Goal: Task Accomplishment & Management: Manage account settings

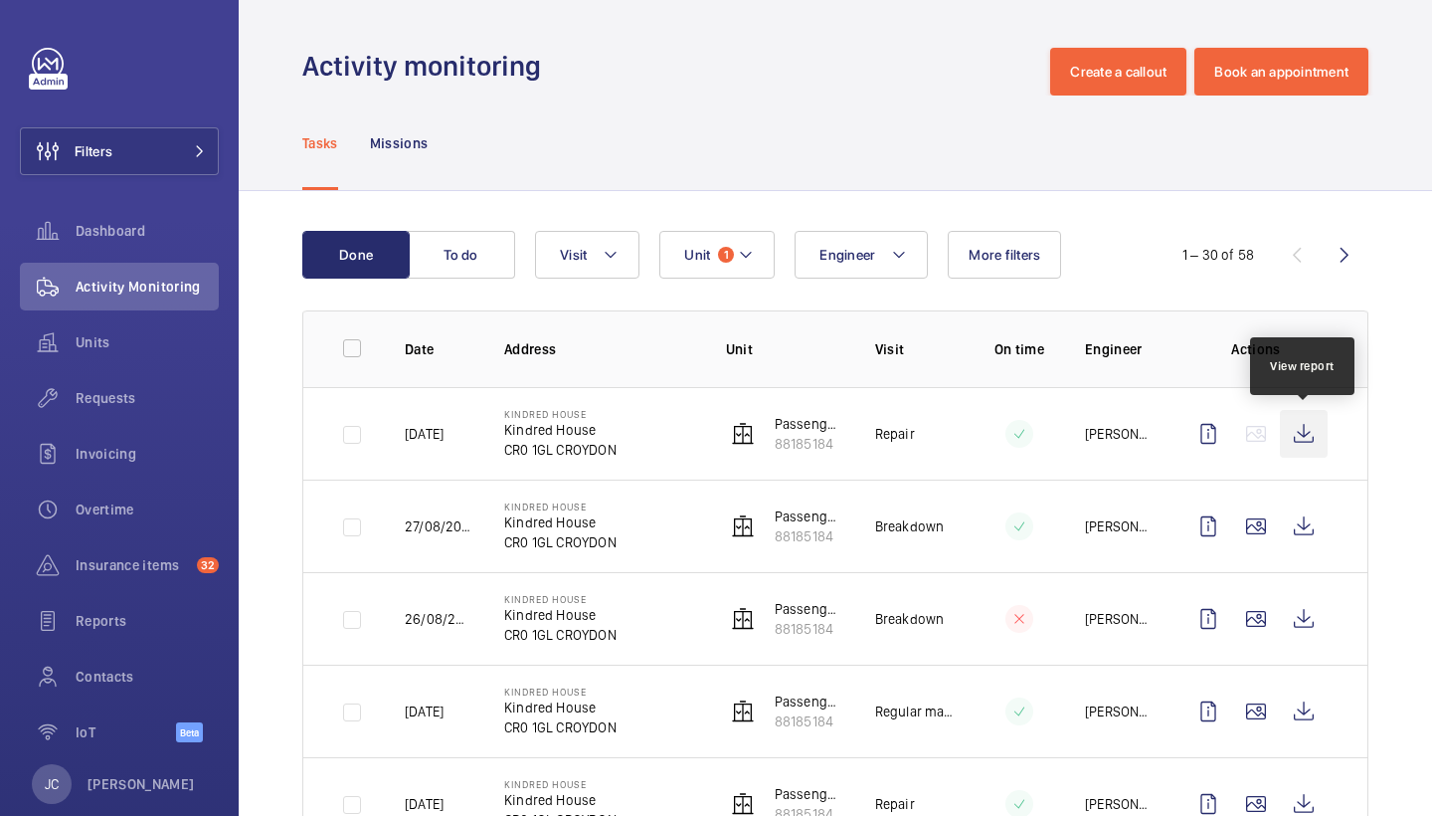
click at [1298, 437] on wm-front-icon-button at bounding box center [1304, 434] width 48 height 48
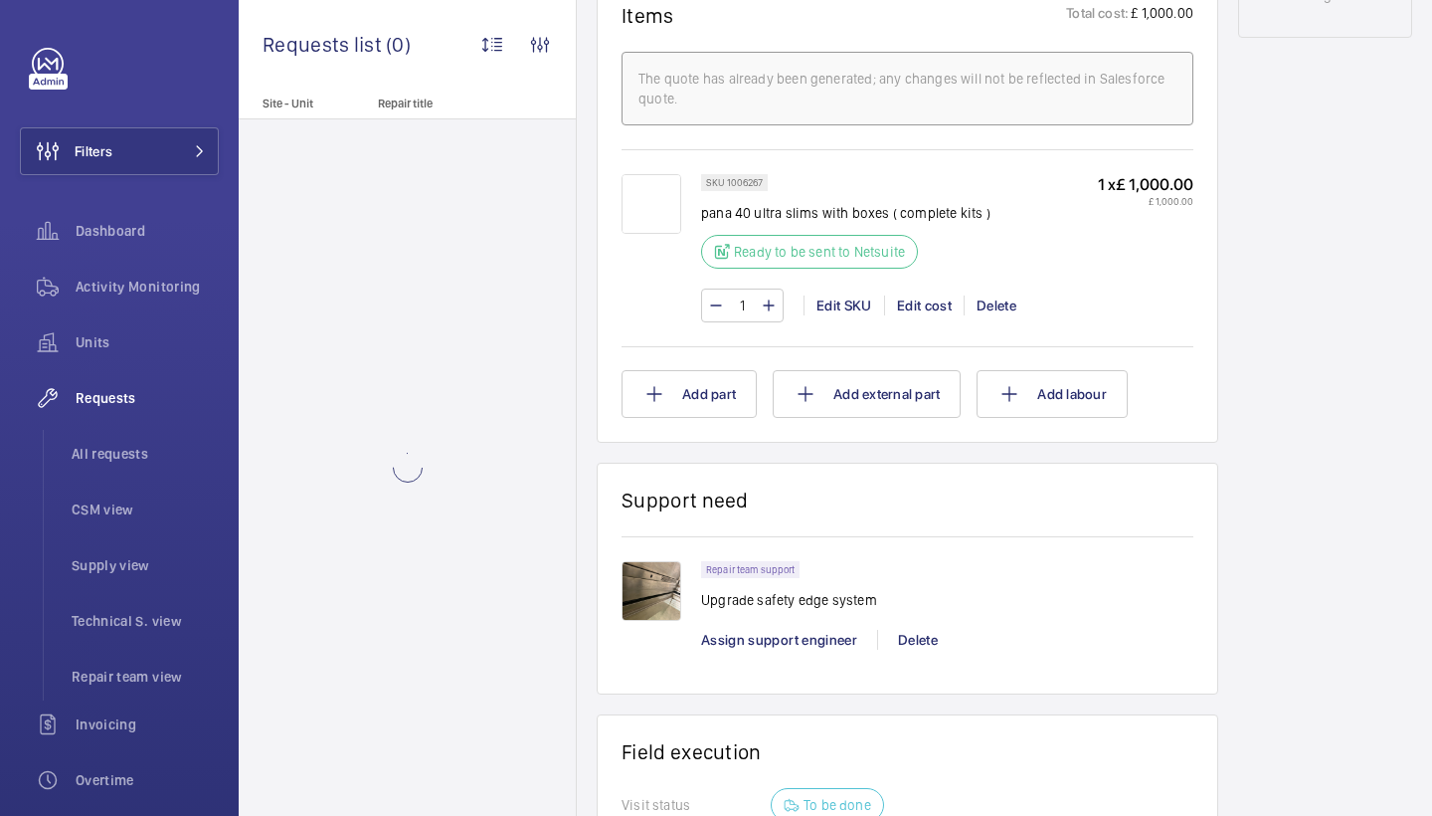
scroll to position [1172, 0]
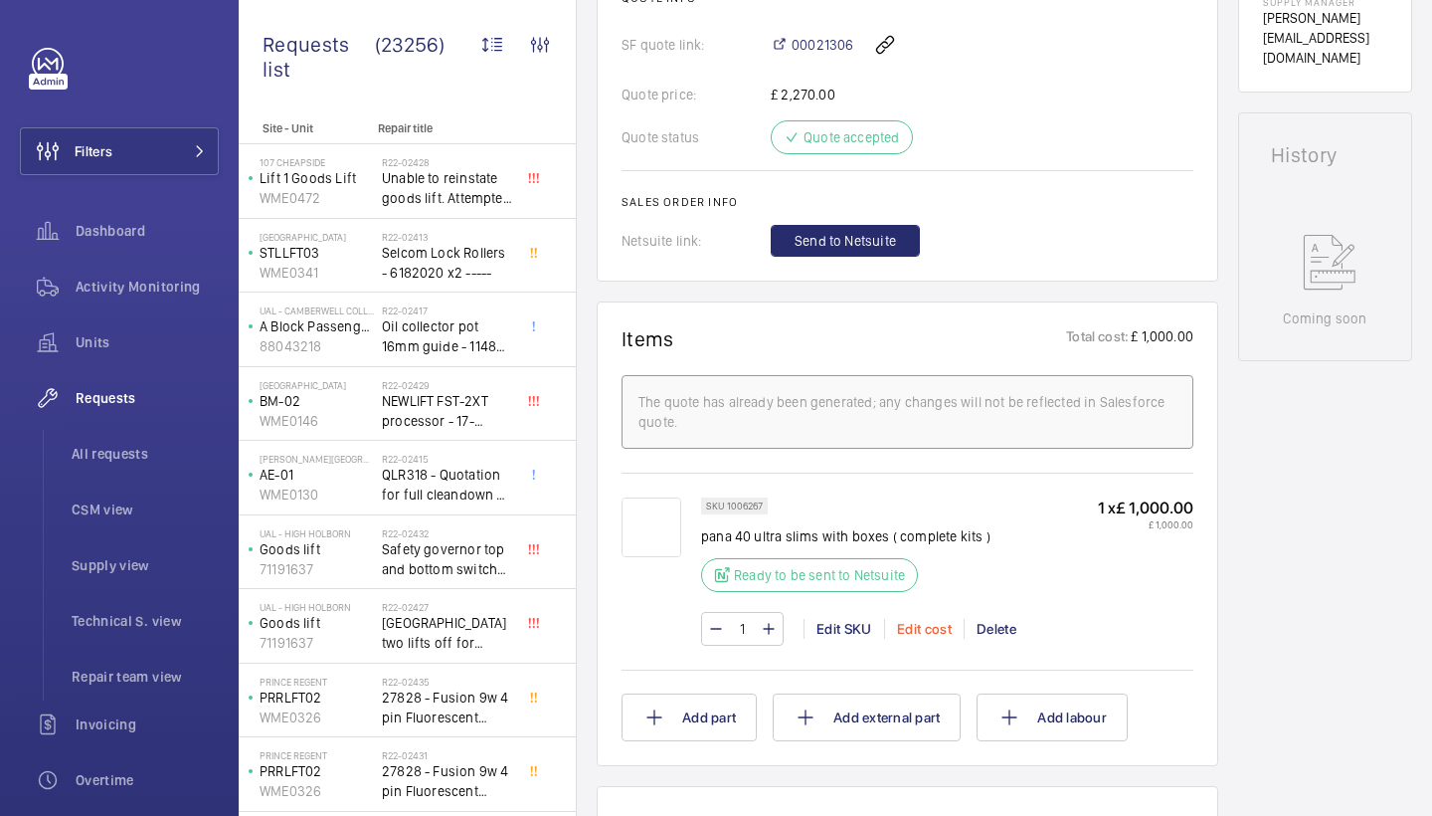
scroll to position [864, 0]
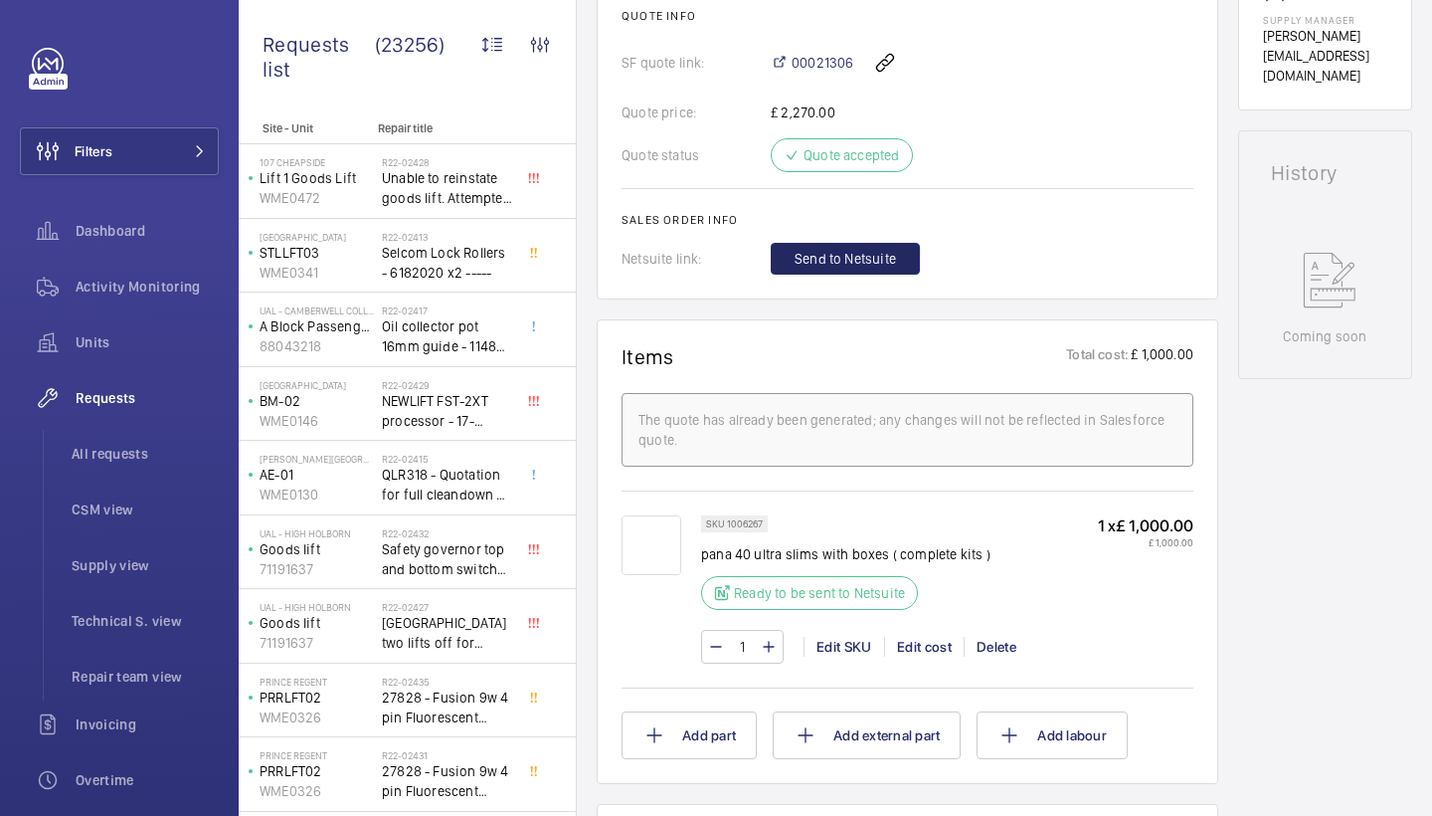
click at [880, 265] on span "Send to Netsuite" at bounding box center [845, 259] width 101 height 20
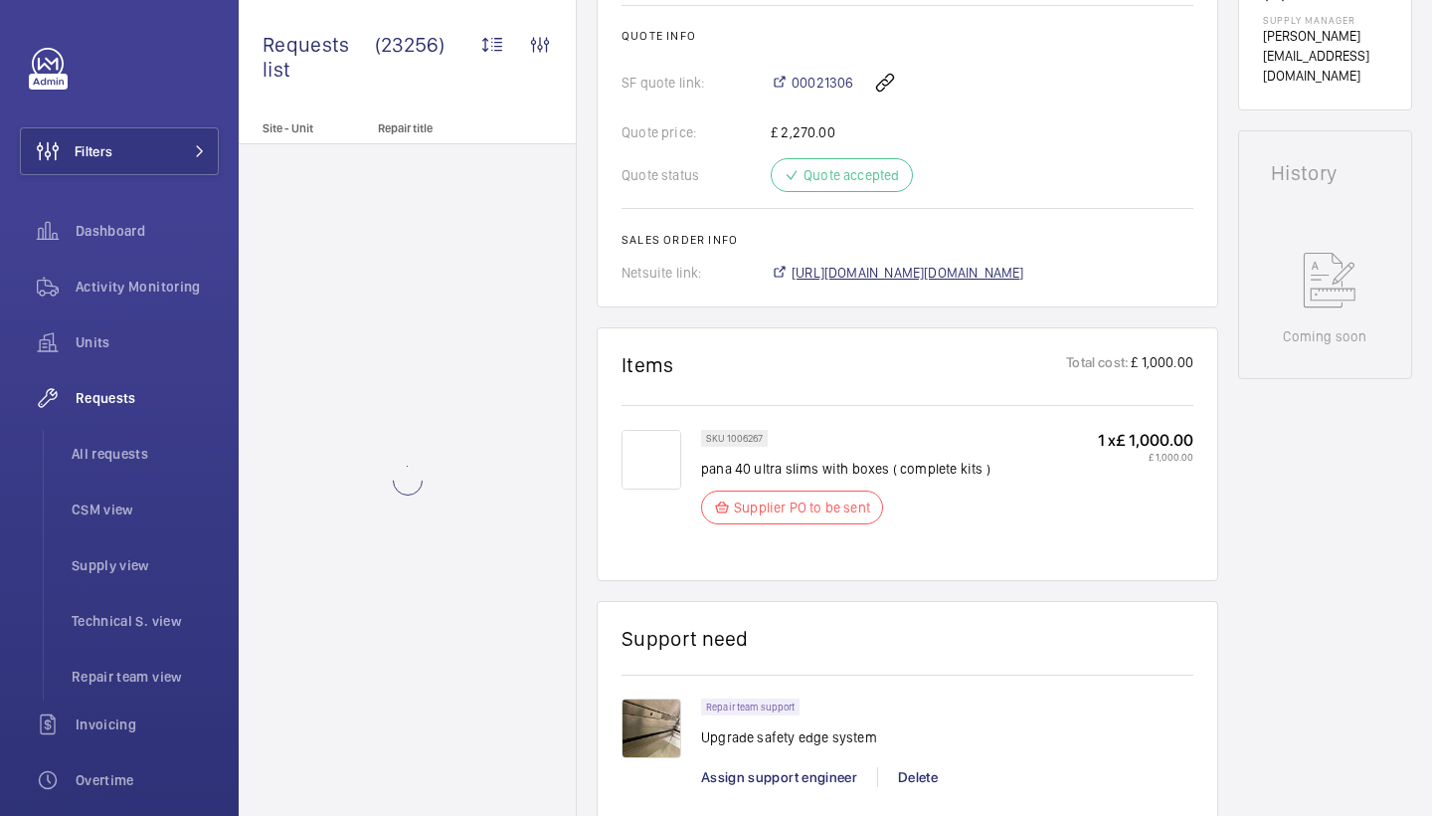
click at [959, 278] on span "https://6461500.app.netsuite.com/app/accounting/transactions/salesord.nl?id=296…" at bounding box center [908, 273] width 233 height 20
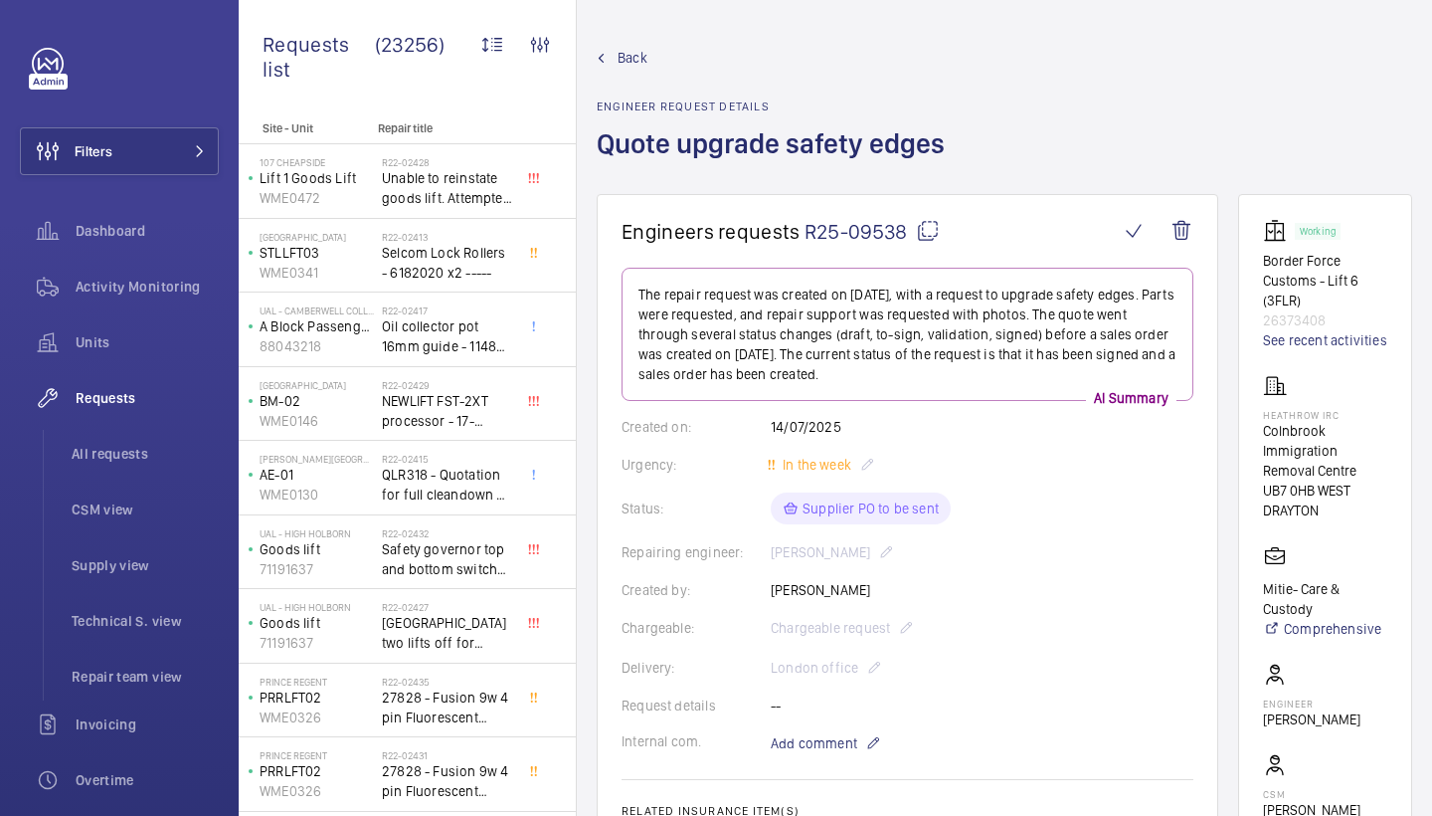
scroll to position [0, 0]
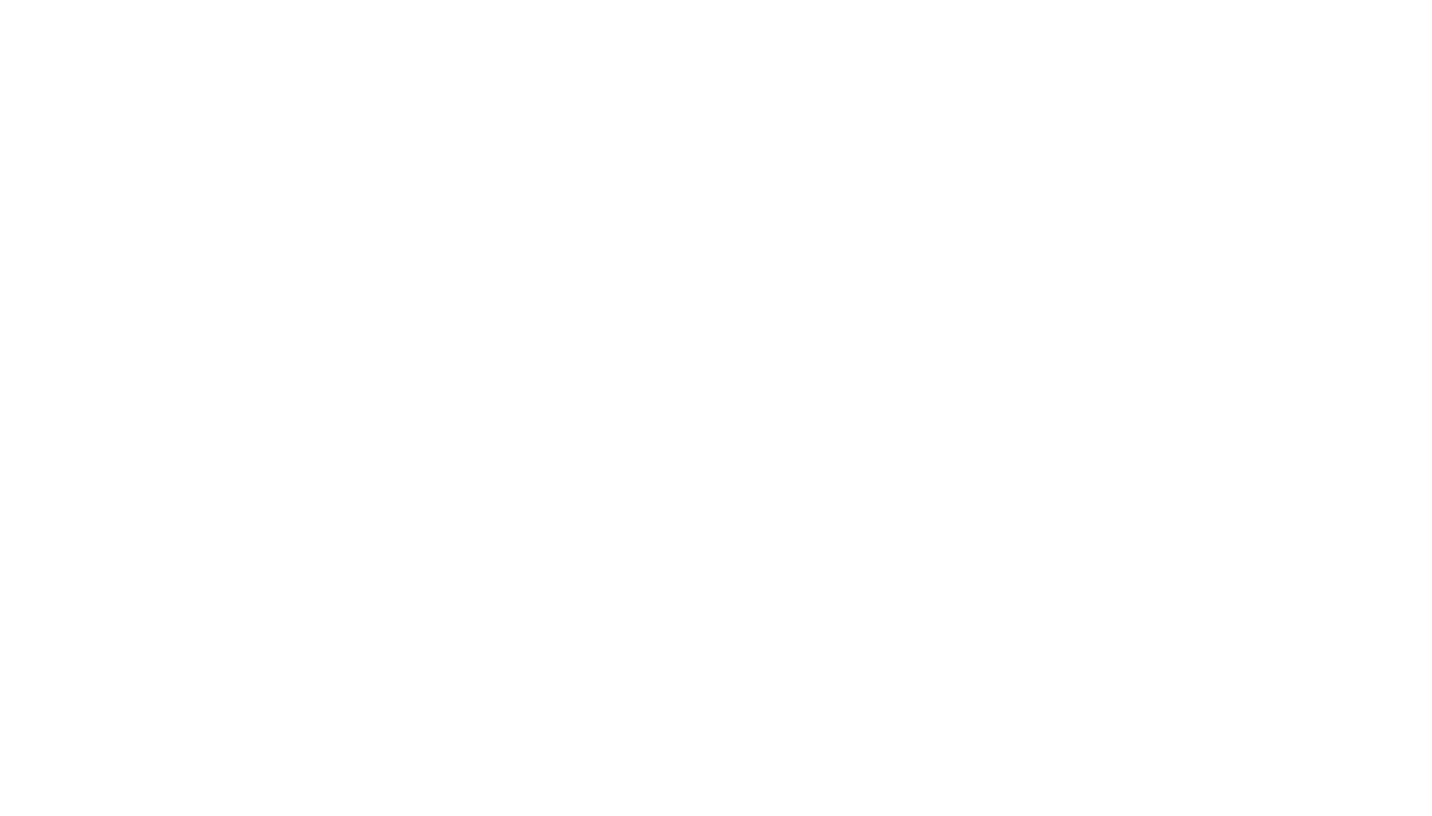
click at [804, 0] on html at bounding box center [716, 0] width 1432 height 0
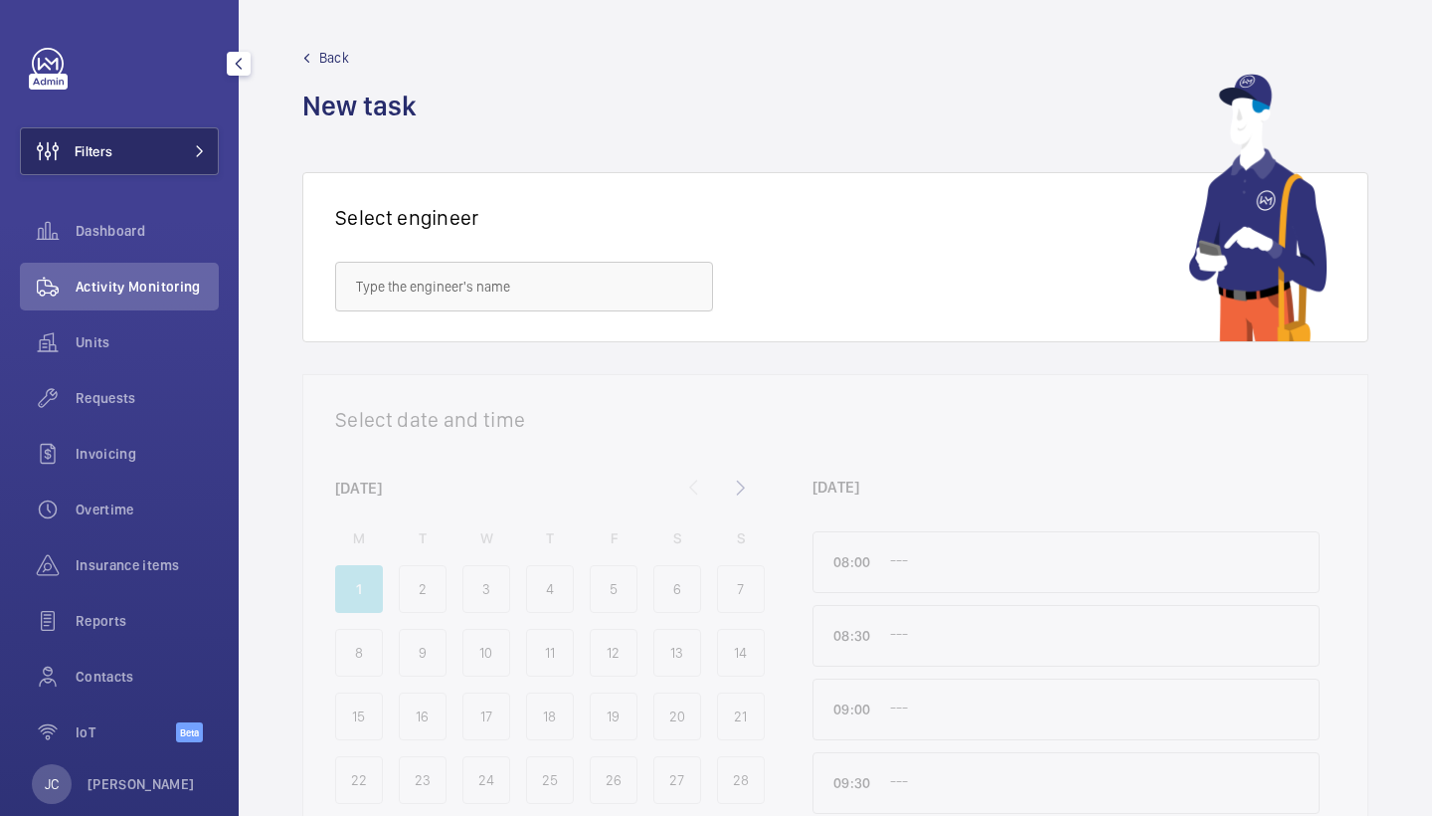
click at [160, 150] on button "Filters" at bounding box center [119, 151] width 199 height 48
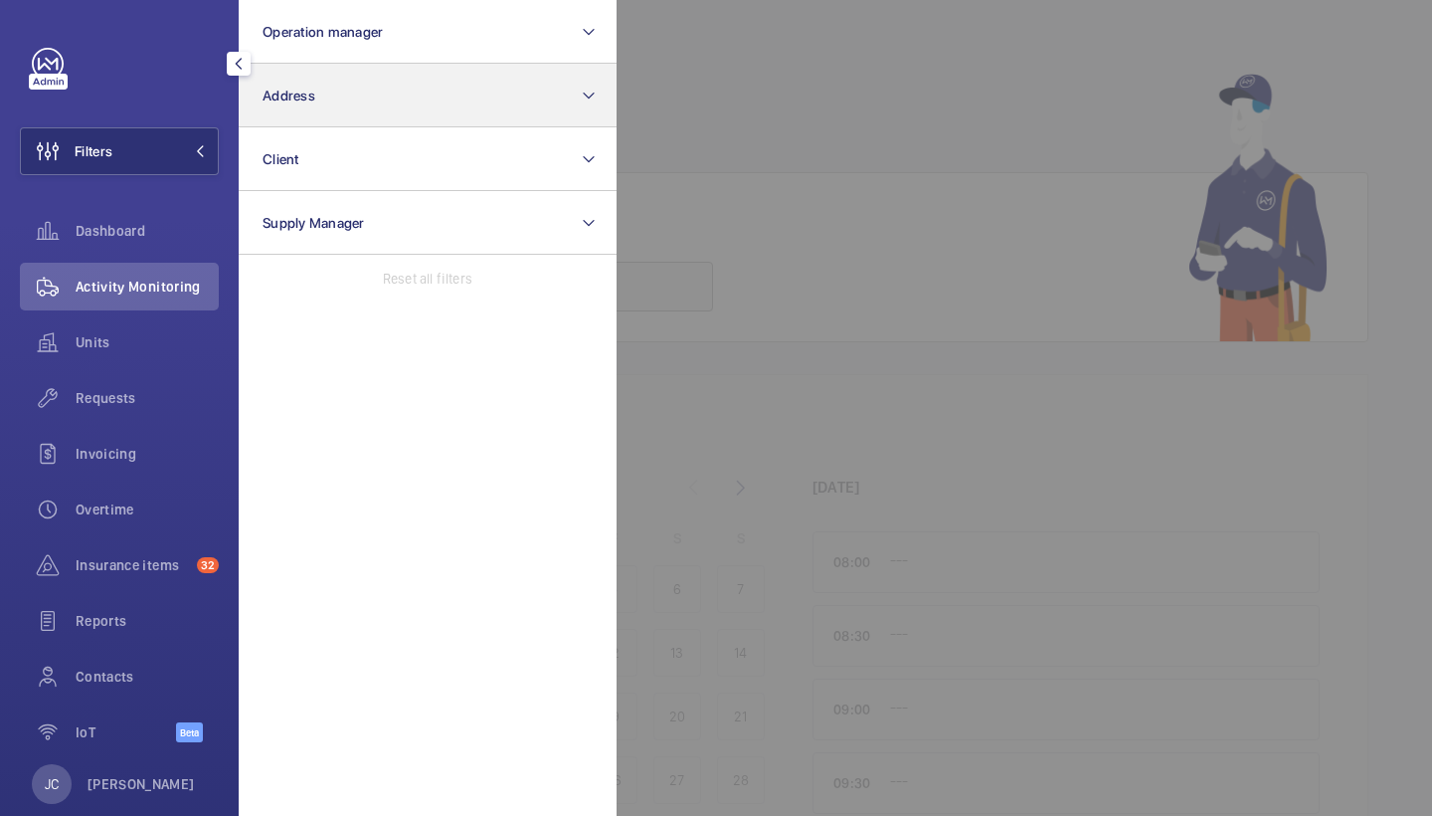
click at [412, 77] on button "Address" at bounding box center [428, 96] width 378 height 64
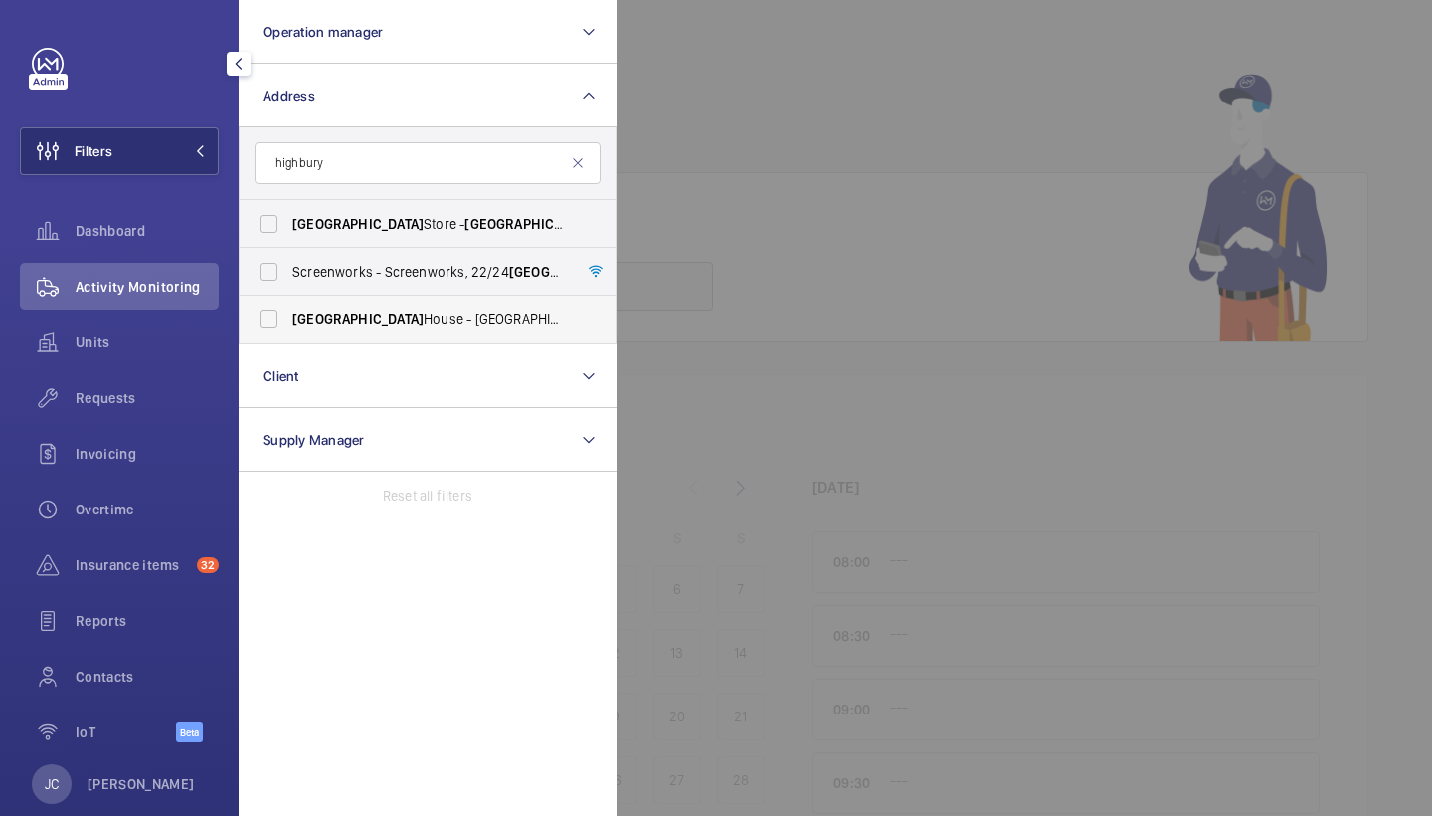
type input "highbury"
click at [413, 324] on span "Highbury House - Emirates Stadium, LONDON N7 7AJ" at bounding box center [429, 319] width 274 height 20
click at [288, 324] on input "Highbury House - Emirates Stadium, LONDON N7 7AJ" at bounding box center [269, 319] width 40 height 40
checkbox input "true"
click at [112, 403] on span "Requests" at bounding box center [147, 398] width 143 height 20
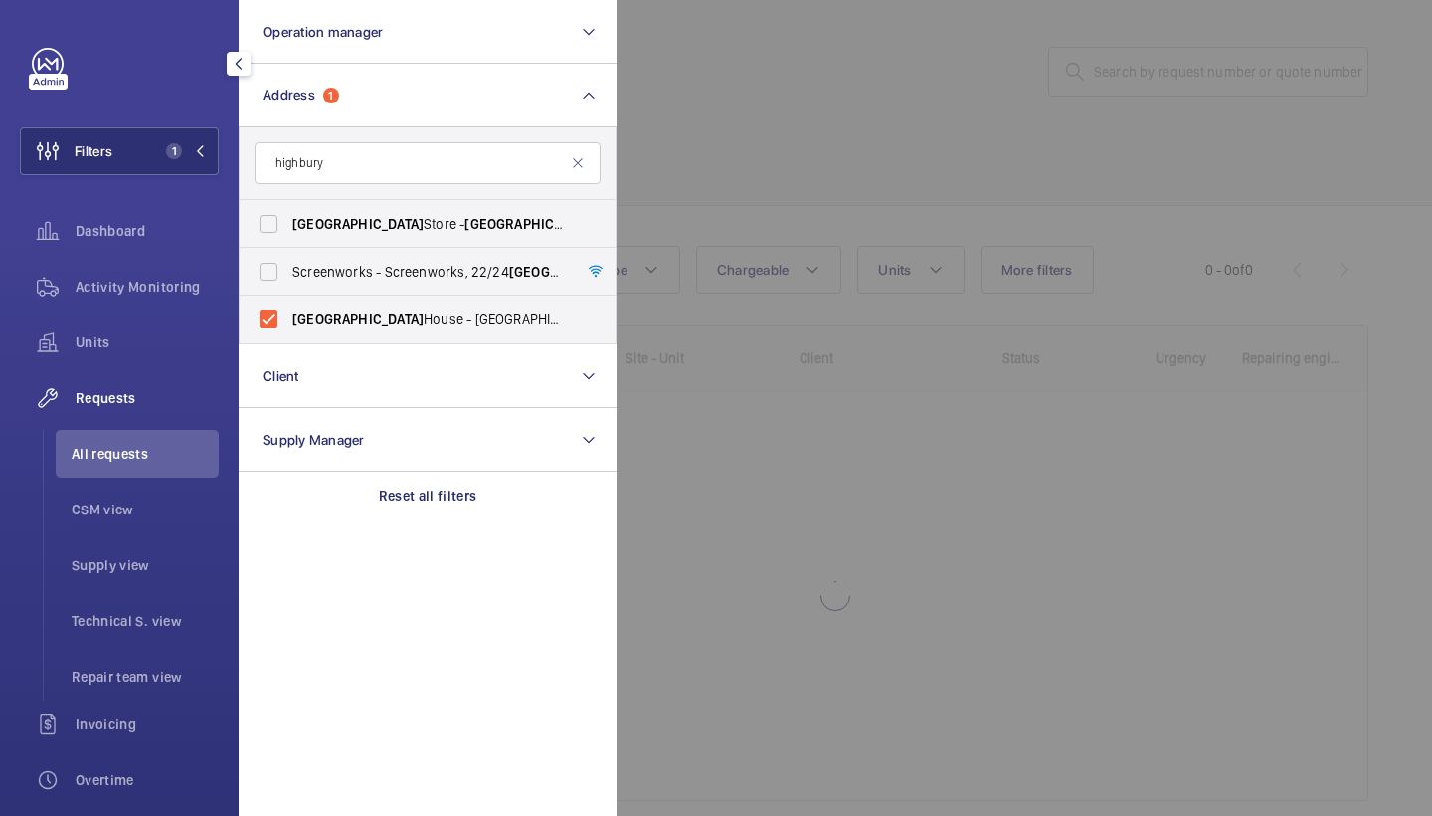
click at [797, 113] on div at bounding box center [1333, 408] width 1432 height 816
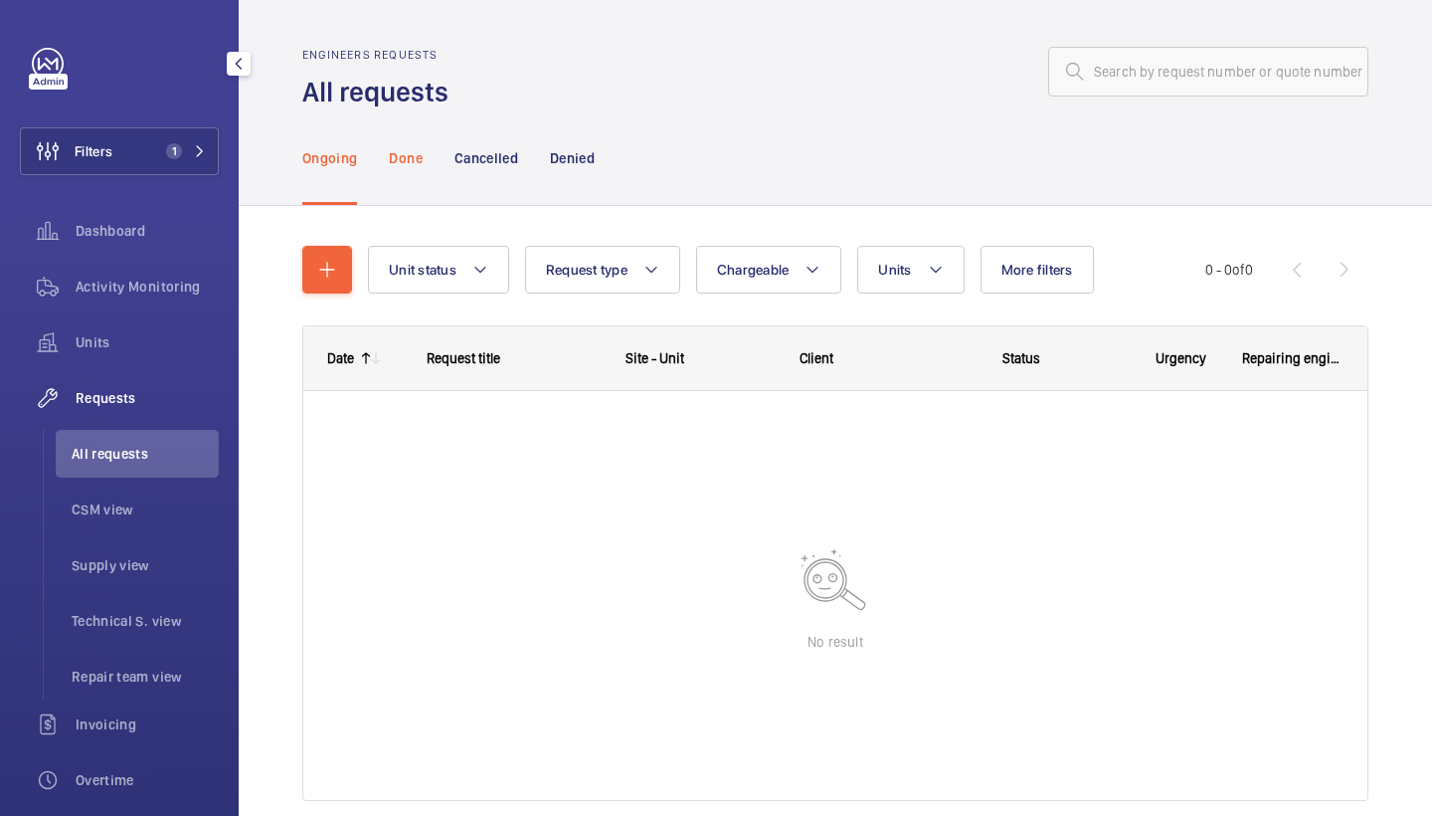
click at [410, 157] on p "Done" at bounding box center [405, 158] width 33 height 20
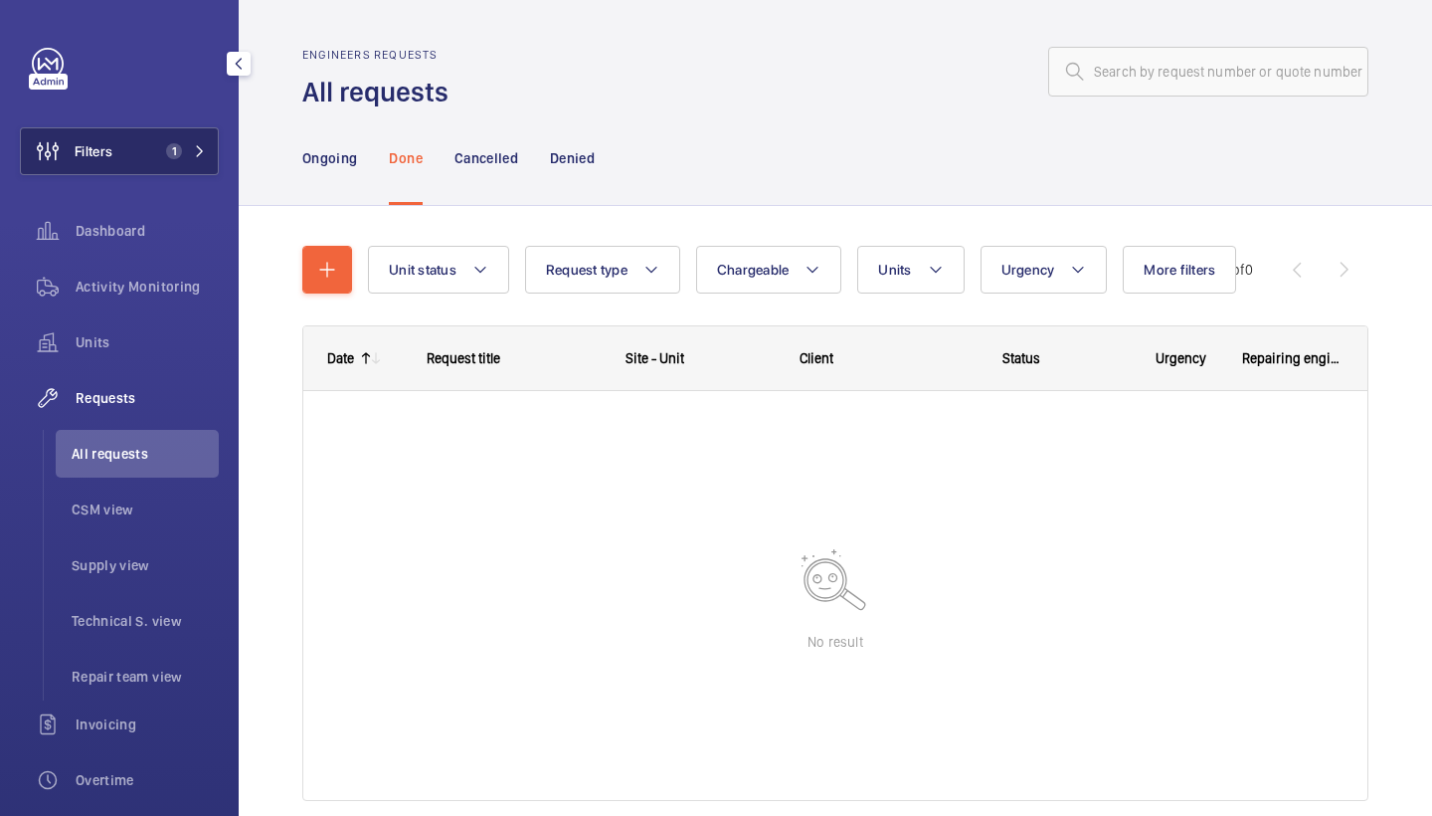
click at [196, 155] on mat-icon at bounding box center [200, 151] width 12 height 12
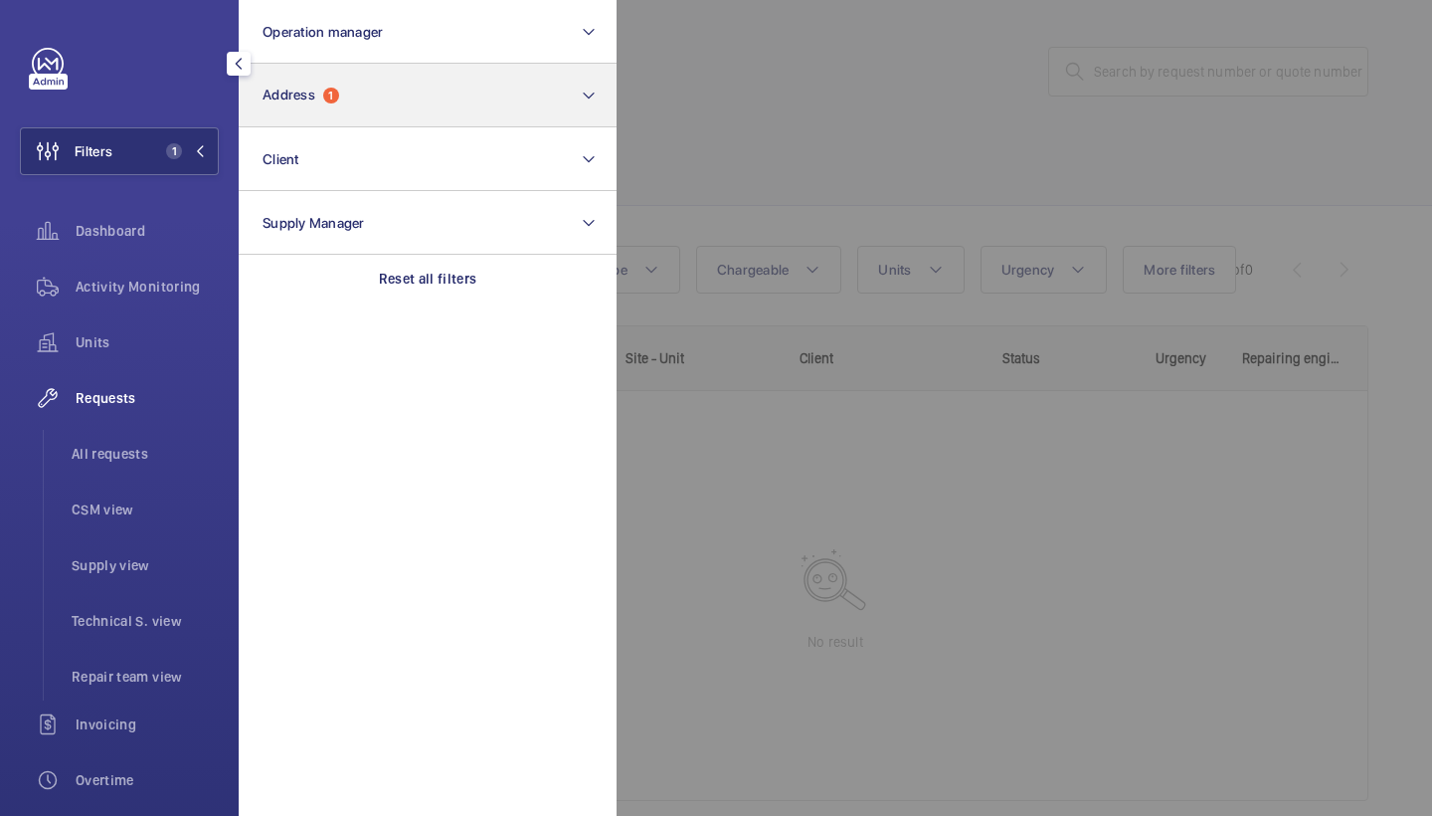
click at [305, 90] on span "Address" at bounding box center [289, 95] width 53 height 16
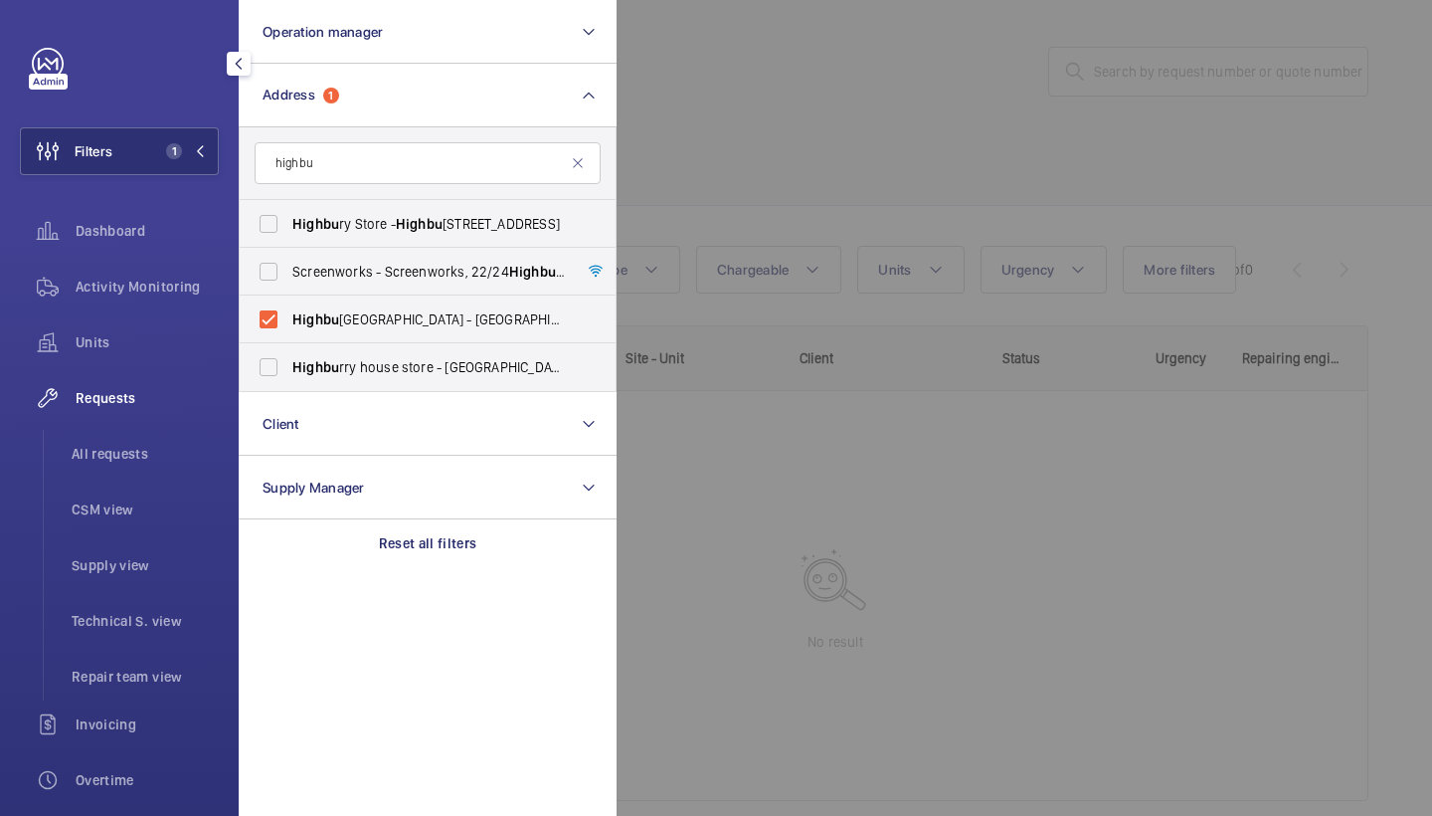
type input "high"
drag, startPoint x: 382, startPoint y: 192, endPoint x: 433, endPoint y: 375, distance: 189.9
click at [433, 375] on span "Highbu rry house store - Arsenal Emirates Stadium, LONDON N7 7AJ" at bounding box center [429, 367] width 274 height 20
click at [288, 375] on input "Highbu rry house store - Arsenal Emirates Stadium, LONDON N7 7AJ" at bounding box center [269, 367] width 40 height 40
checkbox input "true"
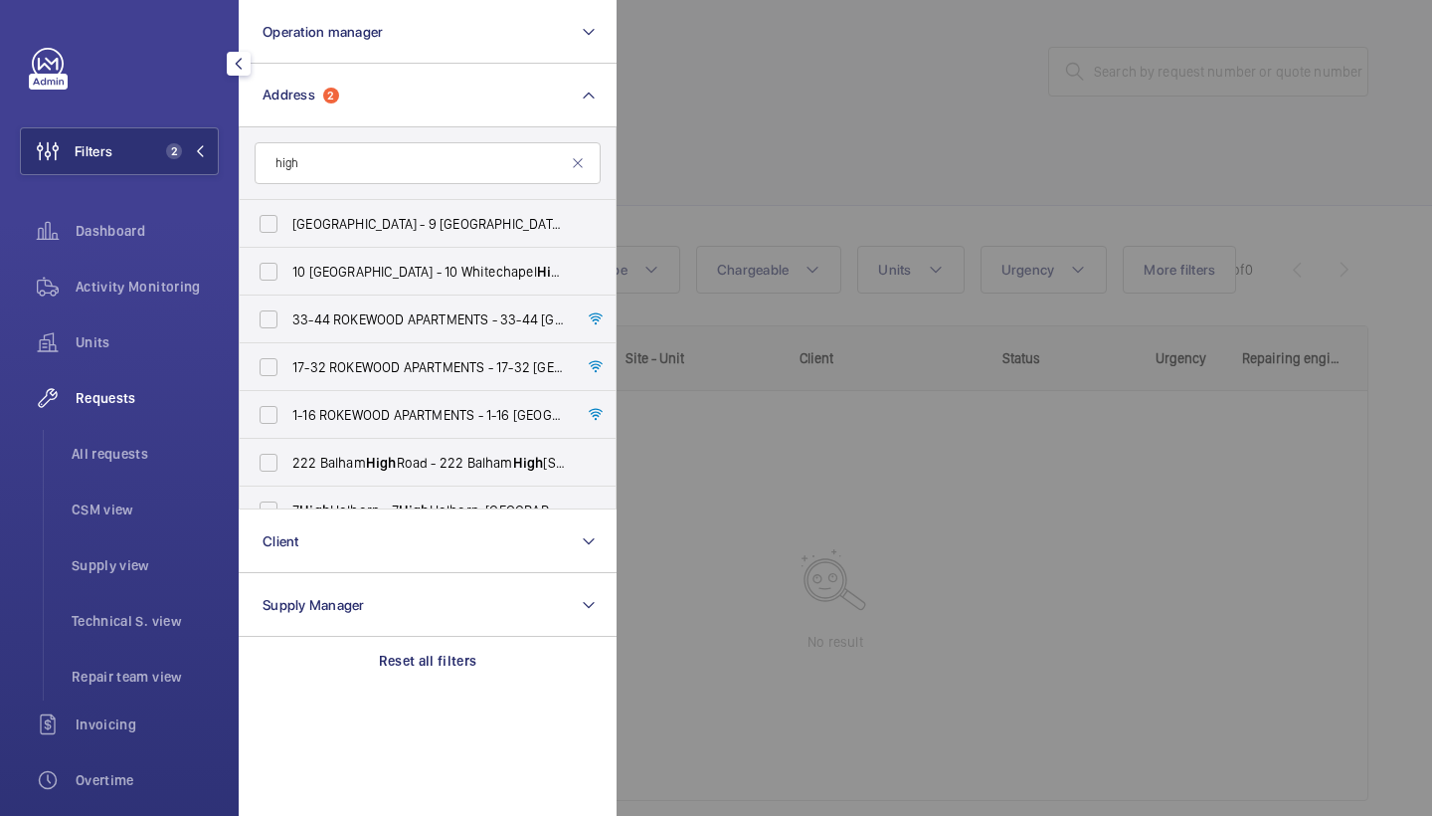
click at [742, 163] on div at bounding box center [1333, 408] width 1432 height 816
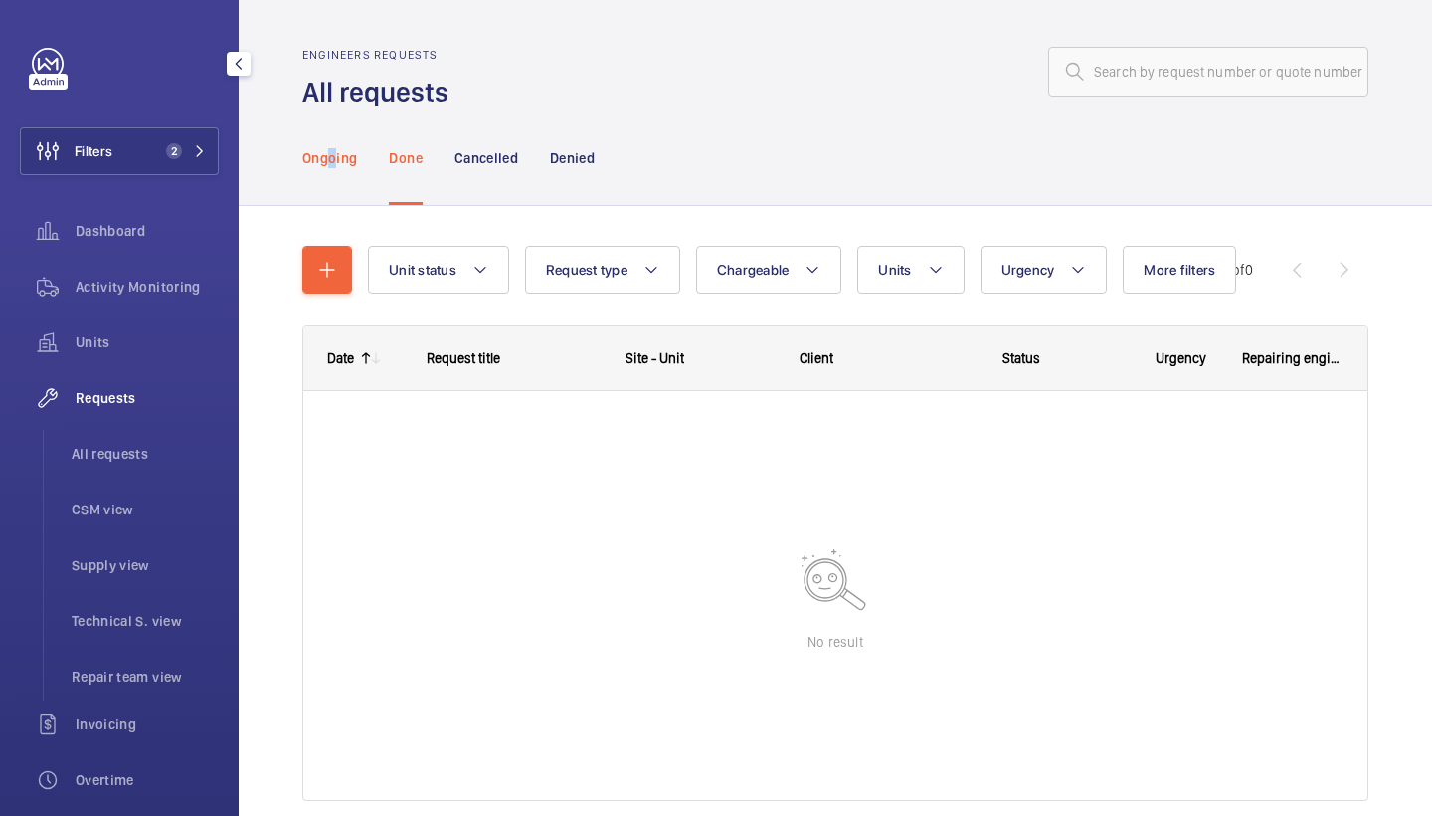
click at [332, 155] on p "Ongoing" at bounding box center [329, 158] width 55 height 20
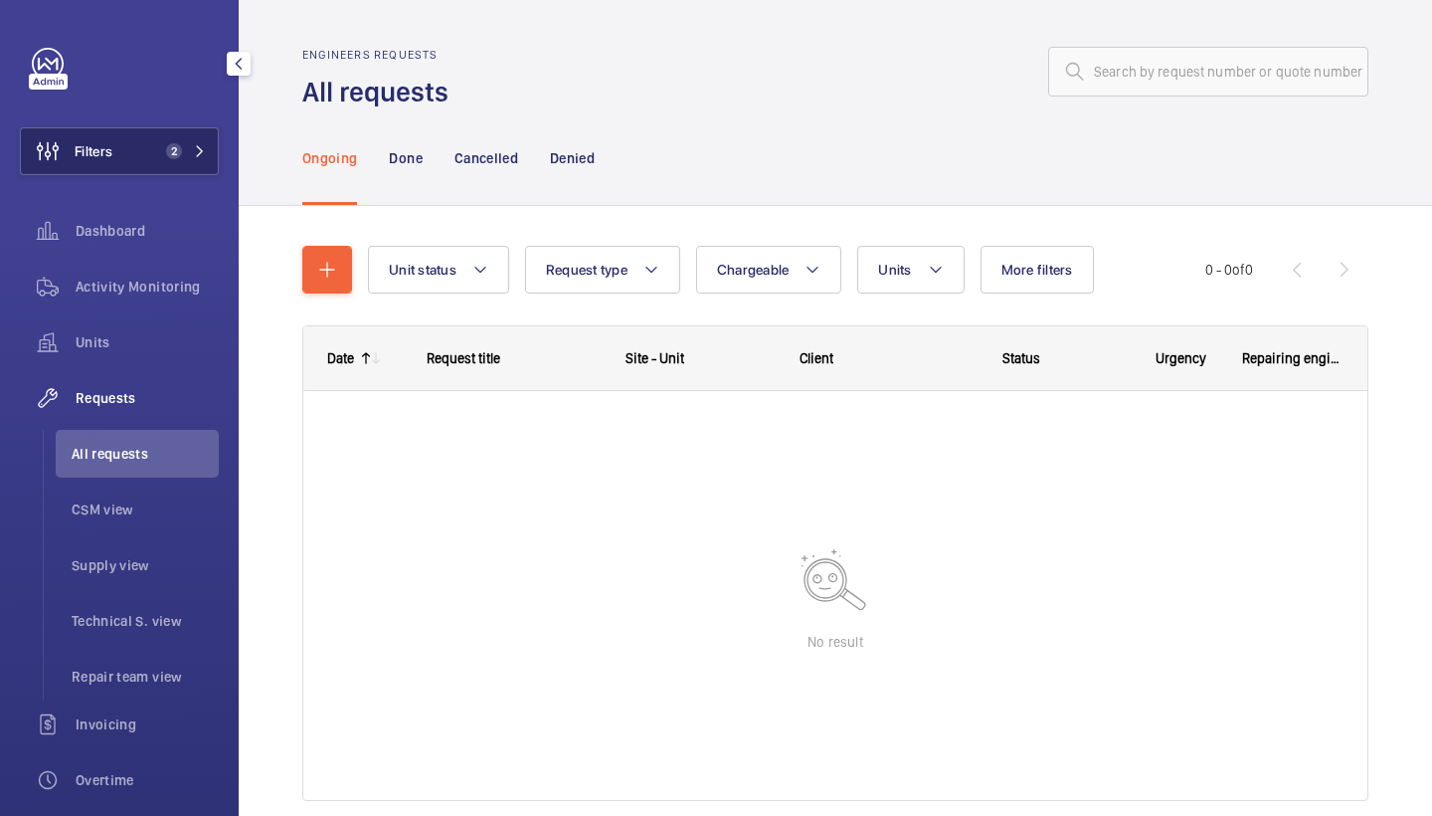
click at [176, 157] on span "2" at bounding box center [174, 151] width 16 height 16
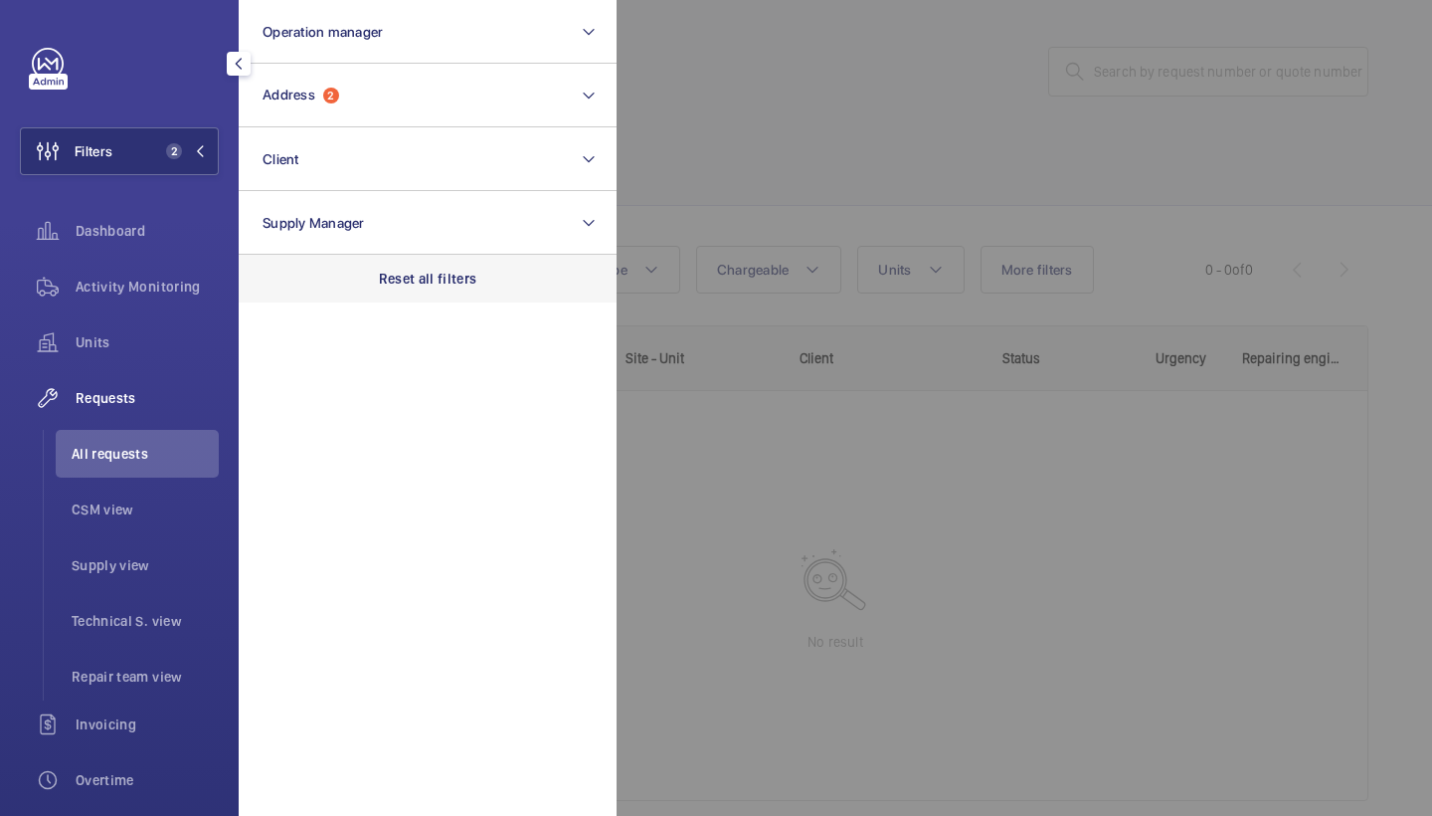
click at [411, 272] on p "Reset all filters" at bounding box center [428, 279] width 98 height 20
click at [950, 121] on div at bounding box center [1333, 408] width 1432 height 816
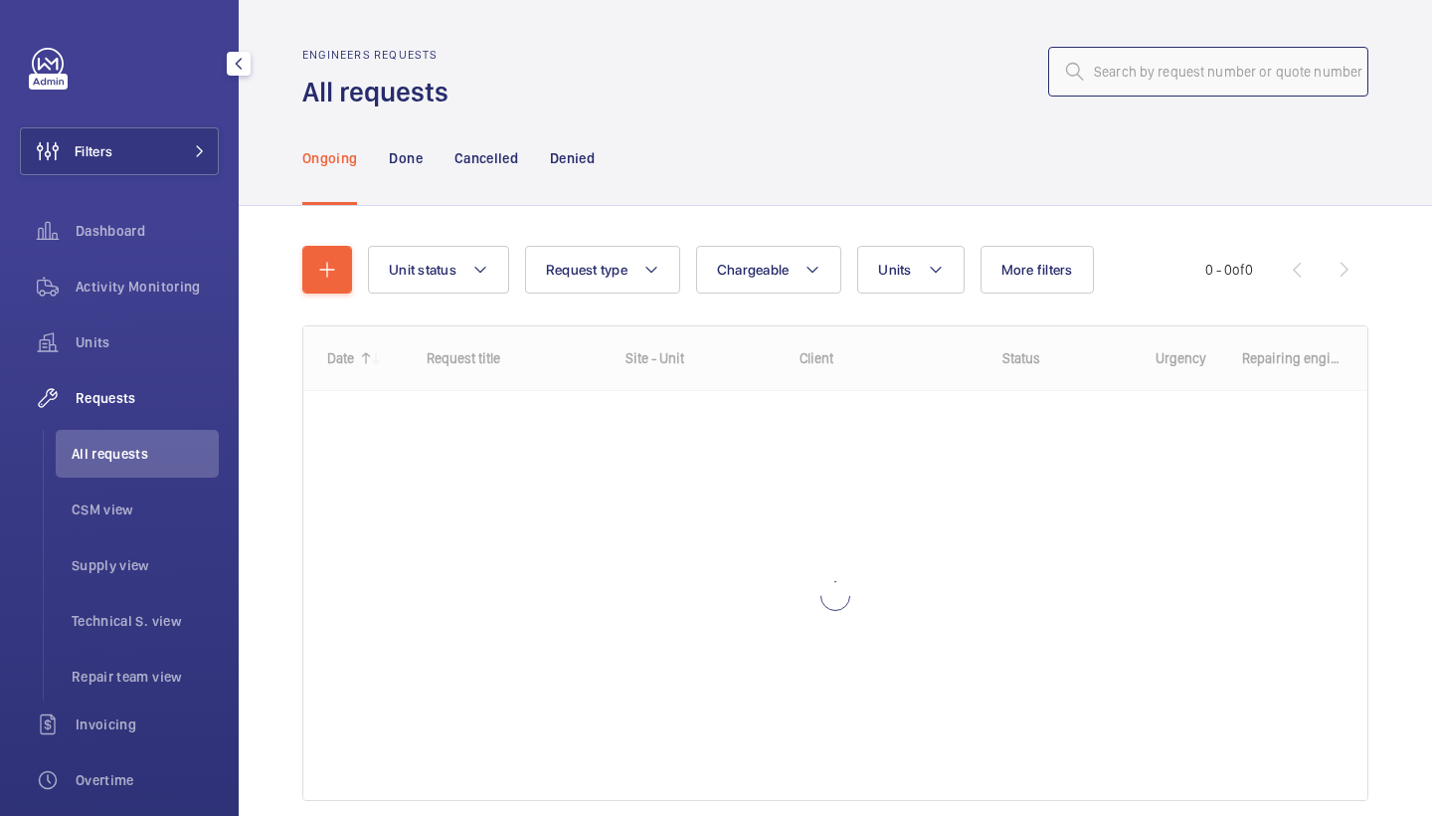
click at [1113, 74] on input "text" at bounding box center [1208, 72] width 320 height 50
paste input "R25-11022"
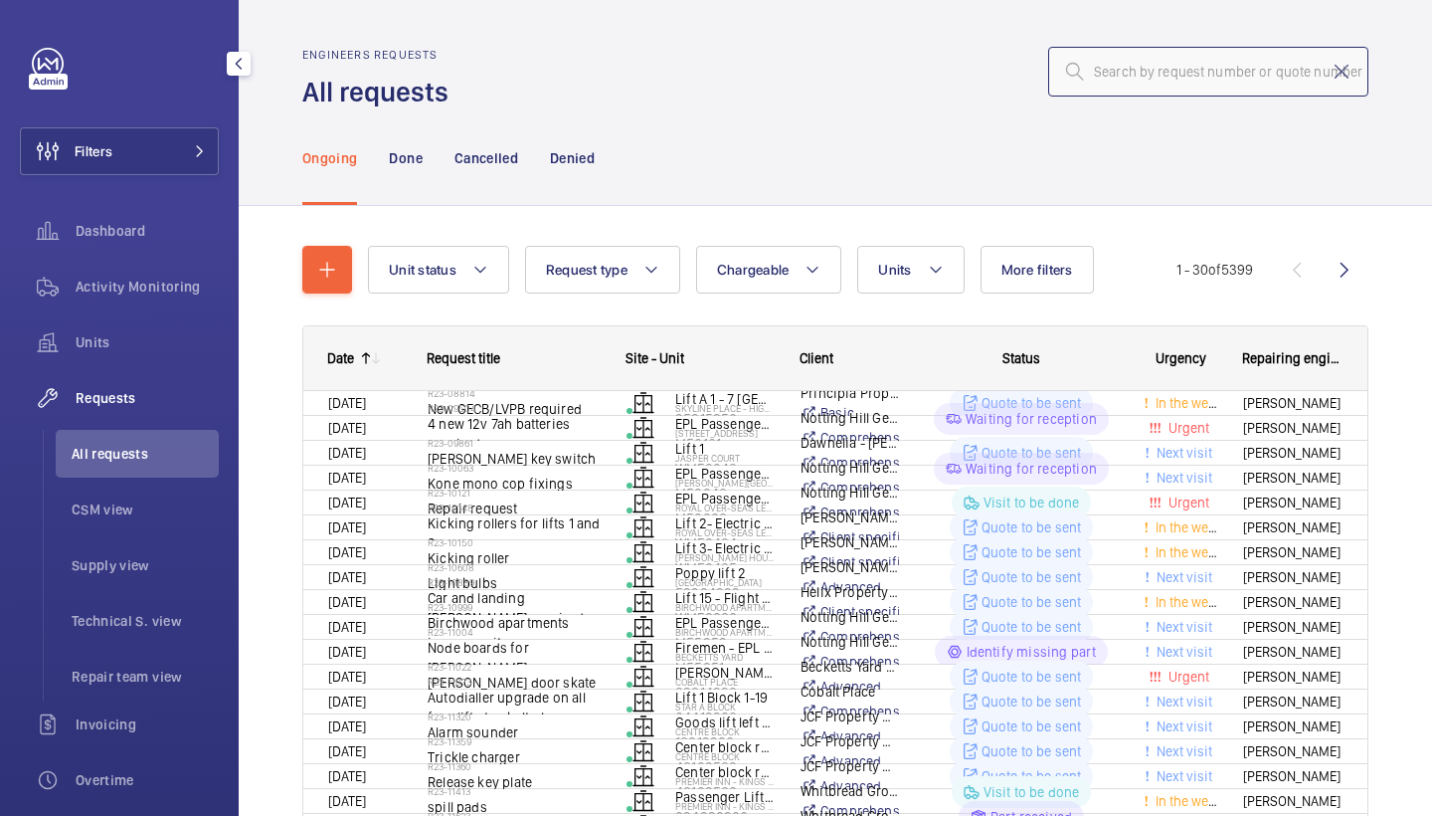
type input "R25-11022"
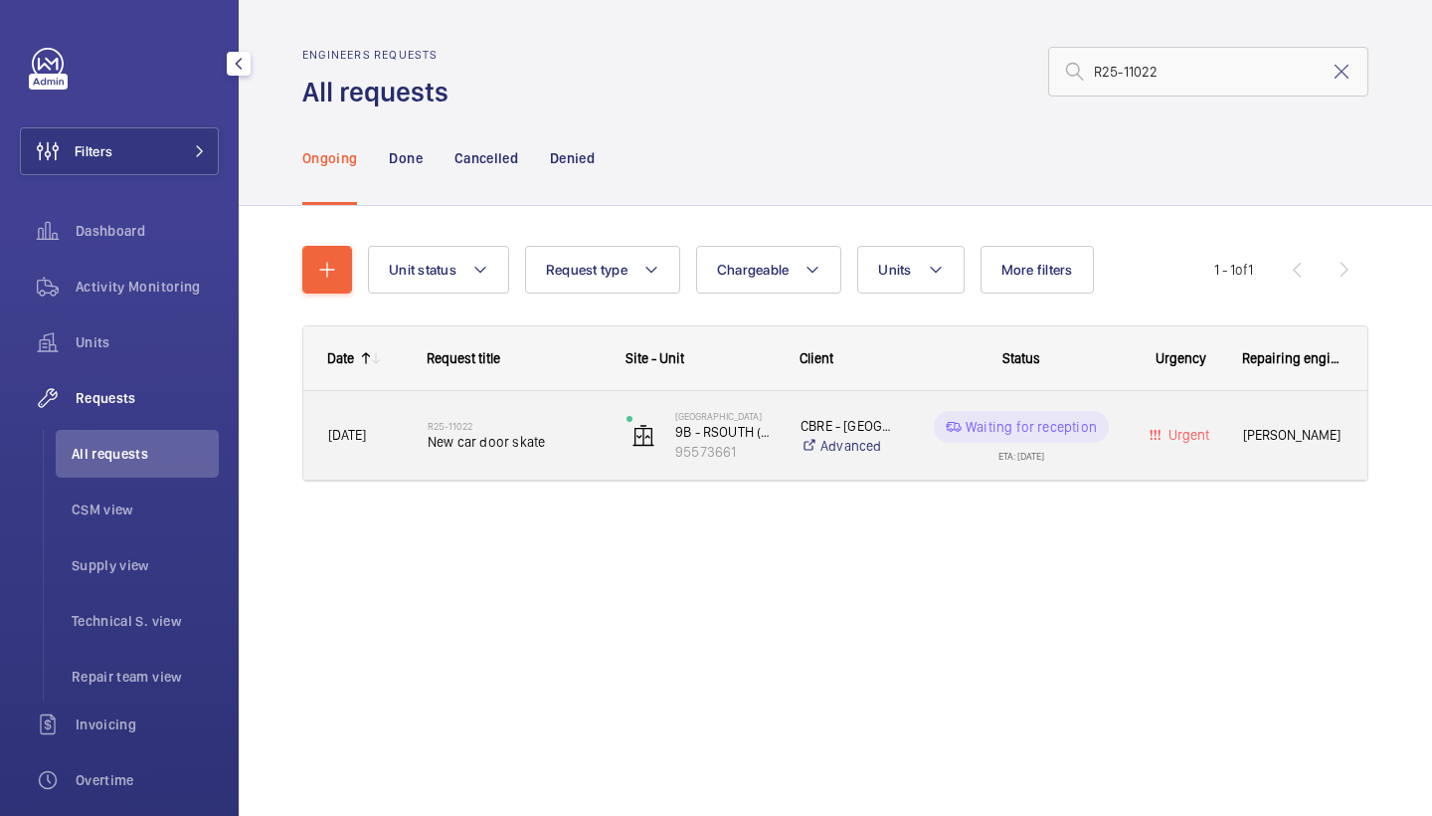
click at [456, 439] on span "New car door skate" at bounding box center [514, 442] width 173 height 20
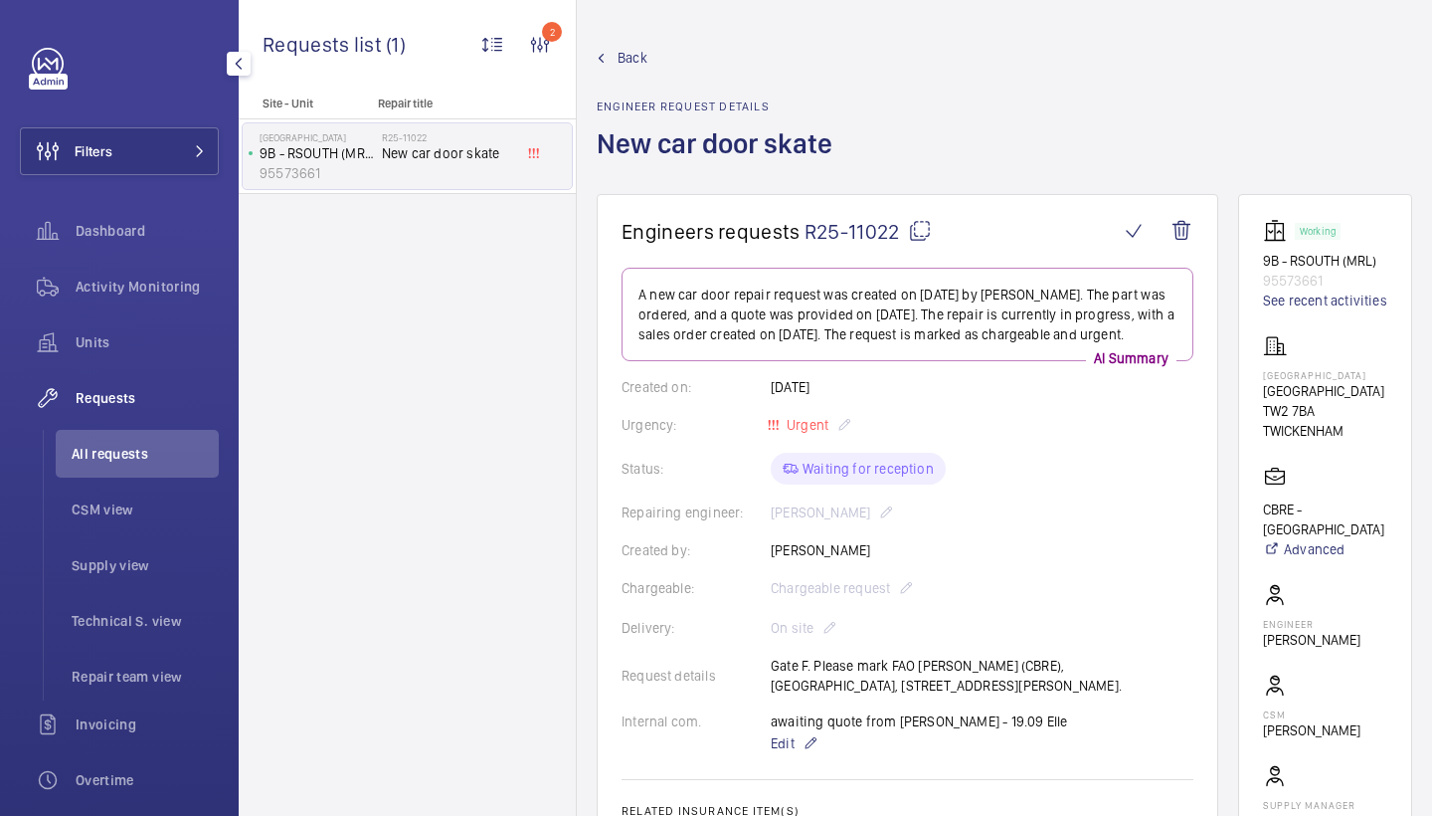
click at [609, 52] on link "Back" at bounding box center [721, 58] width 248 height 20
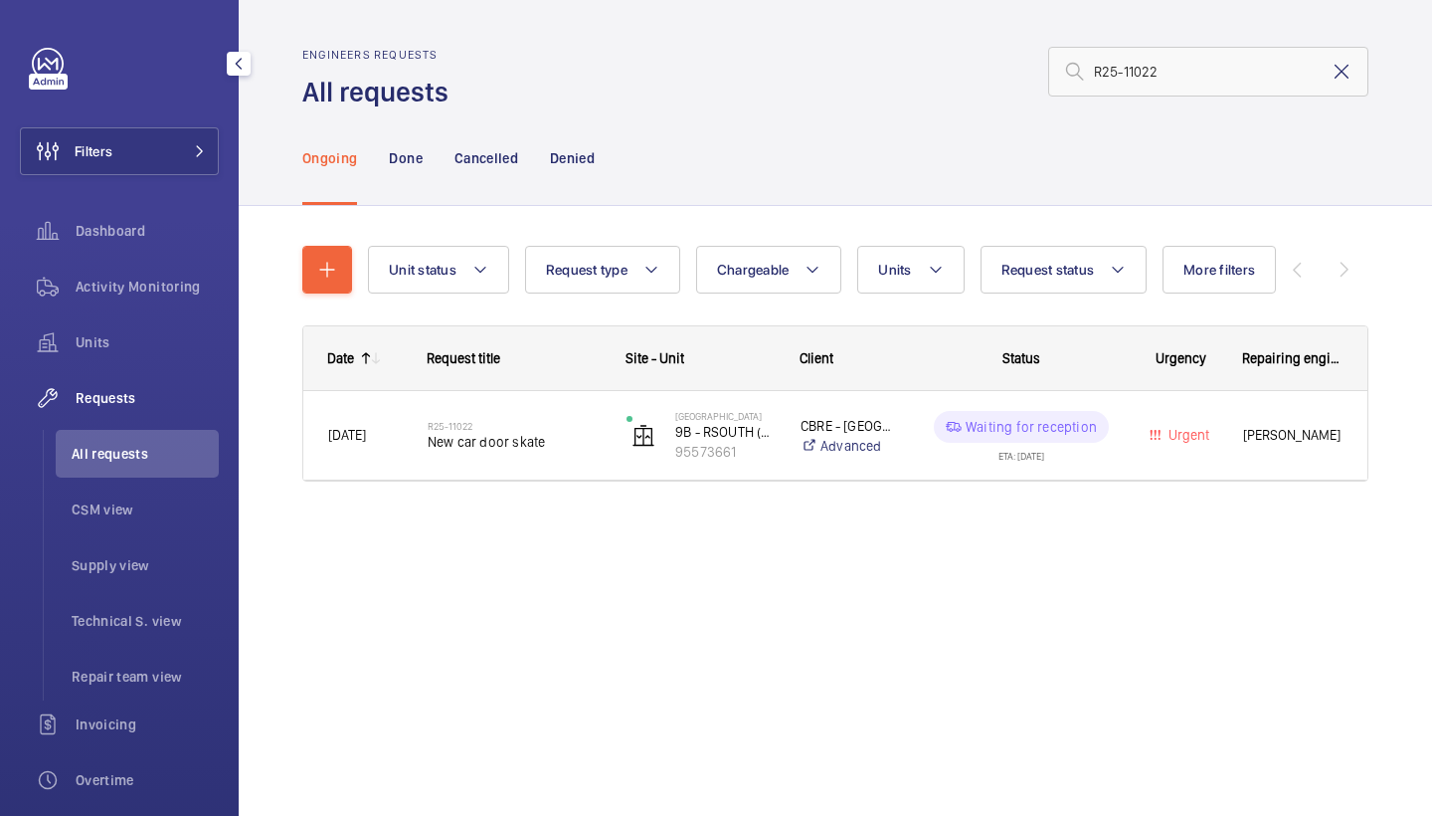
click at [1351, 72] on mat-icon at bounding box center [1342, 72] width 24 height 24
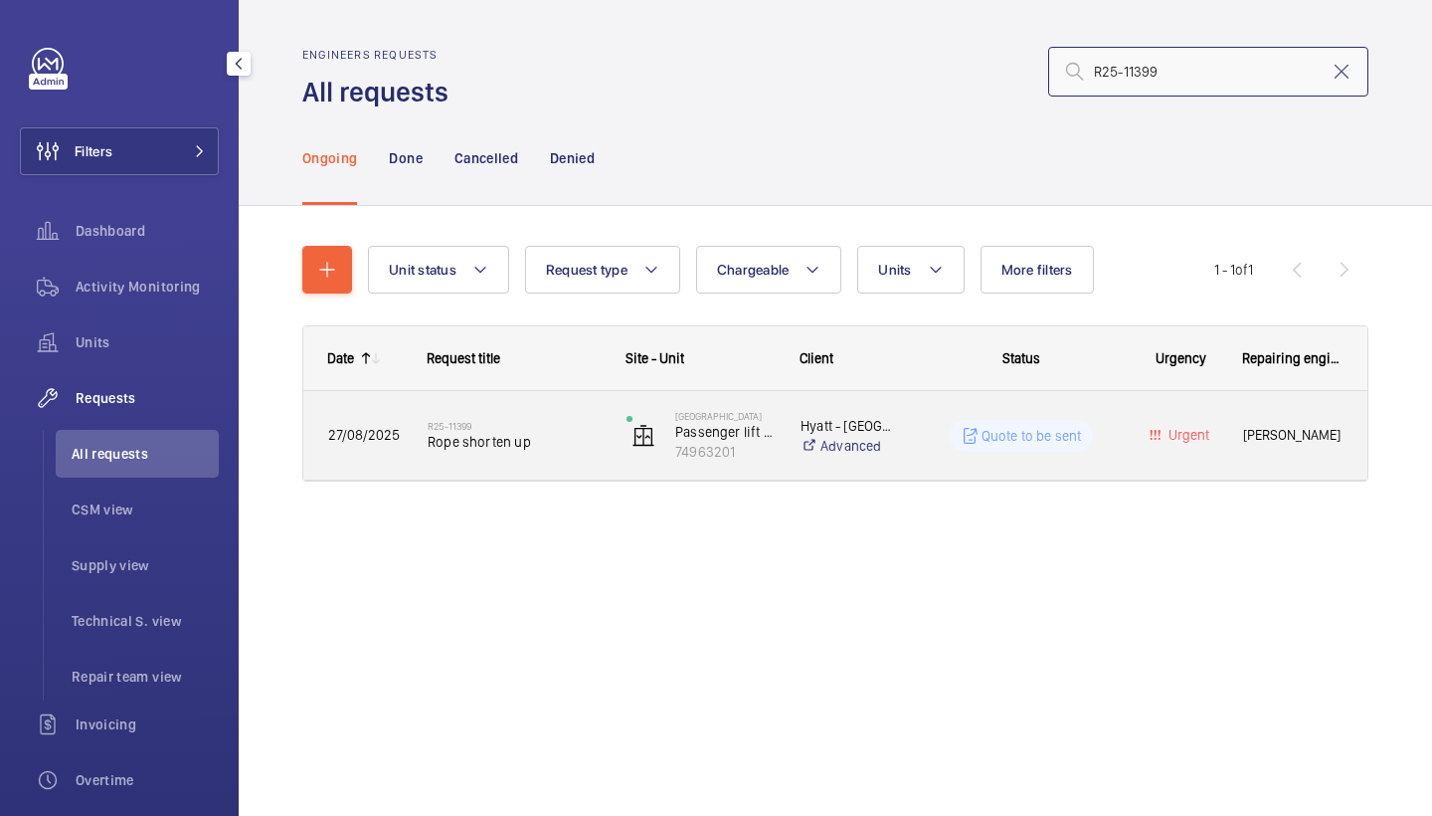
type input "R25-11399"
click at [524, 417] on div "R25-11399 Rope shorten up" at bounding box center [514, 436] width 173 height 58
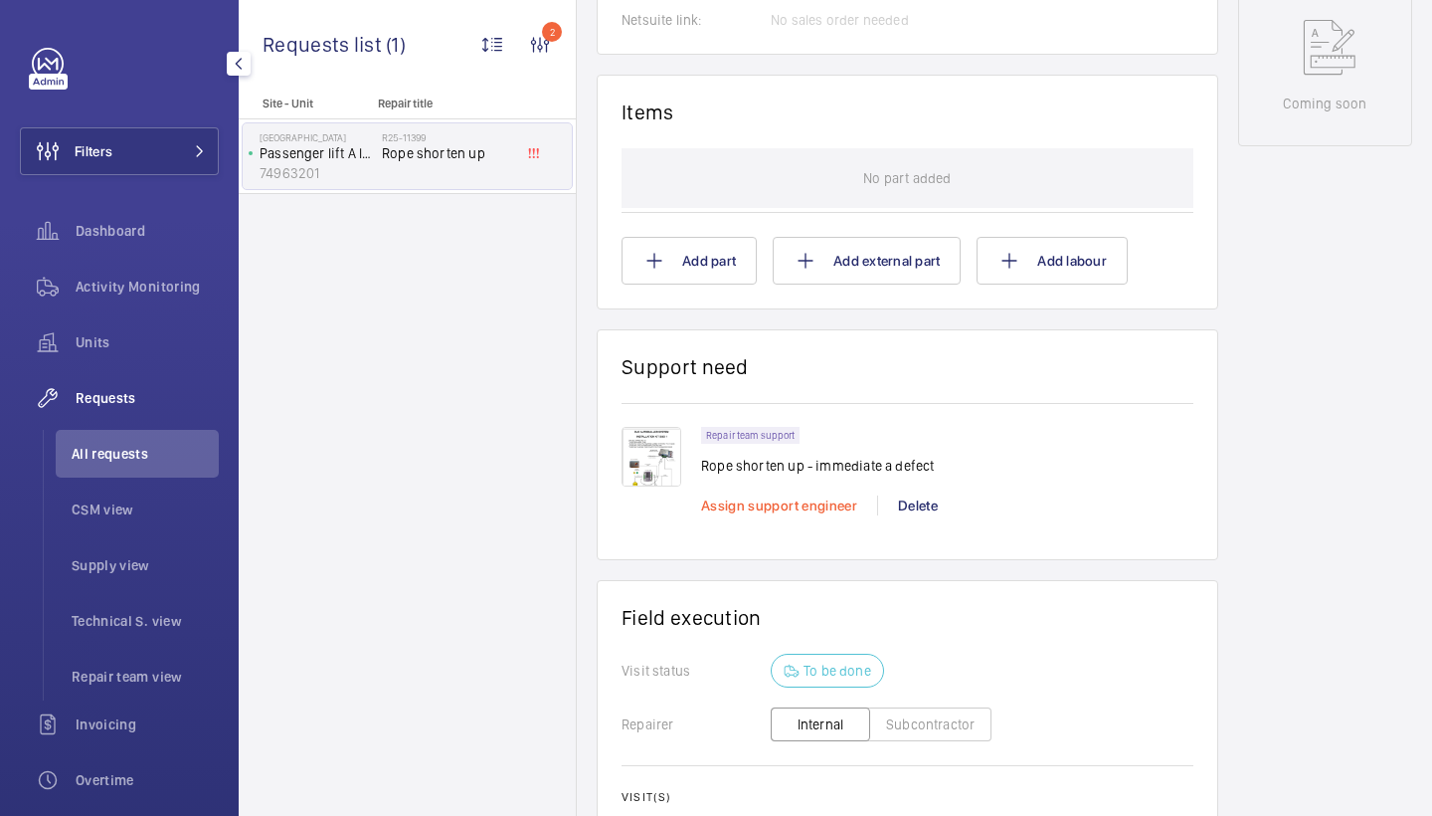
scroll to position [1039, 0]
click at [658, 459] on img at bounding box center [652, 455] width 60 height 60
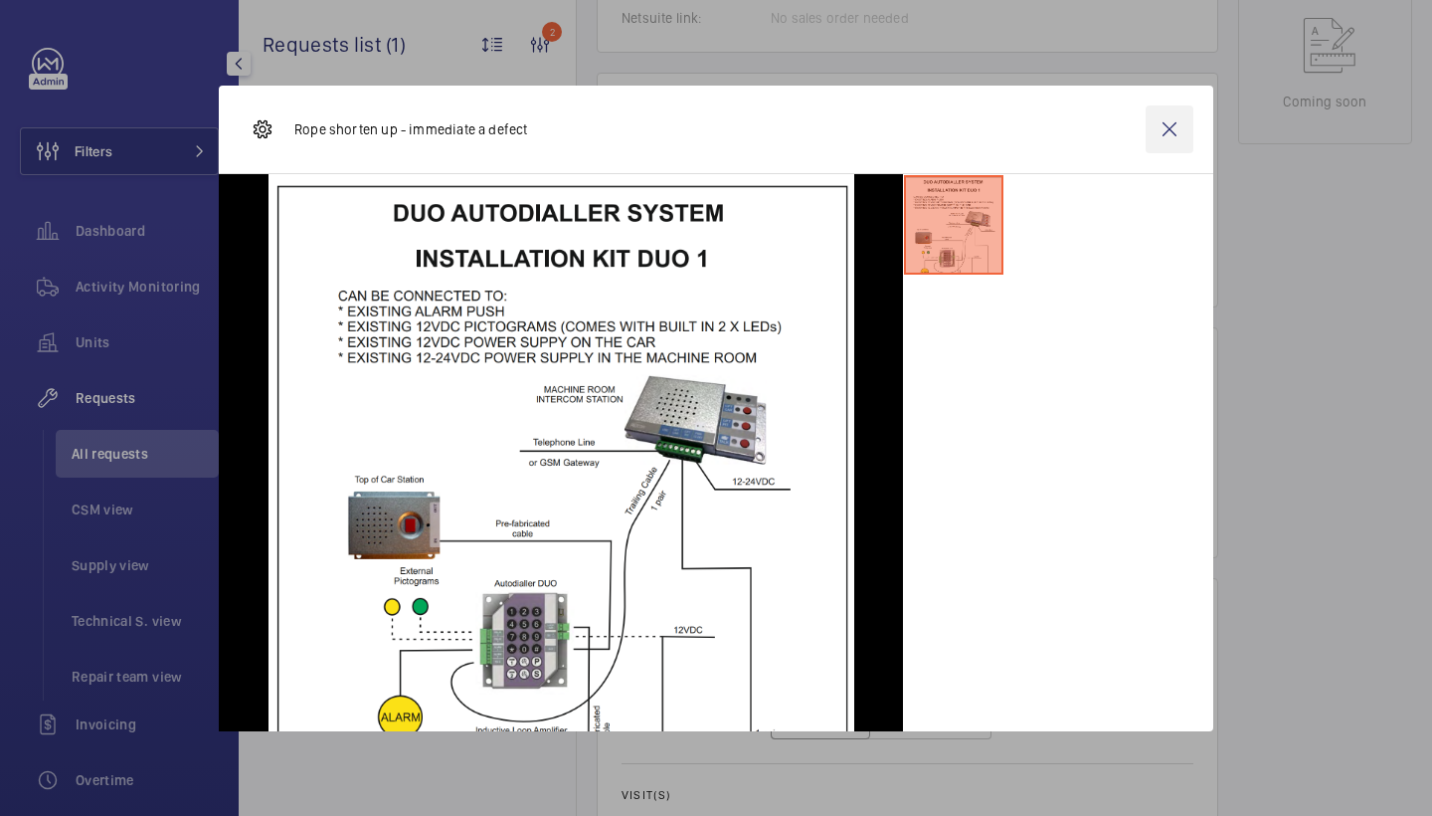
click at [1165, 145] on wm-front-icon-button at bounding box center [1170, 129] width 48 height 48
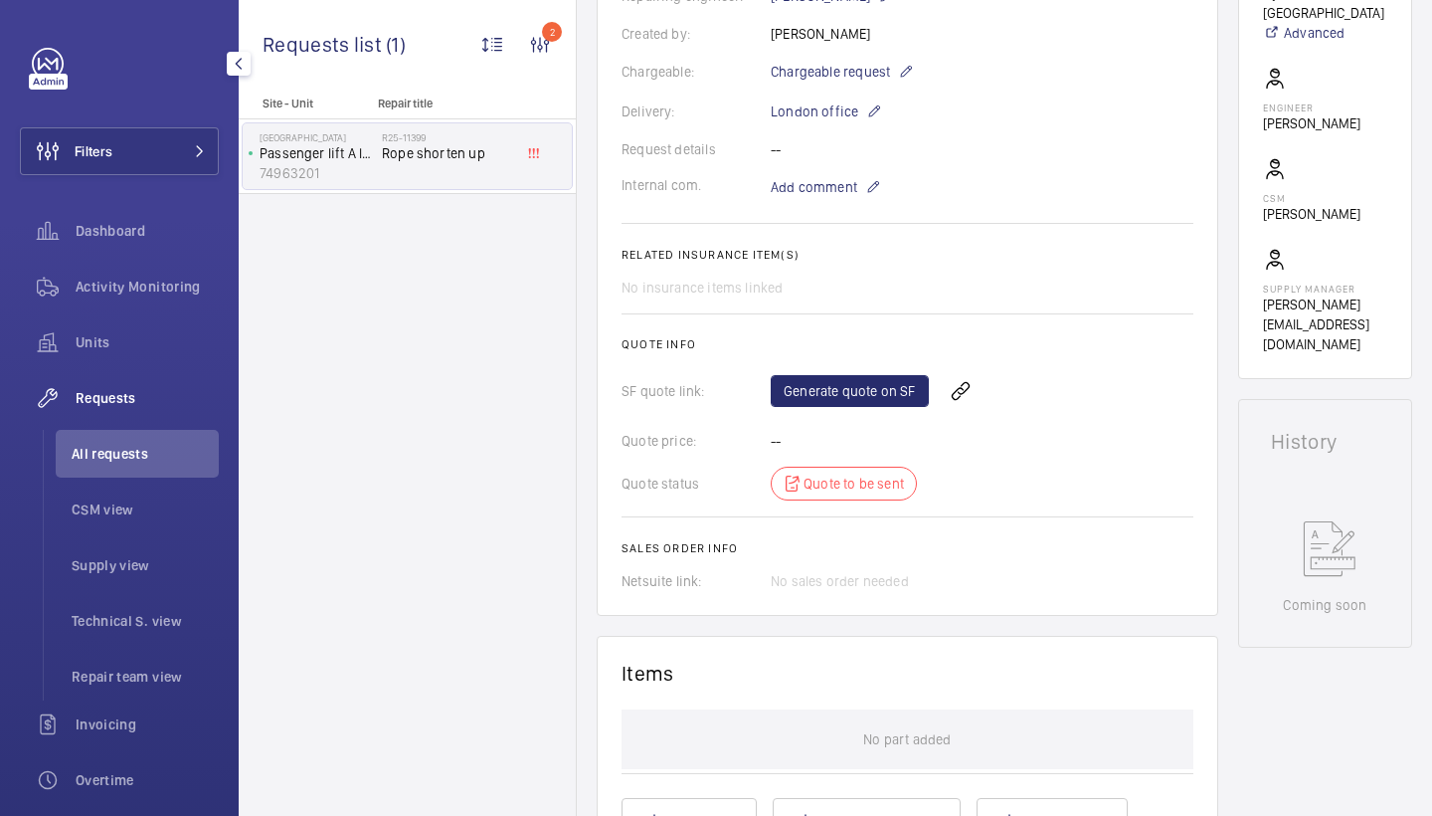
scroll to position [530, 0]
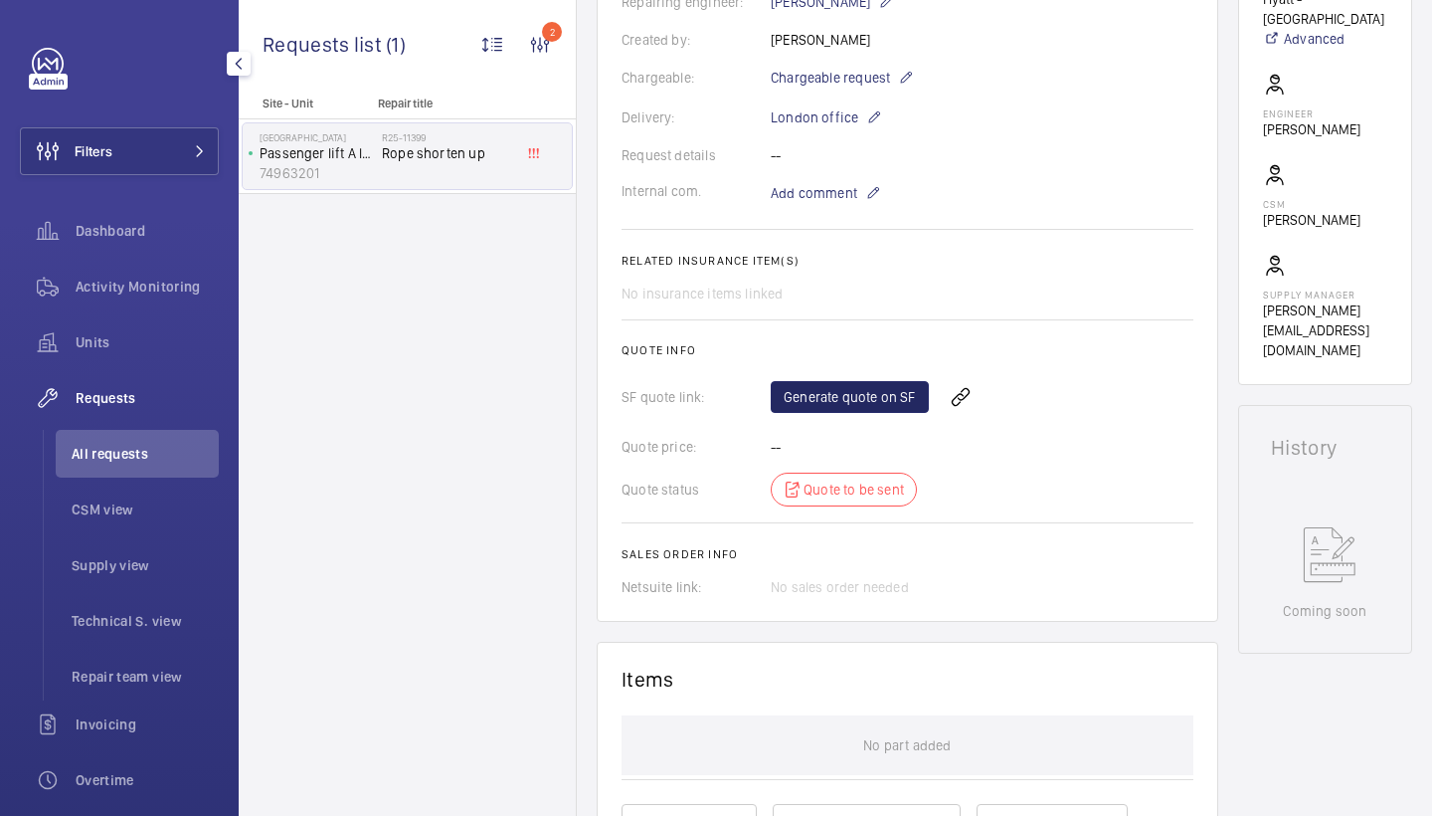
click at [867, 393] on link "Generate quote on SF" at bounding box center [850, 397] width 158 height 32
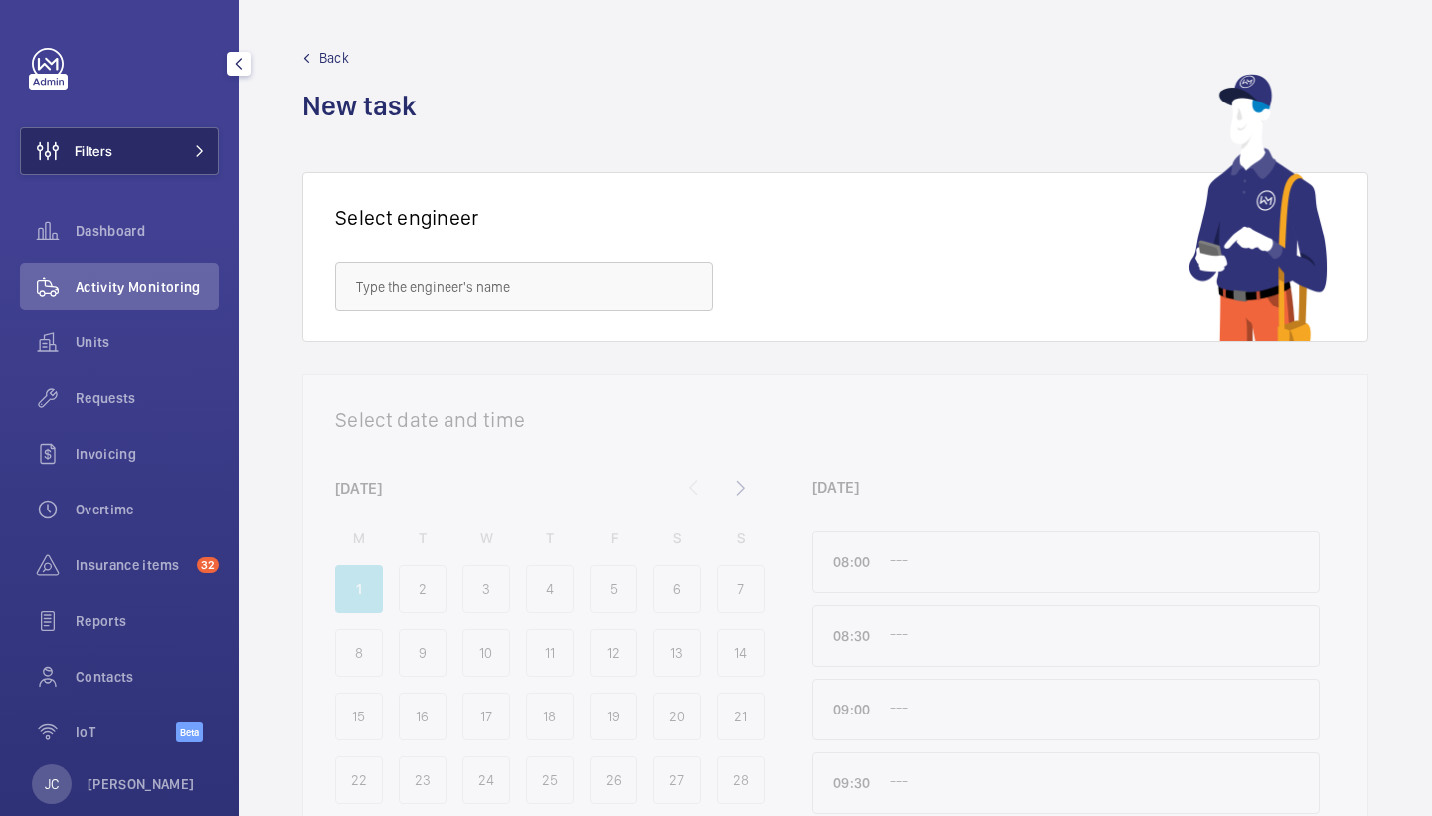
click at [172, 165] on button "Filters" at bounding box center [119, 151] width 199 height 48
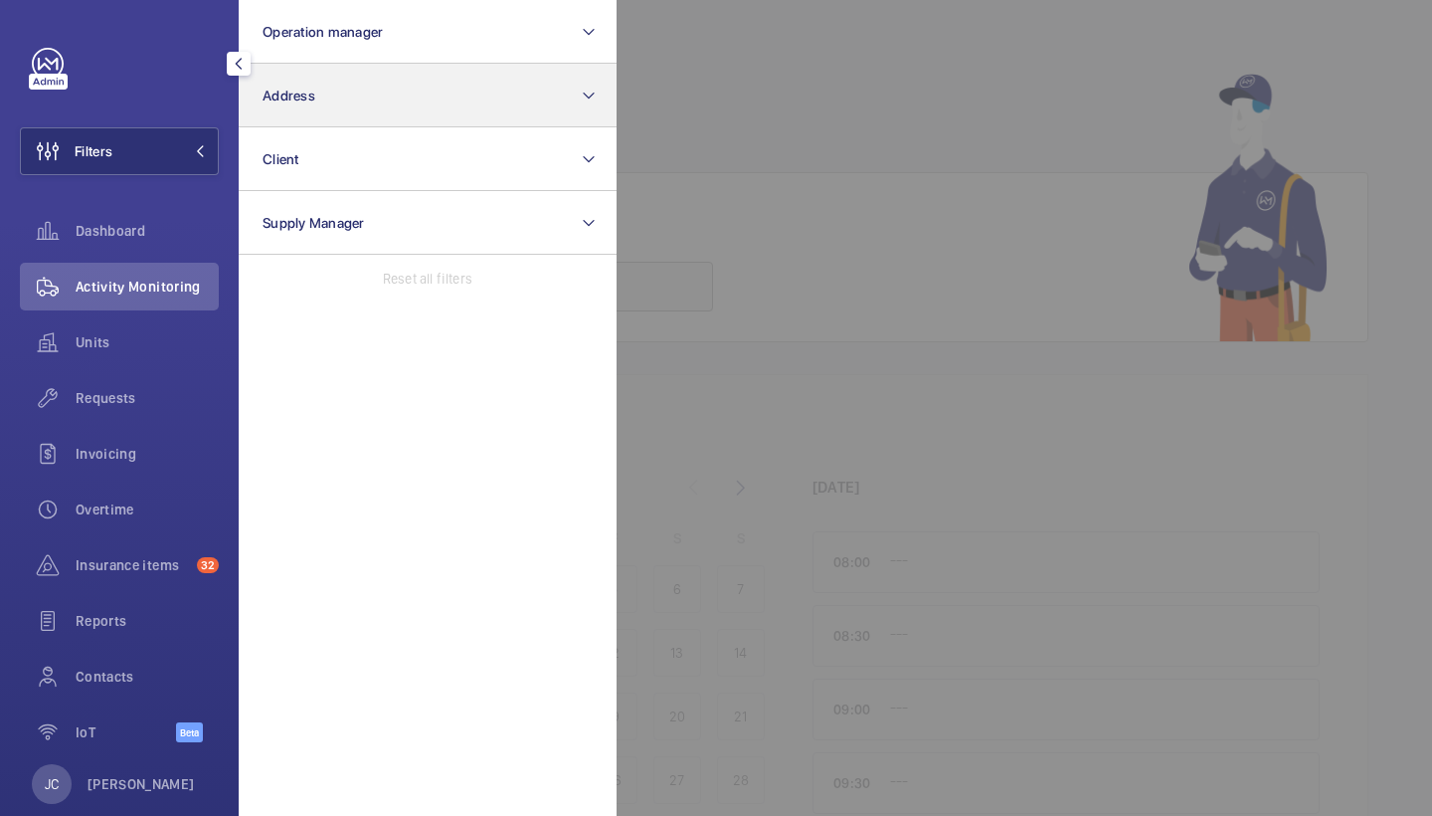
click at [385, 86] on button "Address" at bounding box center [428, 96] width 378 height 64
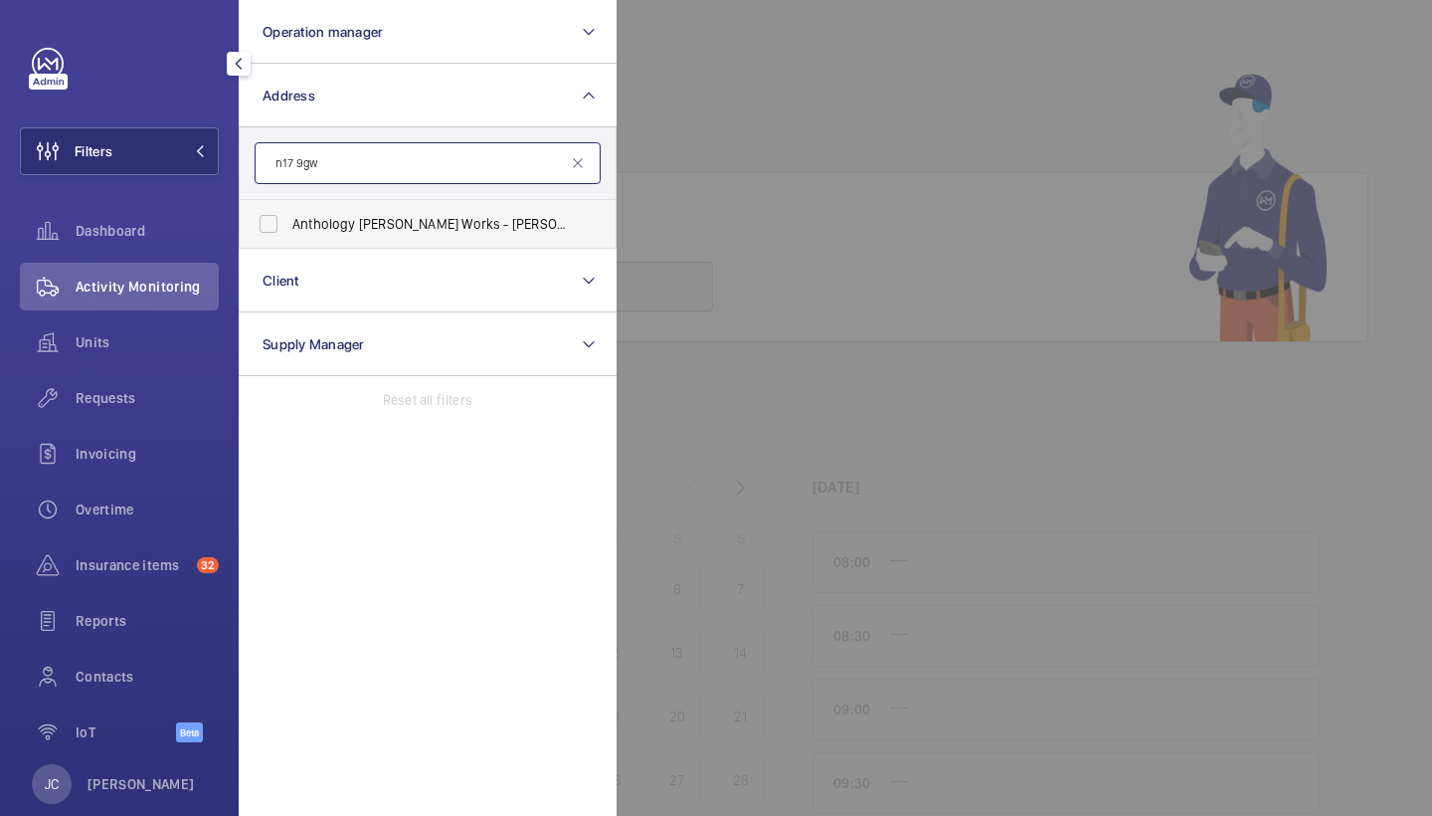
type input "n17 9gw"
click at [424, 215] on span "Anthology Hale Works - Hale Works Apartments, LONDON N17 9GW" at bounding box center [429, 224] width 274 height 20
click at [288, 215] on input "Anthology Hale Works - Hale Works Apartments, LONDON N17 9GW" at bounding box center [269, 224] width 40 height 40
checkbox input "true"
click at [691, 160] on div at bounding box center [1333, 408] width 1432 height 816
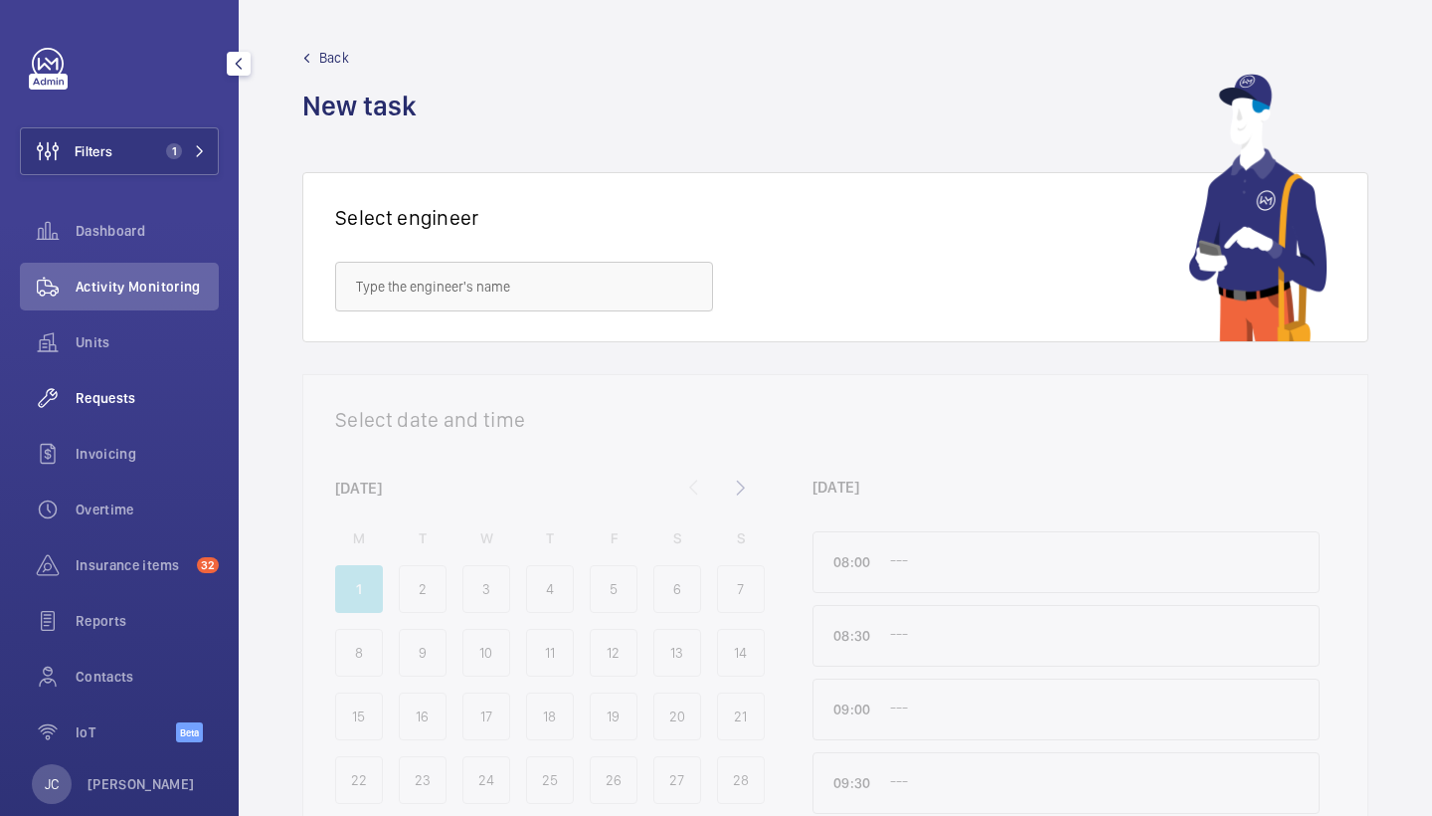
click at [121, 378] on div "Requests" at bounding box center [119, 398] width 199 height 48
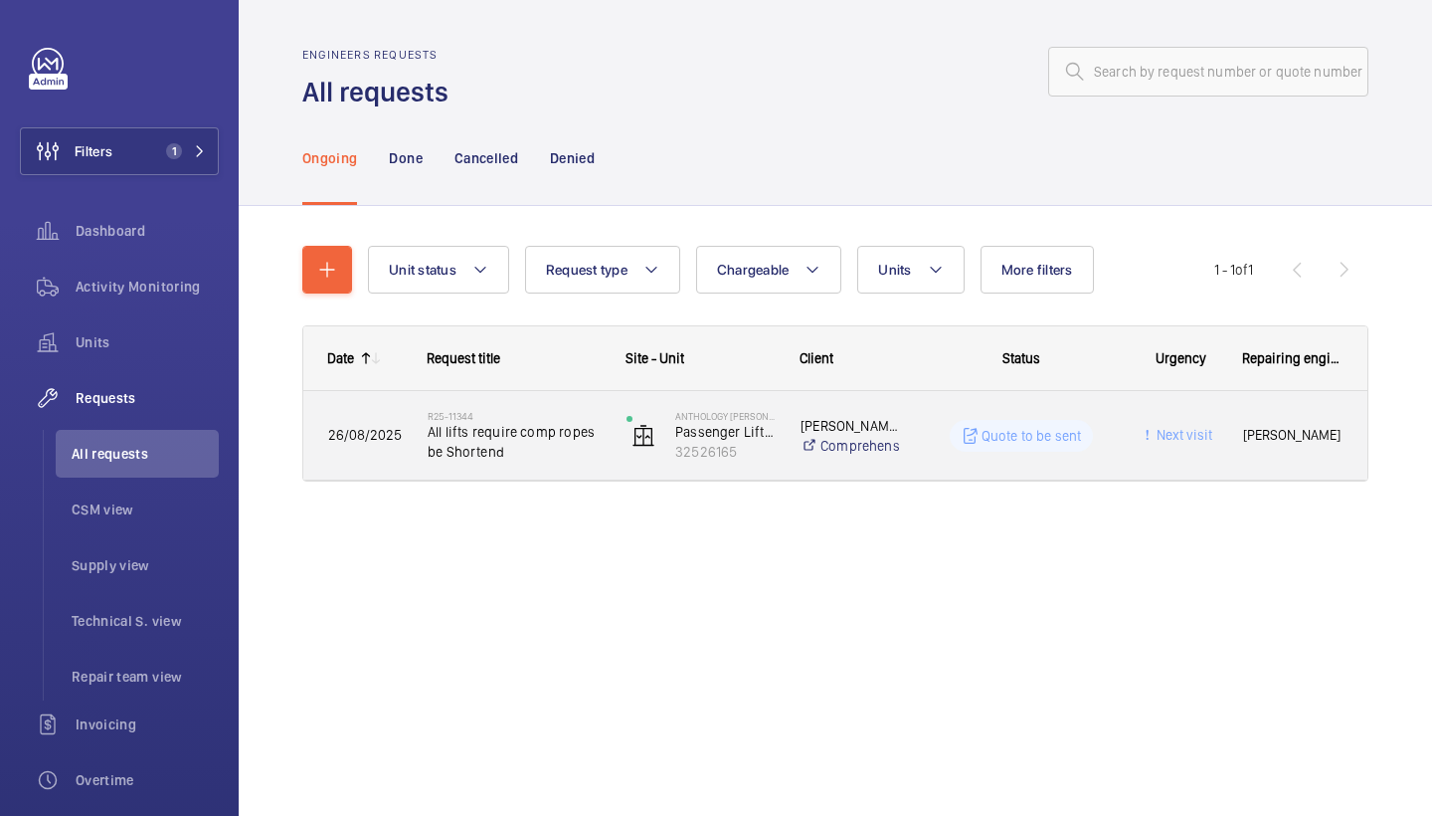
click at [539, 432] on span "All lifts require comp ropes be Shortend" at bounding box center [514, 442] width 173 height 40
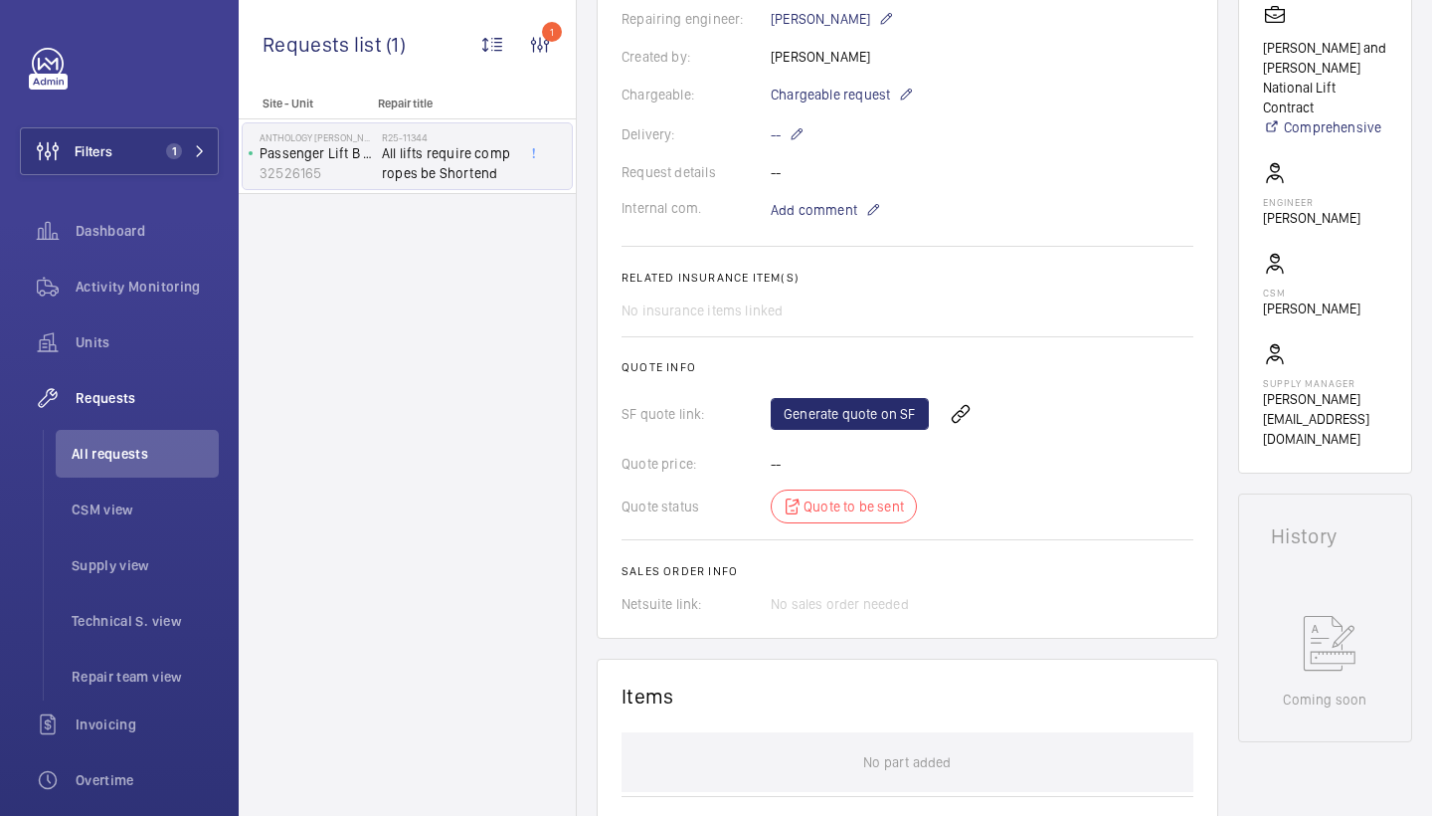
scroll to position [933, 0]
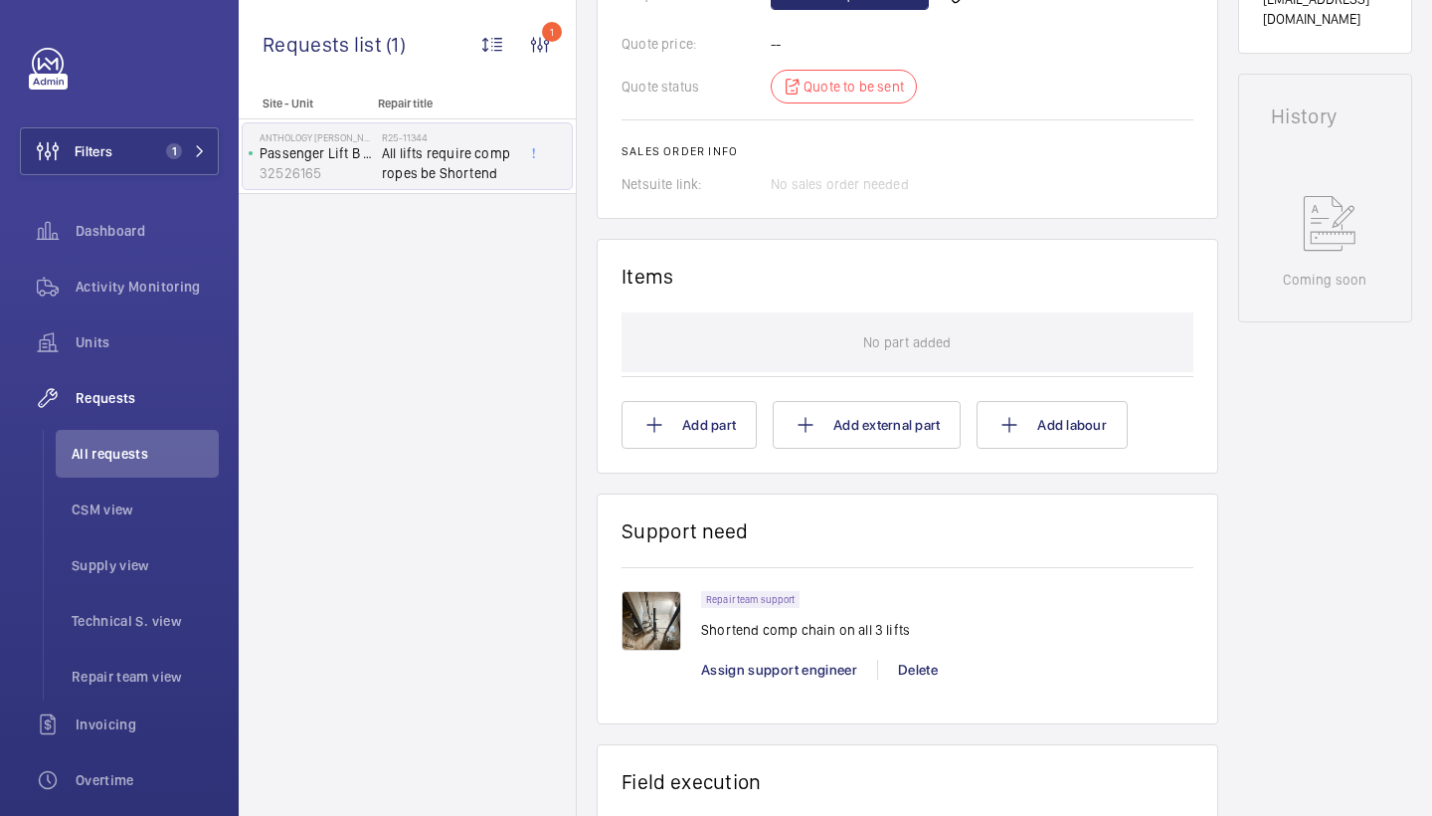
click at [653, 623] on img at bounding box center [652, 621] width 60 height 60
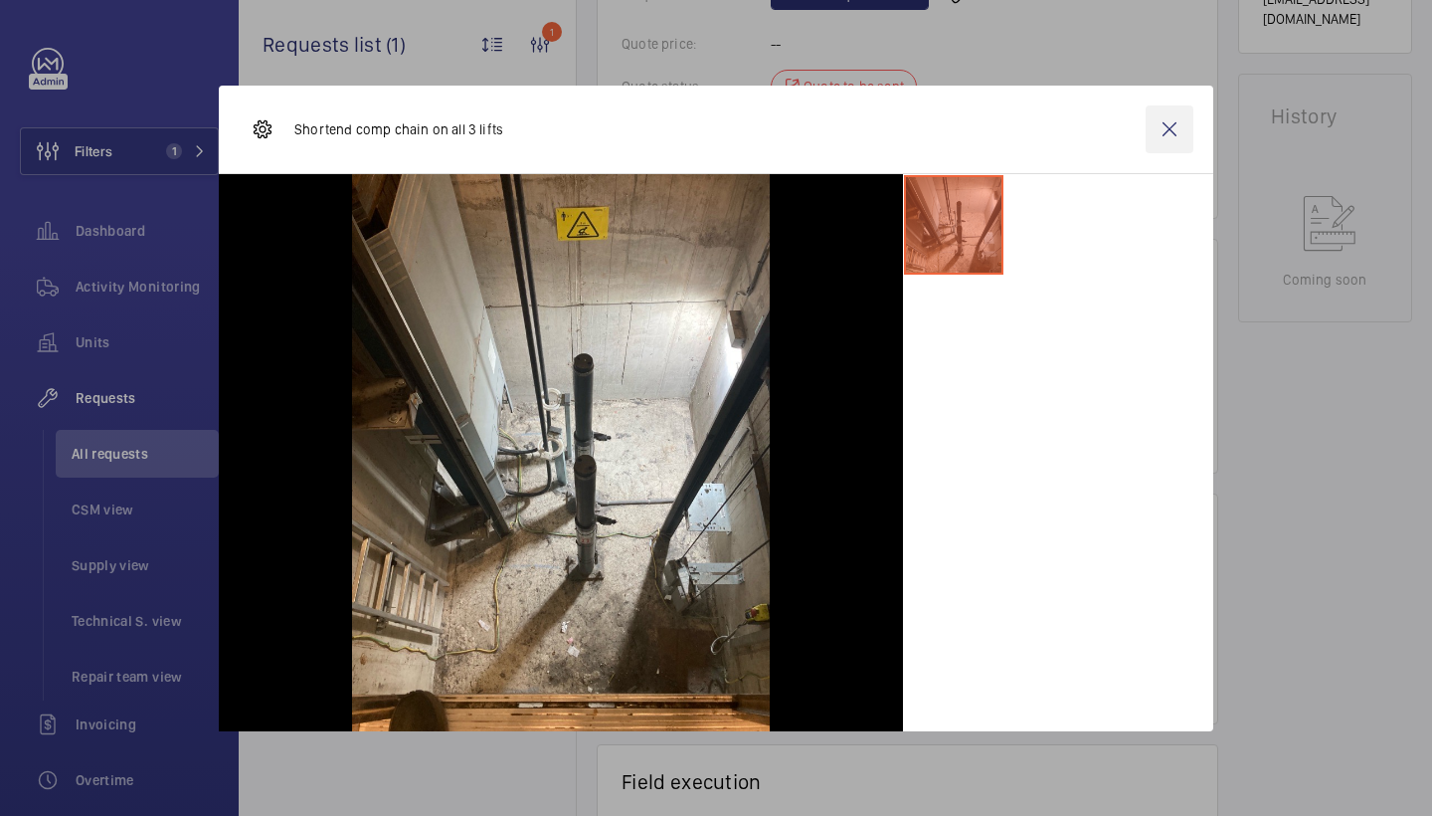
click at [1183, 124] on wm-front-icon-button at bounding box center [1170, 129] width 48 height 48
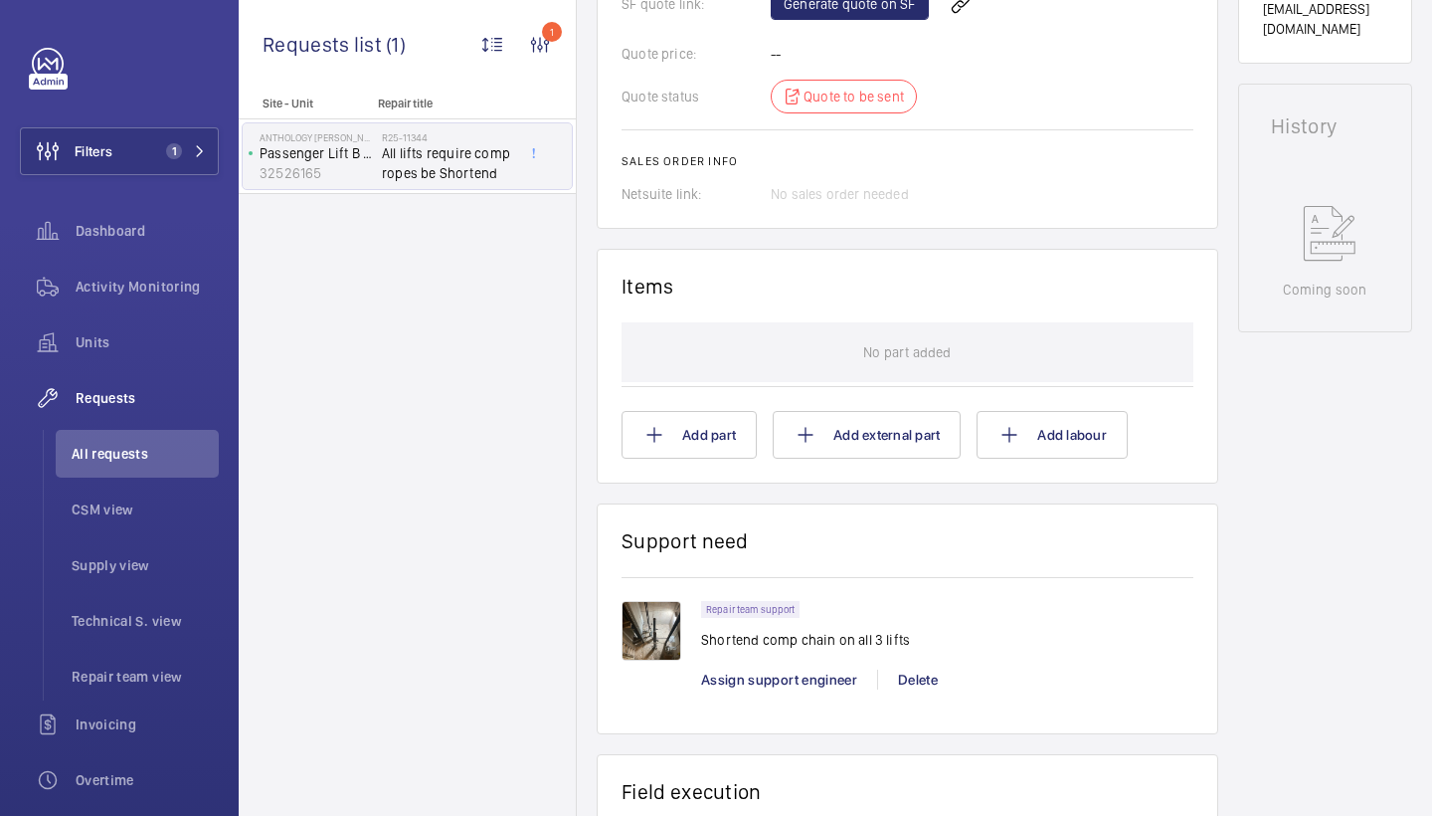
scroll to position [922, 0]
click at [646, 641] on img at bounding box center [652, 632] width 60 height 60
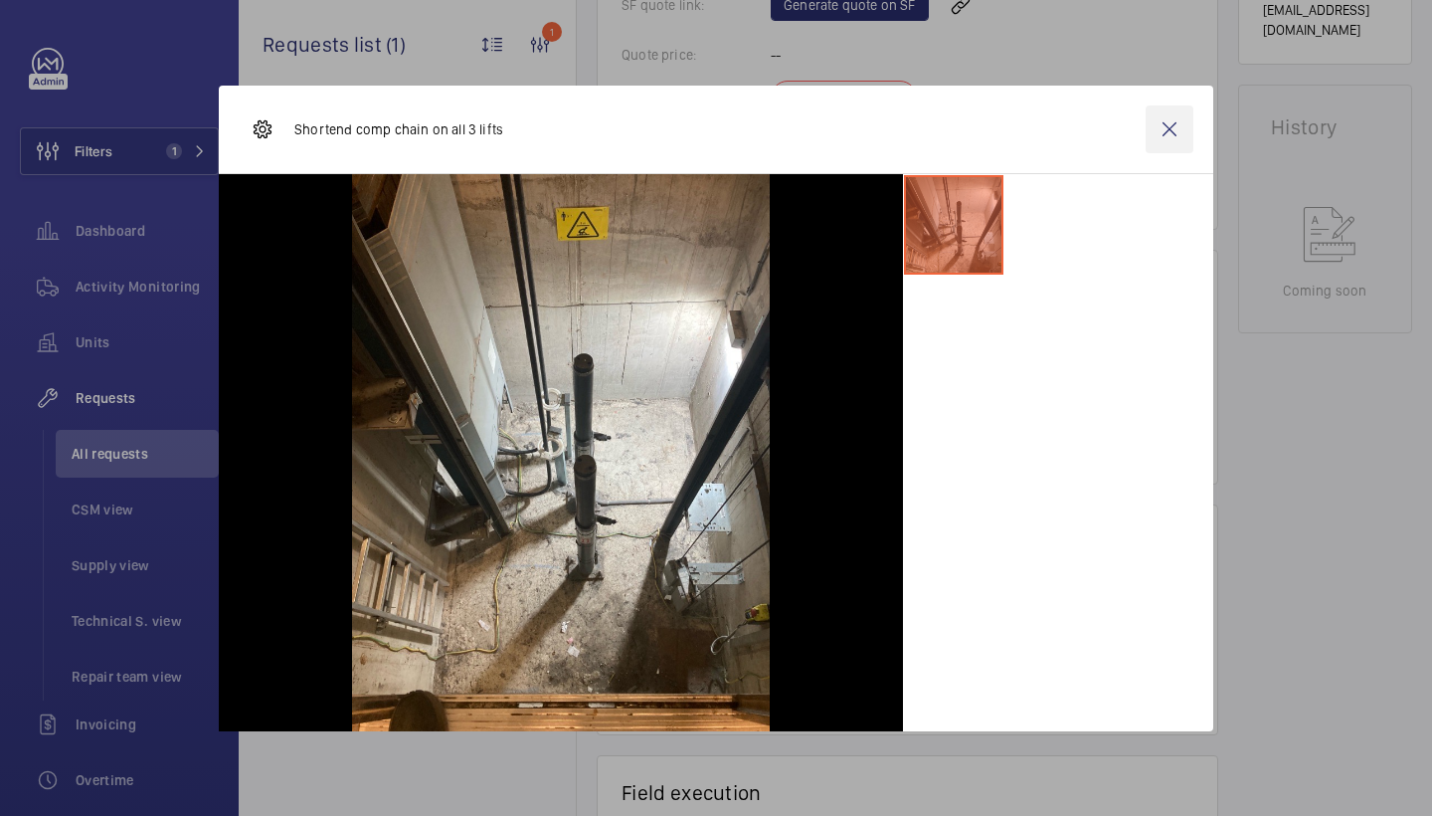
click at [1170, 133] on wm-front-icon-button at bounding box center [1170, 129] width 48 height 48
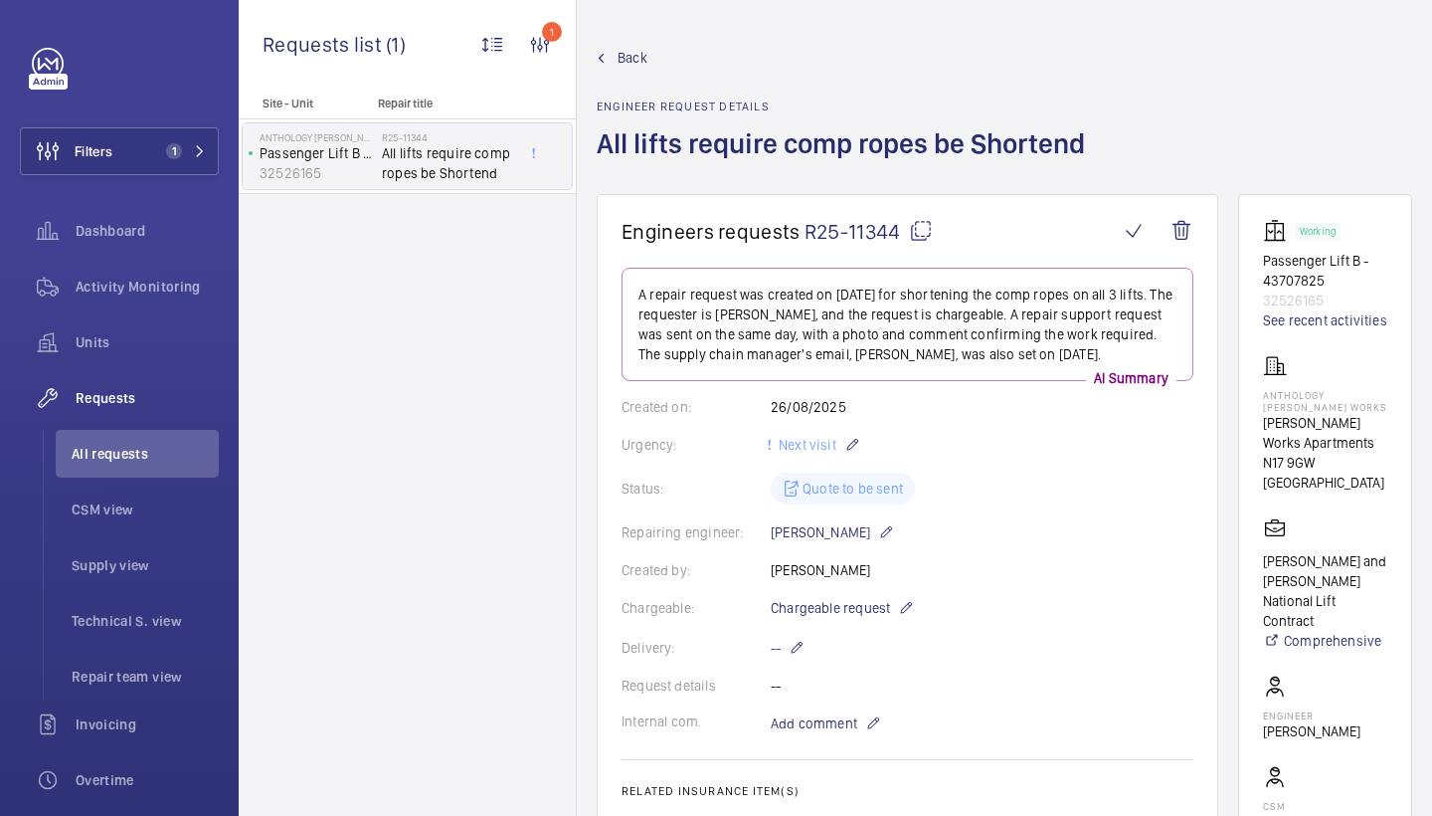
scroll to position [0, 0]
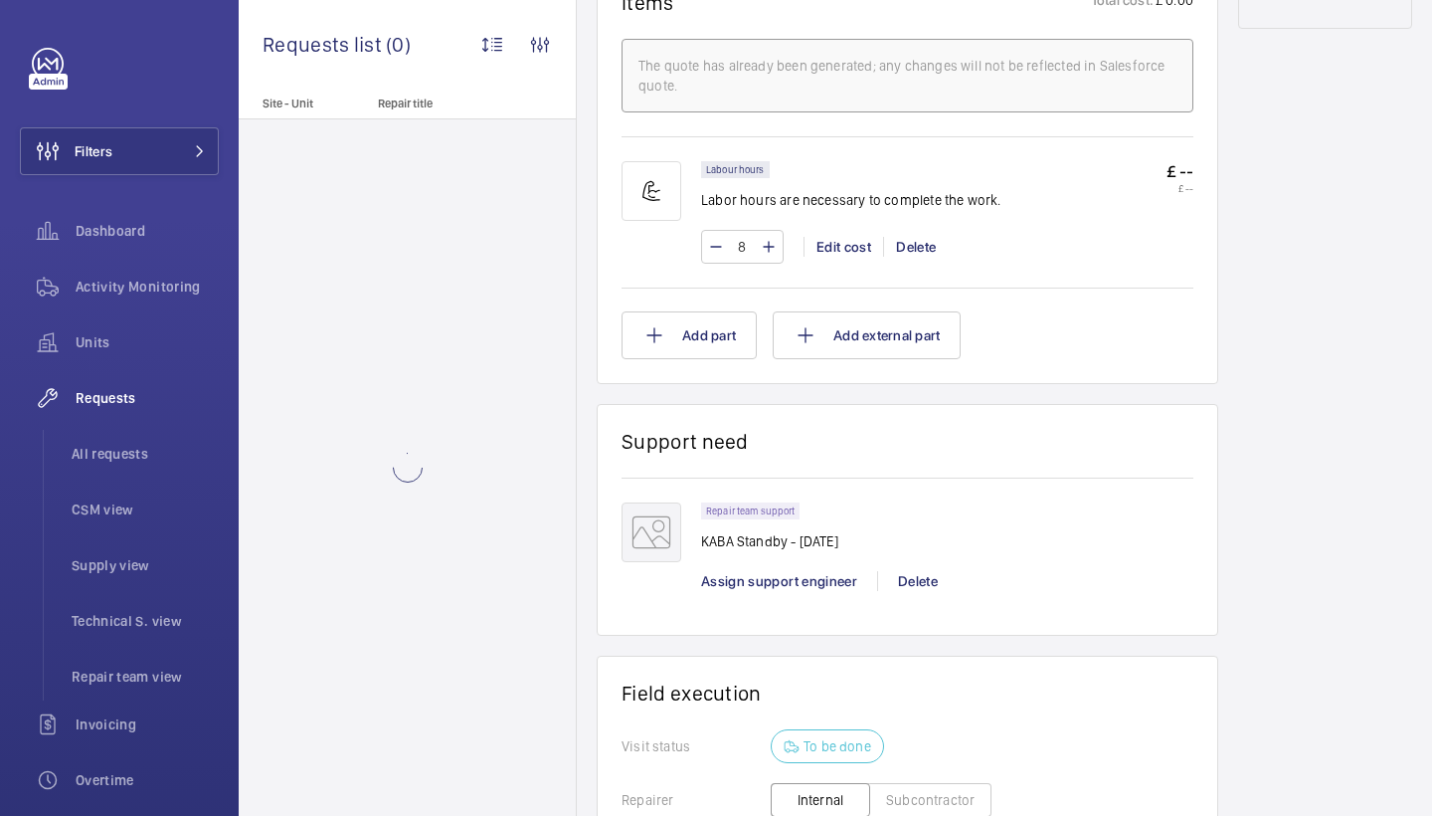
scroll to position [1292, 0]
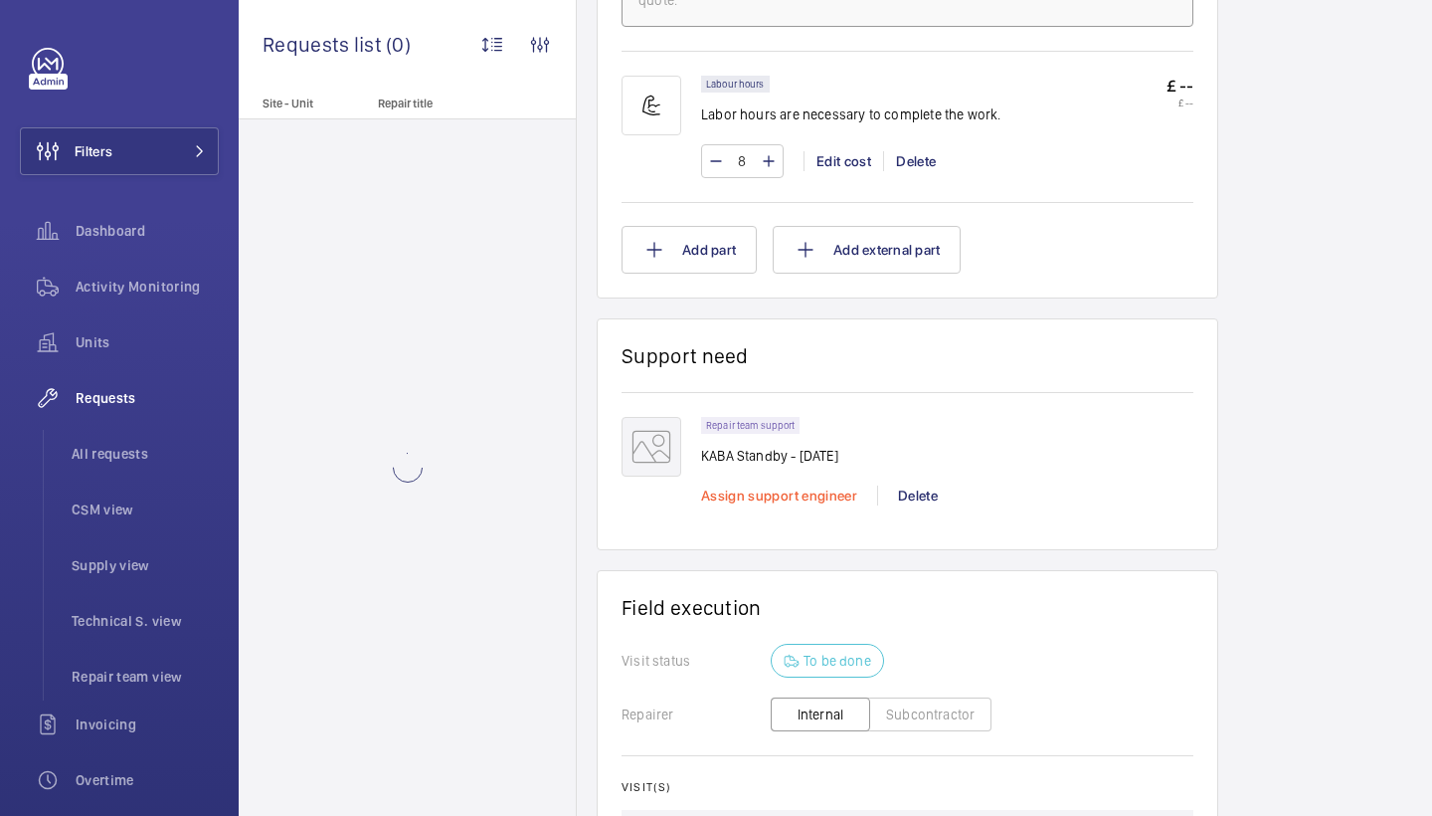
click at [792, 492] on span "Assign support engineer" at bounding box center [779, 495] width 156 height 16
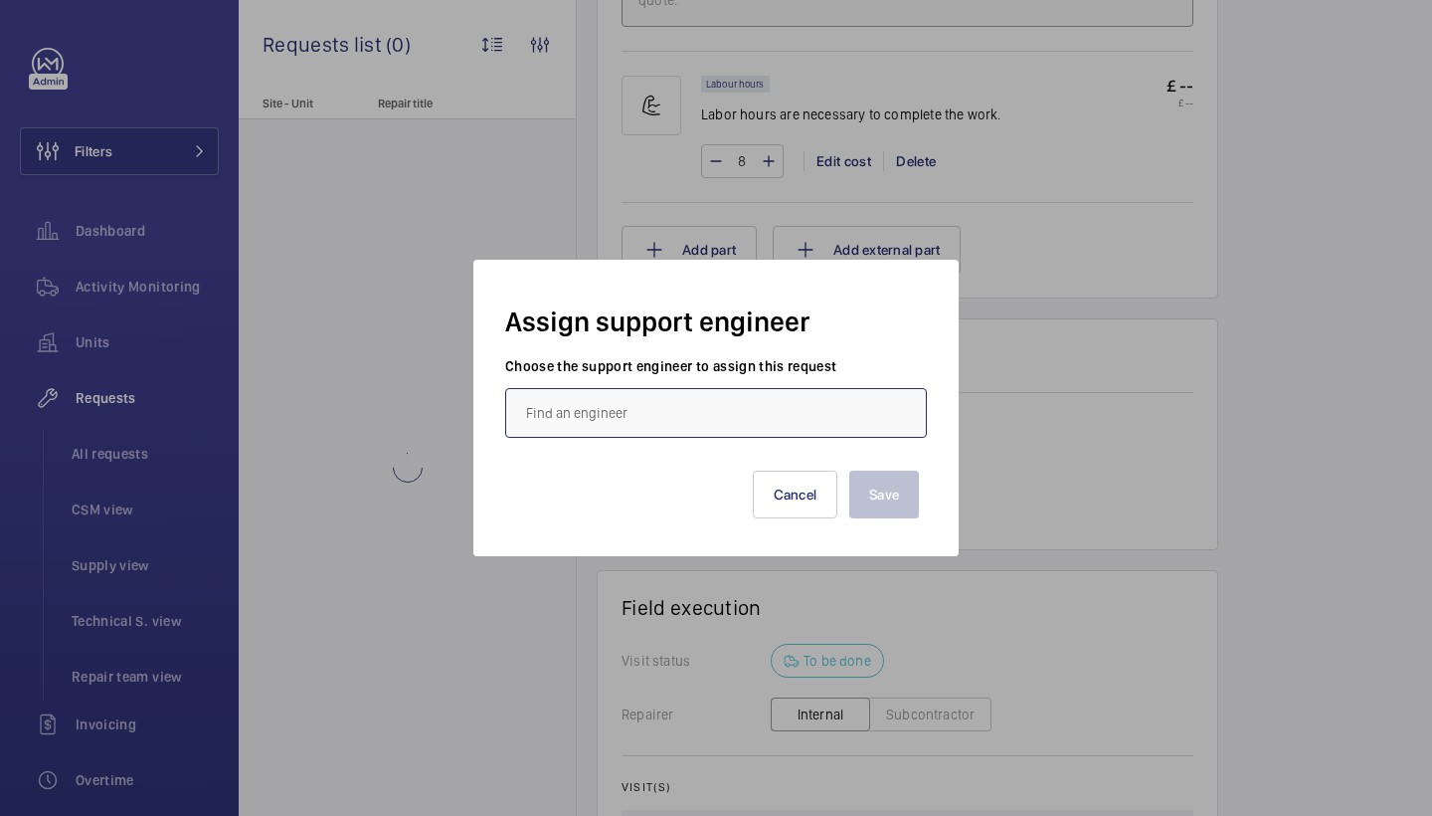
click at [649, 427] on input "text" at bounding box center [716, 413] width 422 height 50
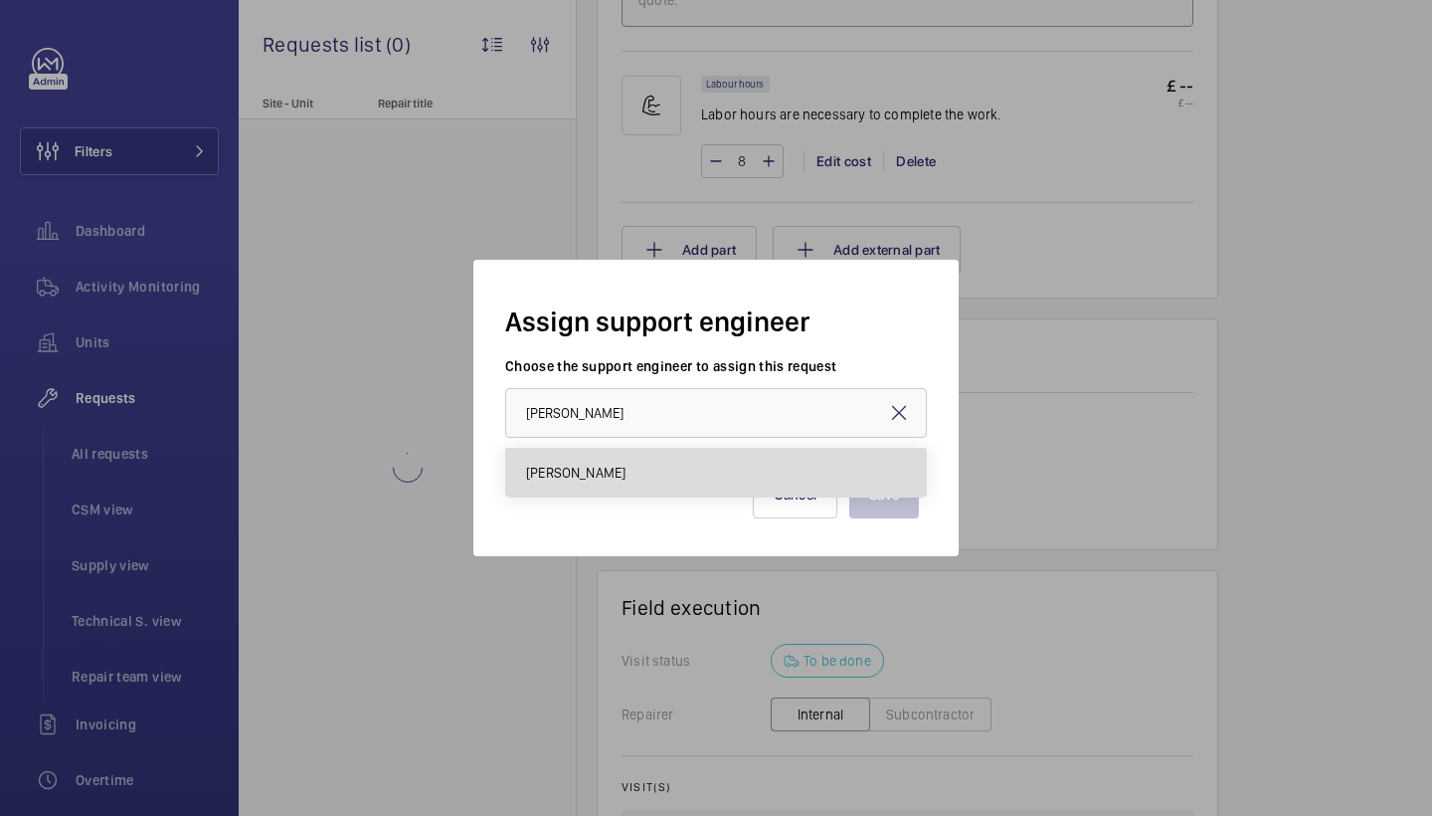
click at [655, 476] on mat-option "James Shillibeer" at bounding box center [716, 473] width 420 height 48
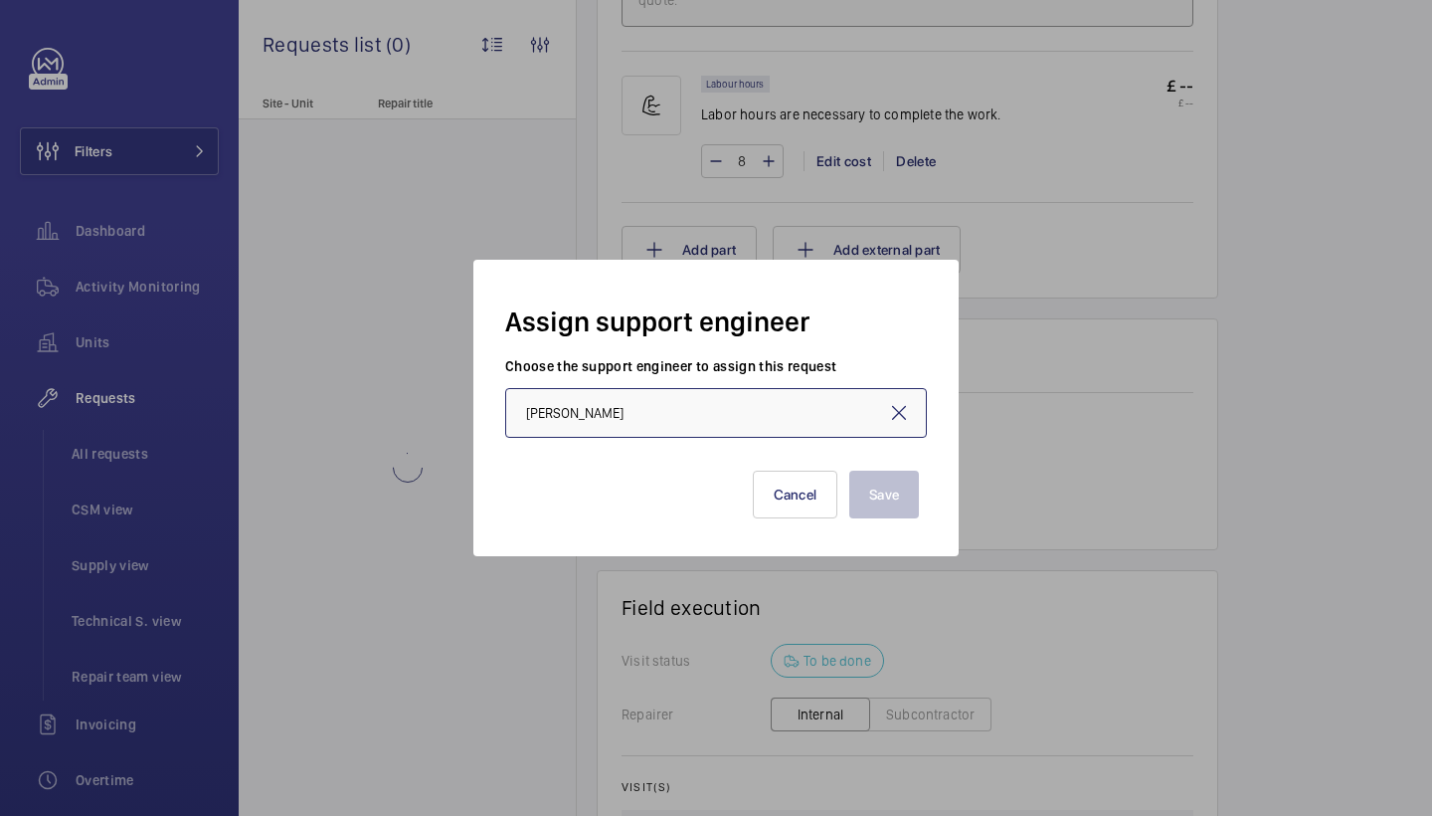
type input "James Shillibeer"
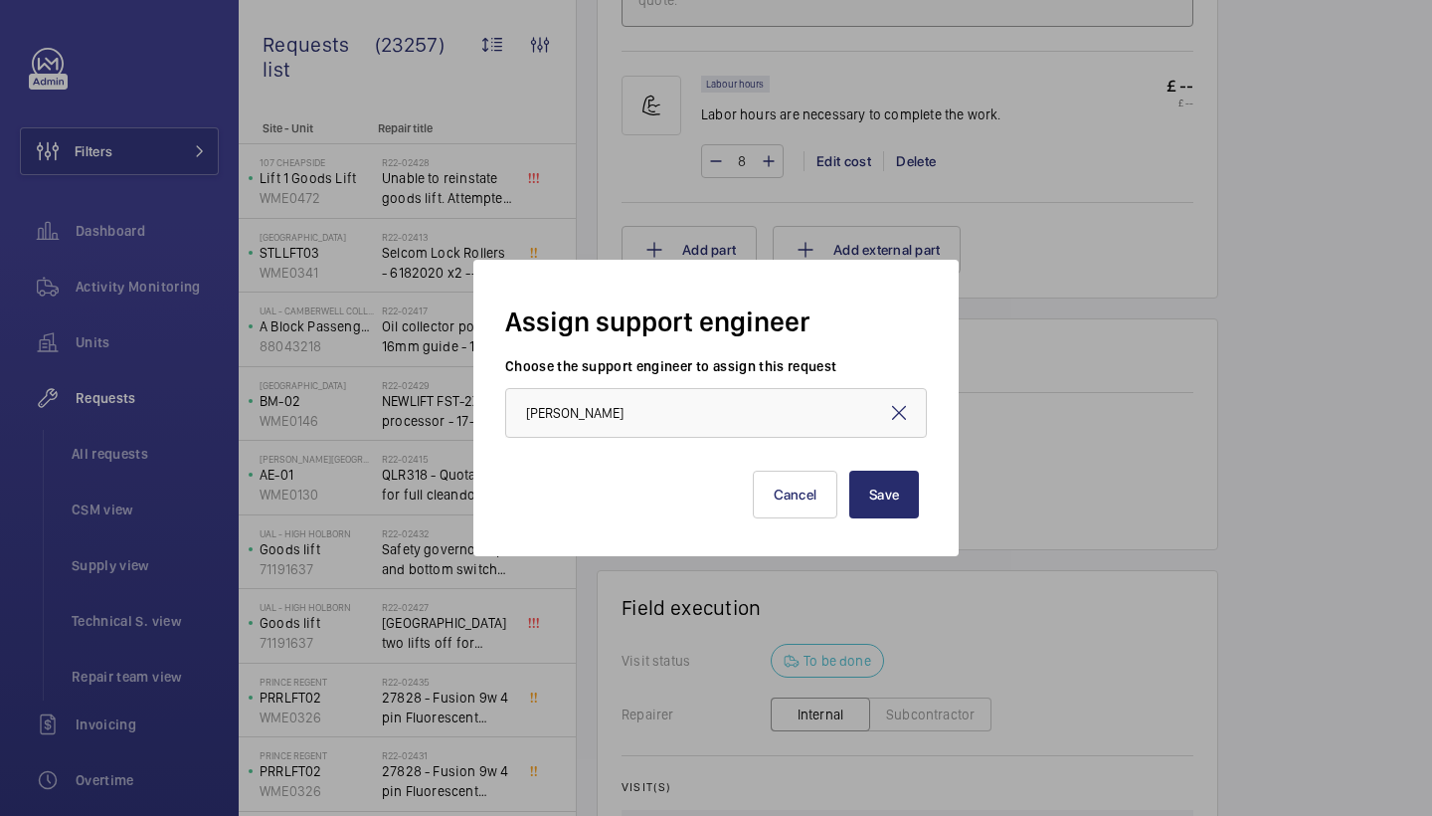
click at [950, 520] on div "Assign support engineer Choose the support engineer to assign this request Jame…" at bounding box center [715, 408] width 485 height 296
click at [897, 495] on button "Save" at bounding box center [884, 494] width 70 height 48
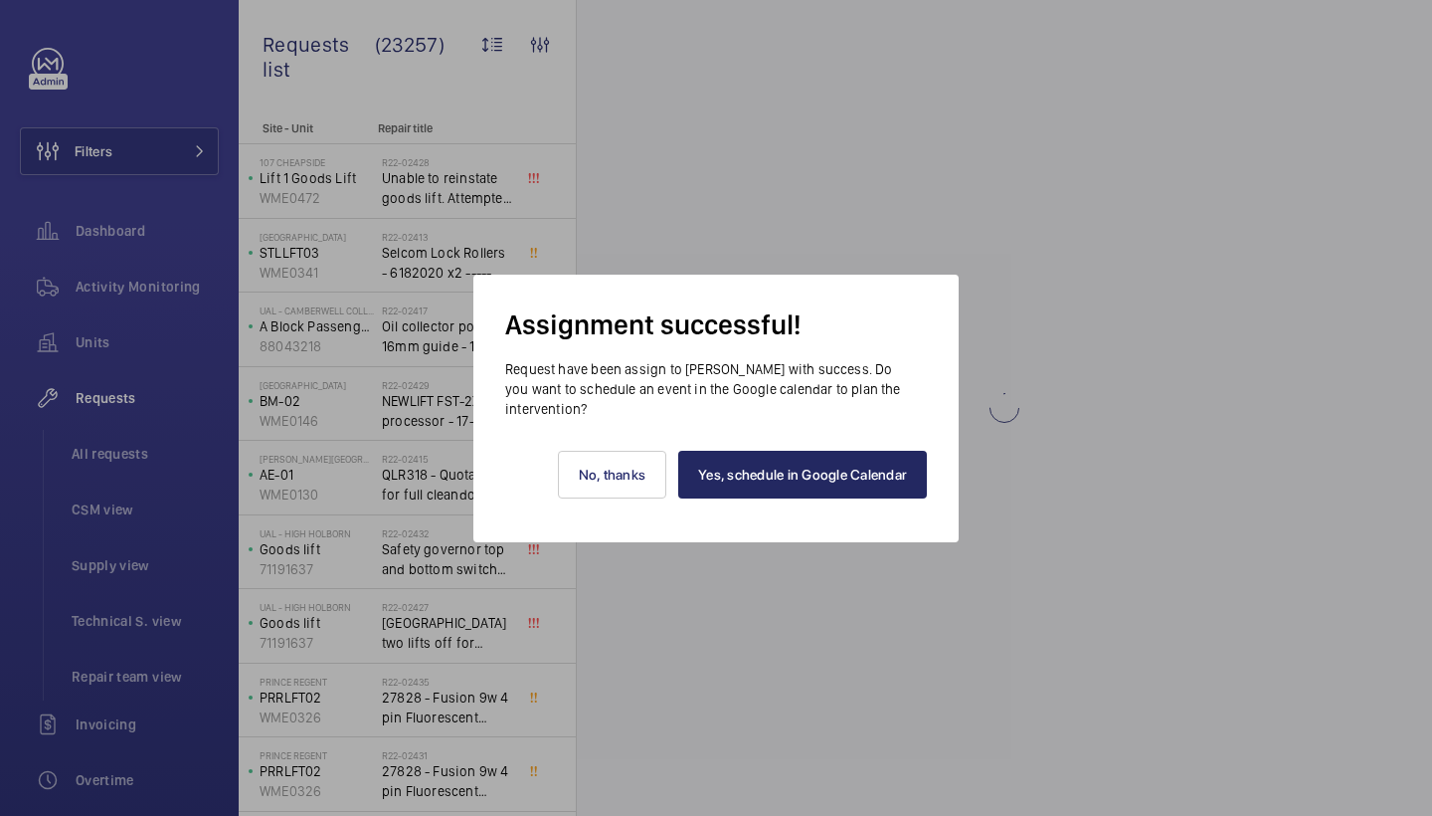
click at [858, 485] on link "Yes, schedule in Google Calendar" at bounding box center [802, 475] width 249 height 48
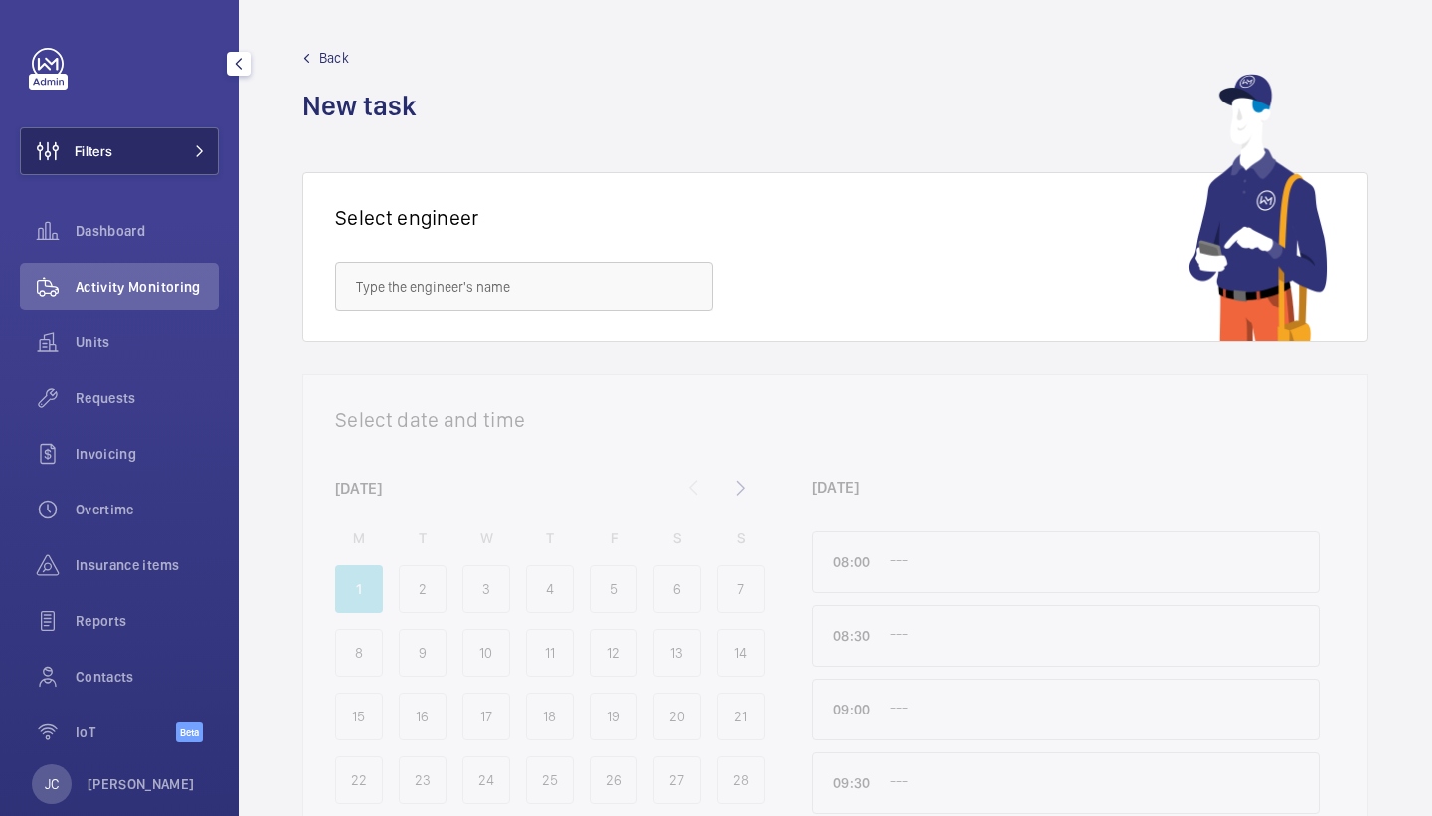
click at [175, 151] on button "Filters" at bounding box center [119, 151] width 199 height 48
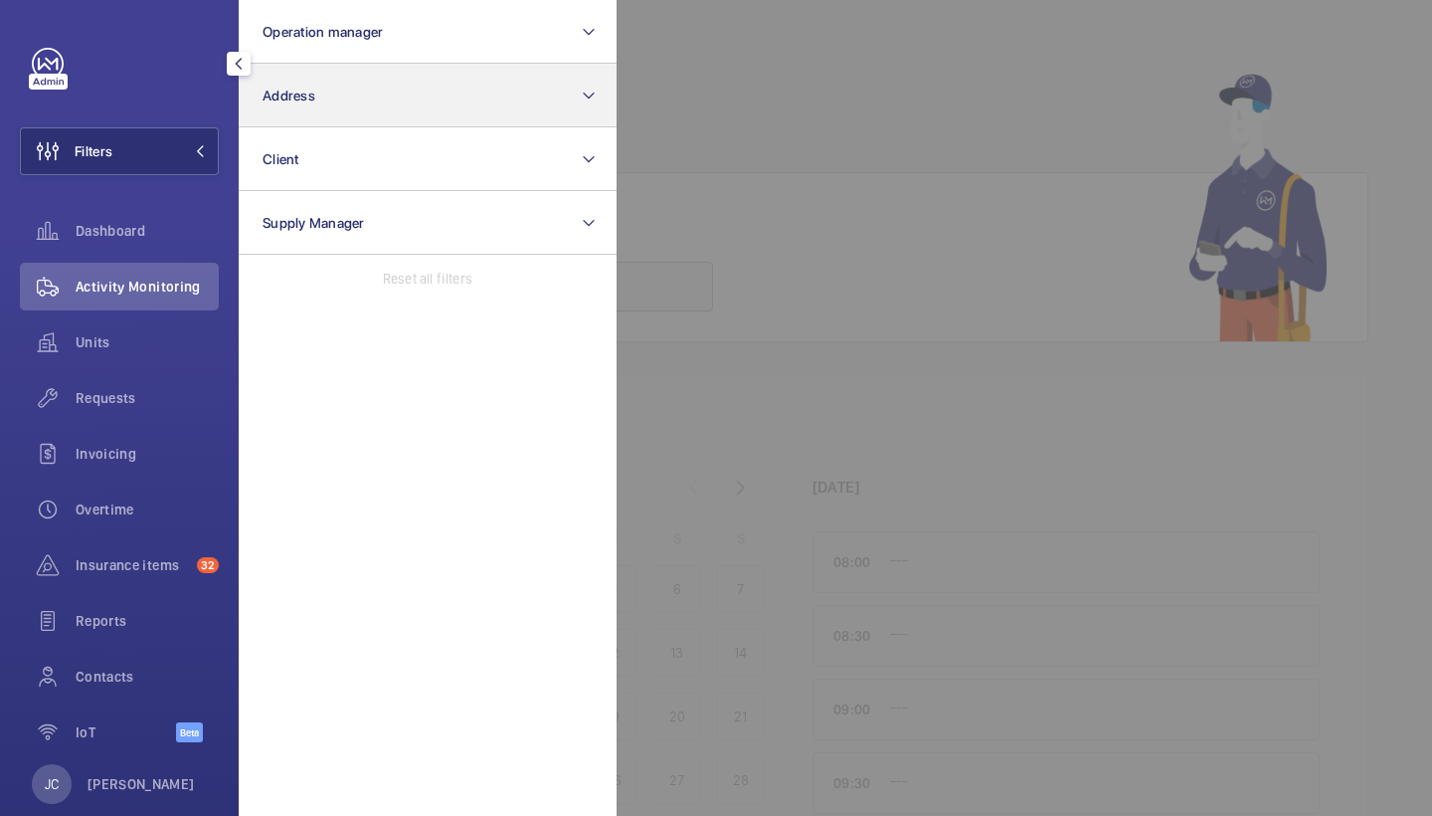
click at [332, 92] on button "Address" at bounding box center [428, 96] width 378 height 64
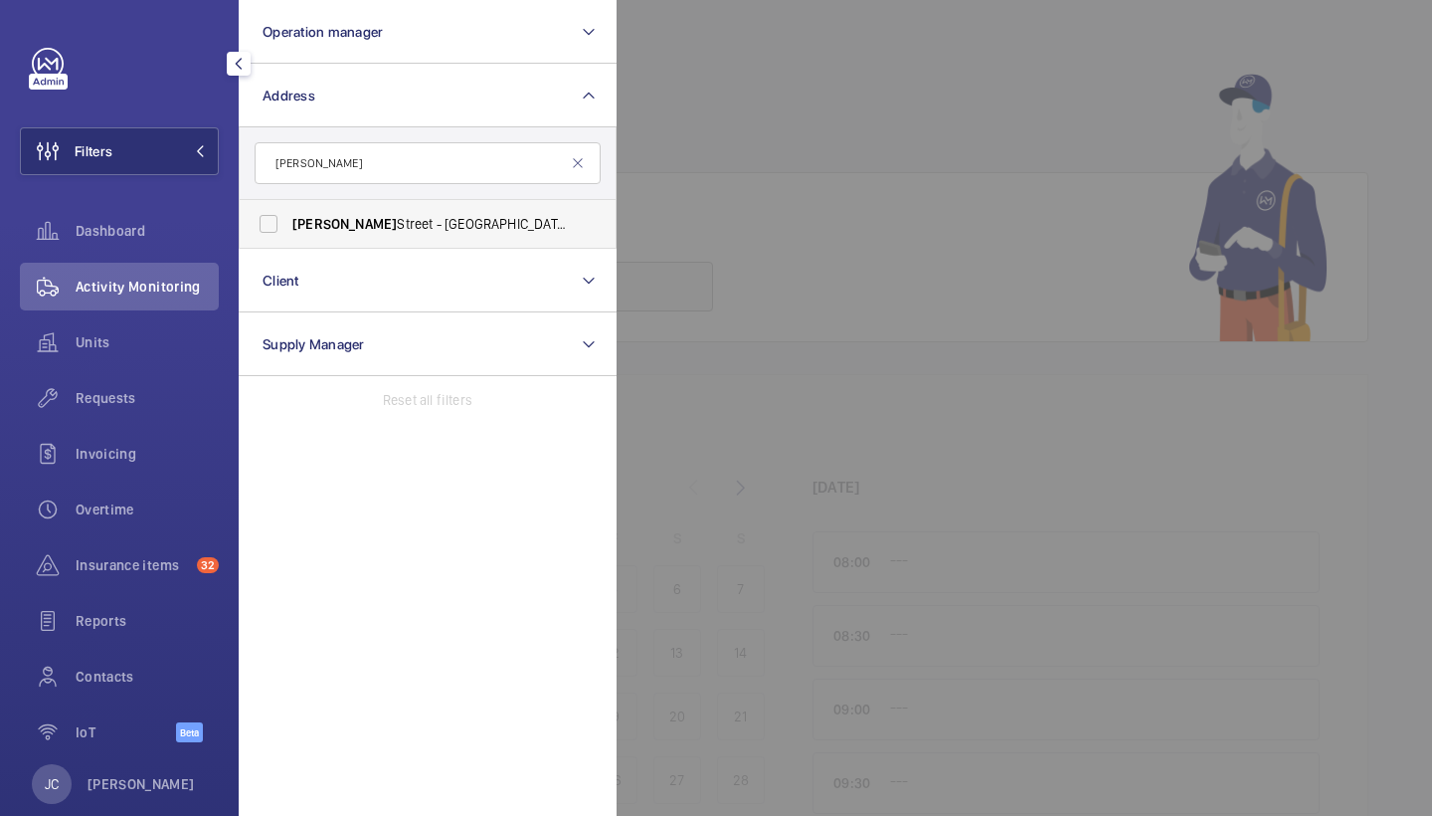
type input "[PERSON_NAME]"
click at [352, 222] on span "[PERSON_NAME]" at bounding box center [344, 224] width 104 height 16
click at [288, 222] on input "[PERSON_NAME][GEOGRAPHIC_DATA][STREET_ADDRESS][PERSON_NAME]" at bounding box center [269, 224] width 40 height 40
checkbox input "true"
click at [142, 386] on div "Requests" at bounding box center [119, 398] width 199 height 48
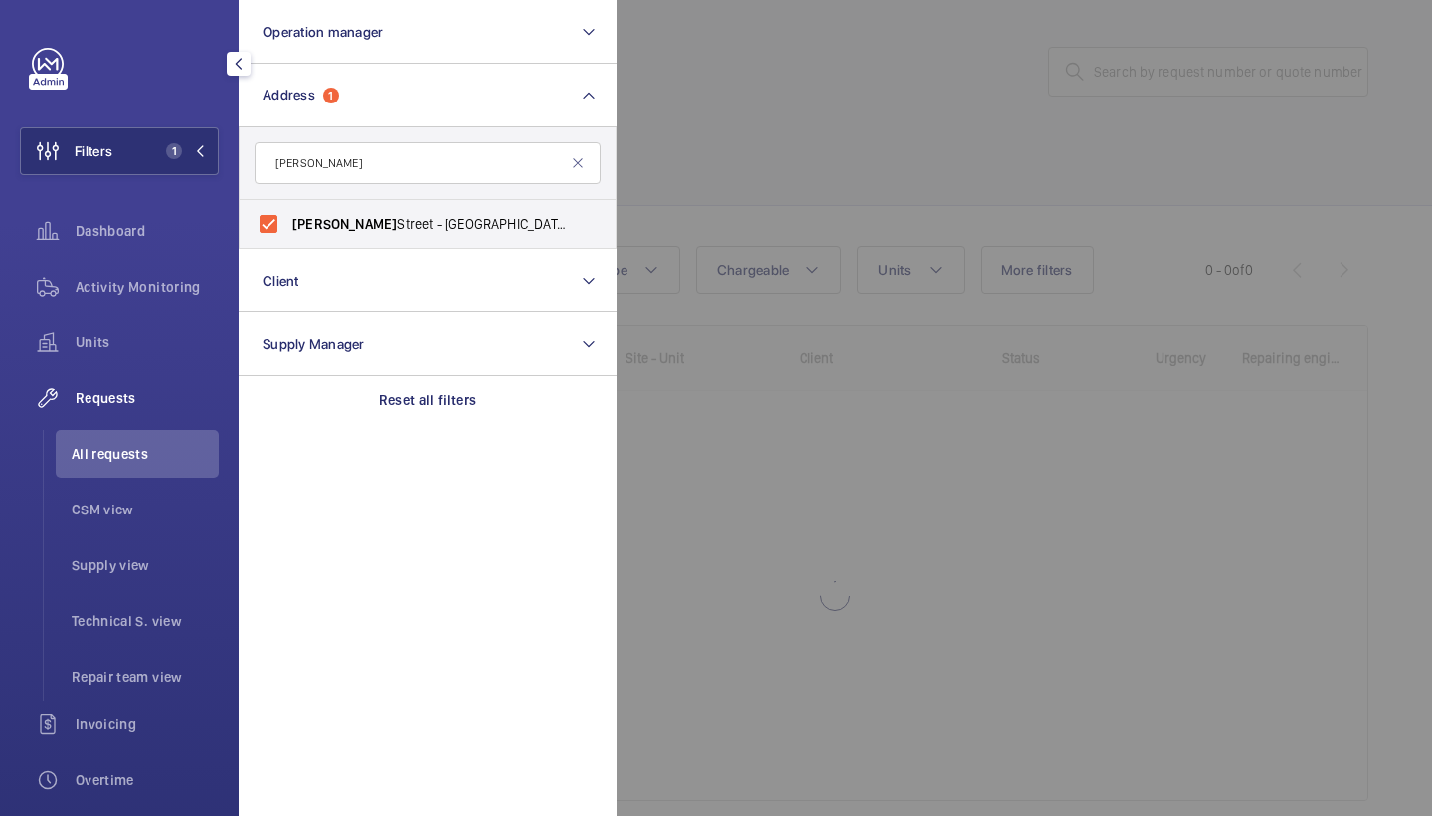
click at [906, 143] on div at bounding box center [1333, 408] width 1432 height 816
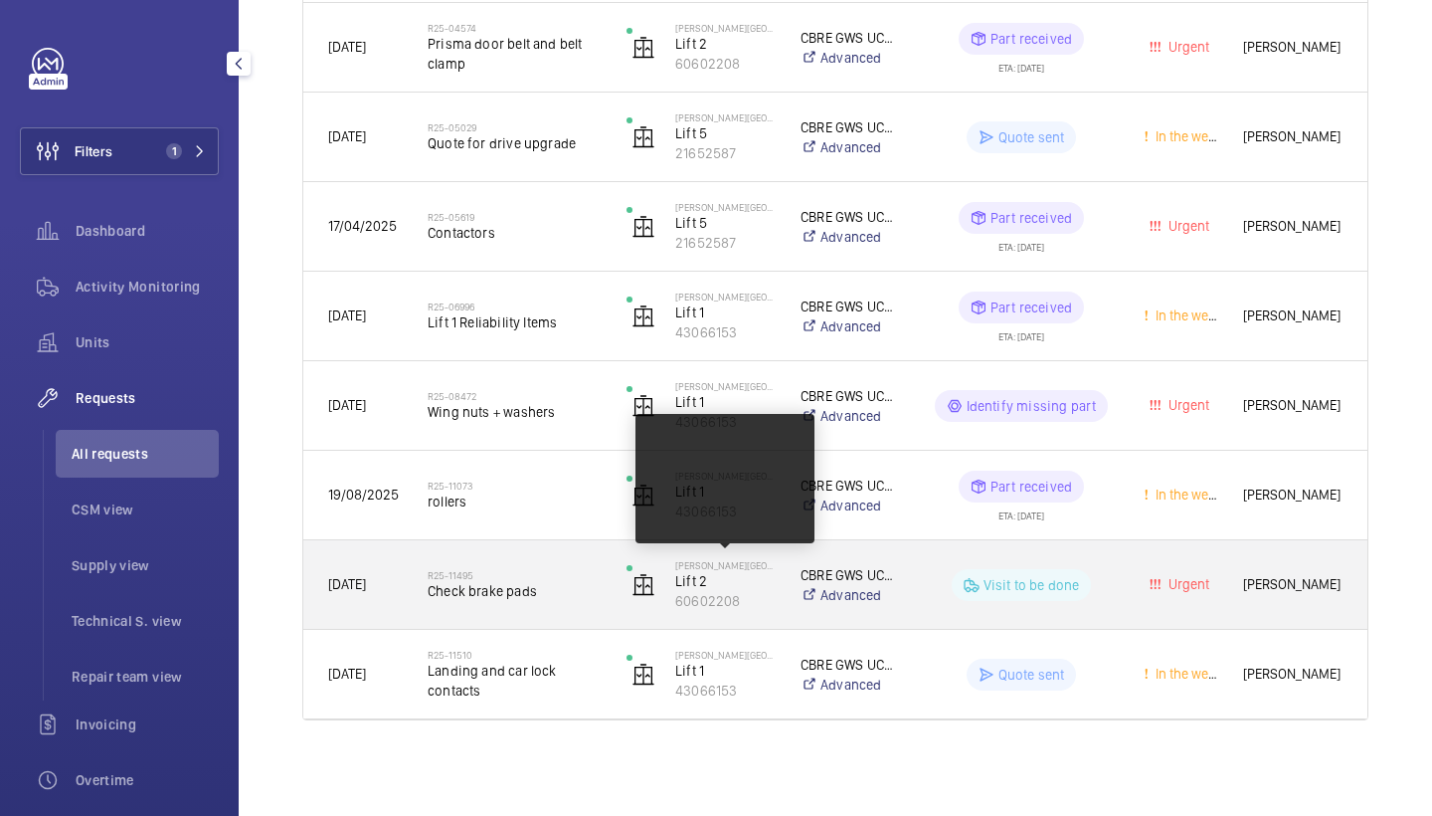
scroll to position [1104, 0]
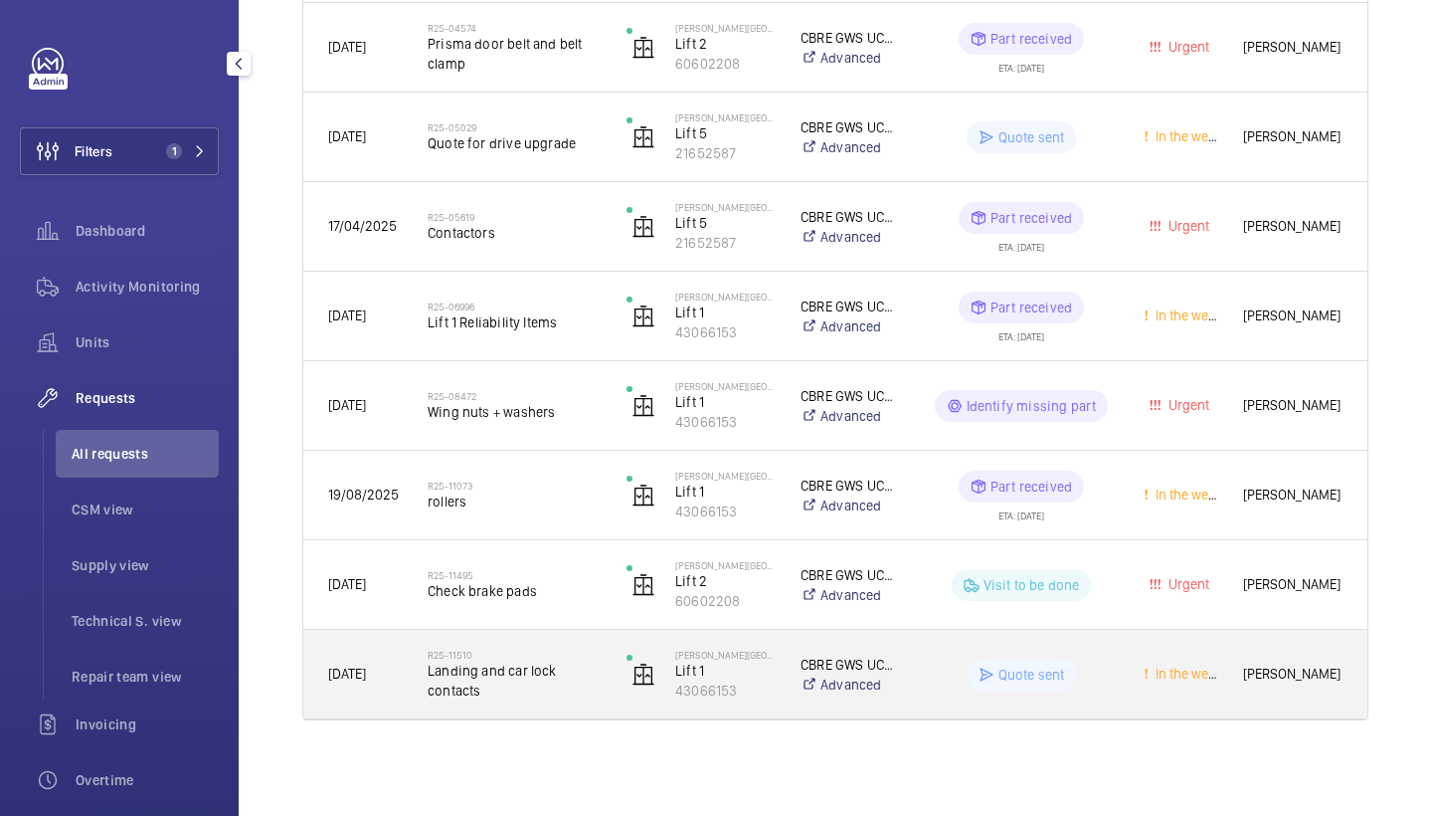
click at [527, 654] on h2 "R25-11510" at bounding box center [514, 655] width 173 height 12
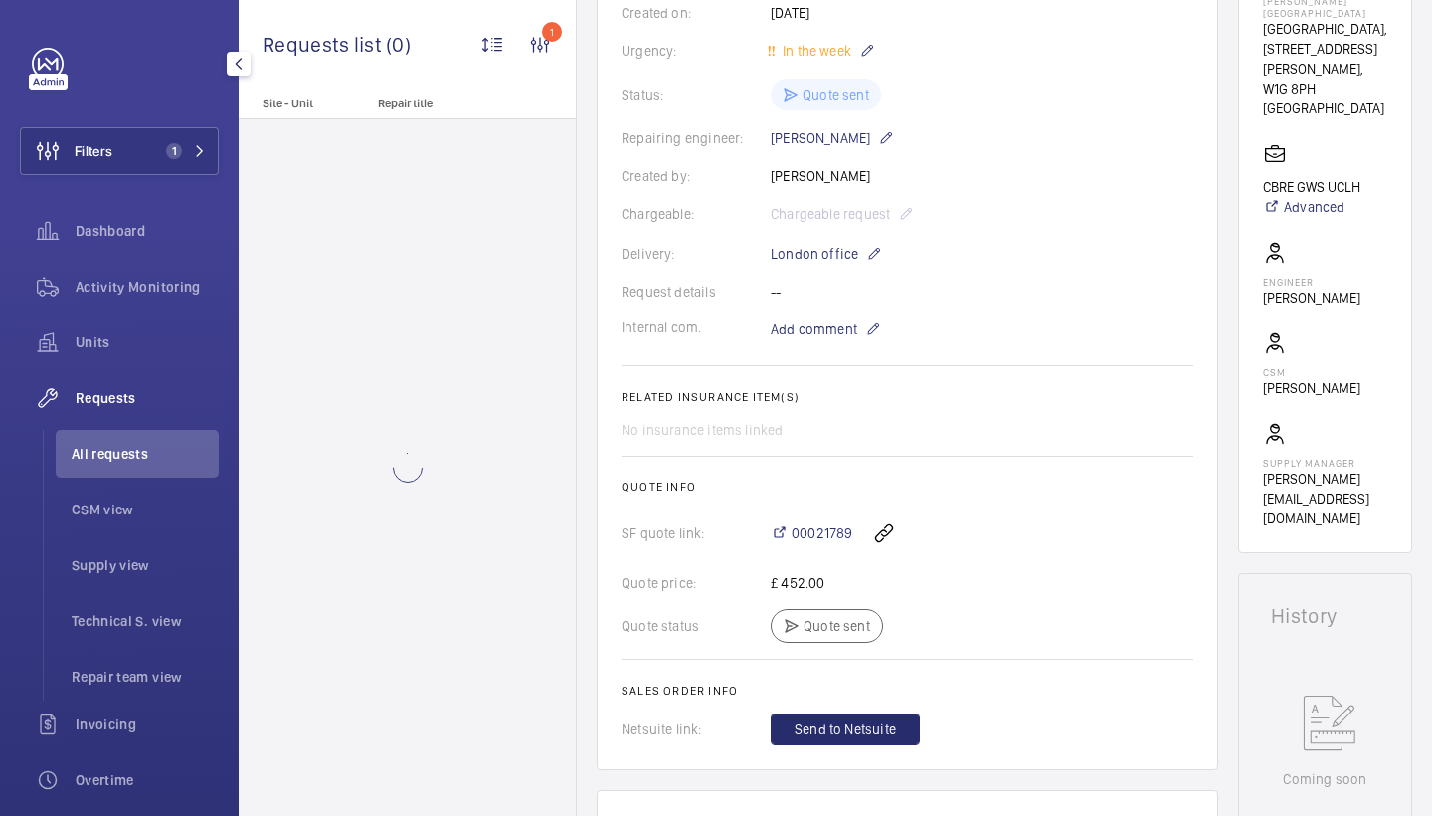
scroll to position [984, 0]
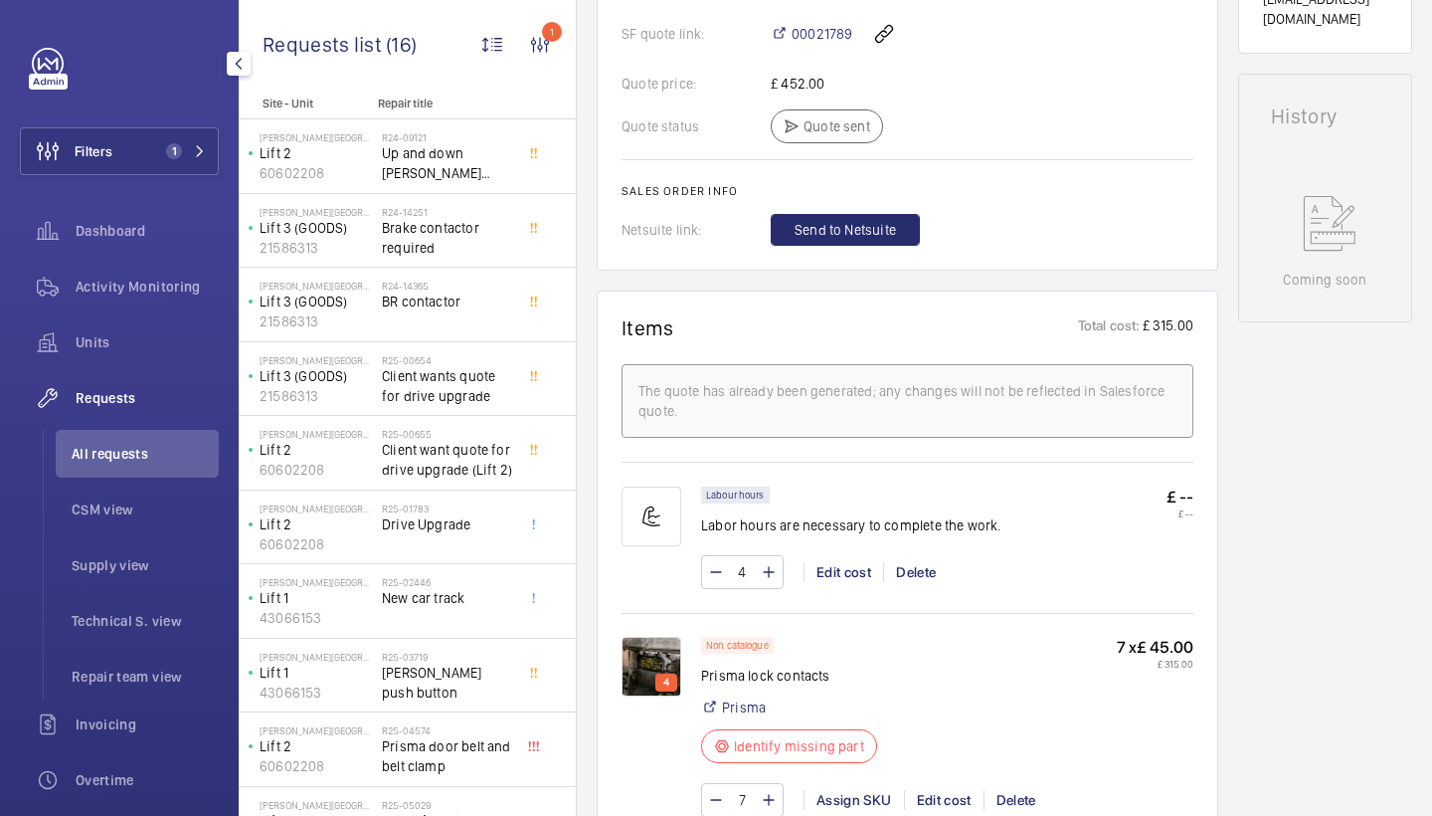
scroll to position [752, 0]
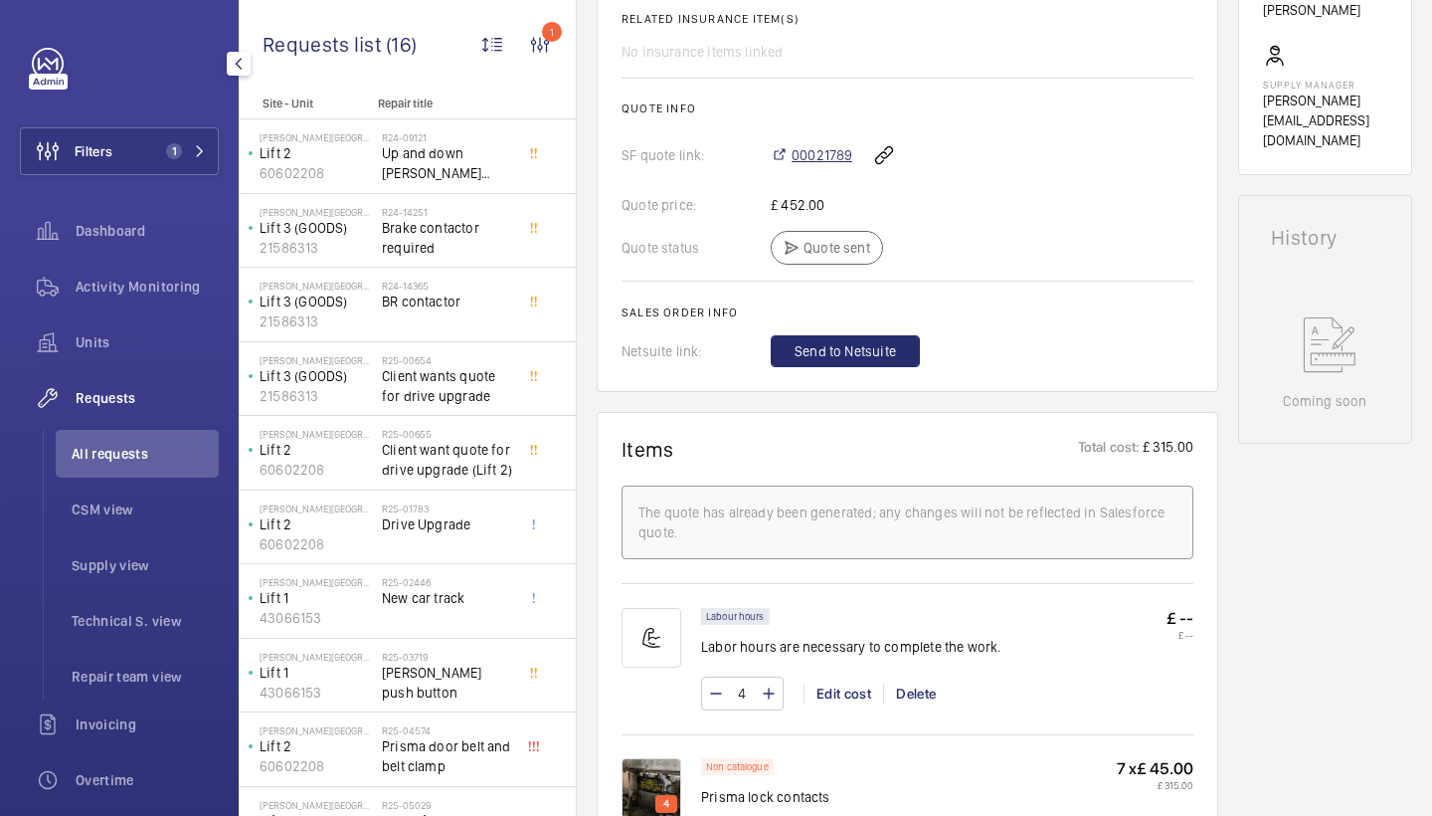
click at [812, 159] on span "00021789" at bounding box center [822, 155] width 61 height 20
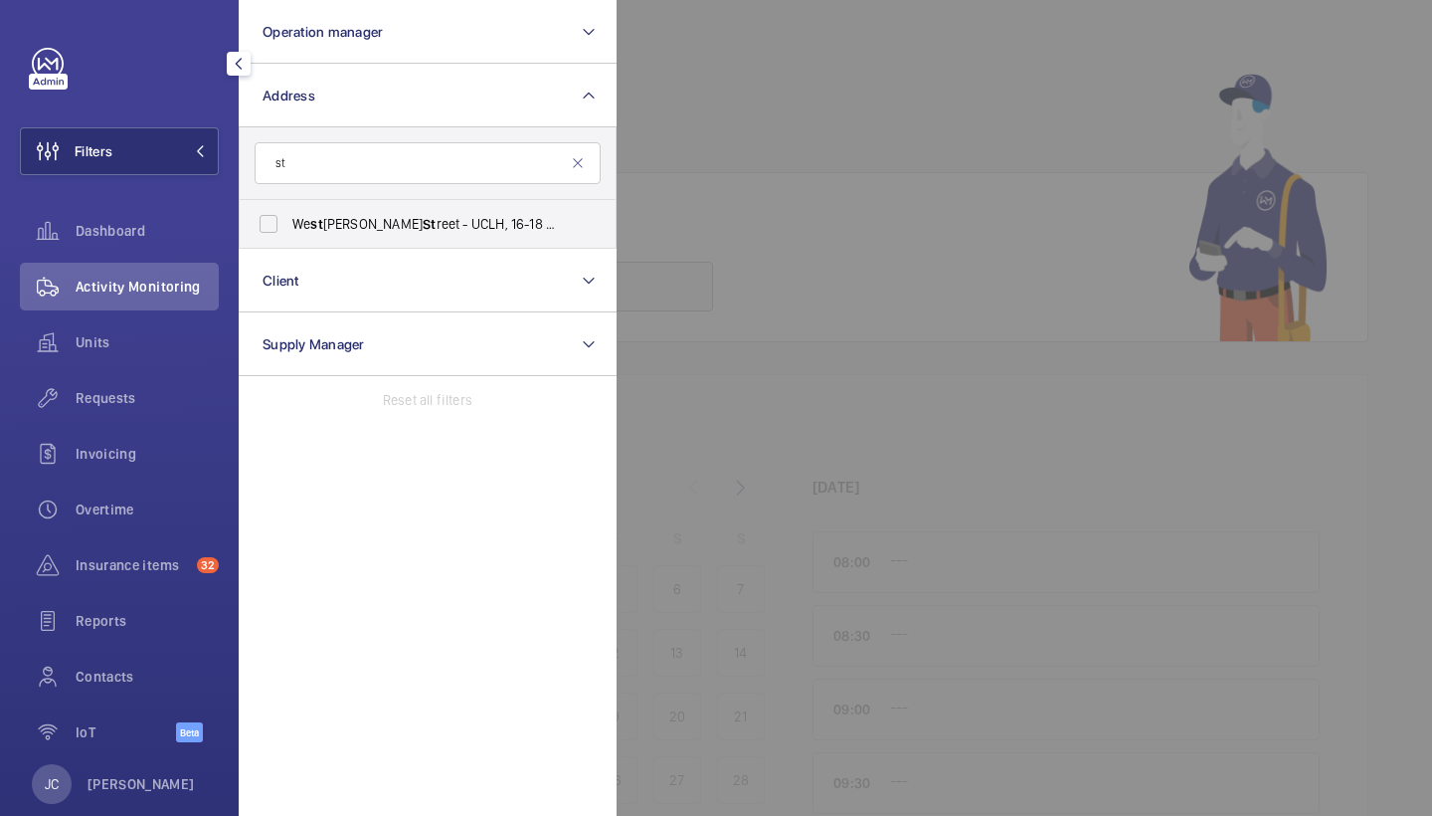
type input "s"
type input "westmore"
click at [367, 228] on span "Westmore land Street - UCLH, 16-18 Westmore land Street,, LONDON W1G 8PH" at bounding box center [429, 224] width 274 height 20
click at [288, 228] on input "Westmore land Street - UCLH, 16-18 Westmore land Street,, LONDON W1G 8PH" at bounding box center [269, 224] width 40 height 40
checkbox input "true"
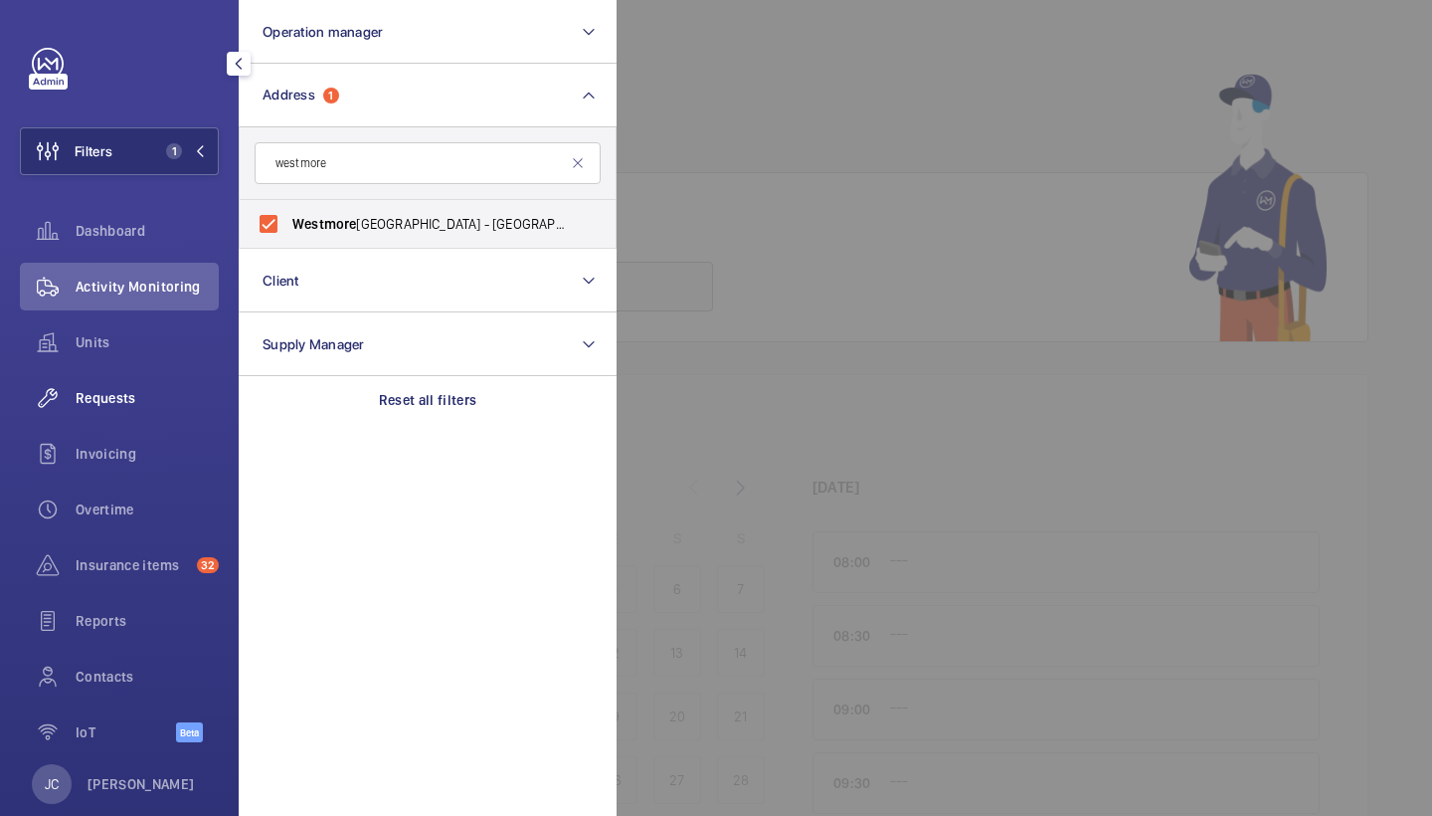
click at [151, 404] on span "Requests" at bounding box center [147, 398] width 143 height 20
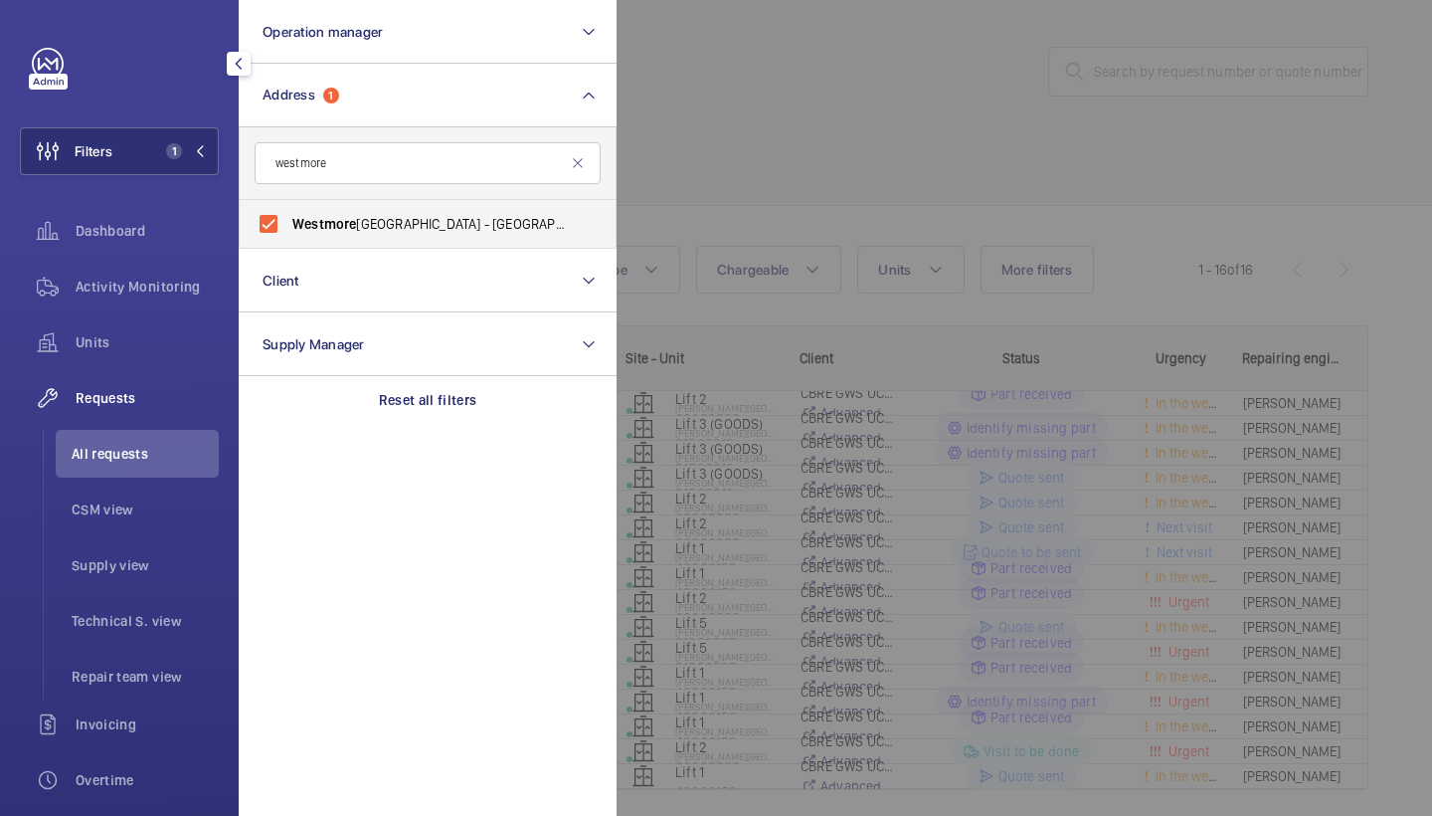
click at [874, 183] on div at bounding box center [1333, 408] width 1432 height 816
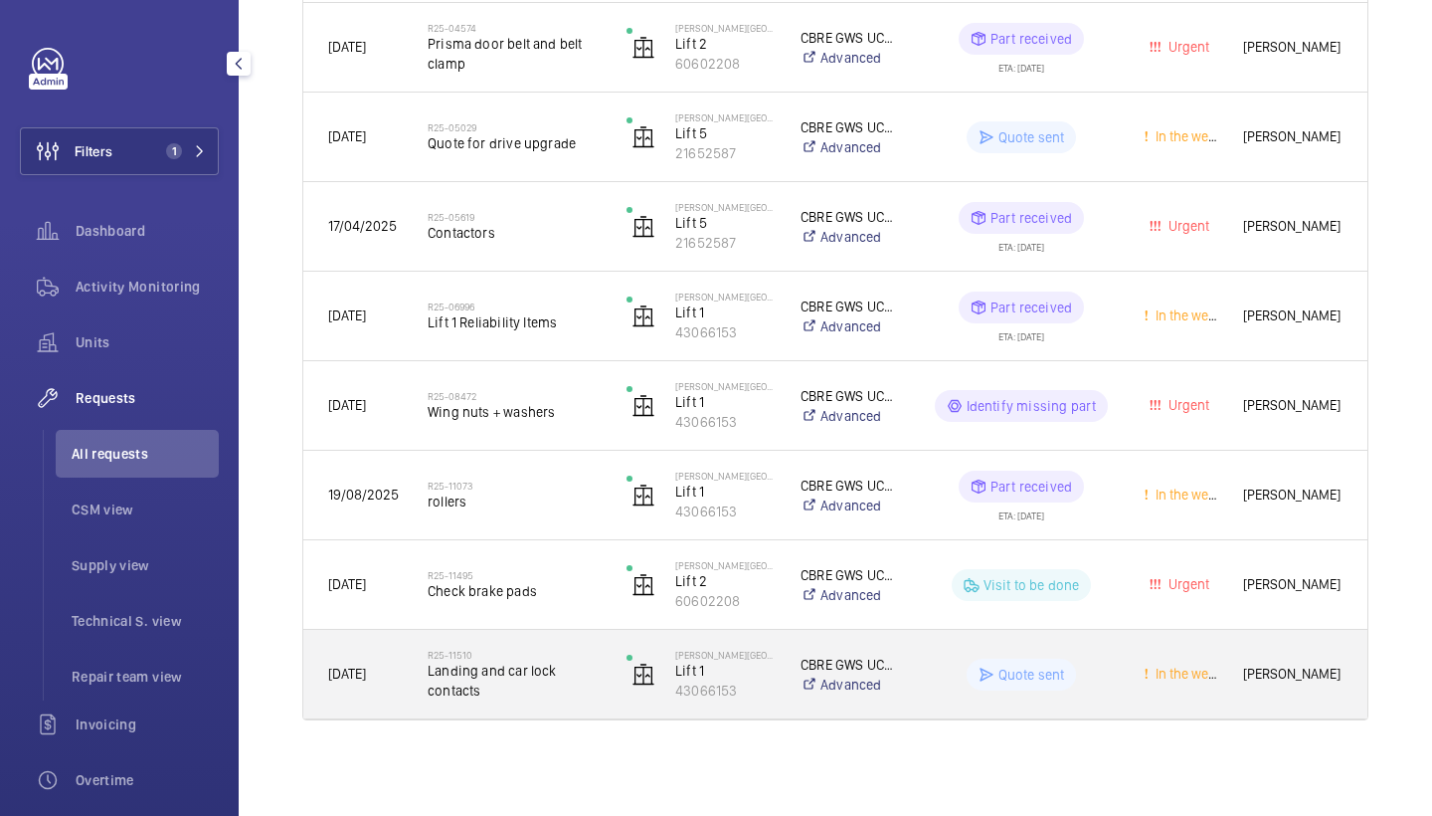
scroll to position [1104, 0]
click at [531, 669] on span "Landing and car lock contacts" at bounding box center [514, 680] width 173 height 40
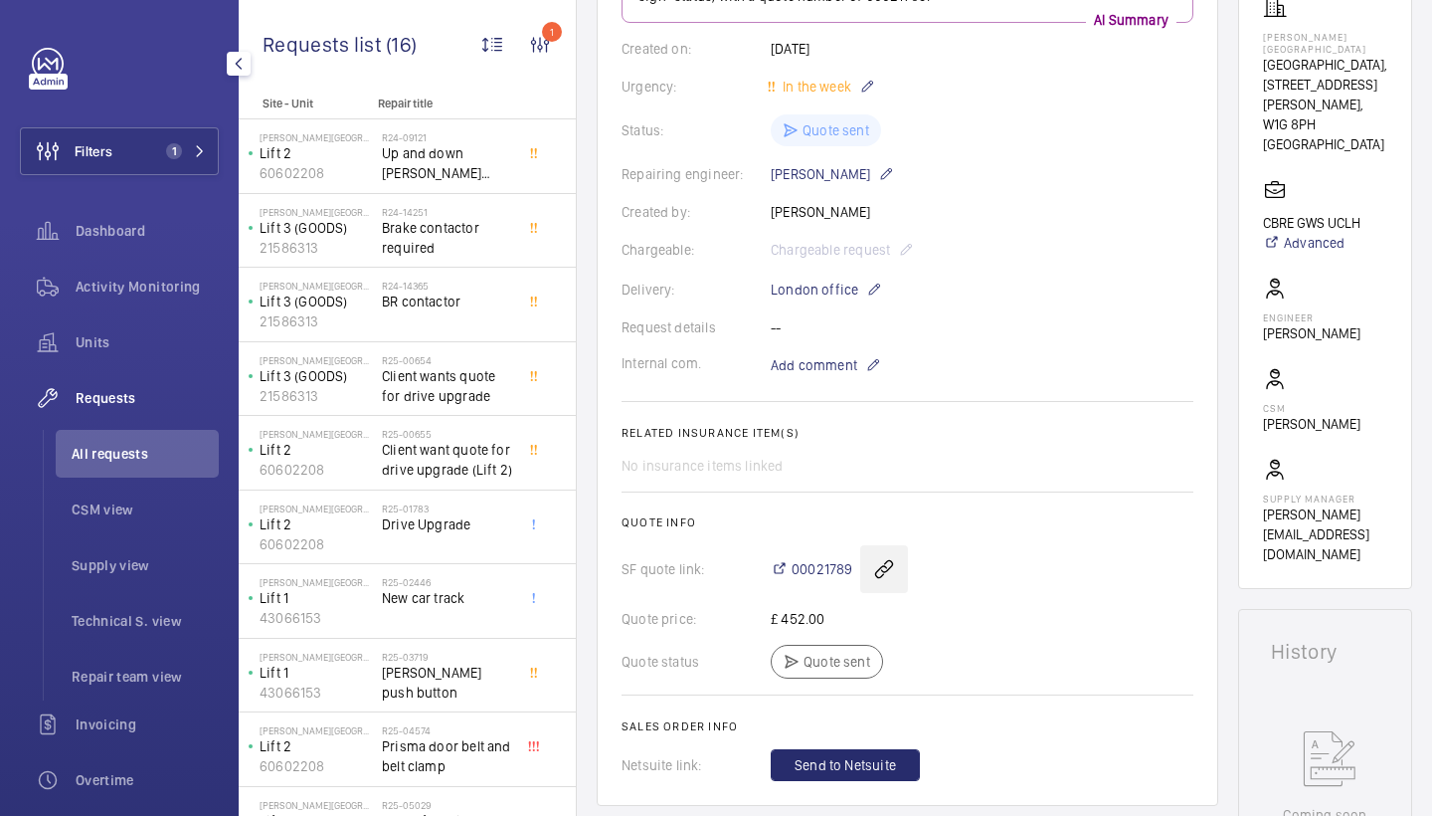
scroll to position [503, 0]
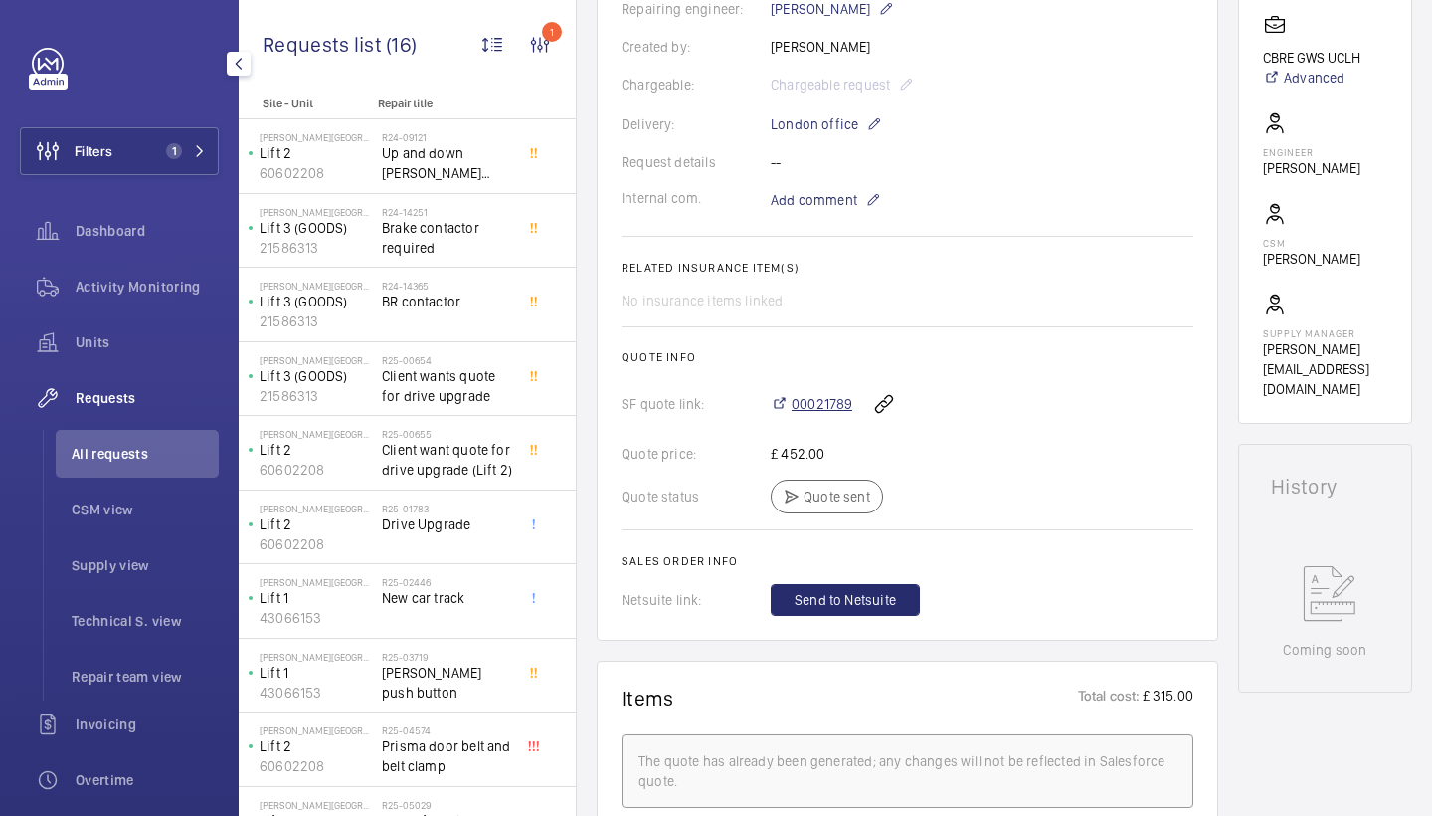
click at [817, 413] on span "00021789" at bounding box center [822, 404] width 61 height 20
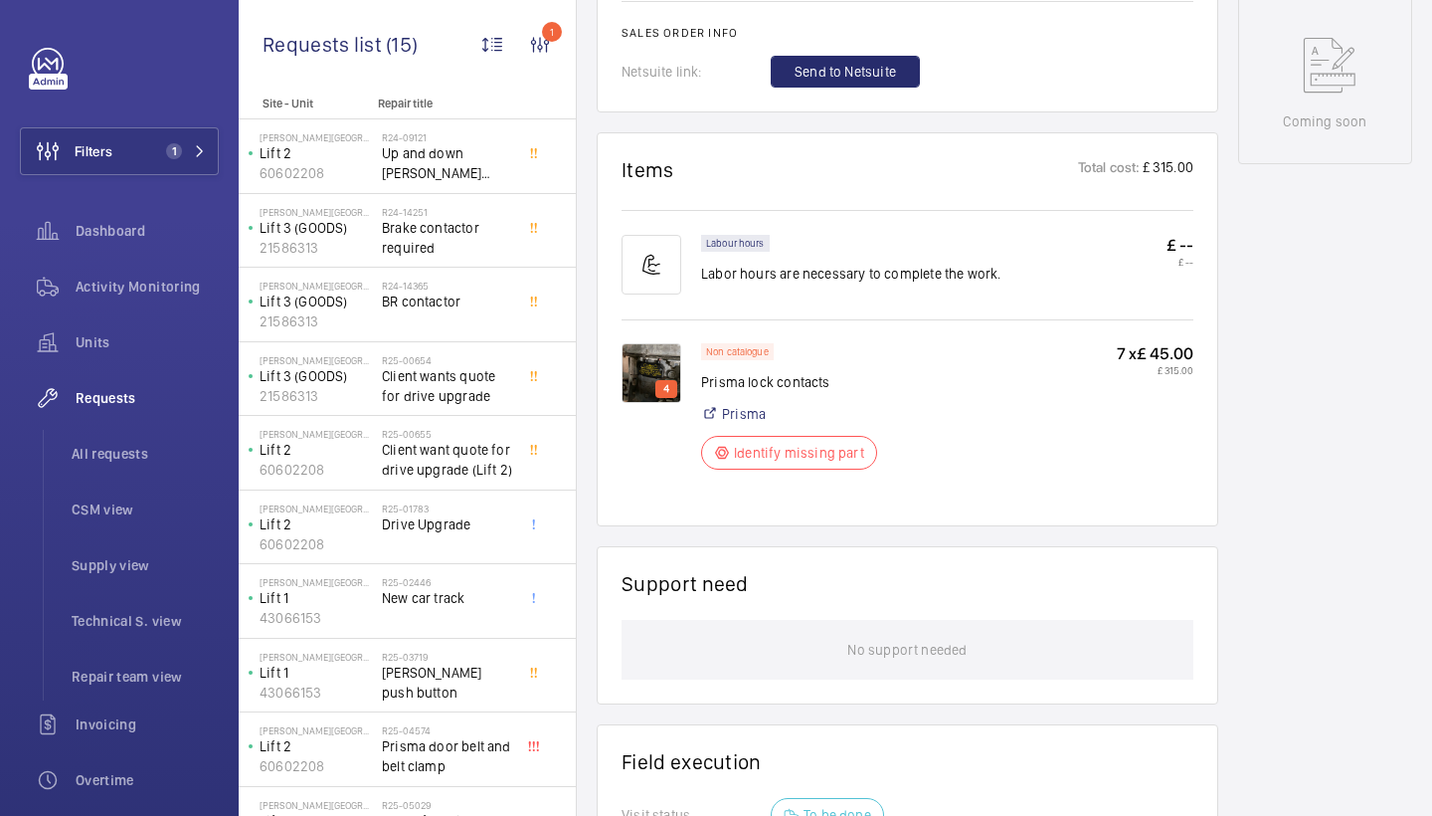
scroll to position [1062, 0]
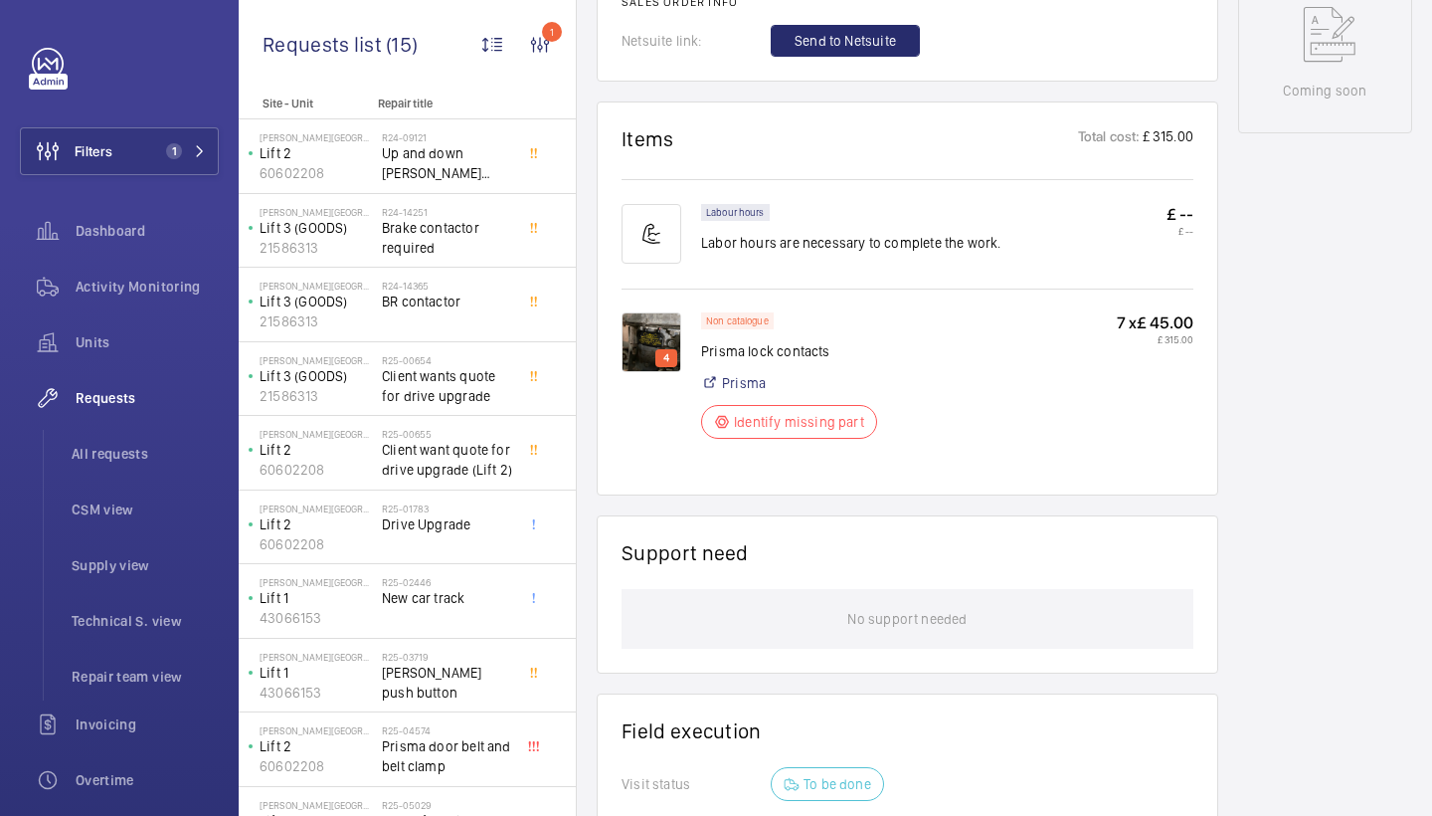
click at [670, 339] on img at bounding box center [652, 342] width 60 height 60
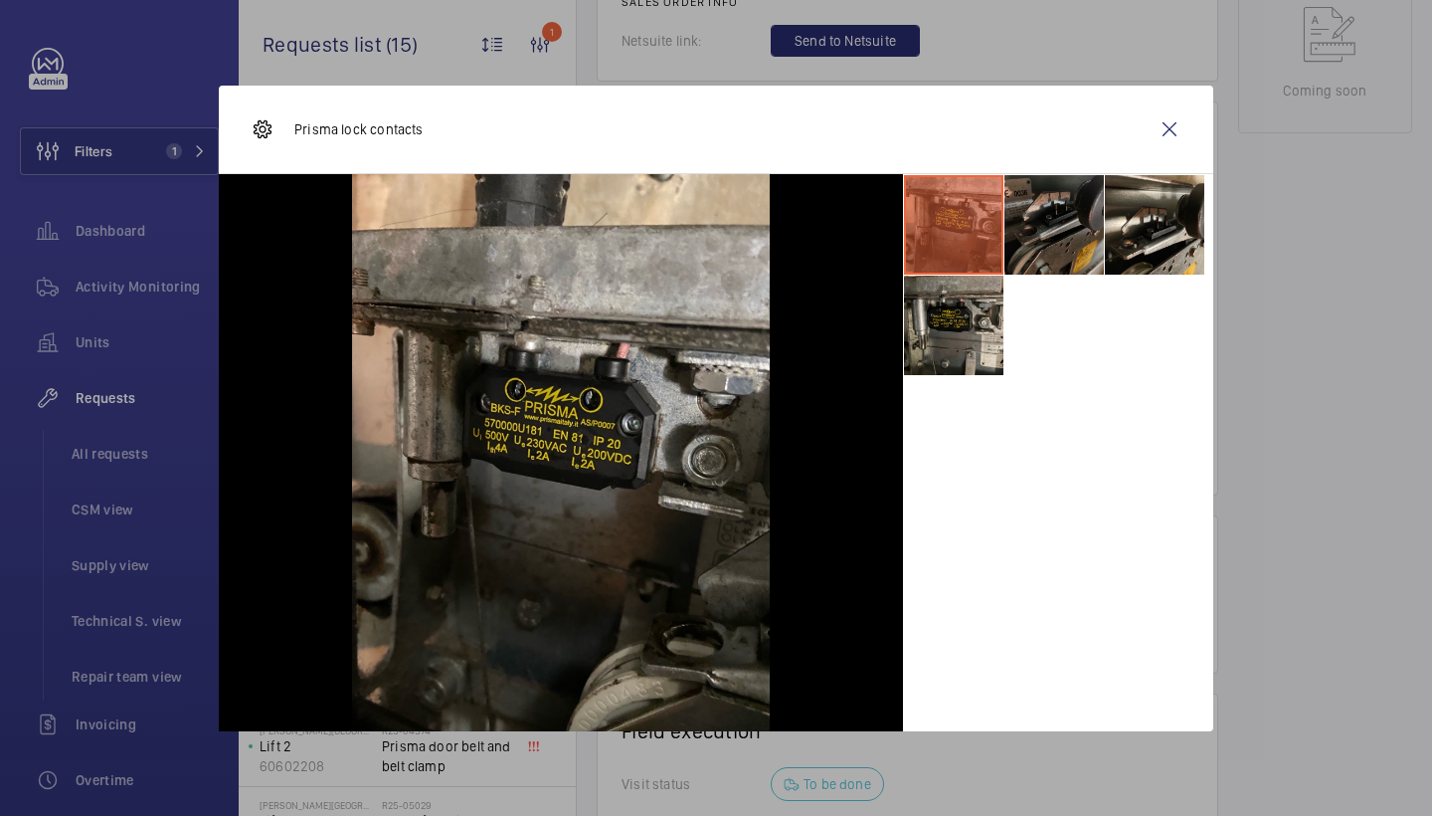
click at [1080, 230] on li at bounding box center [1054, 224] width 99 height 99
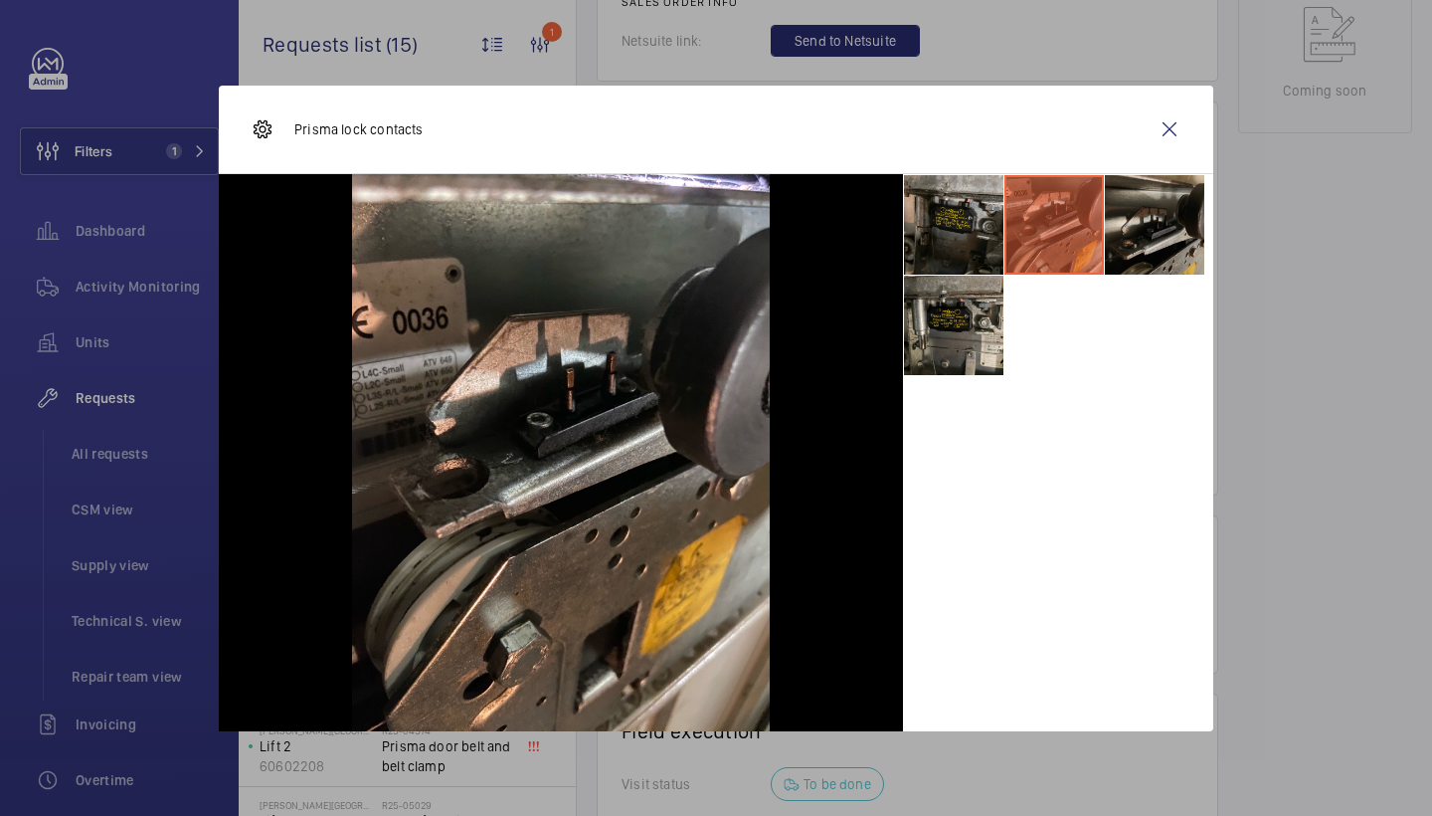
click at [1127, 230] on li at bounding box center [1154, 224] width 99 height 99
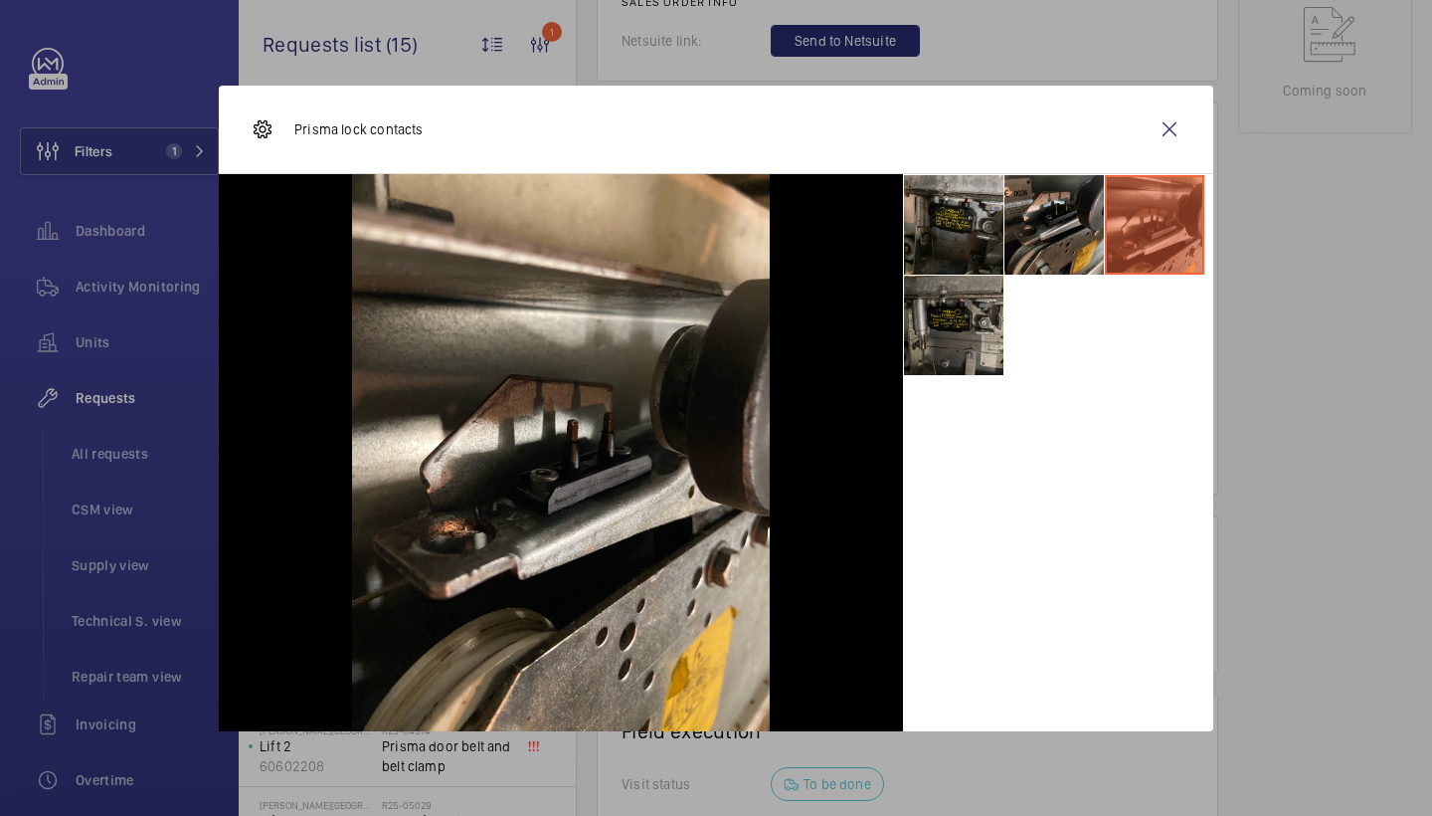
click at [957, 335] on li at bounding box center [953, 325] width 99 height 99
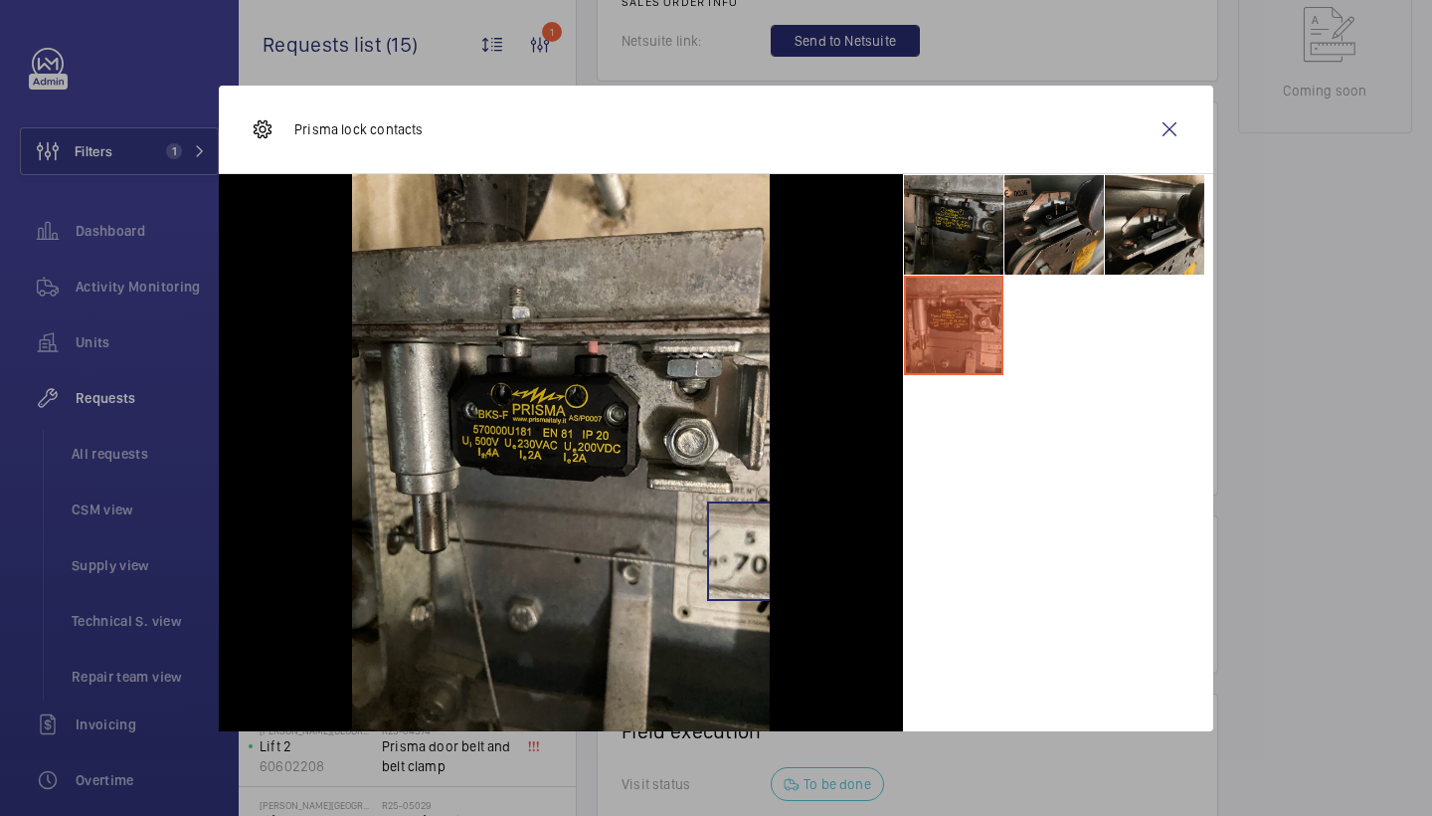
click at [941, 209] on li at bounding box center [953, 224] width 99 height 99
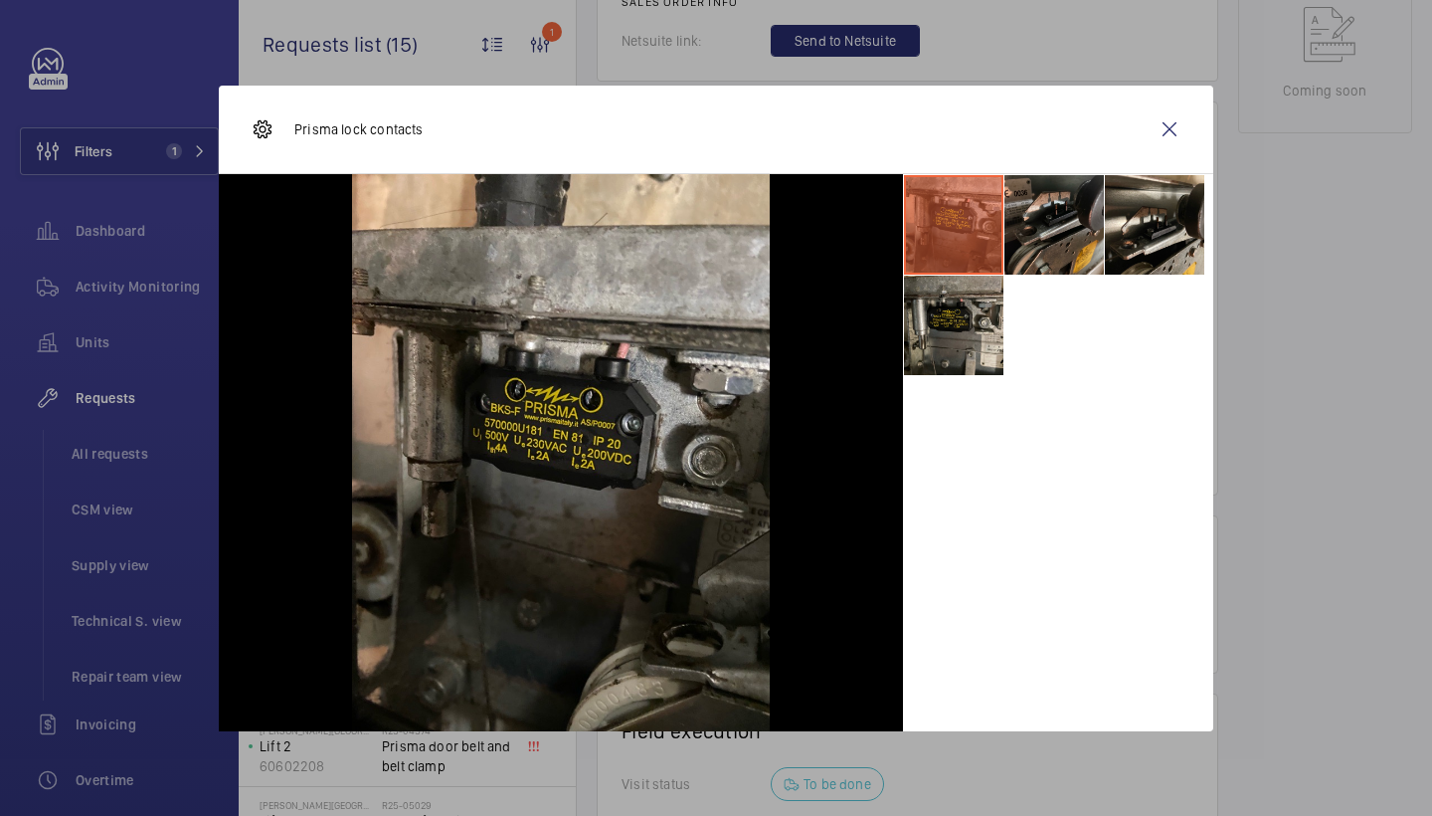
click at [945, 189] on li at bounding box center [953, 224] width 99 height 99
click at [964, 213] on li at bounding box center [953, 224] width 99 height 99
click at [958, 226] on li at bounding box center [953, 224] width 99 height 99
click at [1071, 205] on li at bounding box center [1054, 224] width 99 height 99
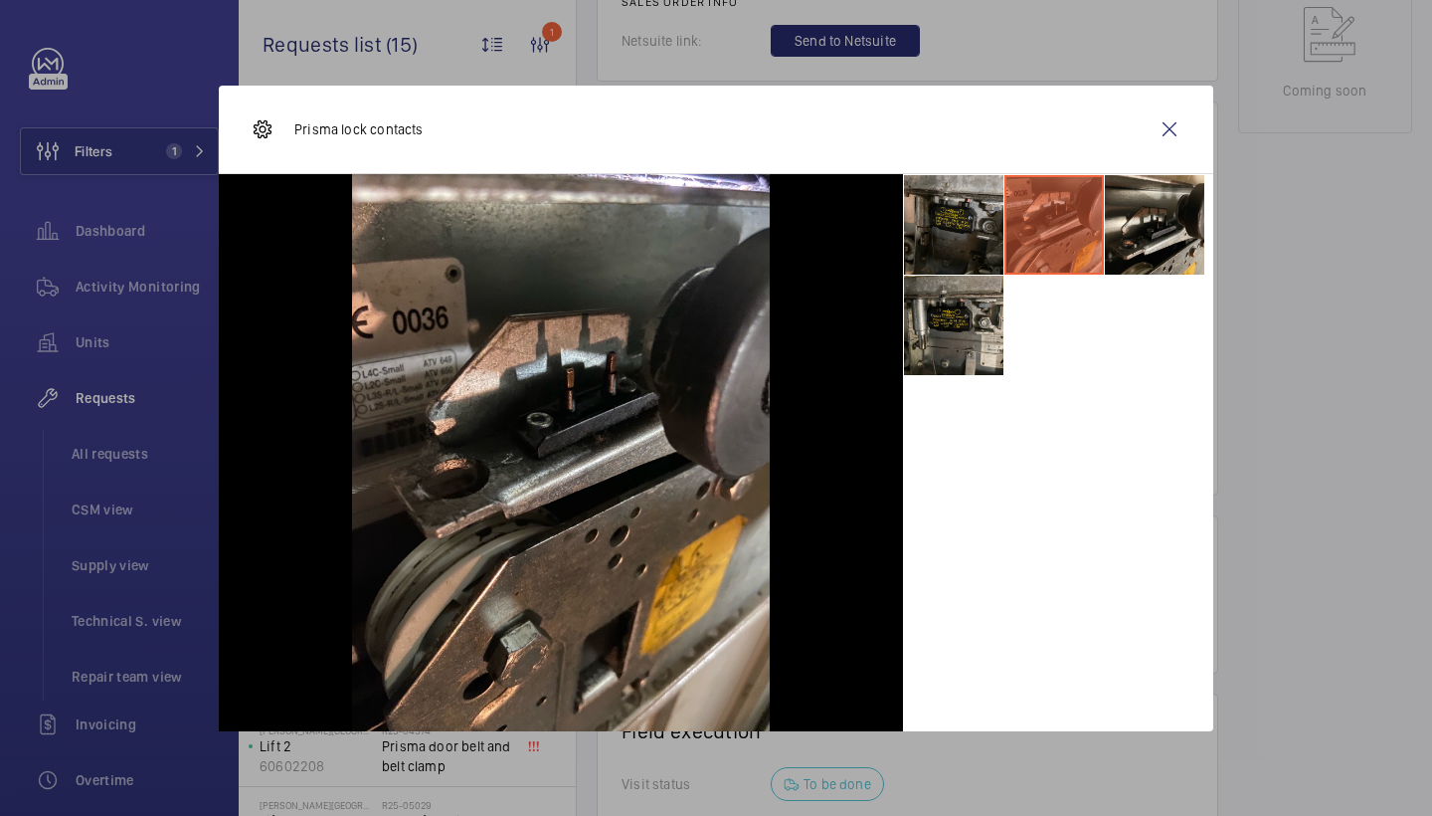
click at [1067, 192] on li at bounding box center [1054, 224] width 99 height 99
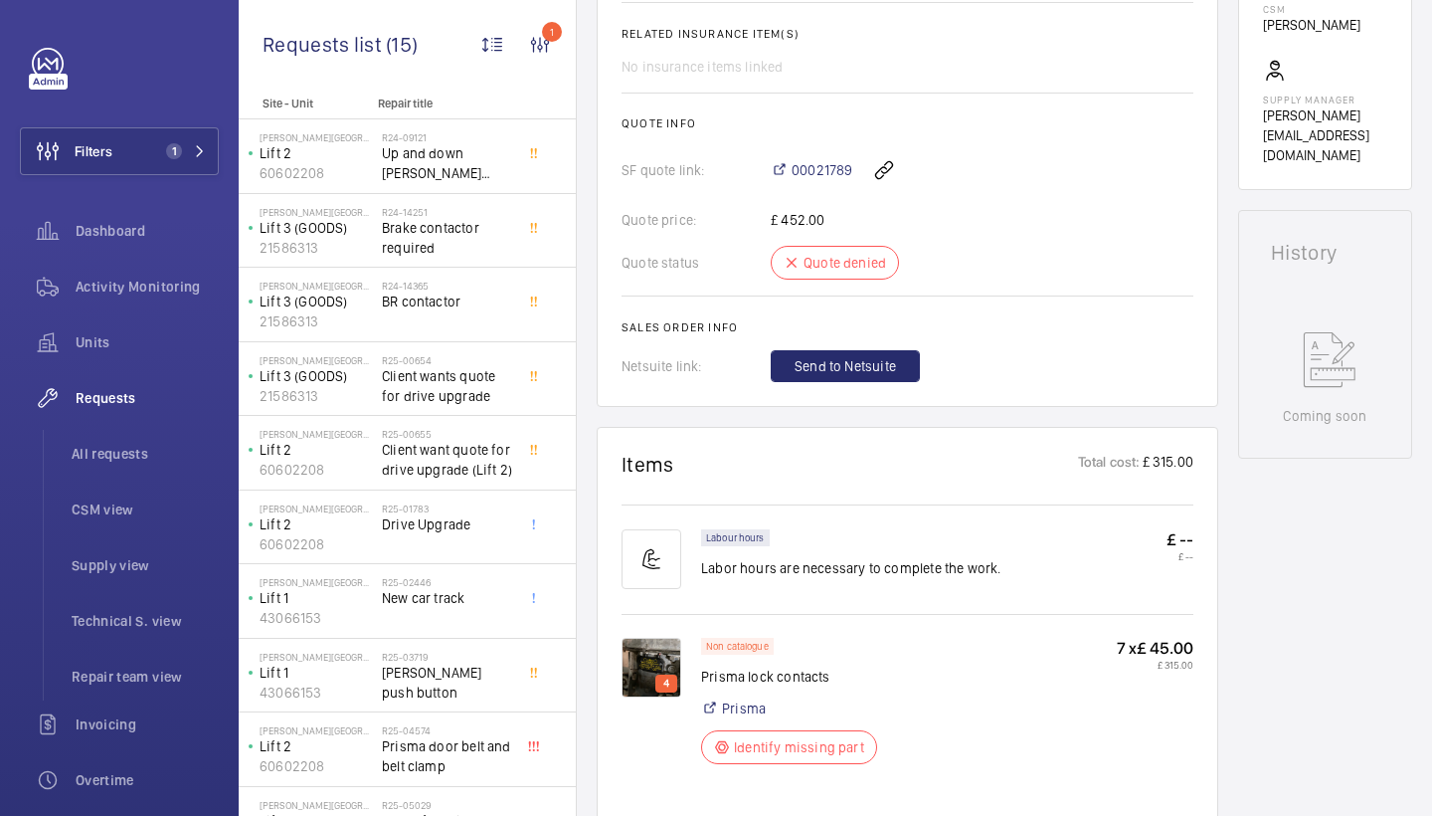
scroll to position [1101, 0]
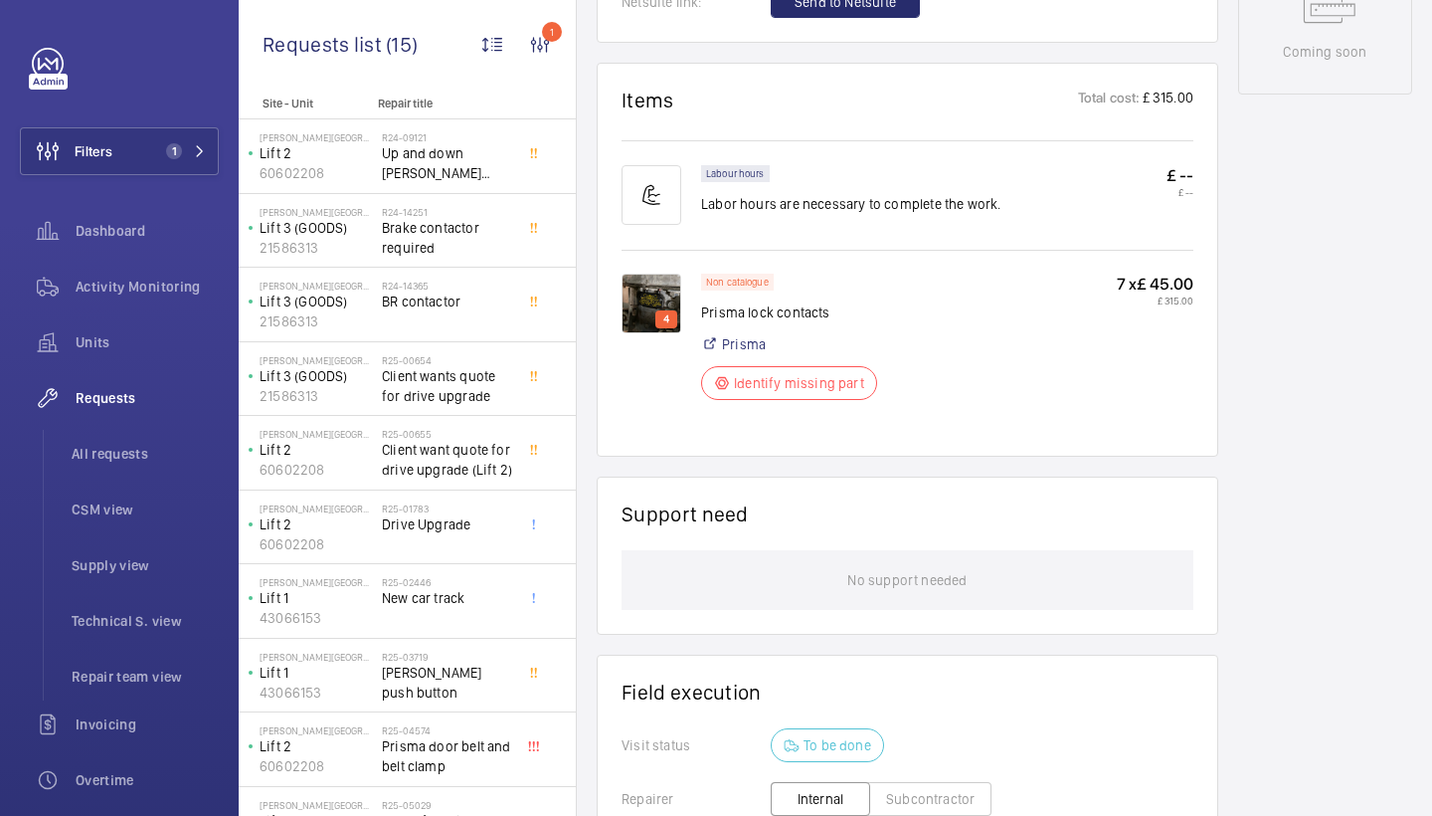
click at [655, 295] on img at bounding box center [652, 304] width 60 height 60
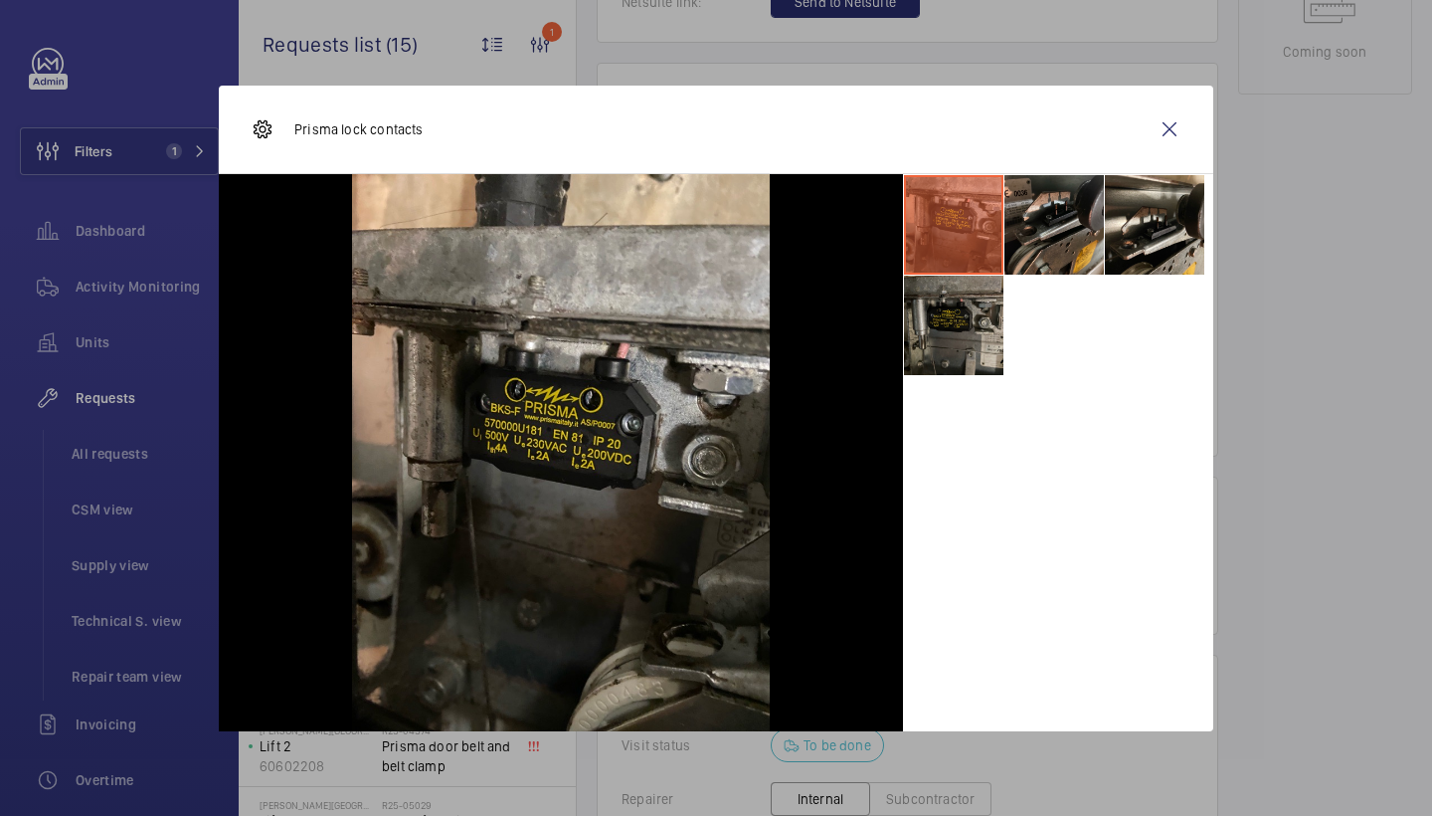
click at [965, 305] on li at bounding box center [953, 325] width 99 height 99
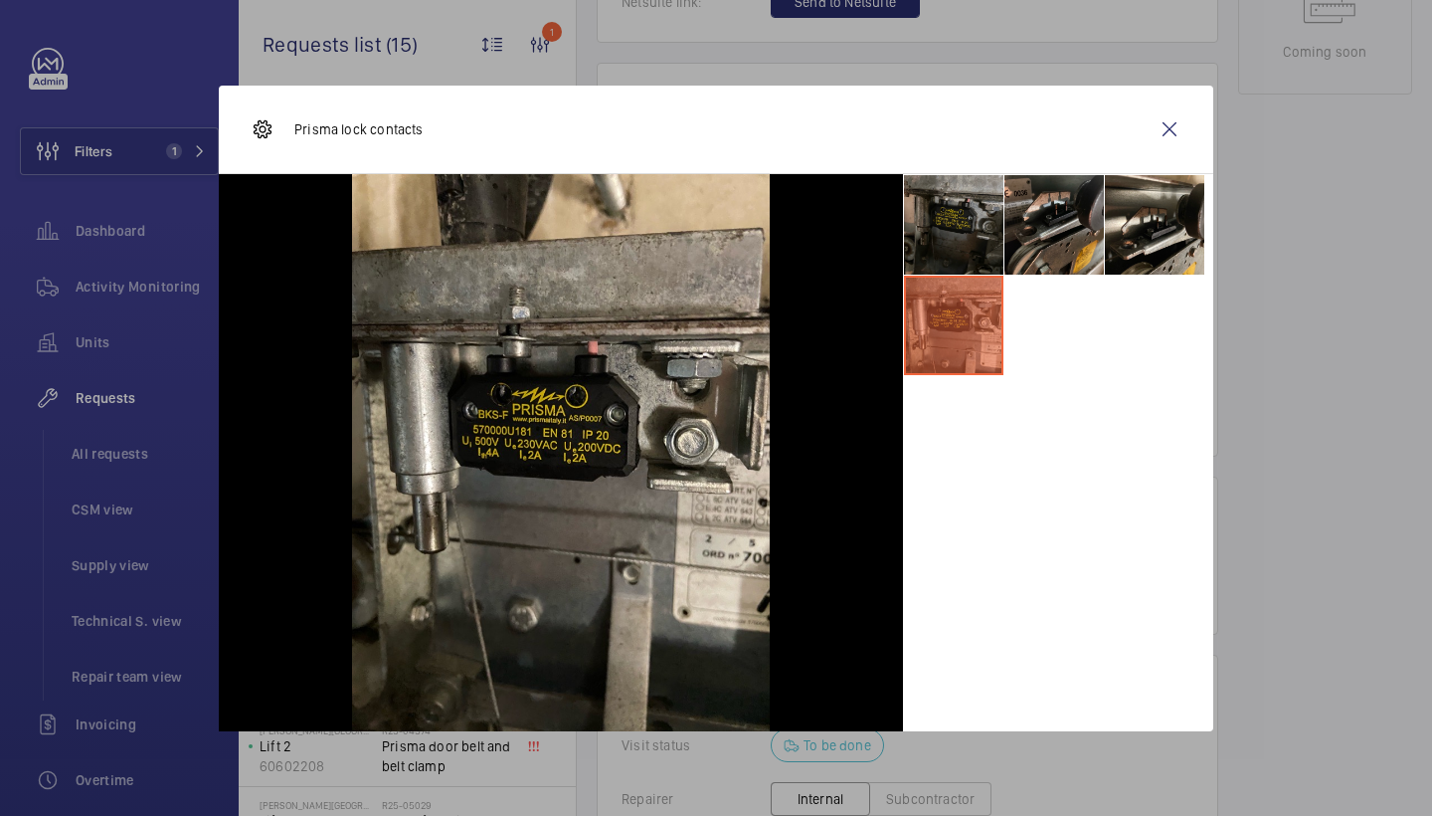
click at [958, 216] on li at bounding box center [953, 224] width 99 height 99
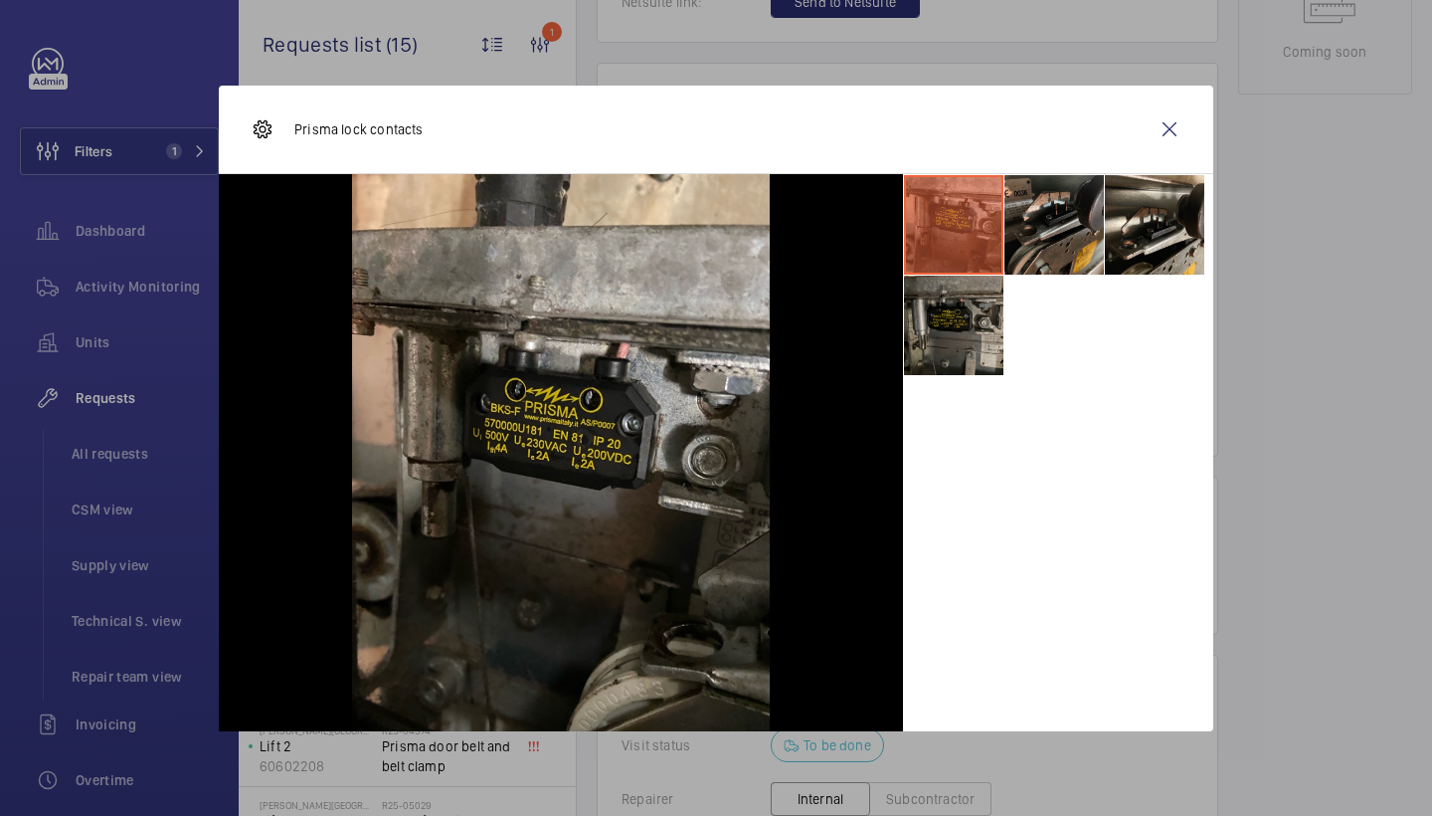
click at [953, 337] on li at bounding box center [953, 325] width 99 height 99
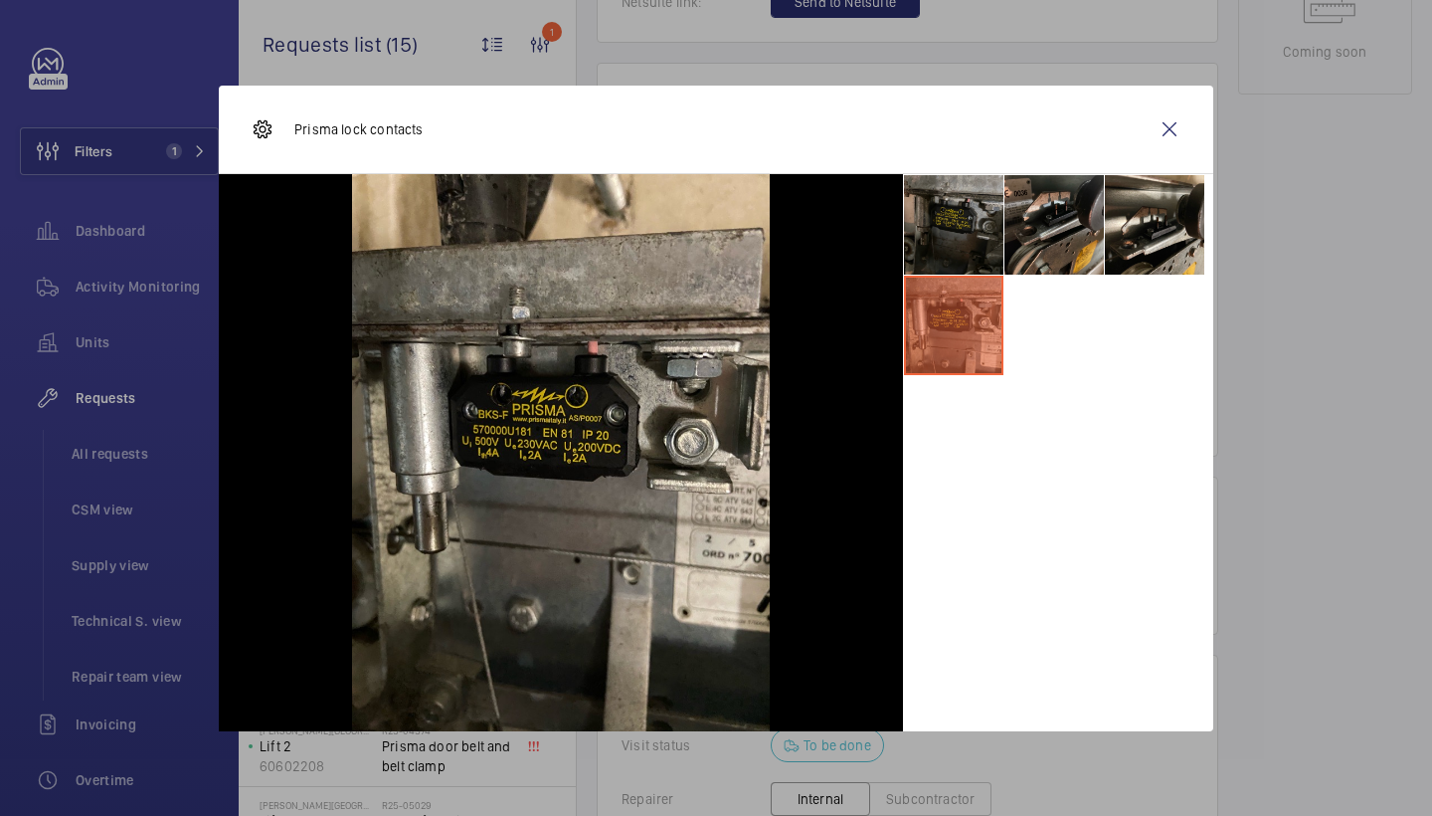
click at [948, 259] on li at bounding box center [953, 224] width 99 height 99
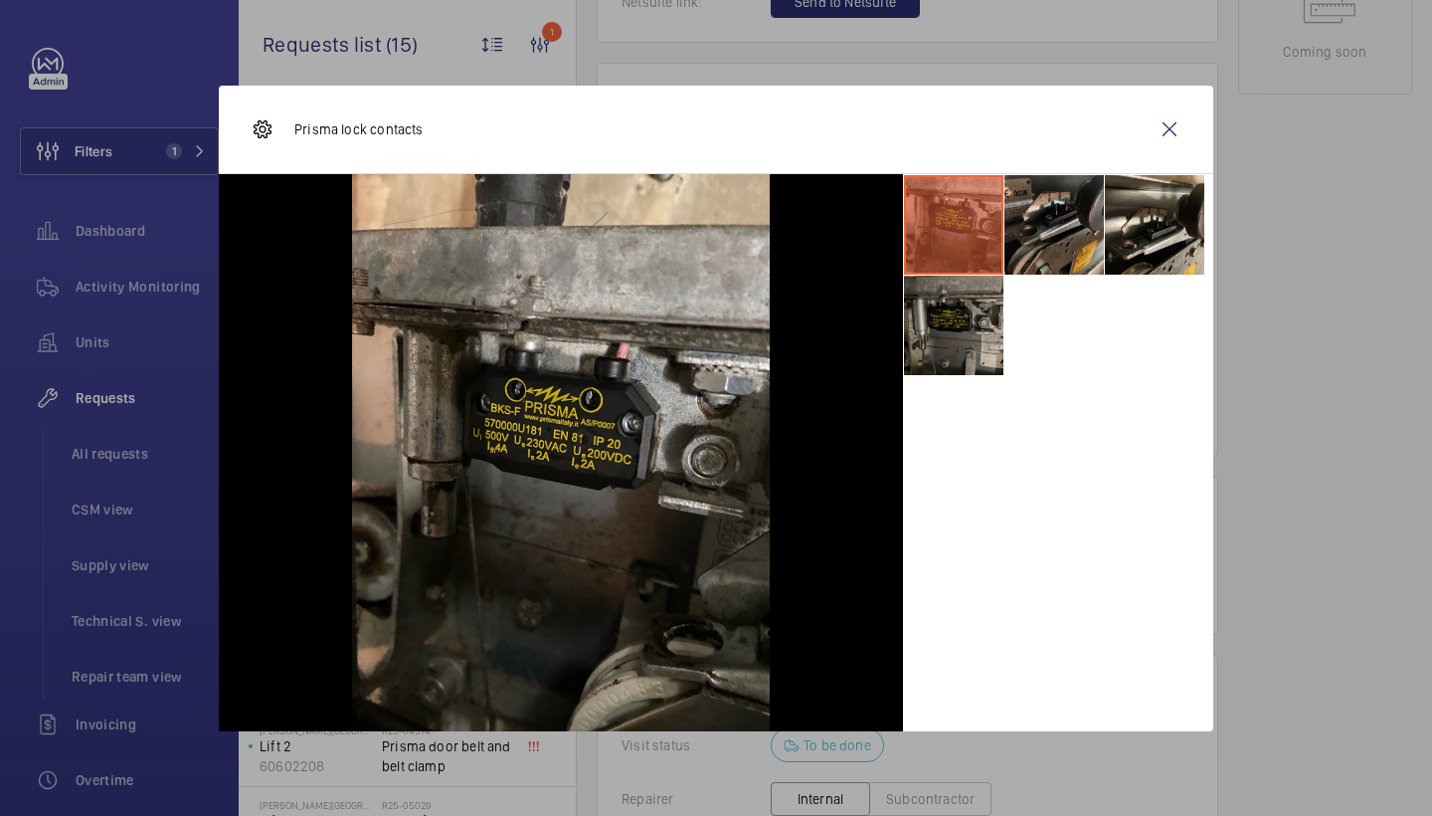
click at [941, 354] on li at bounding box center [953, 325] width 99 height 99
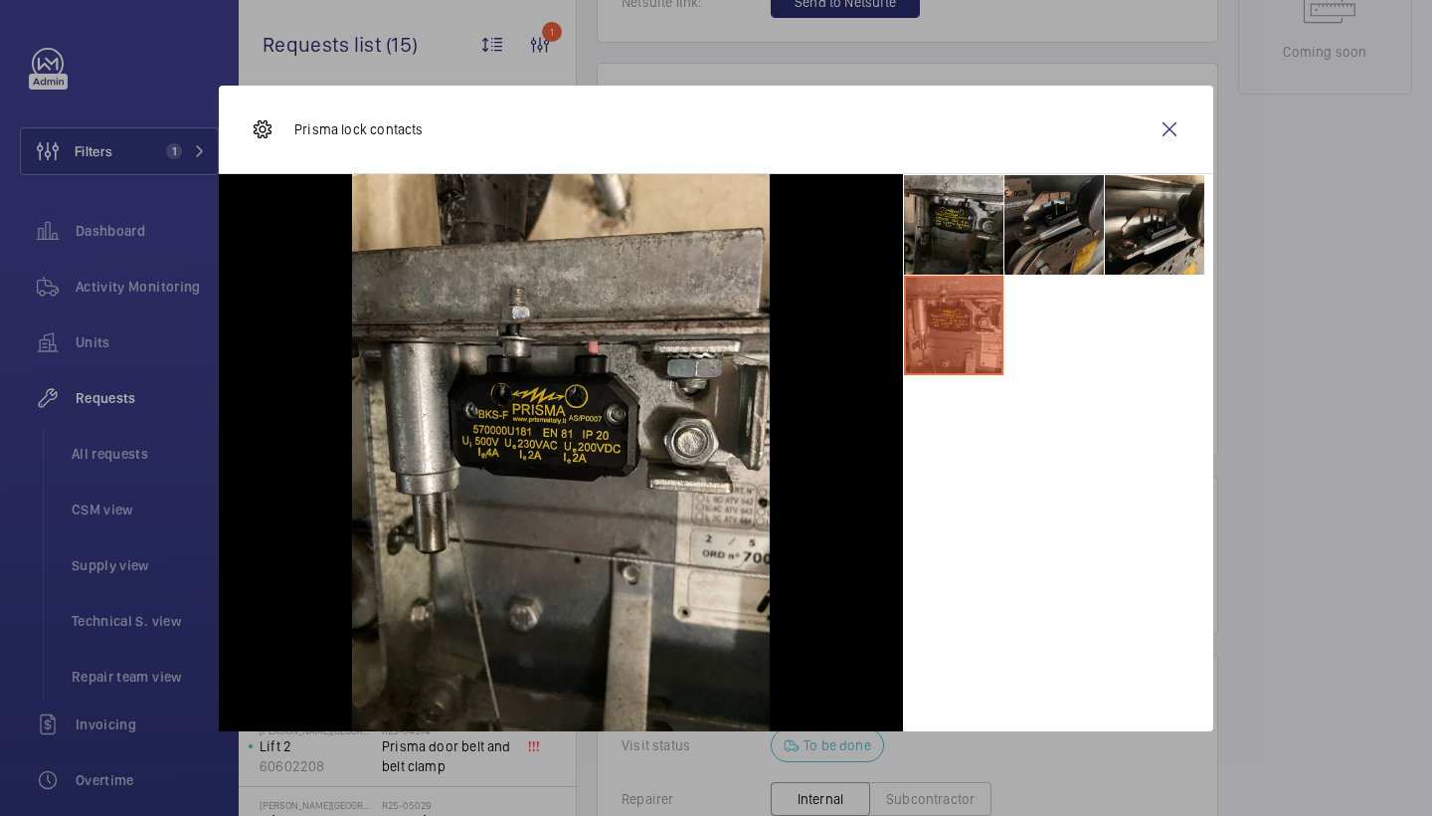
click at [1079, 219] on li at bounding box center [1054, 224] width 99 height 99
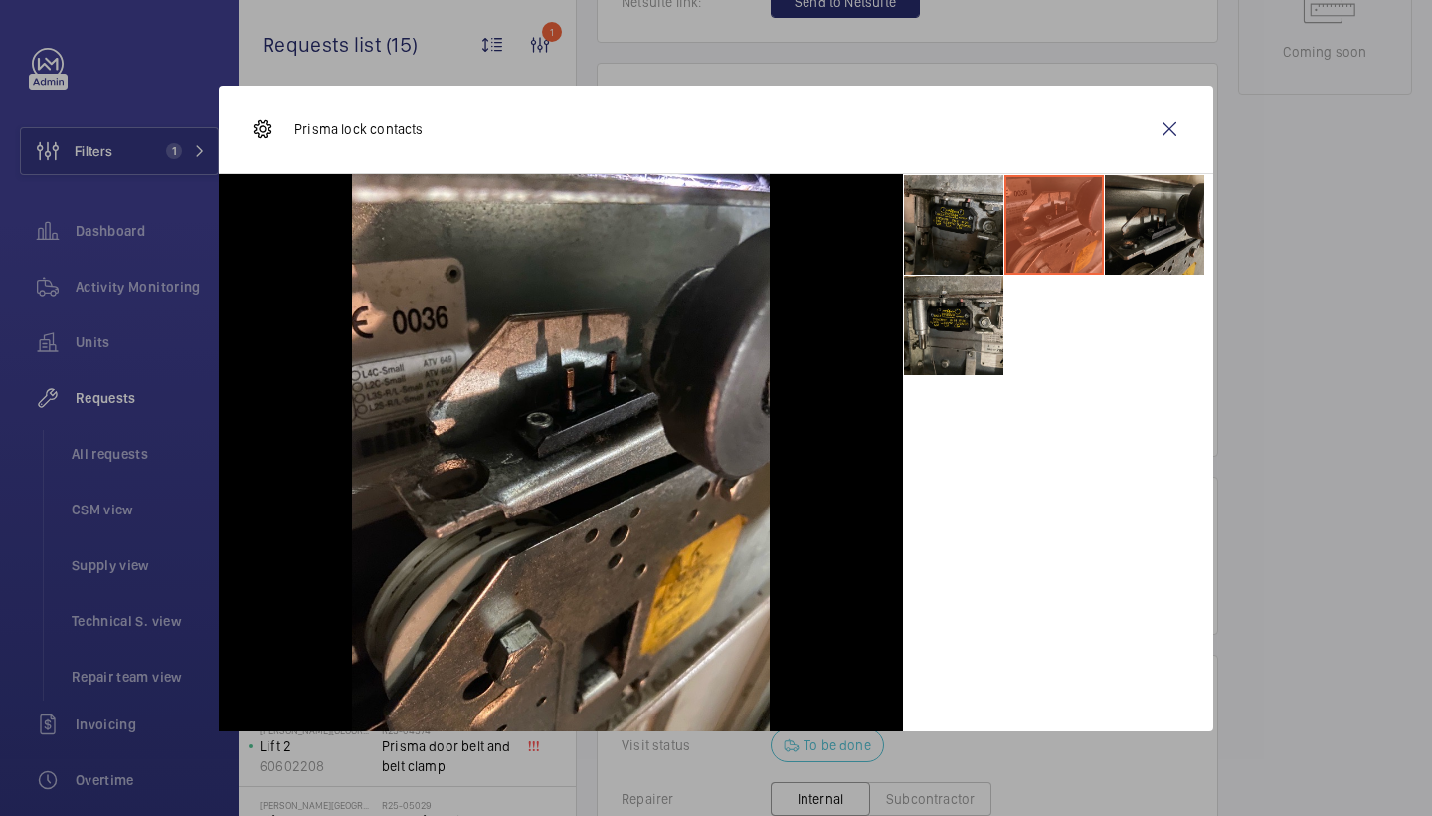
click at [1159, 243] on li at bounding box center [1154, 224] width 99 height 99
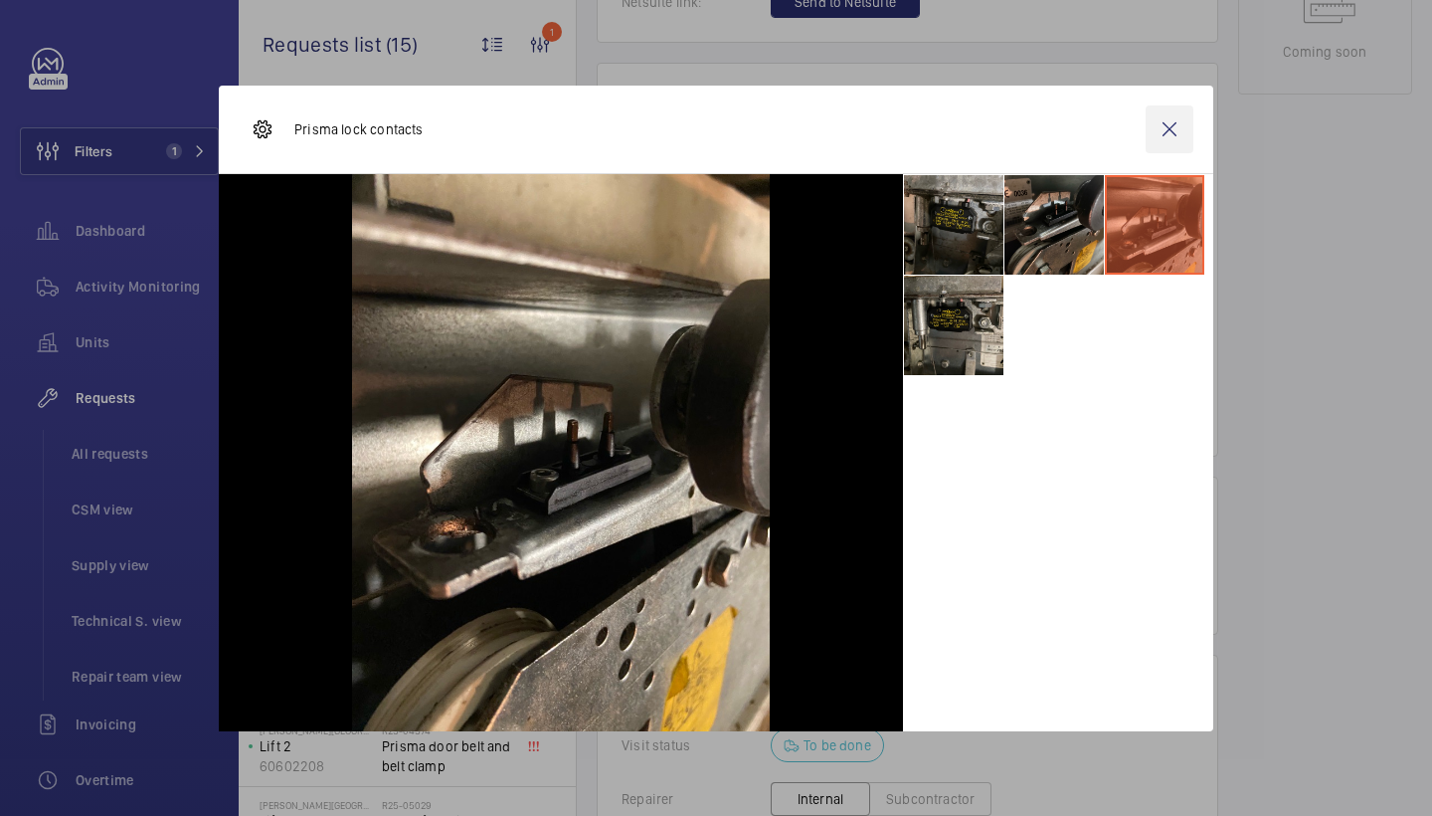
click at [1173, 129] on wm-front-icon-button at bounding box center [1170, 129] width 48 height 48
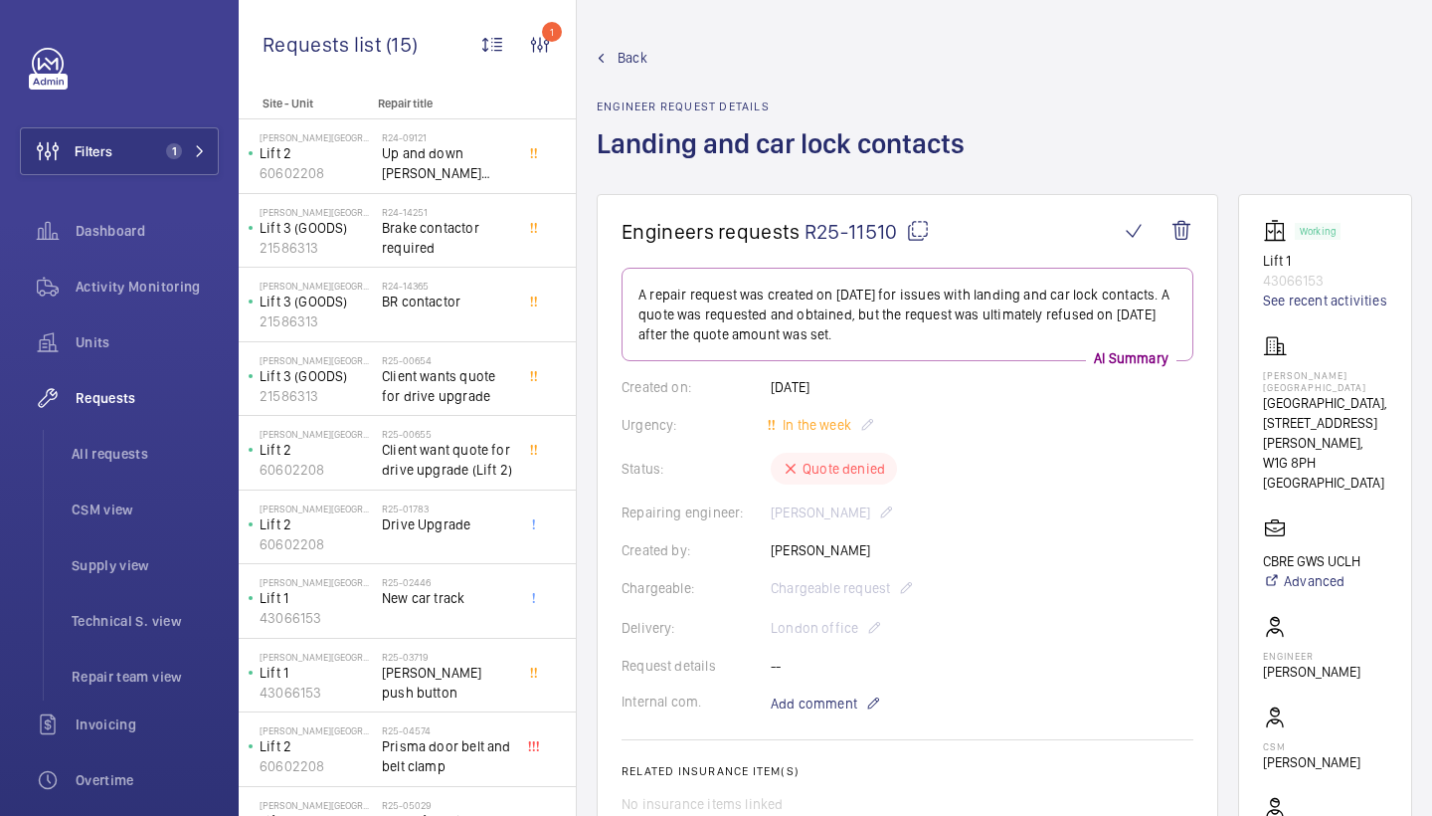
scroll to position [0, 0]
click at [915, 235] on mat-icon at bounding box center [918, 231] width 24 height 24
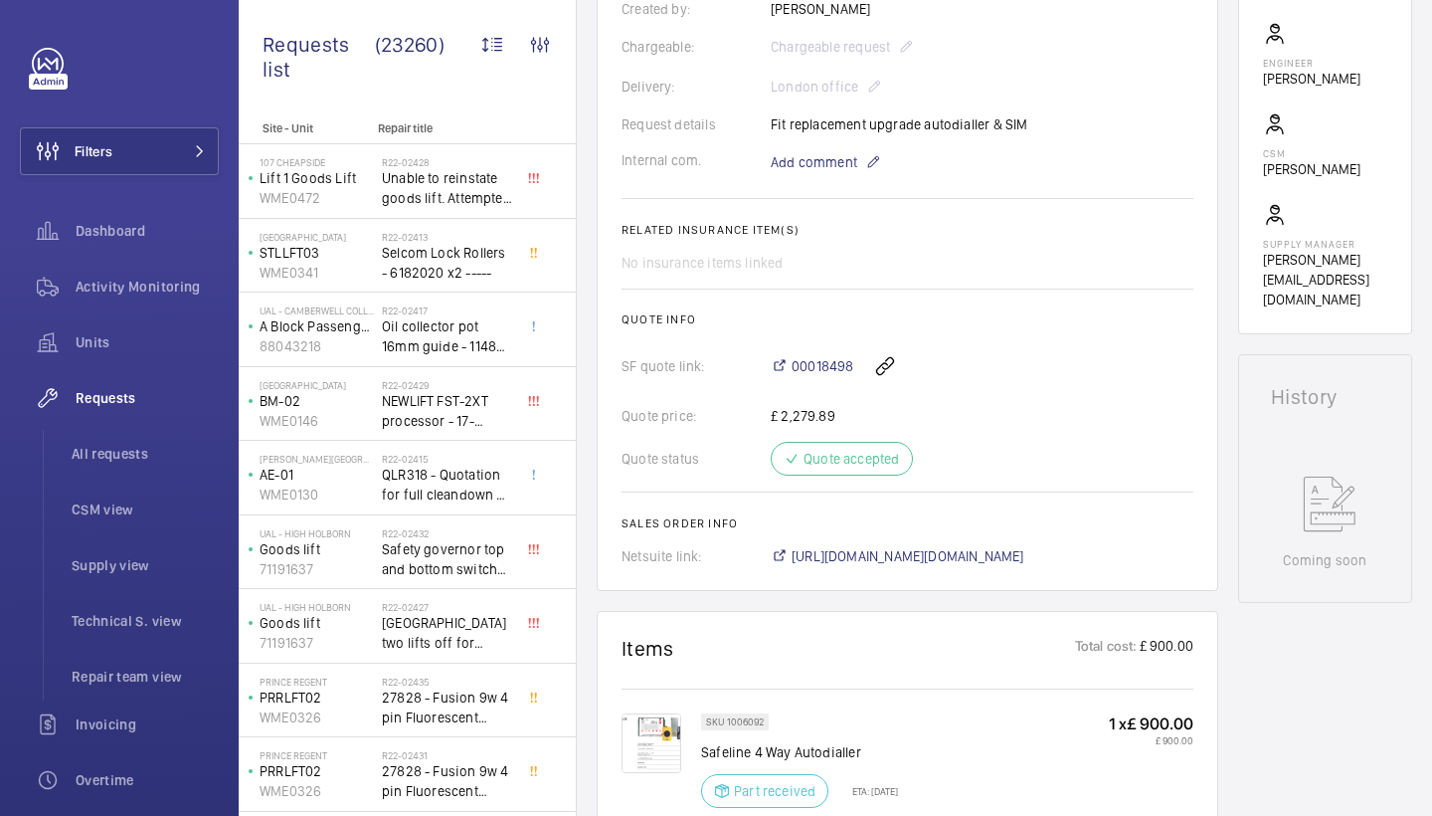
scroll to position [1138, 0]
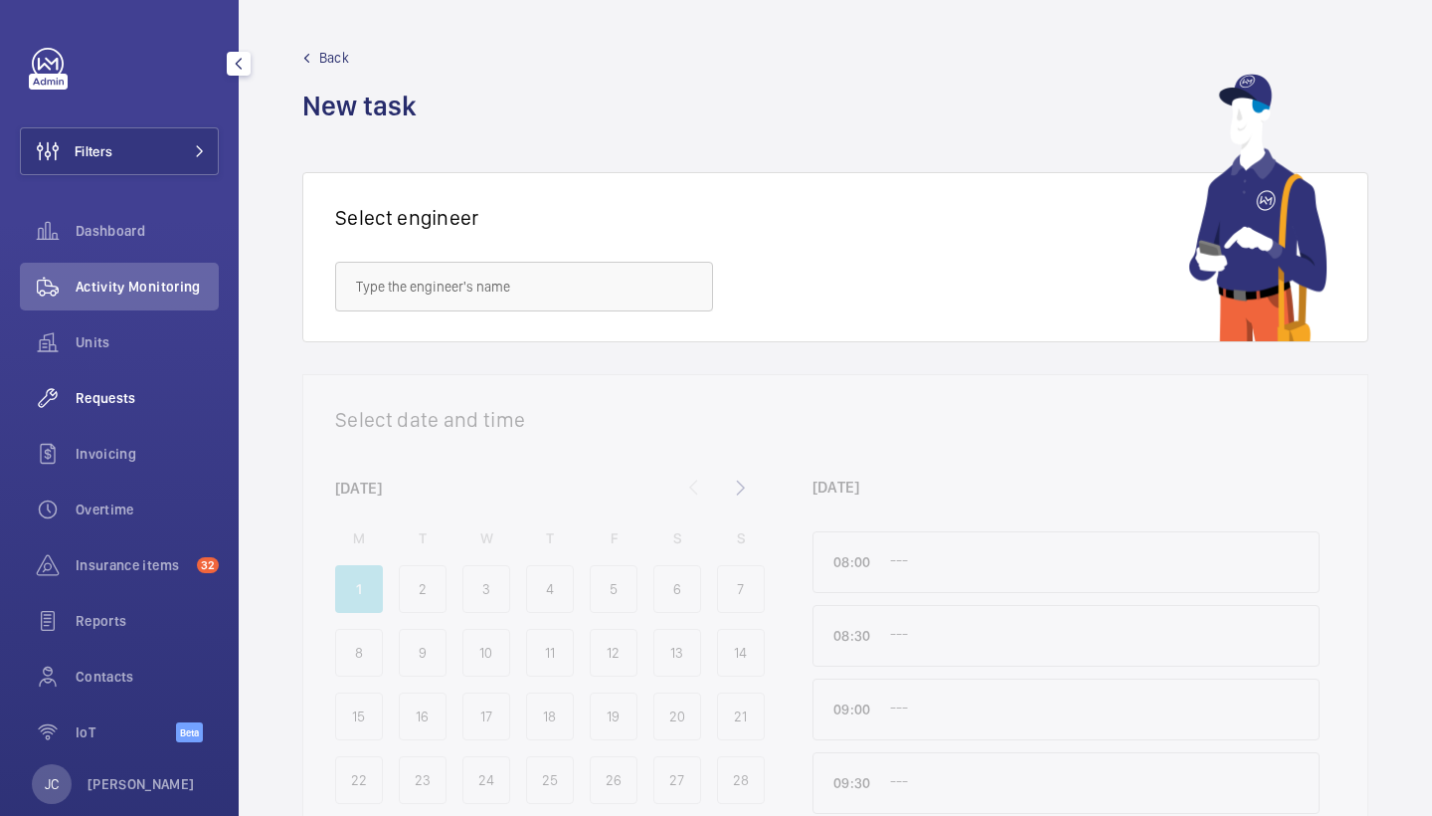
click at [158, 407] on span "Requests" at bounding box center [147, 398] width 143 height 20
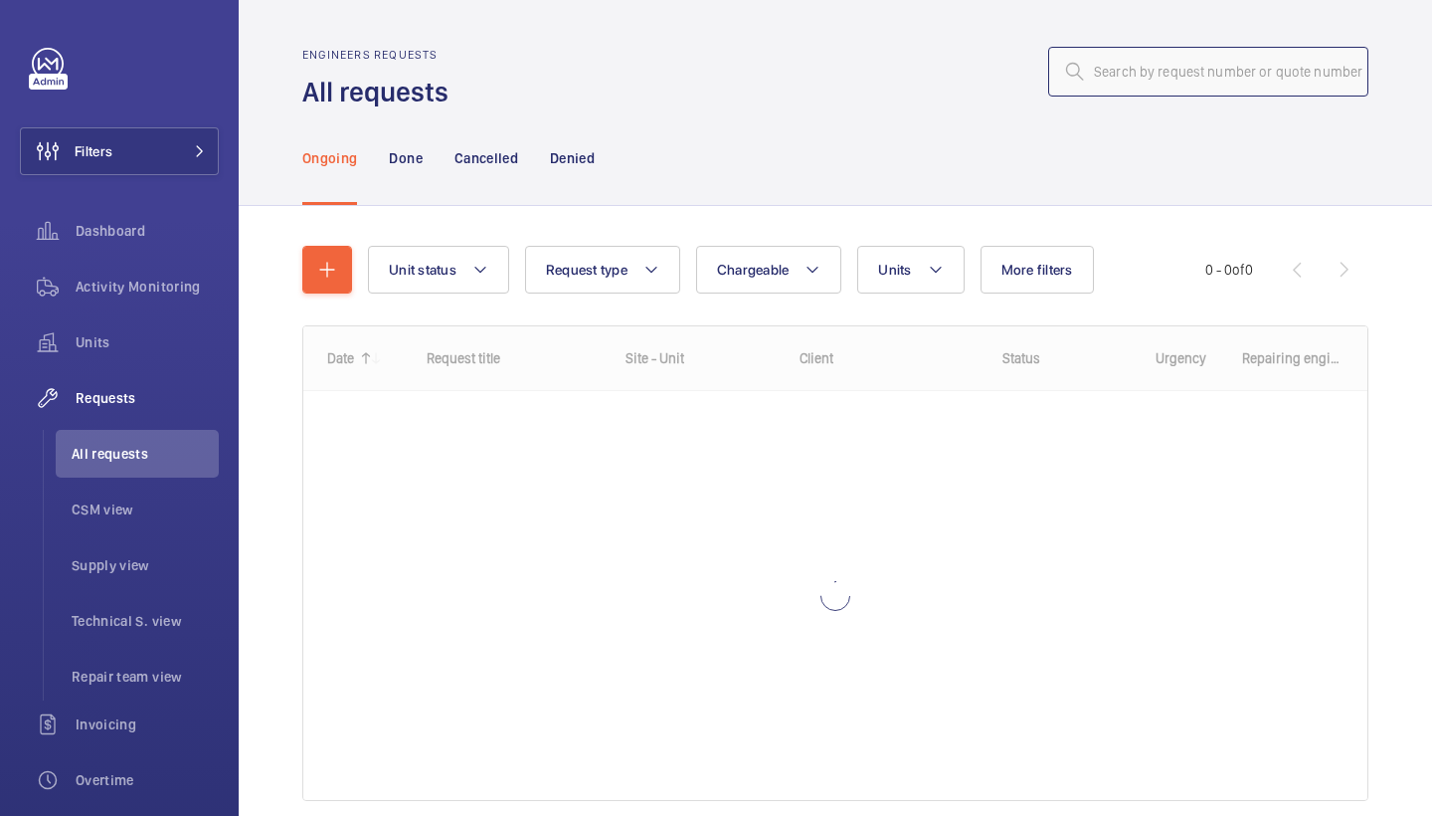
click at [1228, 85] on input "text" at bounding box center [1208, 72] width 320 height 50
paste input "R25-11510"
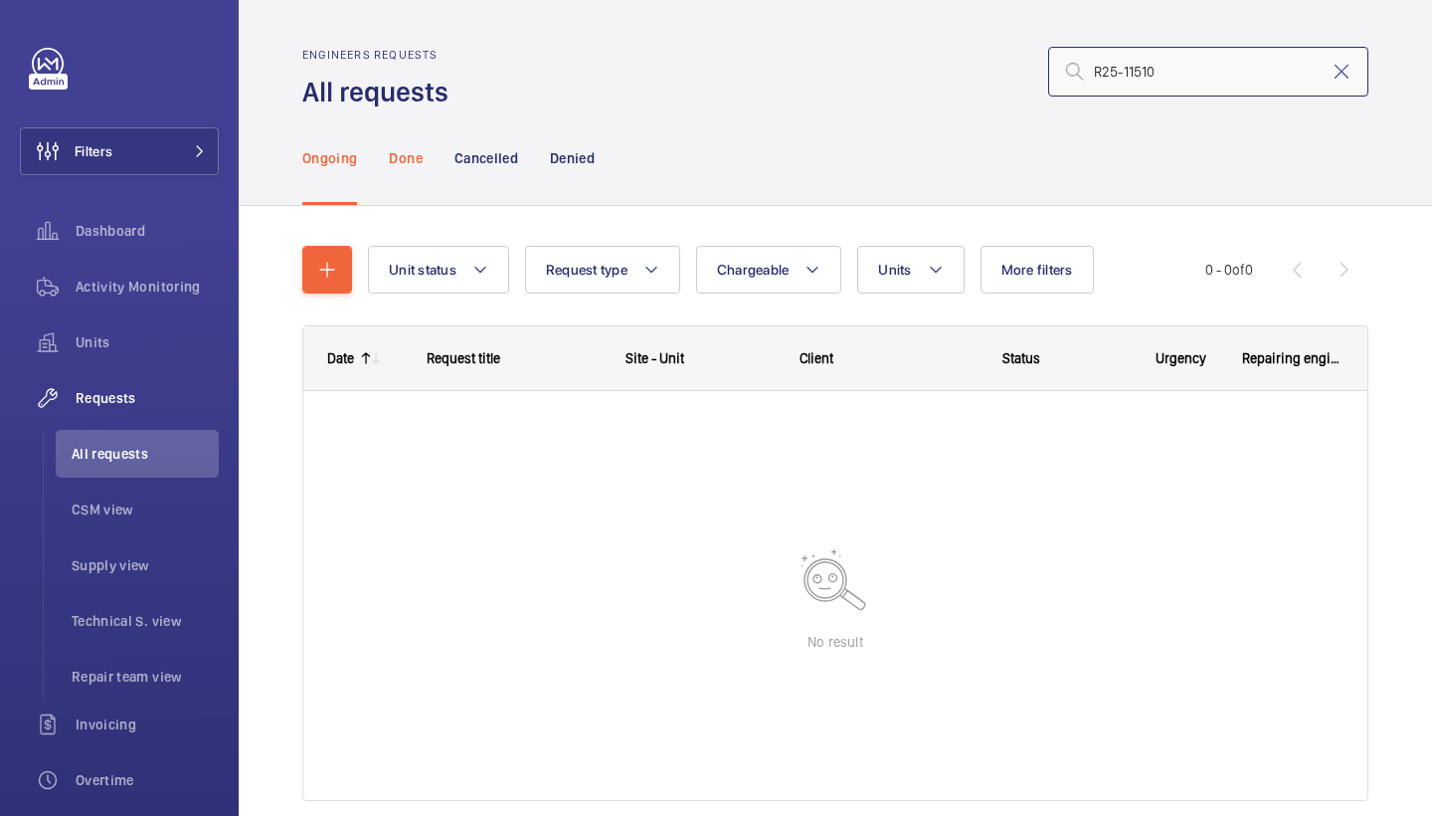
type input "R25-11510"
click at [392, 165] on p "Done" at bounding box center [405, 158] width 33 height 20
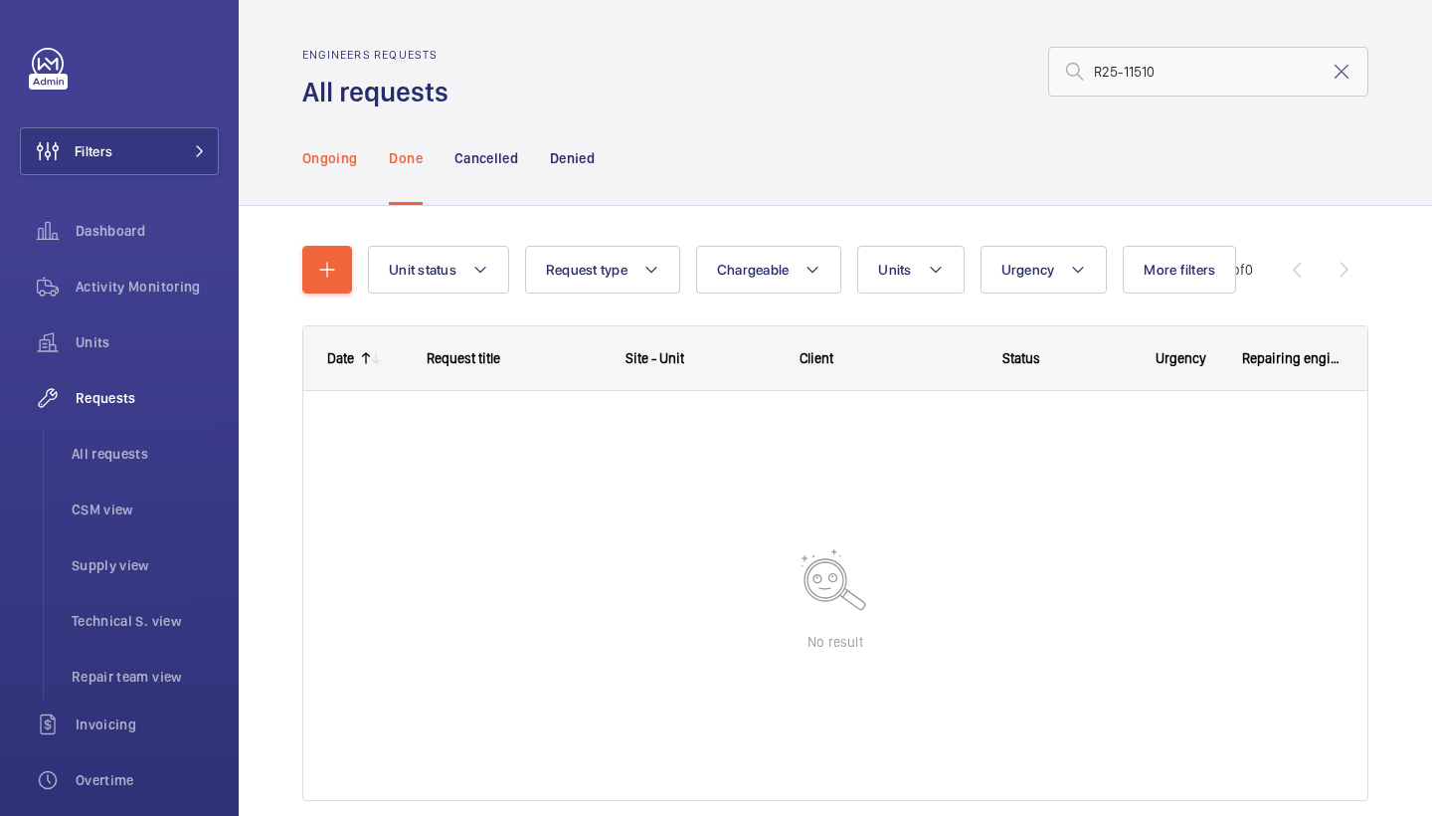
click at [331, 165] on p "Ongoing" at bounding box center [329, 158] width 55 height 20
click at [1180, 78] on input "R25-11510" at bounding box center [1208, 72] width 320 height 50
click at [1337, 68] on mat-icon at bounding box center [1342, 72] width 24 height 24
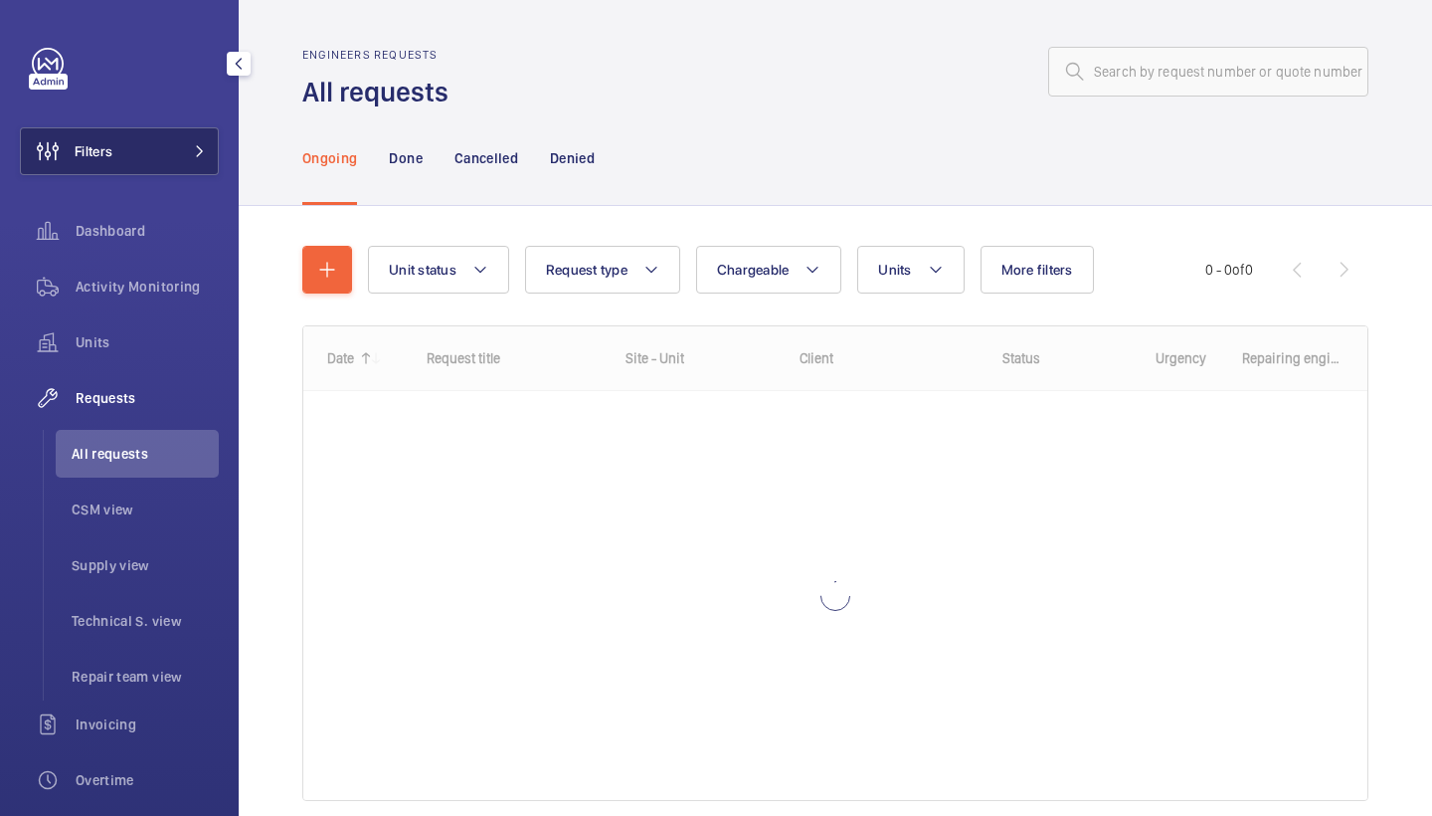
click at [145, 147] on button "Filters" at bounding box center [119, 151] width 199 height 48
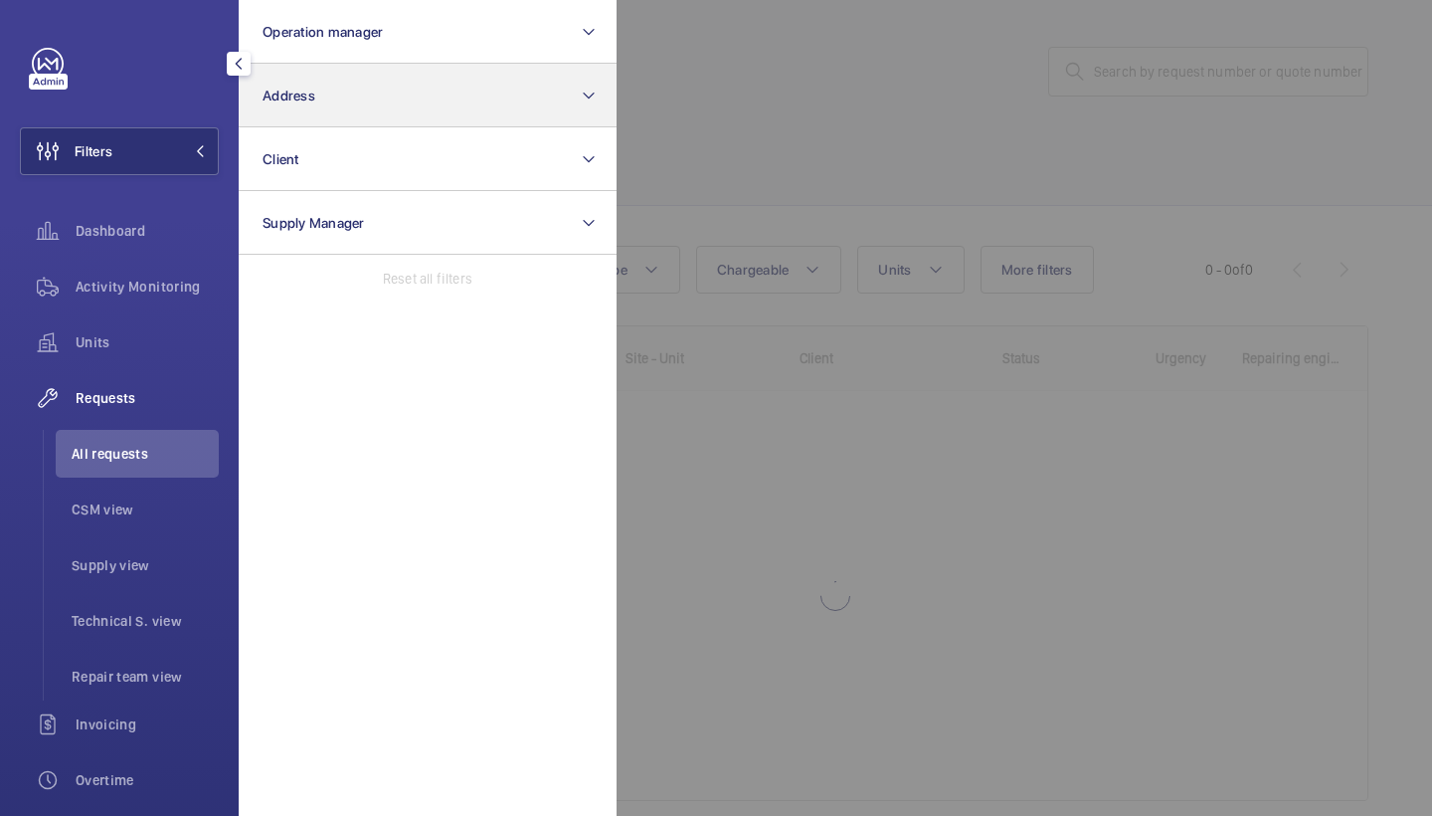
click at [368, 101] on button "Address" at bounding box center [428, 96] width 378 height 64
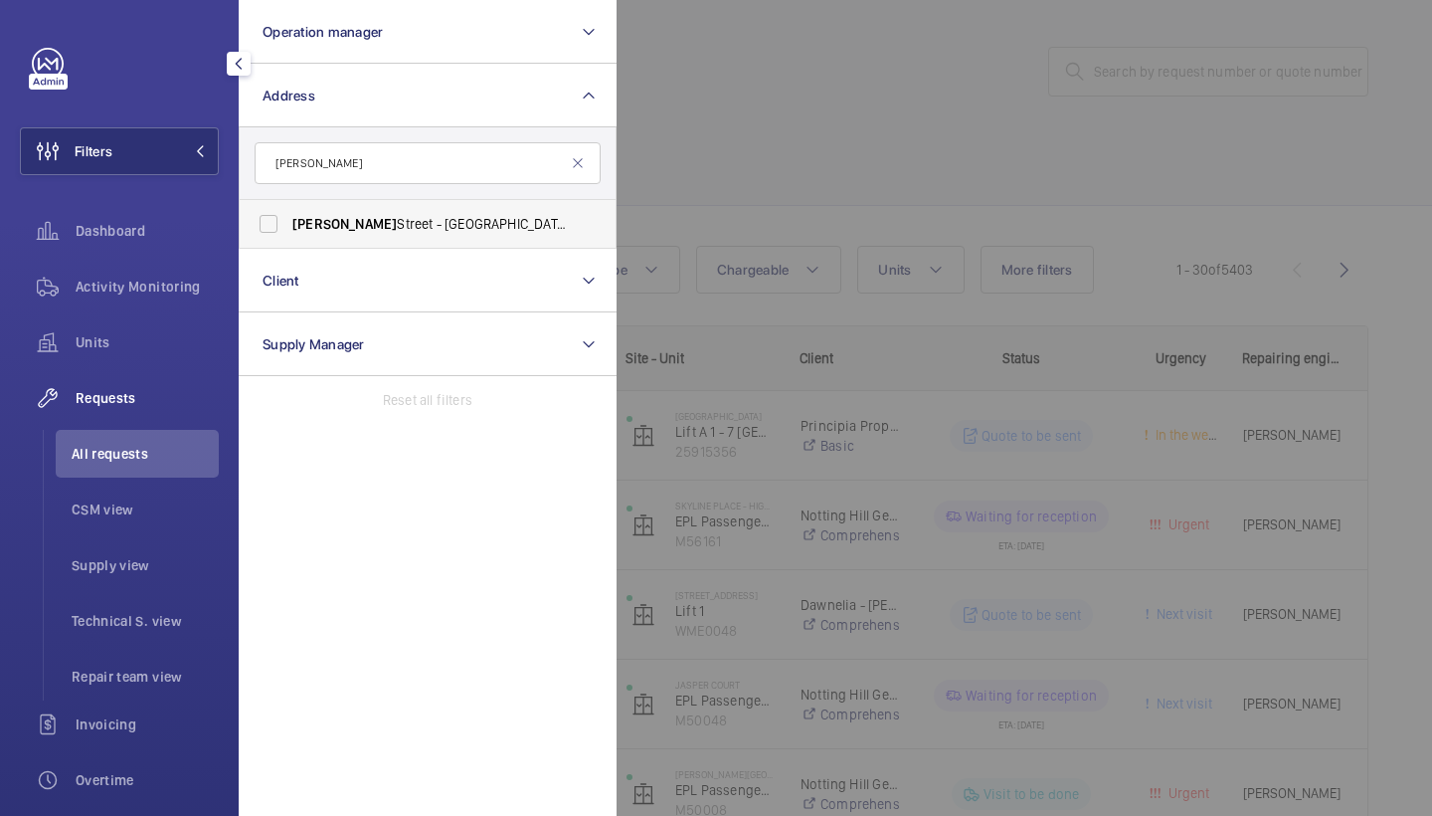
type input "westmoreland"
click at [360, 222] on span "Westmoreland" at bounding box center [344, 224] width 104 height 16
click at [288, 222] on input "Westmoreland Street - UCLH, 16-18 Westmoreland Street,, LONDON W1G 8PH" at bounding box center [269, 224] width 40 height 40
checkbox input "true"
click at [941, 224] on div at bounding box center [1333, 408] width 1432 height 816
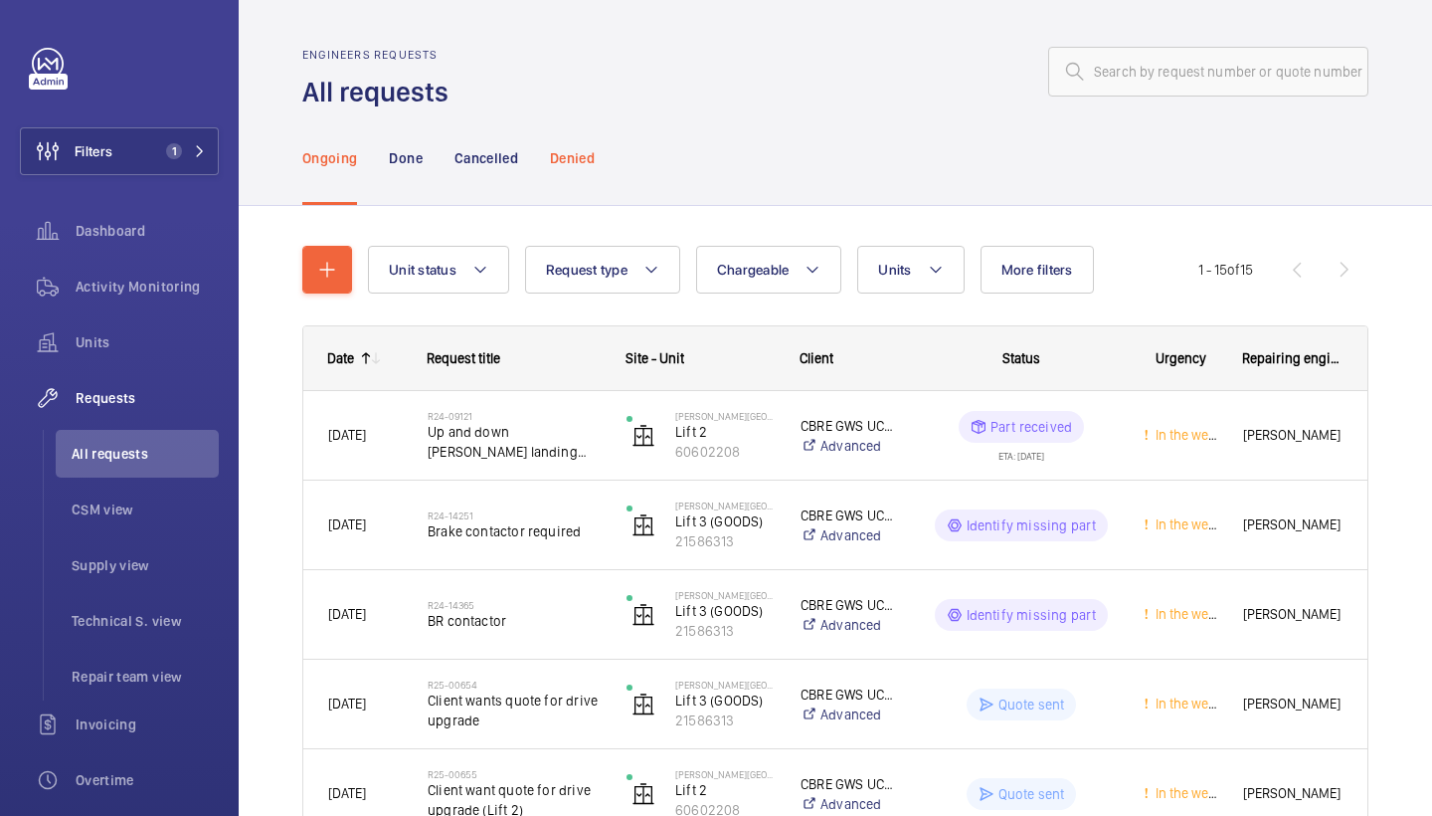
click at [574, 156] on p "Denied" at bounding box center [572, 158] width 45 height 20
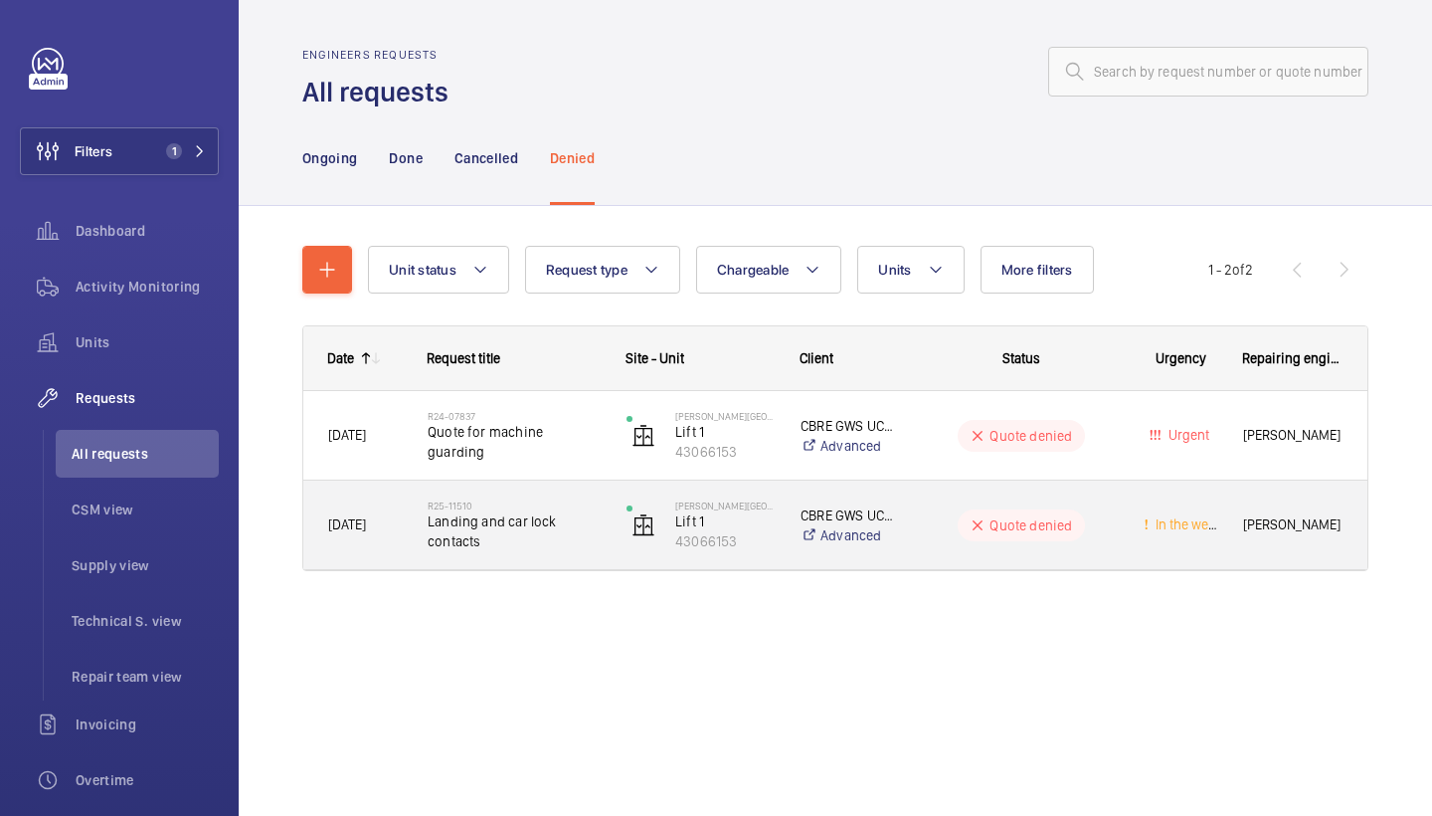
click at [509, 531] on span "Landing and car lock contacts" at bounding box center [514, 531] width 173 height 40
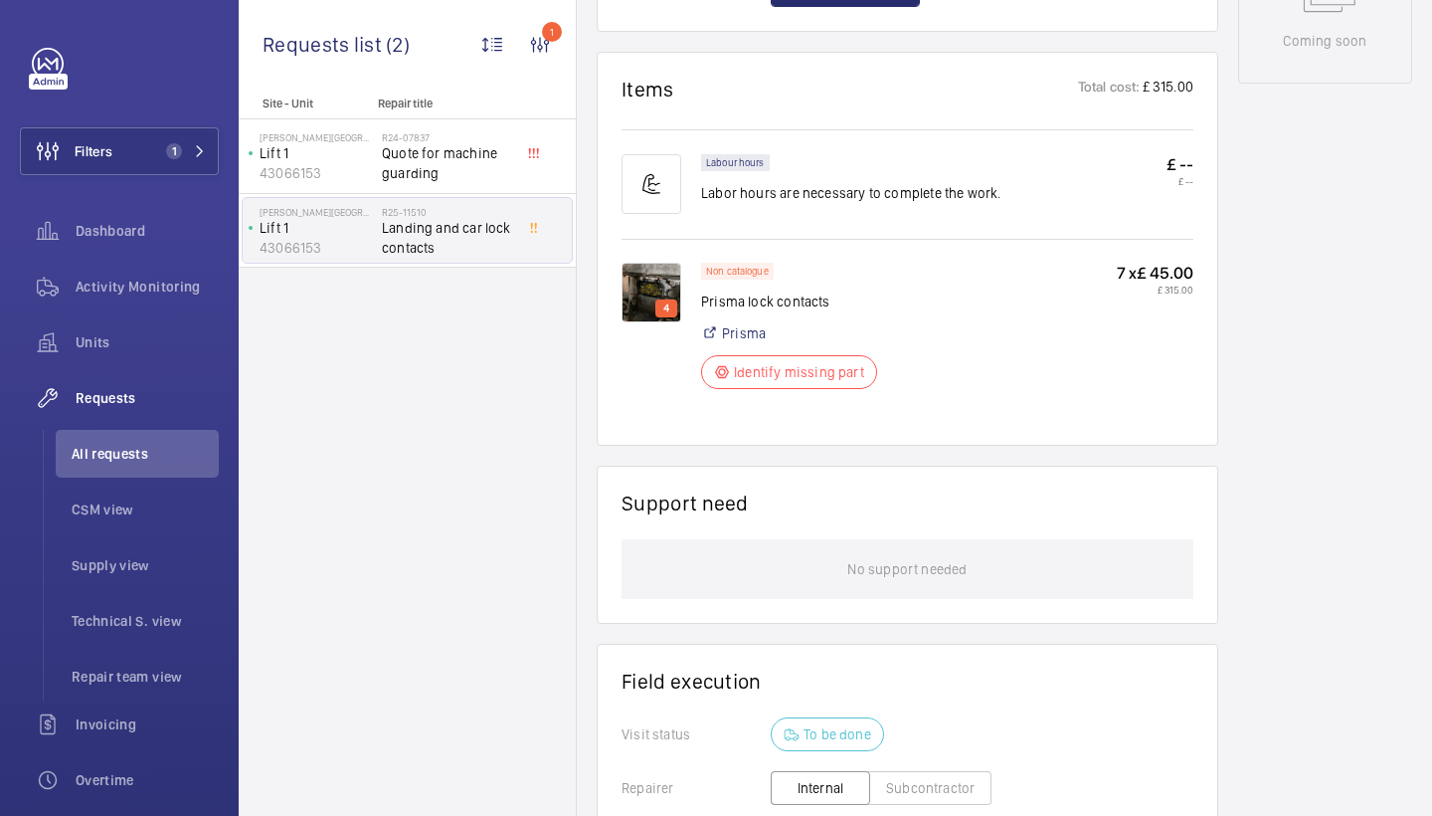
scroll to position [910, 0]
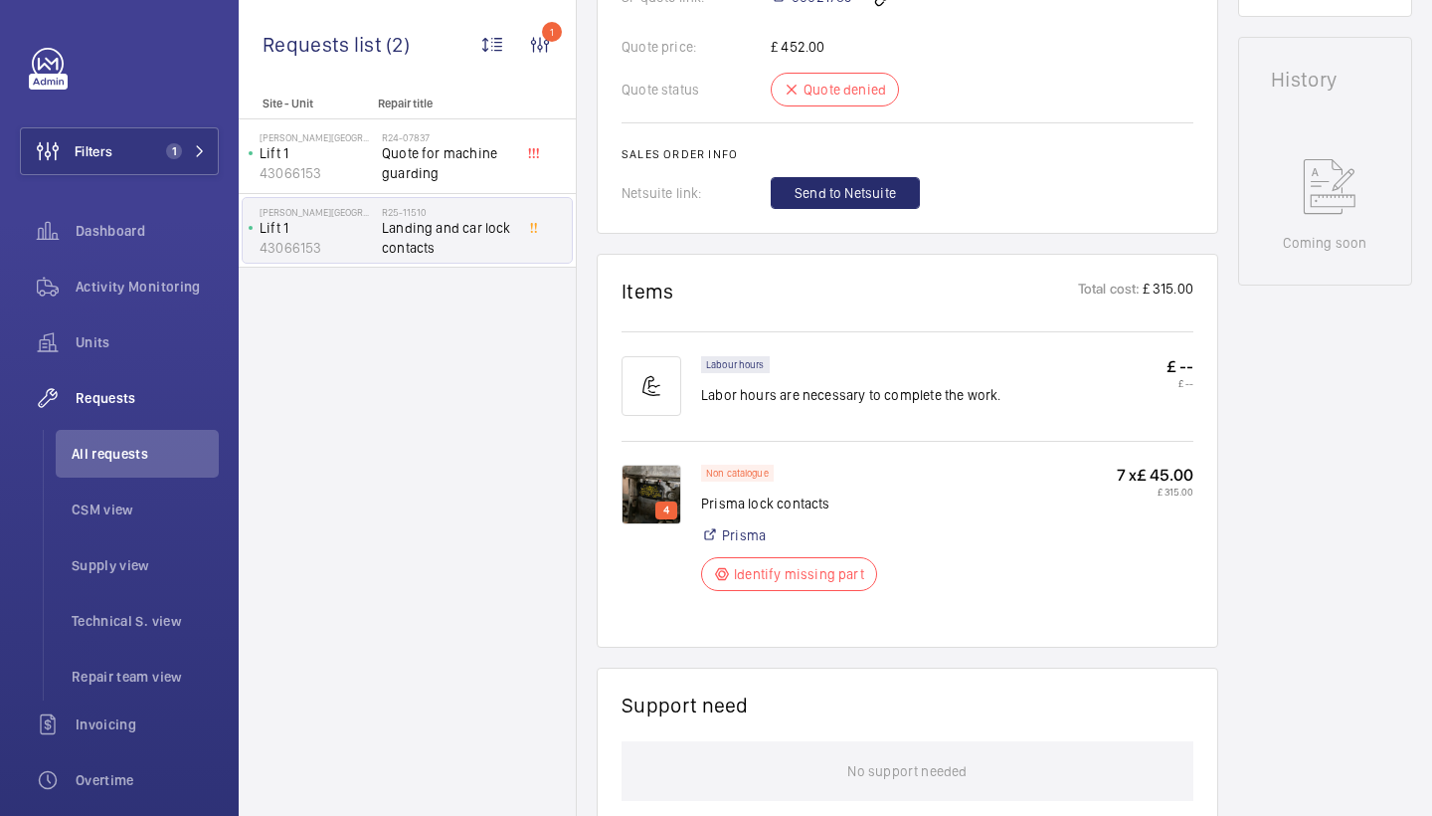
click at [661, 501] on p "4" at bounding box center [666, 510] width 14 height 18
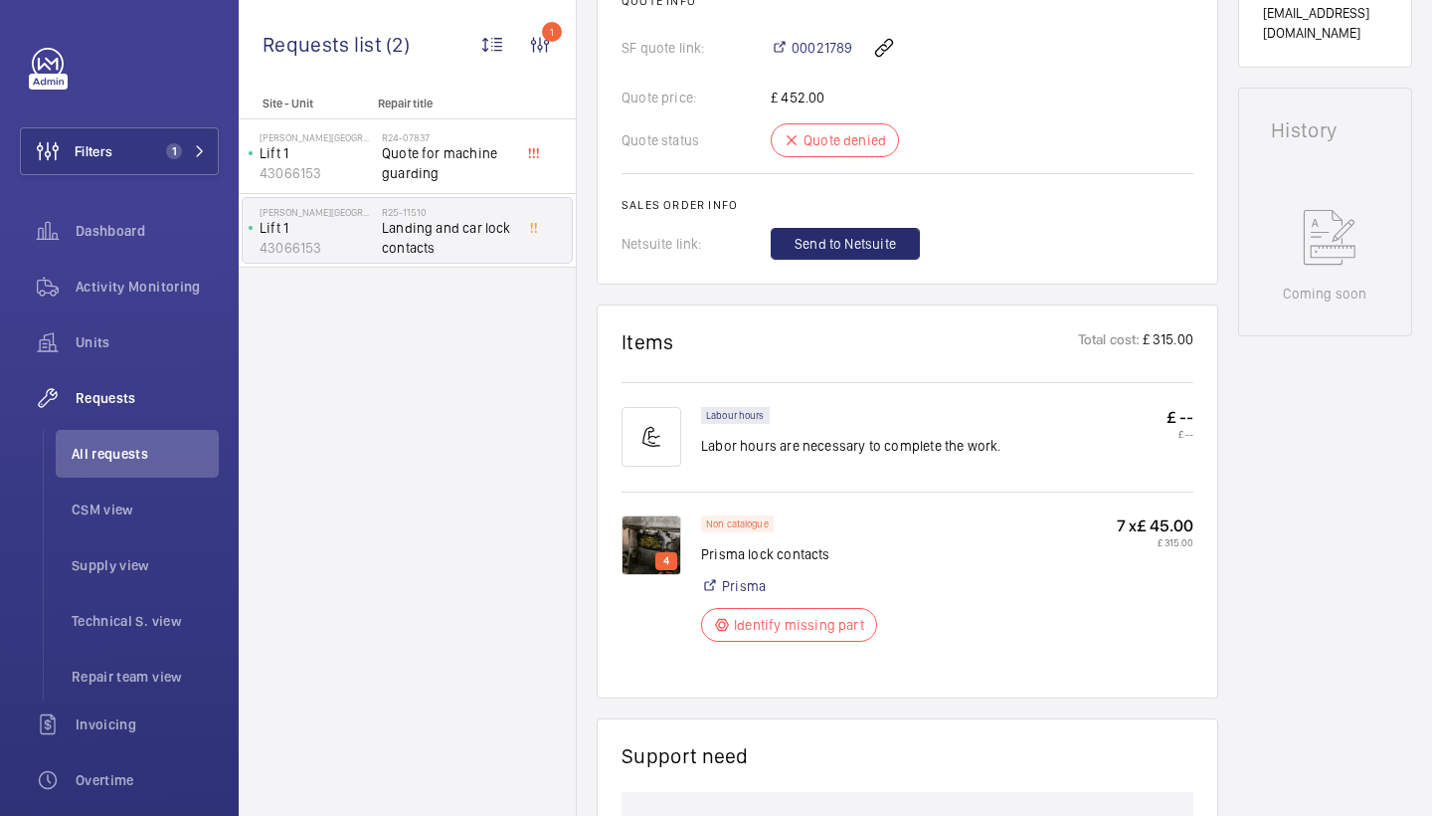
scroll to position [933, 0]
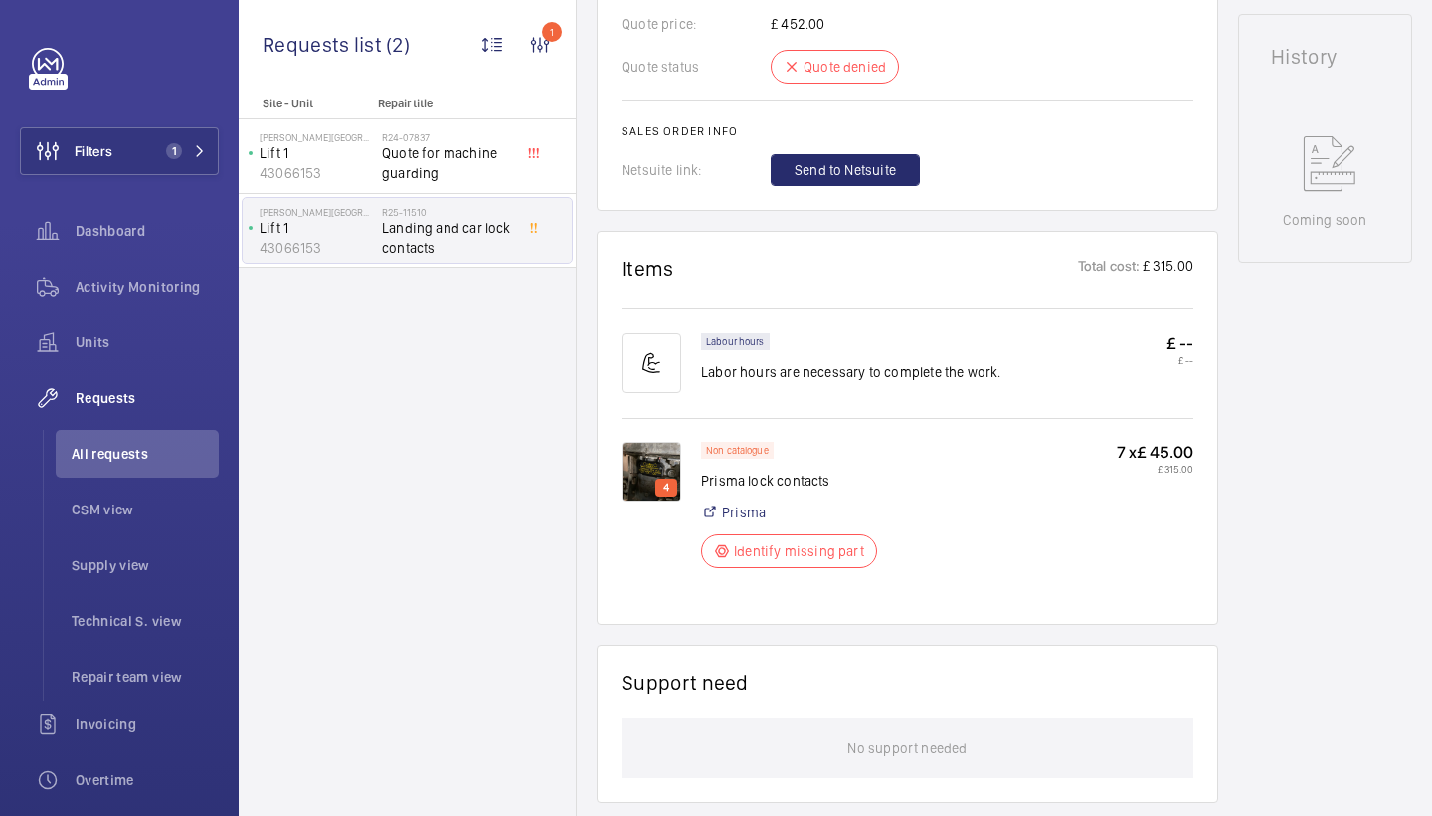
click at [629, 444] on img at bounding box center [652, 472] width 60 height 60
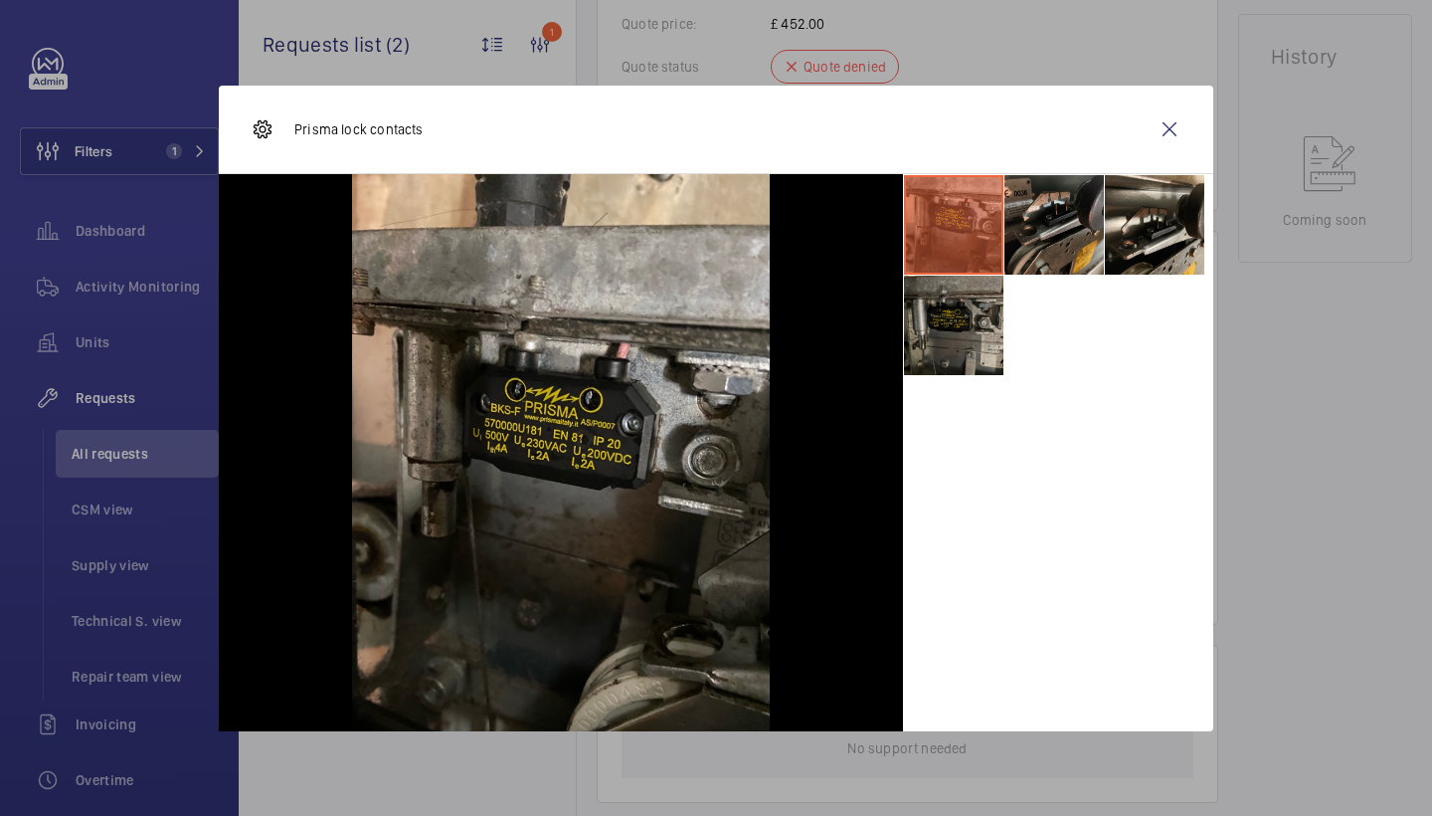
click at [961, 340] on li at bounding box center [953, 325] width 99 height 99
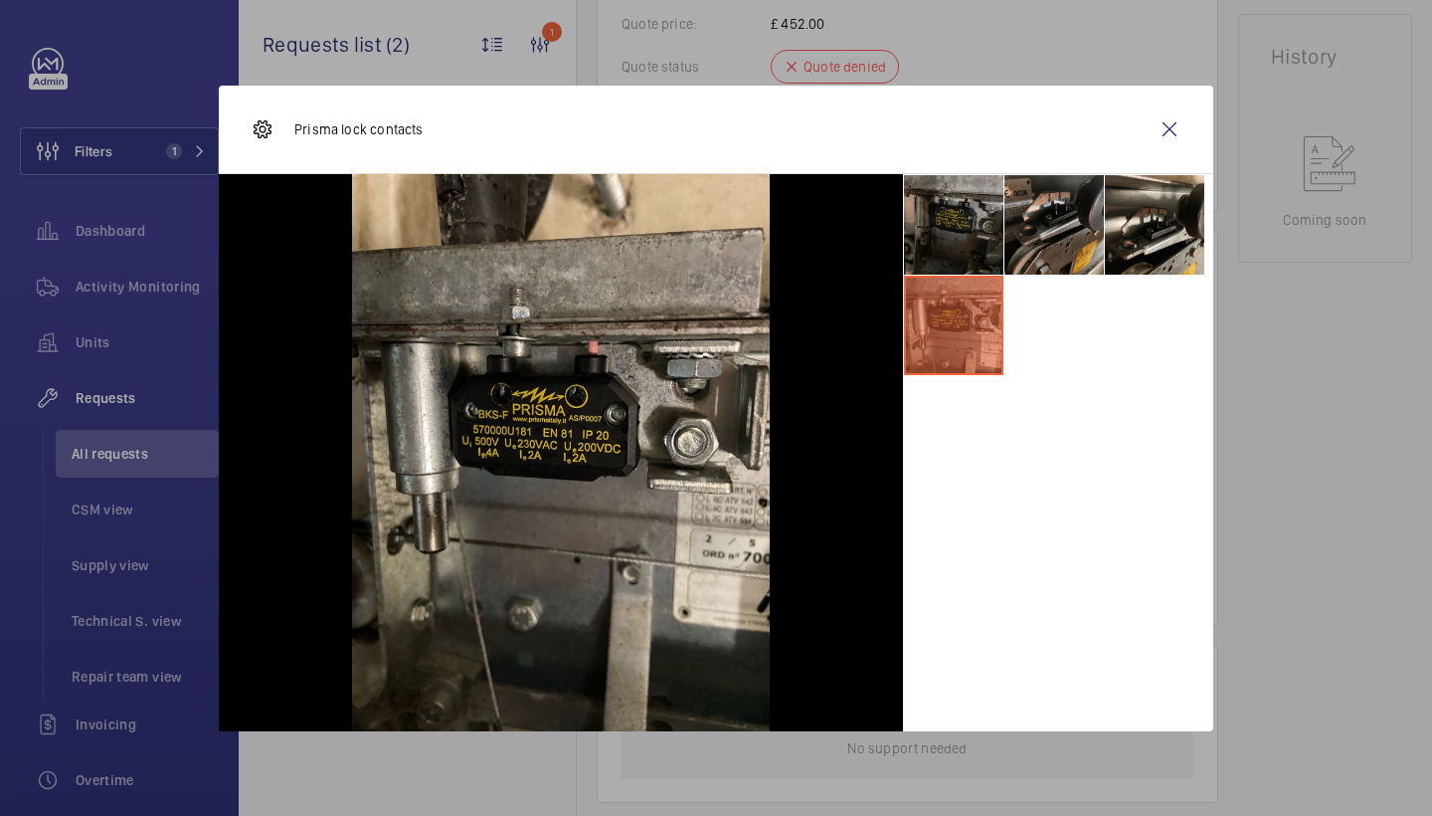
click at [922, 197] on li at bounding box center [953, 224] width 99 height 99
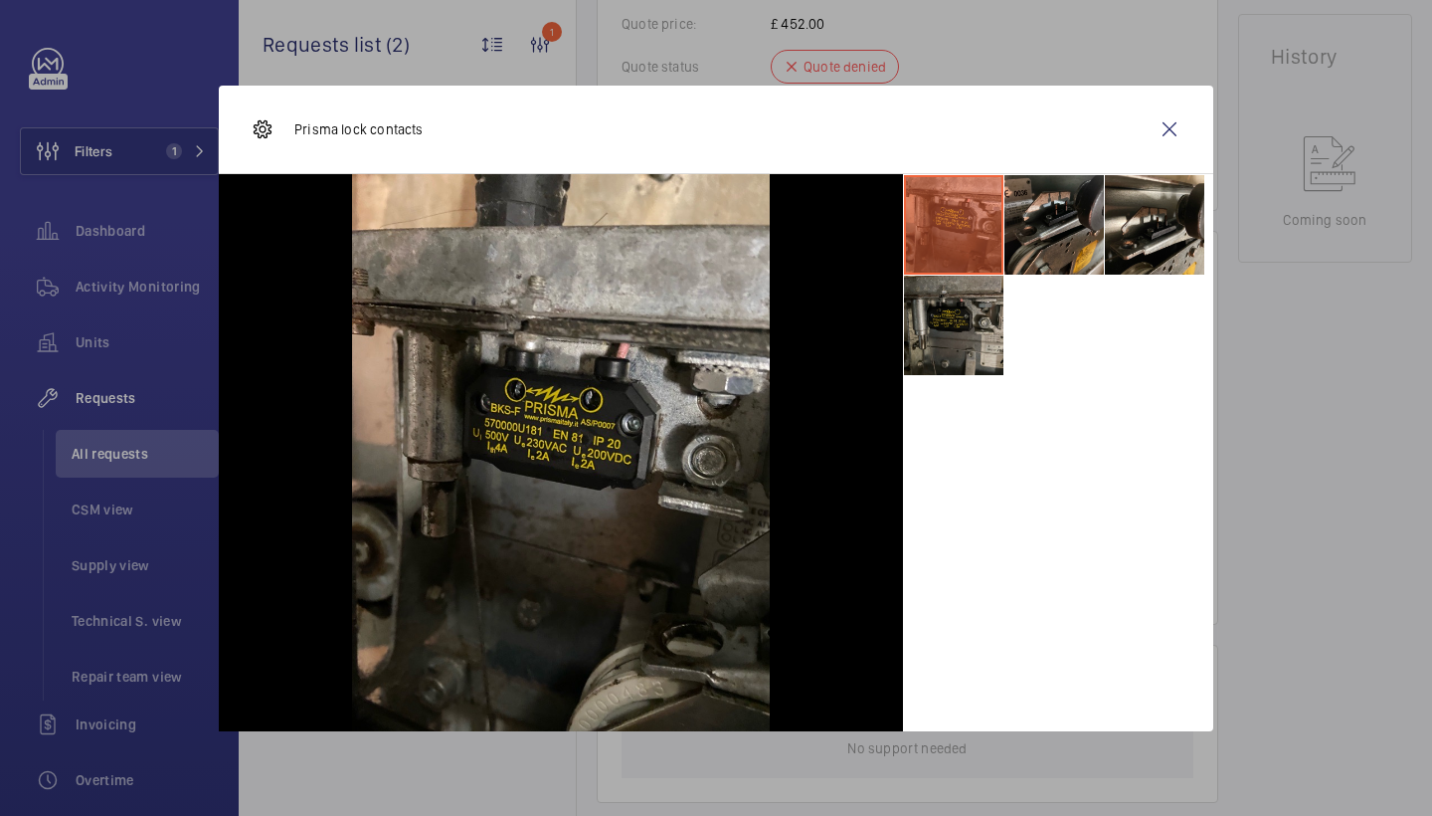
click at [949, 340] on li at bounding box center [953, 325] width 99 height 99
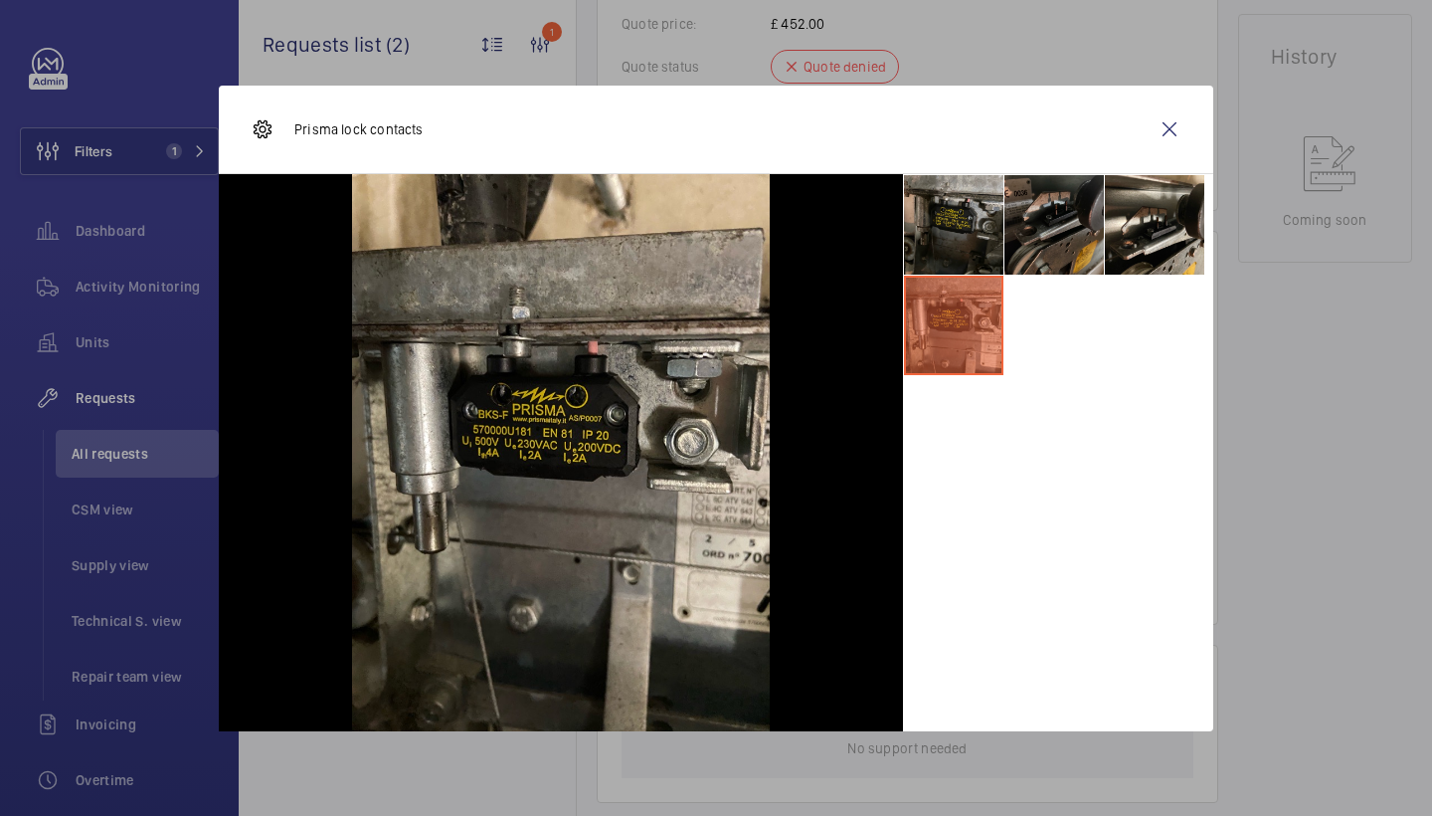
click at [1095, 213] on li at bounding box center [1054, 224] width 99 height 99
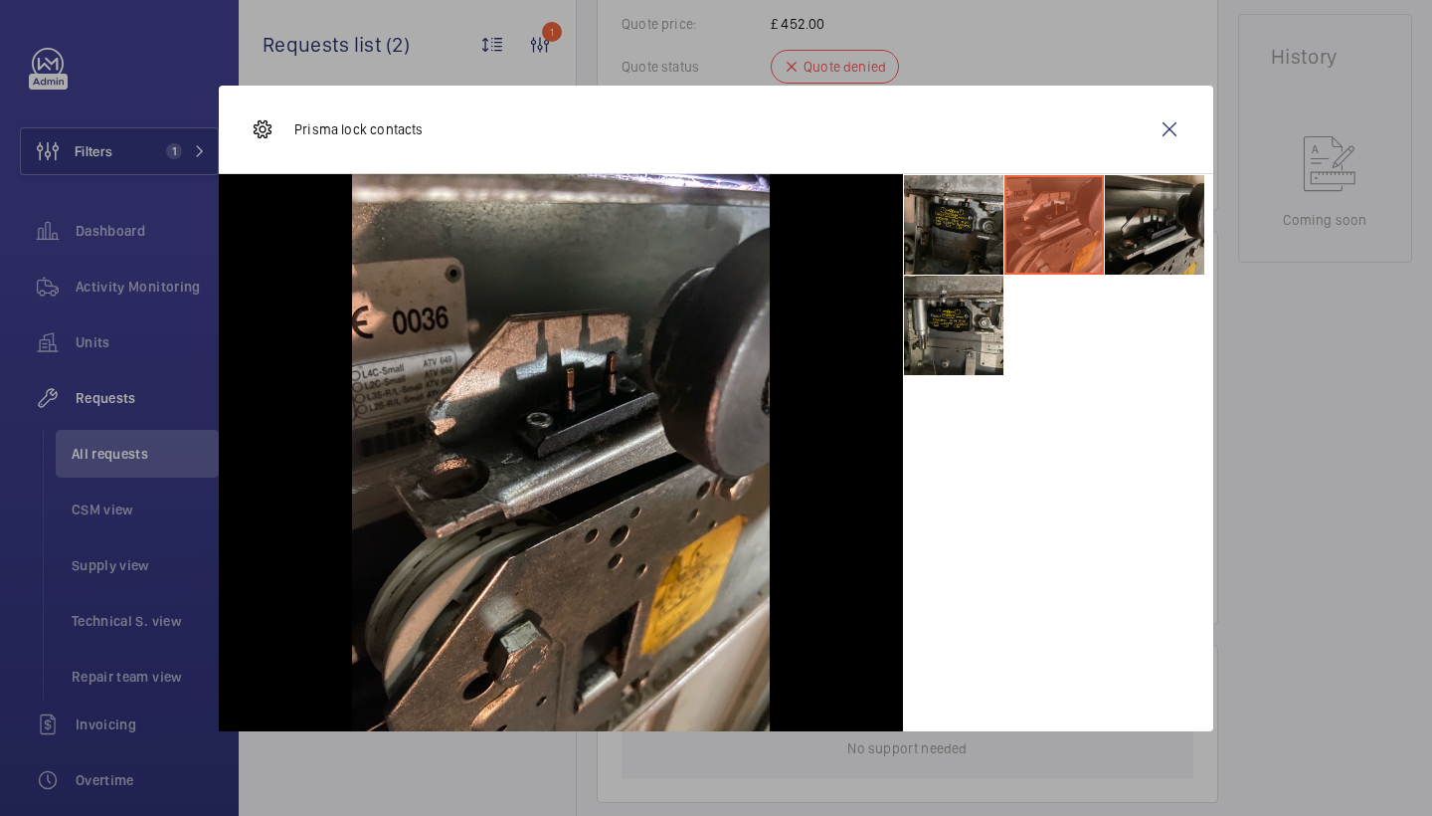
click at [1132, 217] on li at bounding box center [1154, 224] width 99 height 99
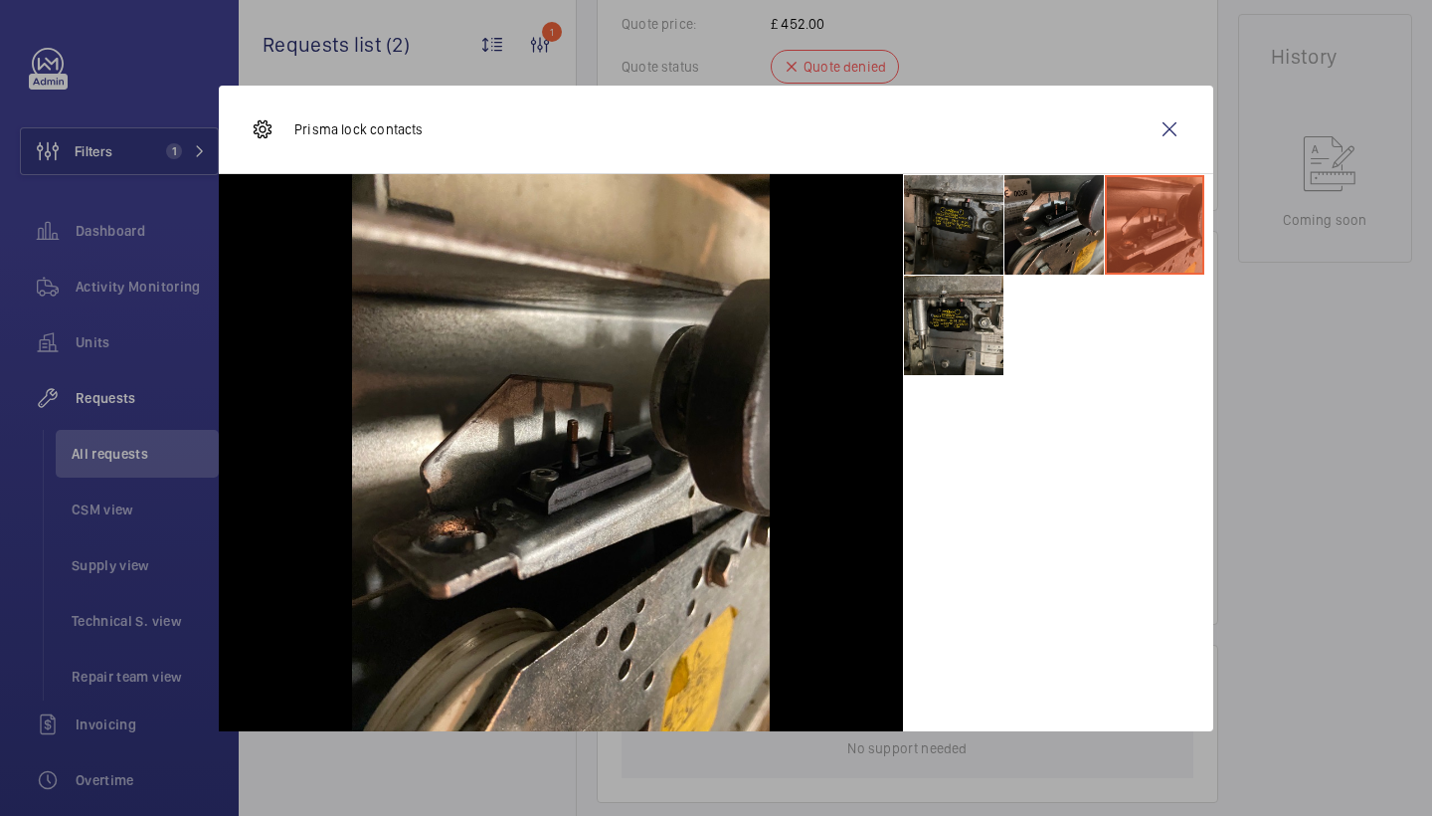
click at [937, 198] on li at bounding box center [953, 224] width 99 height 99
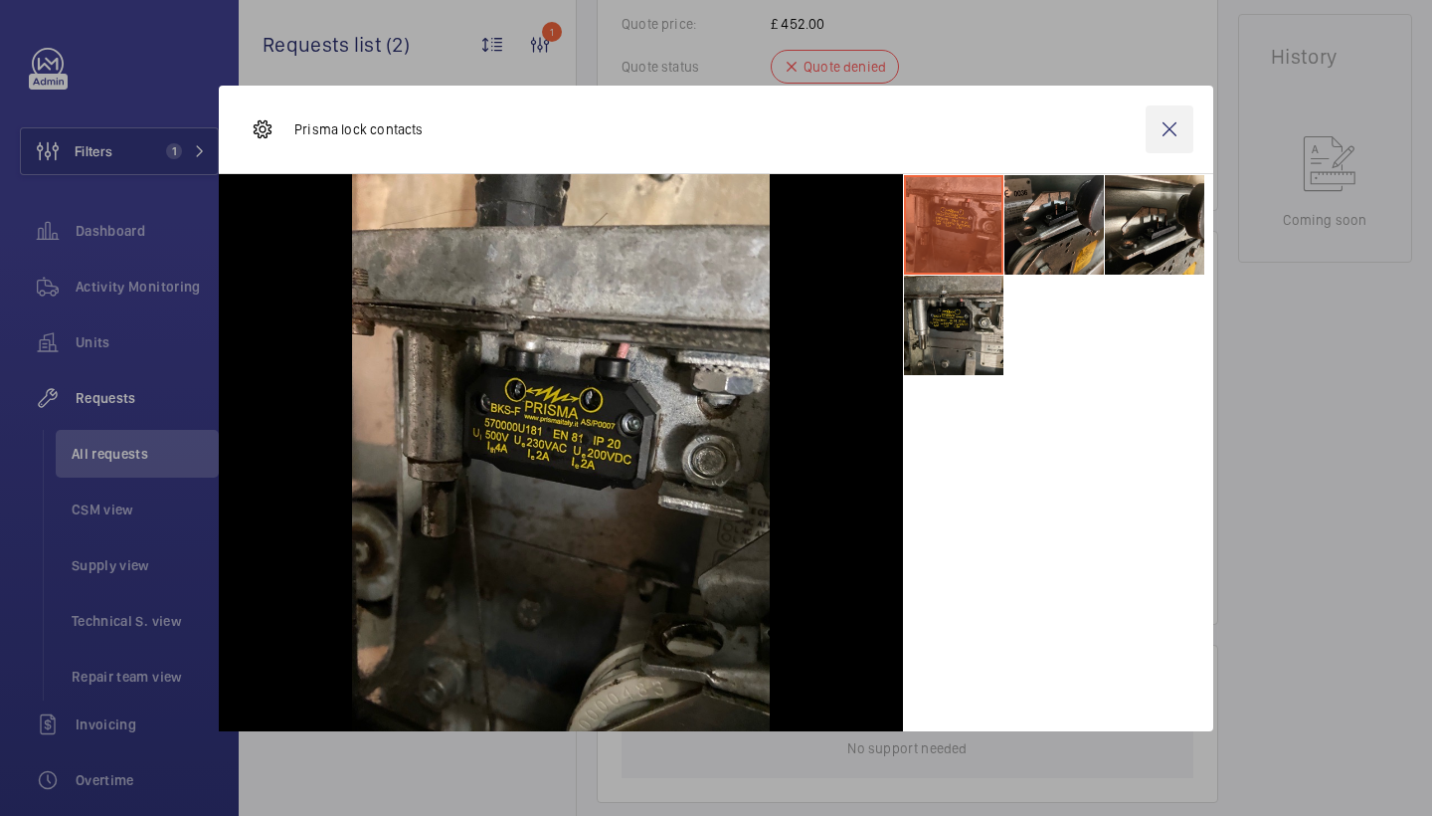
click at [1178, 129] on wm-front-icon-button at bounding box center [1170, 129] width 48 height 48
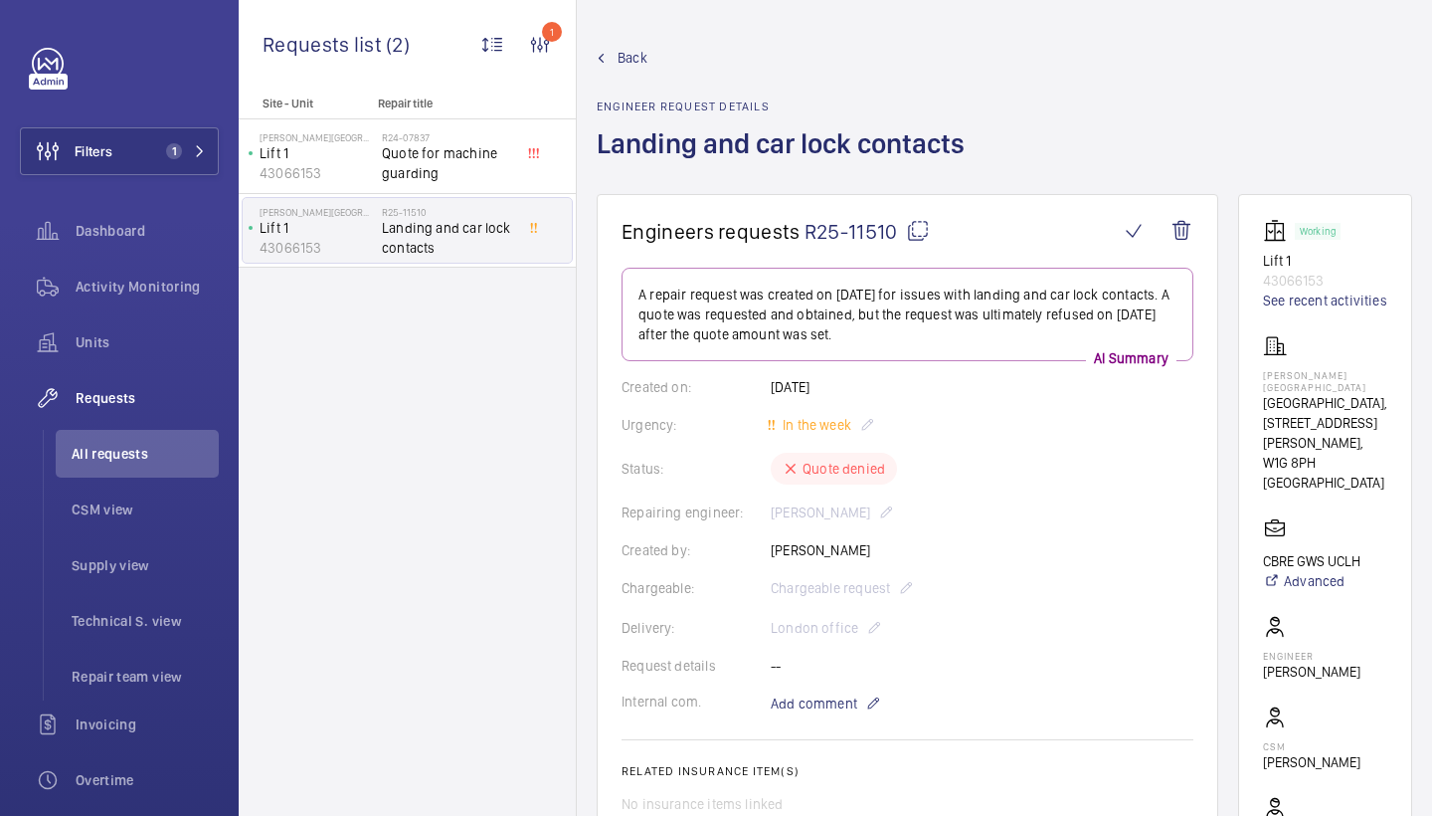
scroll to position [0, 0]
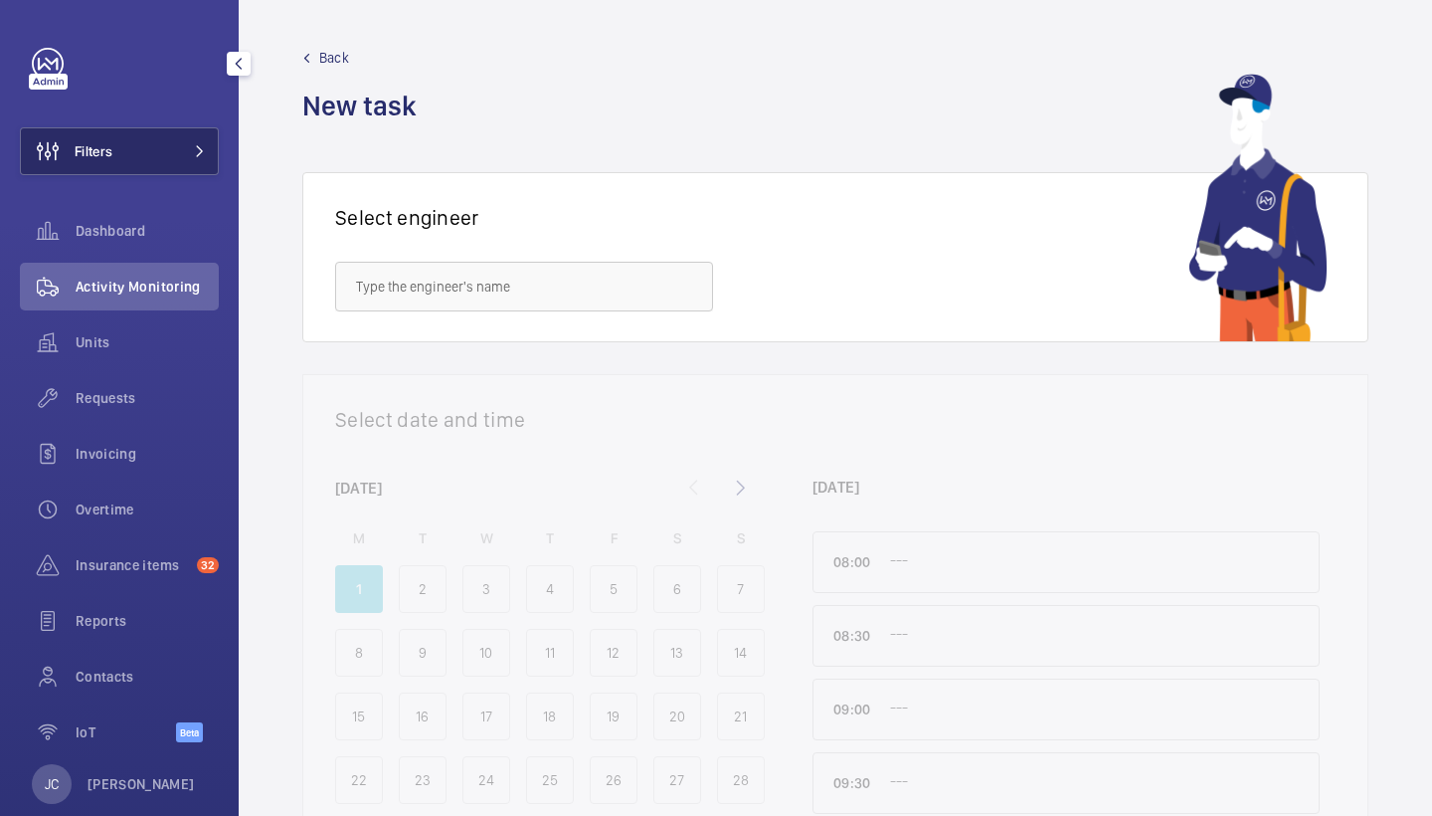
click at [189, 139] on button "Filters" at bounding box center [119, 151] width 199 height 48
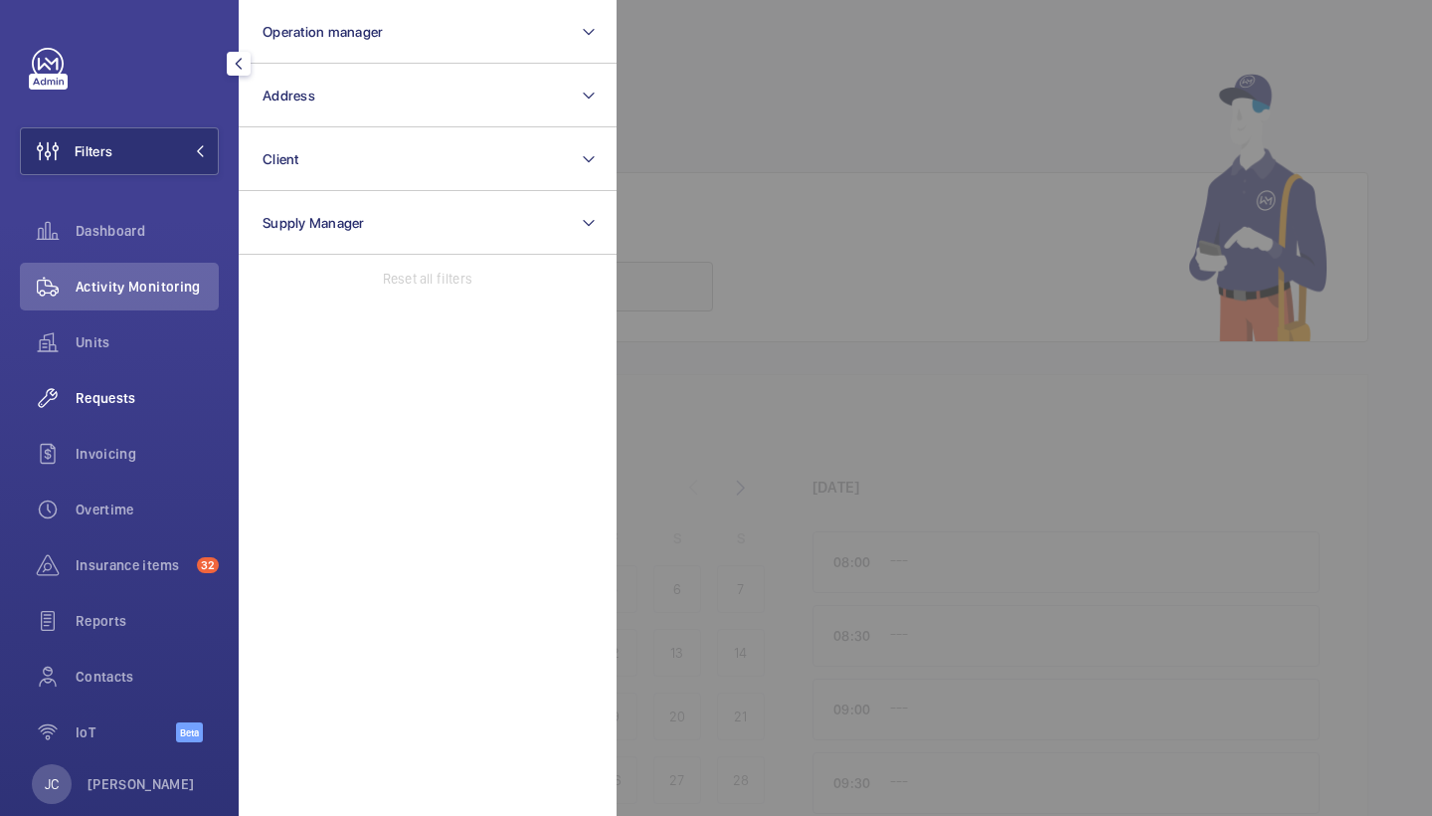
click at [144, 414] on div "Requests" at bounding box center [119, 398] width 199 height 48
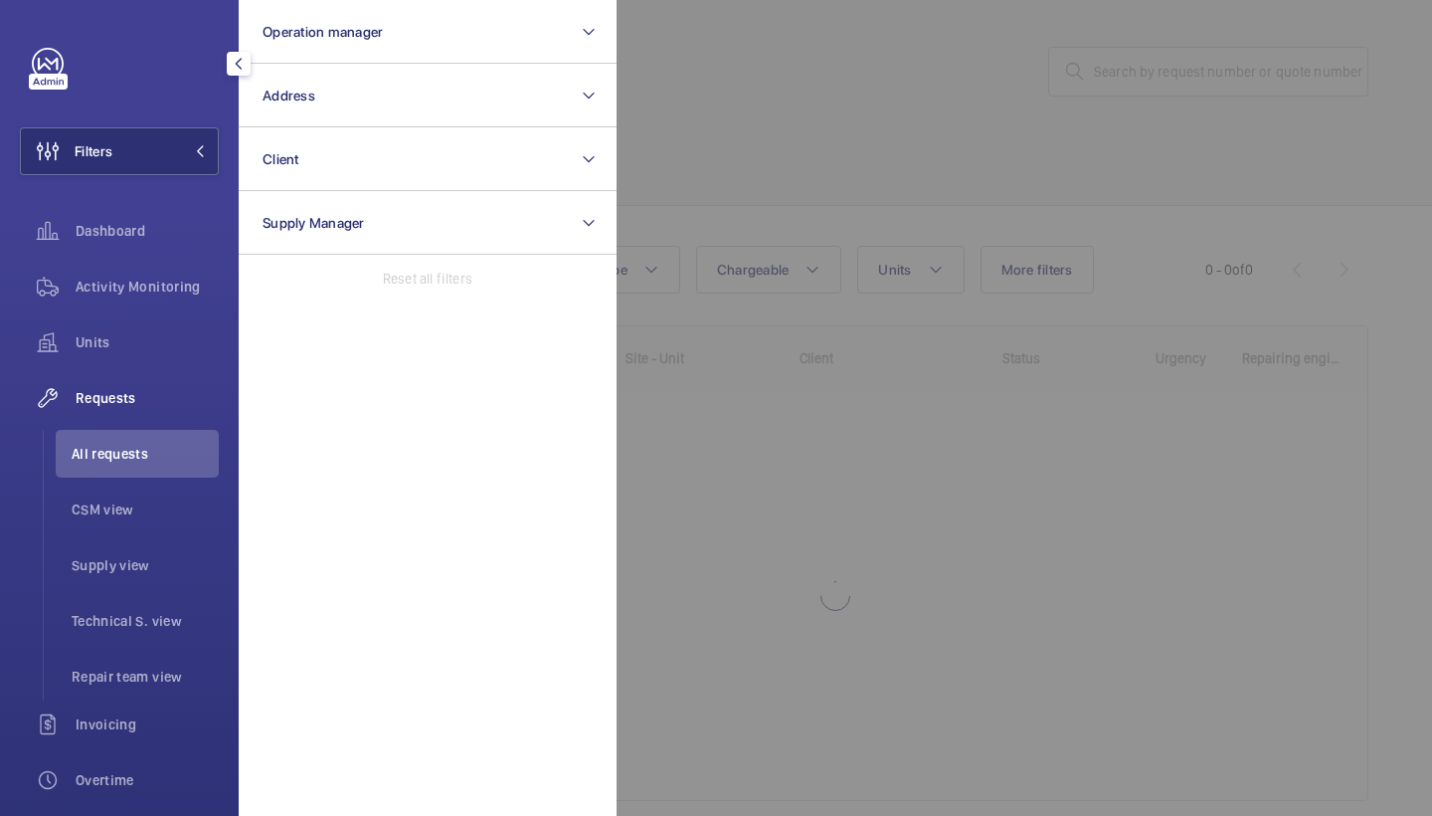
click at [974, 229] on div at bounding box center [1333, 408] width 1432 height 816
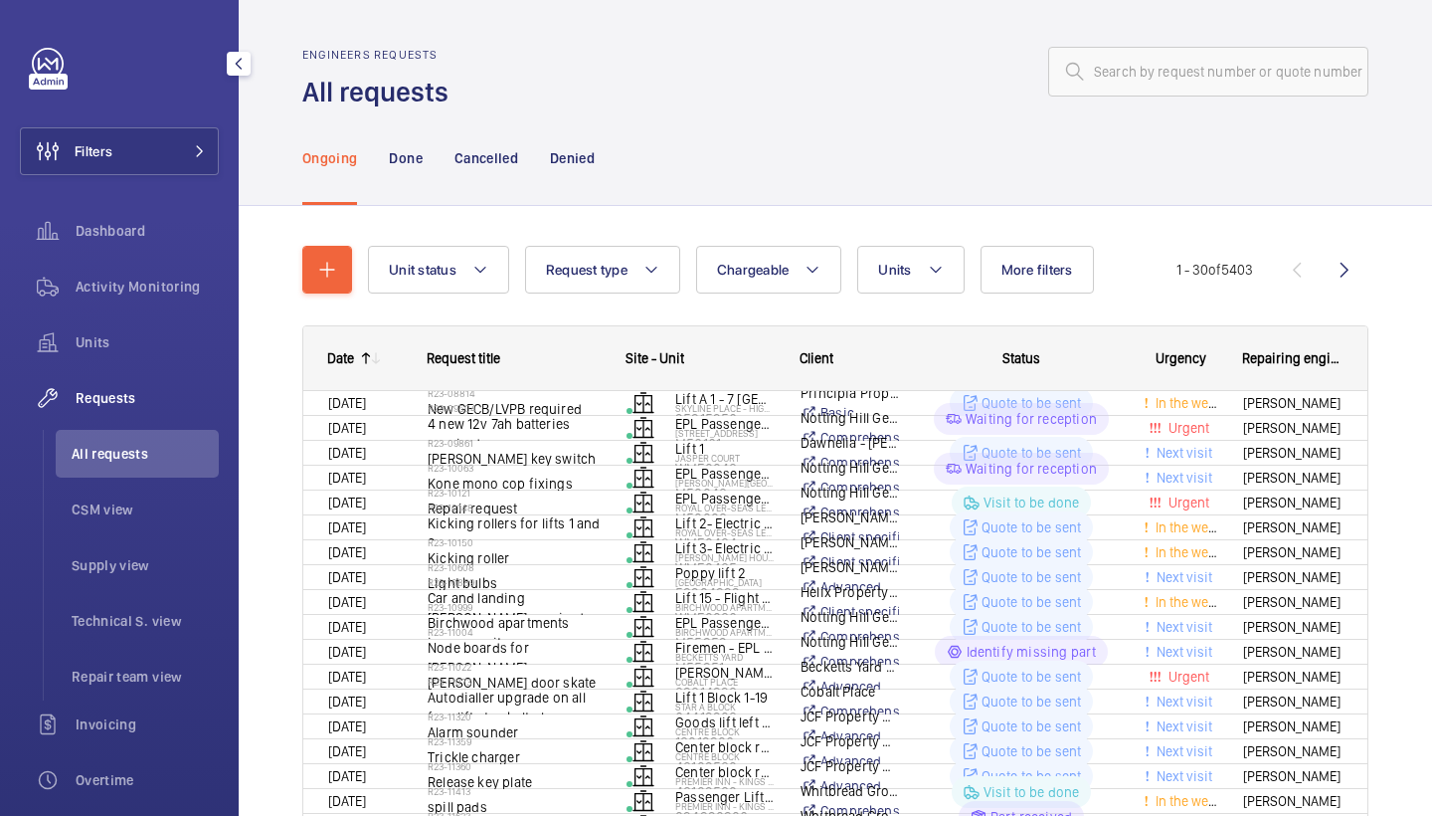
click at [337, 300] on wm-front-shared-table-view-engine "Unit status Request type Chargeable Units More filters Request status Urgency R…" at bounding box center [835, 716] width 1066 height 940
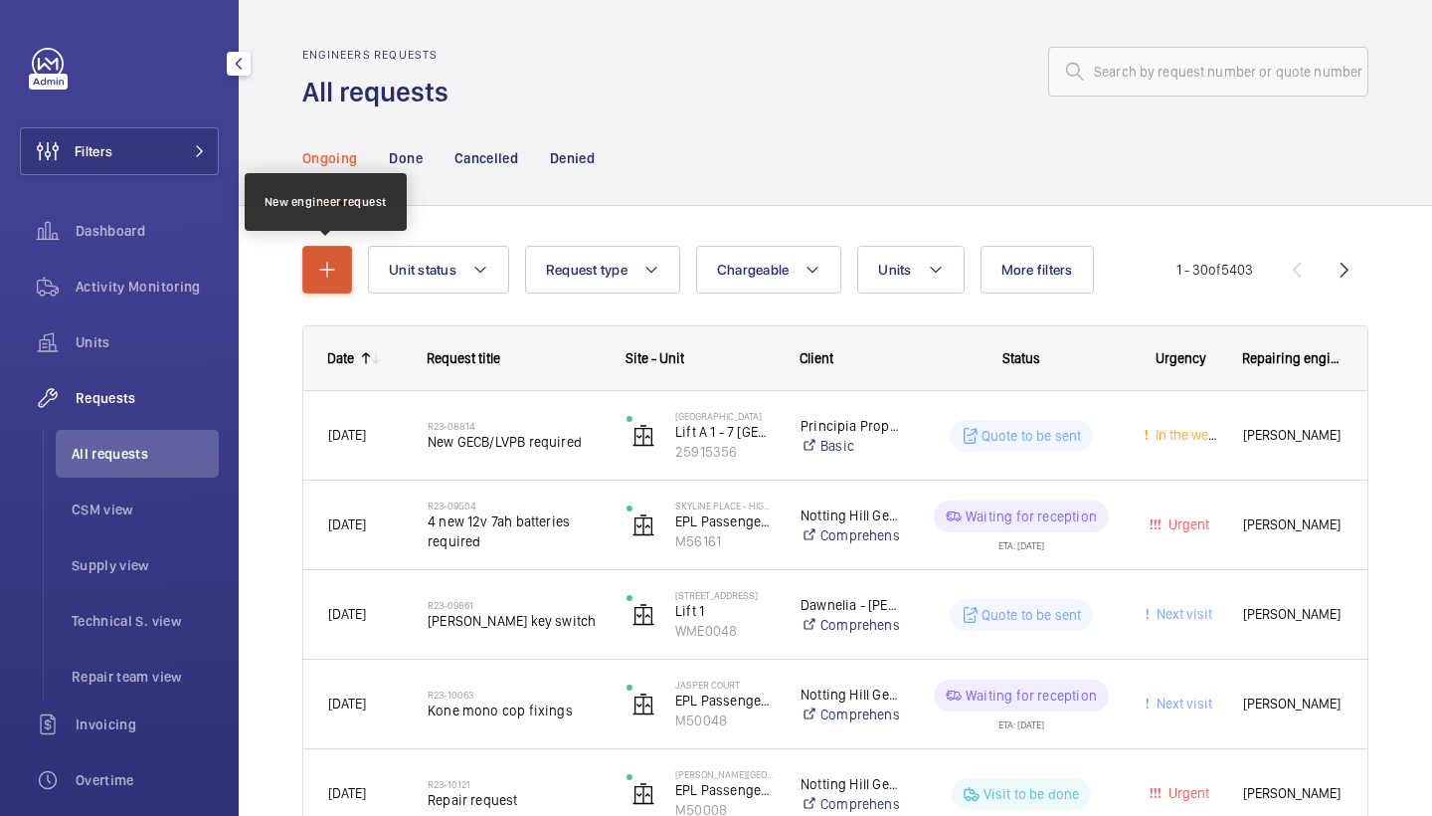
click at [337, 281] on button "button" at bounding box center [327, 270] width 50 height 48
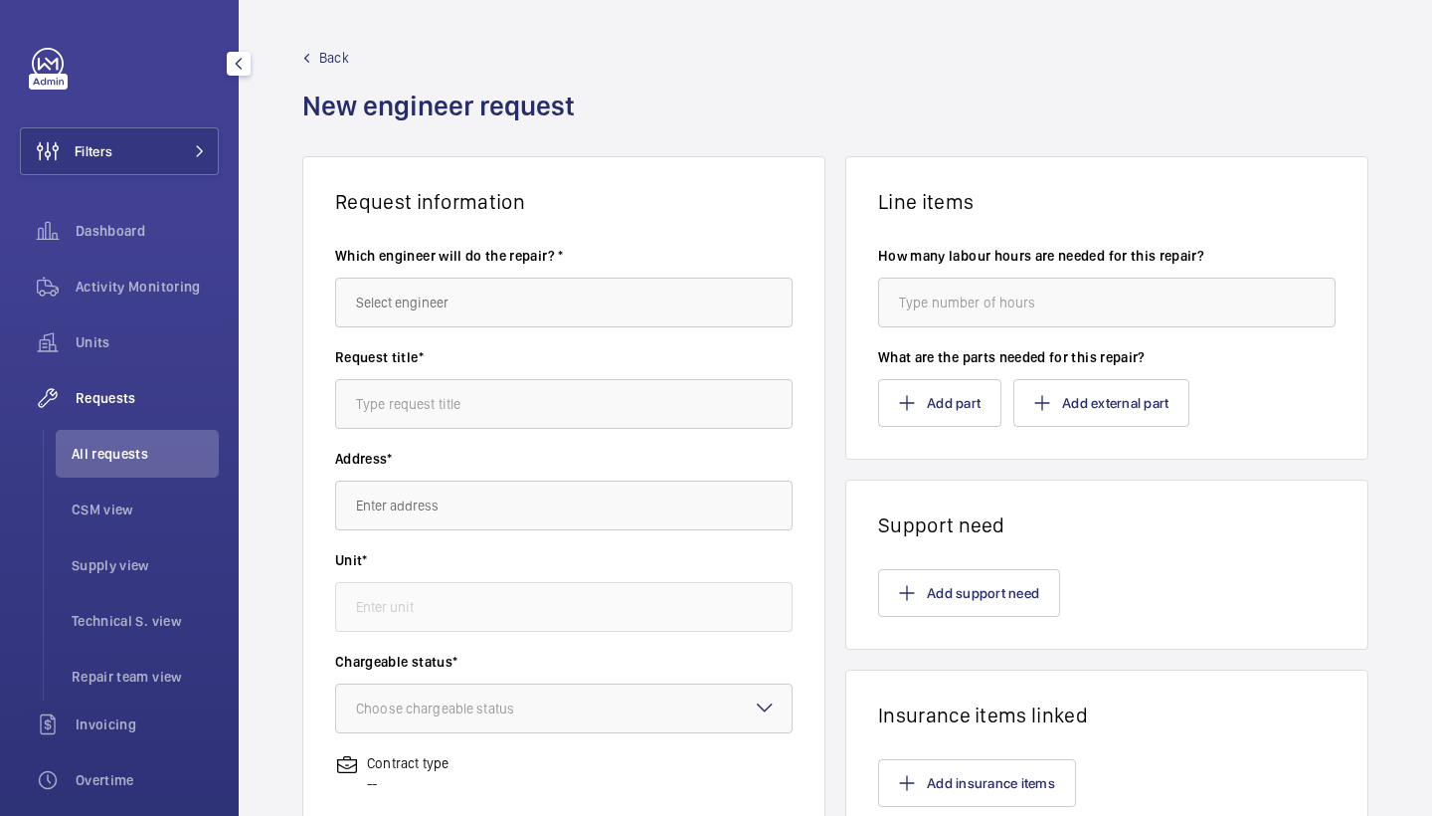
click at [440, 277] on wm-front-autocomplete-dropdown-select "Which engineer will do the repair? *" at bounding box center [564, 287] width 458 height 82
click at [440, 309] on input "text" at bounding box center [564, 303] width 458 height 50
drag, startPoint x: 440, startPoint y: 309, endPoint x: 427, endPoint y: 373, distance: 65.0
click at [427, 373] on mat-option "[PERSON_NAME]" at bounding box center [564, 362] width 456 height 48
type input "Keith"
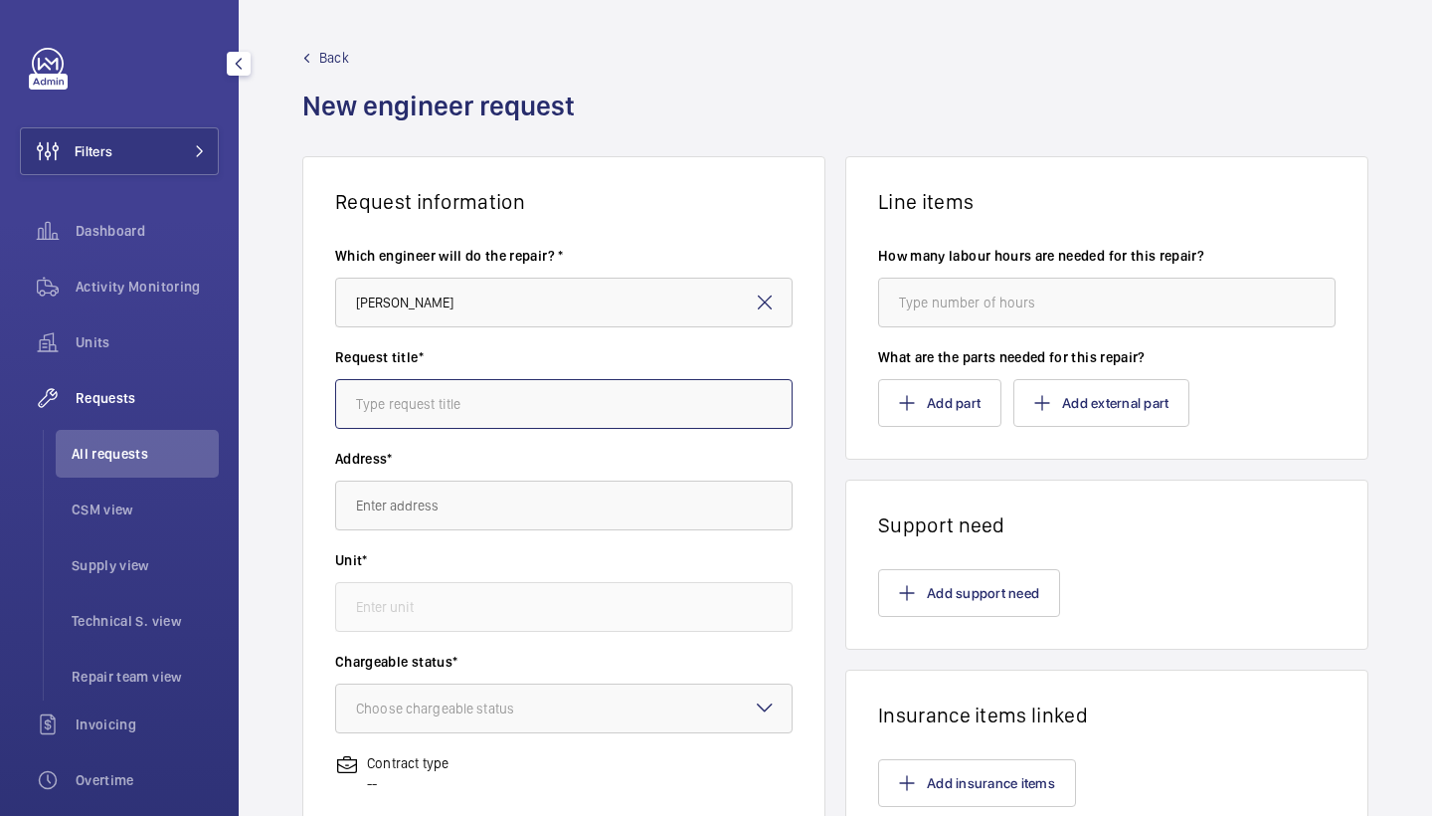
click at [458, 399] on input "text" at bounding box center [564, 404] width 458 height 50
type input "lock contacts"
click at [468, 480] on input "text" at bounding box center [564, 505] width 458 height 50
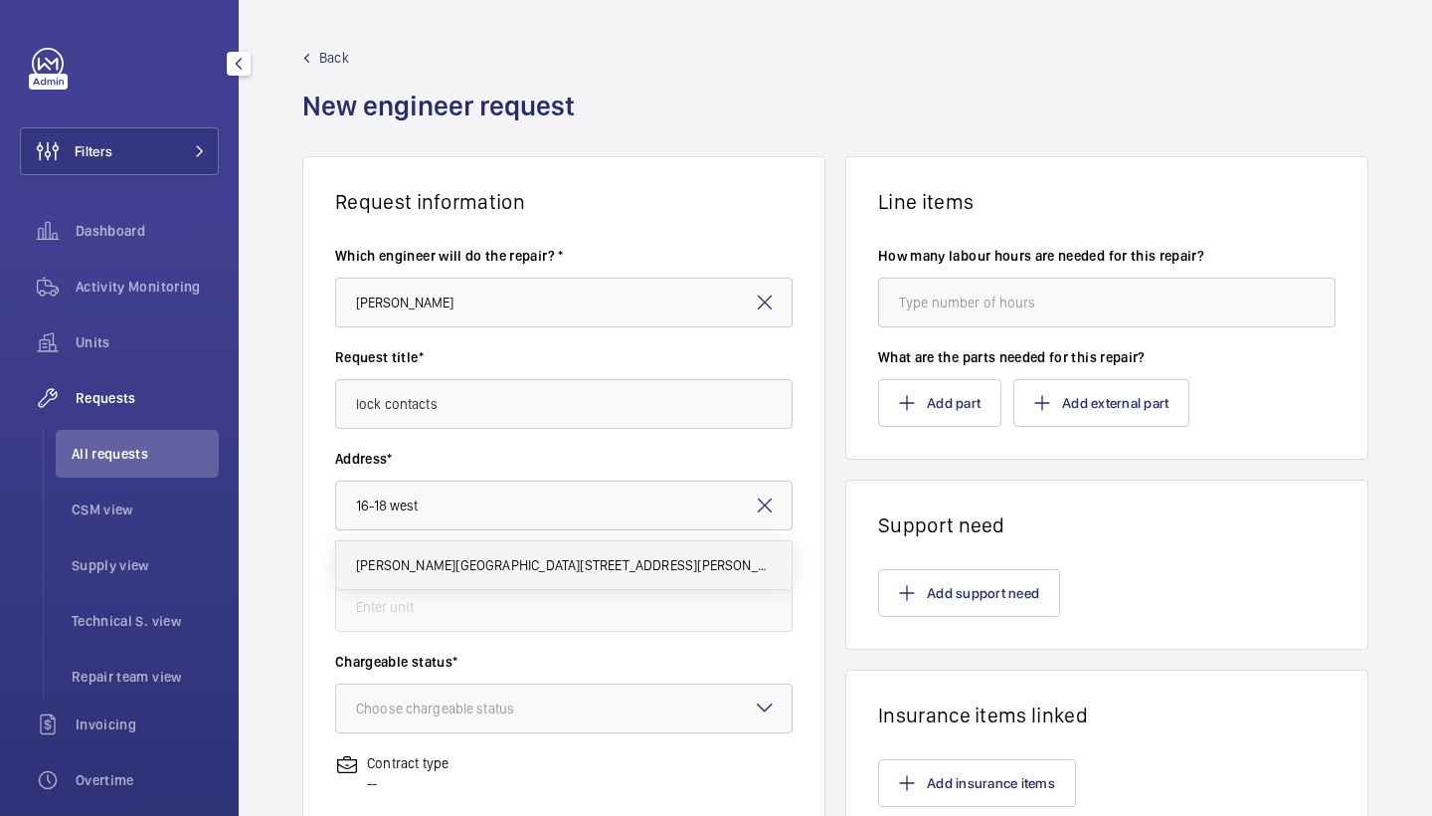
click at [490, 568] on span "Westmoreland Street UCLH, 16-18 Westmoreland Street,, W1G 8PH LONDON" at bounding box center [564, 565] width 416 height 20
type input "Westmoreland Street UCLH, 16-18 Westmoreland Street,, W1G 8PH LONDON"
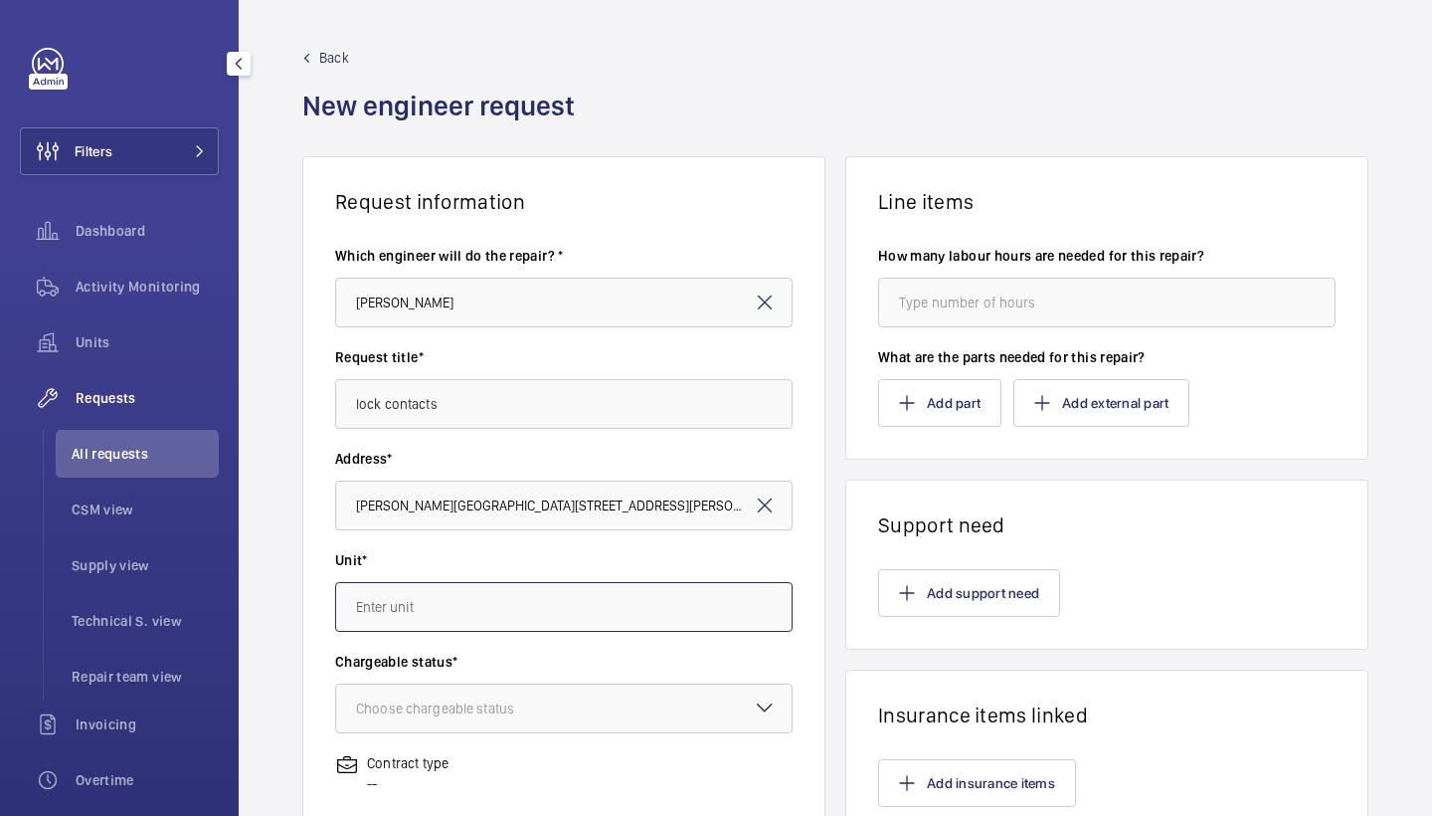
click at [480, 603] on input "text" at bounding box center [564, 607] width 458 height 50
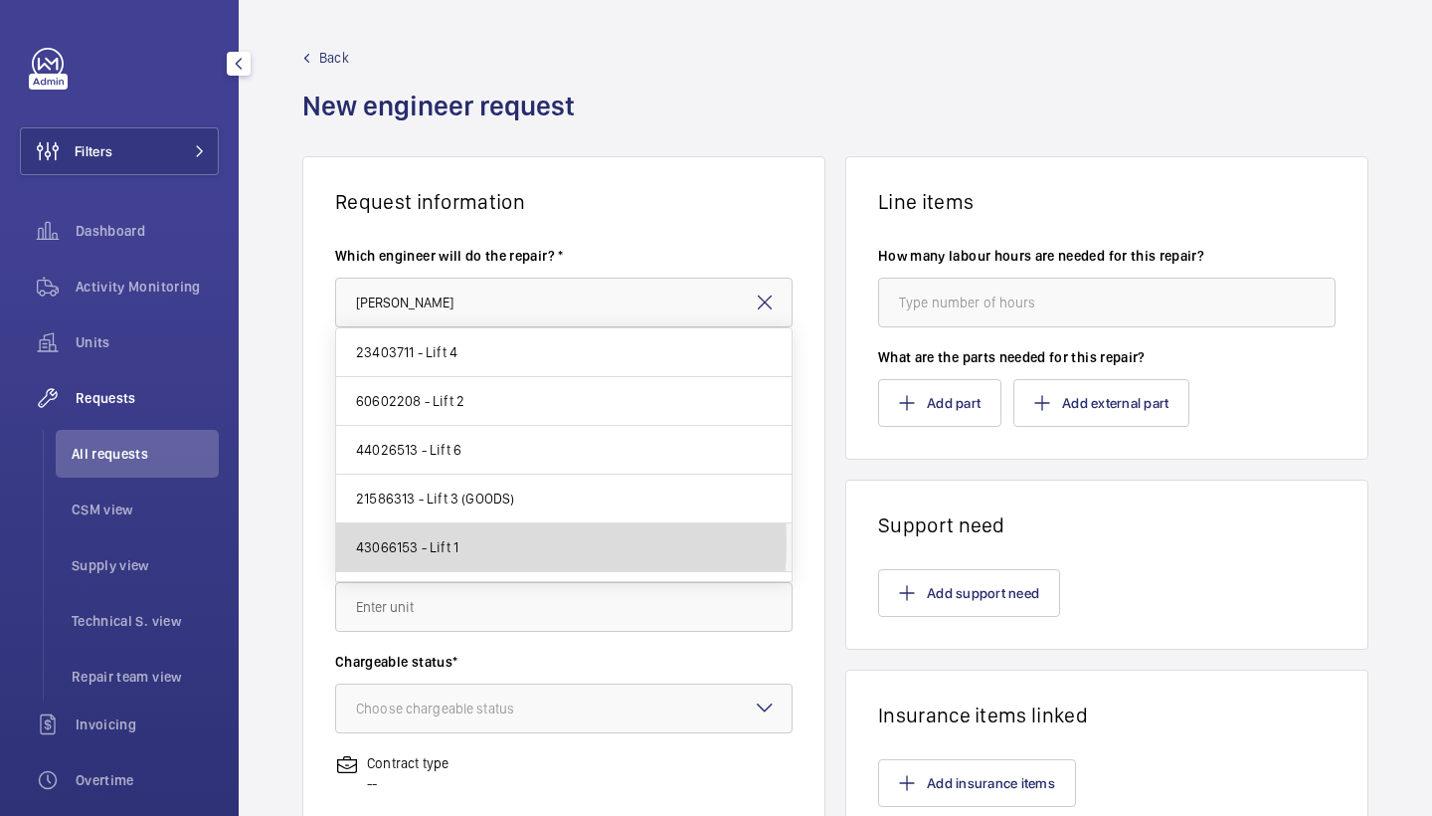
click at [453, 542] on span "43066153 - Lift 1" at bounding box center [407, 547] width 102 height 20
type input "43066153 - Lift 1"
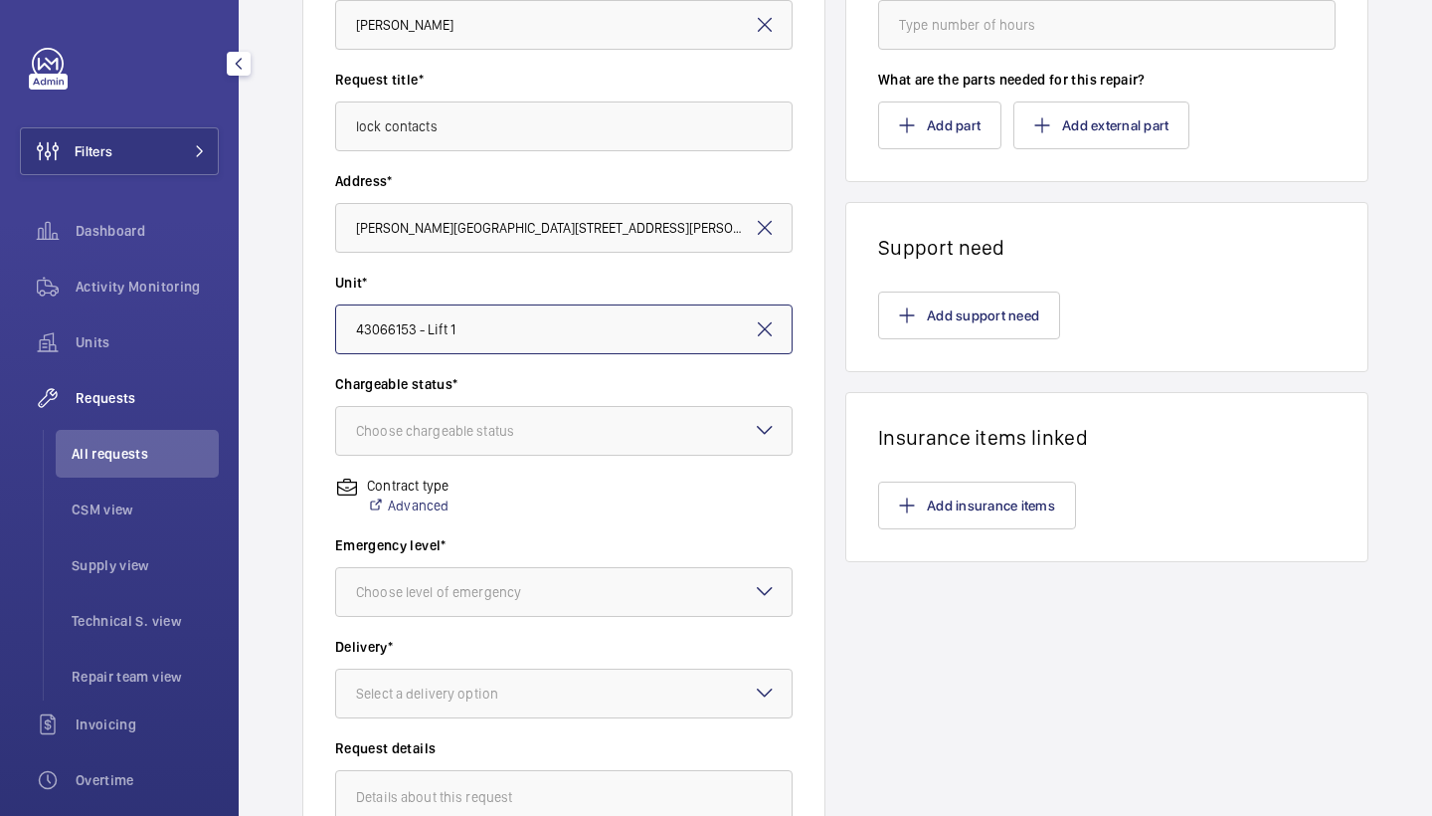
scroll to position [305, 0]
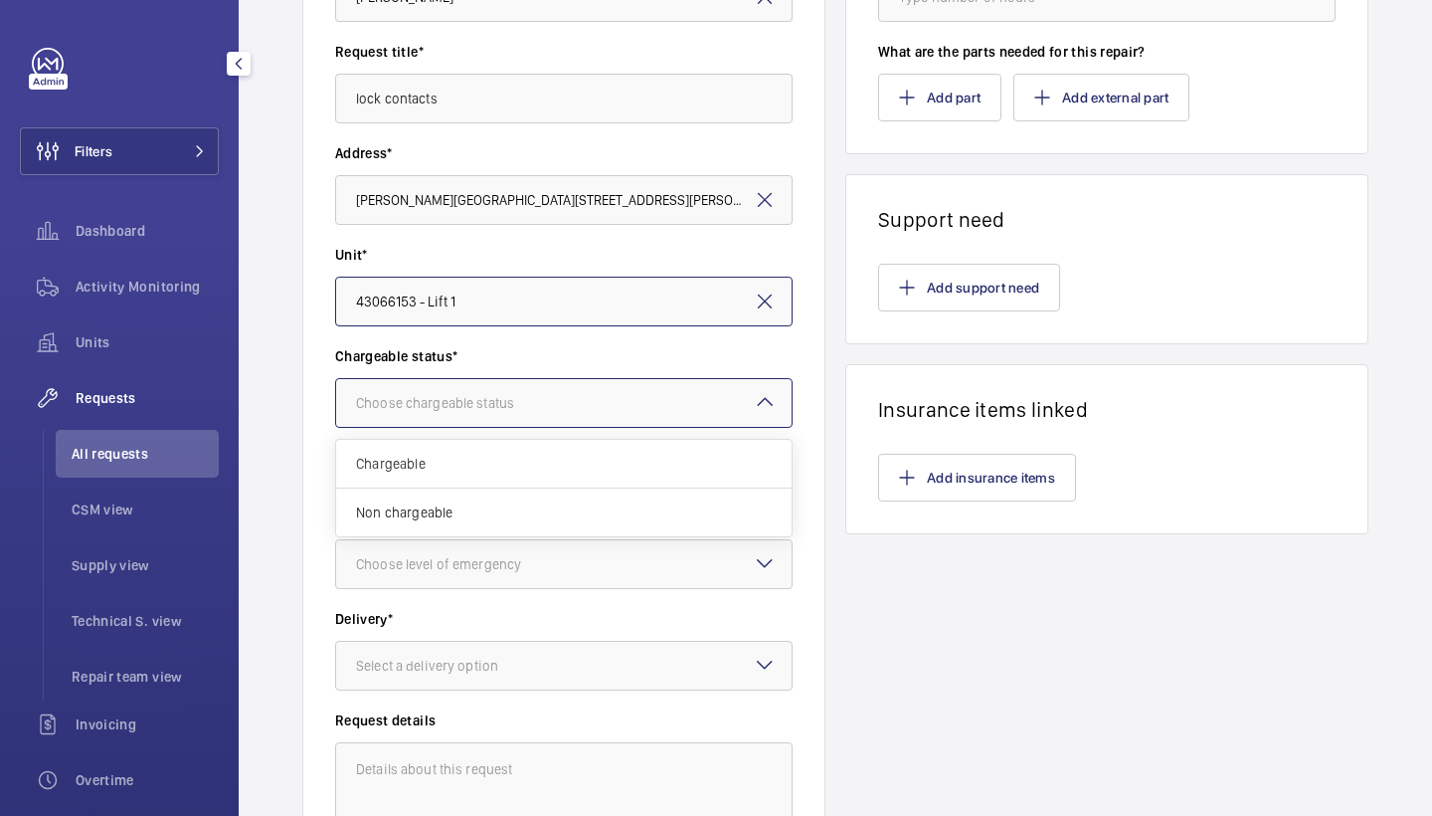
click at [583, 383] on div at bounding box center [564, 403] width 456 height 48
click at [507, 469] on span "Chargeable" at bounding box center [564, 464] width 416 height 20
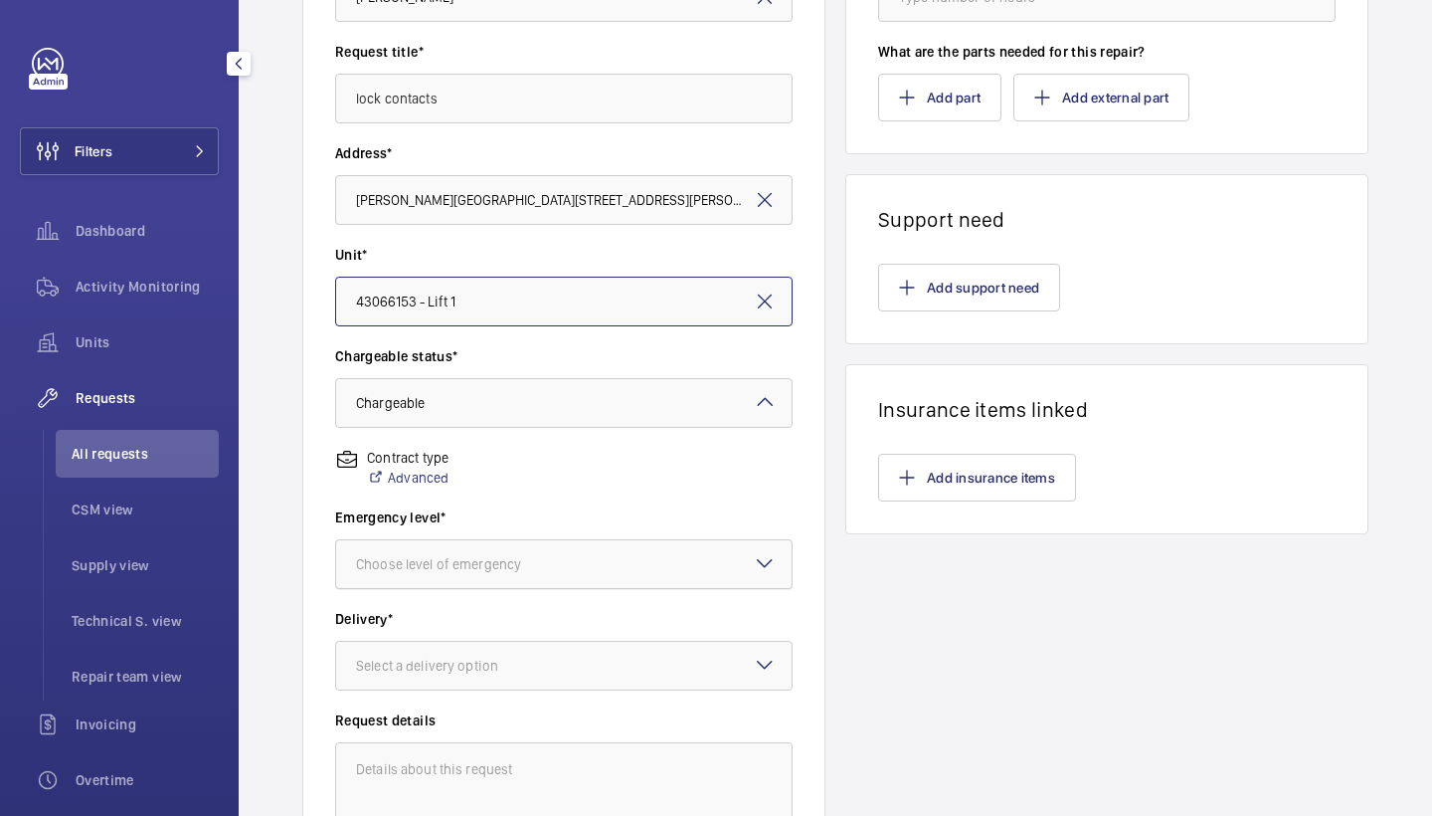
click at [491, 549] on div at bounding box center [564, 564] width 456 height 48
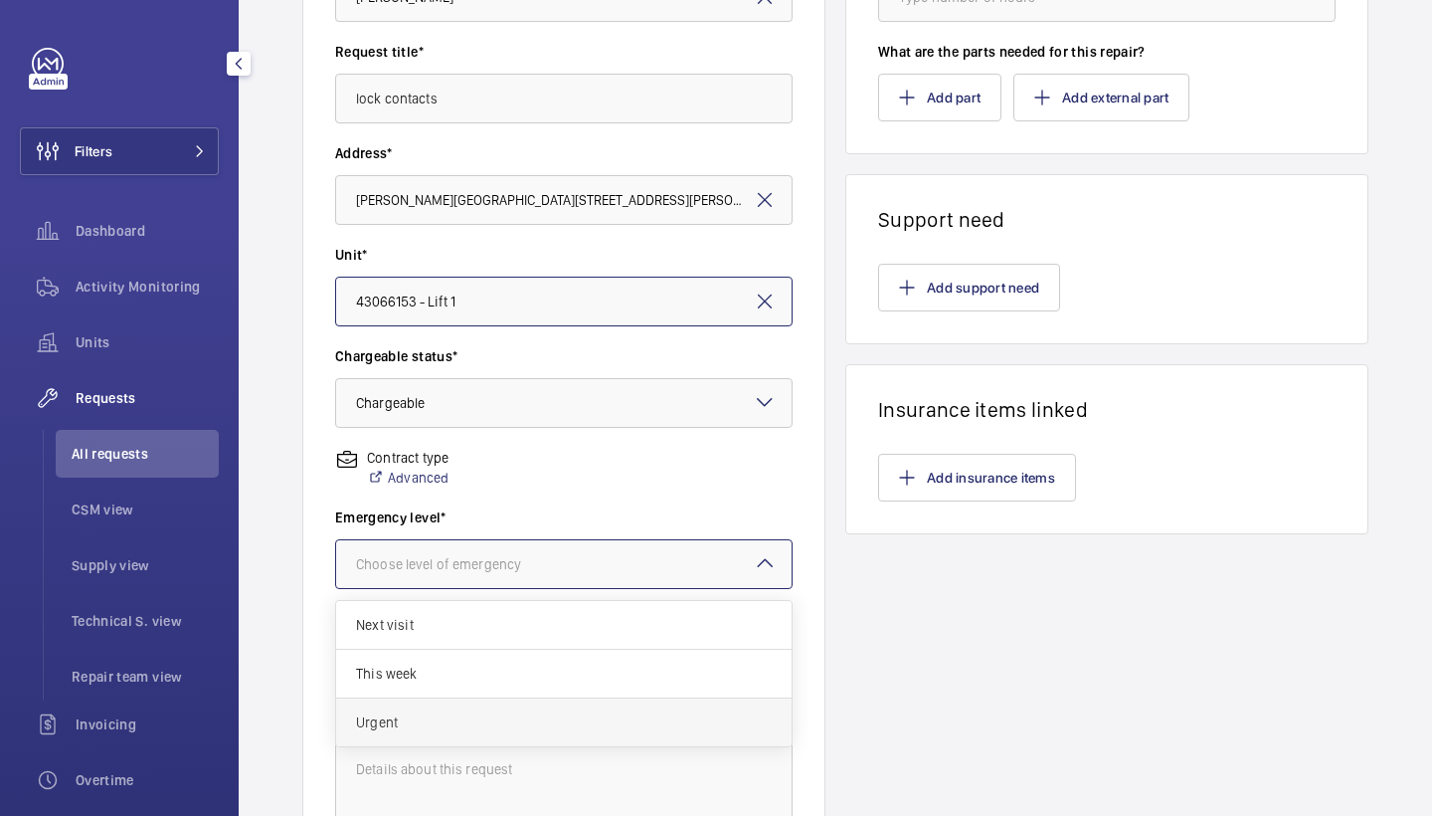
click at [550, 702] on div "Urgent" at bounding box center [564, 722] width 456 height 48
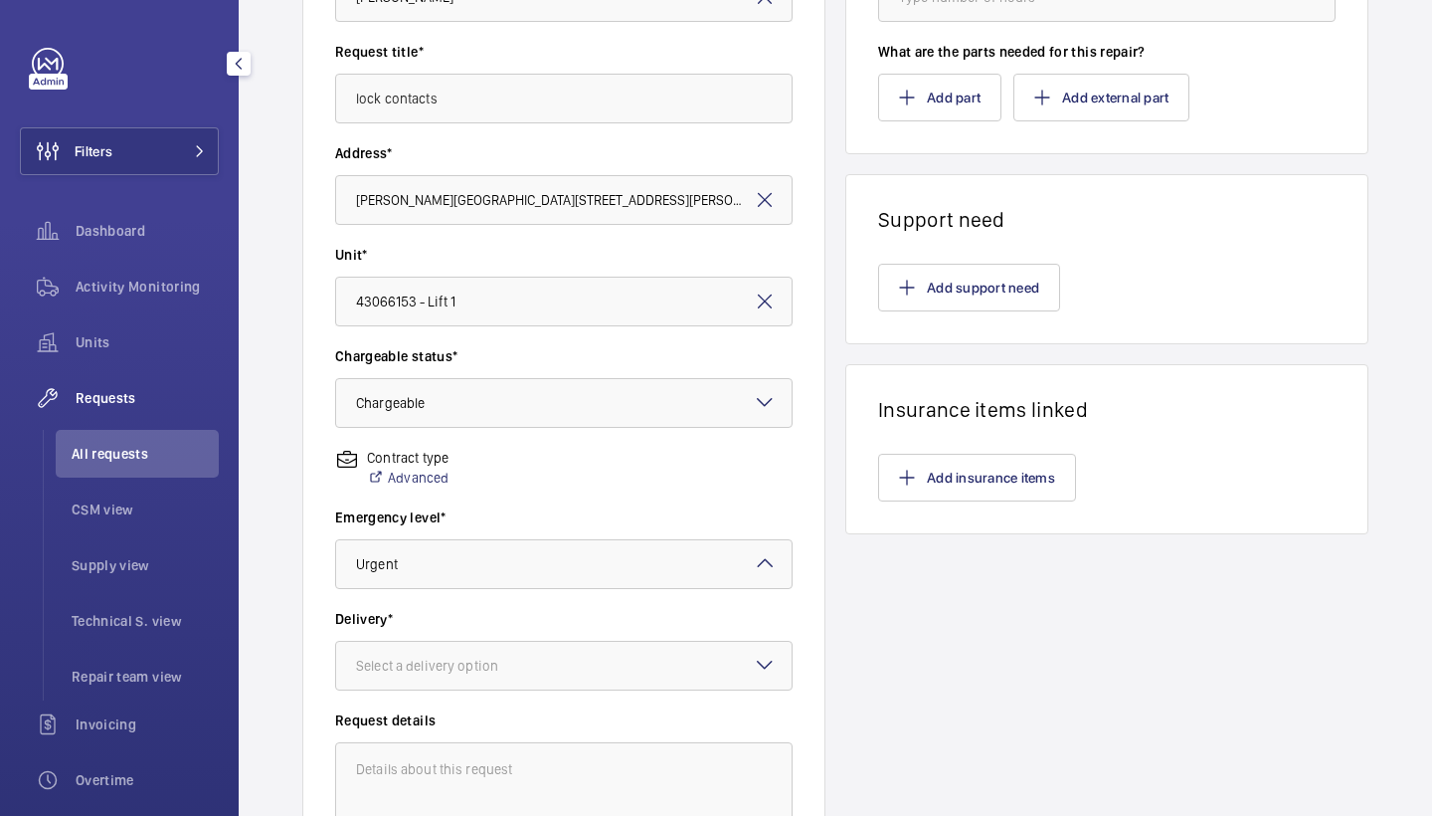
click at [588, 635] on wm-front-input-dropdown "Delivery* Select a delivery option" at bounding box center [564, 650] width 458 height 82
click at [624, 636] on wm-front-input-dropdown "Delivery* Select a delivery option" at bounding box center [564, 650] width 458 height 82
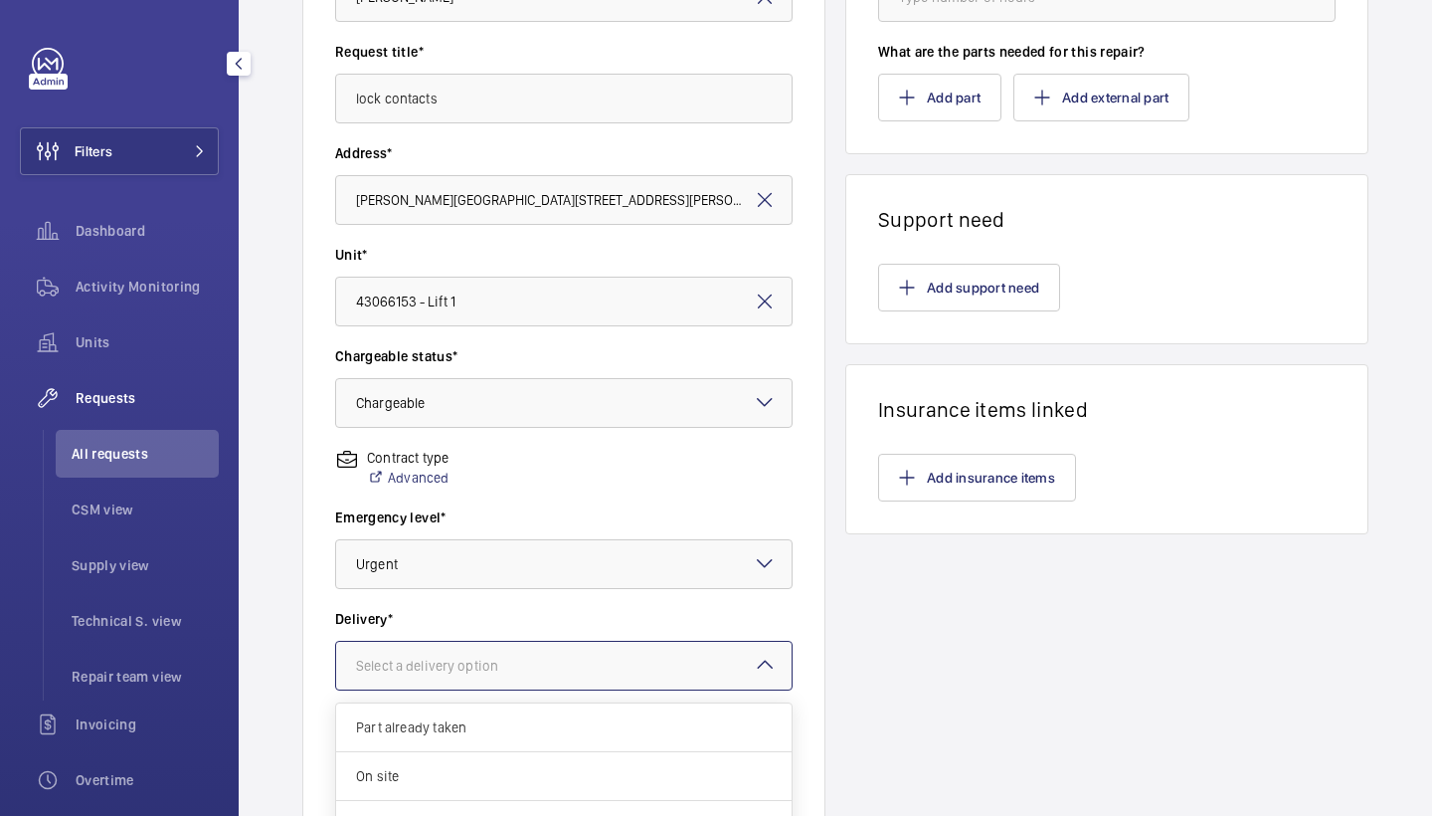
click at [639, 649] on div at bounding box center [564, 666] width 456 height 48
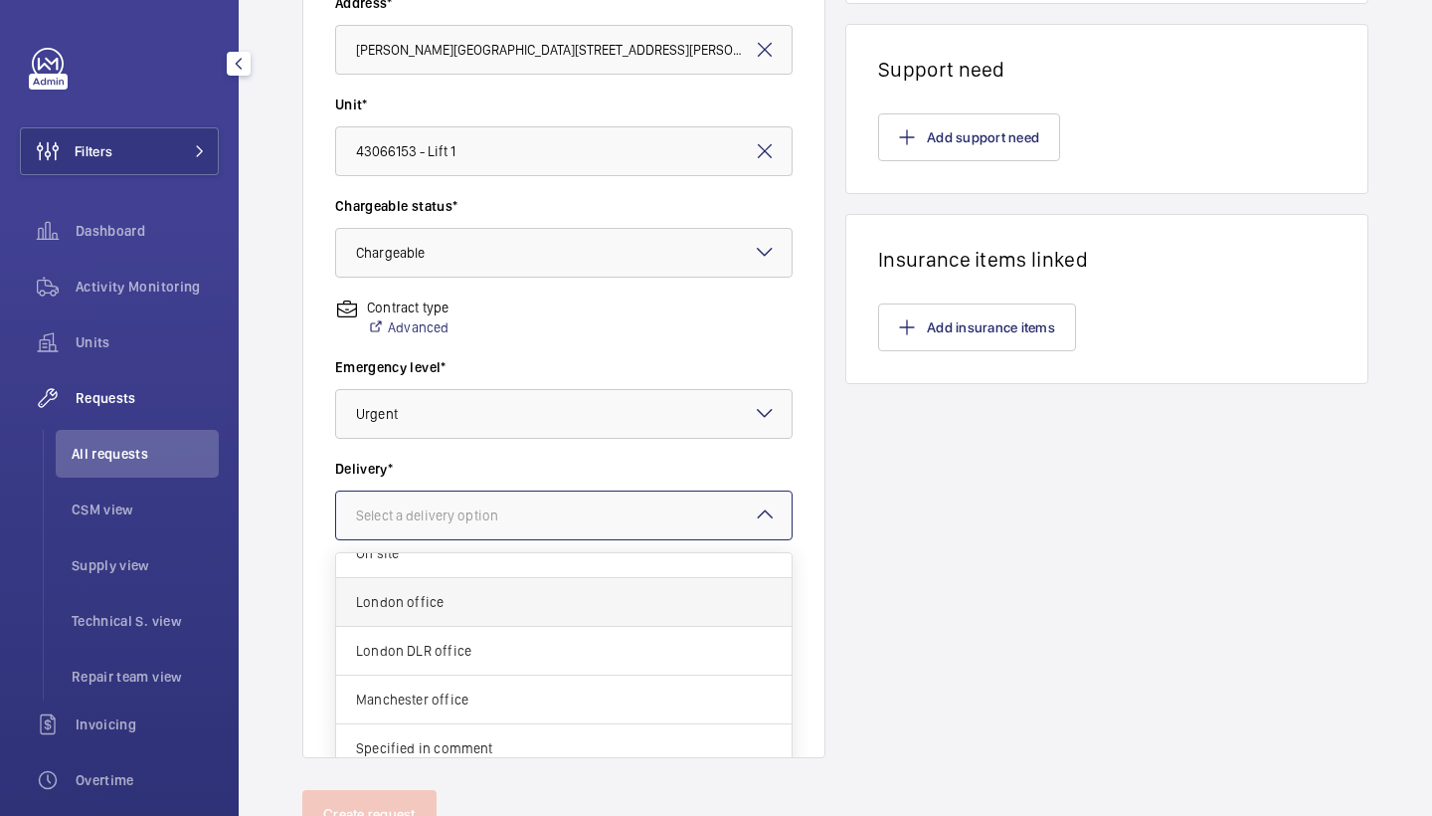
scroll to position [73, 0]
click at [615, 585] on div "London office" at bounding box center [564, 602] width 456 height 49
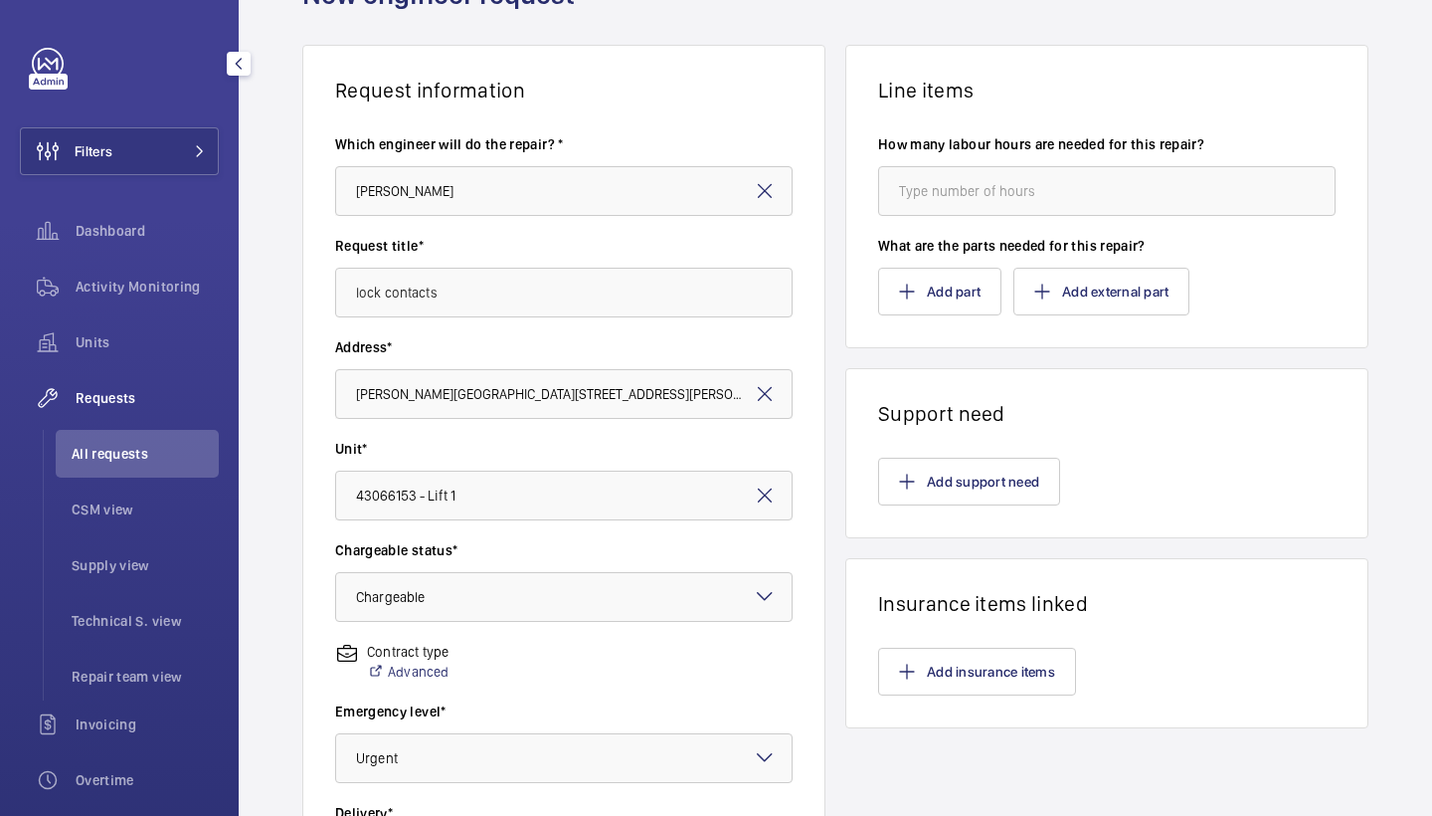
scroll to position [110, 0]
click at [942, 290] on button "Add part" at bounding box center [939, 293] width 123 height 48
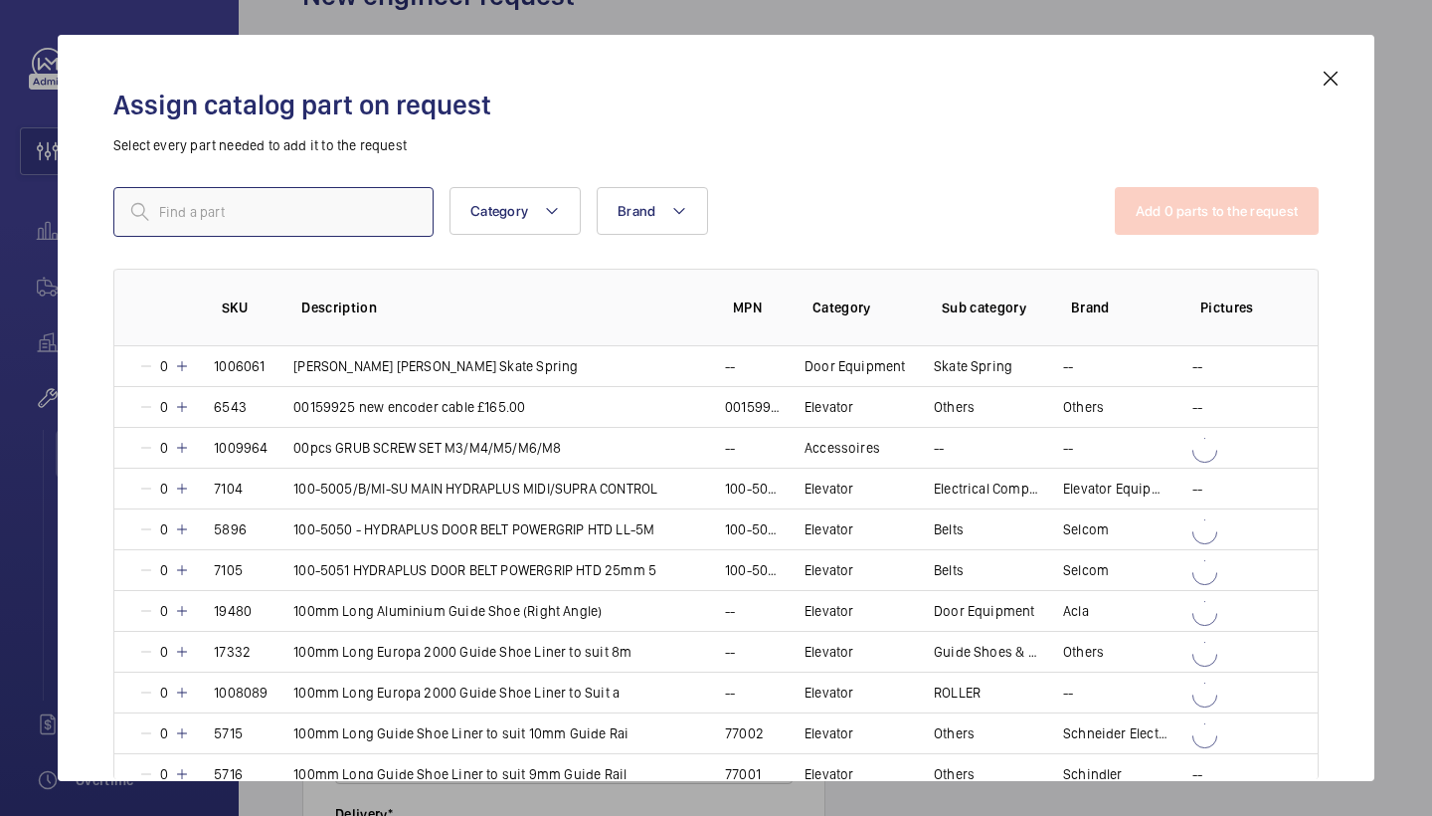
click at [377, 220] on input "text" at bounding box center [273, 212] width 320 height 50
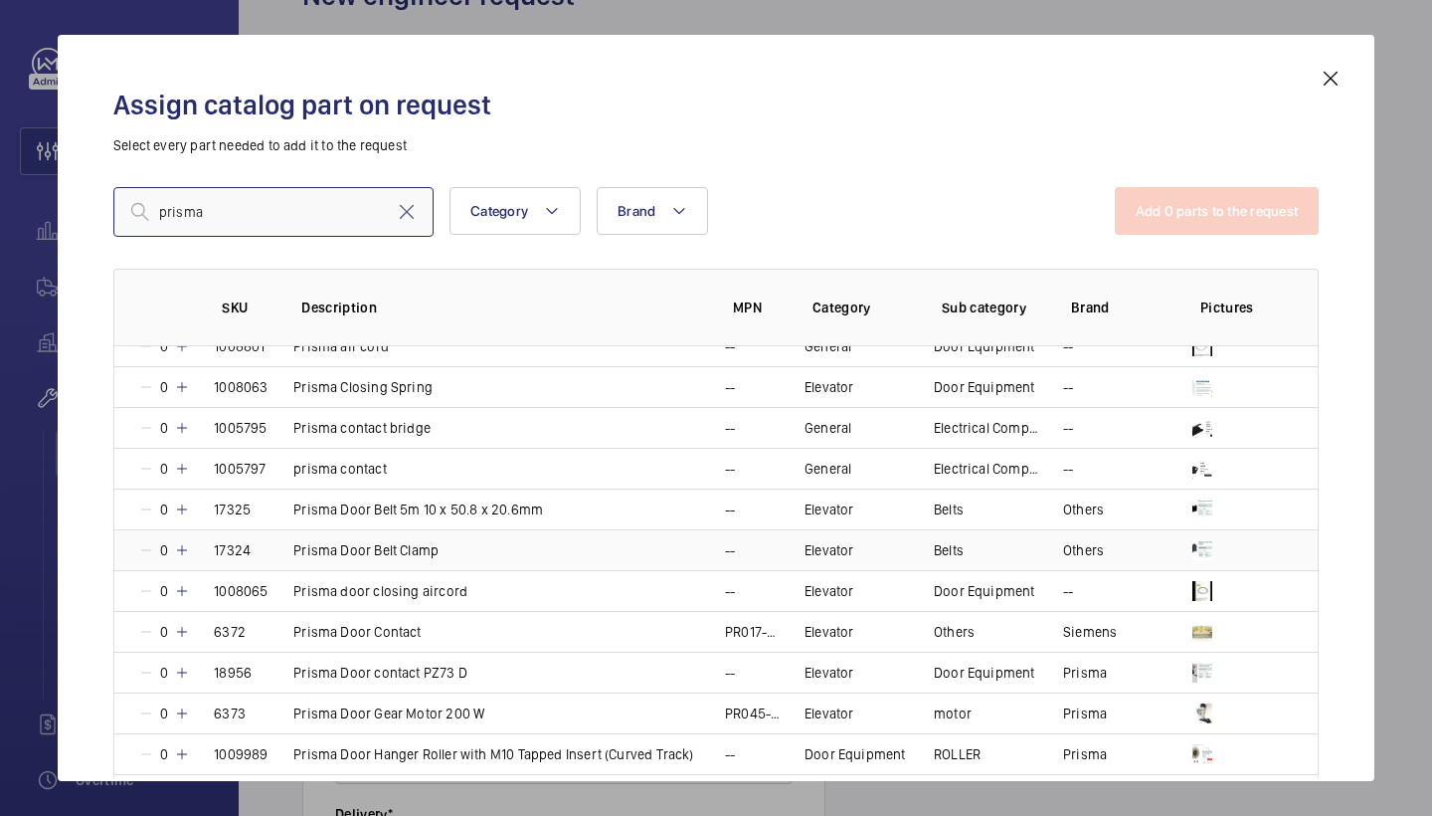
scroll to position [65, 0]
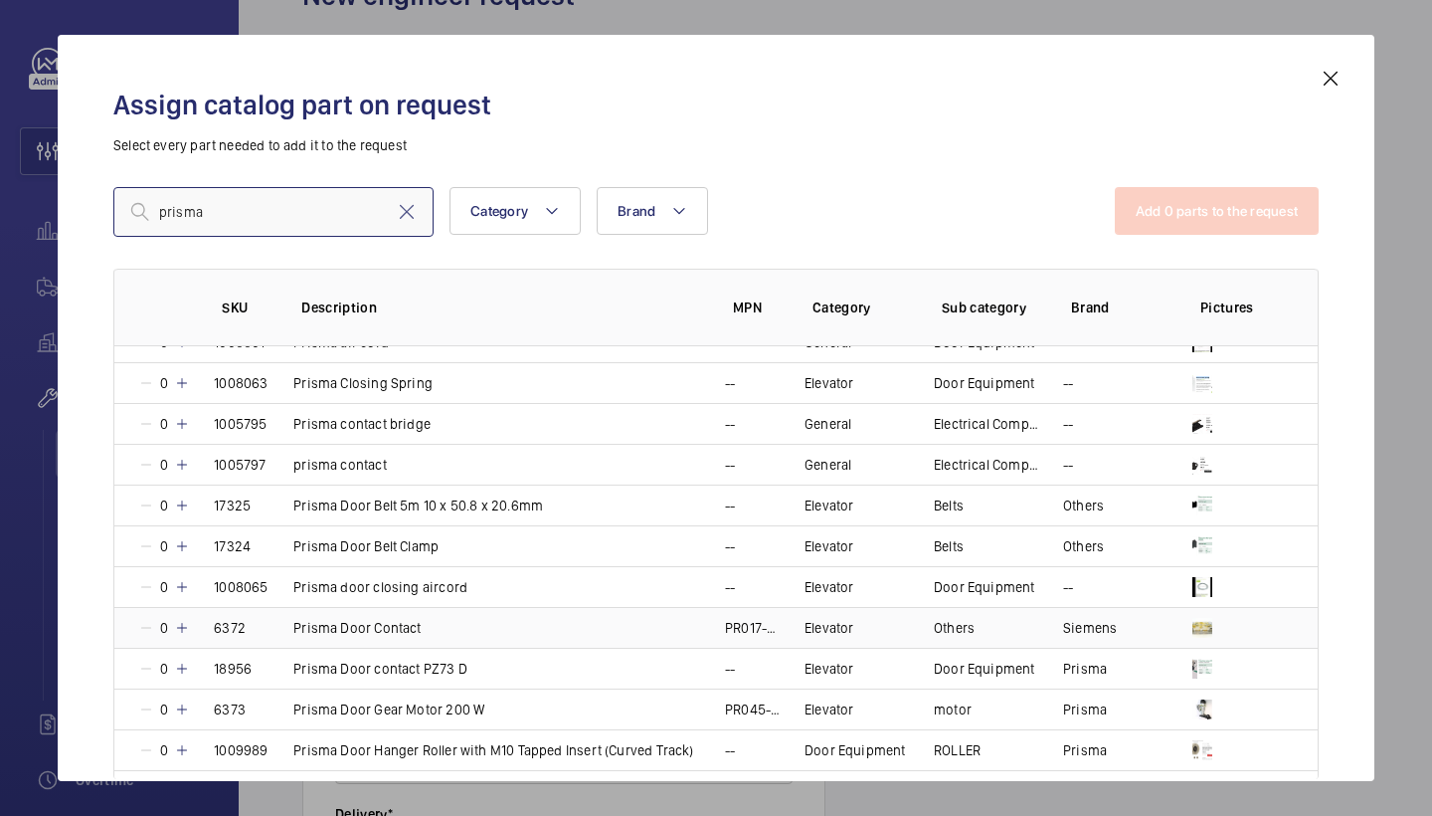
type input "prisma"
click at [180, 620] on mat-icon at bounding box center [182, 628] width 16 height 16
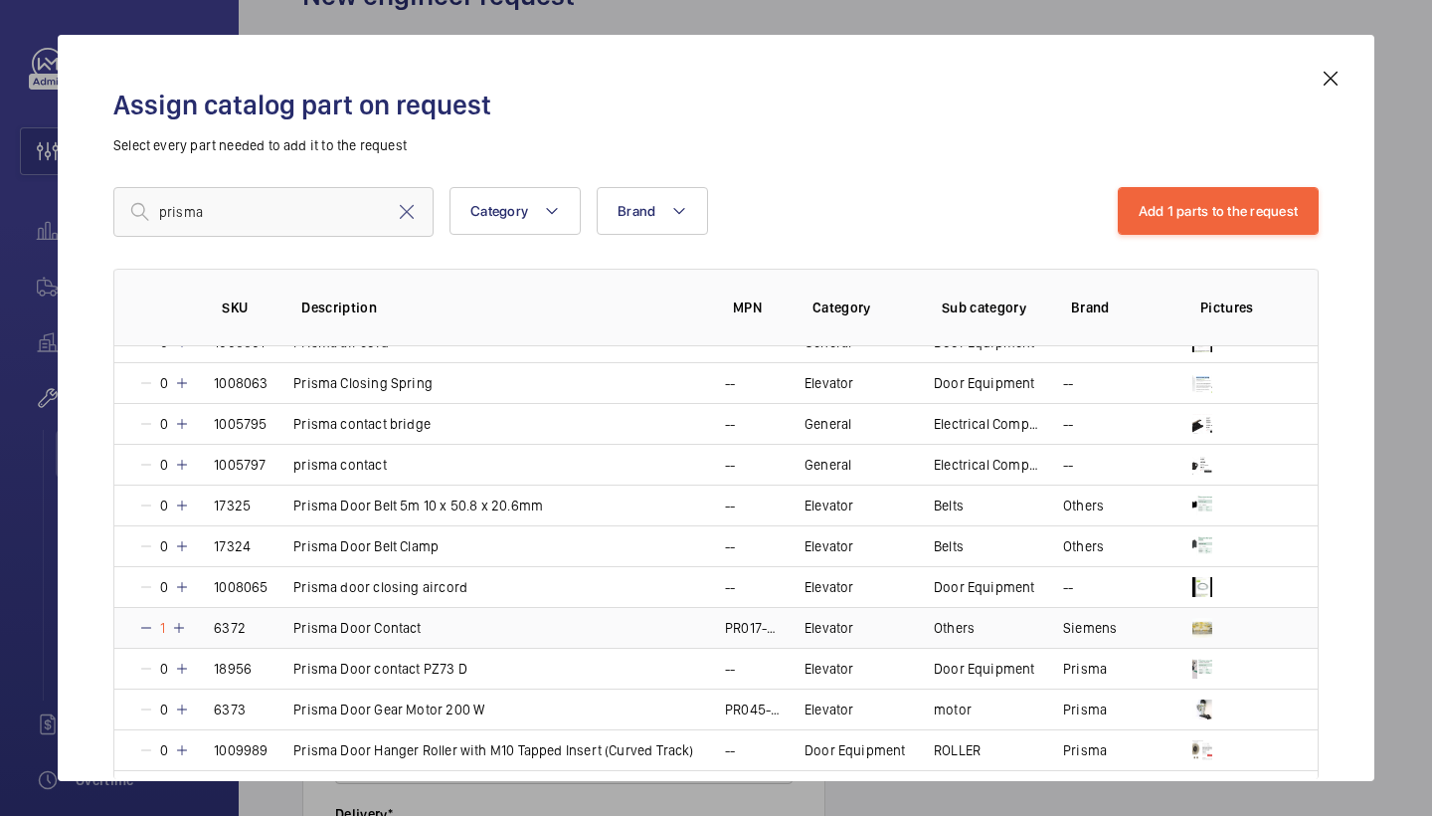
click at [181, 623] on mat-icon at bounding box center [179, 628] width 16 height 16
click at [181, 623] on mat-icon at bounding box center [182, 628] width 16 height 16
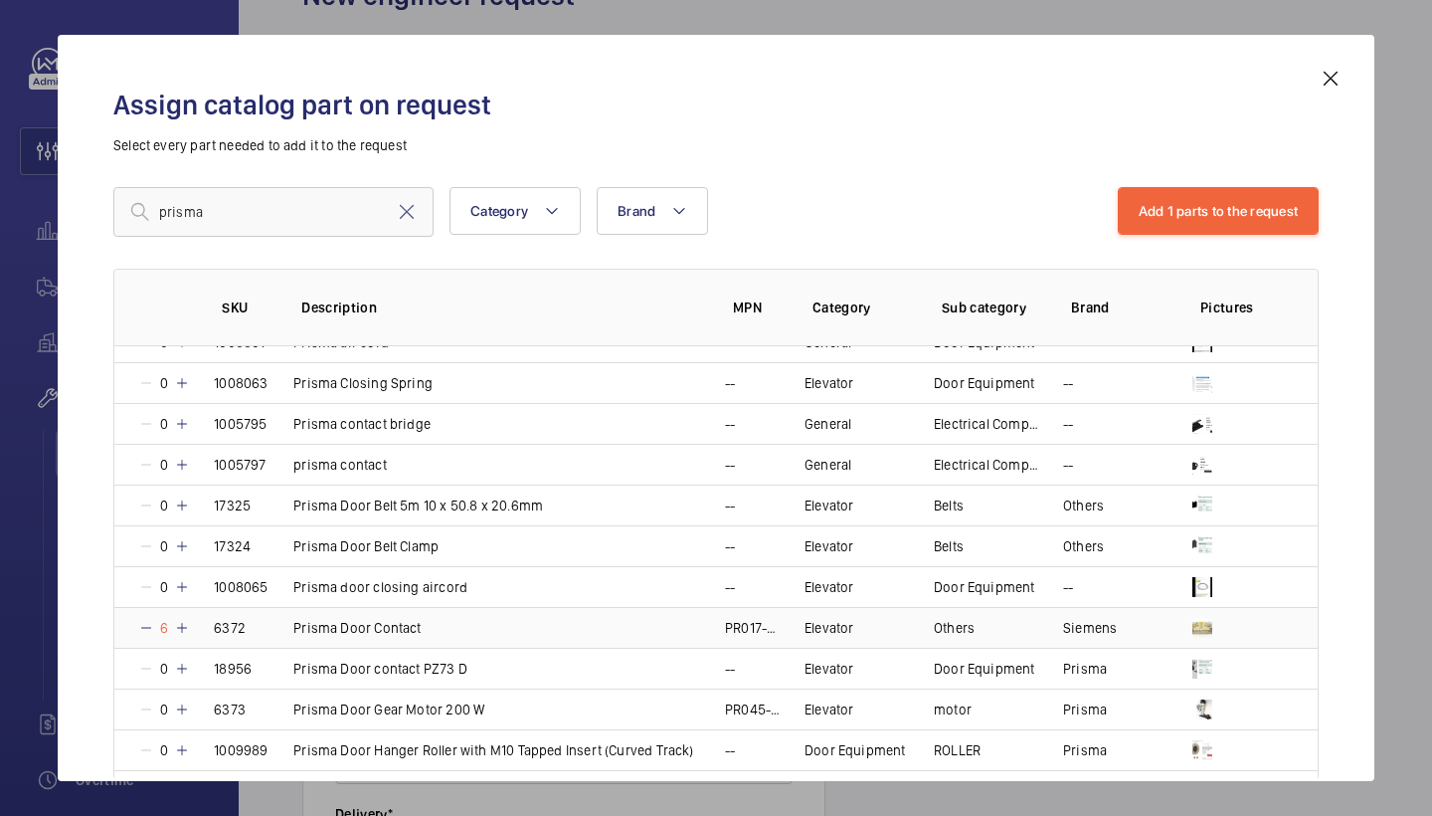
click at [181, 623] on mat-icon at bounding box center [182, 628] width 16 height 16
click at [181, 623] on mat-icon at bounding box center [181, 628] width 16 height 16
click at [181, 623] on mat-icon at bounding box center [182, 628] width 16 height 16
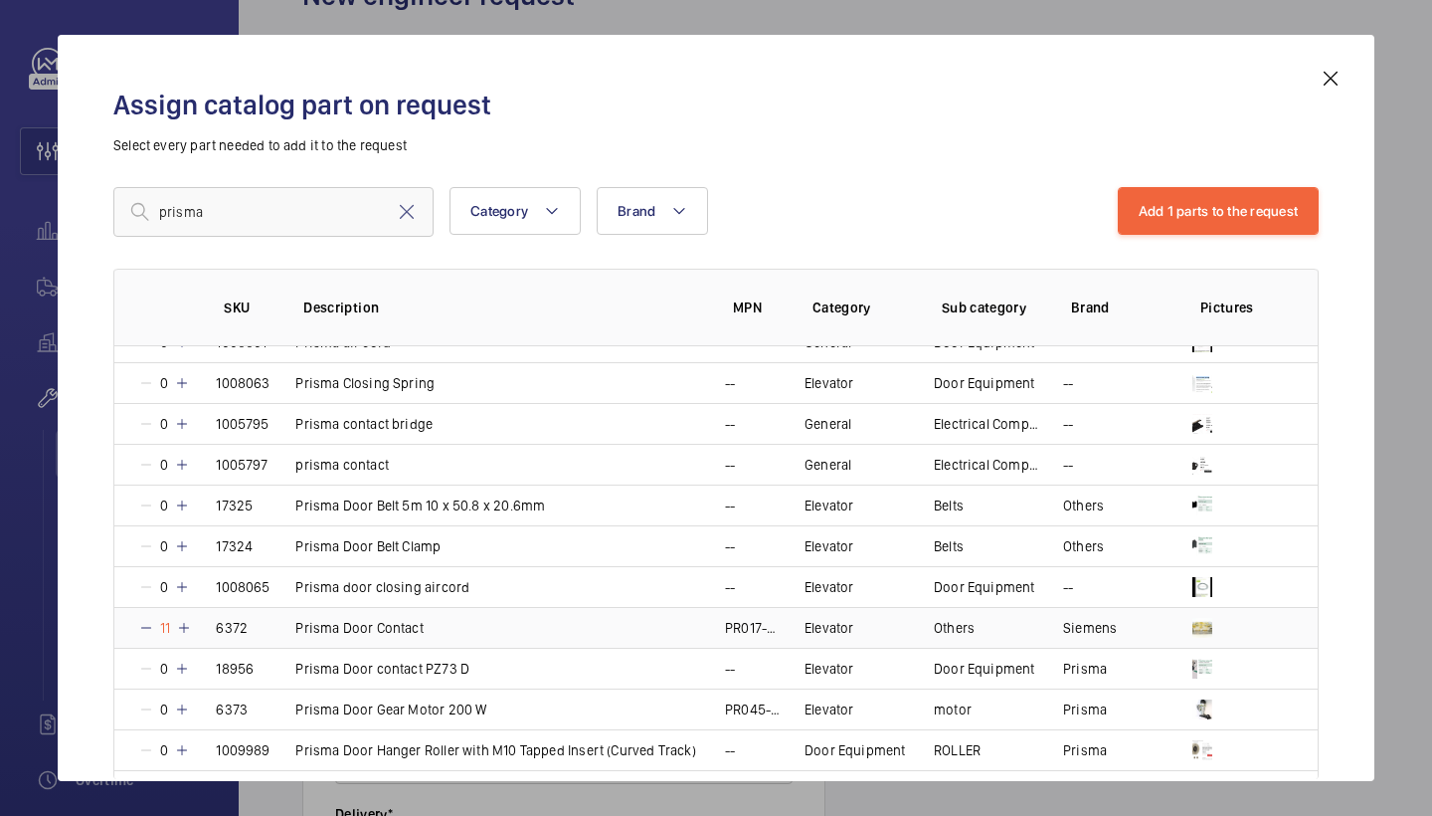
click at [181, 623] on mat-icon at bounding box center [184, 628] width 16 height 16
click at [181, 623] on mat-icon at bounding box center [187, 628] width 16 height 16
click at [1208, 233] on button "Add 1 parts to the request" at bounding box center [1219, 211] width 202 height 48
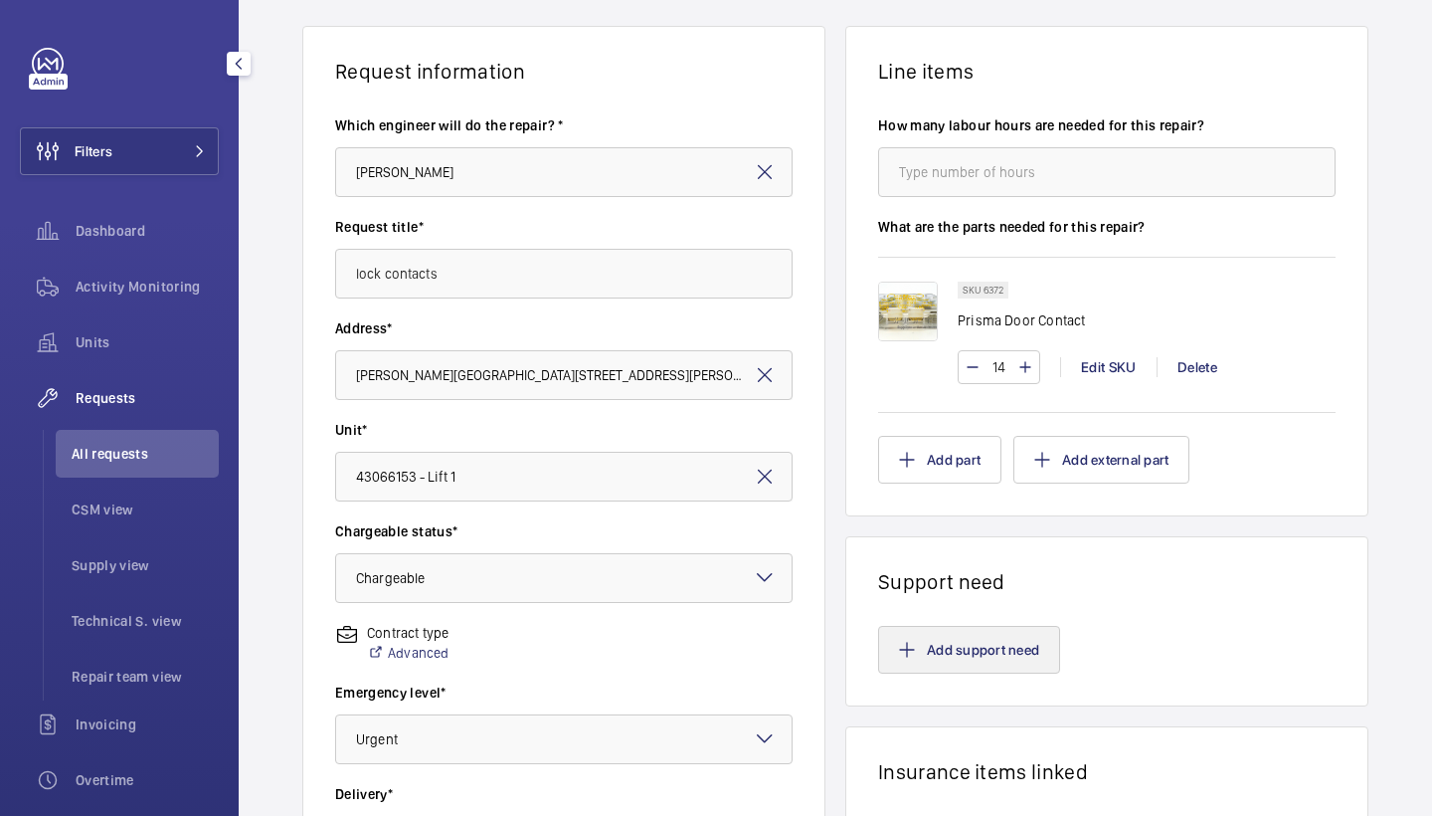
scroll to position [132, 0]
click at [989, 656] on button "Add support need" at bounding box center [969, 648] width 182 height 48
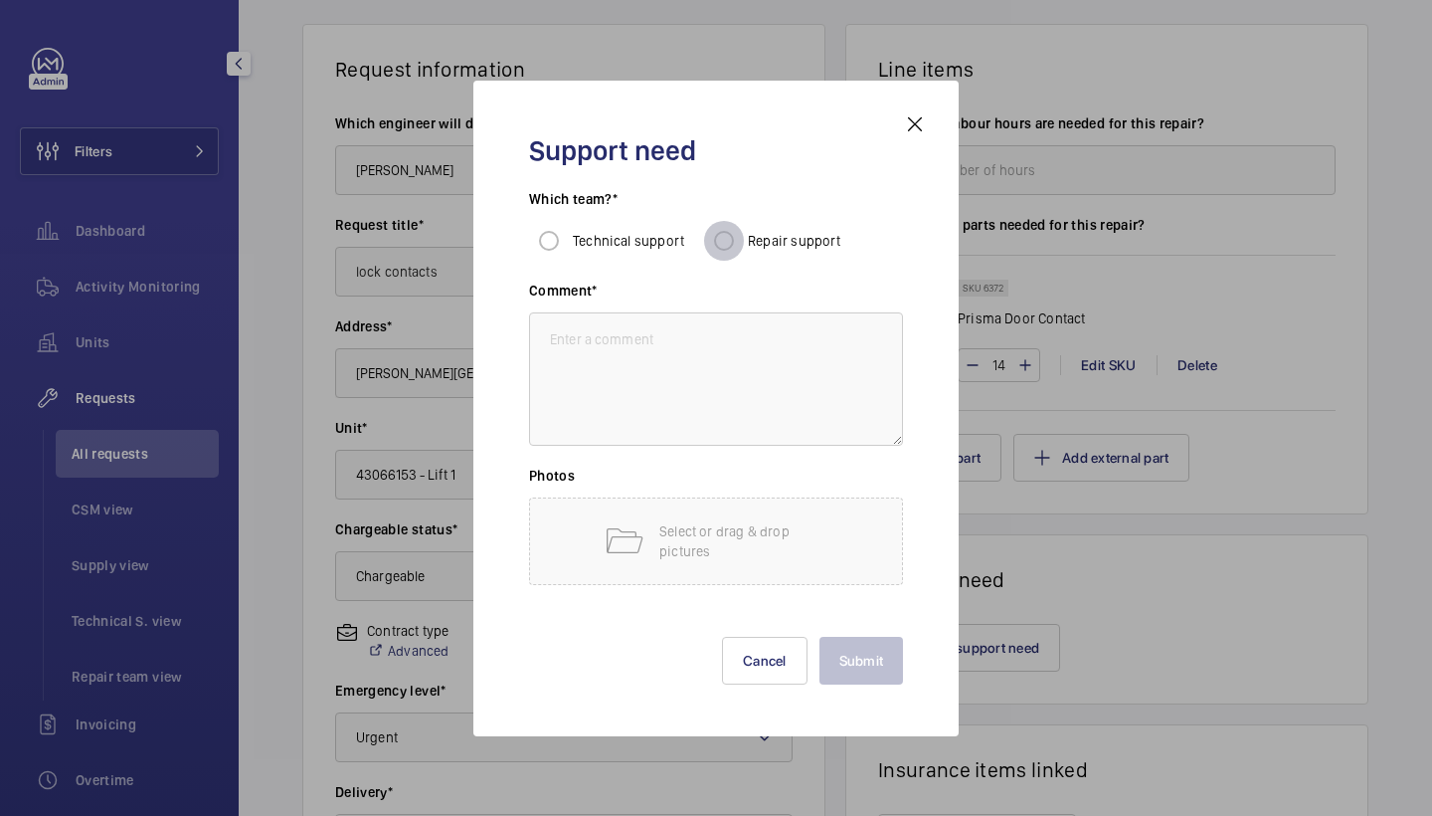
click at [729, 223] on input "Repair support" at bounding box center [724, 241] width 40 height 40
radio input "true"
click at [782, 407] on textarea at bounding box center [716, 378] width 374 height 133
type textarea "repairs to fit"
click at [886, 671] on button "Submit" at bounding box center [862, 661] width 85 height 48
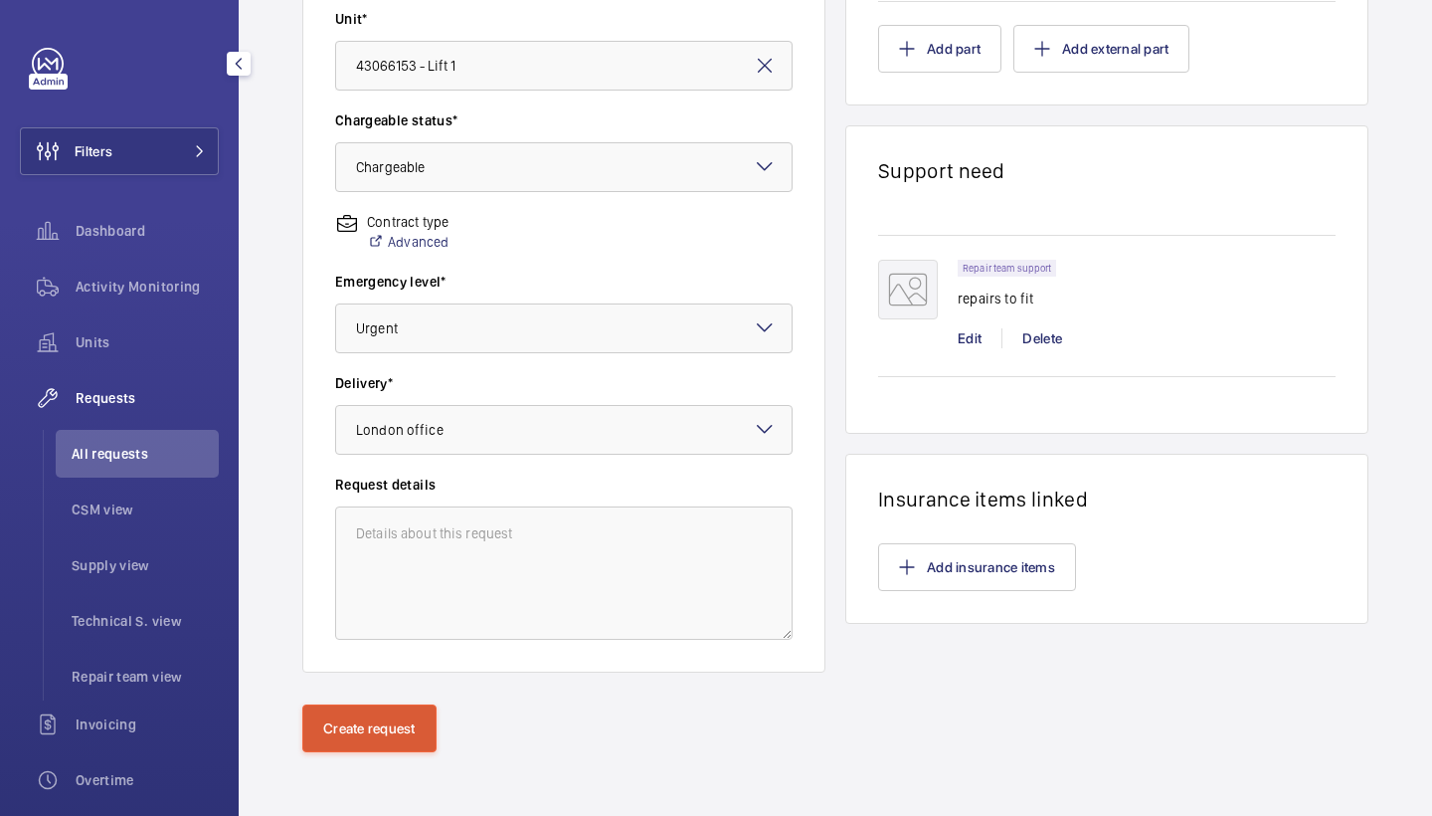
scroll to position [542, 0]
click at [346, 720] on button "Create request" at bounding box center [369, 728] width 134 height 48
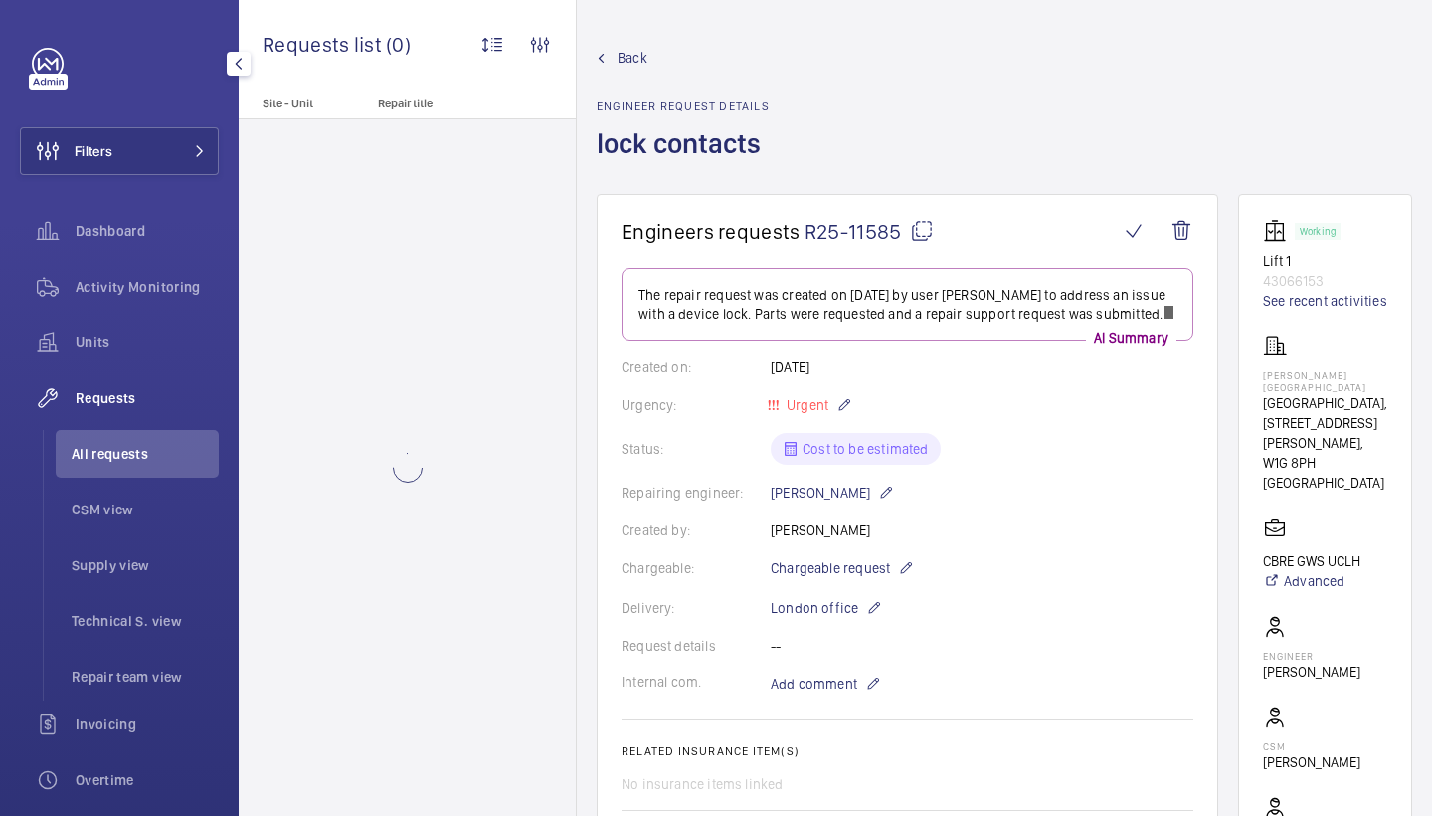
scroll to position [387, 0]
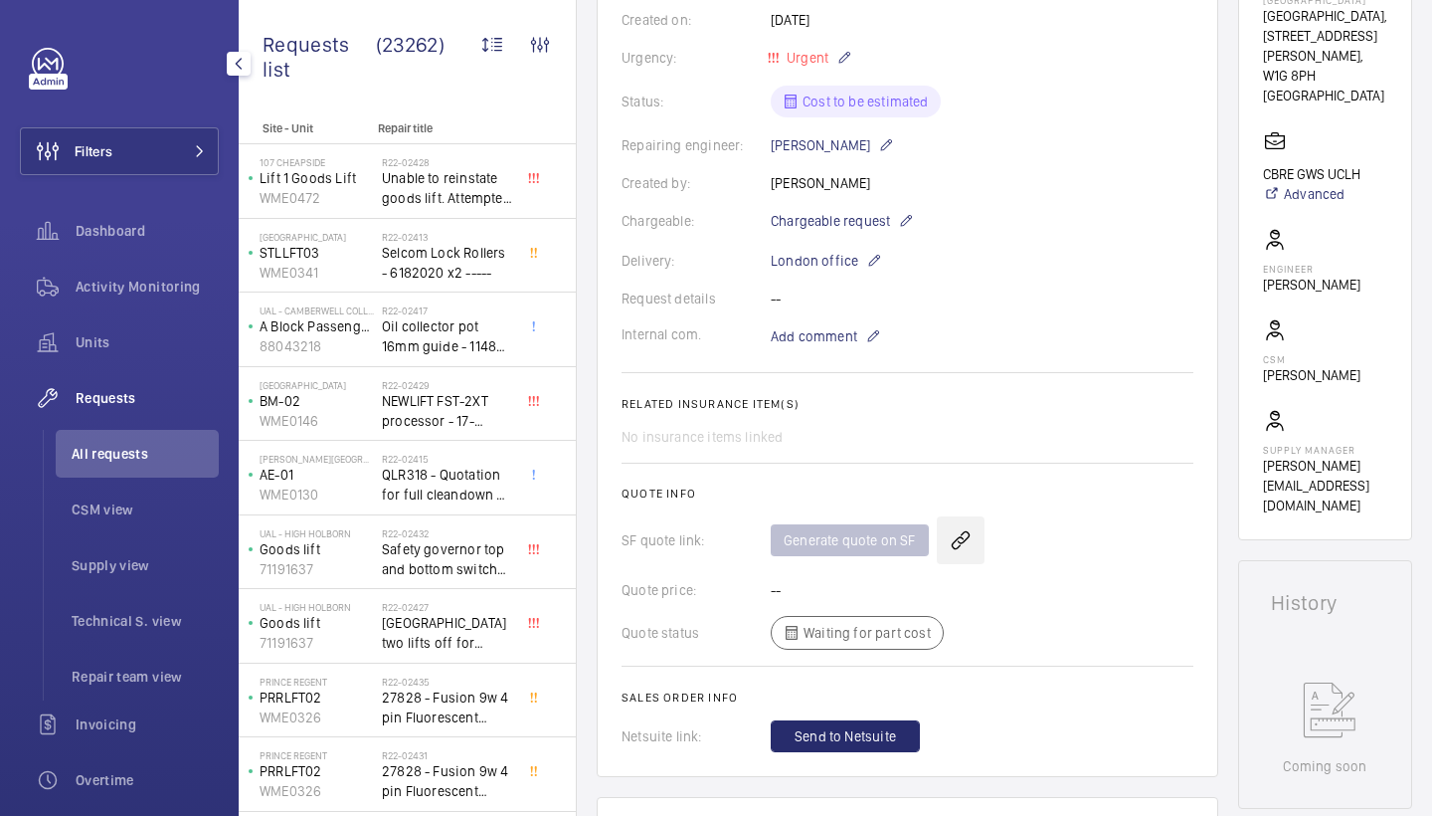
click at [963, 521] on wm-front-icon-button at bounding box center [961, 540] width 48 height 48
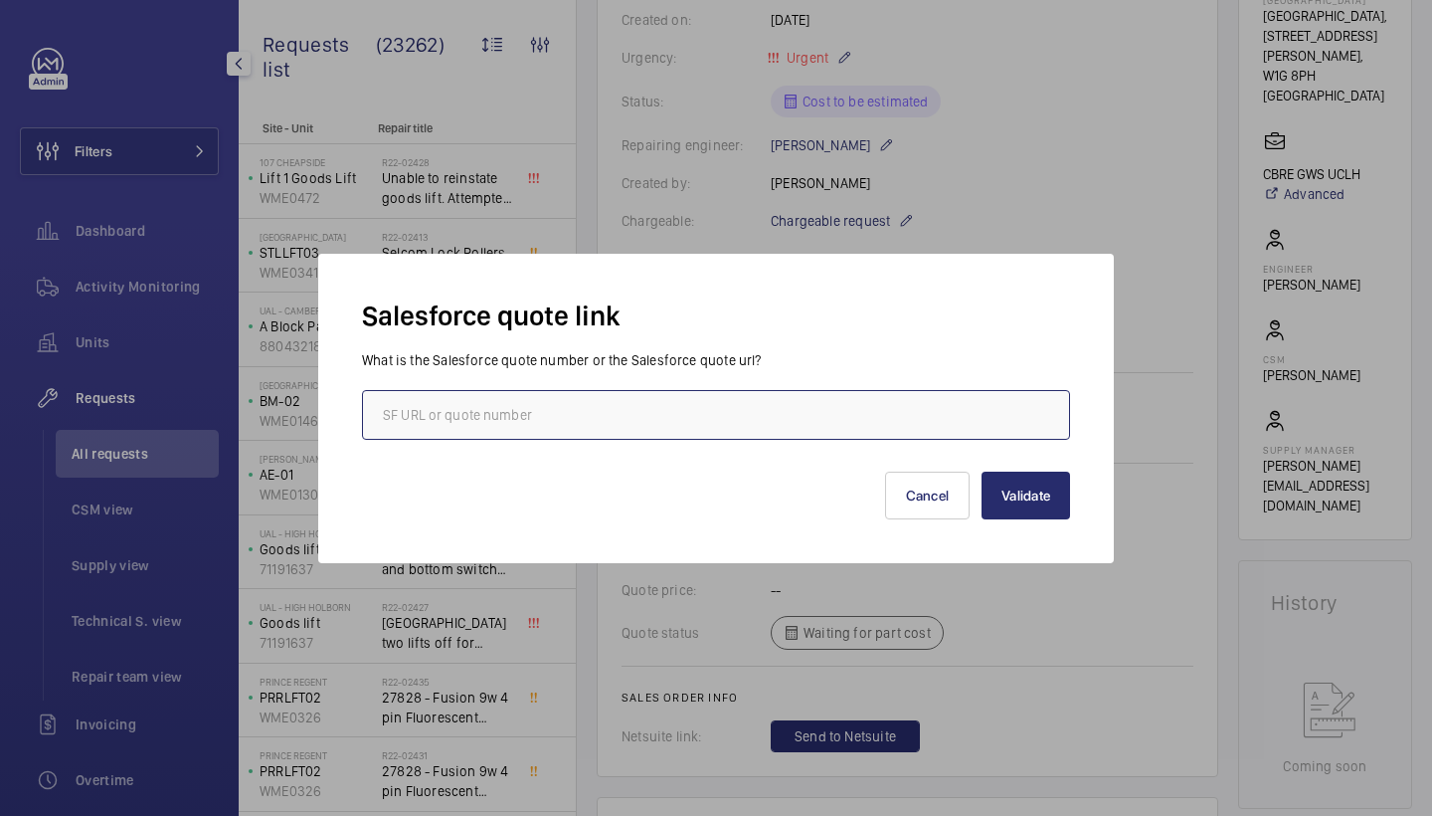
click at [527, 408] on input "text" at bounding box center [716, 415] width 708 height 50
paste input "00019676"
click at [386, 414] on input "00019676" at bounding box center [716, 415] width 708 height 50
type input "00019676"
click at [987, 464] on div "Validate Cancel" at bounding box center [716, 480] width 708 height 80
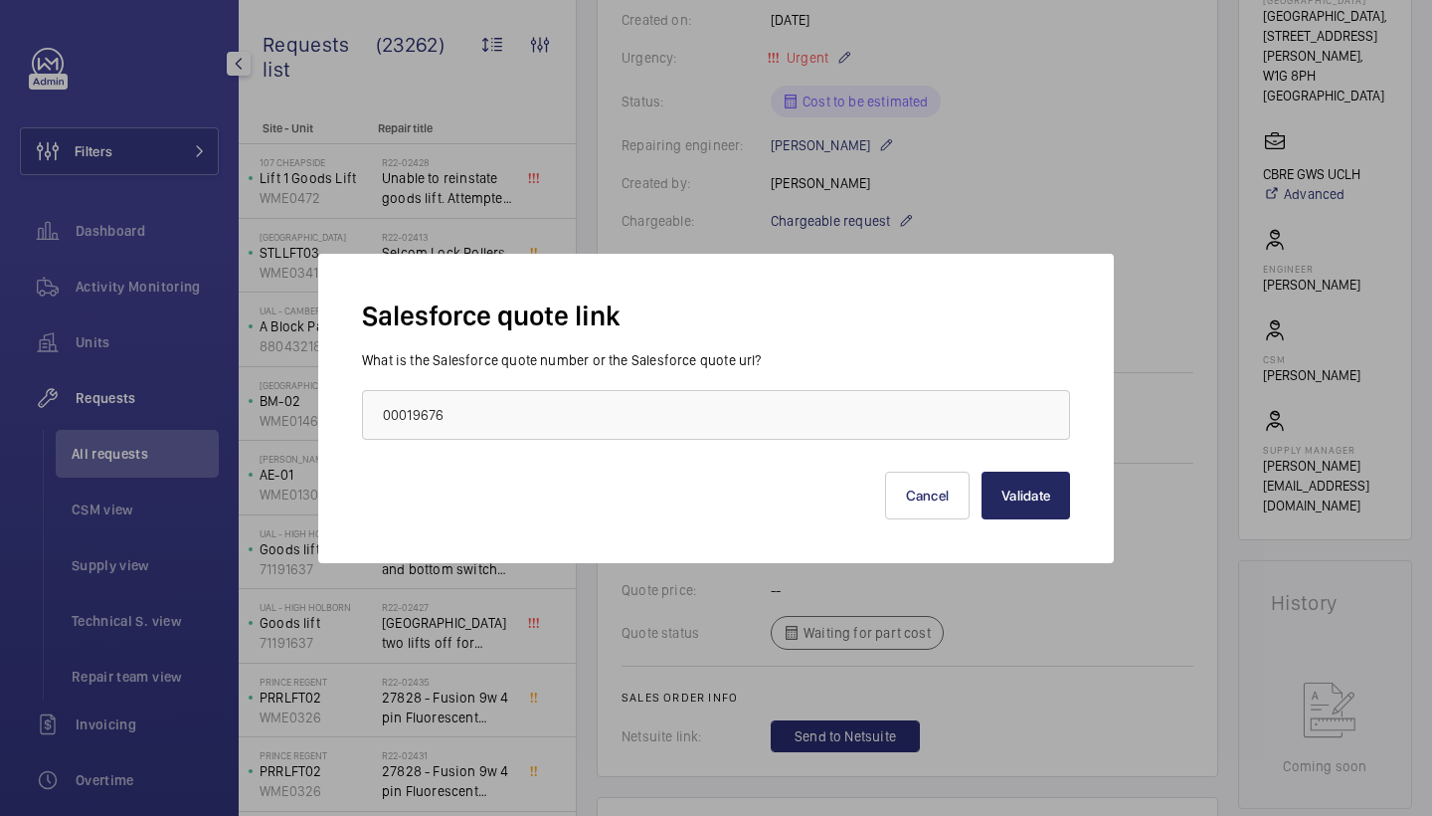
click at [1000, 499] on button "Validate" at bounding box center [1026, 495] width 89 height 48
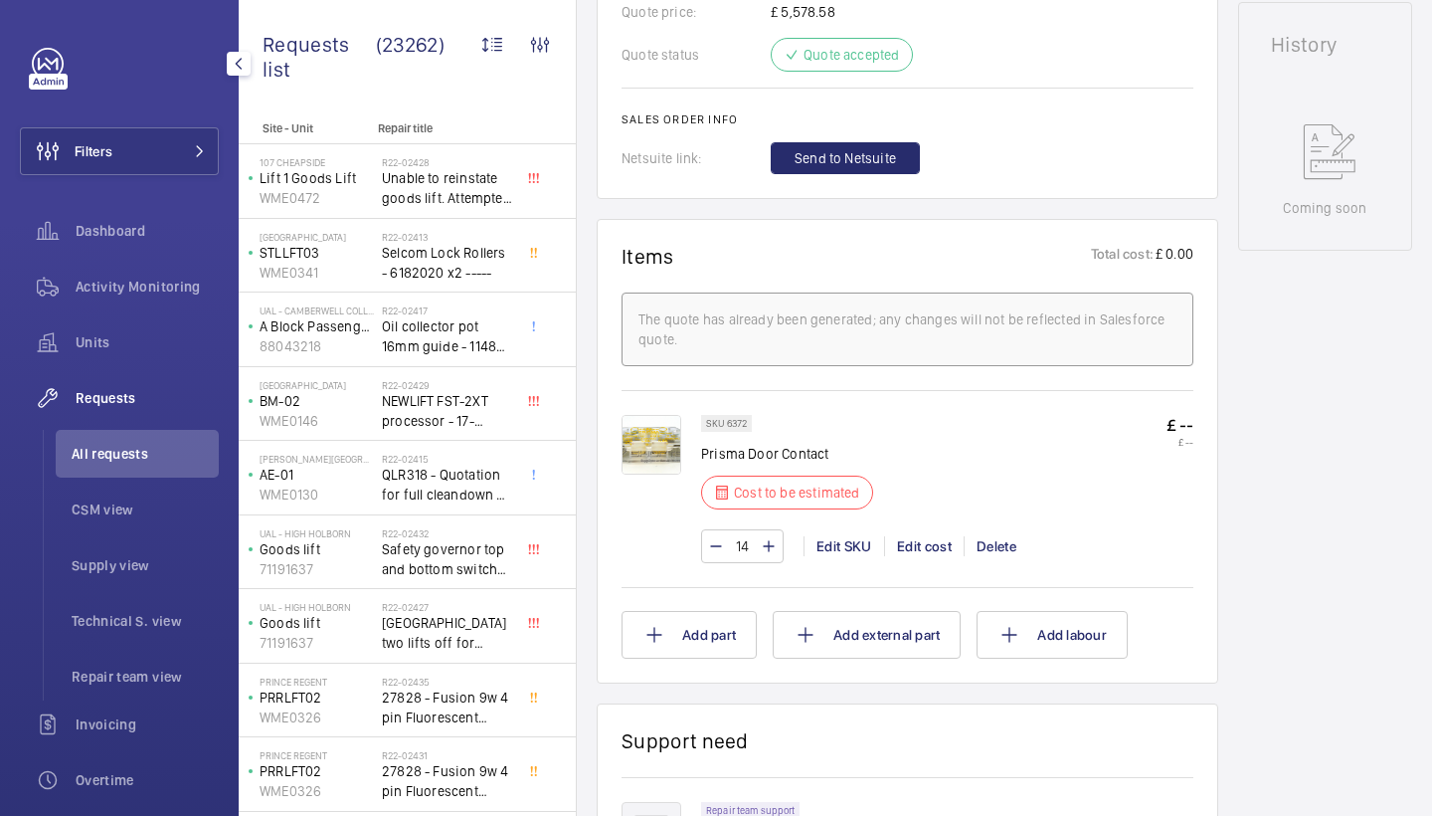
scroll to position [956, 0]
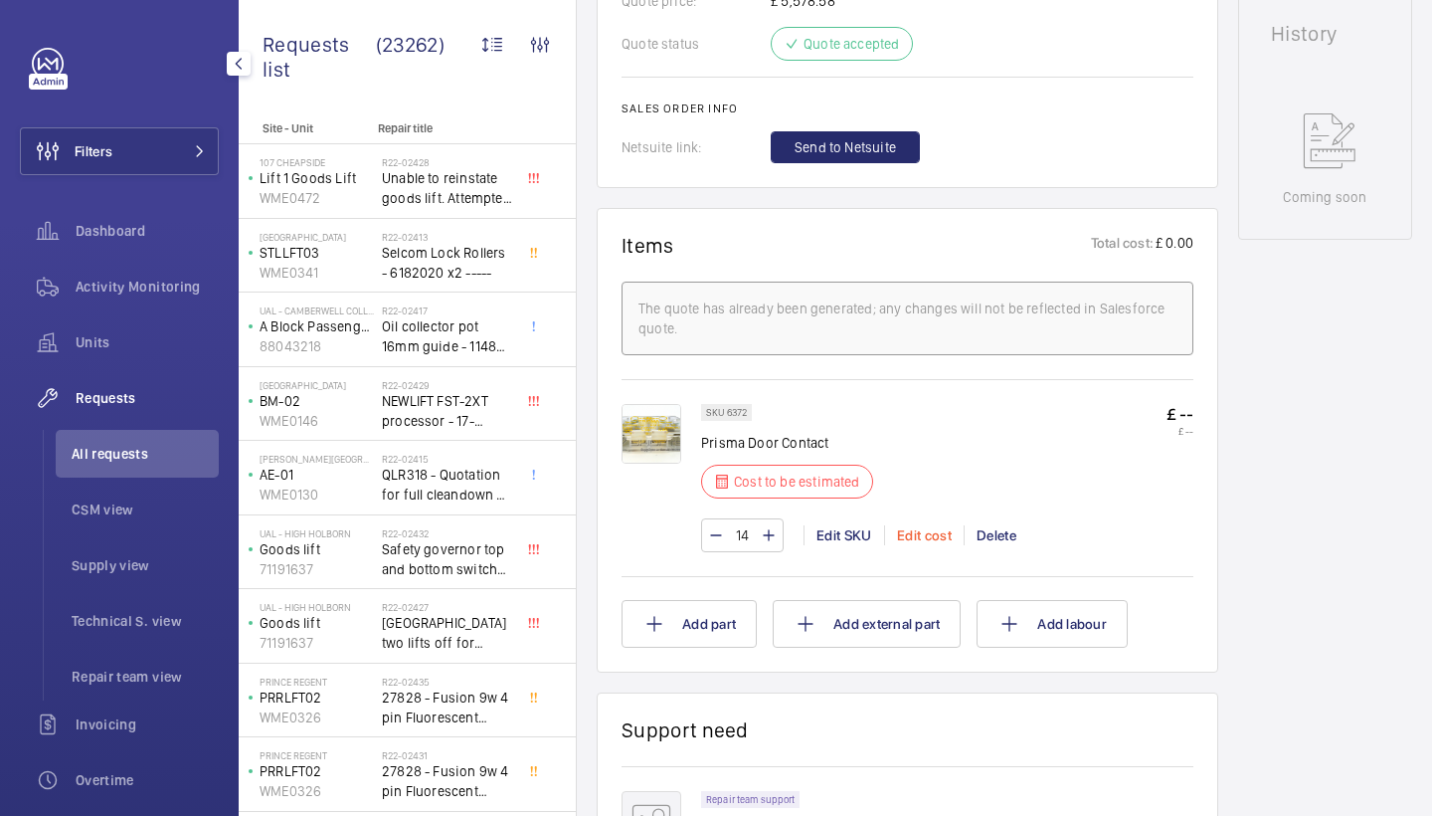
click at [923, 533] on div "Edit cost" at bounding box center [924, 535] width 80 height 20
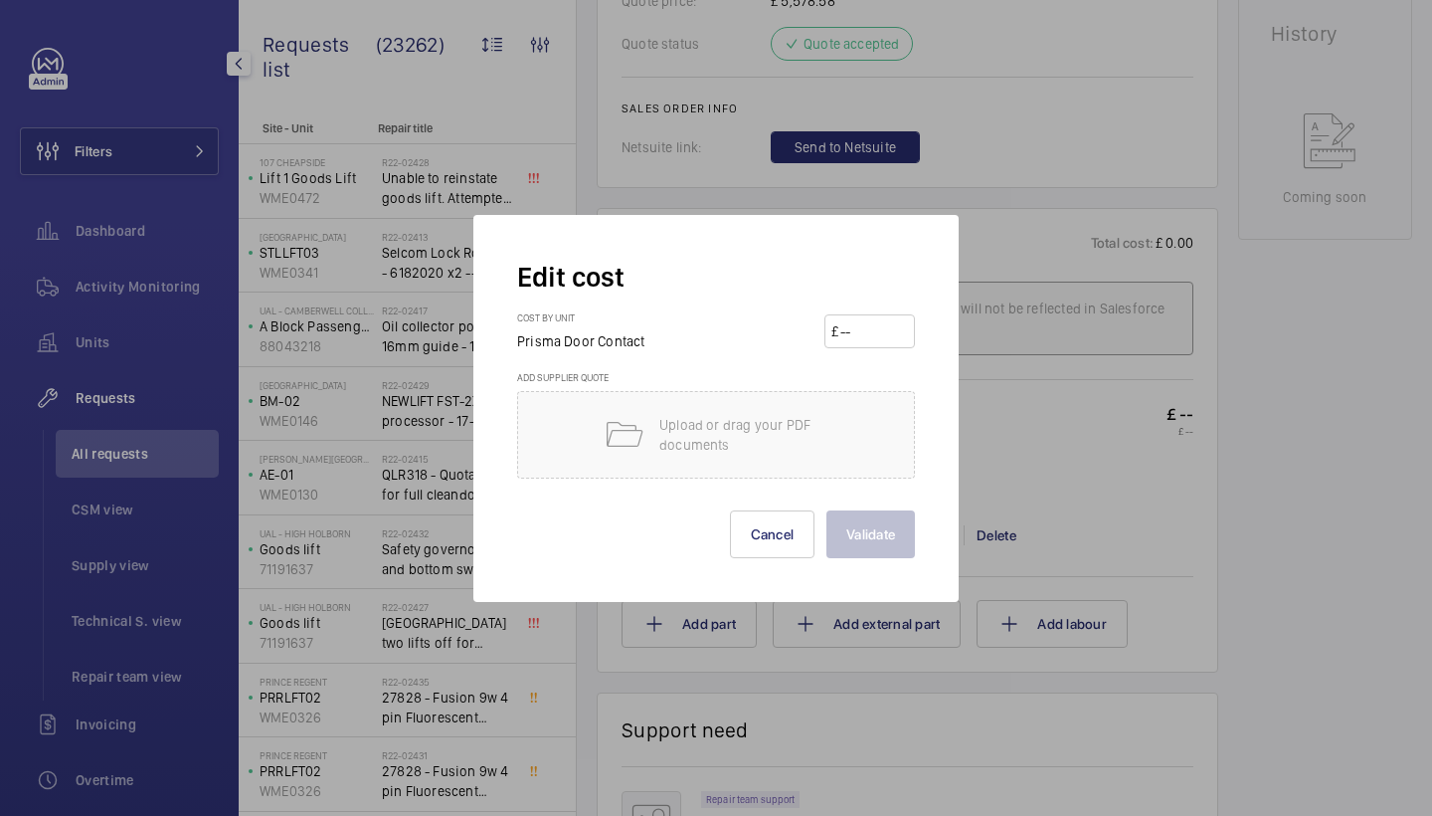
click at [858, 328] on input "number" at bounding box center [873, 331] width 70 height 32
type input "30"
click at [859, 528] on button "Validate" at bounding box center [871, 534] width 89 height 48
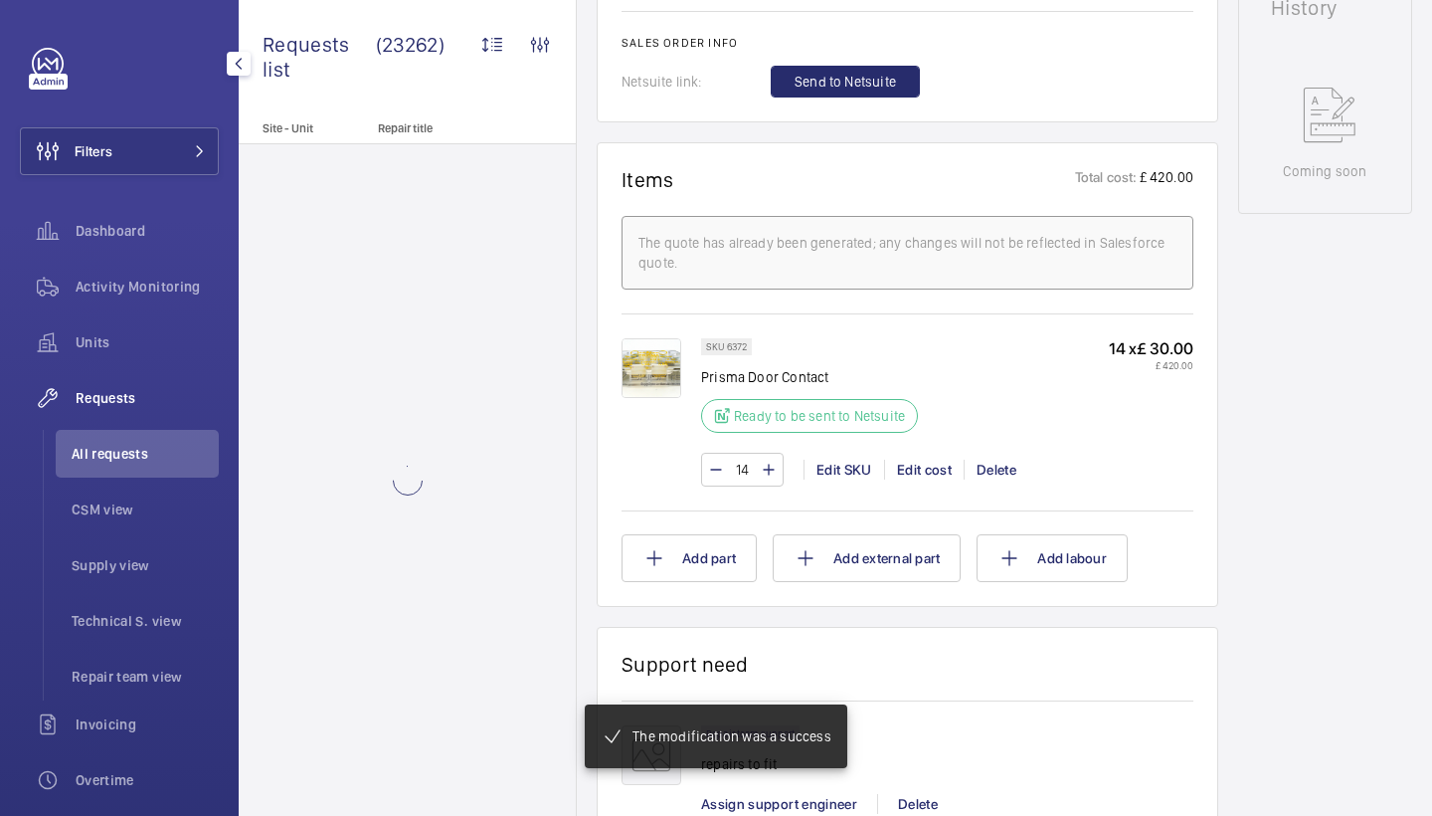
scroll to position [983, 0]
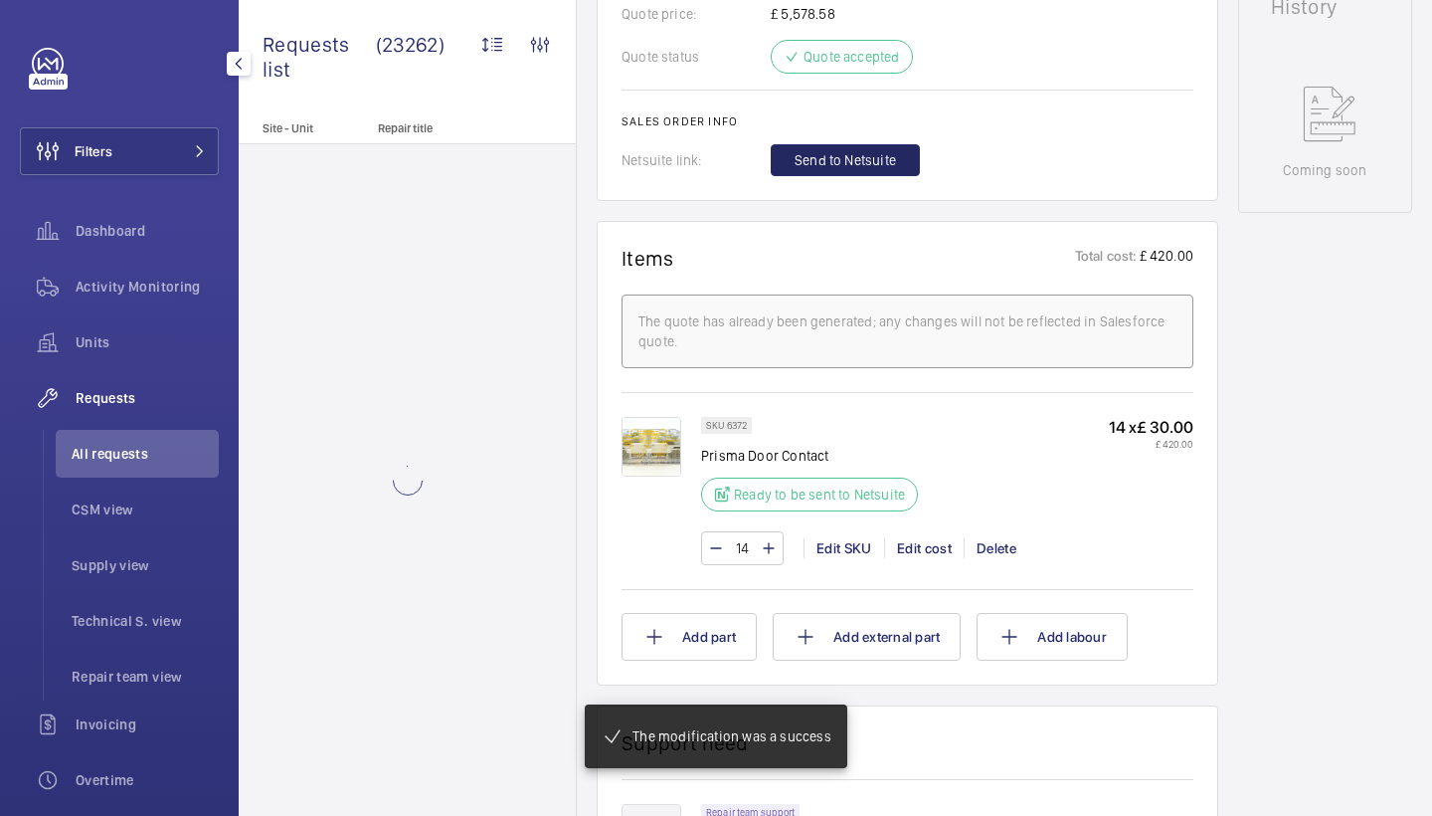
click at [825, 164] on span "Send to Netsuite" at bounding box center [845, 160] width 101 height 20
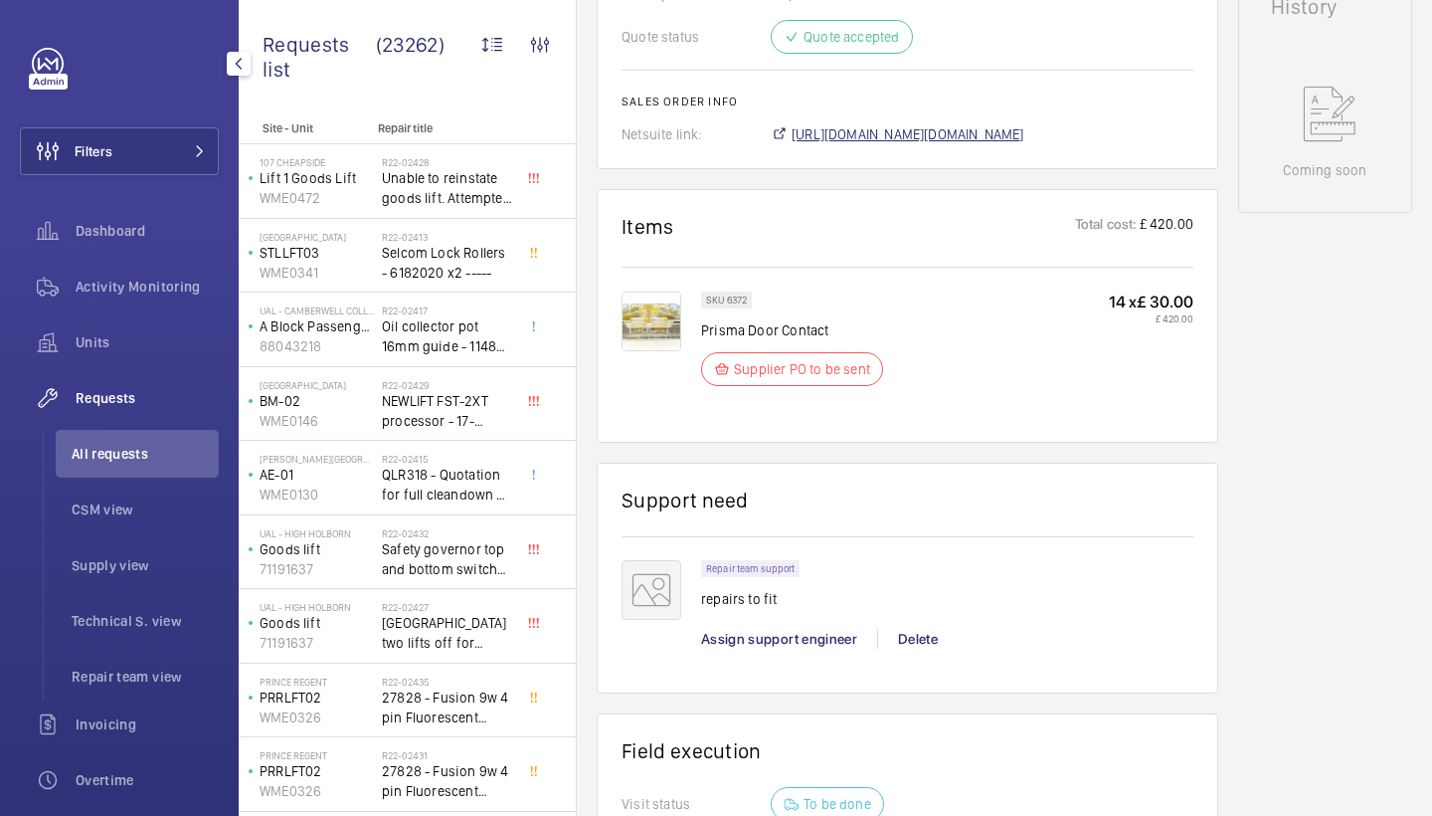
click at [1015, 140] on span "https://6461500.app.netsuite.com/app/accounting/transactions/salesord.nl?id=296…" at bounding box center [908, 134] width 233 height 20
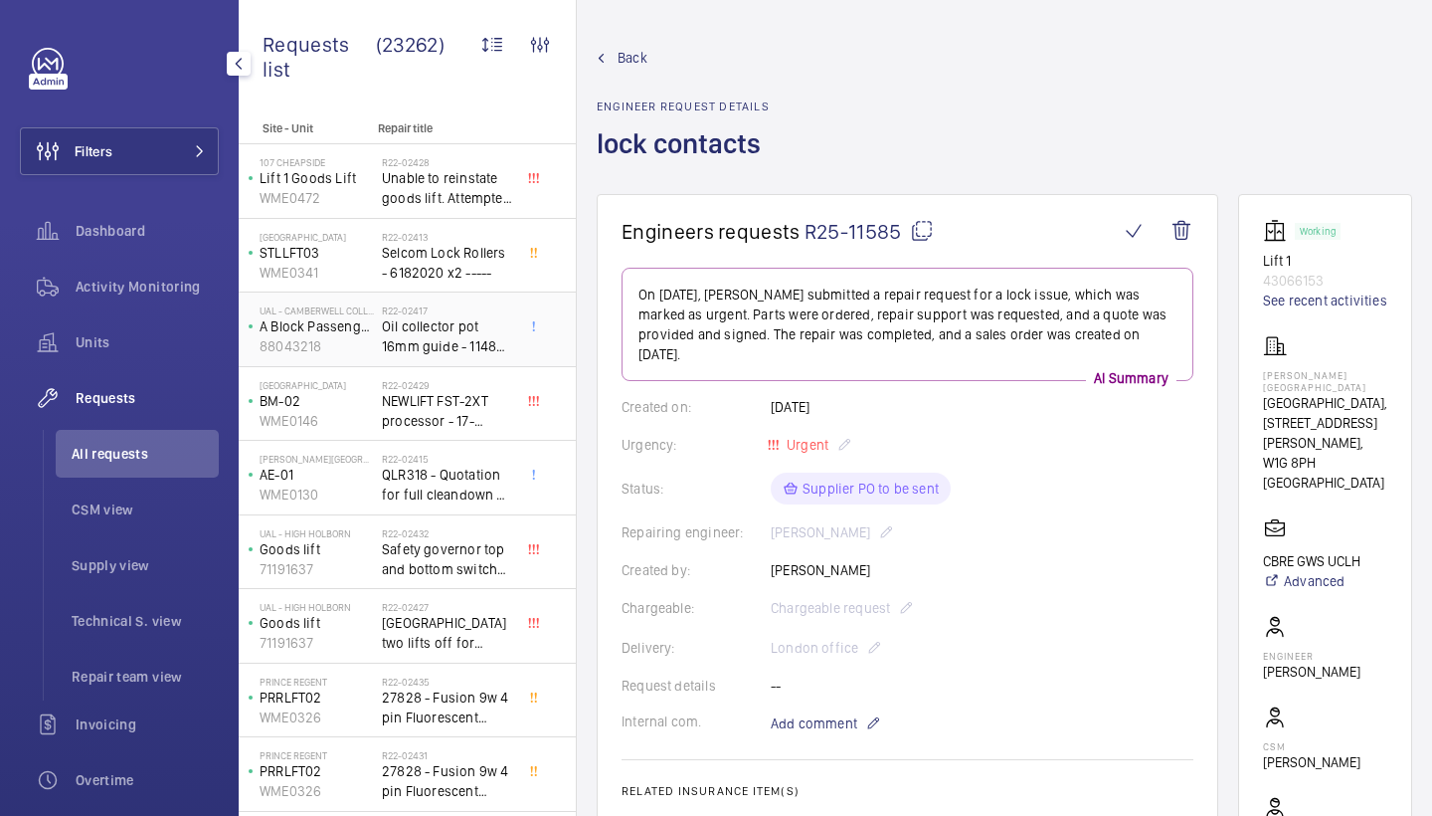
scroll to position [0, 0]
click at [172, 279] on span "Activity Monitoring" at bounding box center [147, 287] width 143 height 20
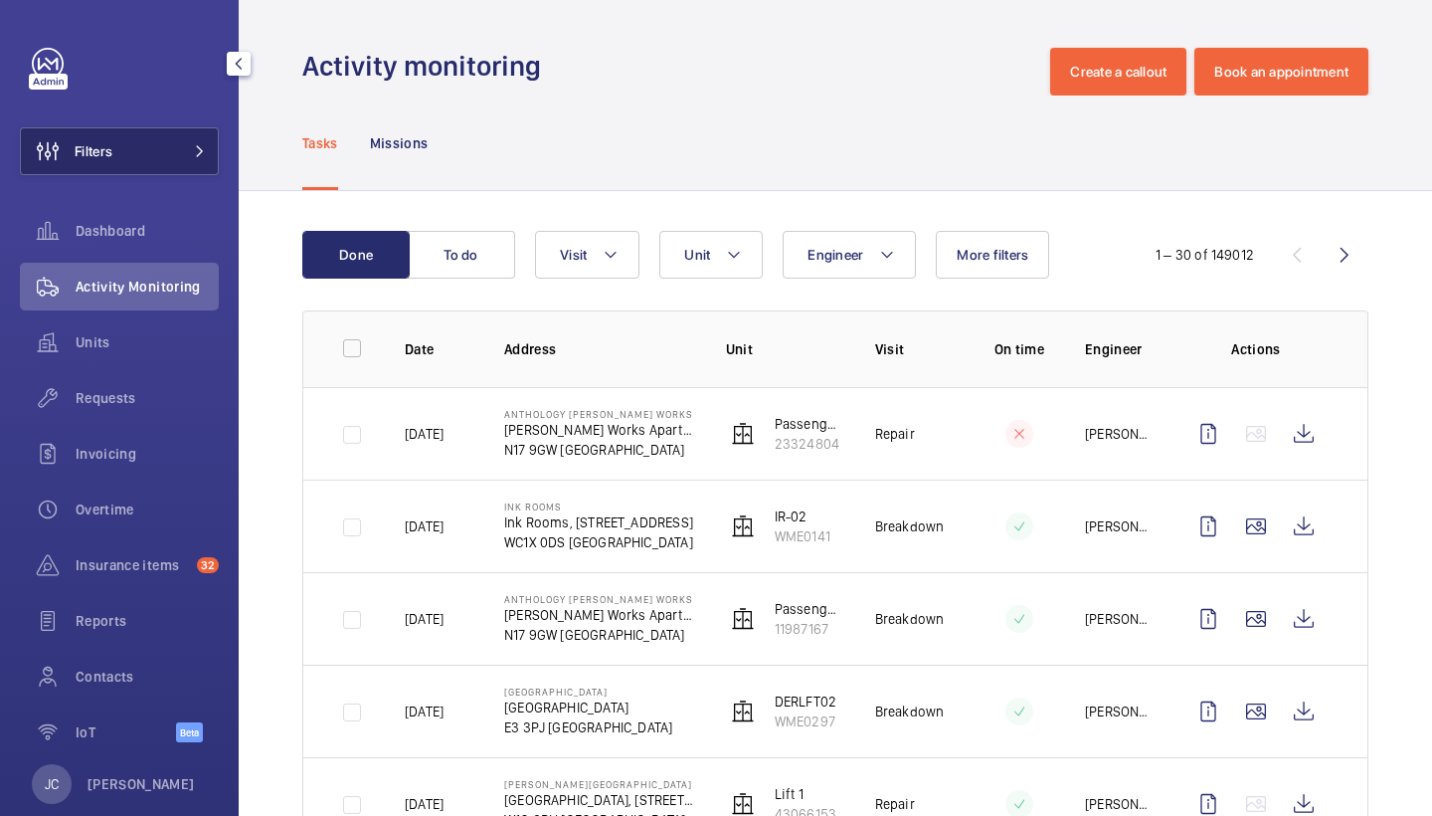
click at [198, 142] on button "Filters" at bounding box center [119, 151] width 199 height 48
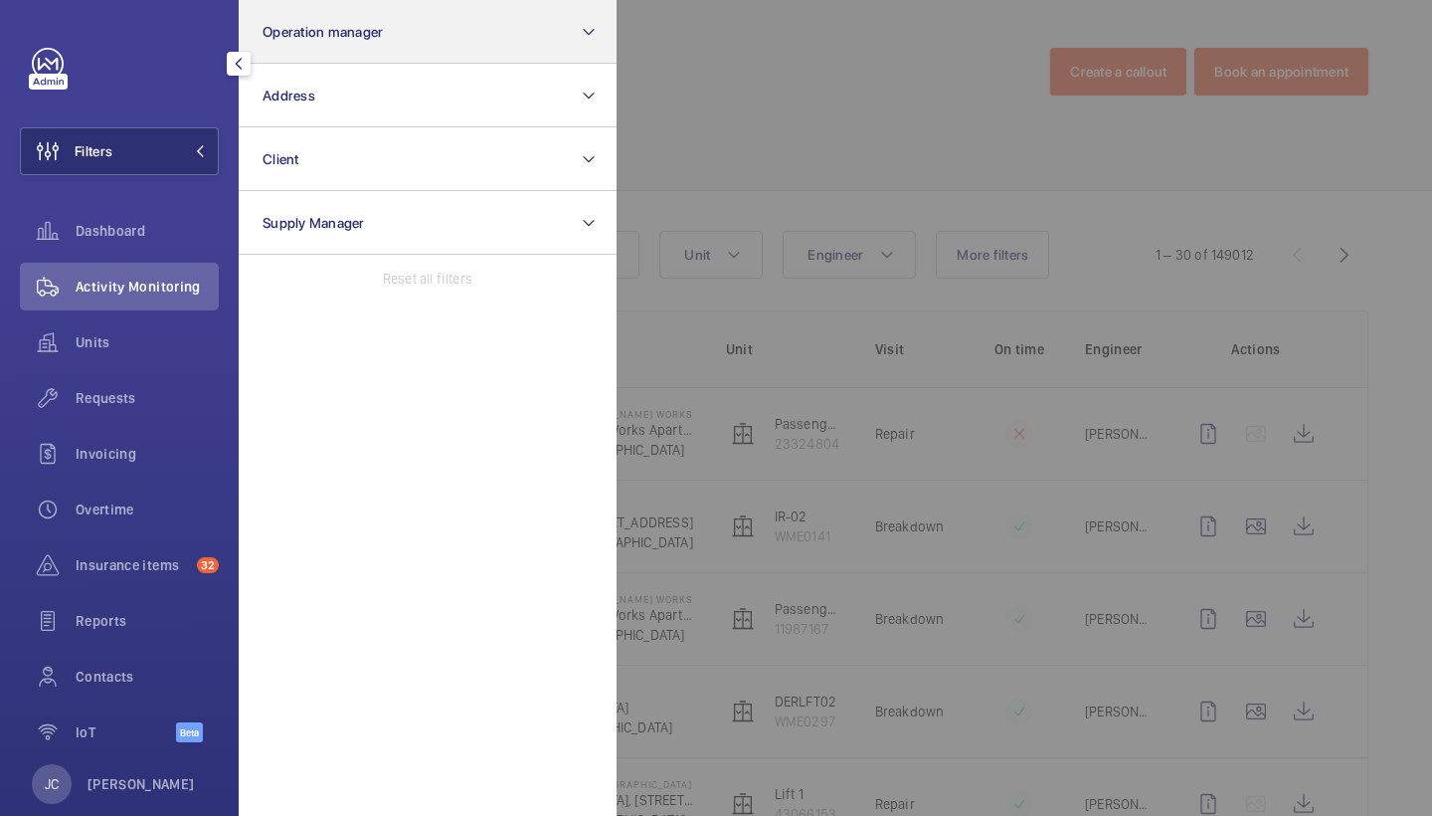
click at [359, 26] on span "Operation manager" at bounding box center [323, 32] width 120 height 16
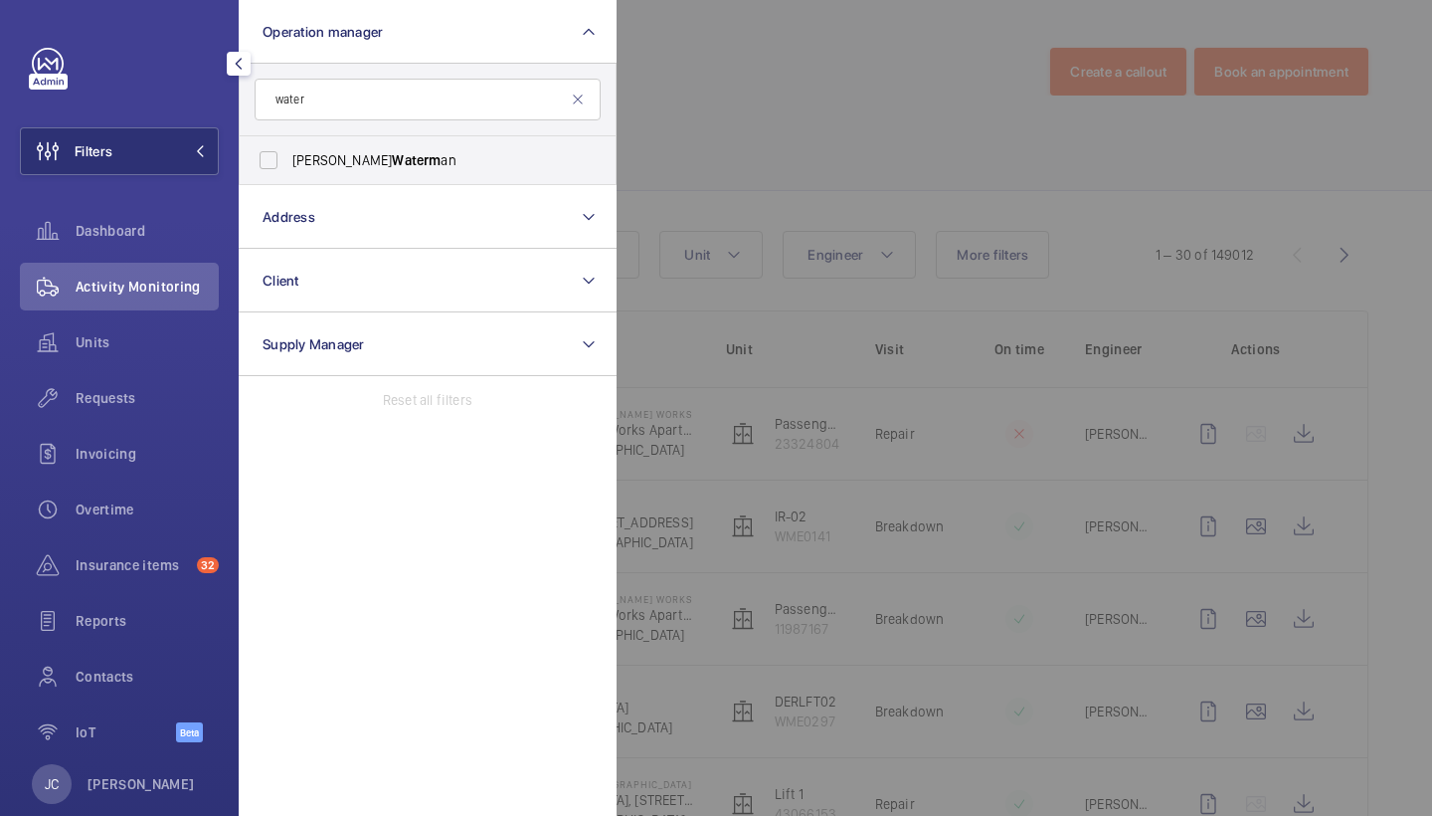
type input "water"
drag, startPoint x: 430, startPoint y: 65, endPoint x: 340, endPoint y: 151, distance: 124.5
click at [340, 151] on span "Alex Waterm an" at bounding box center [429, 160] width 274 height 20
click at [288, 151] on input "Alex Waterm an" at bounding box center [269, 160] width 40 height 40
checkbox input "true"
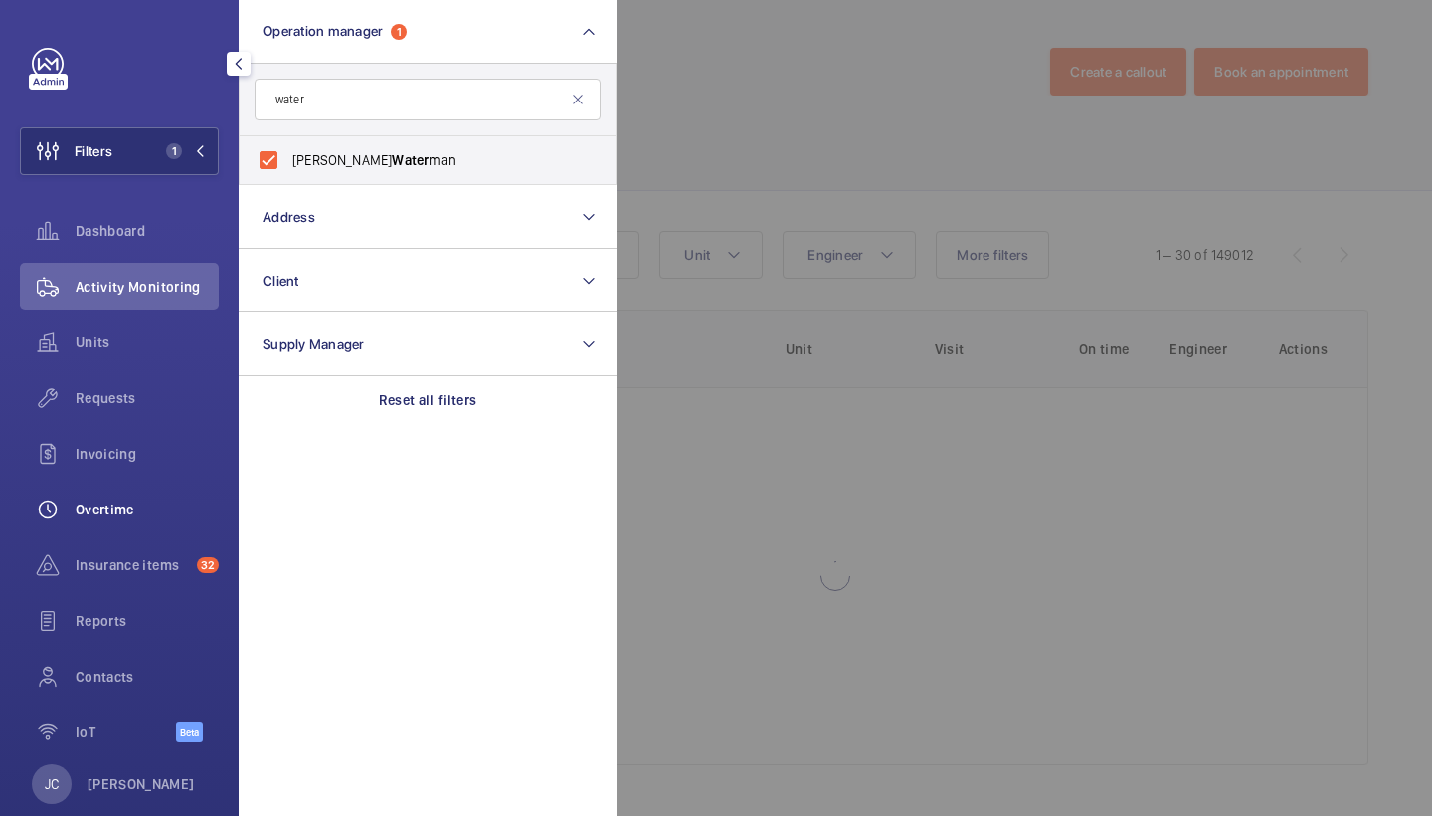
drag, startPoint x: 132, startPoint y: 382, endPoint x: 140, endPoint y: 530, distance: 148.4
click at [132, 382] on div "Requests" at bounding box center [119, 398] width 199 height 48
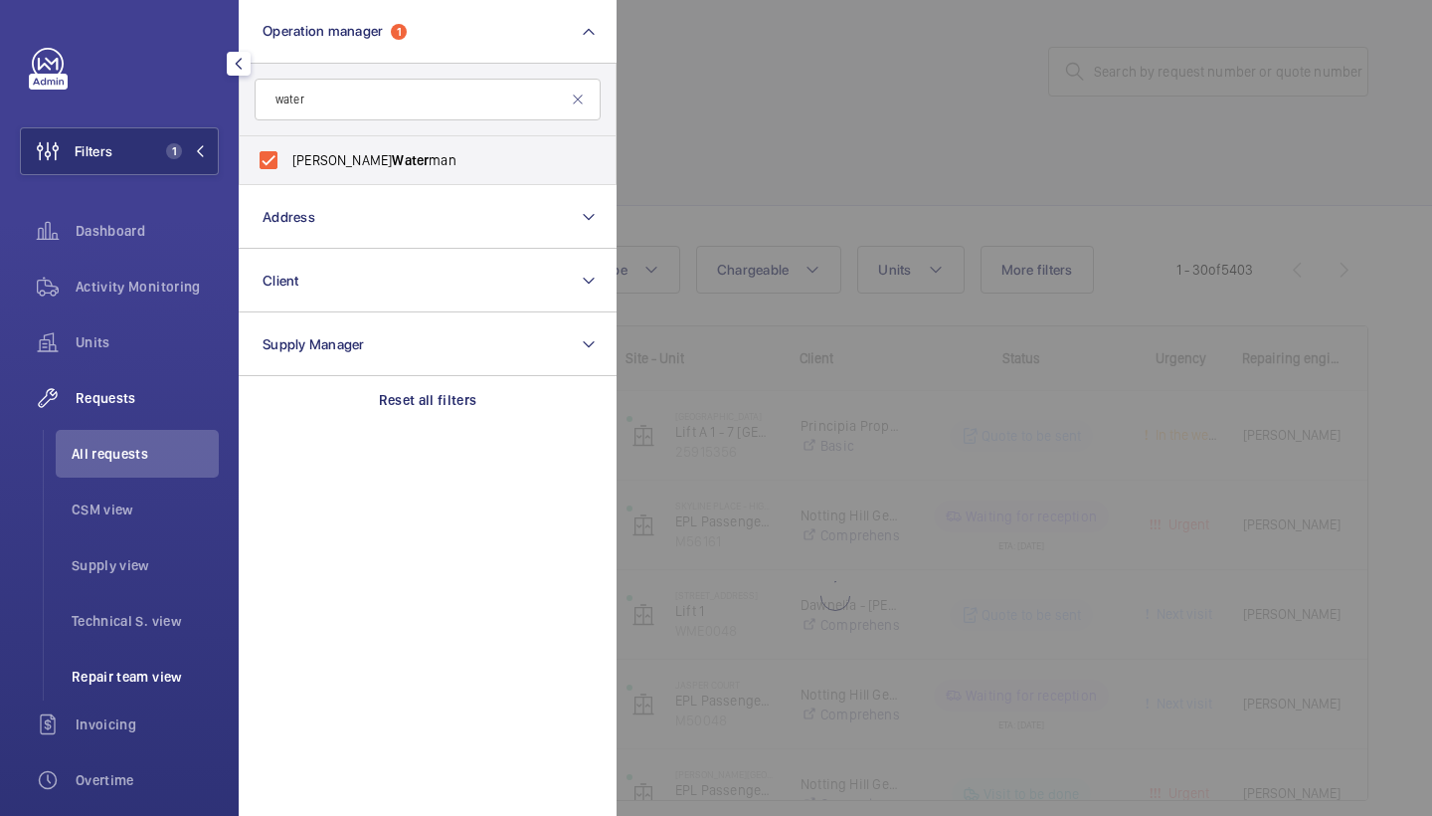
click at [150, 673] on span "Repair team view" at bounding box center [145, 676] width 147 height 20
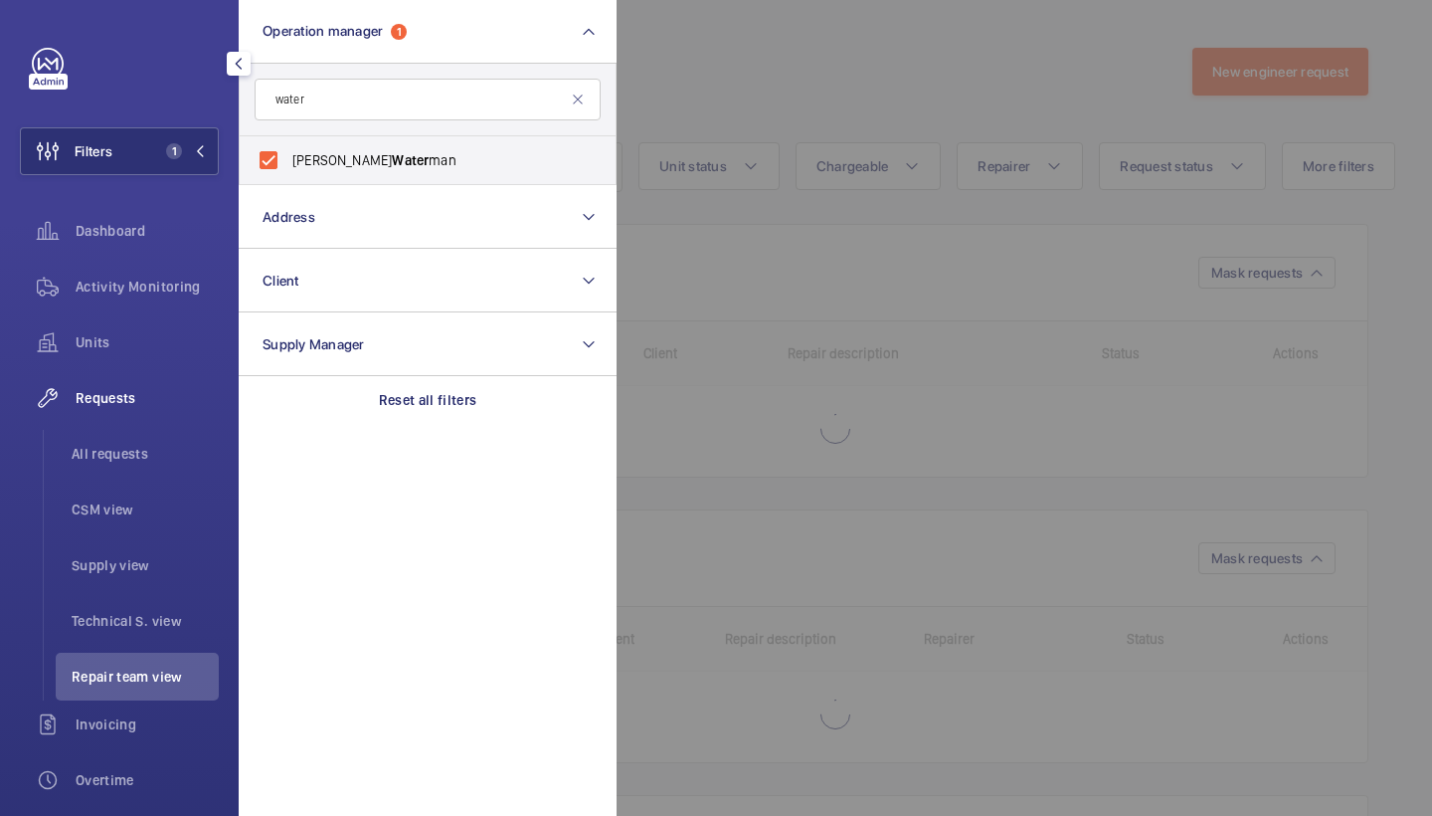
click at [821, 152] on div at bounding box center [1333, 408] width 1432 height 816
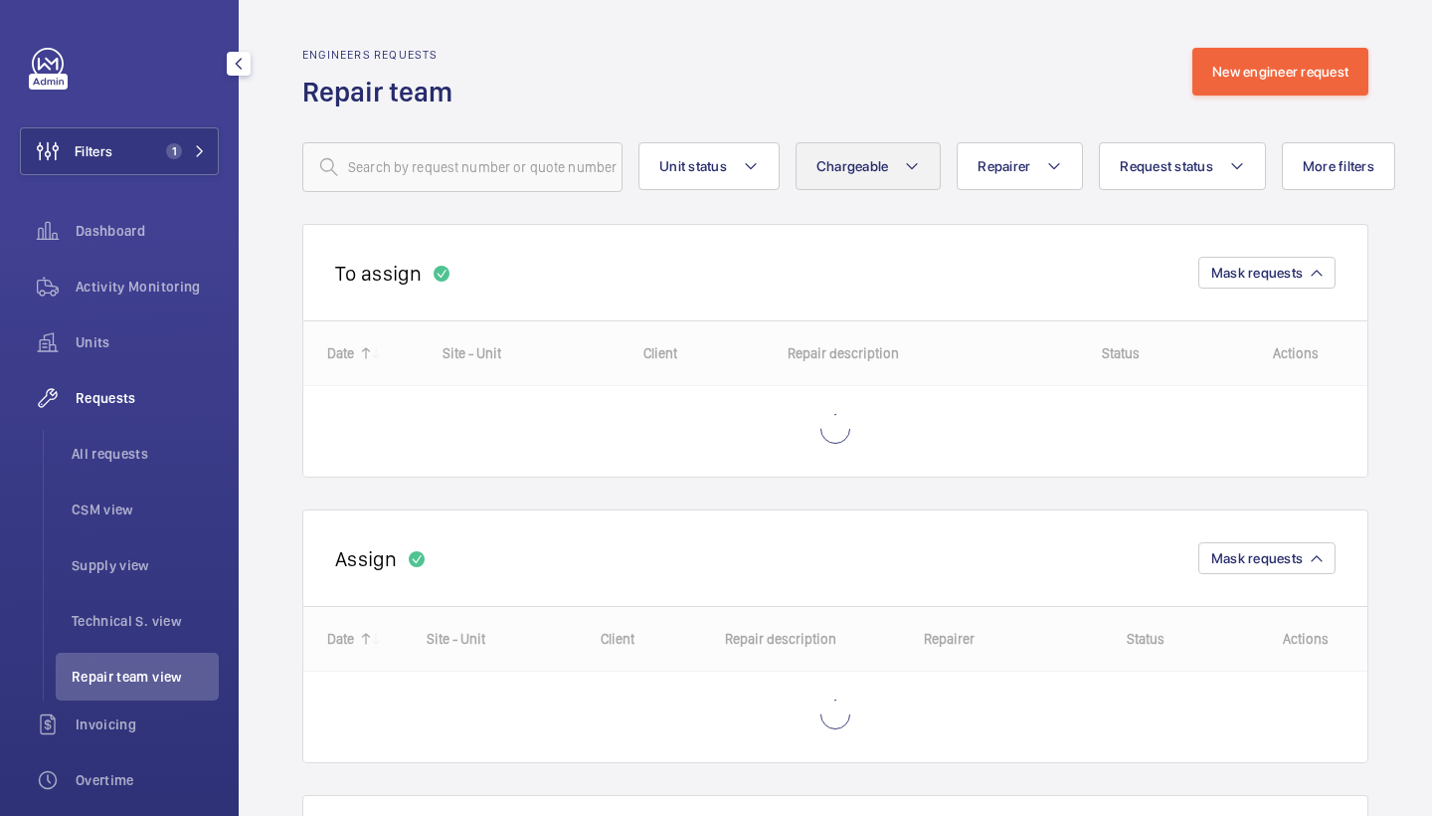
click at [927, 173] on button "Chargeable" at bounding box center [869, 166] width 146 height 48
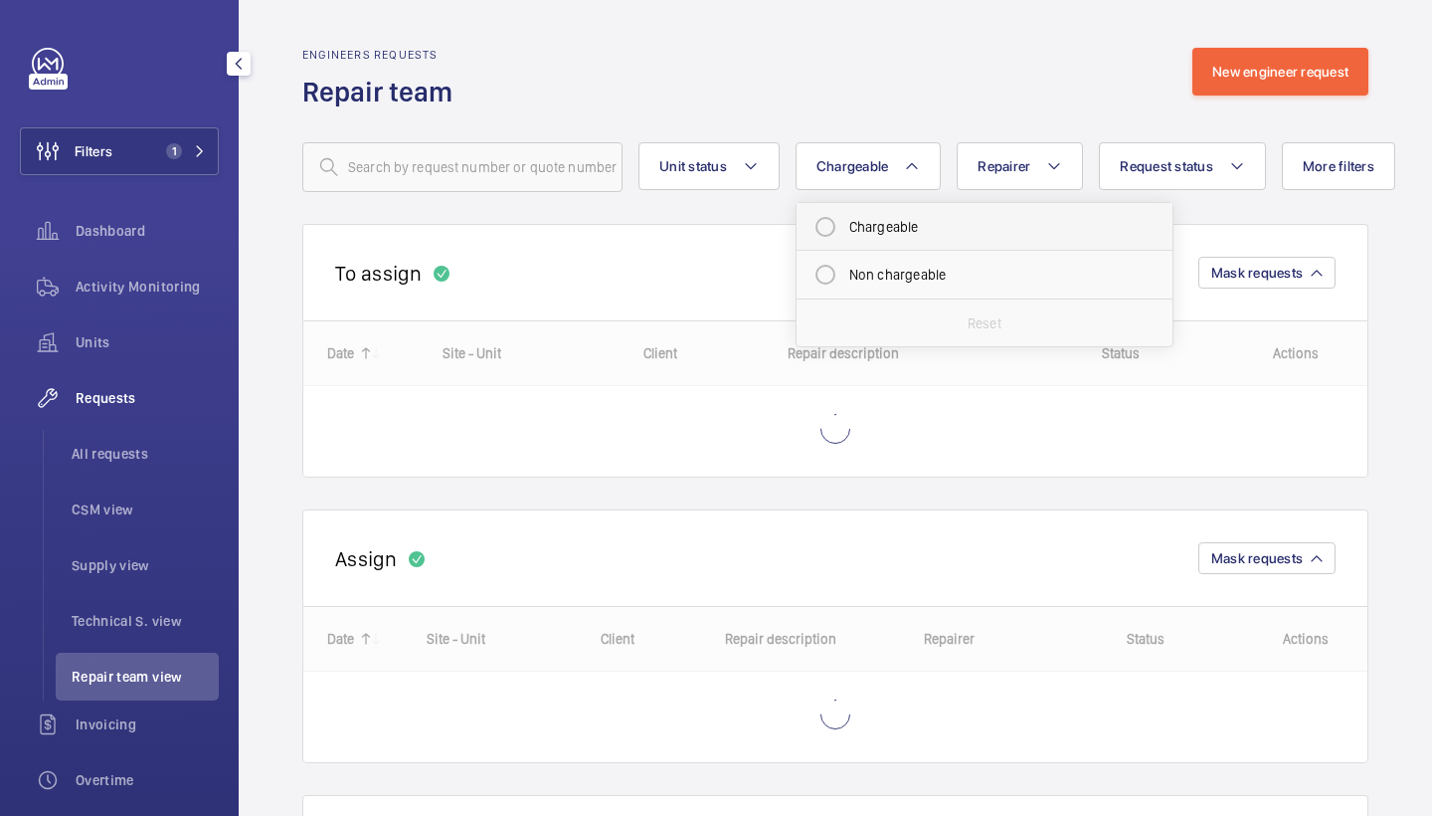
click at [938, 218] on mat-radio-button "Chargeable" at bounding box center [985, 227] width 358 height 40
radio input "true"
click at [1203, 174] on button "Request status" at bounding box center [1206, 166] width 167 height 48
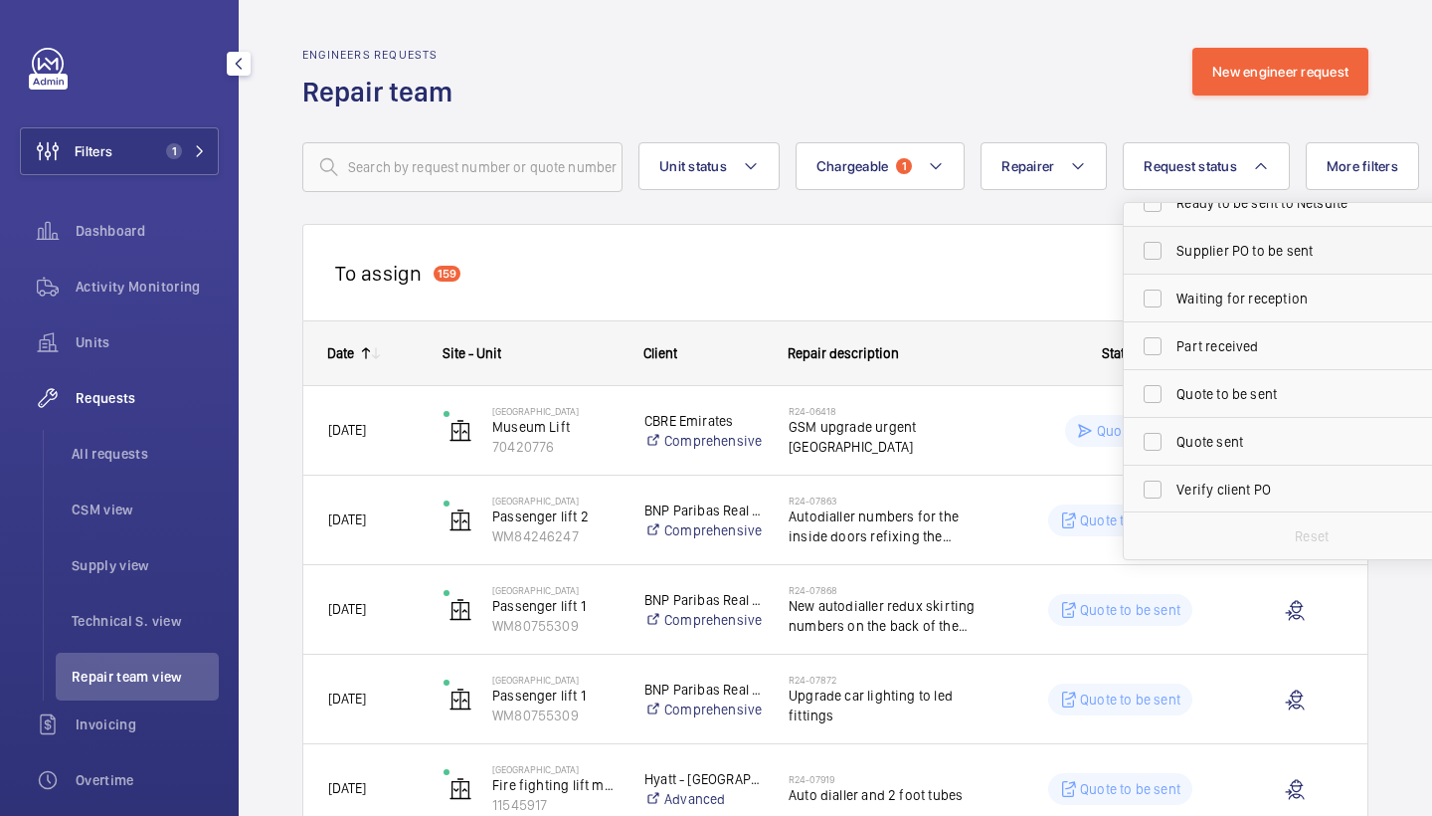
scroll to position [171, 0]
click at [1263, 395] on span "Quote to be sent" at bounding box center [1314, 390] width 274 height 20
click at [1173, 395] on input "Quote to be sent" at bounding box center [1153, 390] width 40 height 40
checkbox input "true"
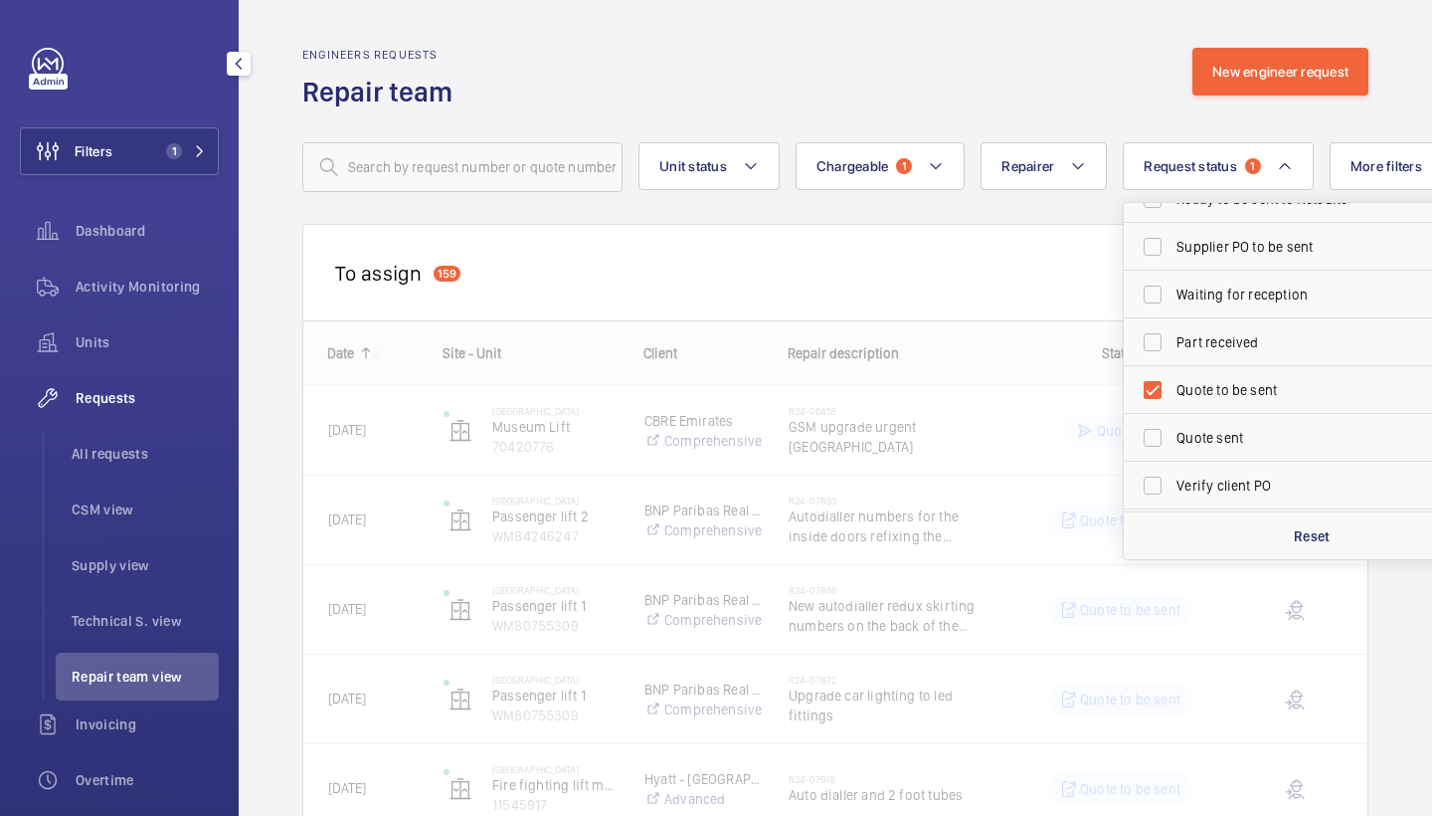
click at [1106, 79] on div "Engineers requests Repair team New engineer request" at bounding box center [835, 79] width 1066 height 63
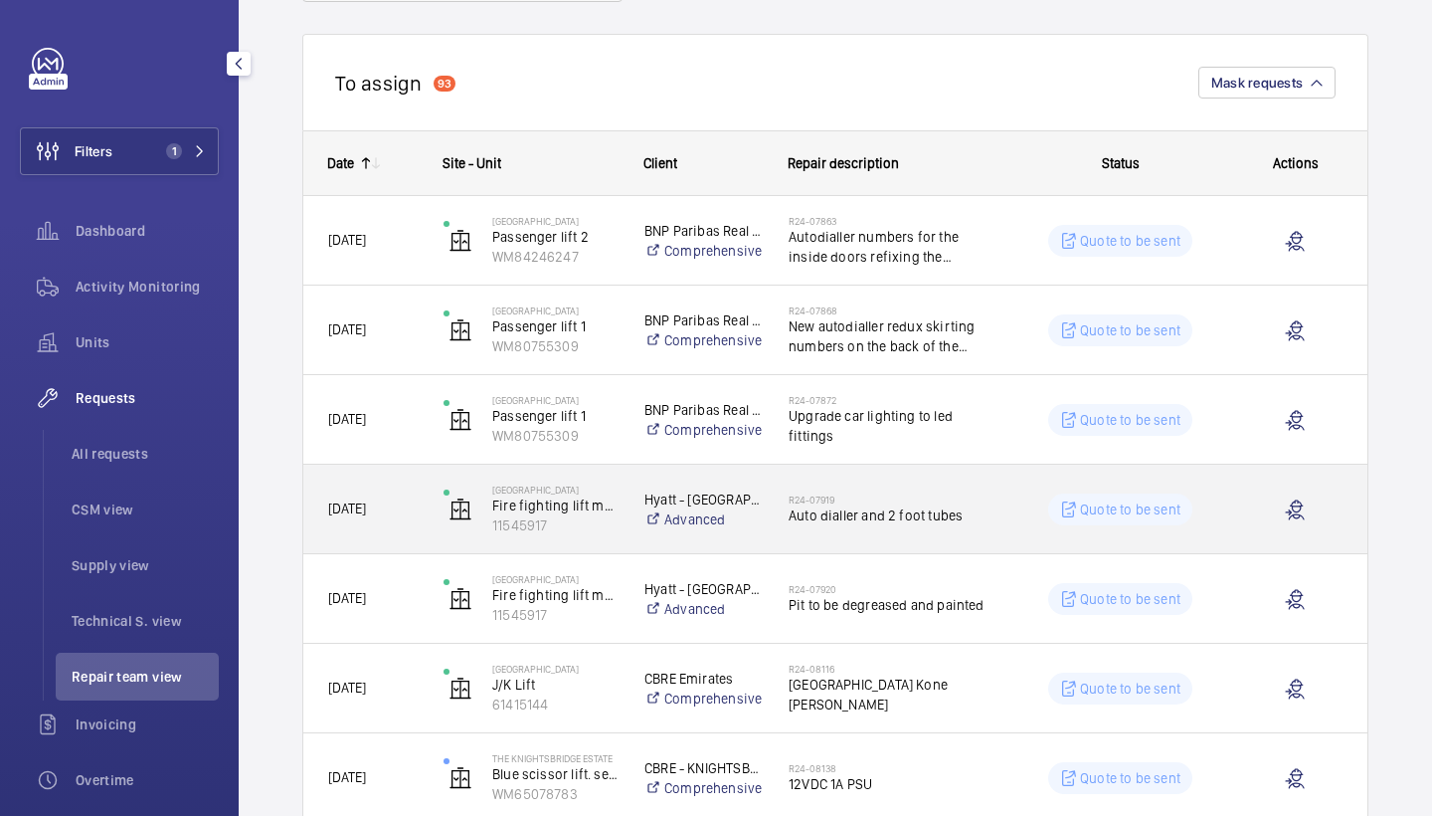
scroll to position [205, 0]
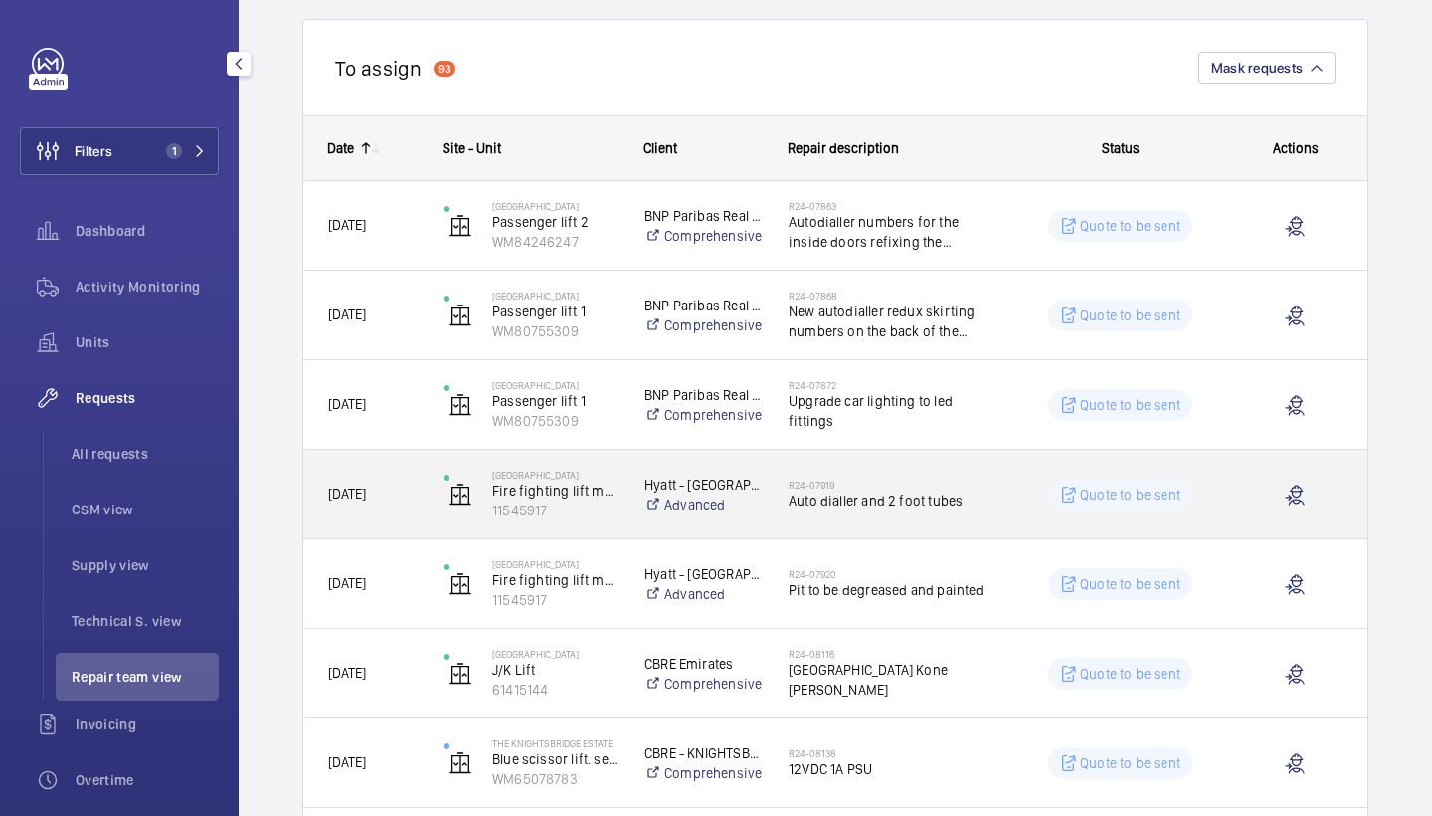
click at [981, 529] on div "R24-07919 Auto dialler and 2 foot tubes" at bounding box center [879, 495] width 228 height 90
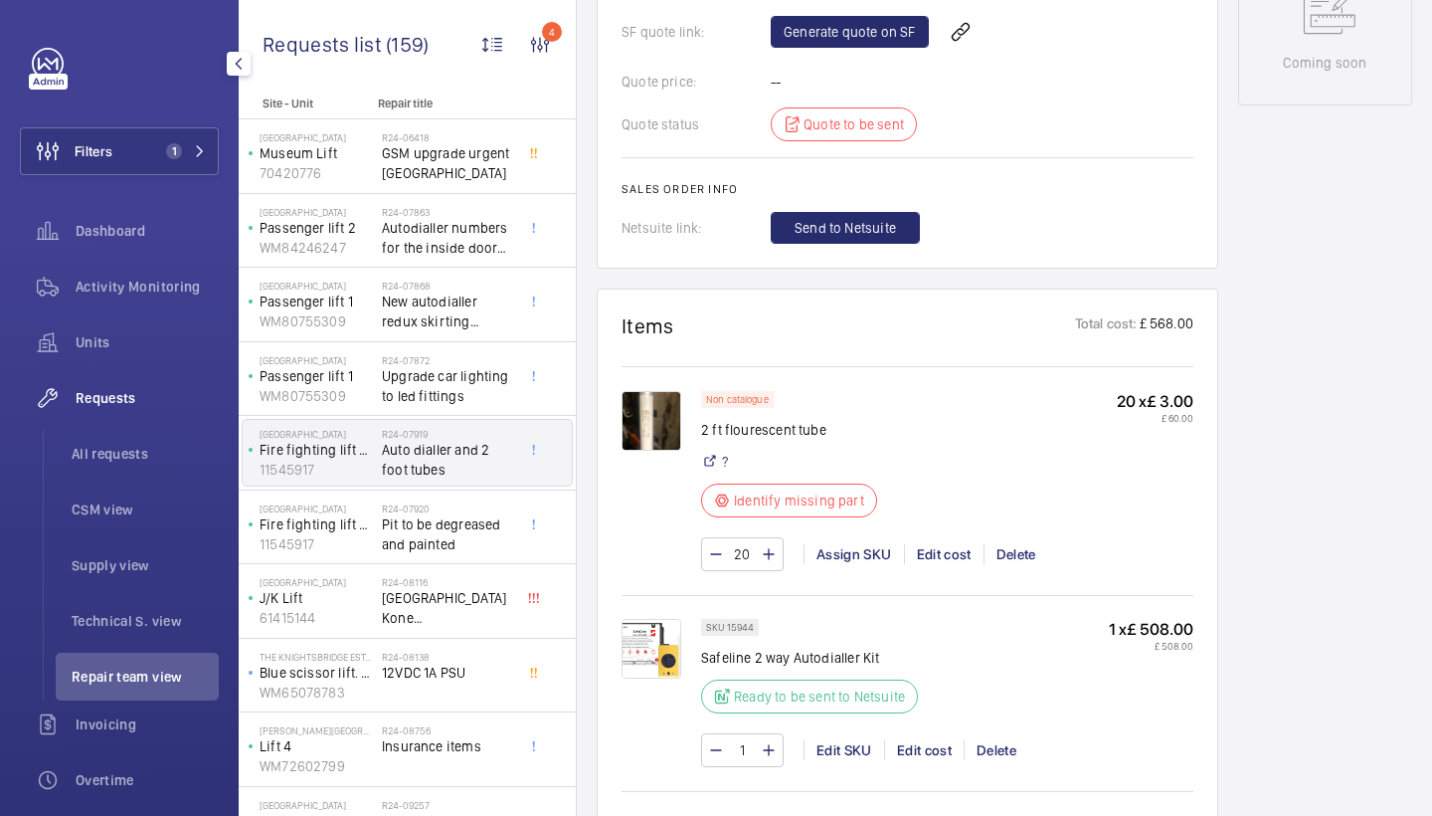
scroll to position [1092, 0]
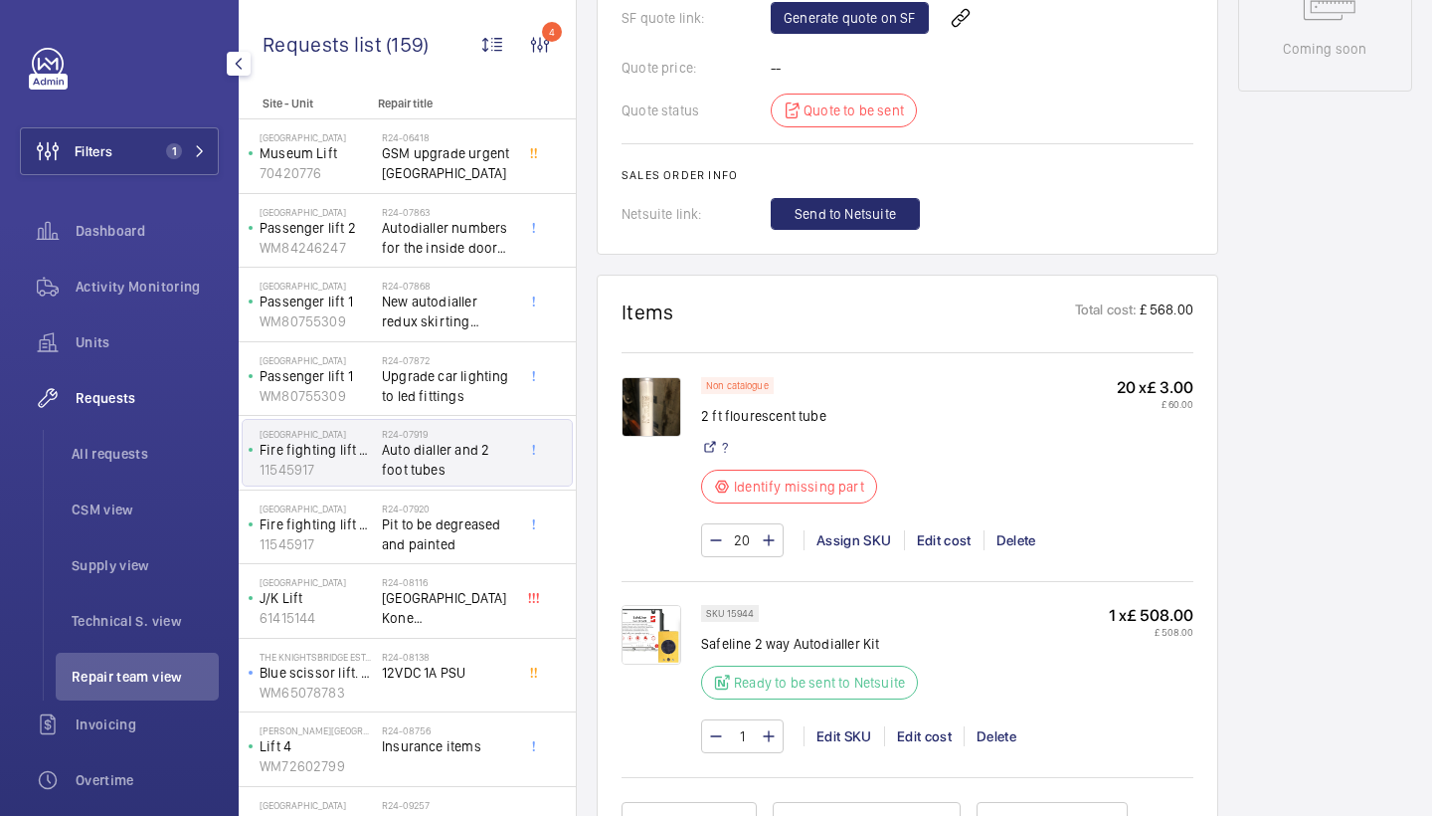
click at [628, 389] on img at bounding box center [652, 407] width 60 height 60
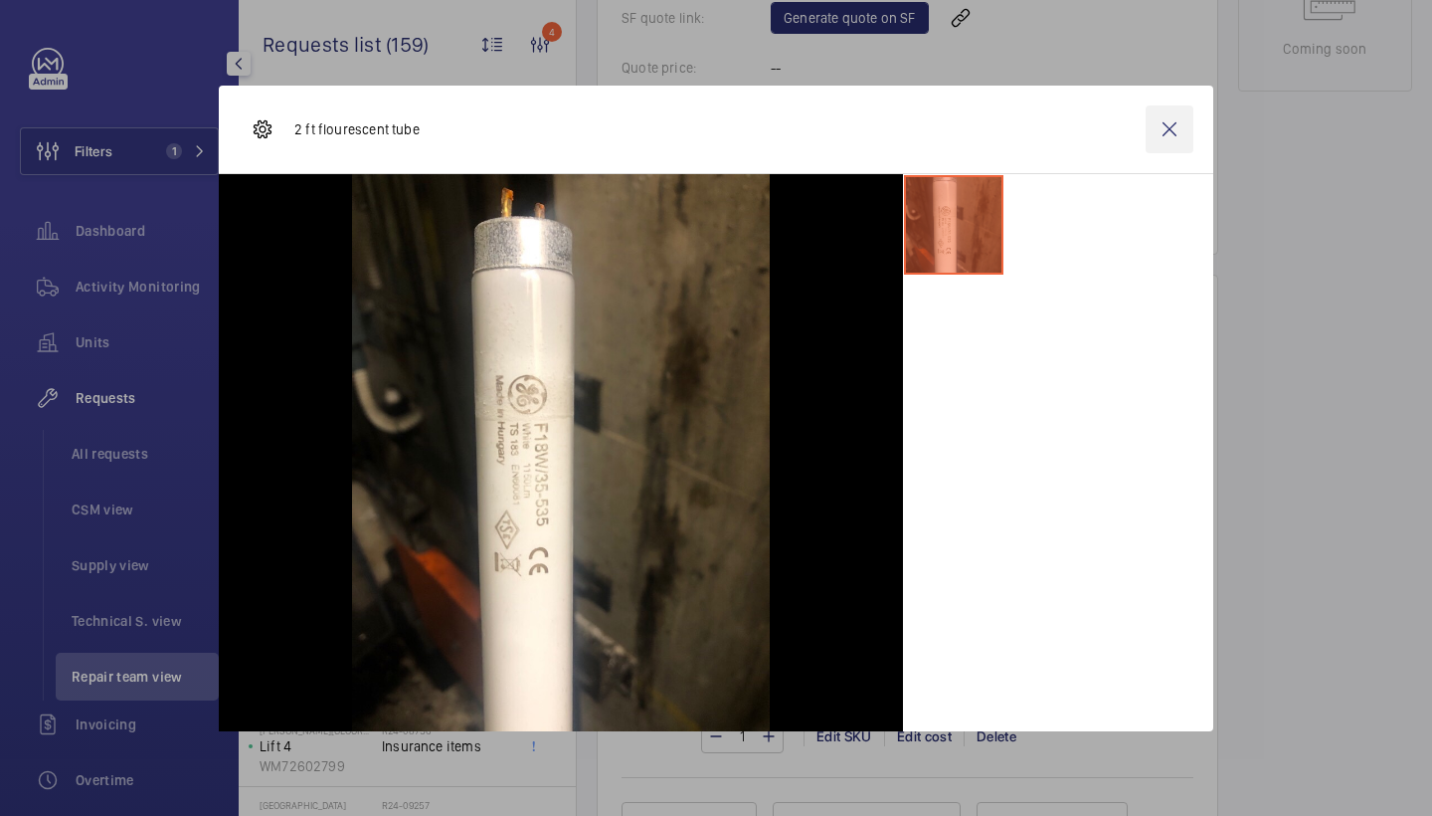
click at [1171, 136] on wm-front-icon-button at bounding box center [1170, 129] width 48 height 48
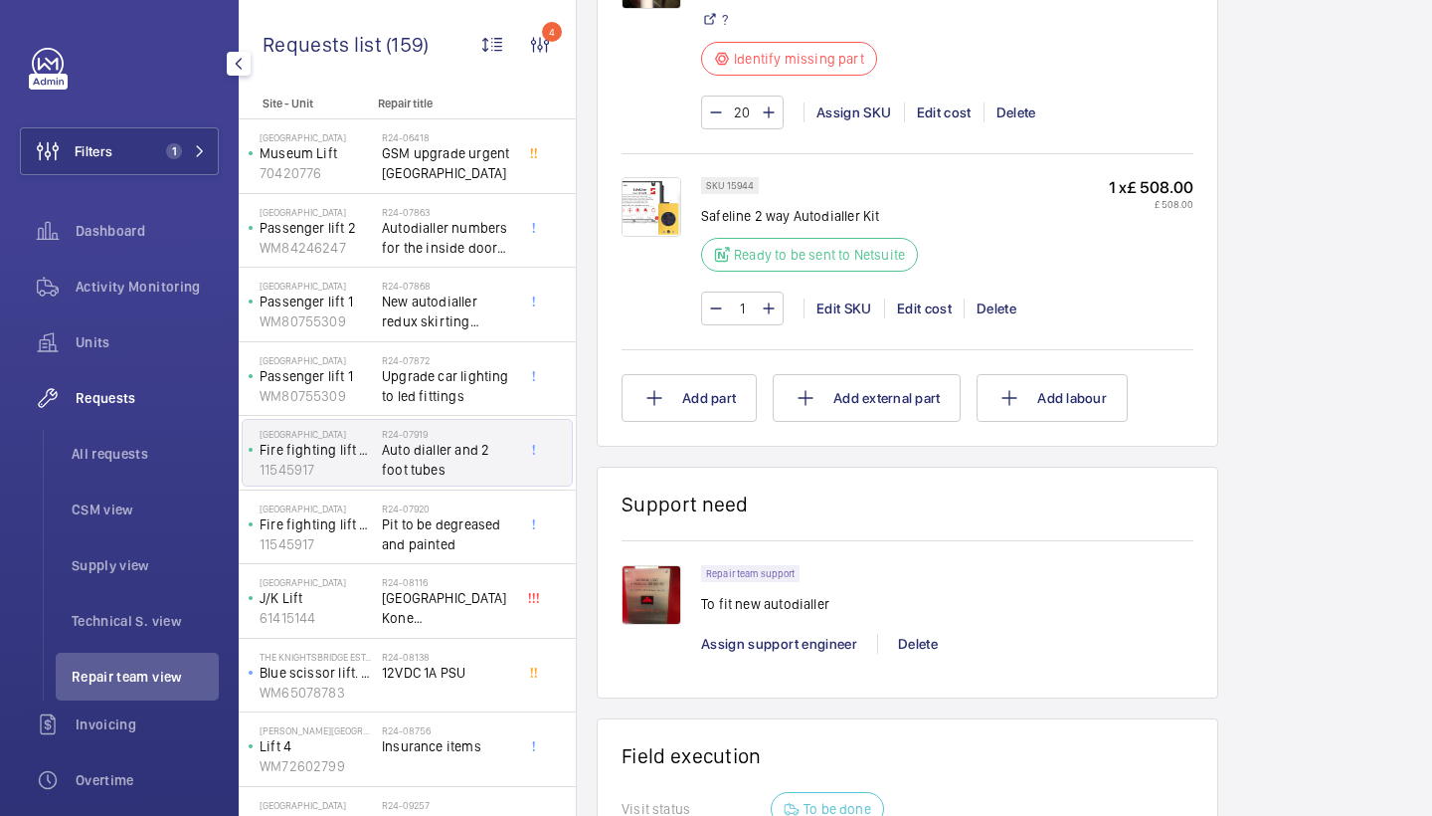
scroll to position [1697, 0]
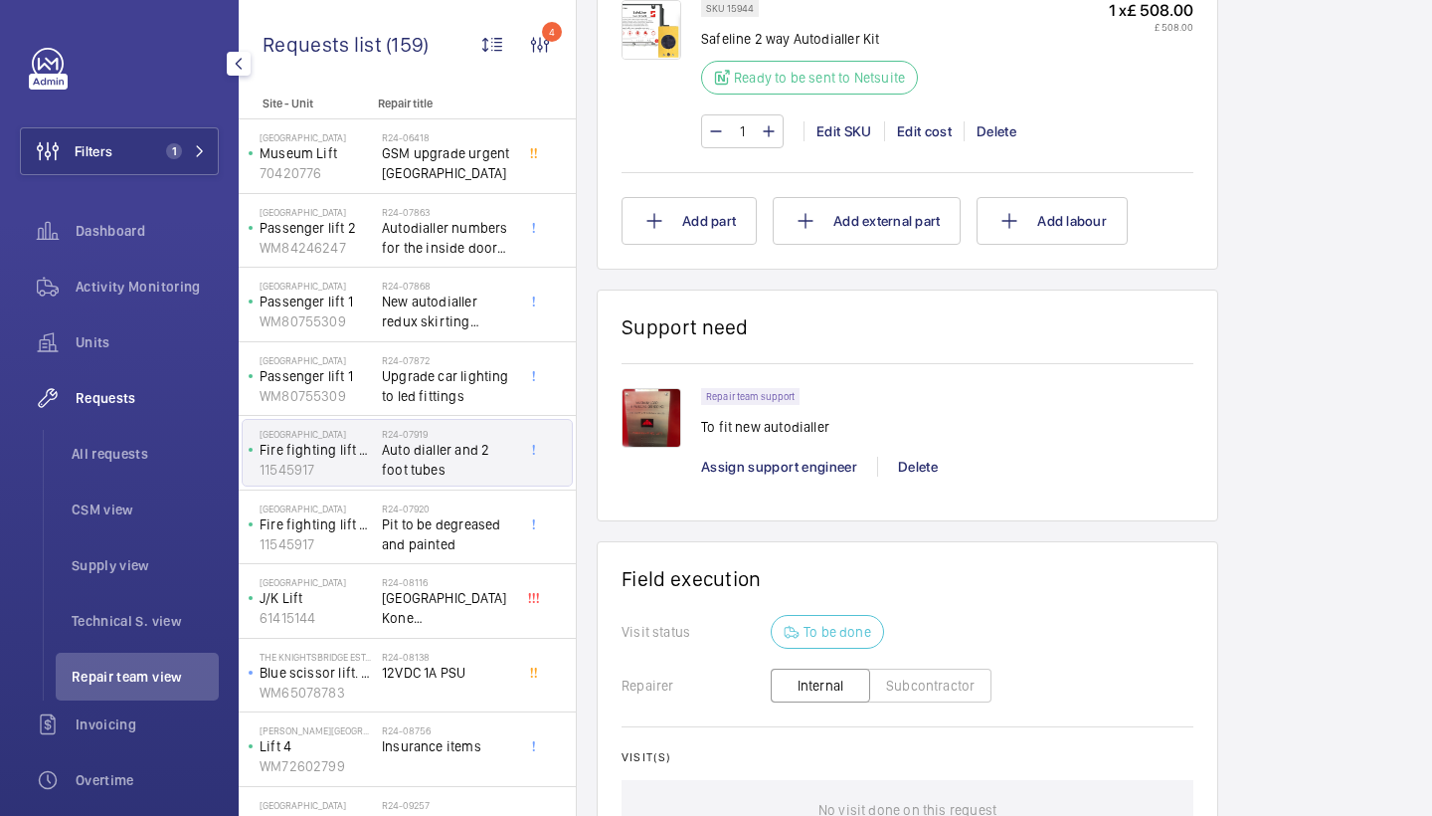
click at [622, 388] on img at bounding box center [652, 418] width 60 height 60
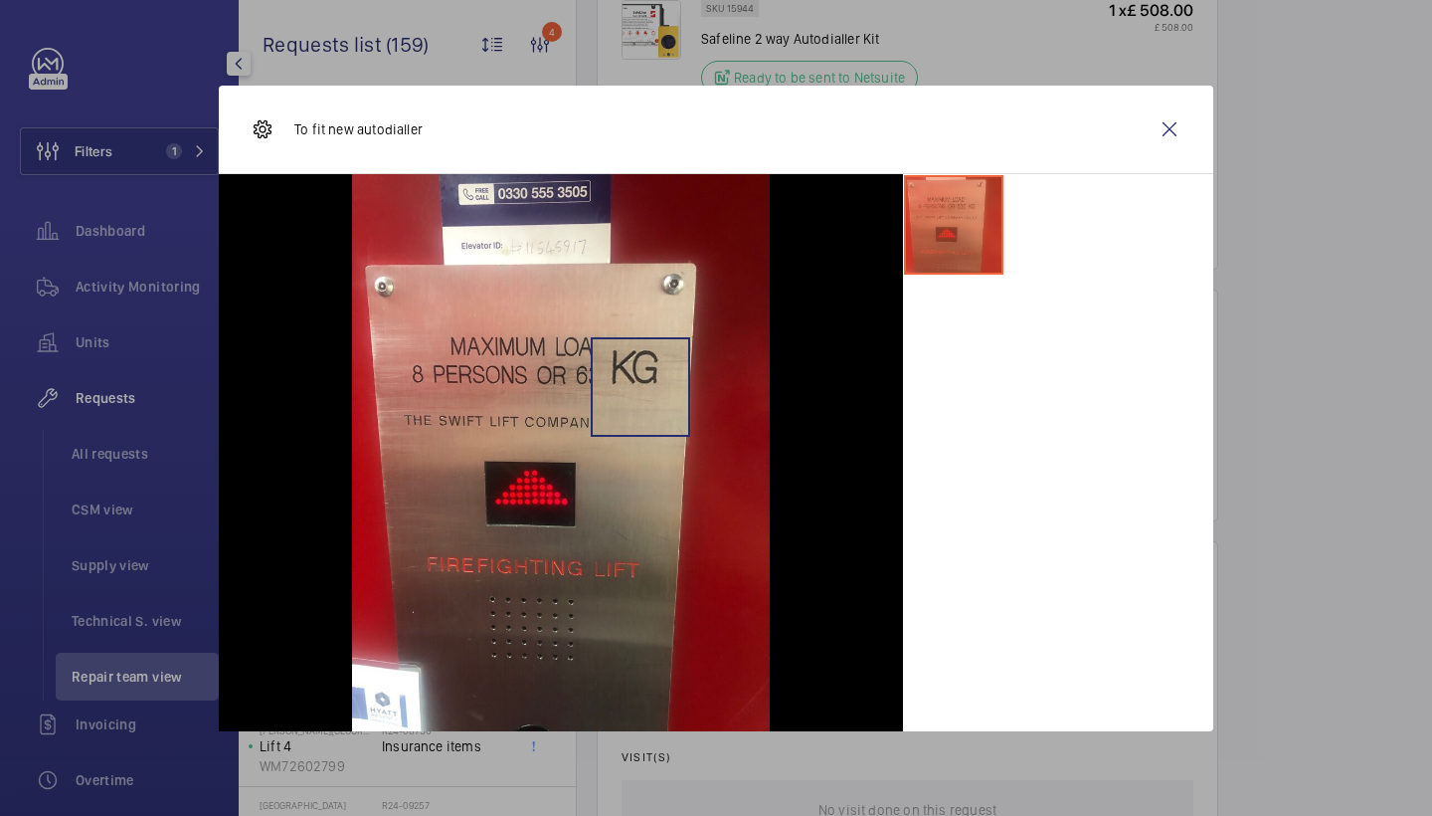
click at [641, 386] on img at bounding box center [561, 452] width 418 height 557
click at [1159, 132] on wm-front-icon-button at bounding box center [1170, 129] width 48 height 48
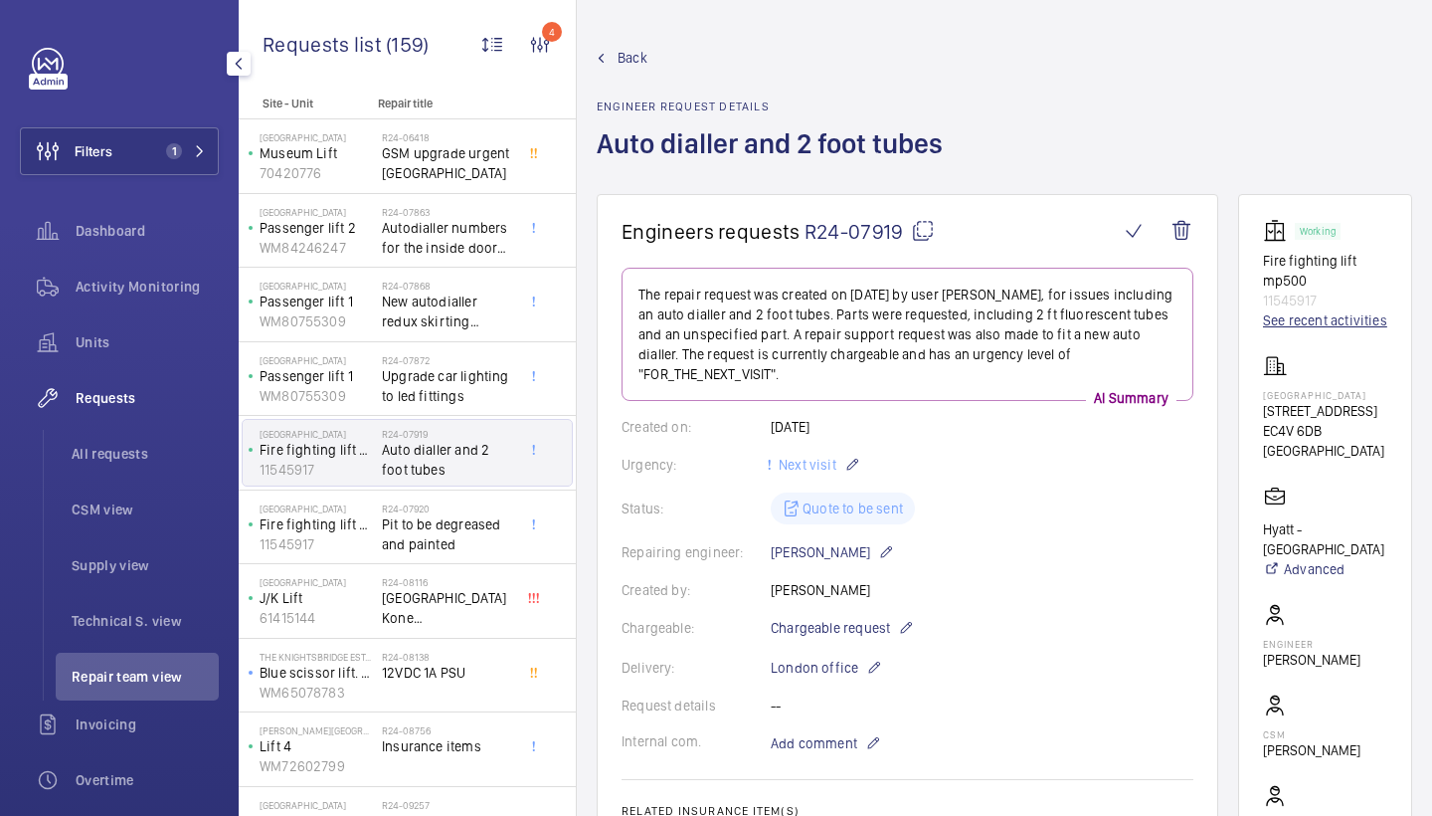
scroll to position [0, 0]
click at [1294, 326] on link "See recent activities" at bounding box center [1325, 320] width 124 height 20
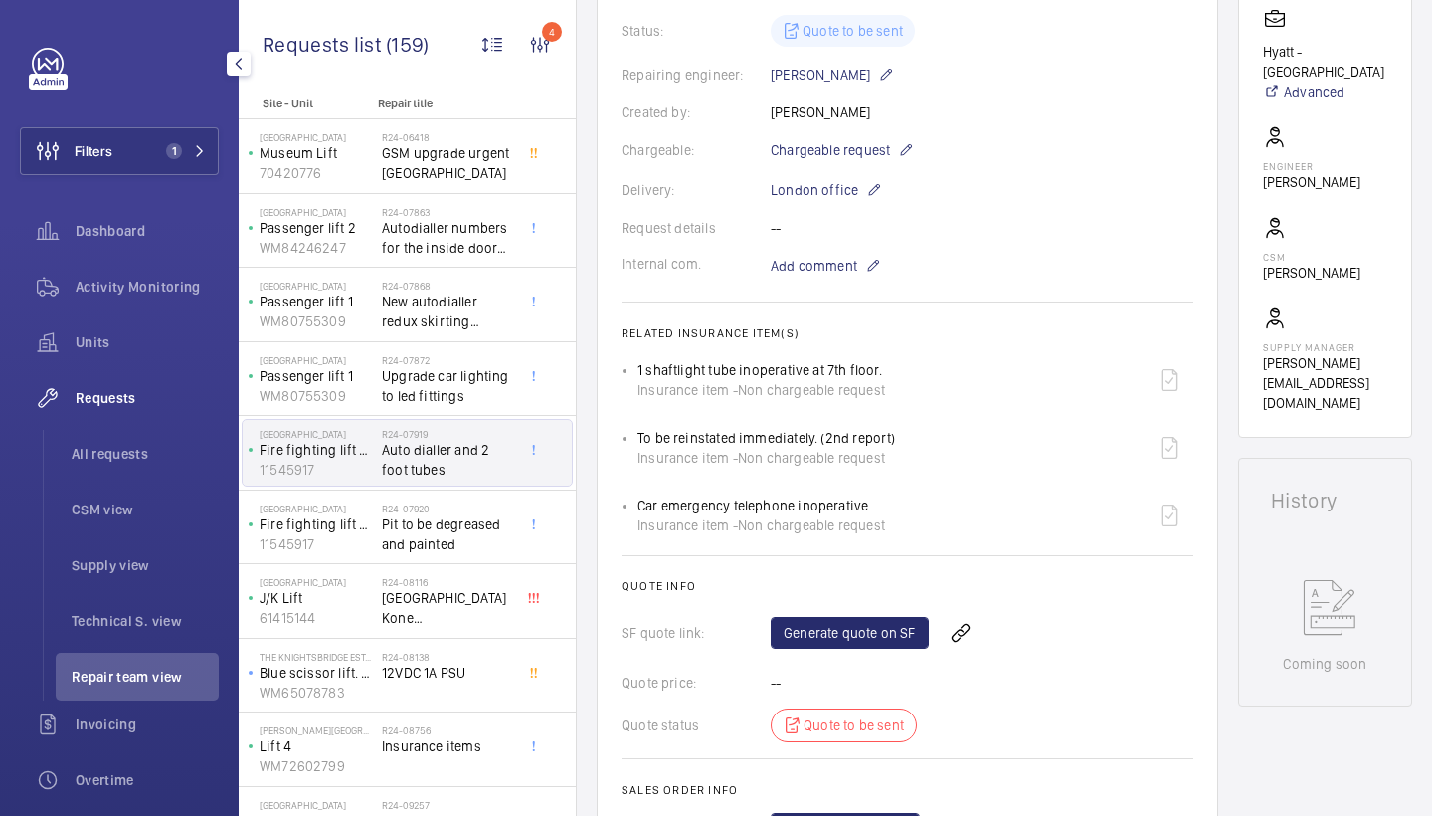
scroll to position [920, 0]
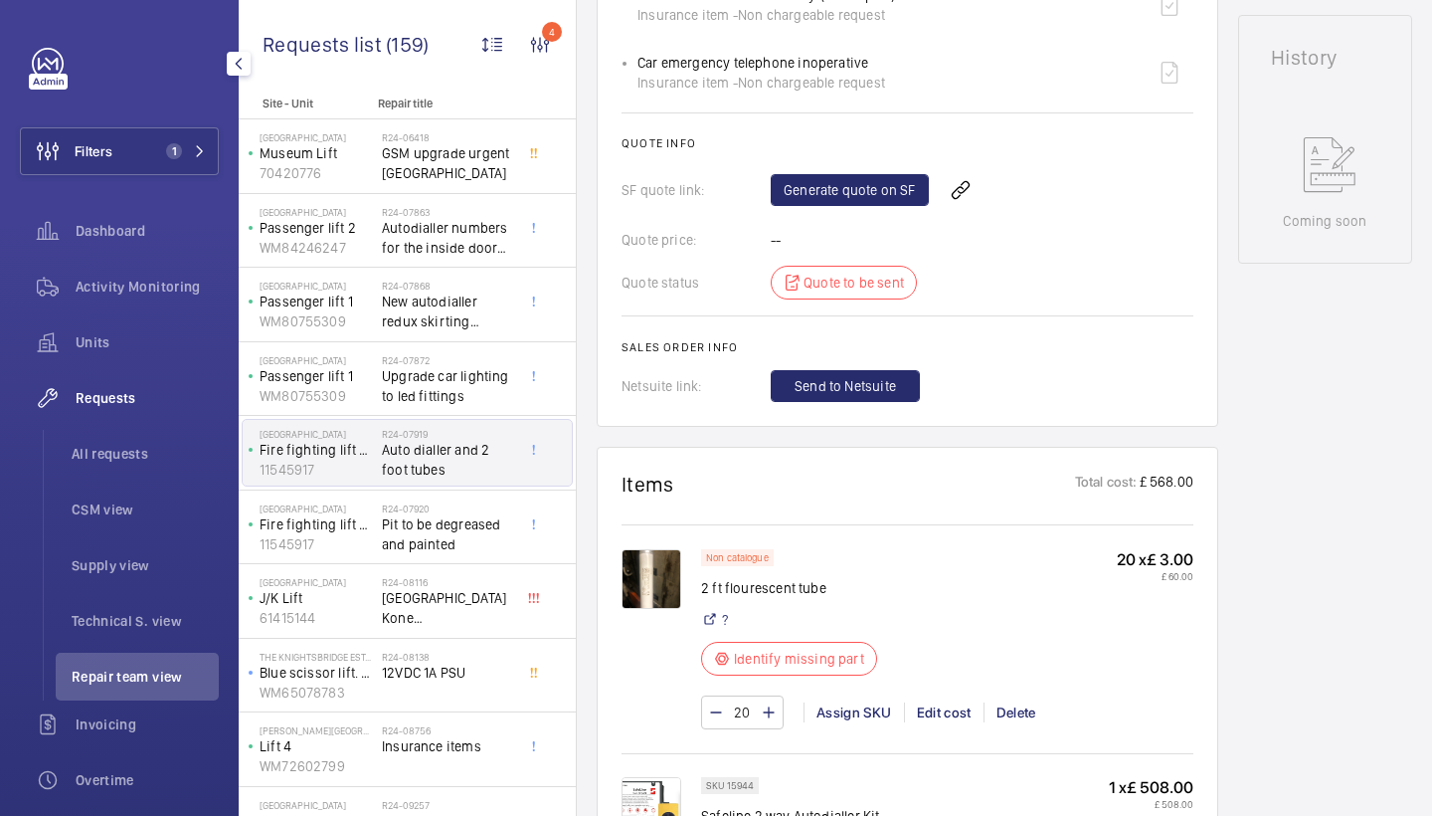
click at [669, 554] on img at bounding box center [652, 579] width 60 height 60
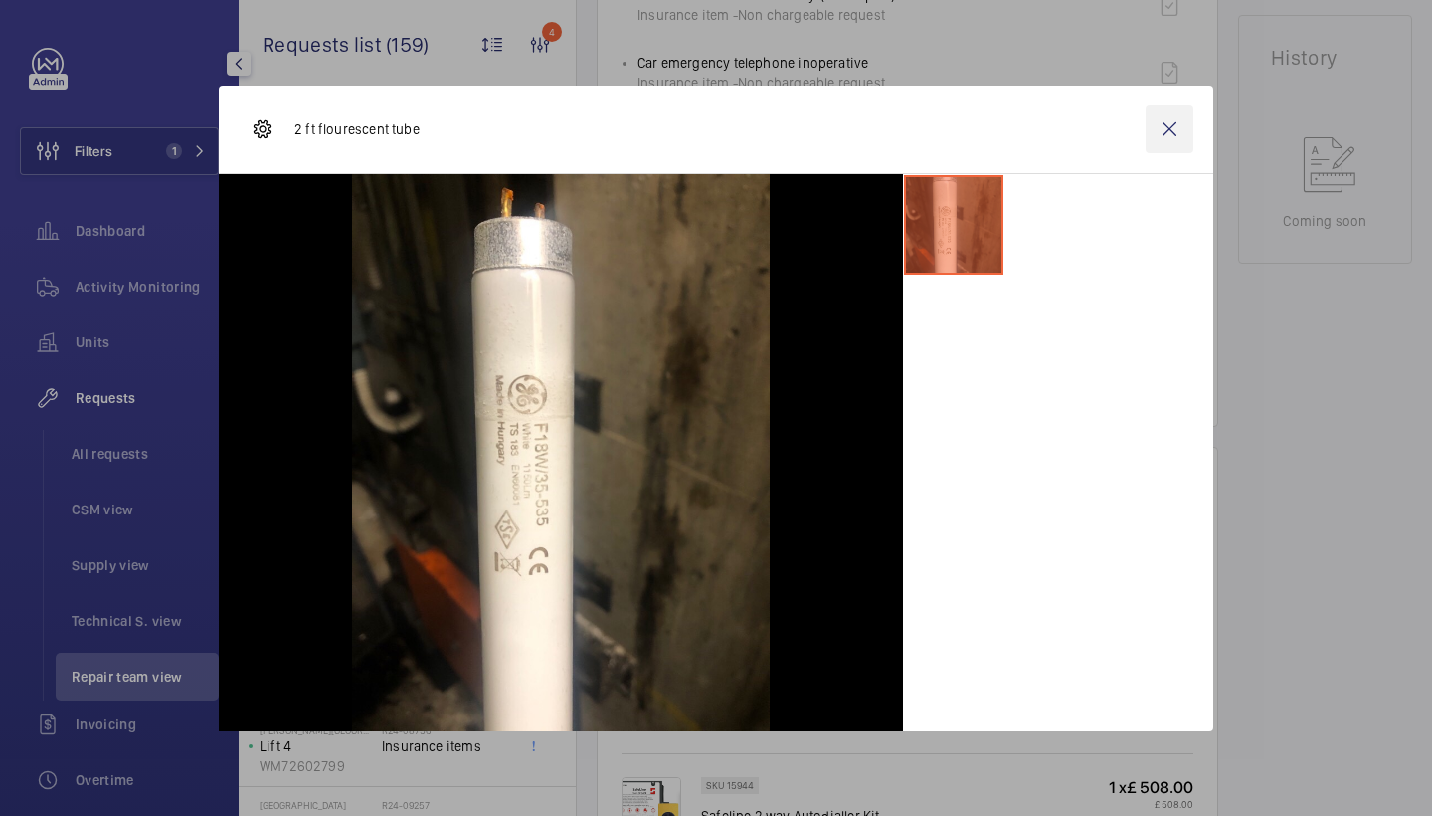
click at [1174, 130] on wm-front-icon-button at bounding box center [1170, 129] width 48 height 48
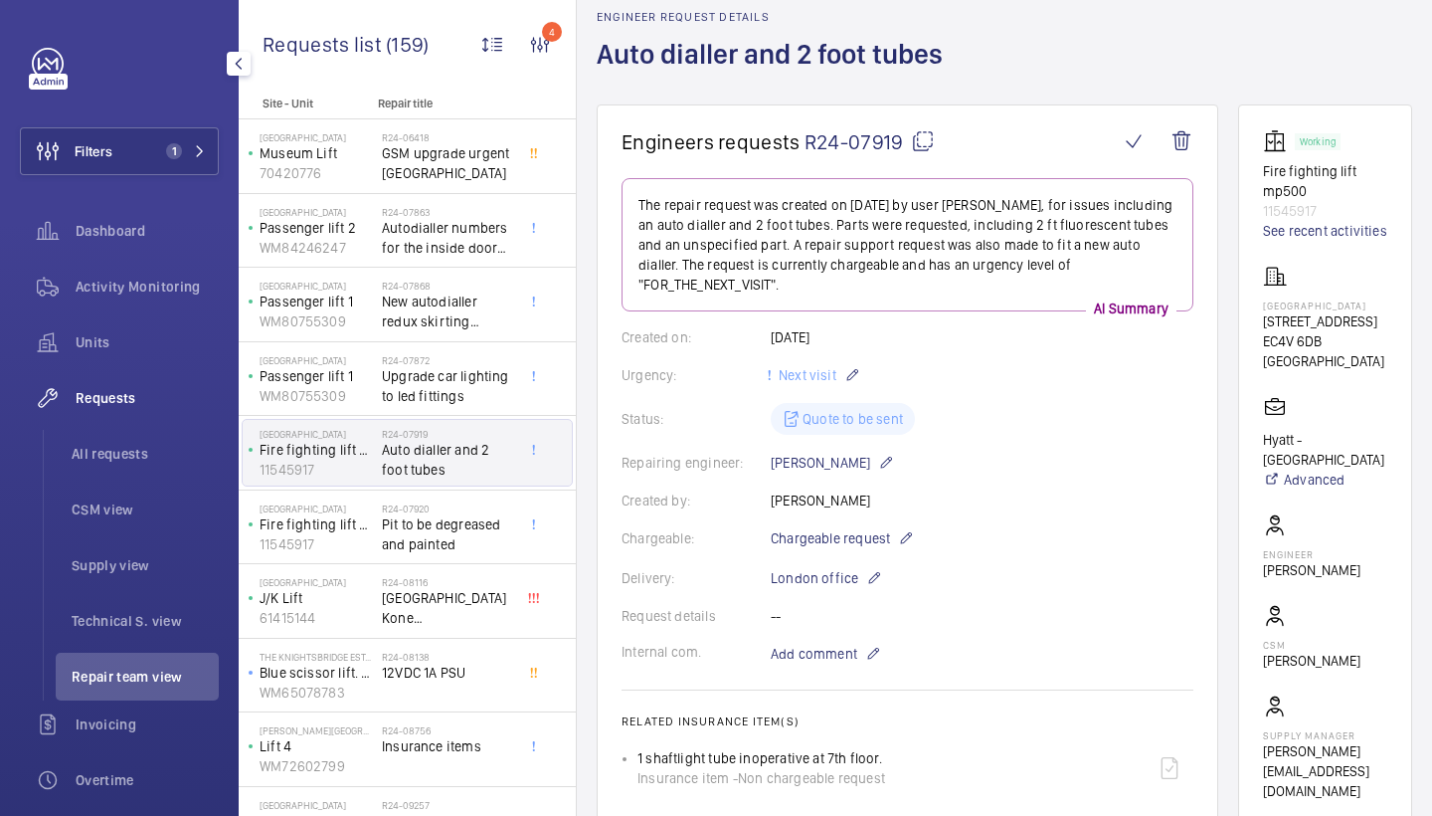
scroll to position [77, 0]
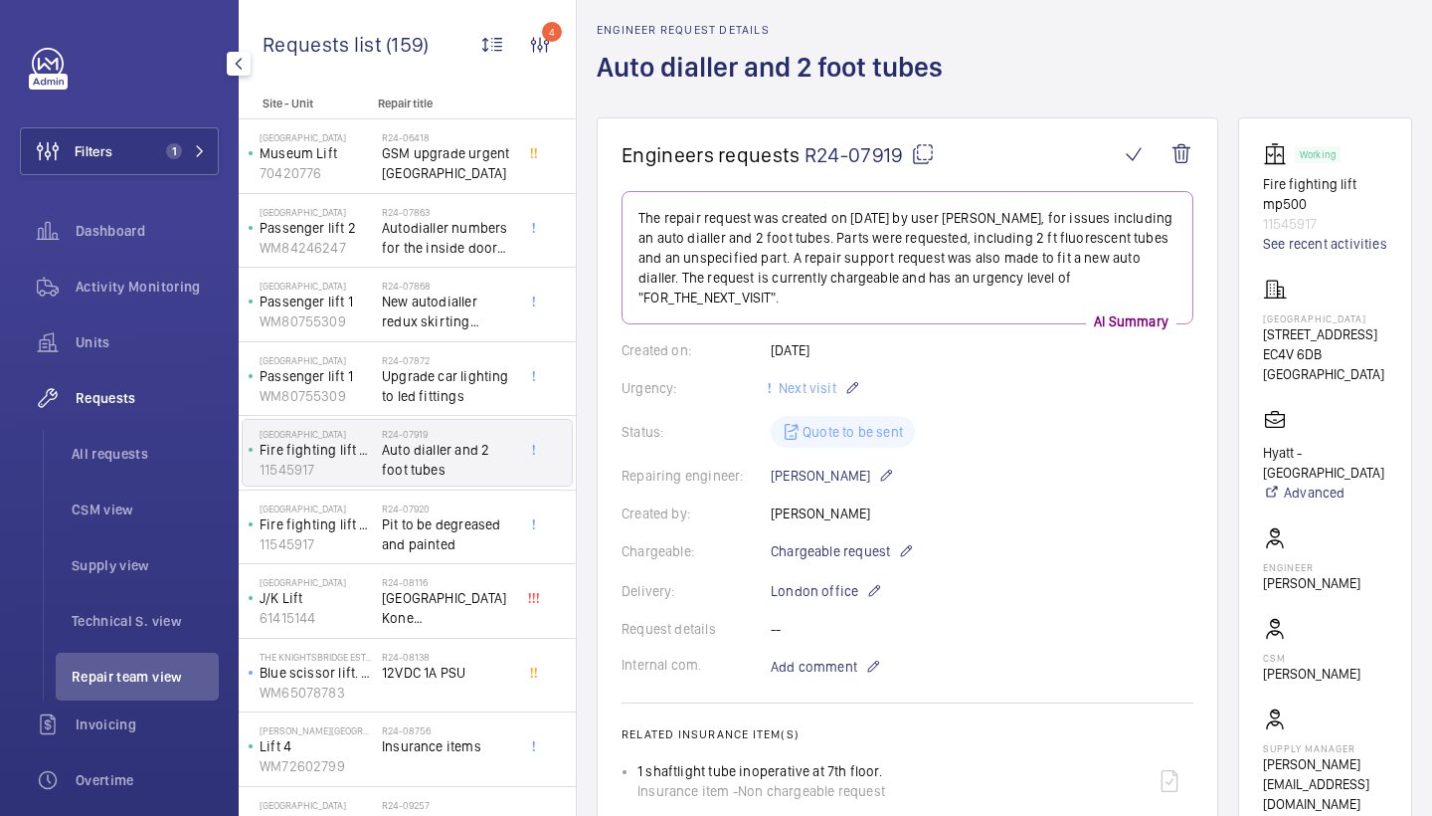
click at [913, 148] on mat-icon at bounding box center [923, 154] width 24 height 24
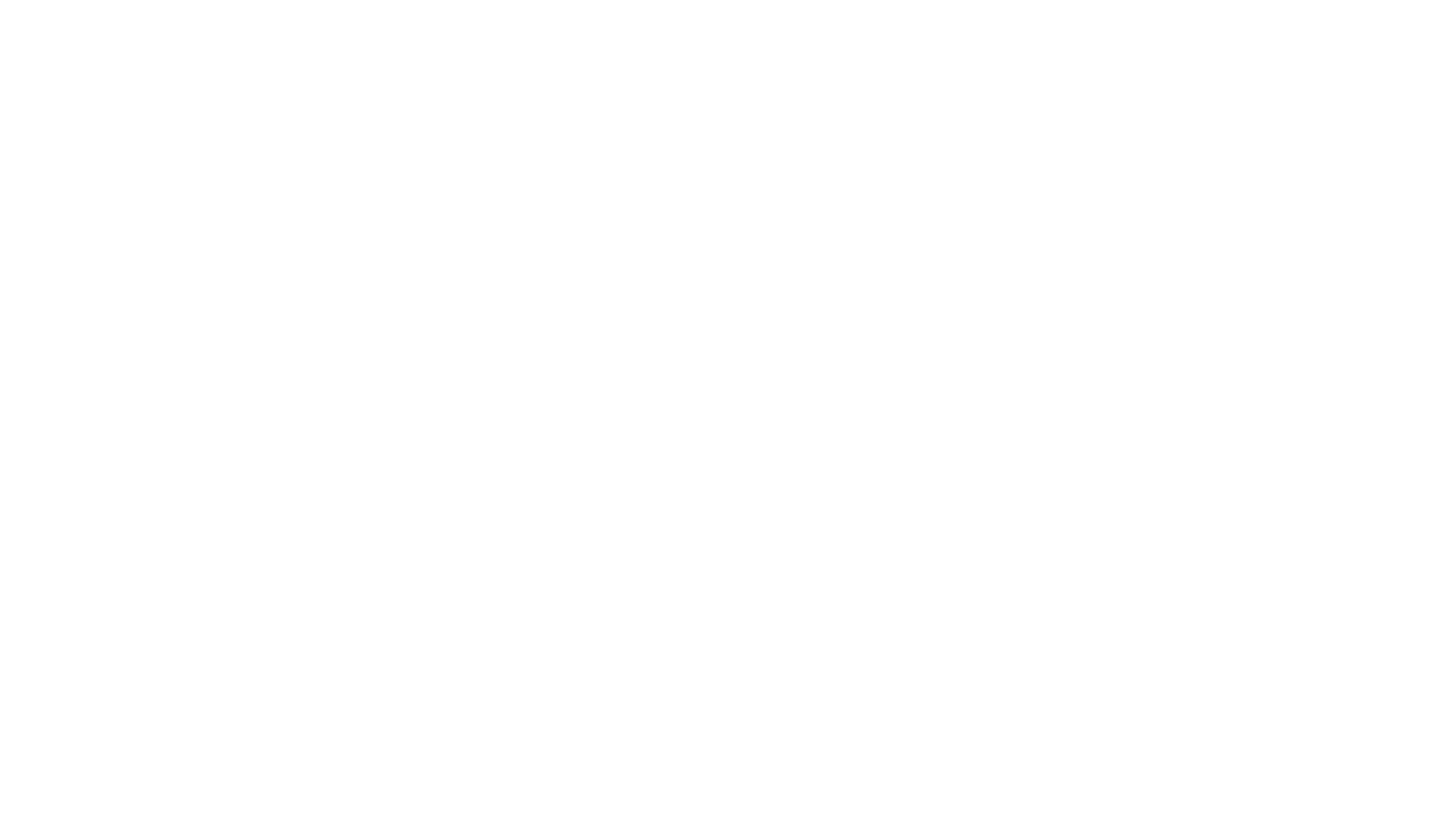
click at [892, 0] on html at bounding box center [716, 0] width 1432 height 0
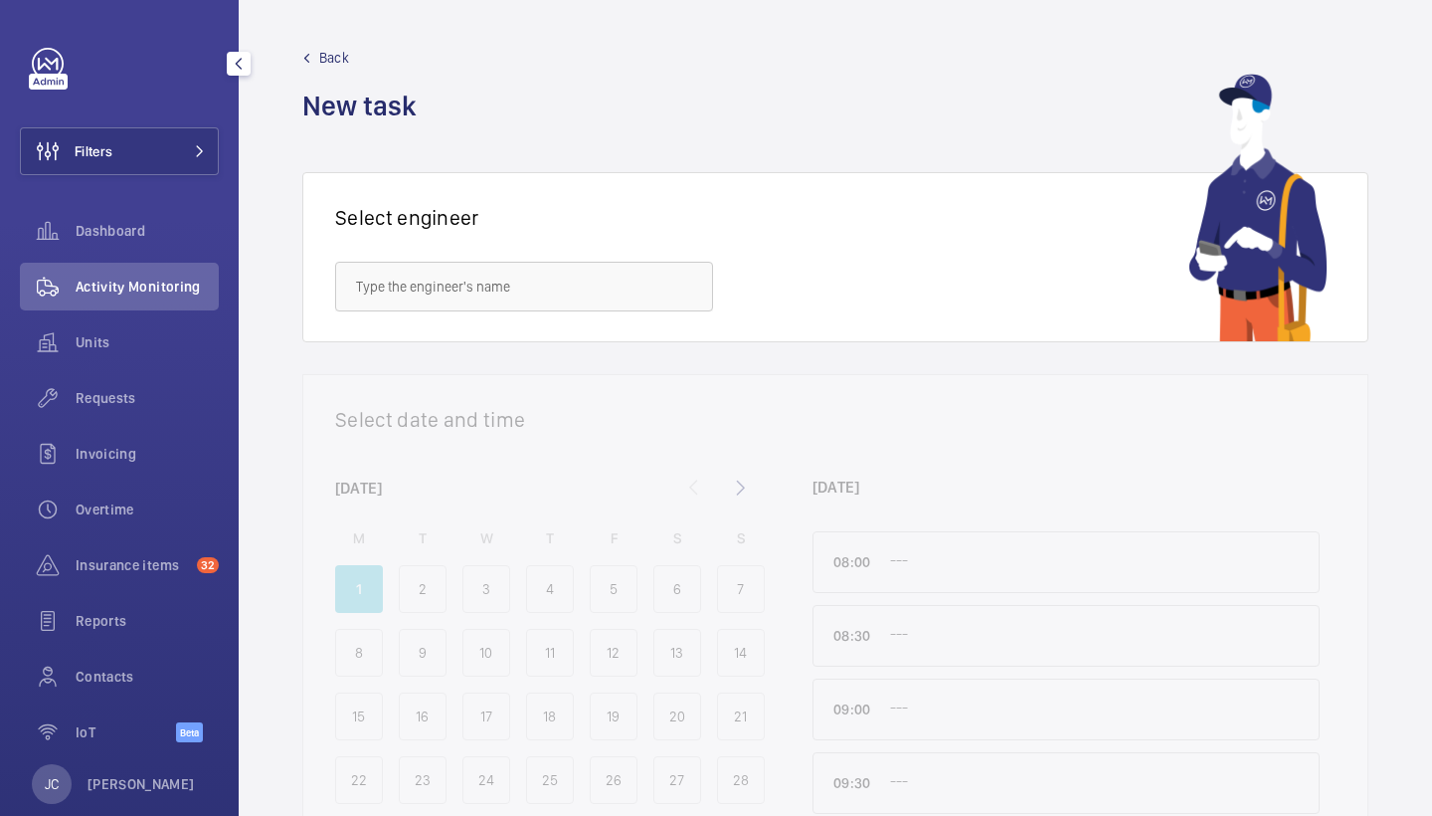
click at [208, 116] on div "Filters Dashboard Activity Monitoring Units Requests Invoicing Overtime Insuran…" at bounding box center [119, 406] width 199 height 716
click at [208, 155] on button "Filters" at bounding box center [119, 151] width 199 height 48
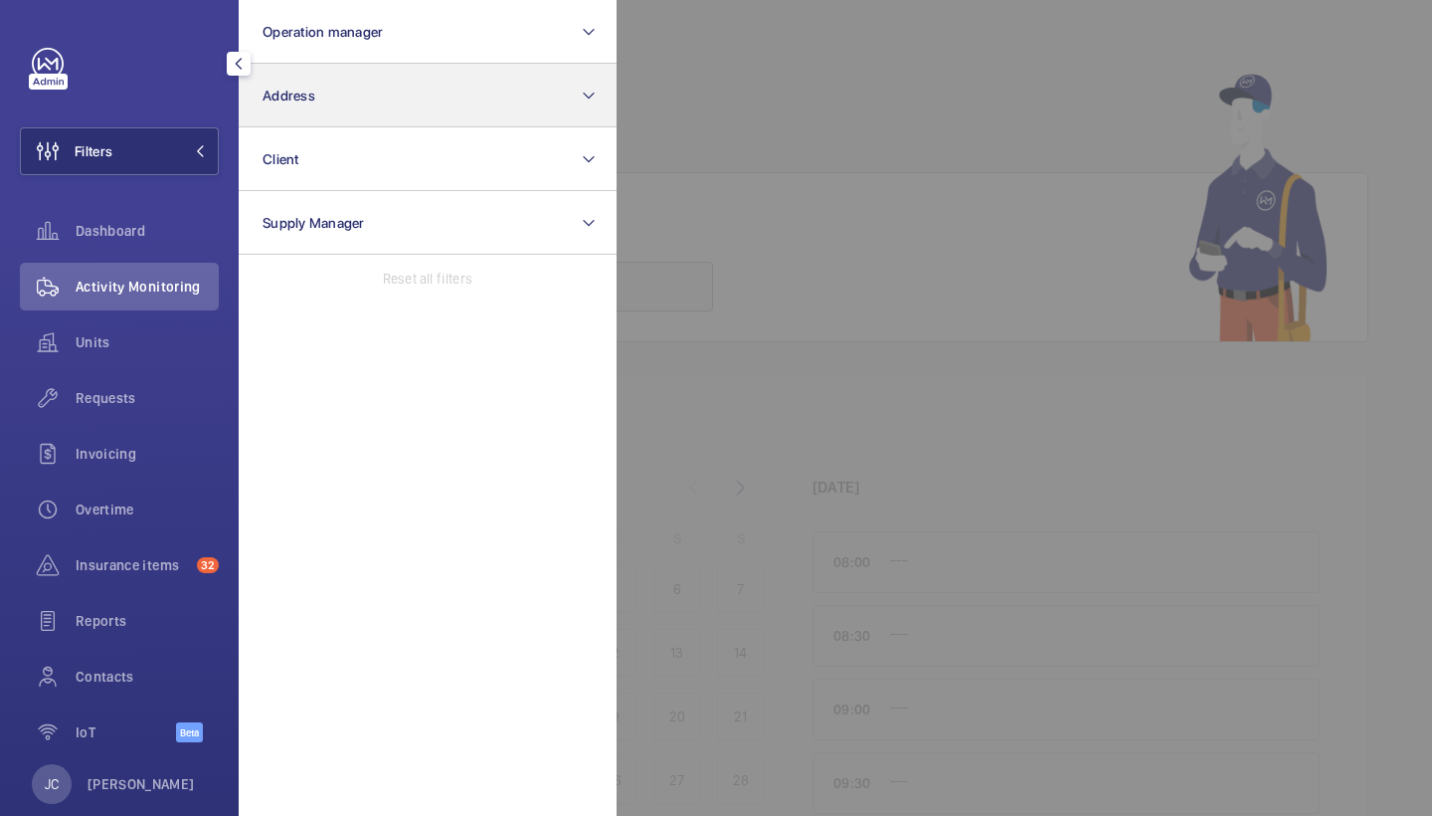
click at [323, 109] on button "Address" at bounding box center [428, 96] width 378 height 64
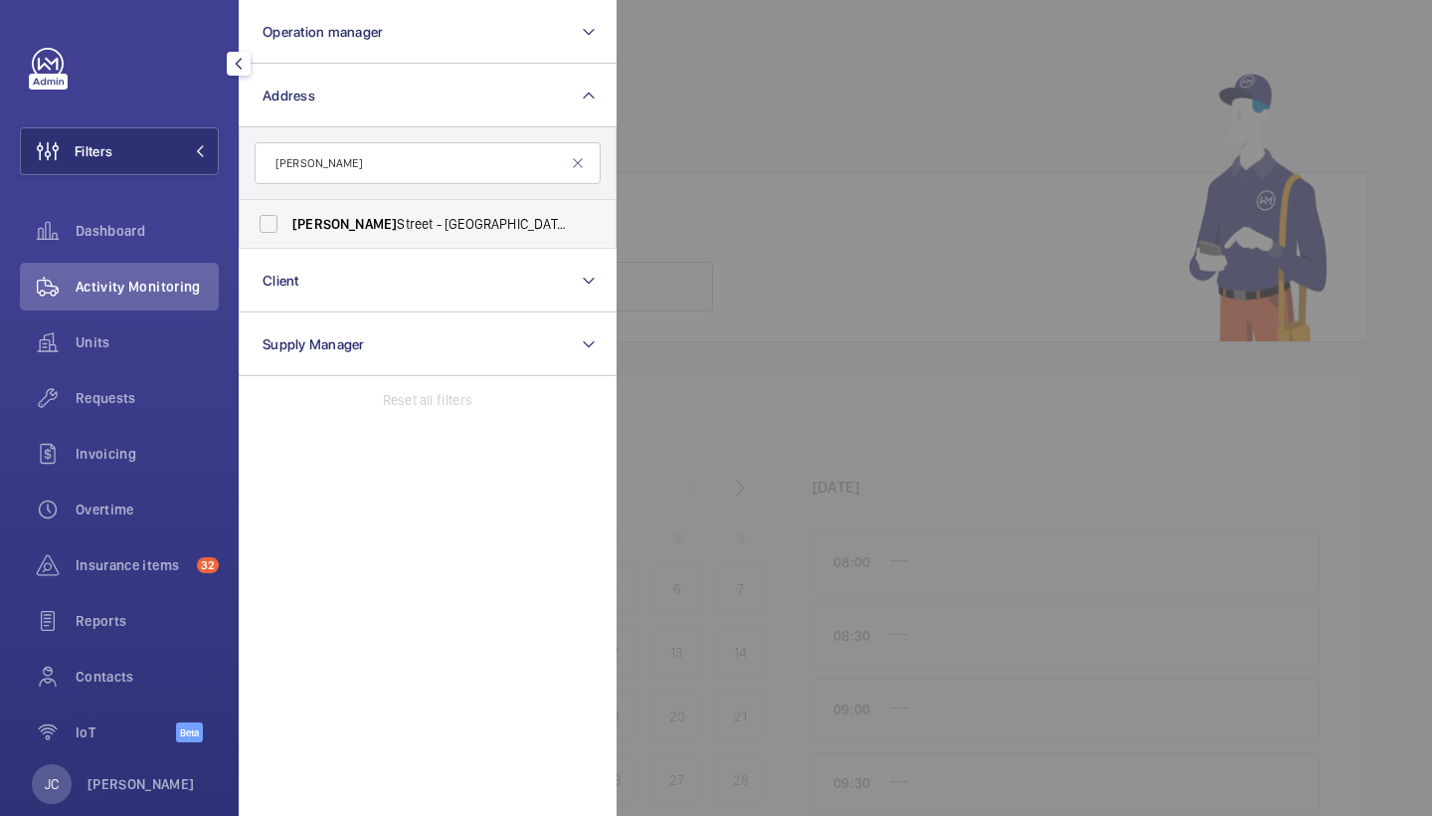
type input "westmoreland"
click at [480, 218] on span "Westmoreland Street - UCLH, 16-18 Westmoreland Street,, LONDON W1G 8PH" at bounding box center [429, 224] width 274 height 20
click at [288, 218] on input "Westmoreland Street - UCLH, 16-18 Westmoreland Street,, LONDON W1G 8PH" at bounding box center [269, 224] width 40 height 40
checkbox input "true"
click at [160, 369] on div "Units" at bounding box center [119, 346] width 199 height 56
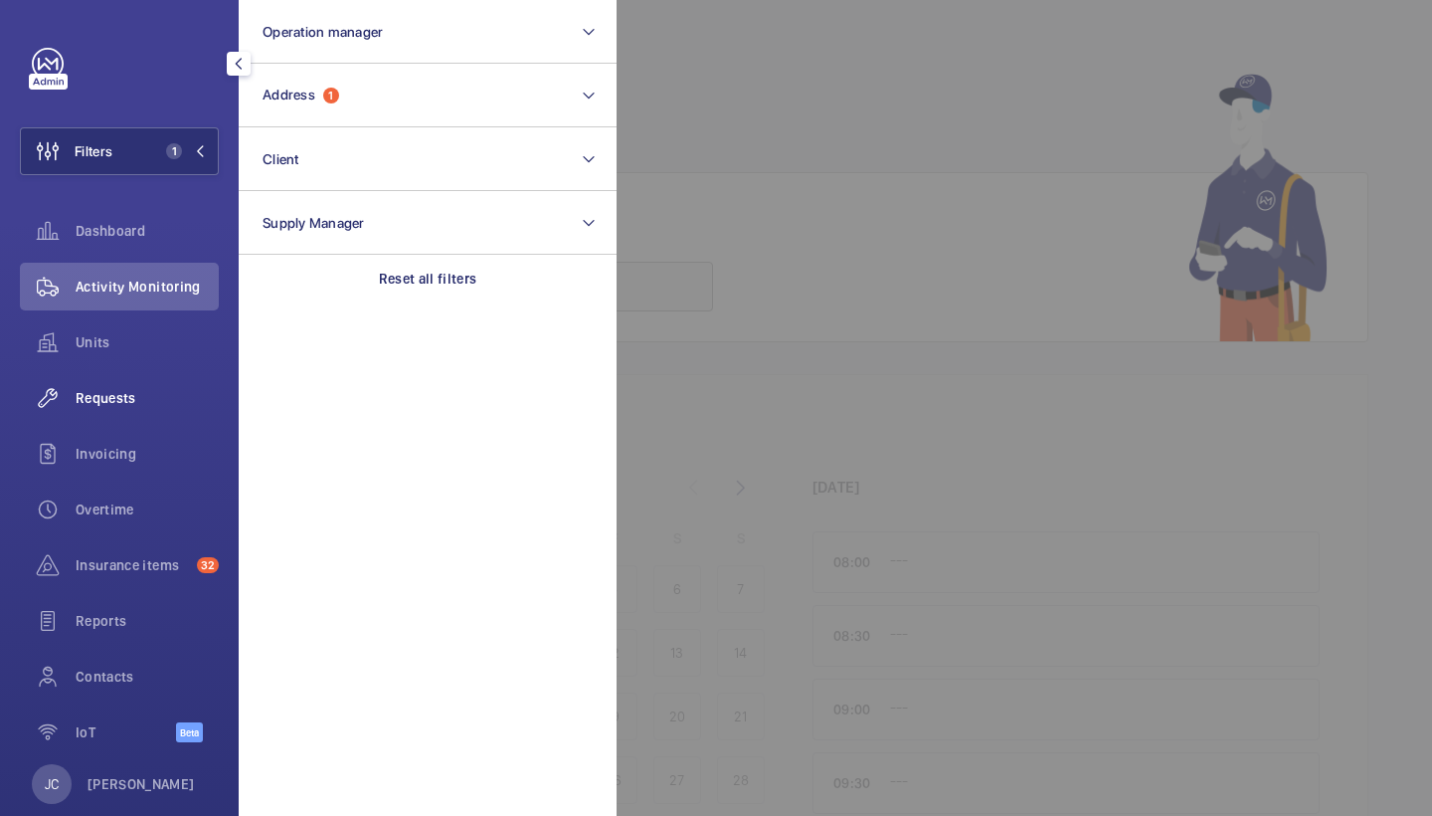
click at [165, 379] on div "Requests" at bounding box center [119, 398] width 199 height 48
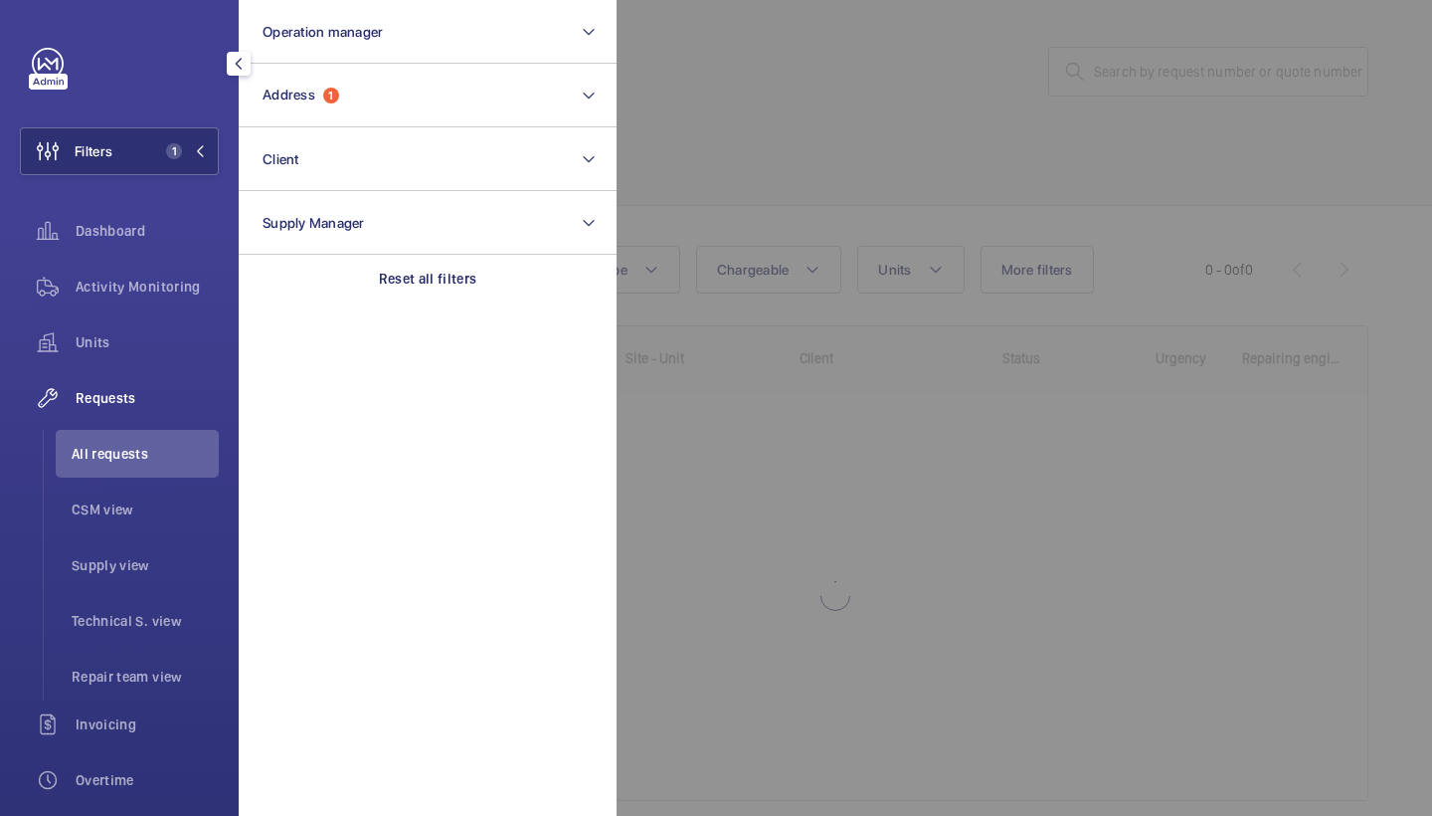
click at [828, 86] on div at bounding box center [1333, 408] width 1432 height 816
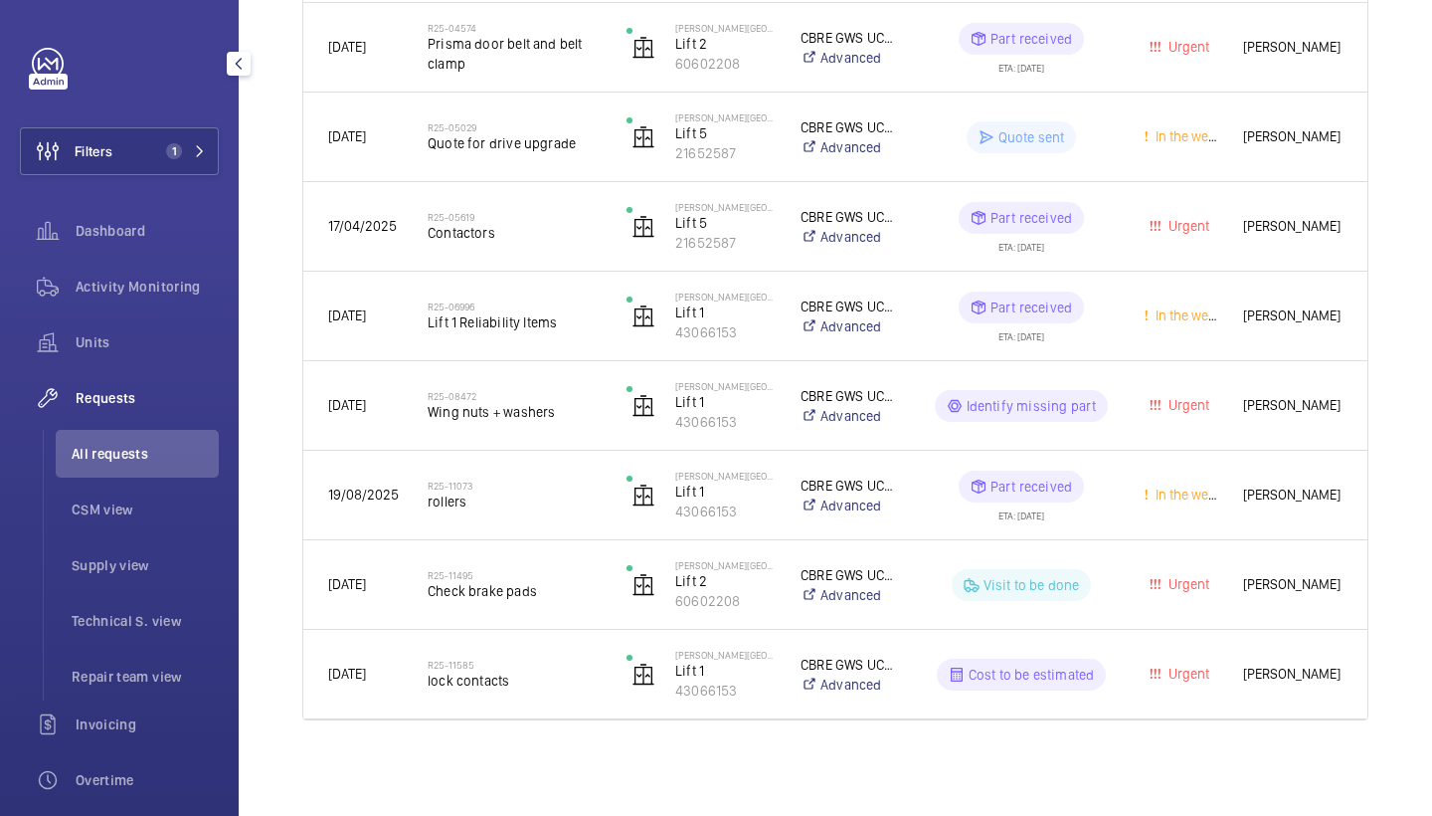
scroll to position [1104, 0]
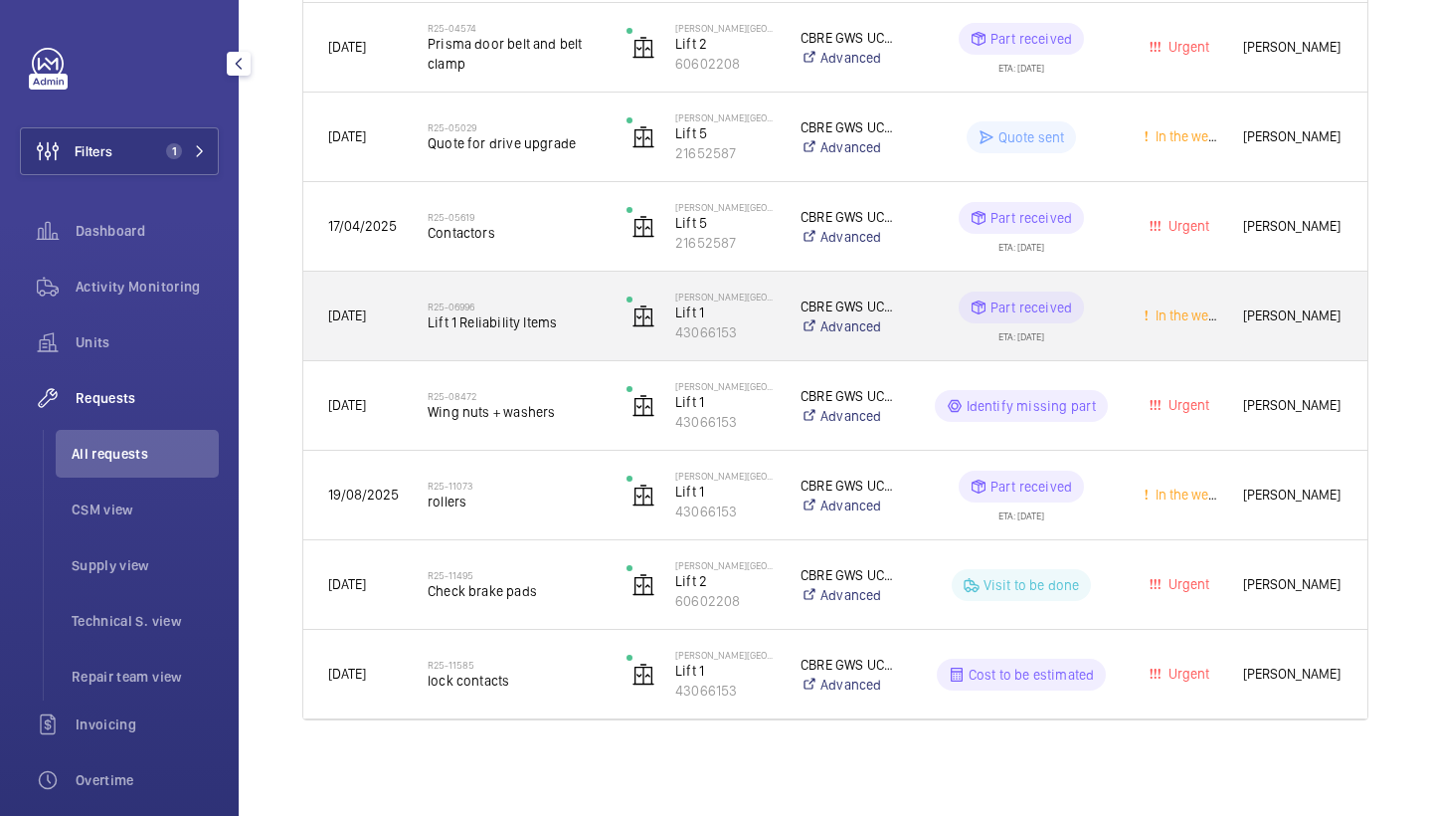
click at [530, 345] on div "R25-06996 Lift 1 Reliability Items" at bounding box center [502, 317] width 197 height 90
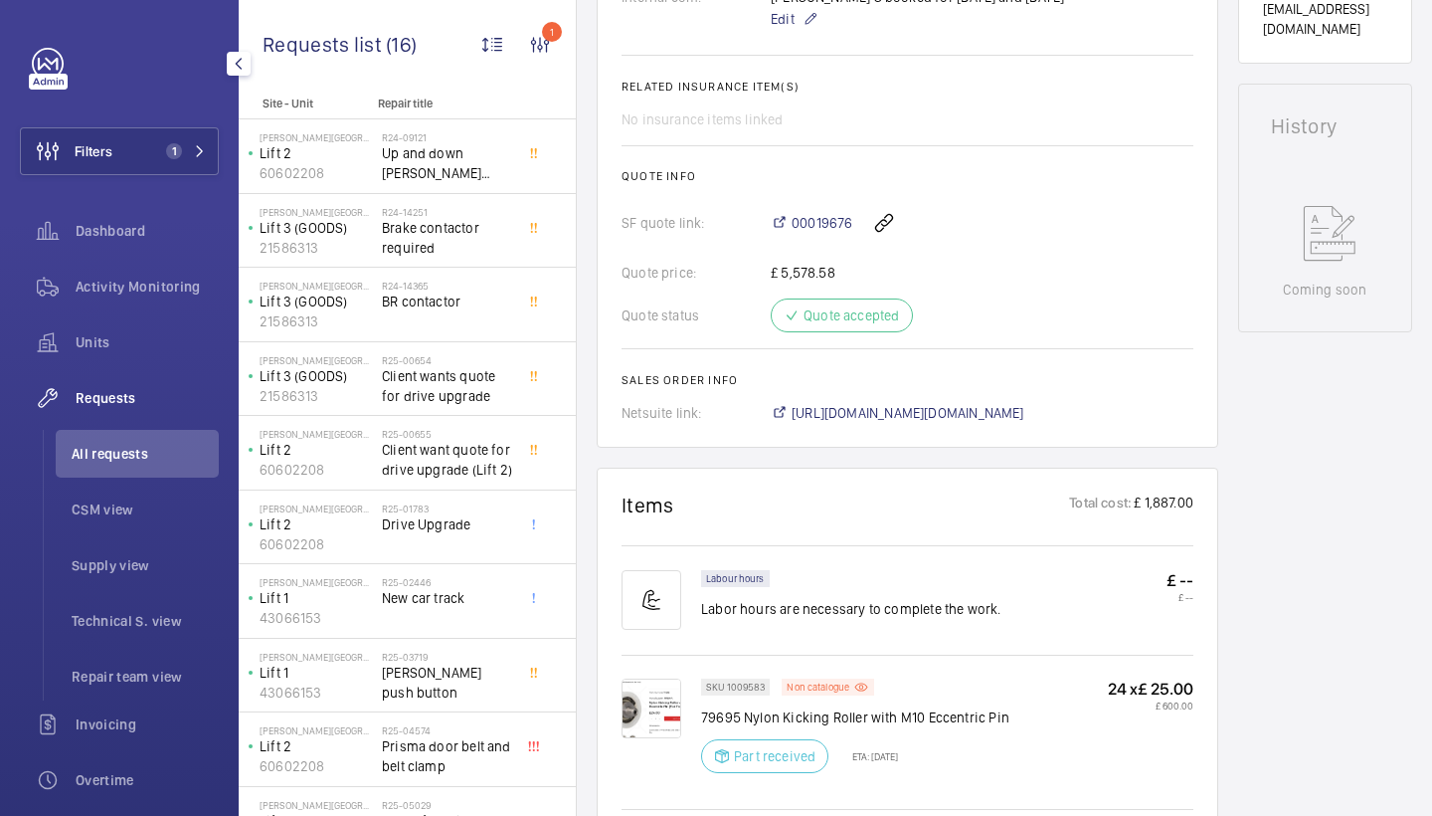
scroll to position [860, 0]
drag, startPoint x: 761, startPoint y: 230, endPoint x: 856, endPoint y: 233, distance: 95.5
click at [856, 233] on div "SF quote link: 00019676" at bounding box center [908, 226] width 572 height 48
copy div "00019676"
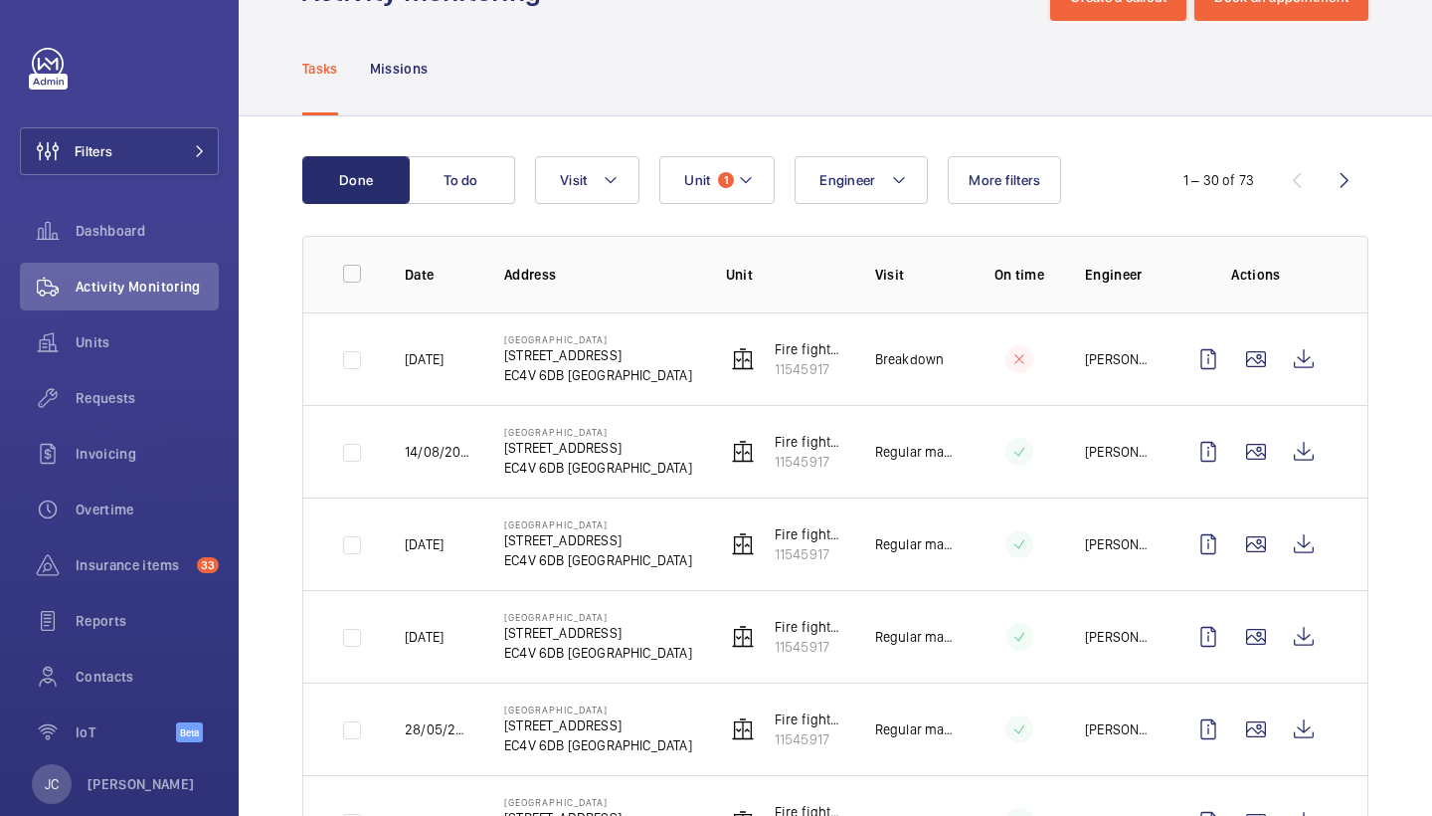
scroll to position [77, 0]
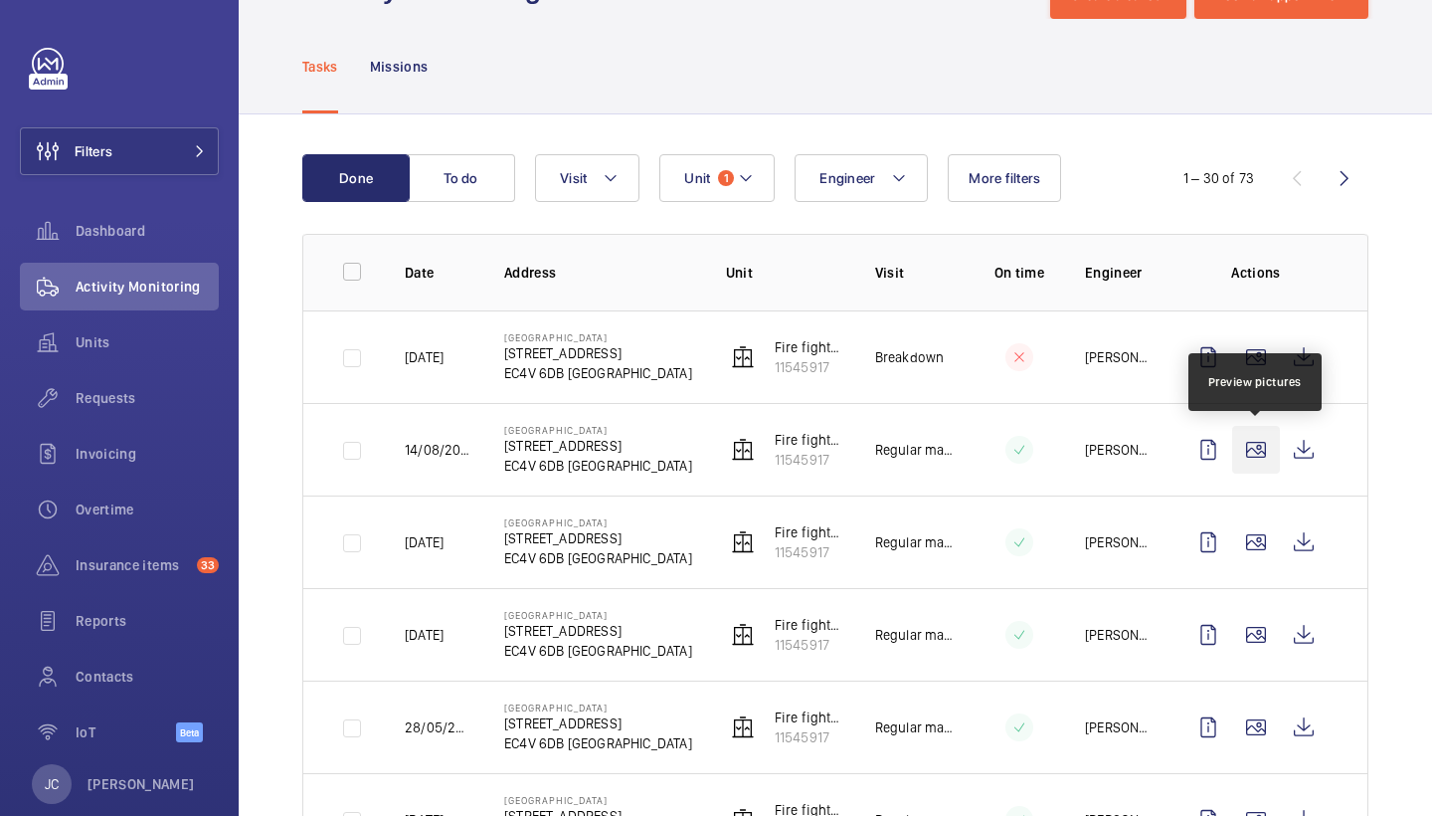
click at [1260, 453] on wm-front-icon-button at bounding box center [1256, 450] width 48 height 48
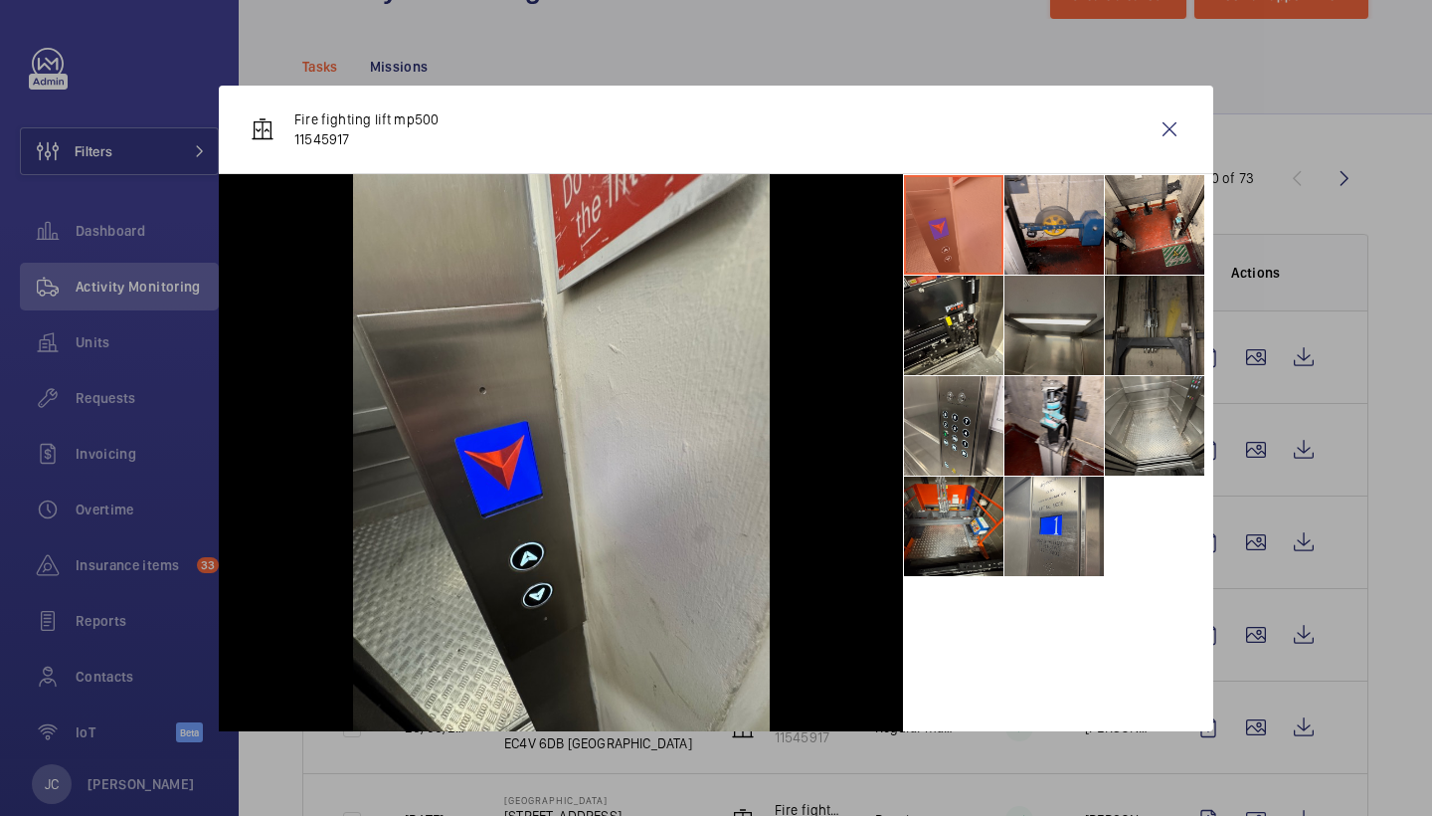
click at [1052, 341] on li at bounding box center [1054, 325] width 99 height 99
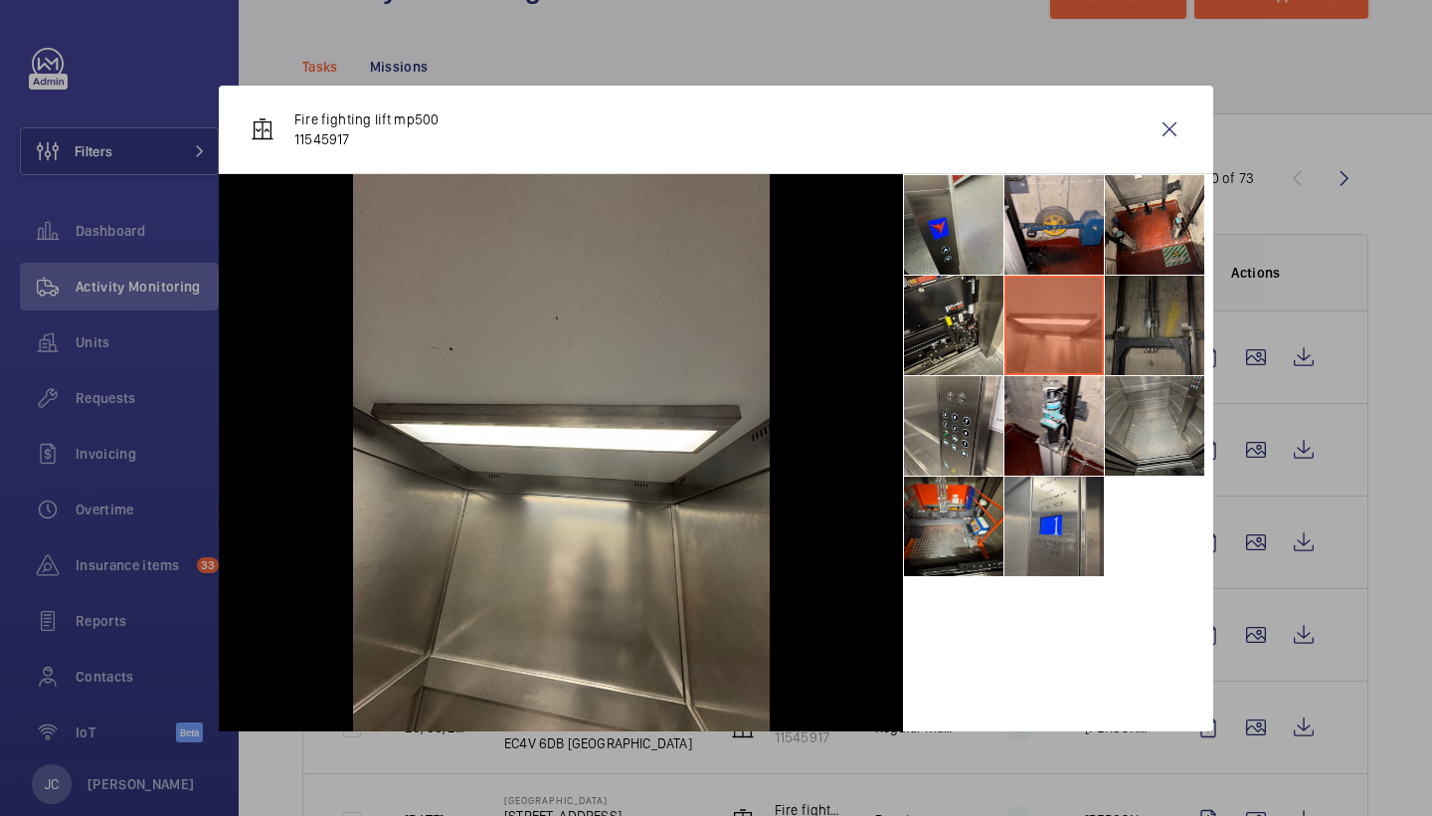
click at [1132, 395] on li at bounding box center [1154, 425] width 99 height 99
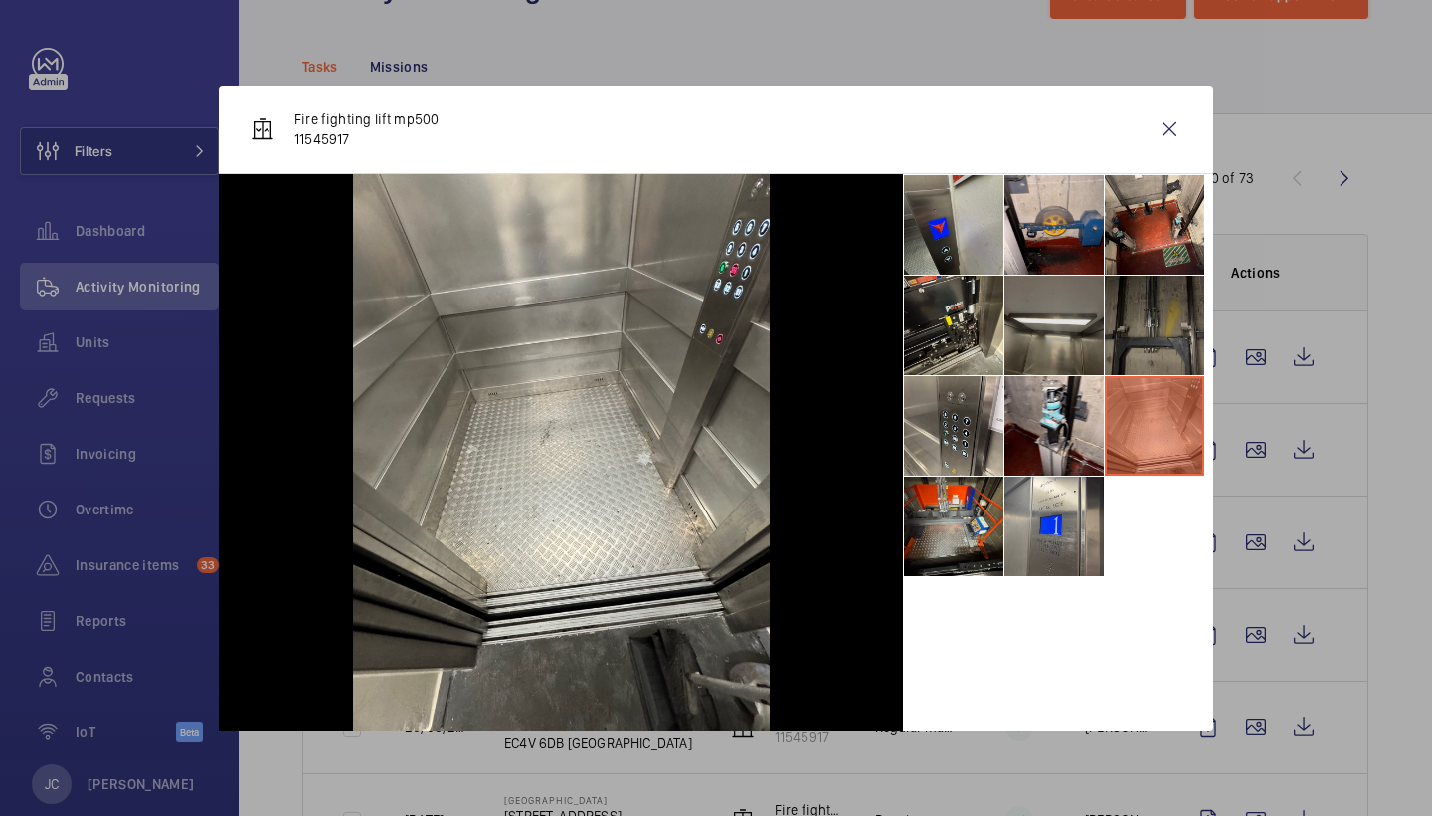
click at [1051, 313] on li at bounding box center [1054, 325] width 99 height 99
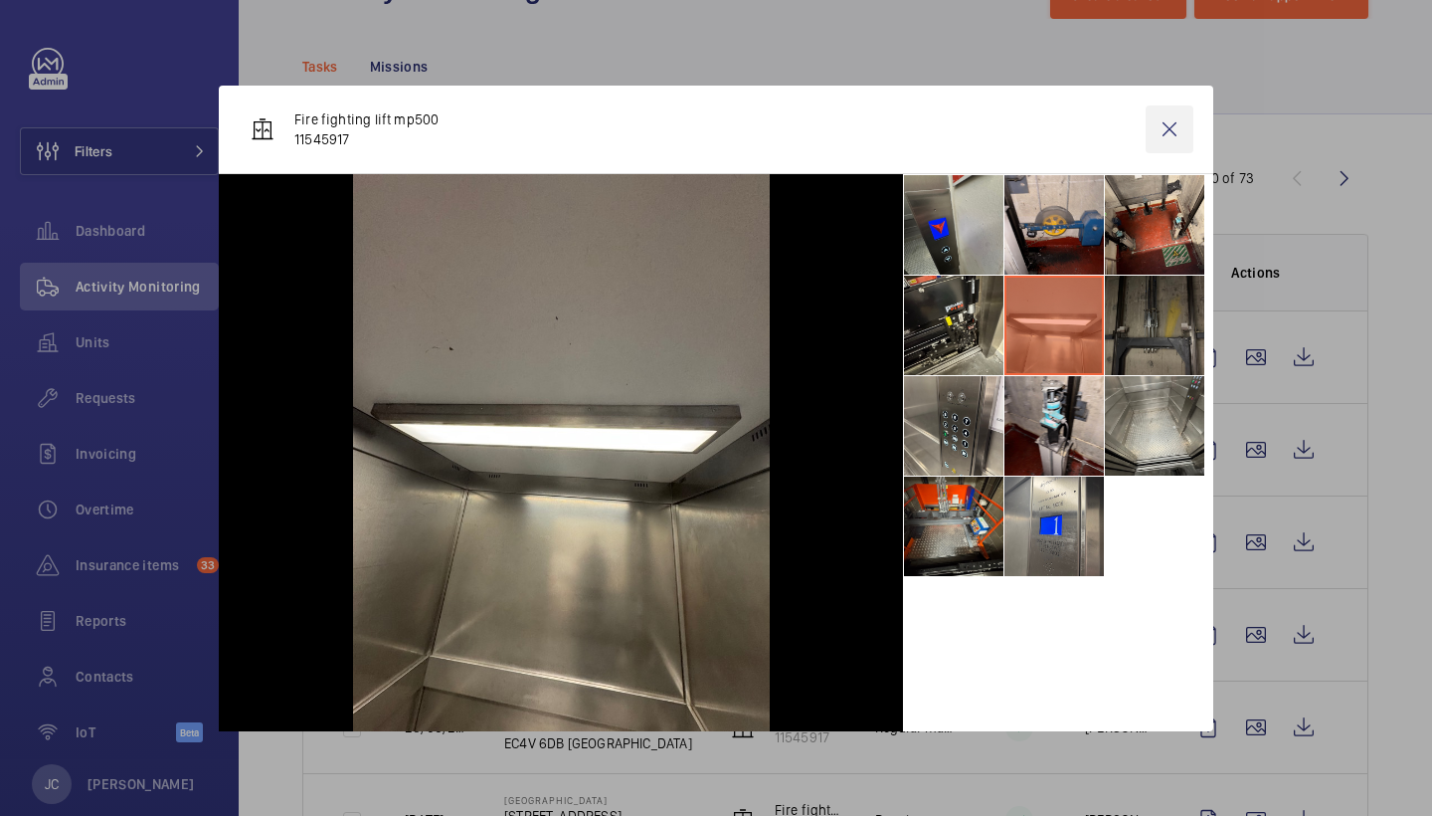
click at [1160, 132] on wm-front-icon-button at bounding box center [1170, 129] width 48 height 48
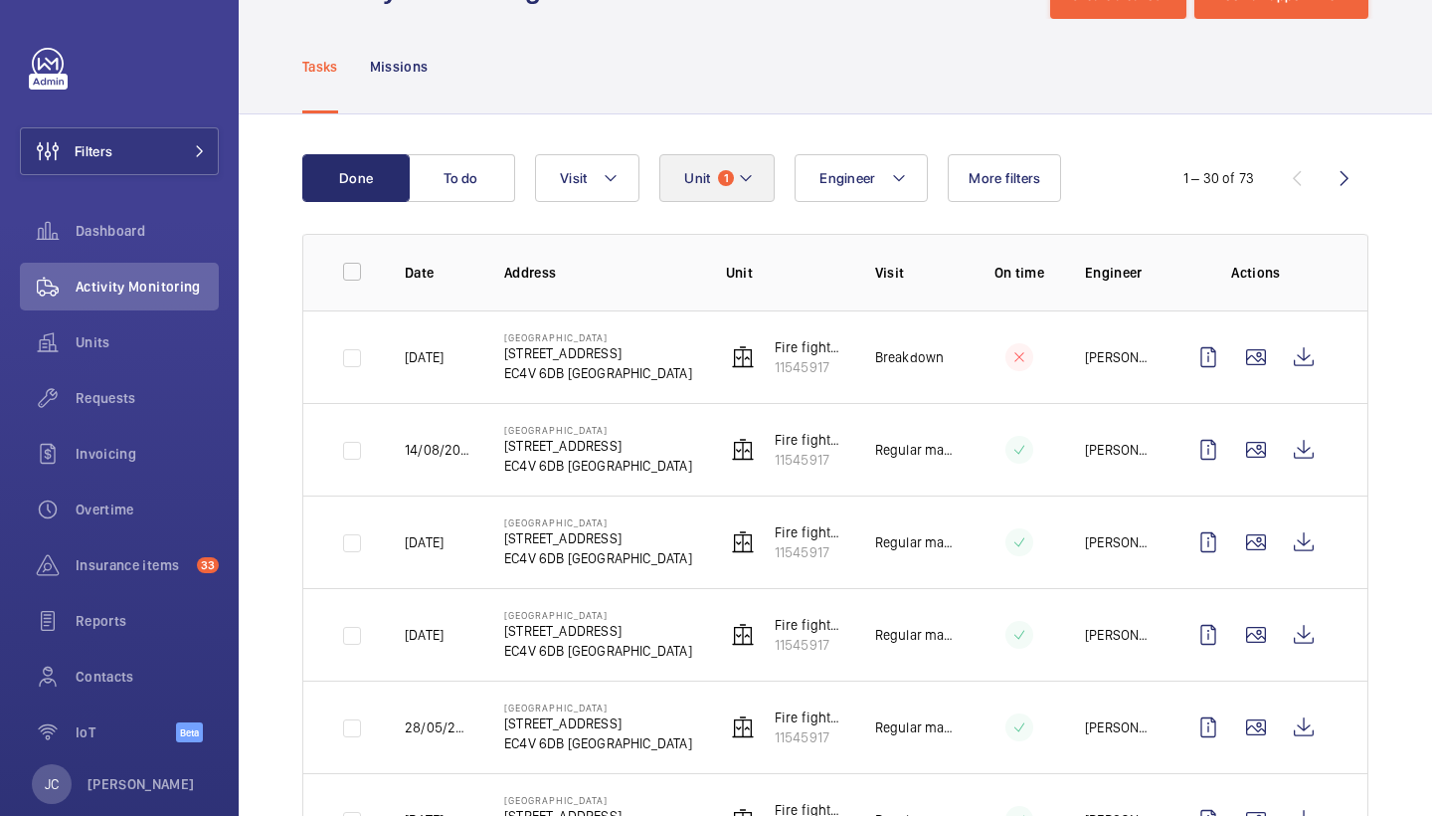
click at [737, 171] on button "Unit 1" at bounding box center [716, 178] width 115 height 48
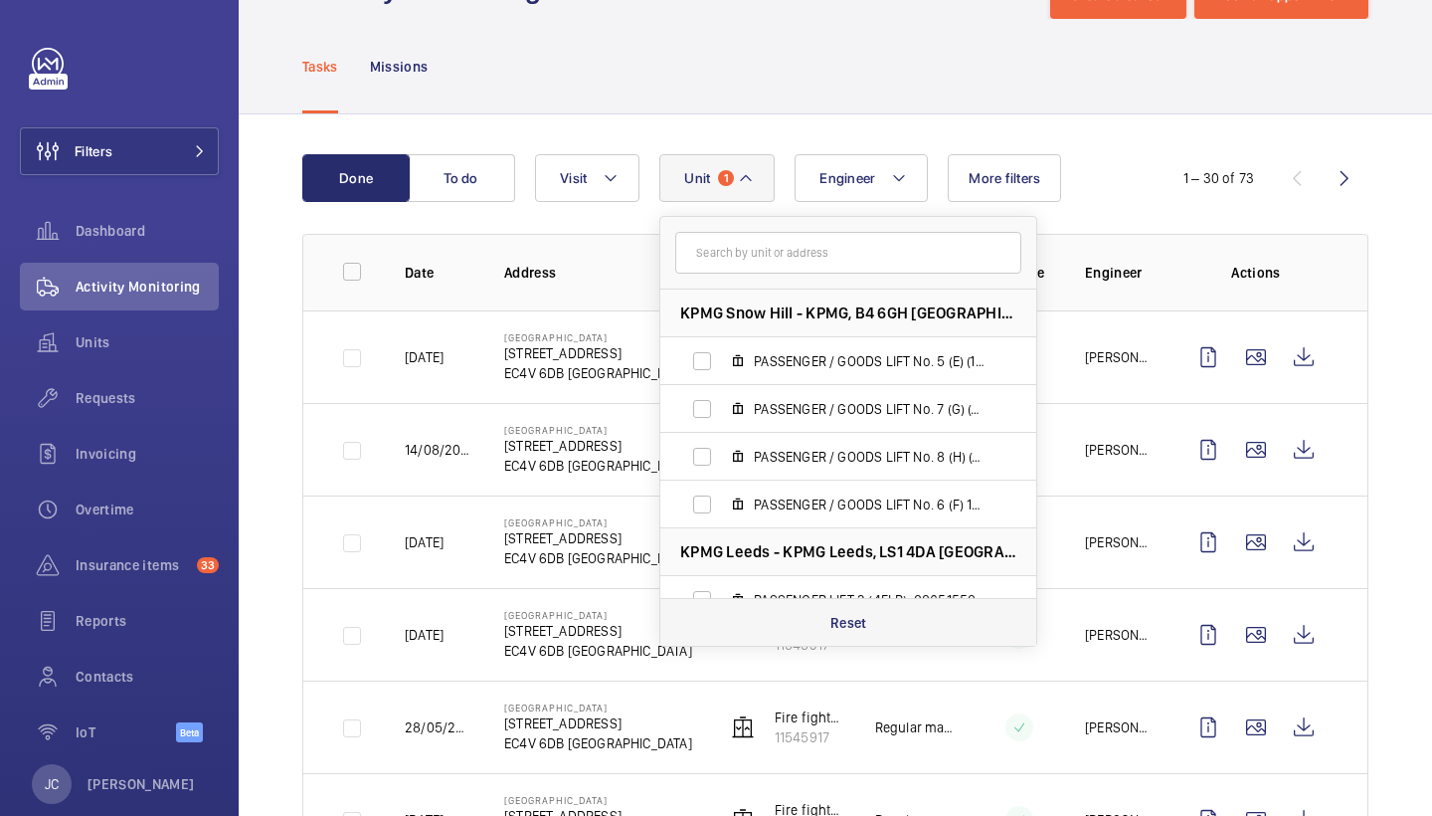
click at [857, 617] on p "Reset" at bounding box center [849, 623] width 37 height 20
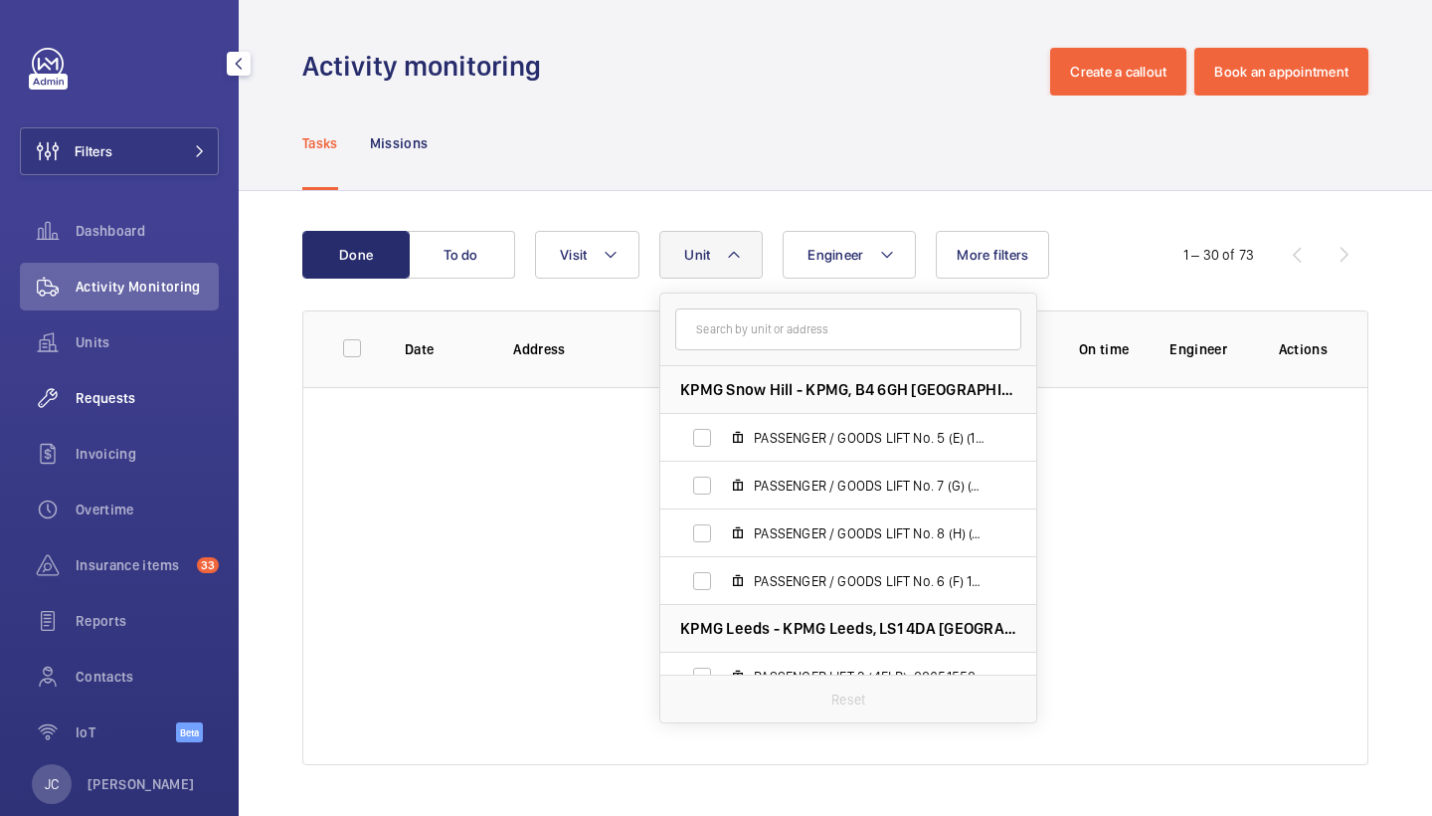
click at [145, 393] on span "Requests" at bounding box center [147, 398] width 143 height 20
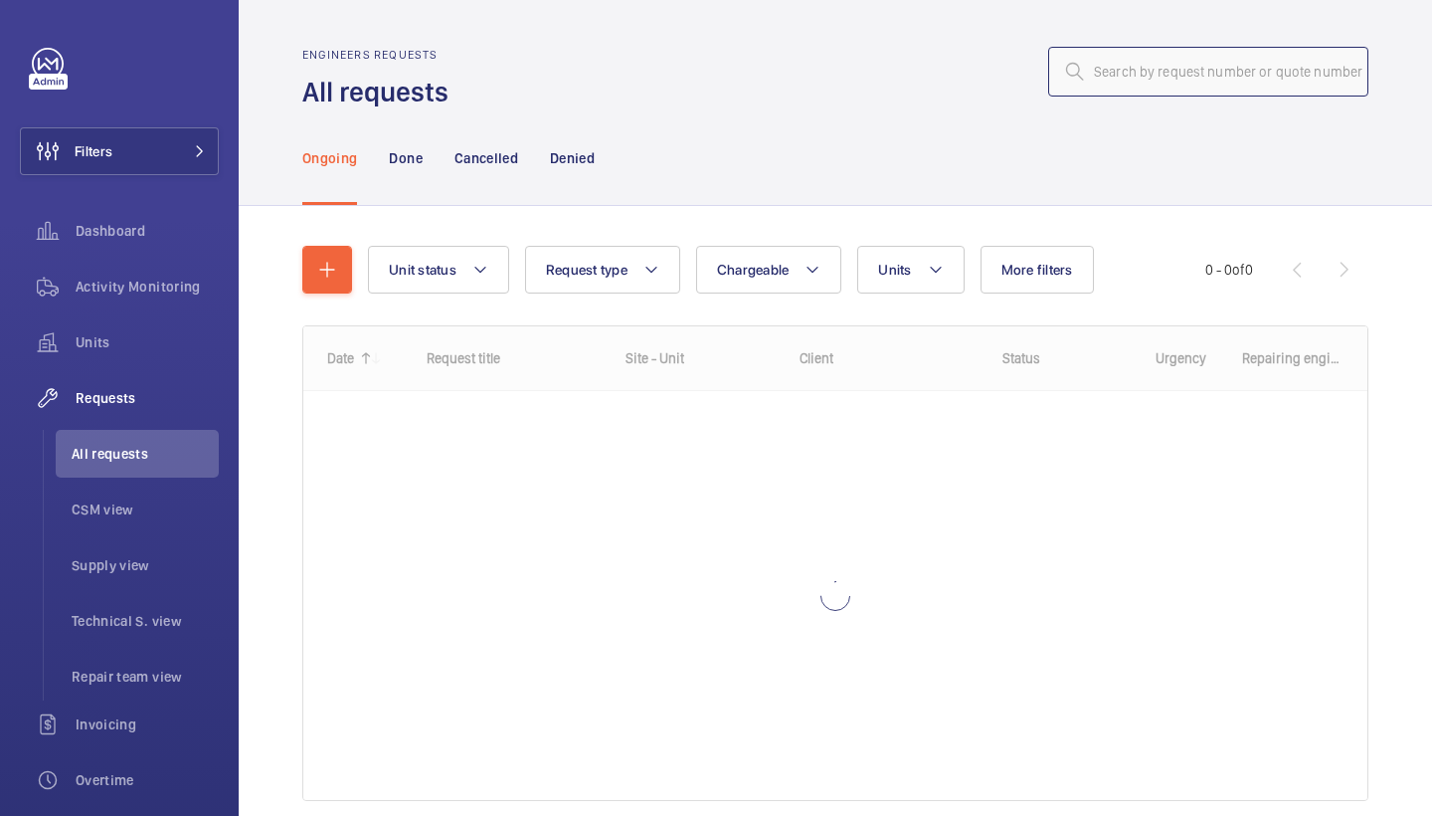
click at [1178, 63] on input "text" at bounding box center [1208, 72] width 320 height 50
type input "R25-11577"
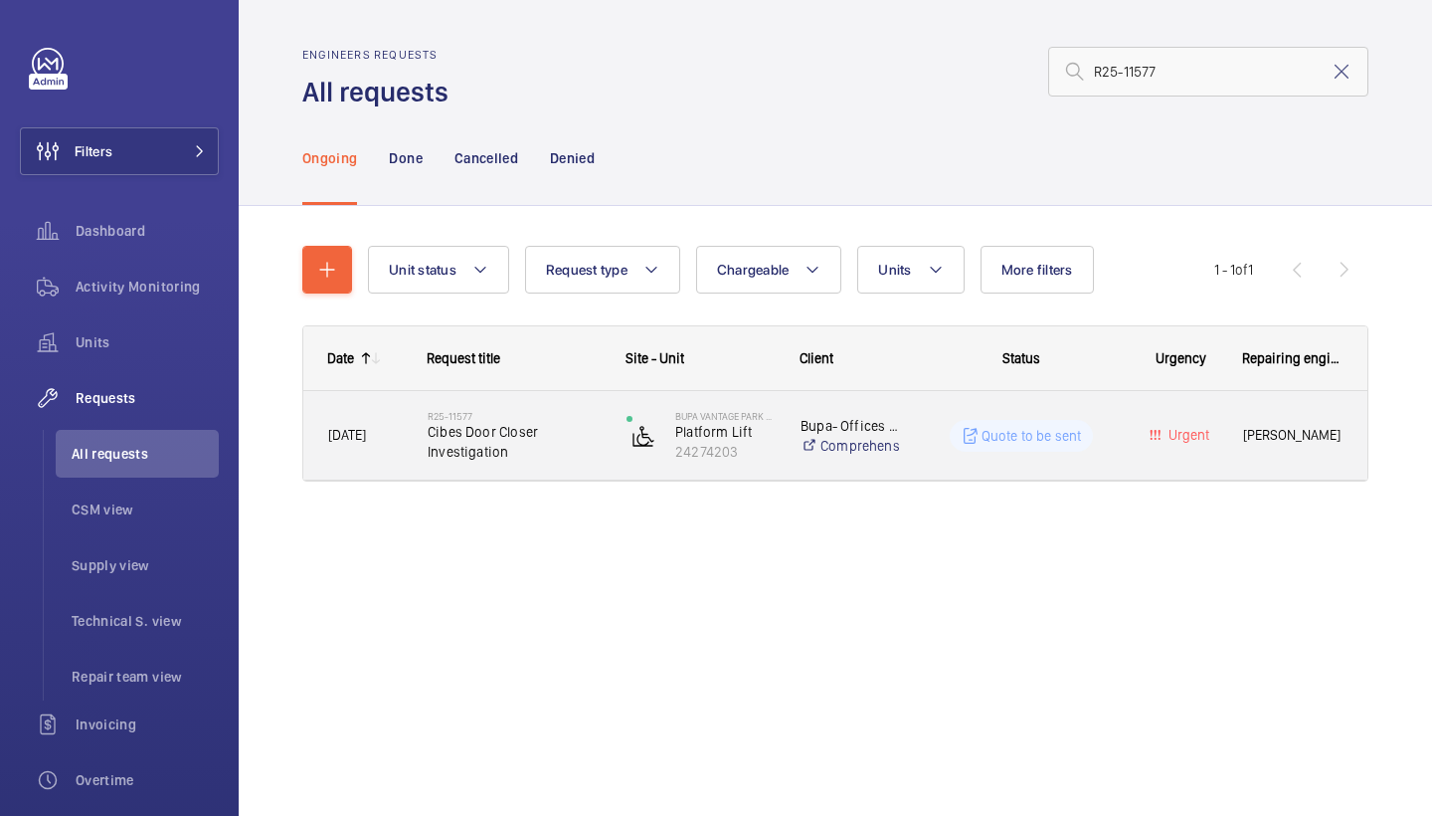
click at [545, 460] on span "Cibes Door Closer Investigation" at bounding box center [514, 442] width 173 height 40
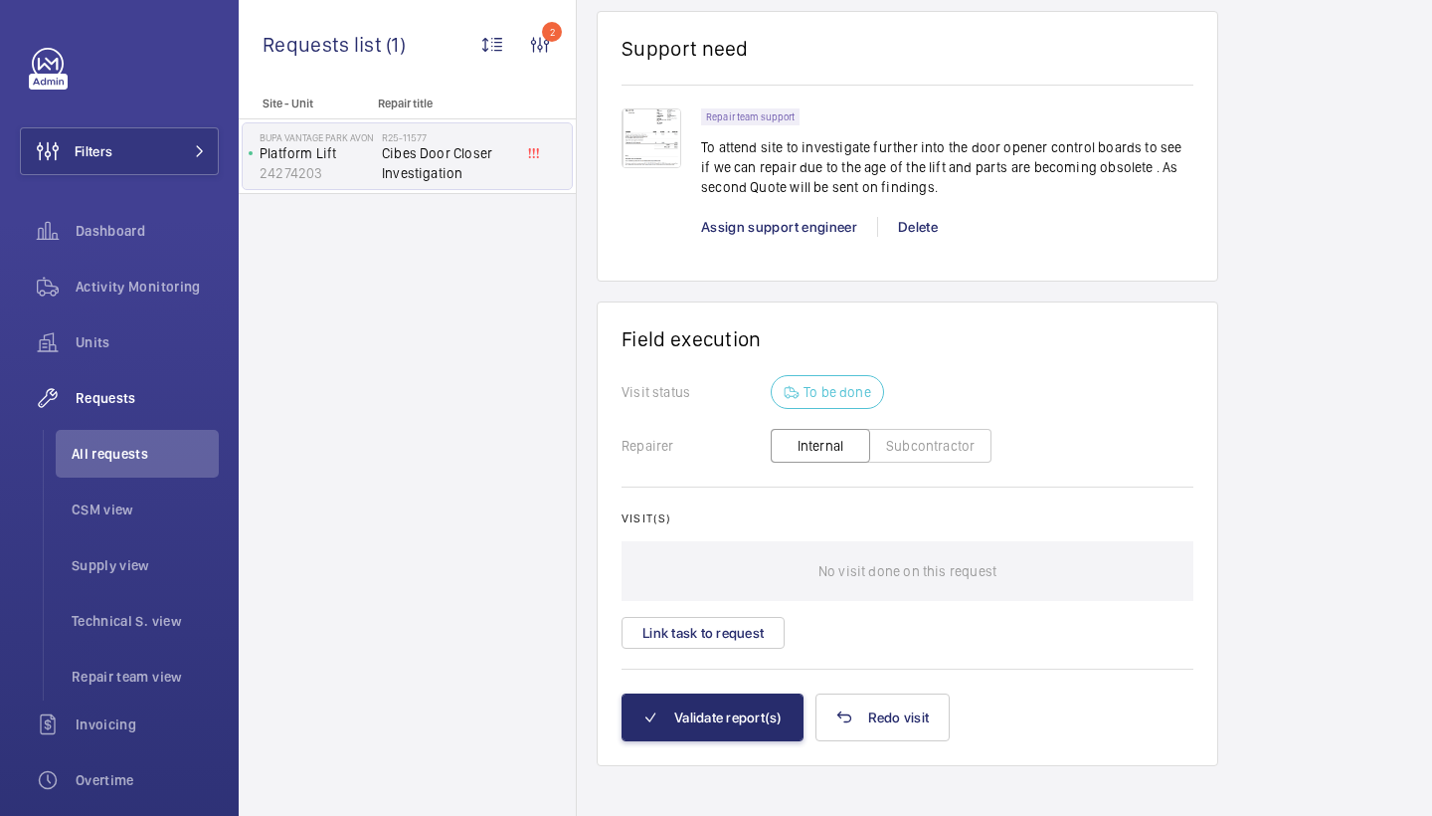
scroll to position [1440, 0]
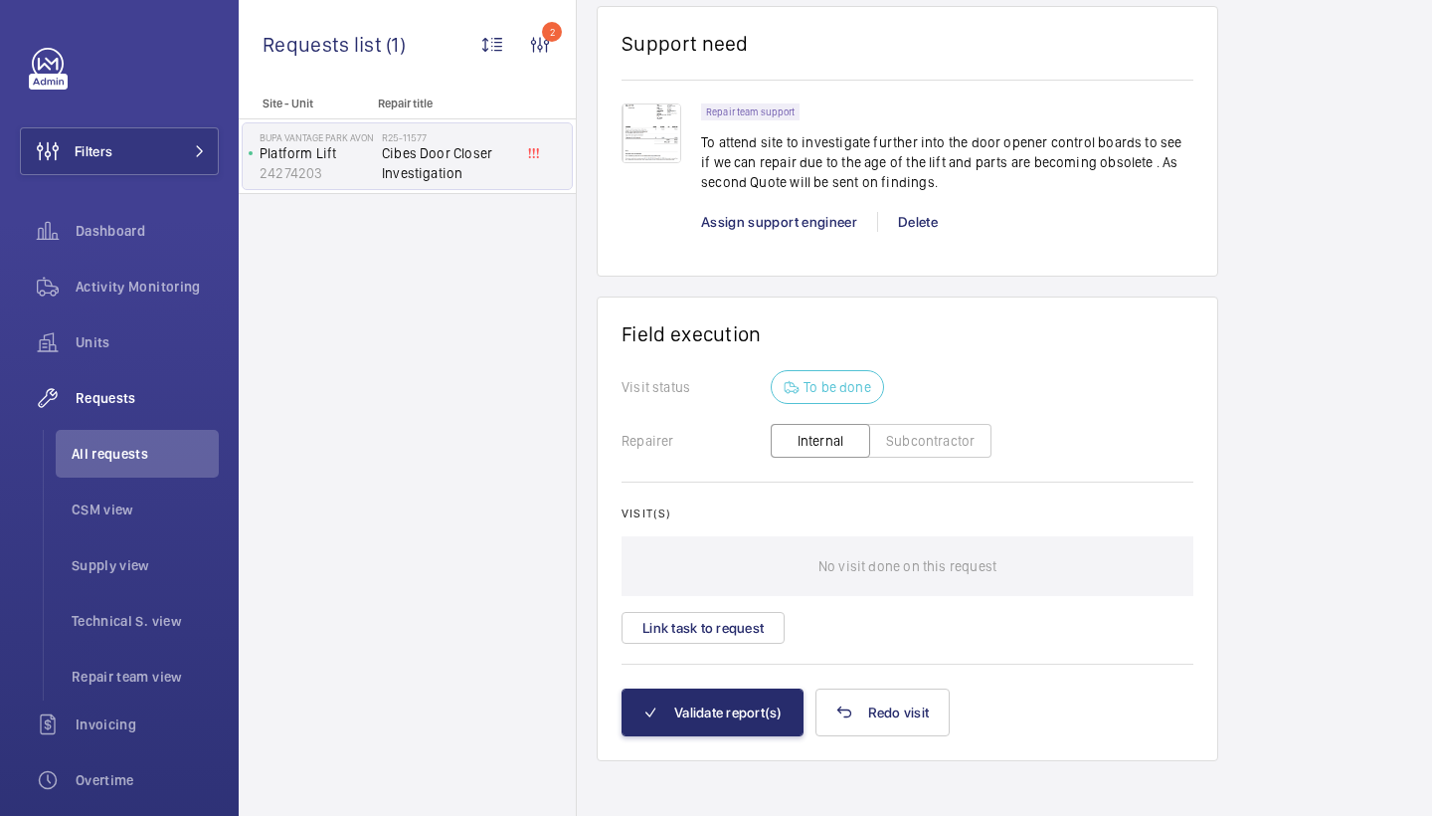
click at [642, 128] on img at bounding box center [652, 133] width 60 height 60
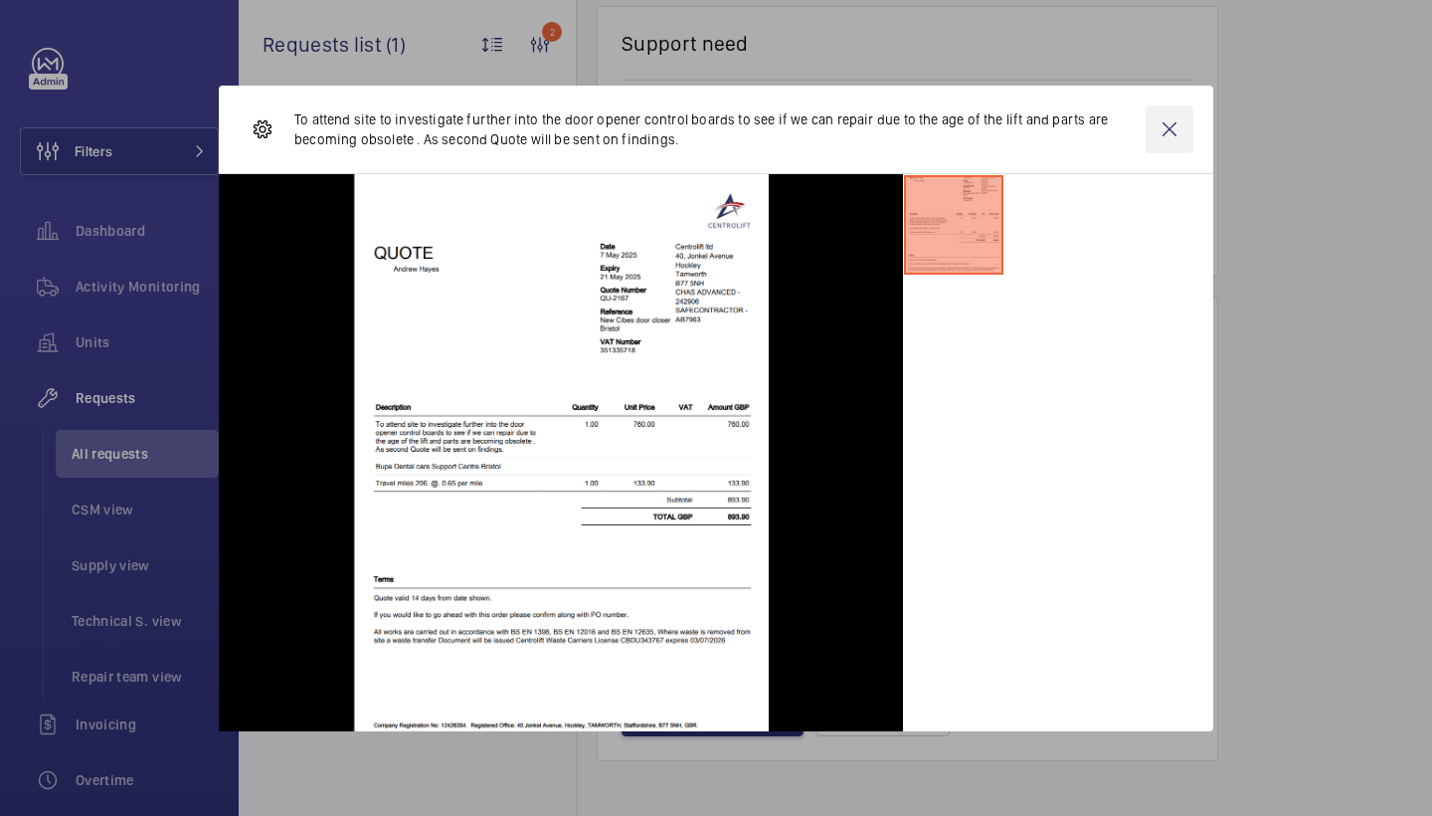
click at [1160, 130] on wm-front-icon-button at bounding box center [1170, 129] width 48 height 48
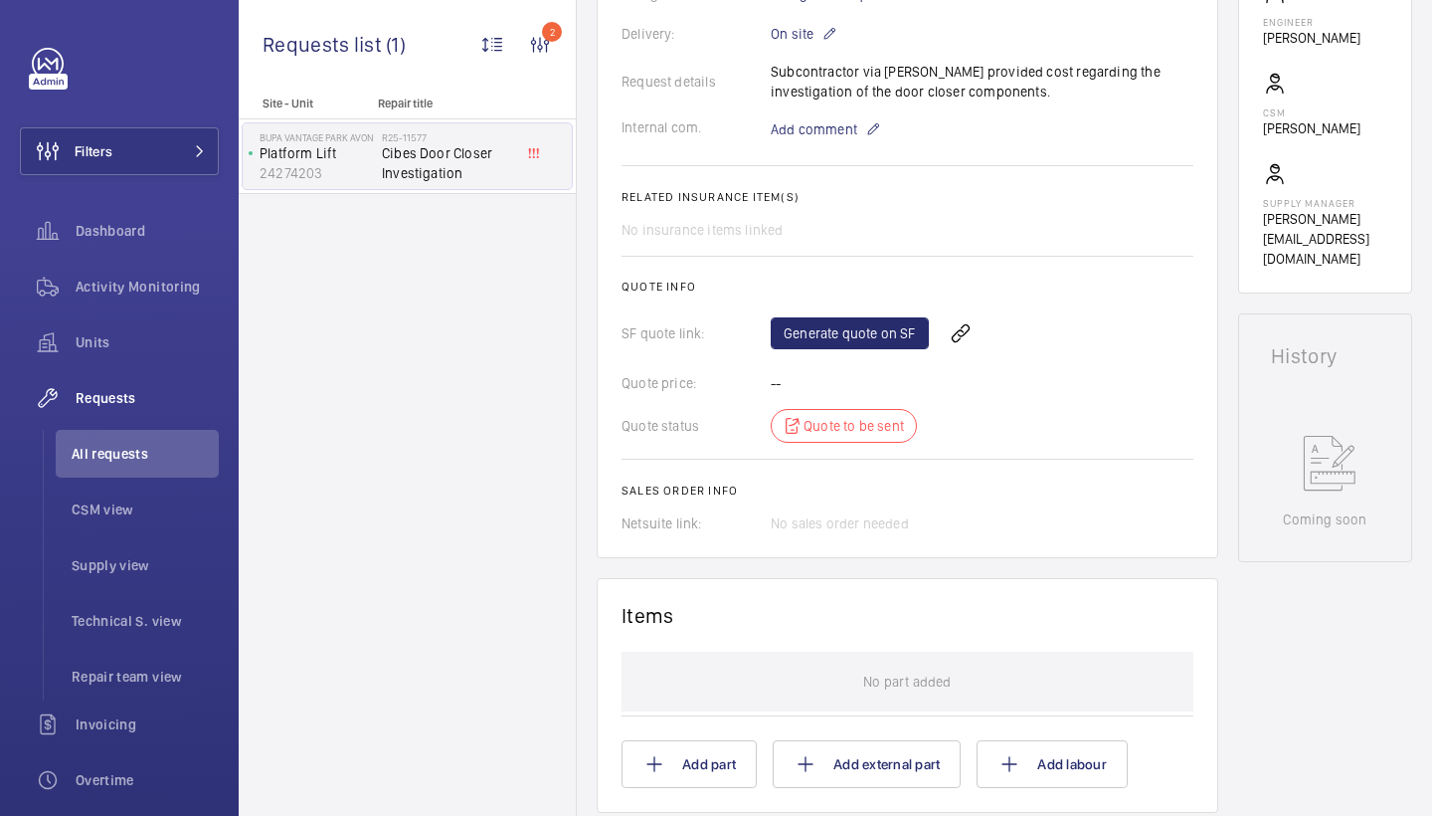
scroll to position [1079, 0]
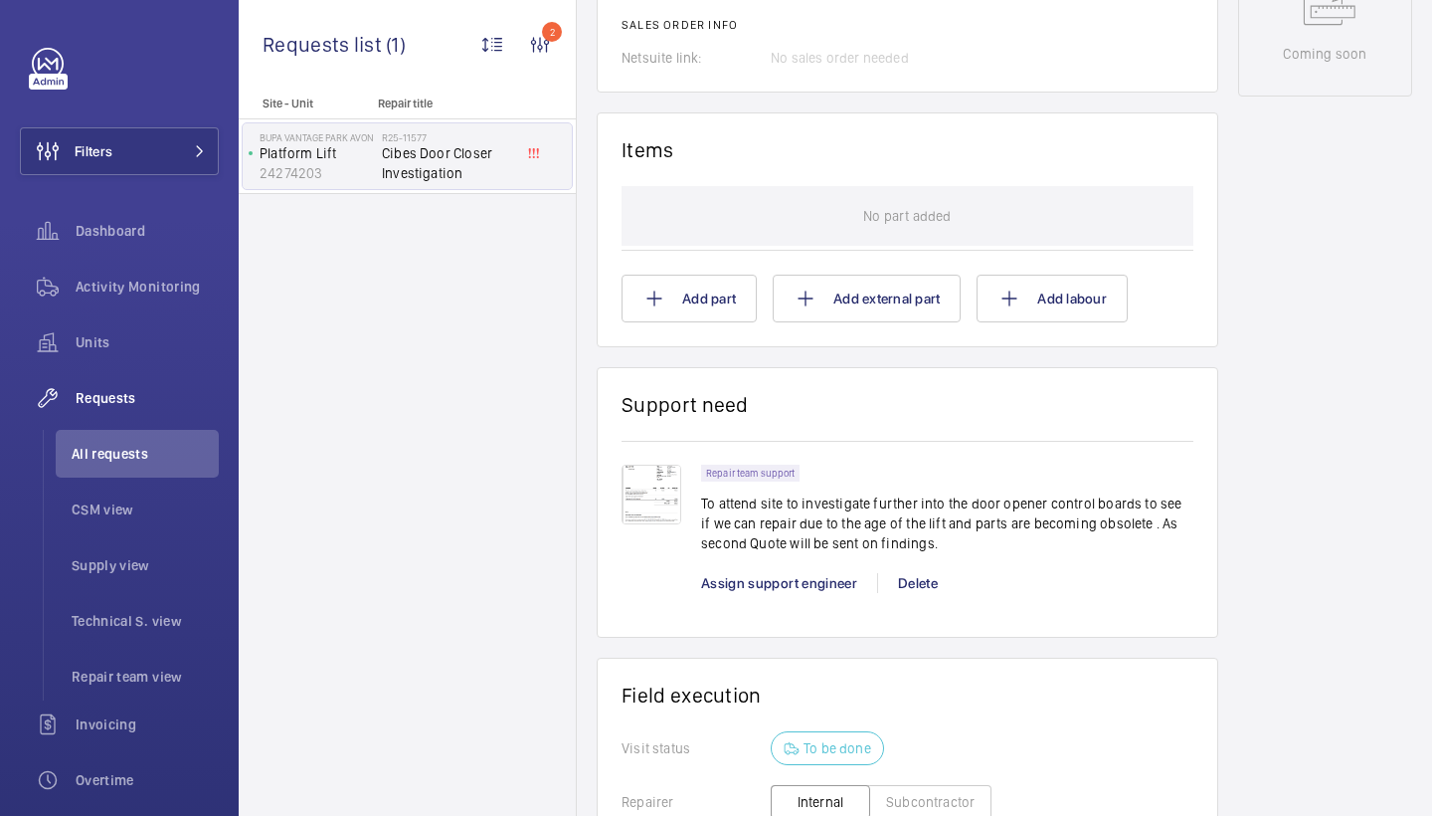
click at [629, 510] on img at bounding box center [652, 494] width 60 height 60
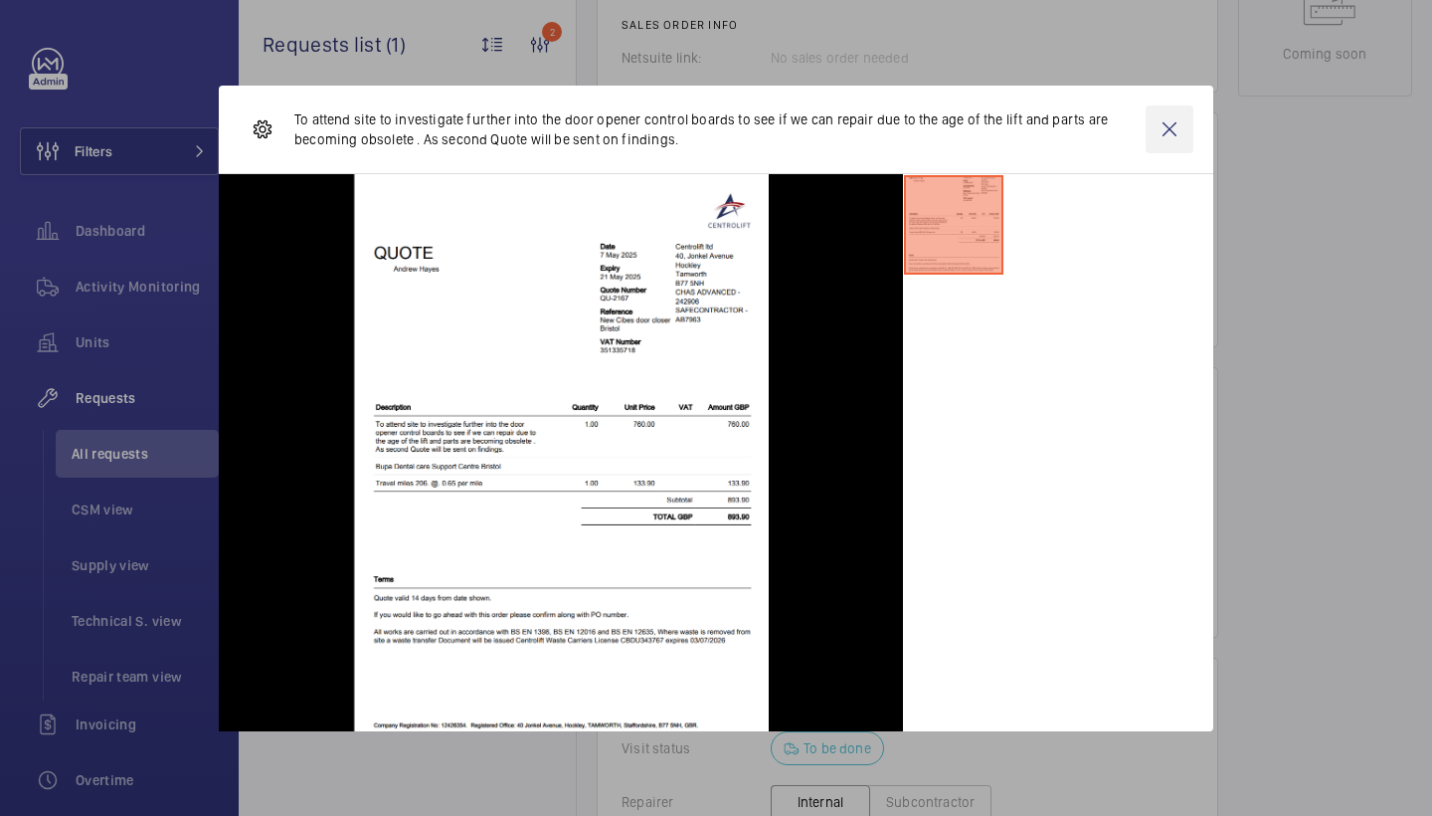
click at [1169, 136] on wm-front-icon-button at bounding box center [1170, 129] width 48 height 48
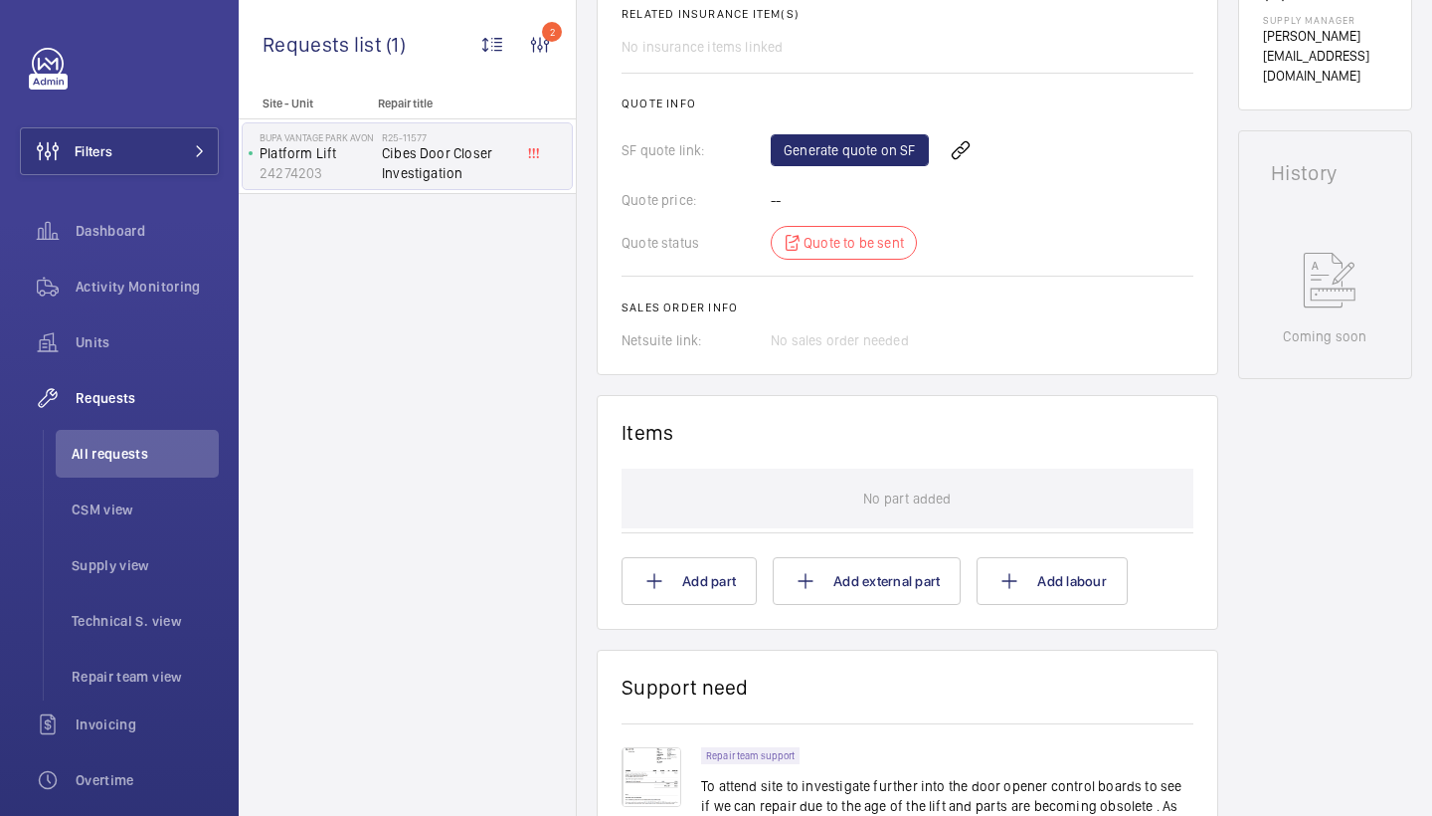
scroll to position [915, 0]
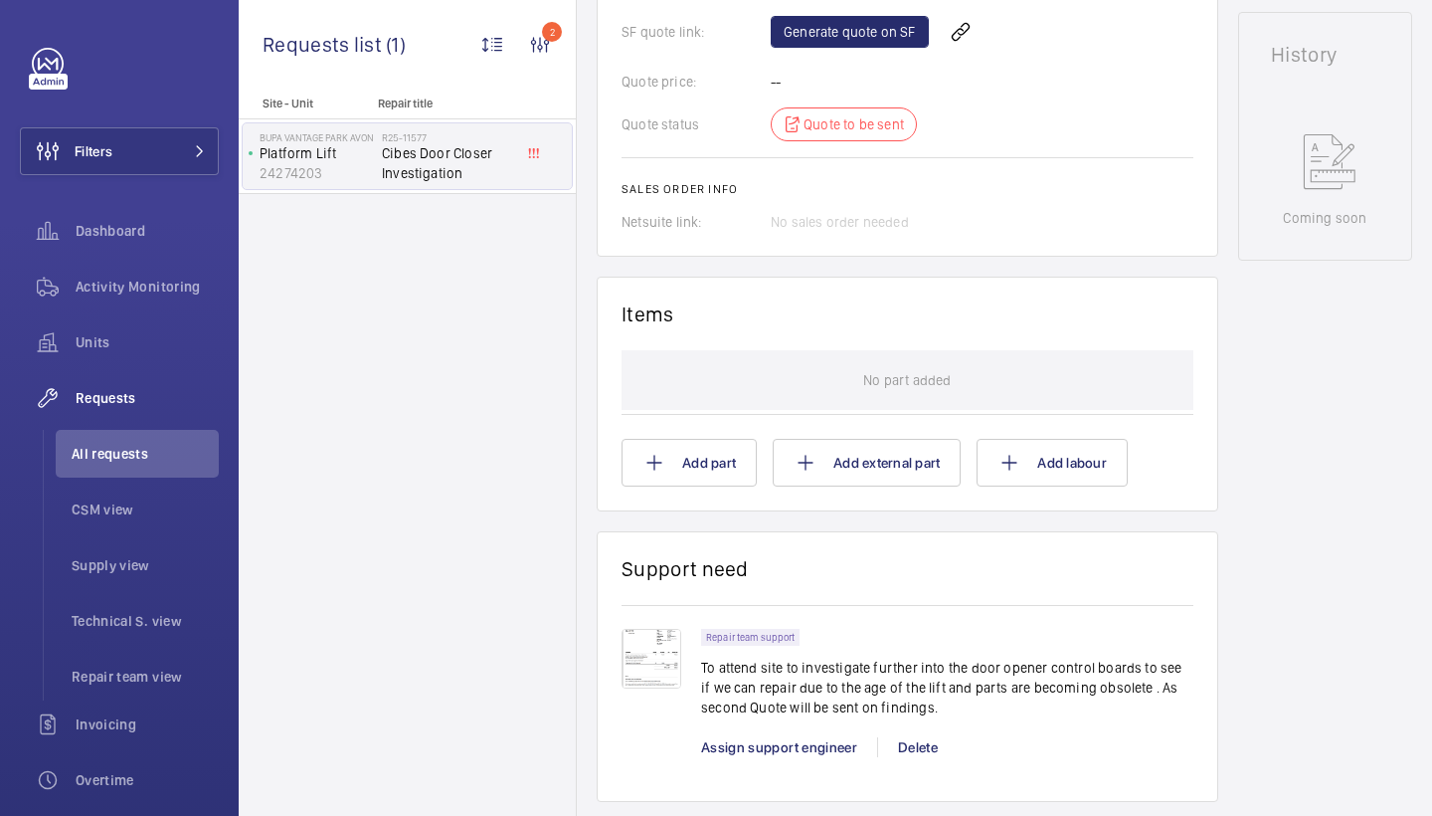
click at [653, 683] on img at bounding box center [652, 659] width 60 height 60
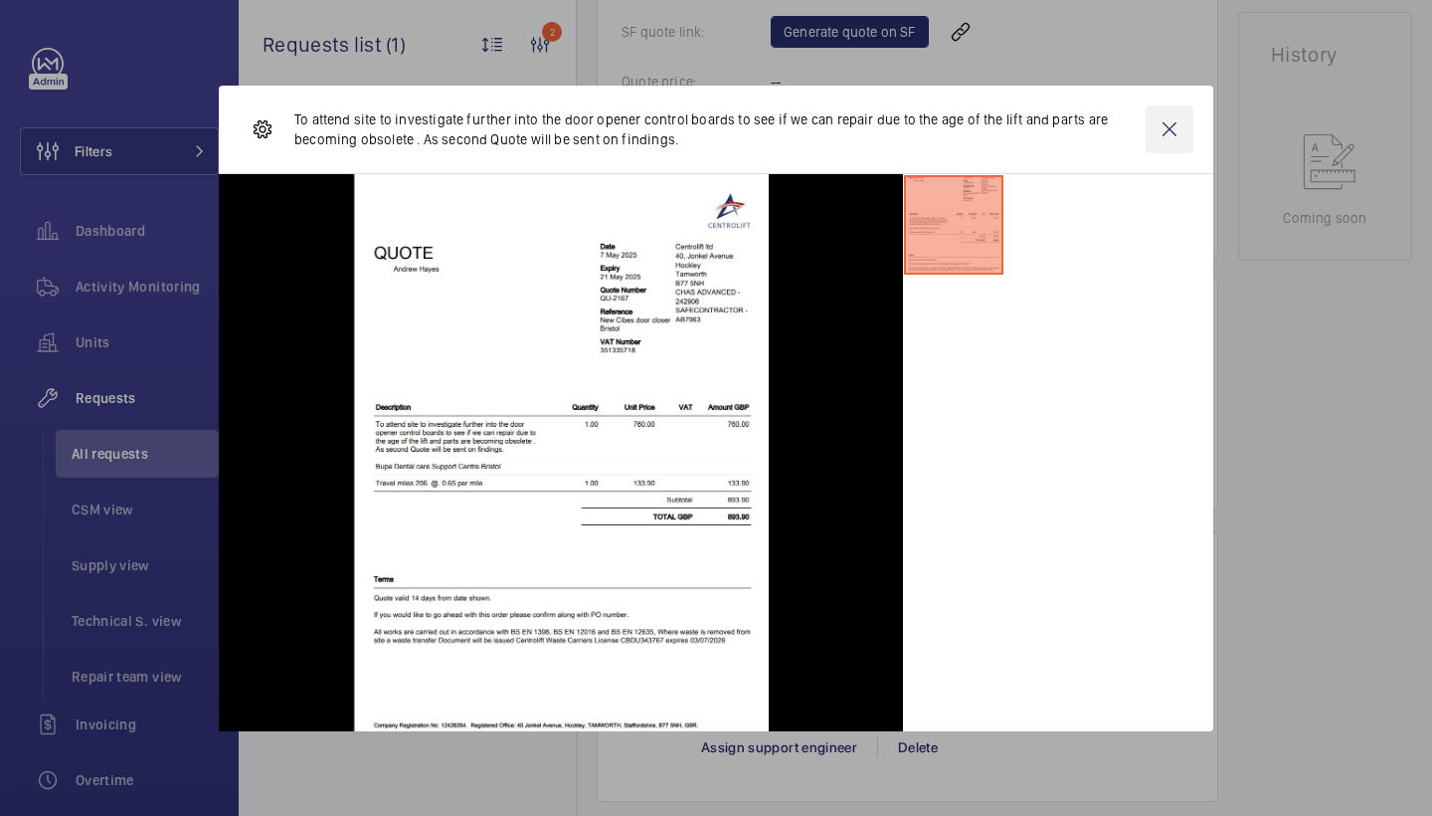
click at [1158, 134] on wm-front-icon-button at bounding box center [1170, 129] width 48 height 48
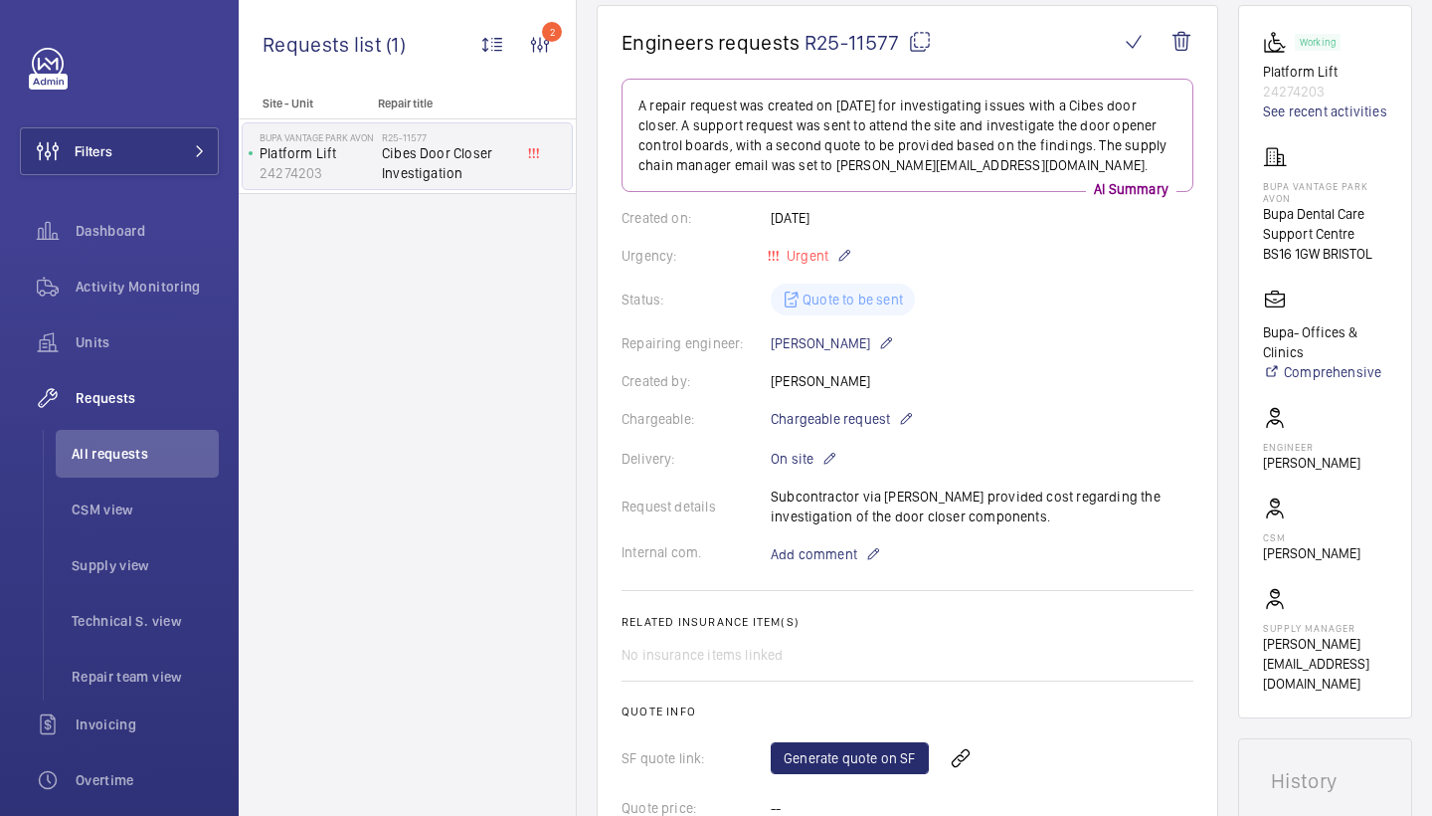
scroll to position [214, 0]
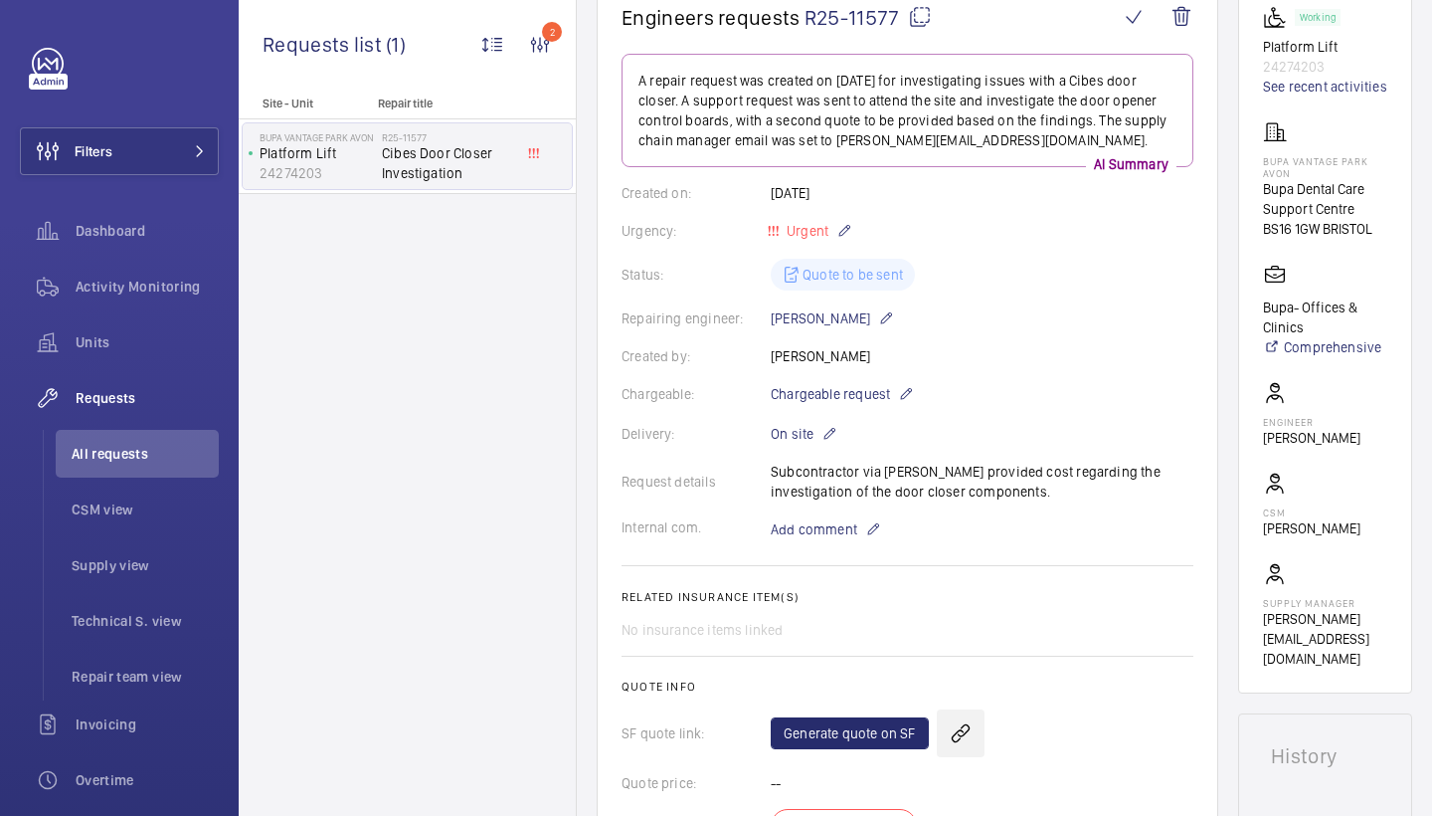
click at [954, 726] on wm-front-icon-button at bounding box center [961, 733] width 48 height 48
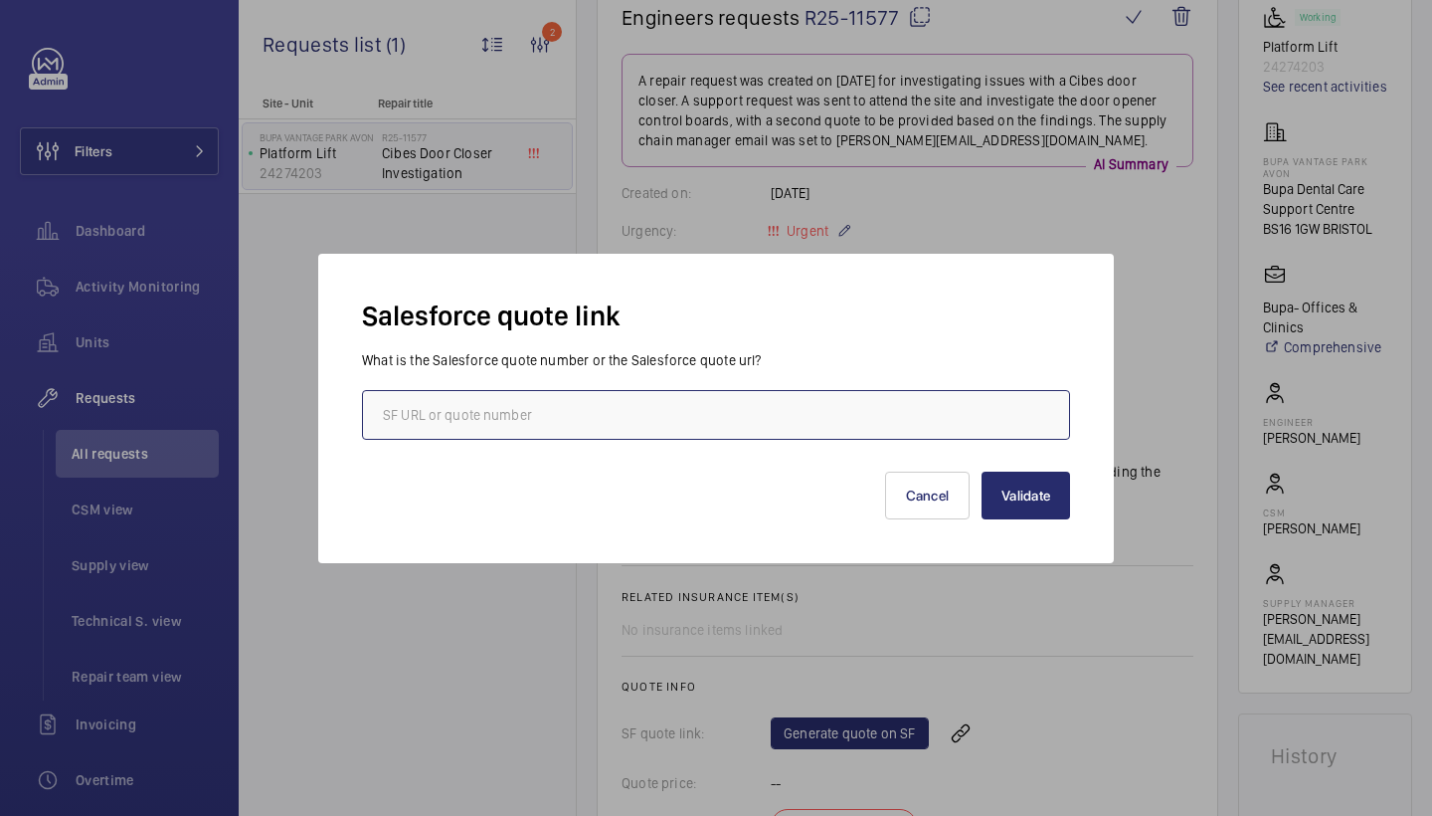
click at [738, 408] on input "text" at bounding box center [716, 415] width 708 height 50
type input "19994"
click at [1016, 501] on button "Validate" at bounding box center [1026, 495] width 89 height 48
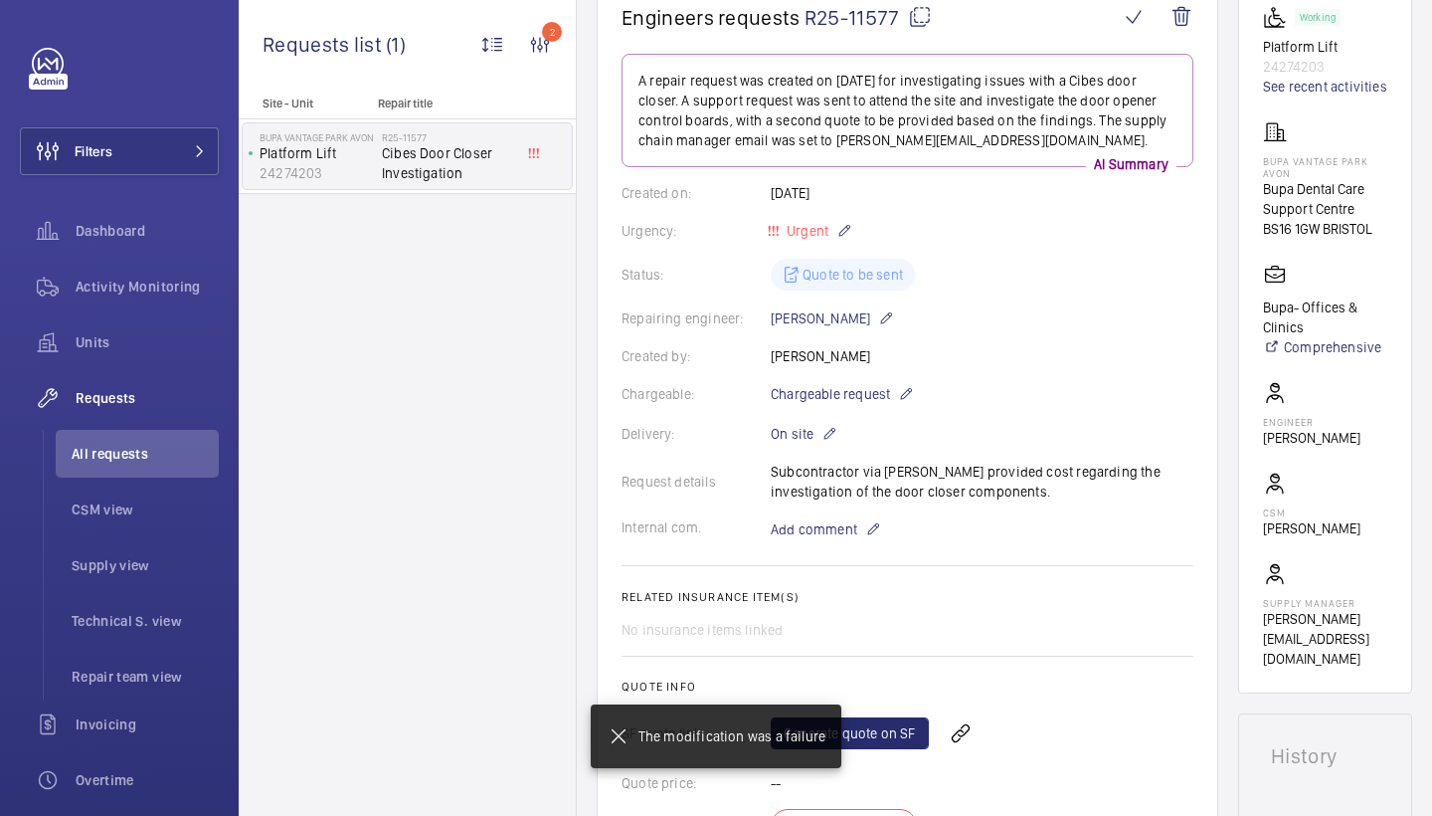
click at [626, 732] on mat-icon at bounding box center [619, 736] width 24 height 24
click at [621, 738] on mat-icon at bounding box center [619, 736] width 24 height 24
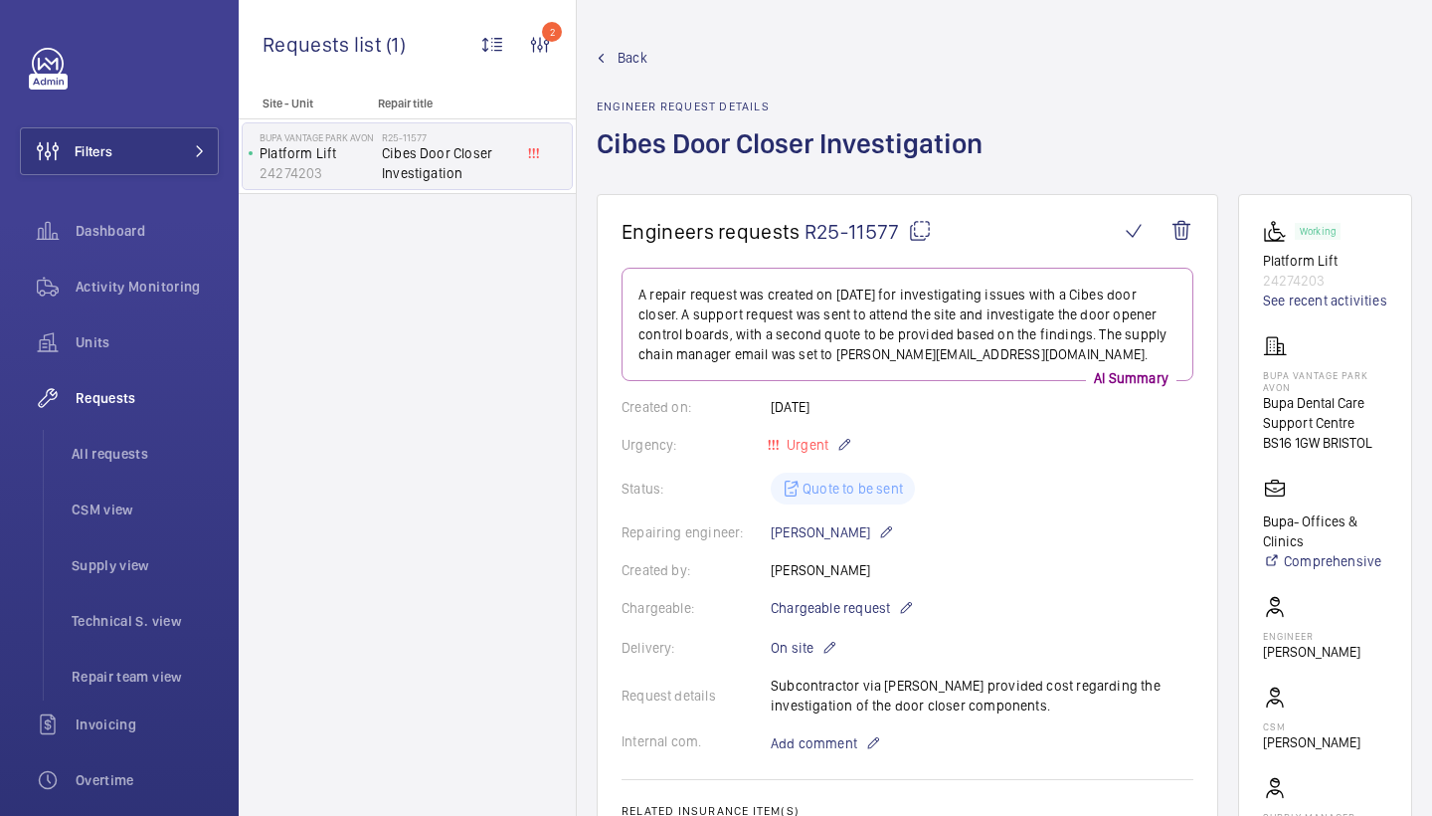
scroll to position [627, 0]
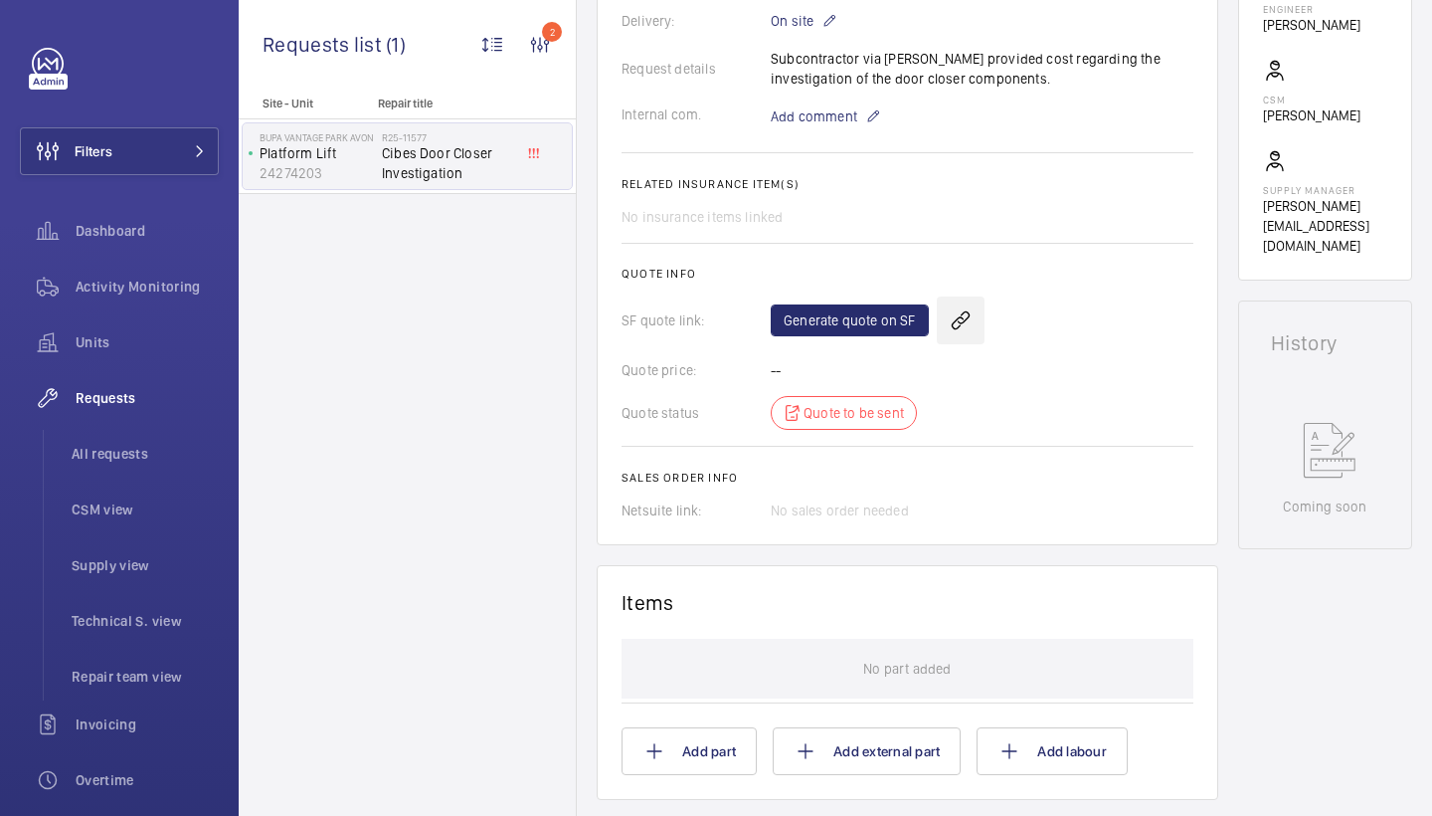
click at [956, 324] on wm-front-icon-button at bounding box center [961, 320] width 48 height 48
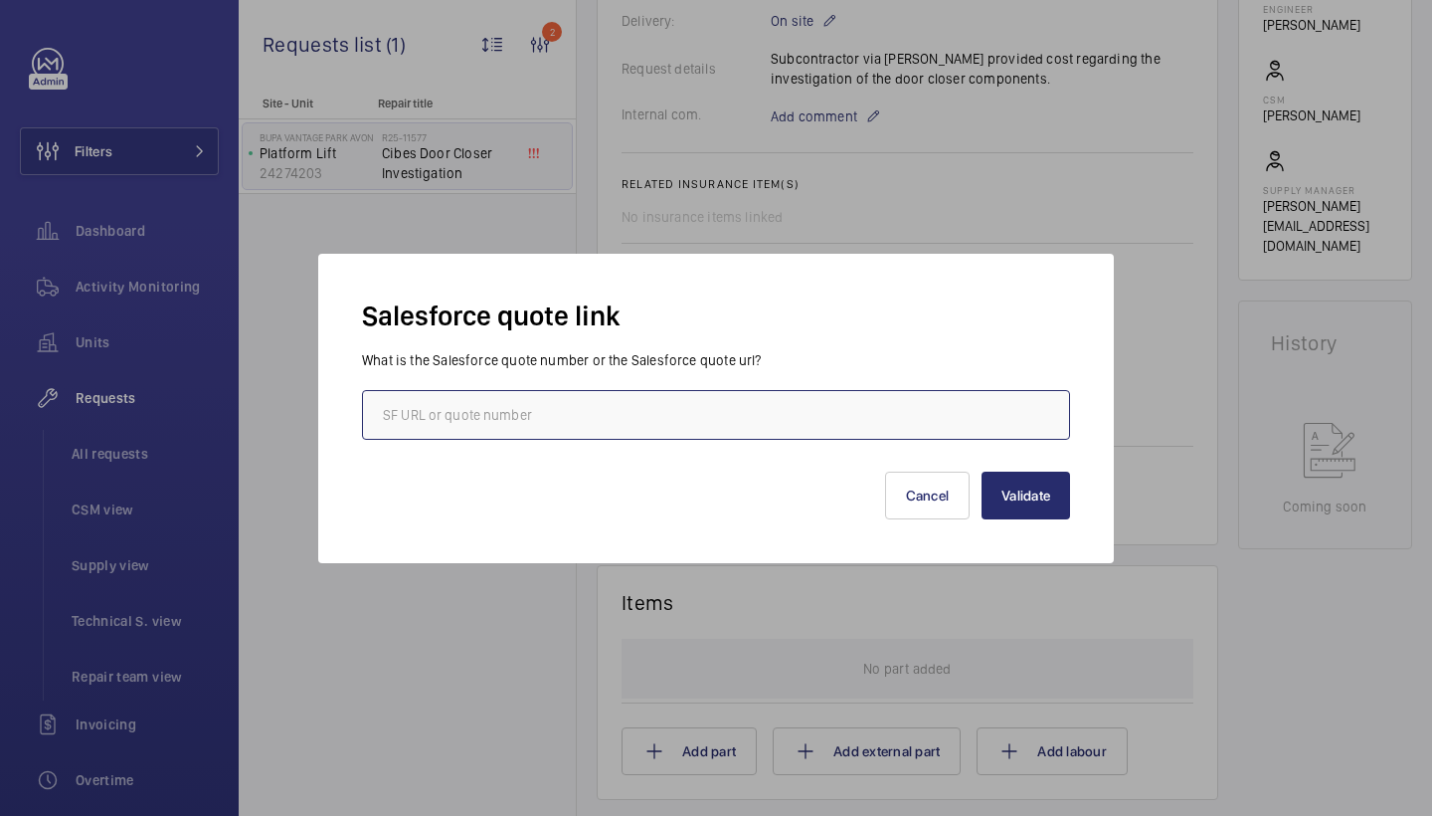
click at [738, 415] on input "text" at bounding box center [716, 415] width 708 height 50
type input "019994"
click at [1015, 512] on button "Validate" at bounding box center [1026, 495] width 89 height 48
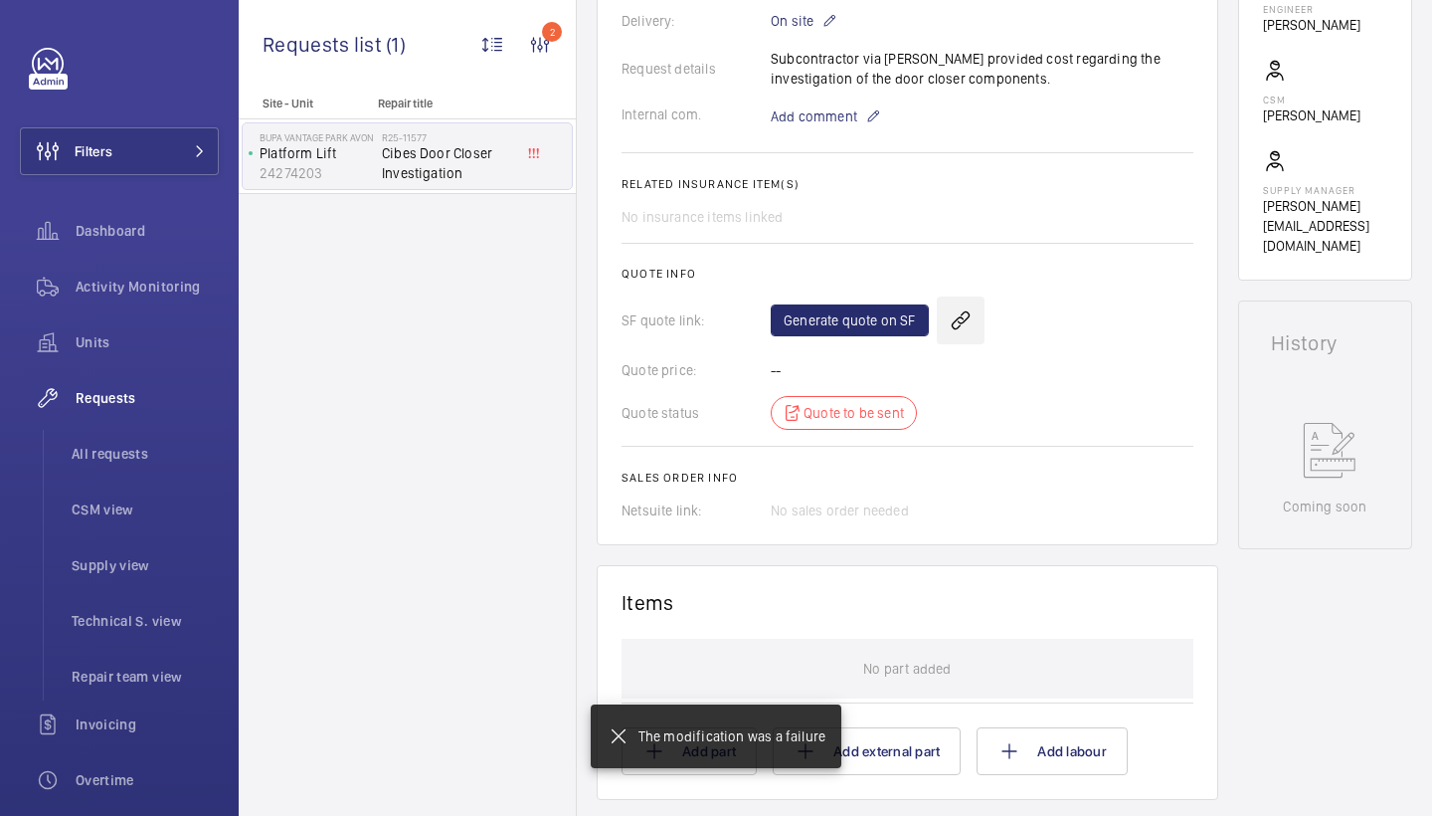
click at [955, 325] on wm-front-icon-button at bounding box center [961, 320] width 48 height 48
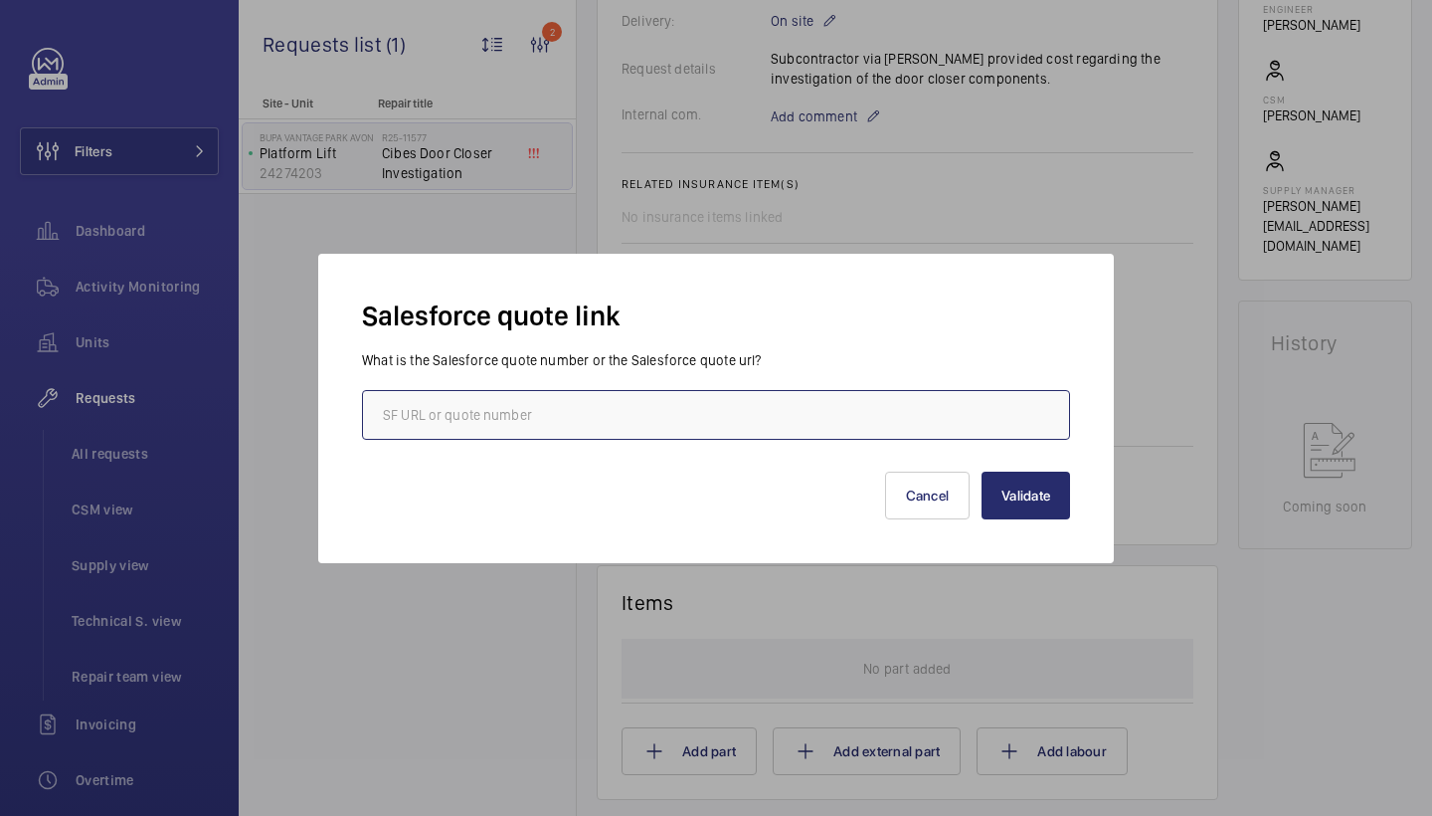
click at [852, 423] on input "text" at bounding box center [716, 415] width 708 height 50
type input "19994"
click at [1015, 471] on button "Validate" at bounding box center [1026, 495] width 89 height 48
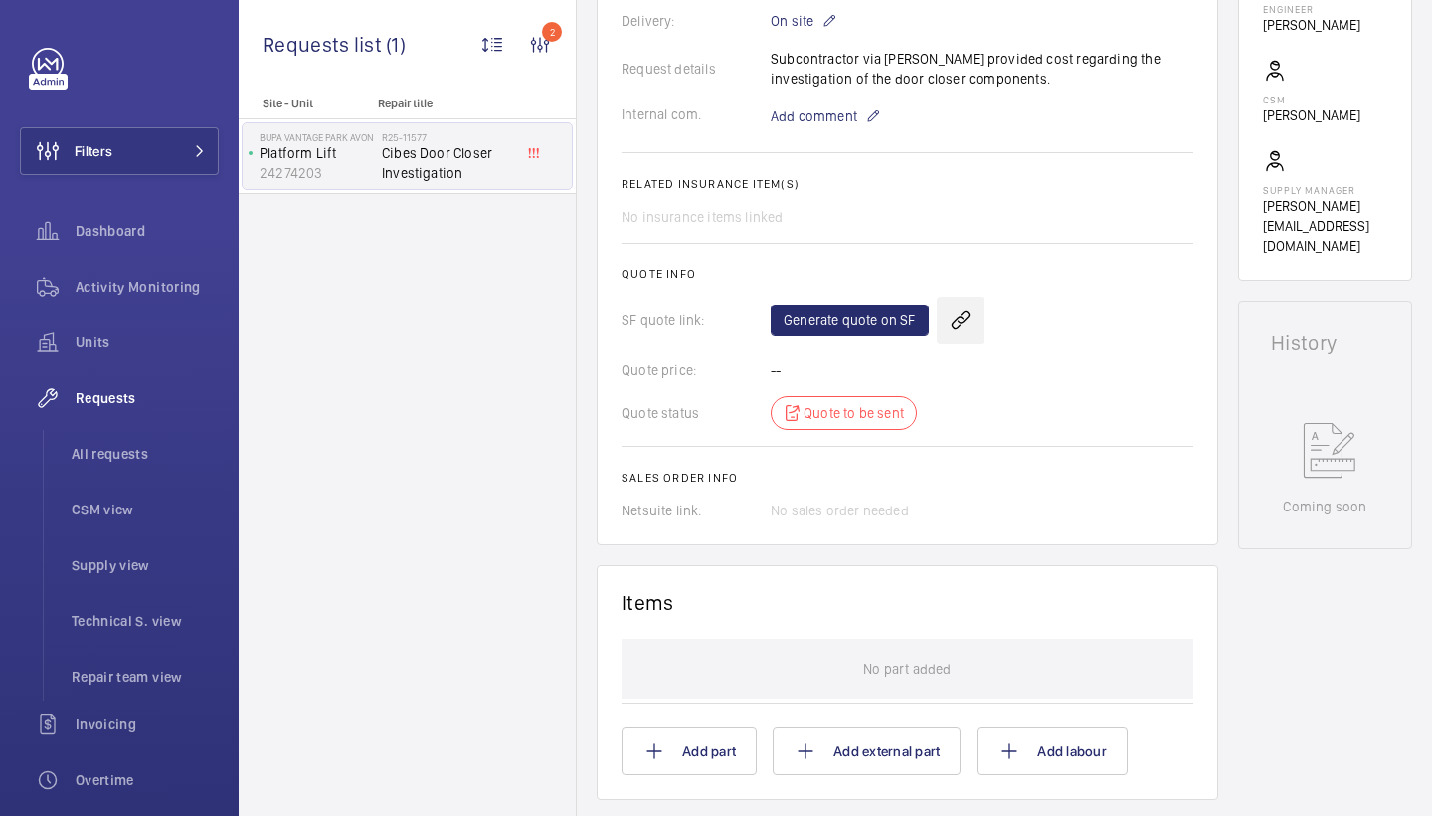
click at [971, 327] on wm-front-icon-button at bounding box center [961, 320] width 48 height 48
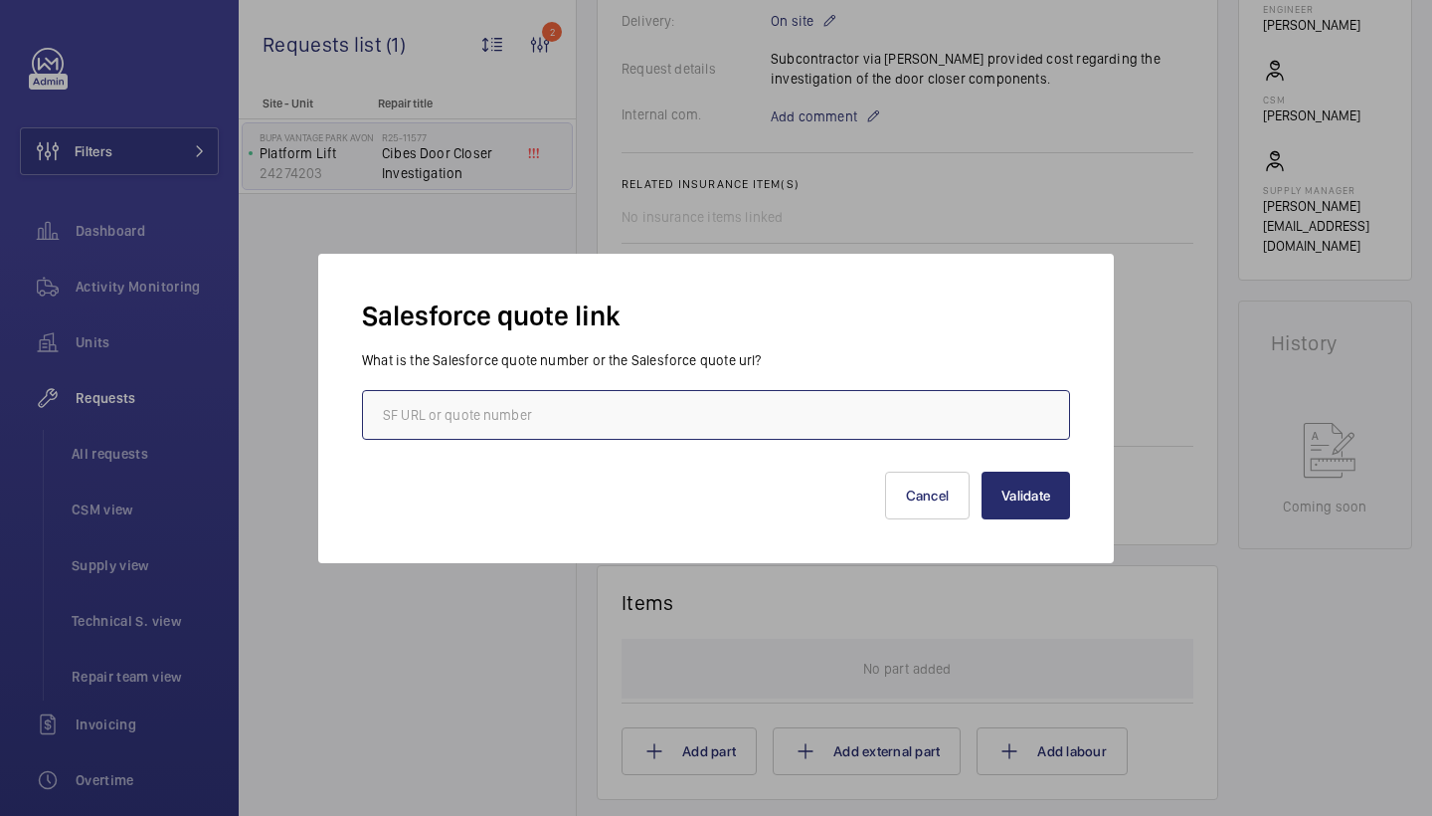
click at [935, 400] on input "text" at bounding box center [716, 415] width 708 height 50
type input "19994"
click at [1061, 473] on button "Validate" at bounding box center [1026, 495] width 89 height 48
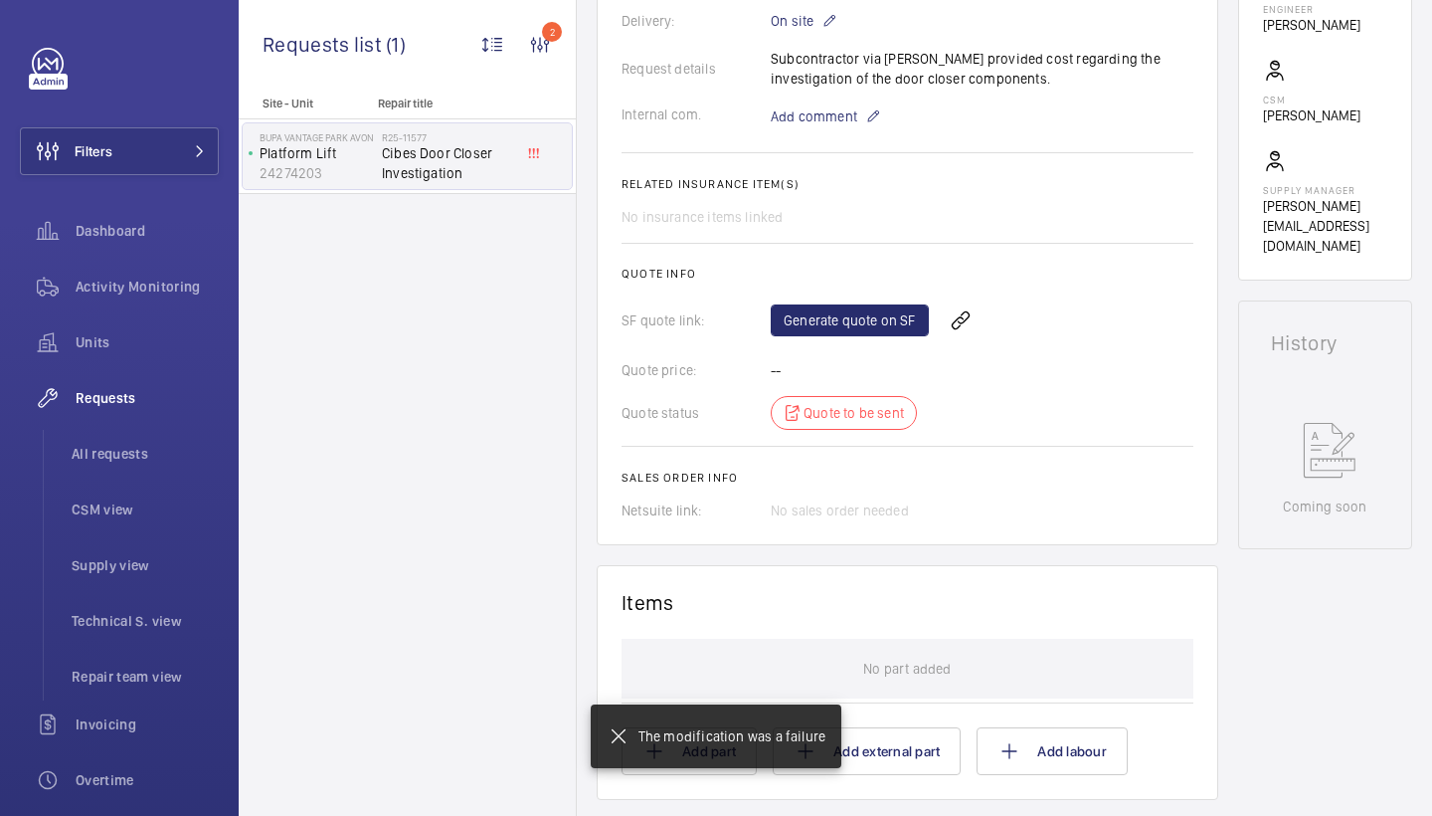
click at [625, 745] on mat-icon at bounding box center [619, 736] width 24 height 24
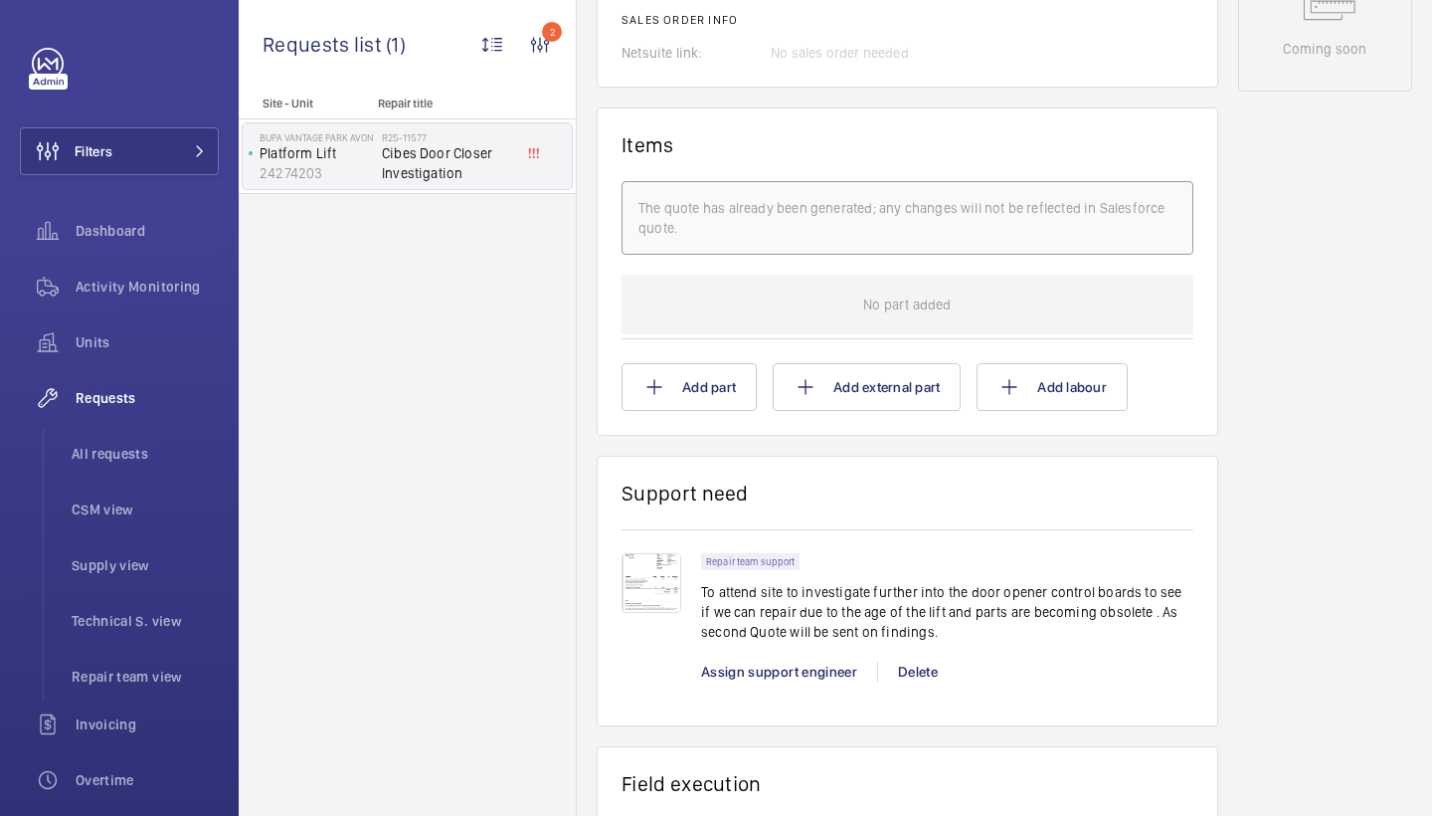
scroll to position [1318, 0]
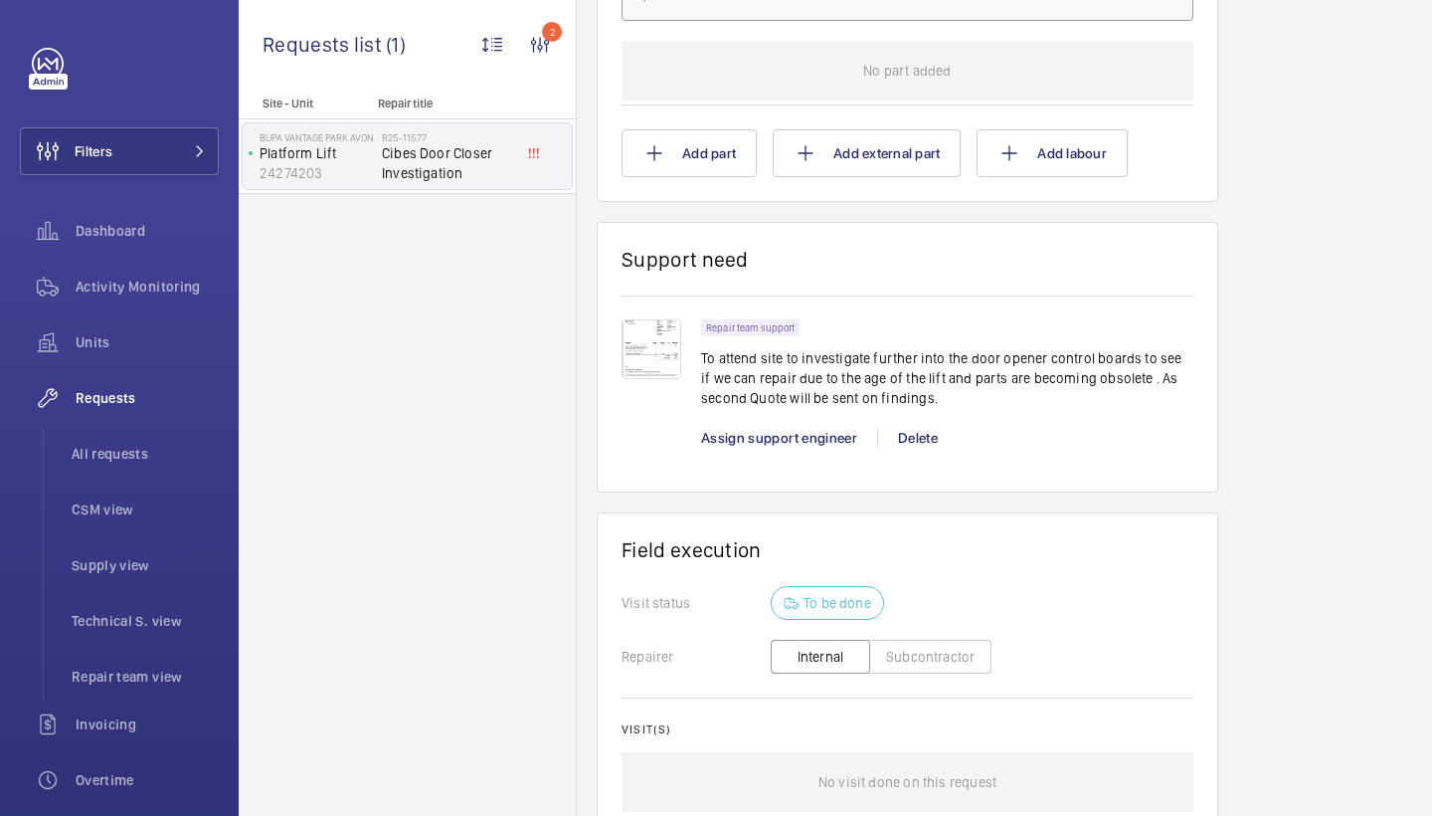
click at [652, 361] on img at bounding box center [652, 349] width 60 height 60
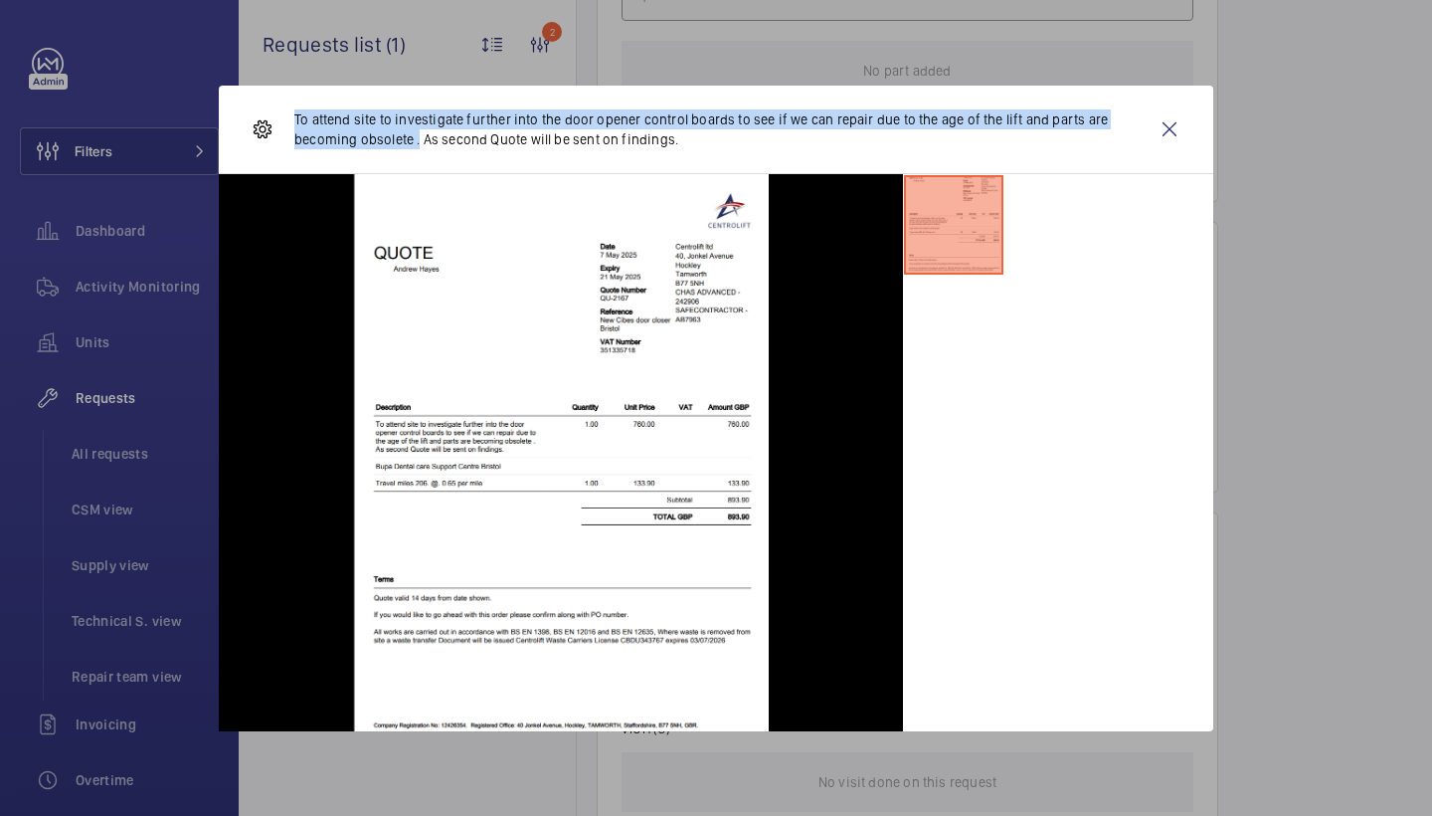
drag, startPoint x: 296, startPoint y: 114, endPoint x: 418, endPoint y: 138, distance: 123.7
click at [418, 138] on p "To attend site to investigate further into the door opener control boards to se…" at bounding box center [719, 129] width 851 height 40
copy p "To attend site to investigate further into the door opener control boards to se…"
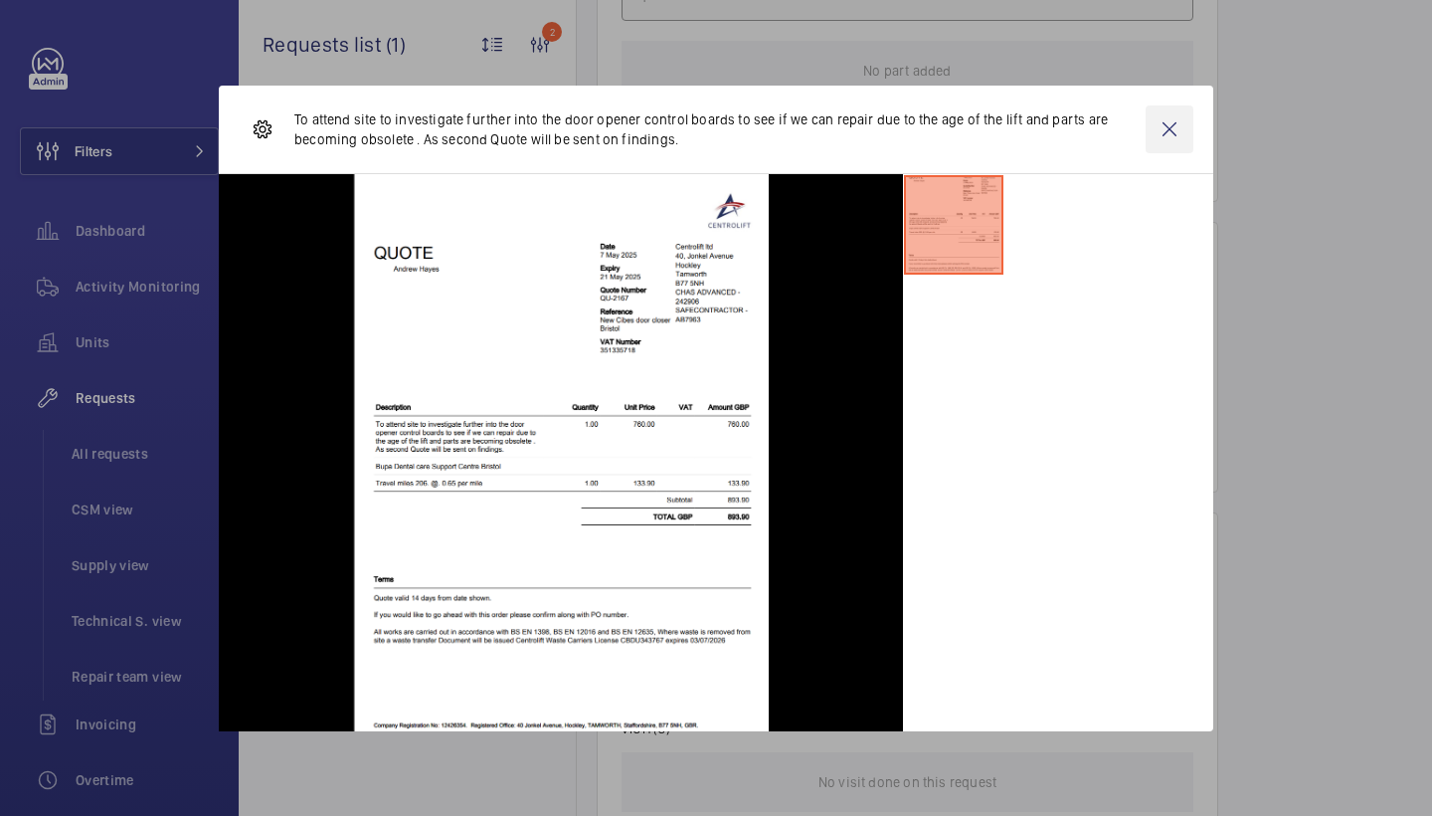
click at [1164, 127] on wm-front-icon-button at bounding box center [1170, 129] width 48 height 48
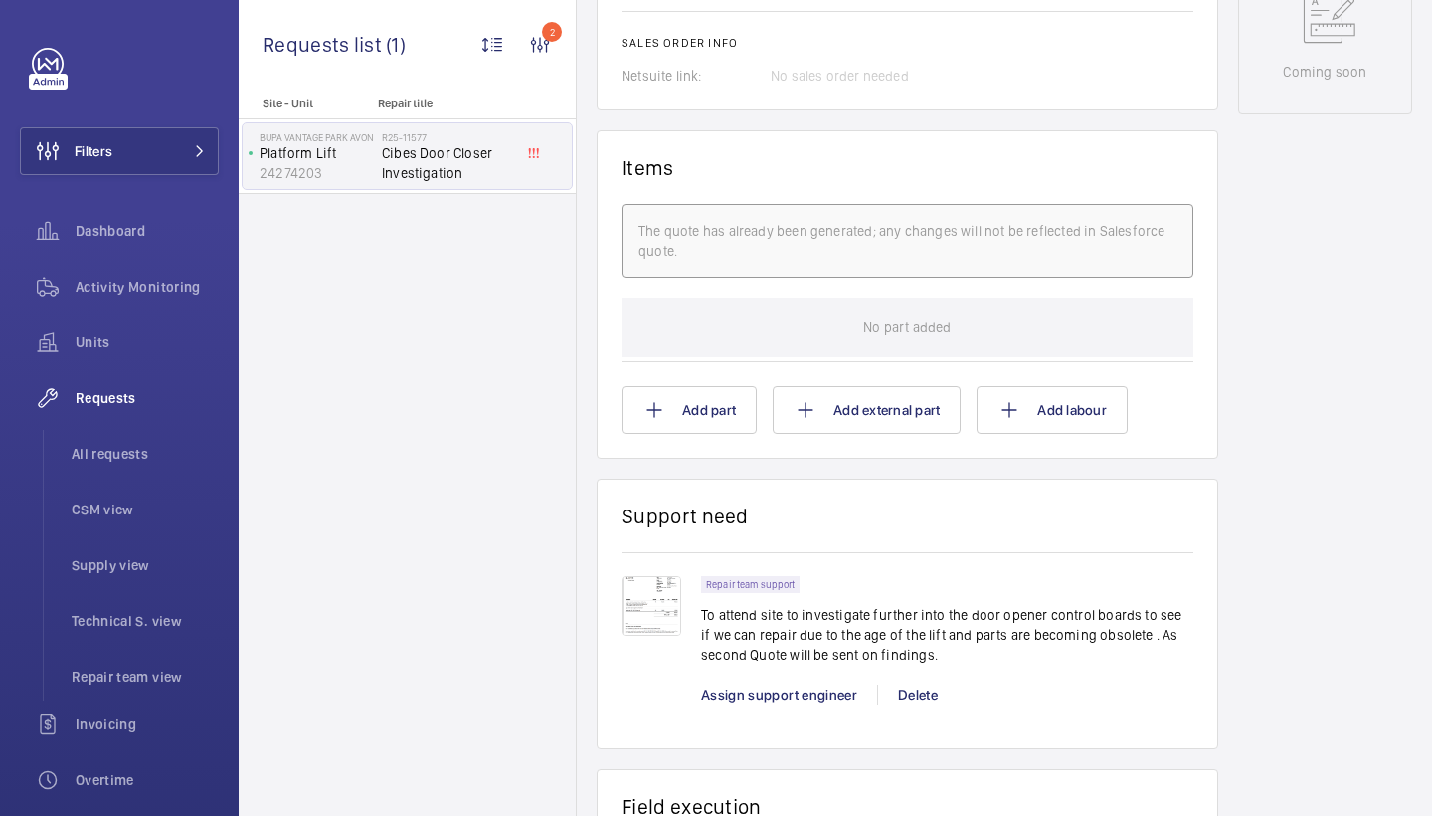
scroll to position [1073, 0]
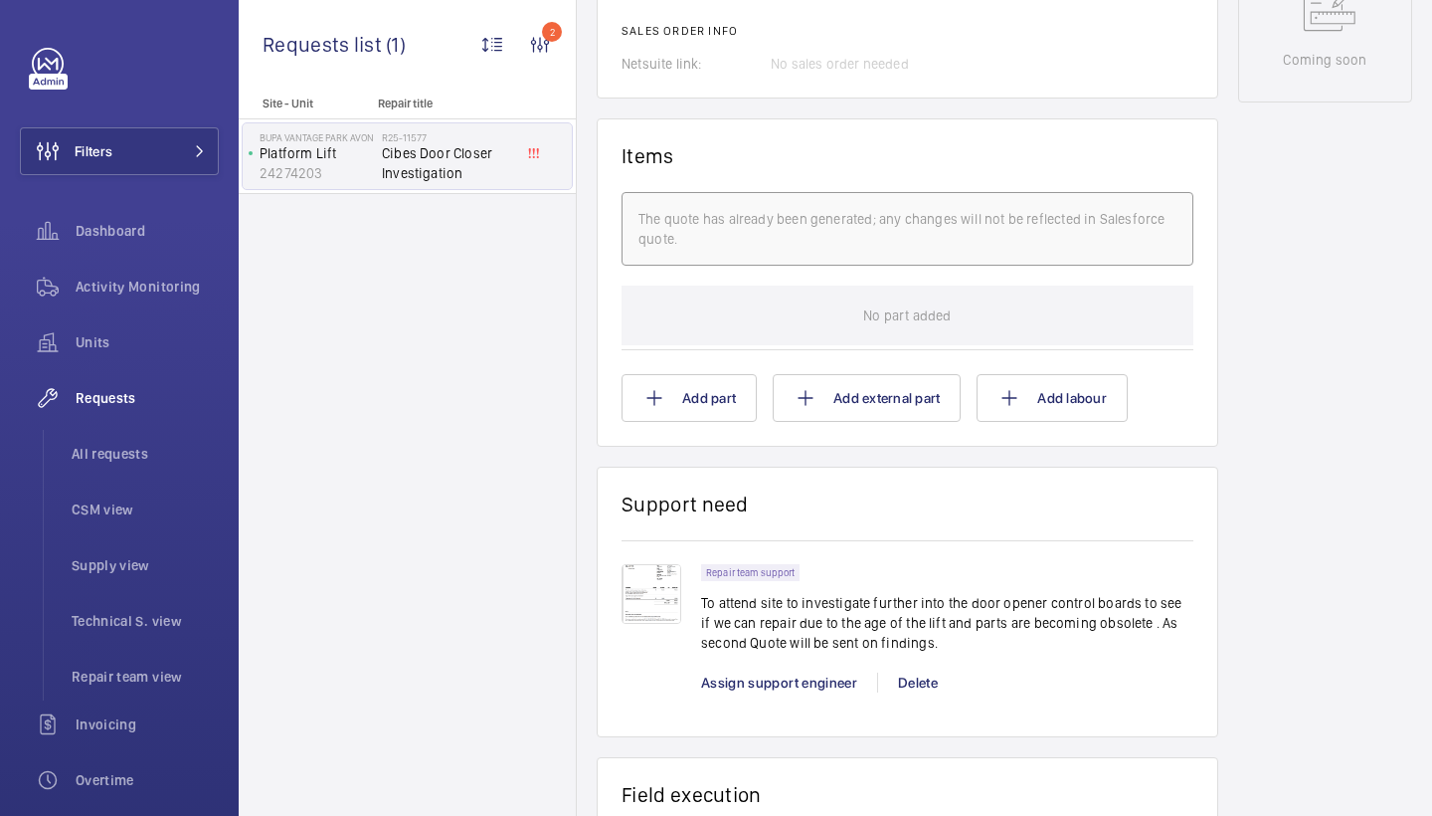
click at [655, 572] on img at bounding box center [652, 594] width 60 height 60
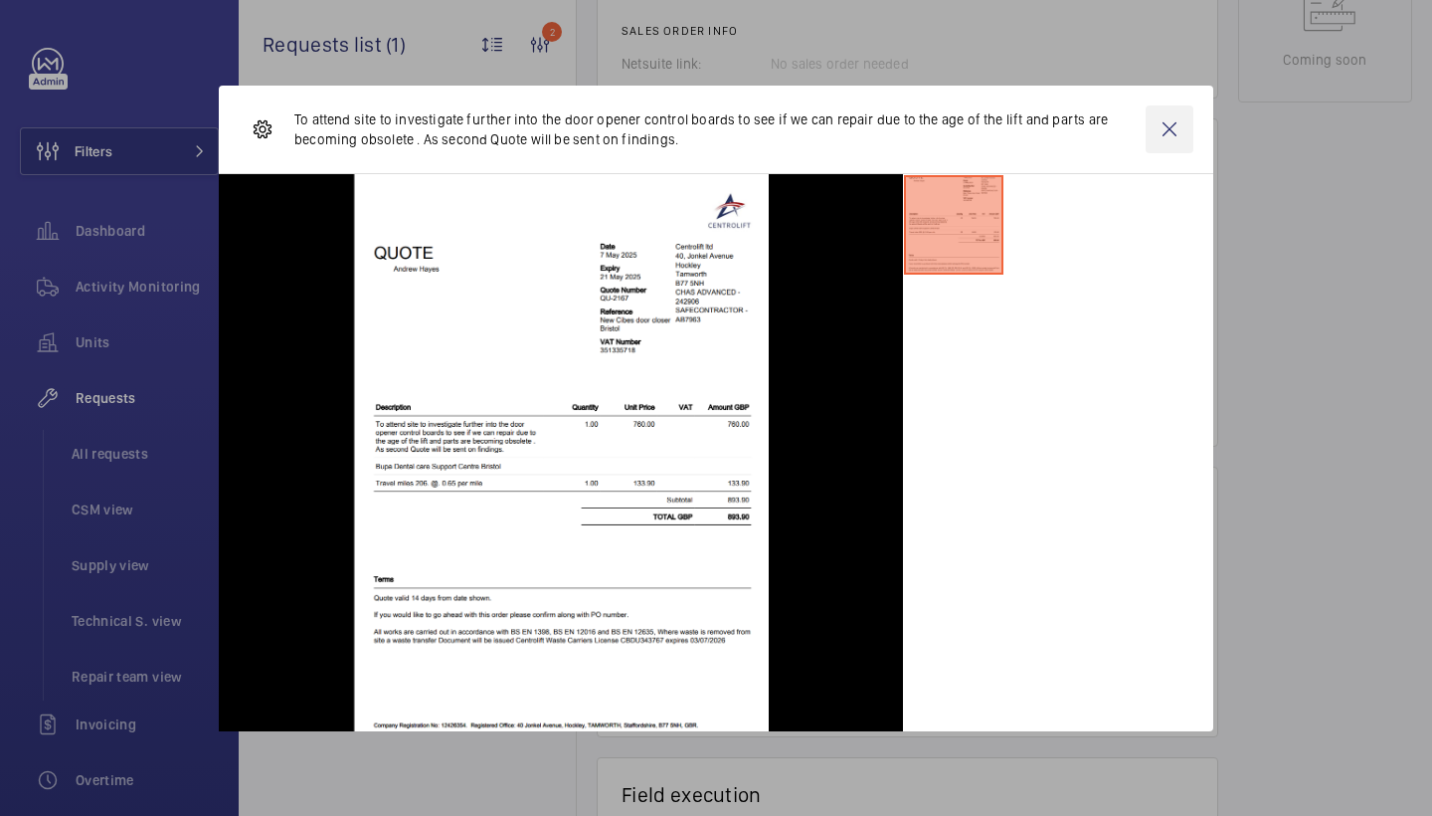
click at [1175, 135] on wm-front-icon-button at bounding box center [1170, 129] width 48 height 48
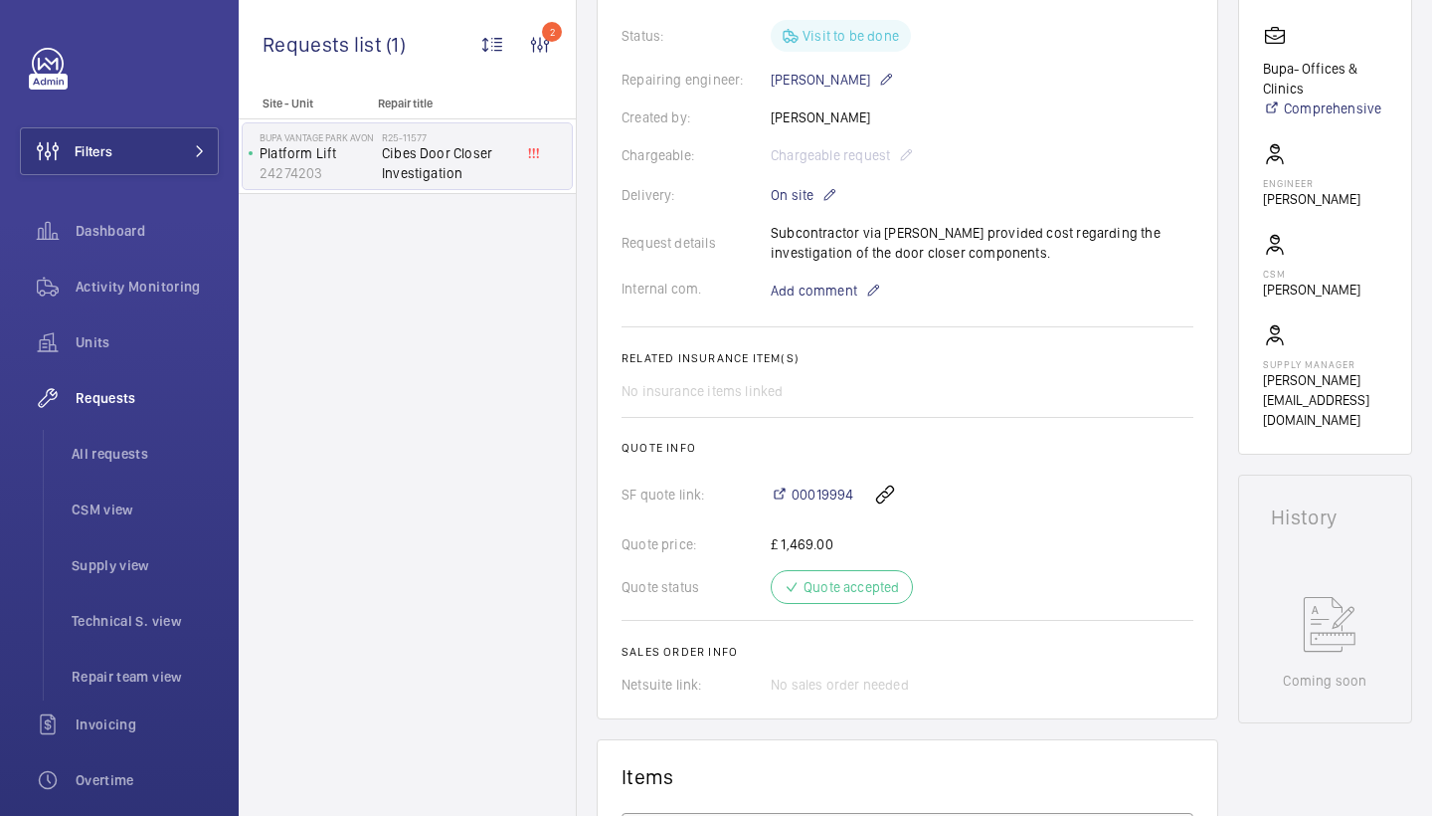
scroll to position [454, 0]
drag, startPoint x: 734, startPoint y: 506, endPoint x: 835, endPoint y: 508, distance: 100.5
click at [835, 508] on div "SF quote link: 00019994" at bounding box center [908, 493] width 572 height 48
copy div "00019994"
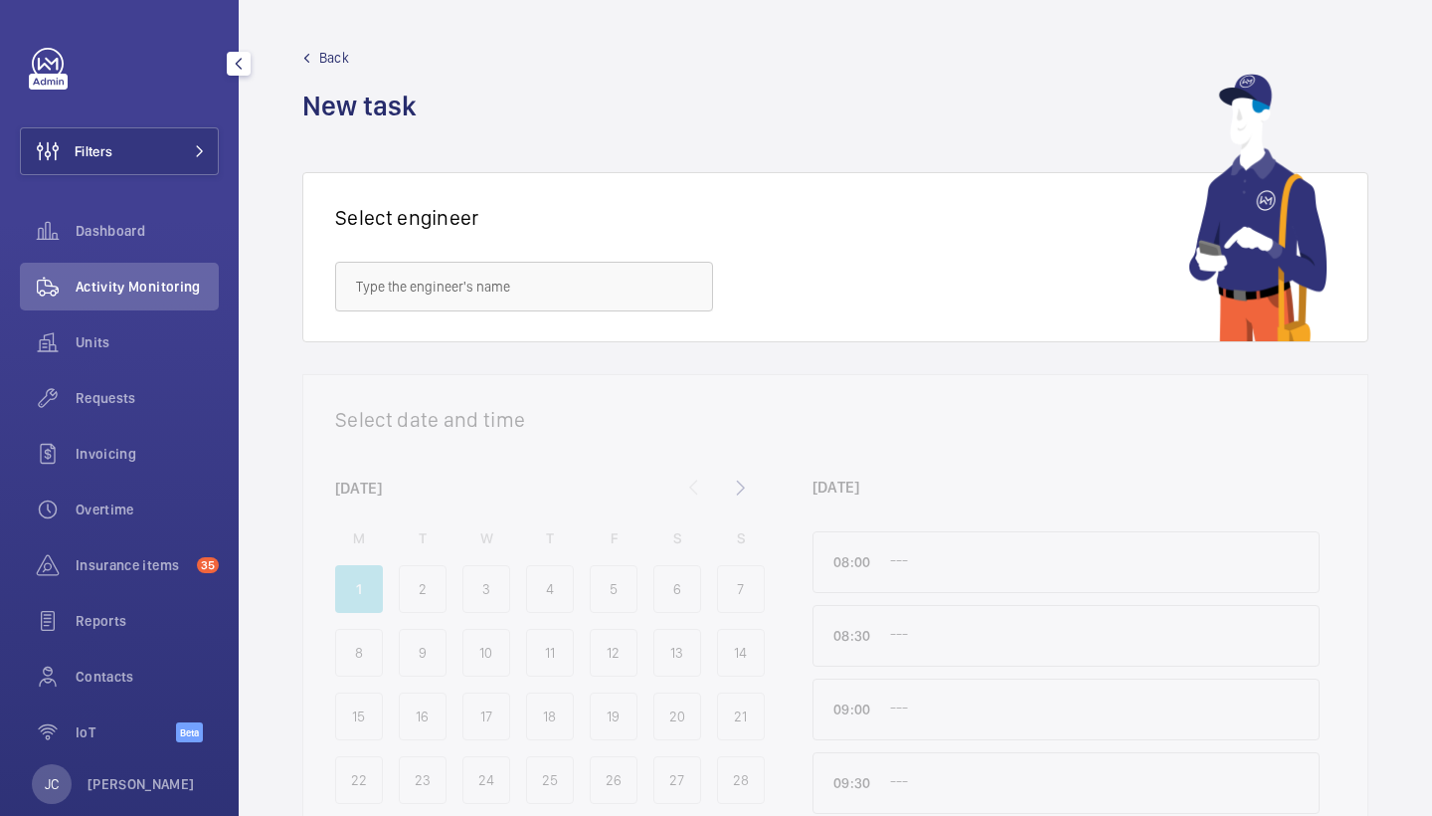
click at [192, 127] on button "Filters" at bounding box center [119, 151] width 199 height 48
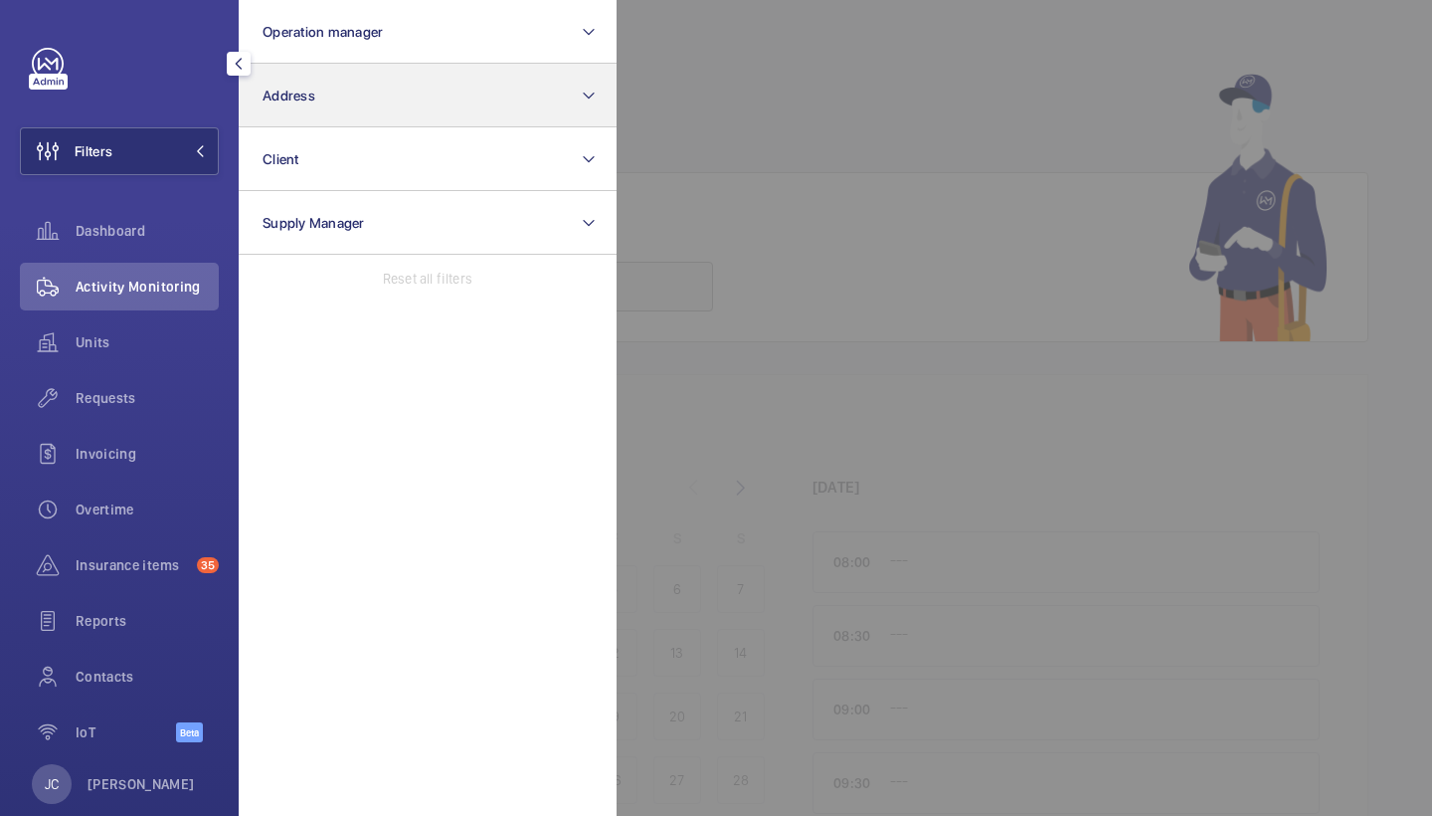
click at [339, 93] on button "Address" at bounding box center [428, 96] width 378 height 64
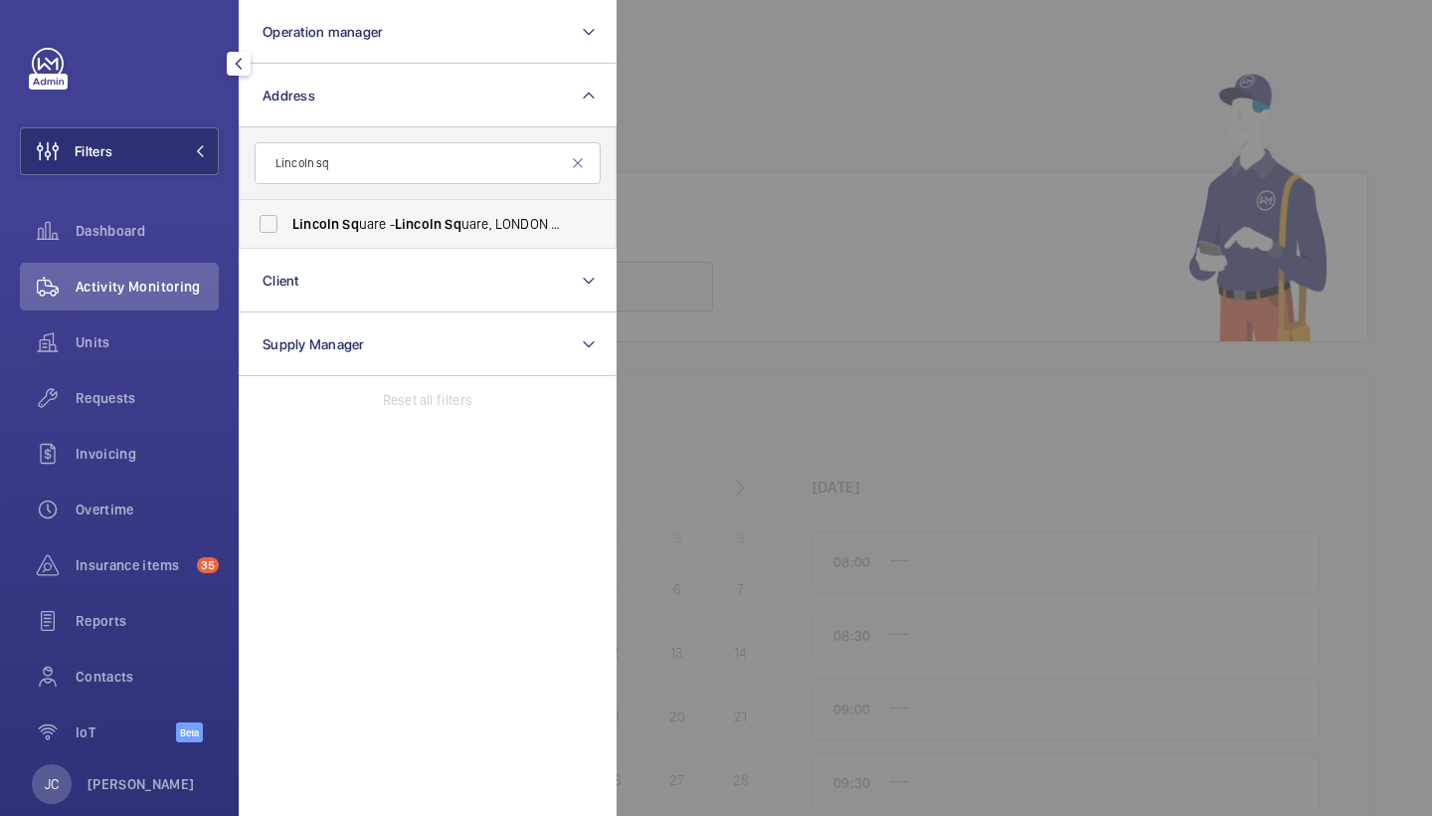
type input "Lincoln sq"
click at [298, 217] on span "Lincoln" at bounding box center [315, 224] width 47 height 16
click at [288, 217] on input "[PERSON_NAME] Sq uare - Lincoln Sq uare, [GEOGRAPHIC_DATA] 2AT" at bounding box center [269, 224] width 40 height 40
checkbox input "true"
click at [110, 386] on div "Requests" at bounding box center [119, 398] width 199 height 48
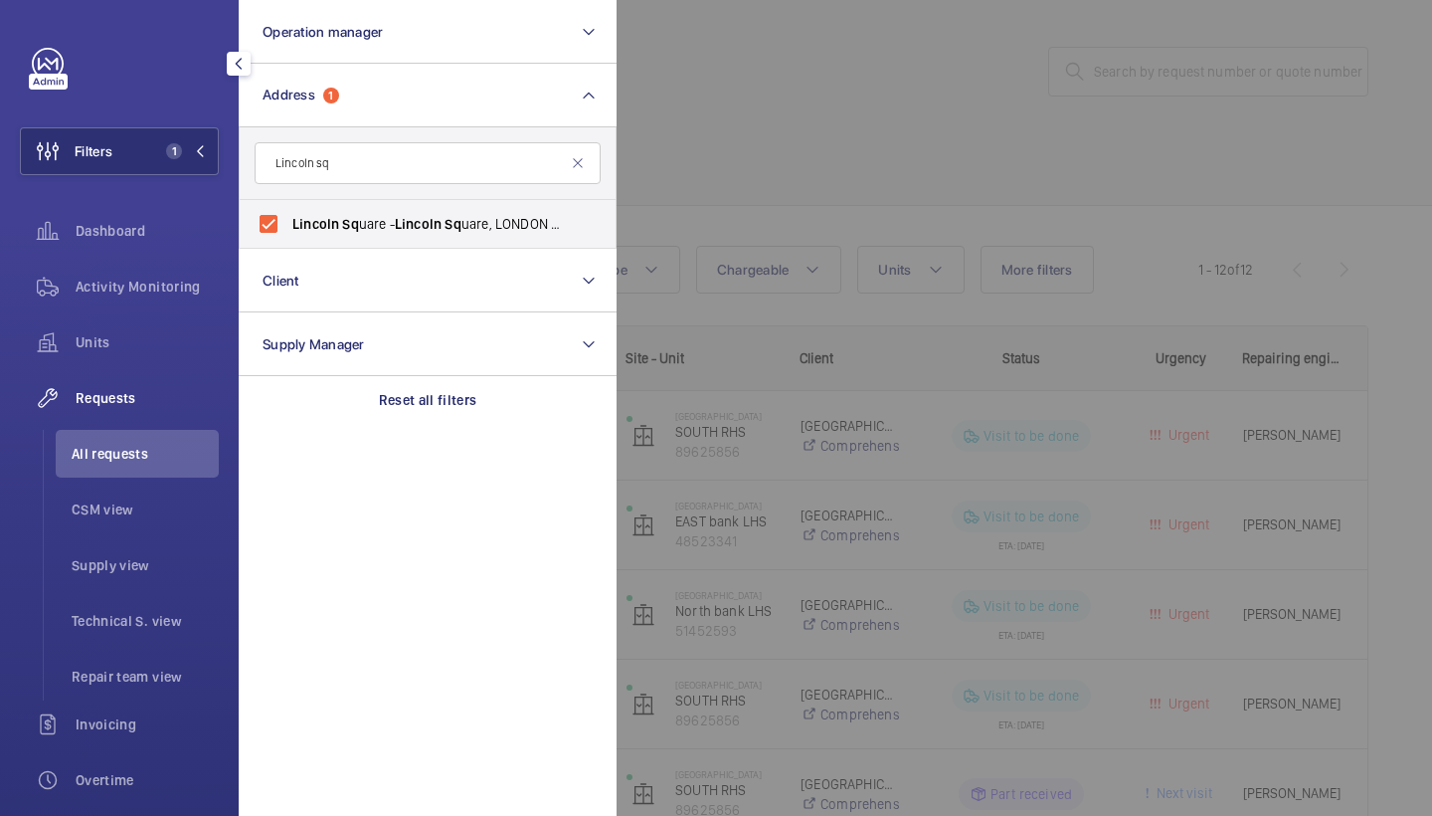
click at [880, 71] on div at bounding box center [1333, 408] width 1432 height 816
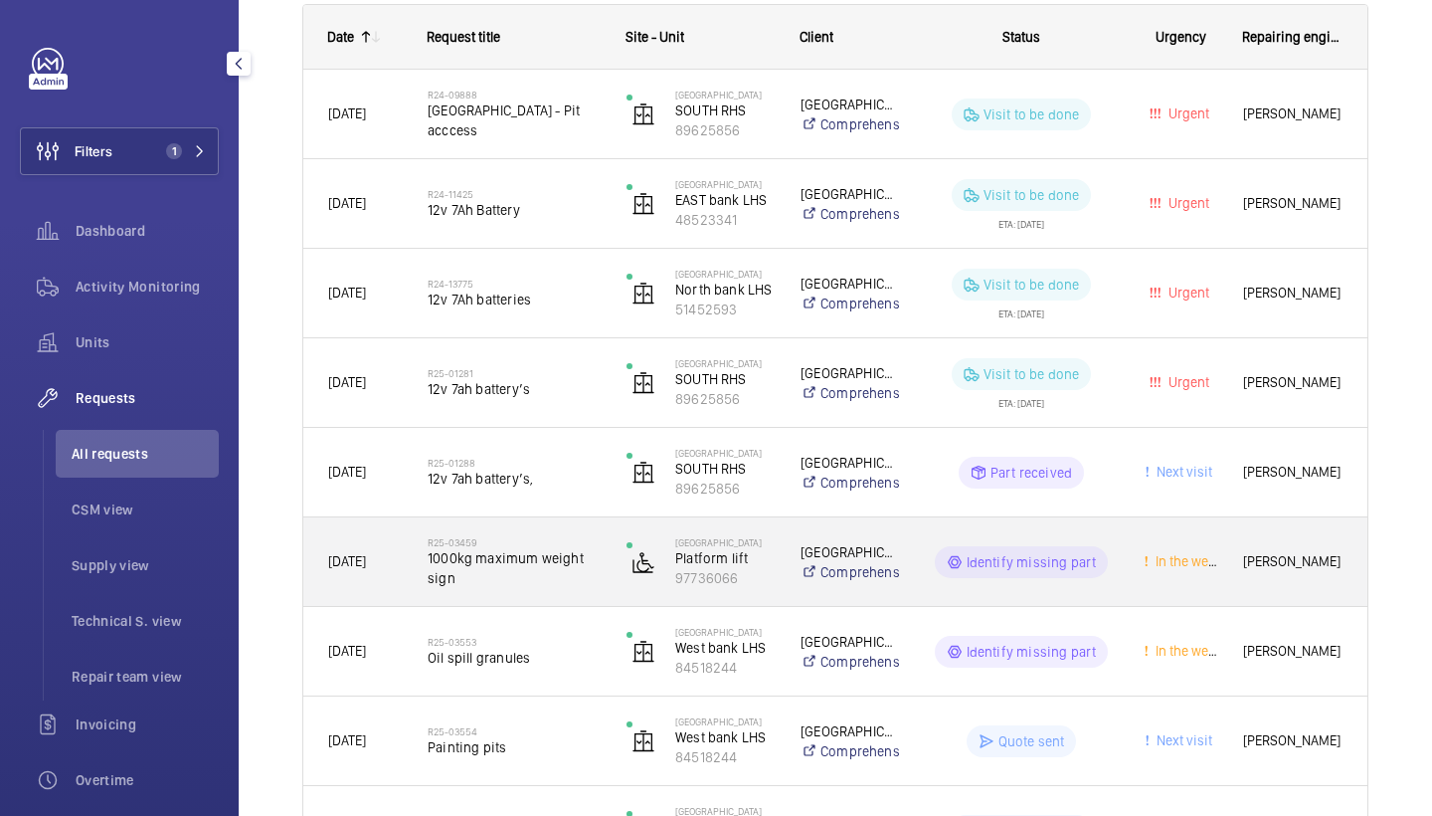
scroll to position [349, 0]
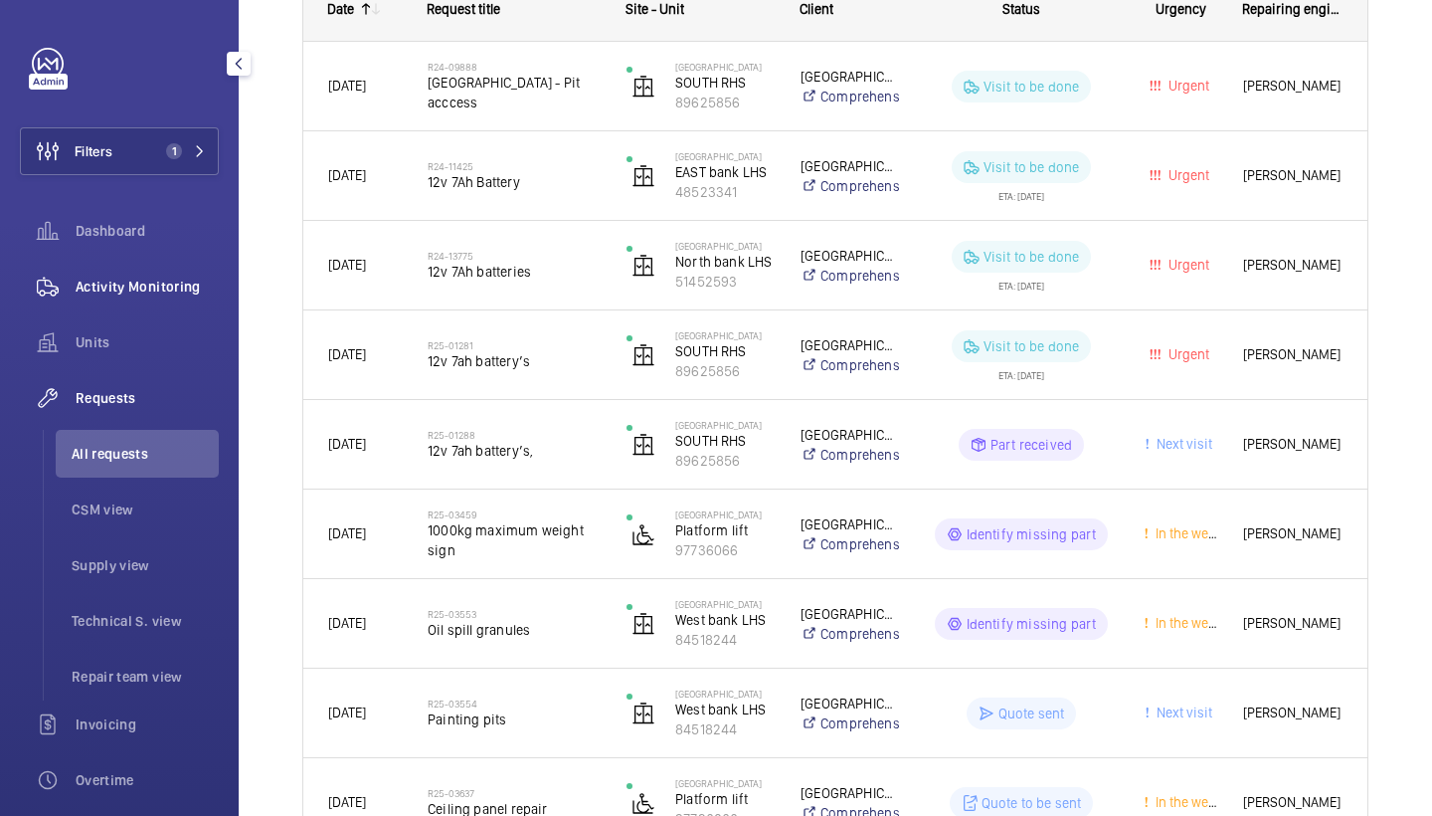
click at [143, 302] on div "Activity Monitoring" at bounding box center [119, 287] width 199 height 48
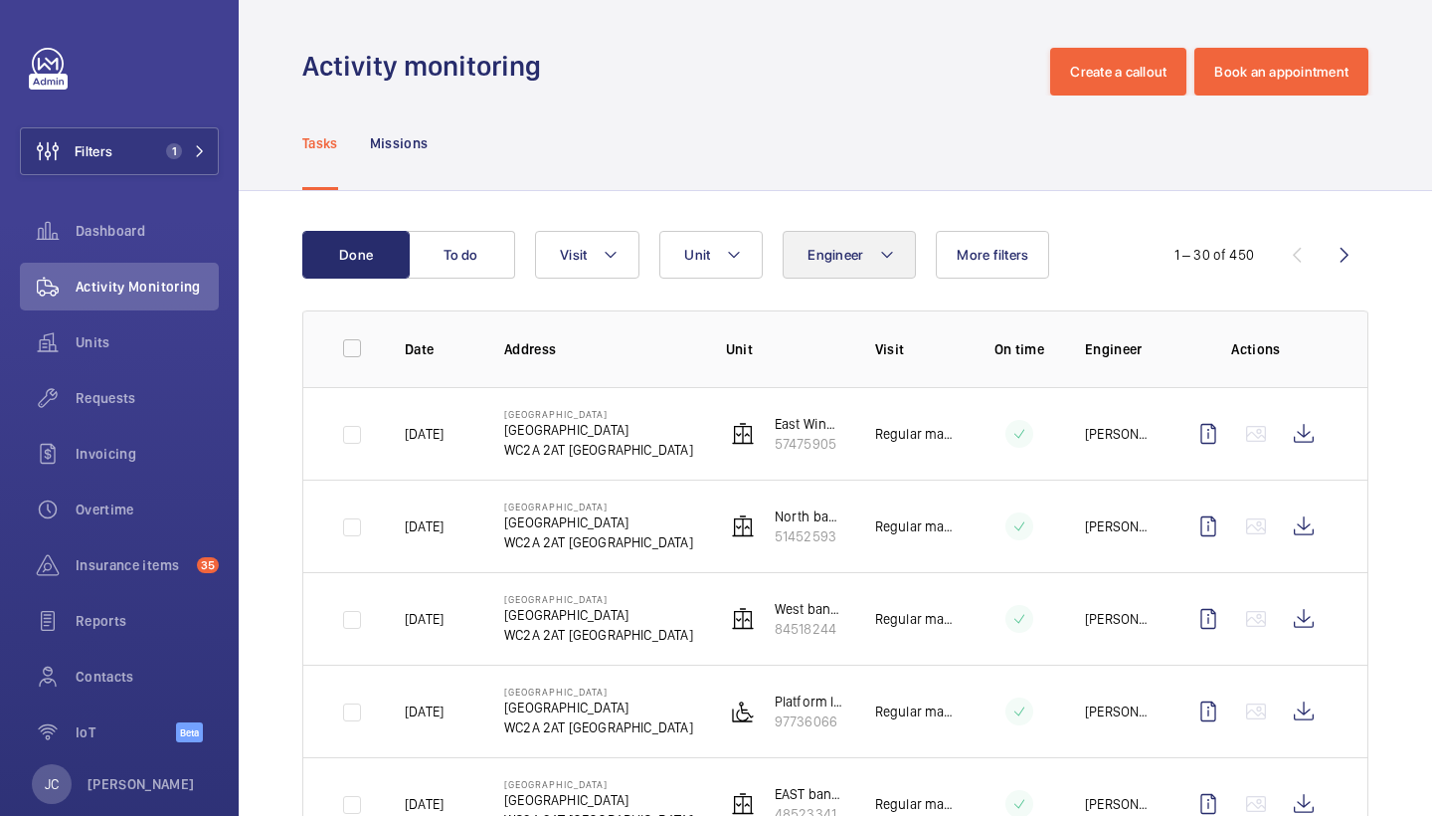
click at [845, 233] on button "Engineer" at bounding box center [849, 255] width 133 height 48
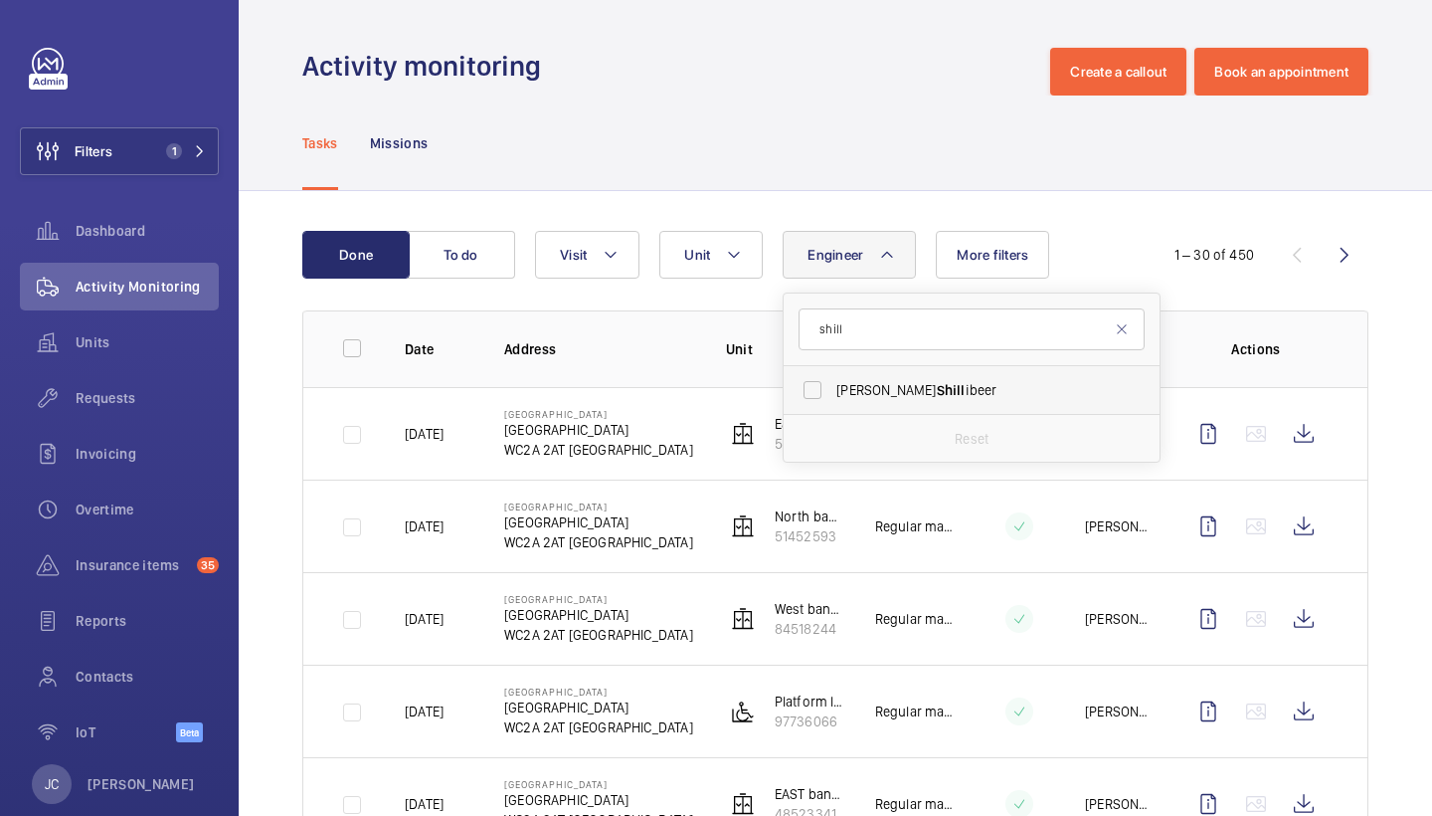
type input "shill"
click at [912, 384] on span "[PERSON_NAME] ibeer" at bounding box center [973, 390] width 274 height 20
click at [833, 384] on input "[PERSON_NAME] ibeer" at bounding box center [813, 390] width 40 height 40
checkbox input "true"
click at [899, 188] on div "Tasks Missions" at bounding box center [835, 142] width 1066 height 94
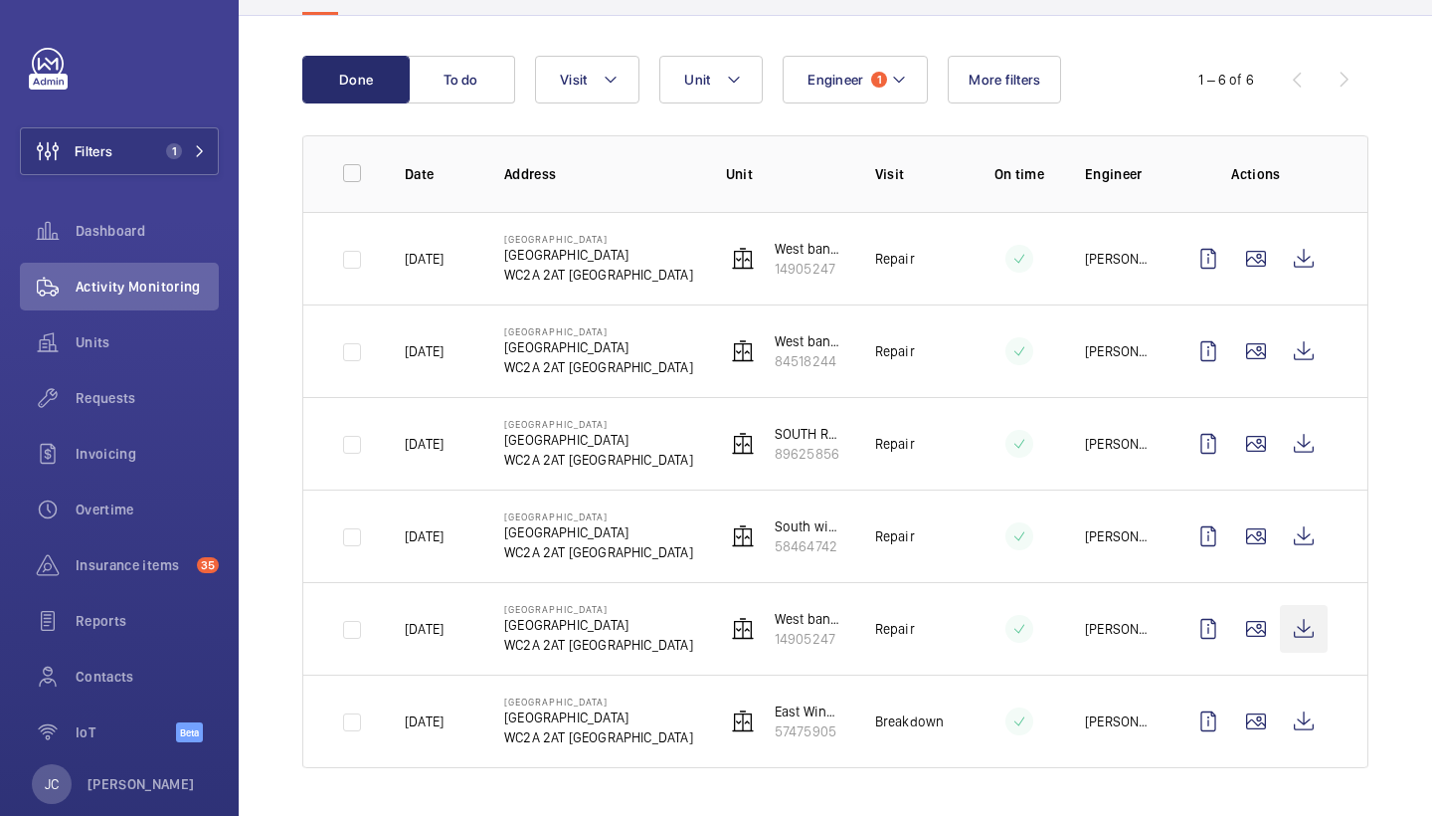
scroll to position [175, 0]
click at [1313, 639] on wm-front-icon-button at bounding box center [1304, 629] width 48 height 48
click at [1296, 439] on wm-front-icon-button at bounding box center [1304, 444] width 48 height 48
click at [99, 411] on div "Requests" at bounding box center [119, 398] width 199 height 48
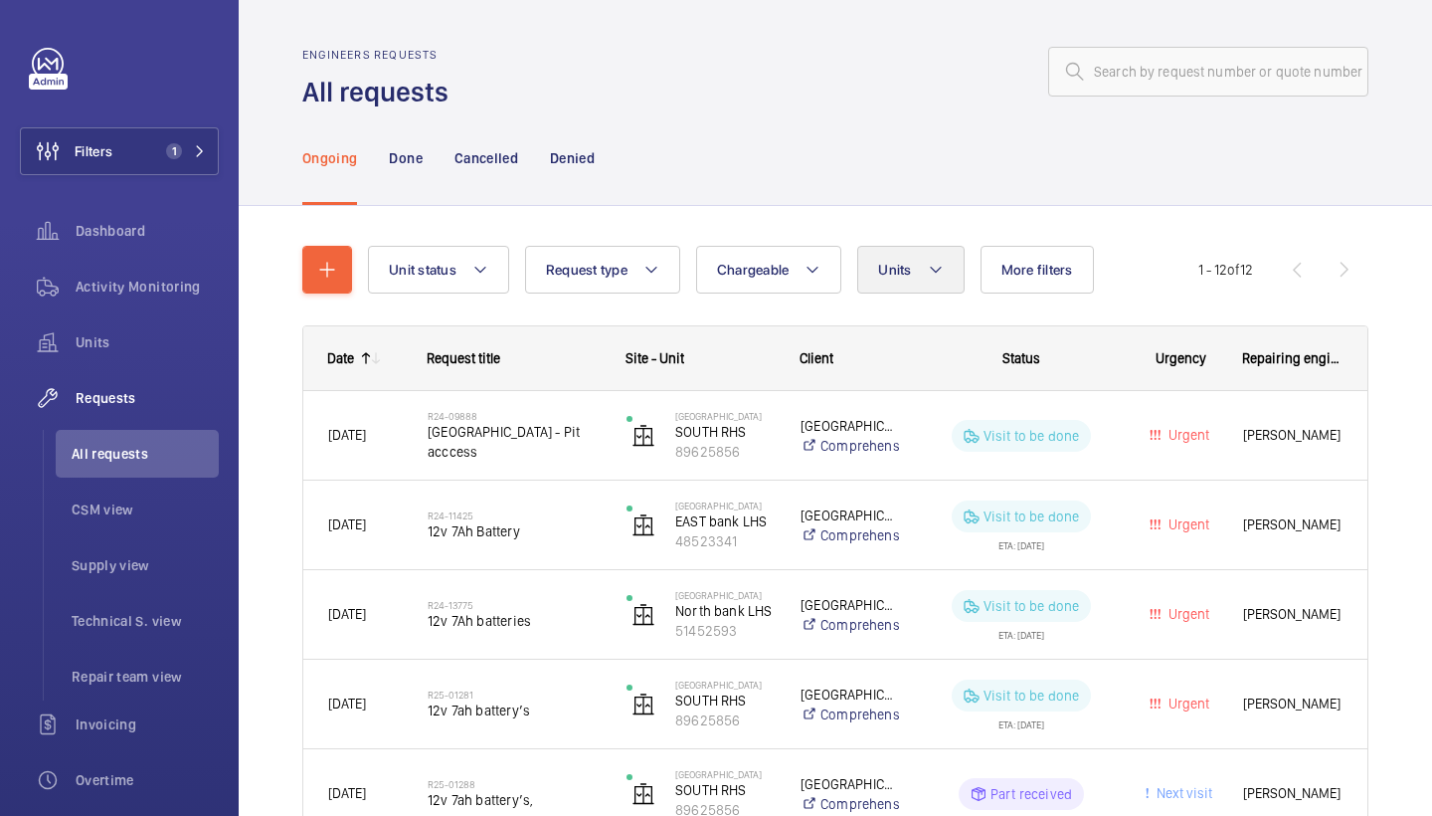
click at [884, 267] on span "Units" at bounding box center [894, 270] width 33 height 16
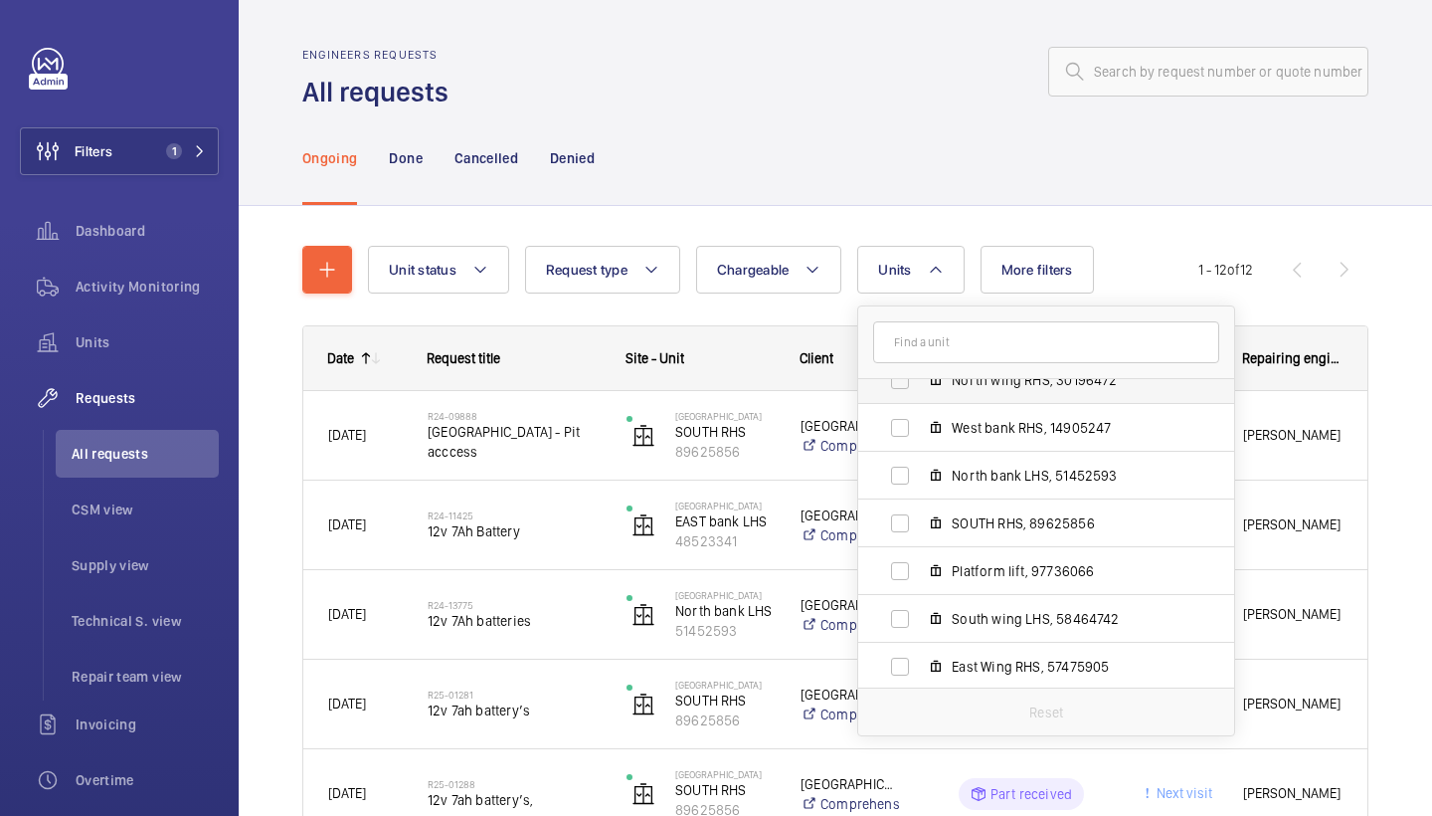
scroll to position [168, 0]
click at [995, 529] on span "SOUTH RHS, 89625856" at bounding box center [1067, 521] width 231 height 20
click at [920, 529] on input "SOUTH RHS, 89625856" at bounding box center [900, 521] width 40 height 40
checkbox input "true"
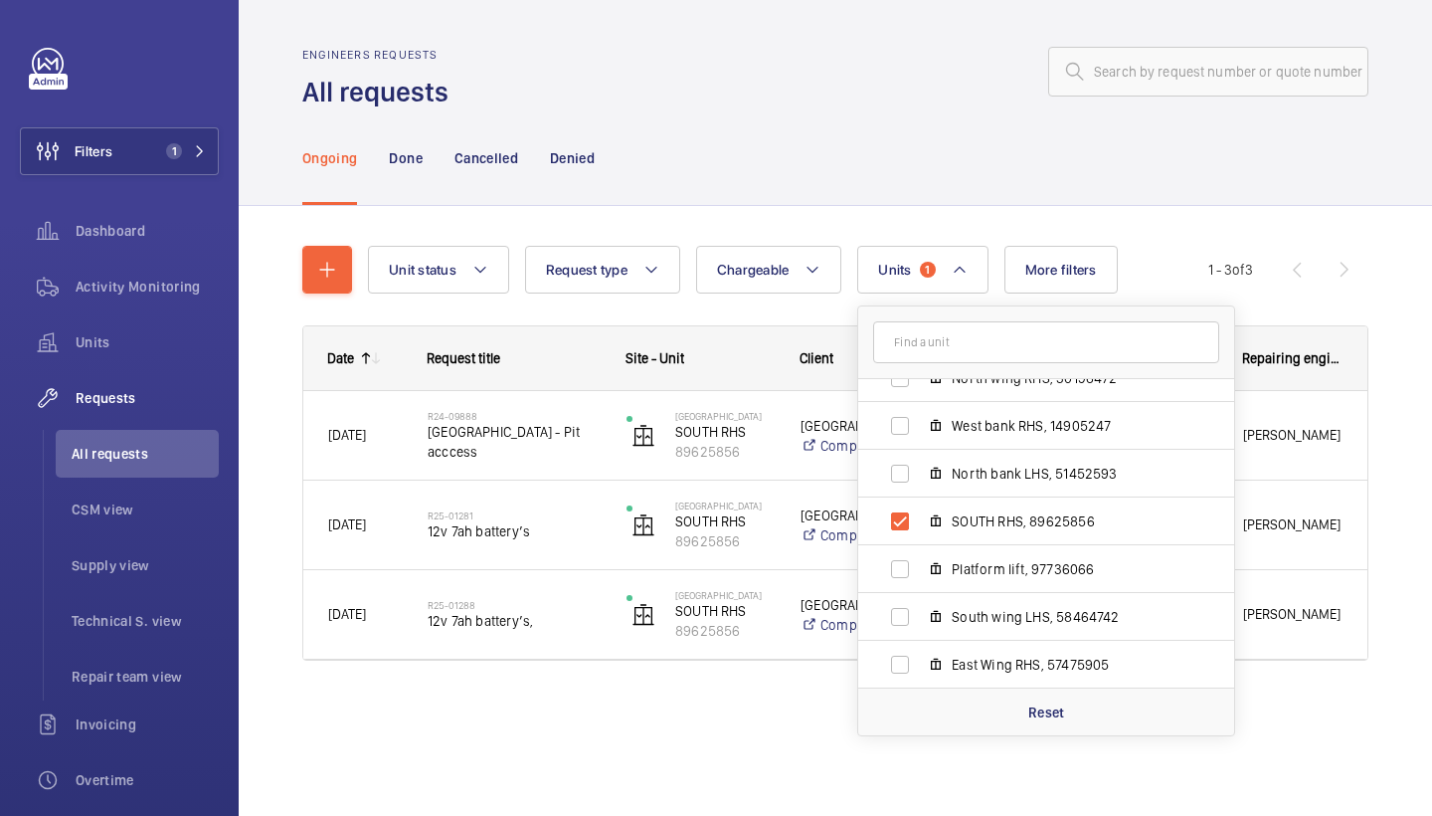
click at [964, 217] on div "Unit status Request type Chargeable Units [STREET_ADDRESS][GEOGRAPHIC_DATA] [GE…" at bounding box center [835, 461] width 1066 height 494
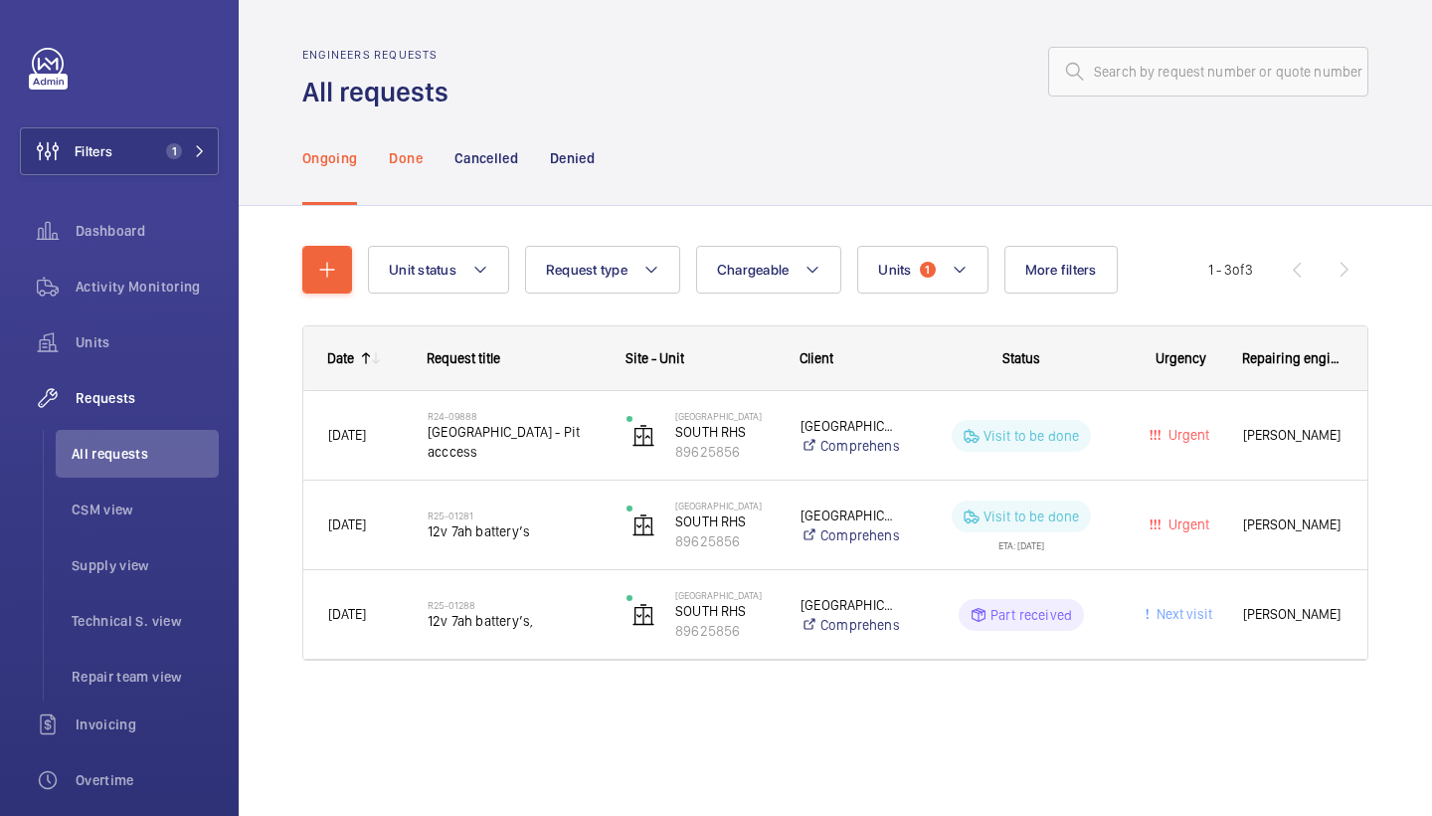
click at [393, 148] on p "Done" at bounding box center [405, 158] width 33 height 20
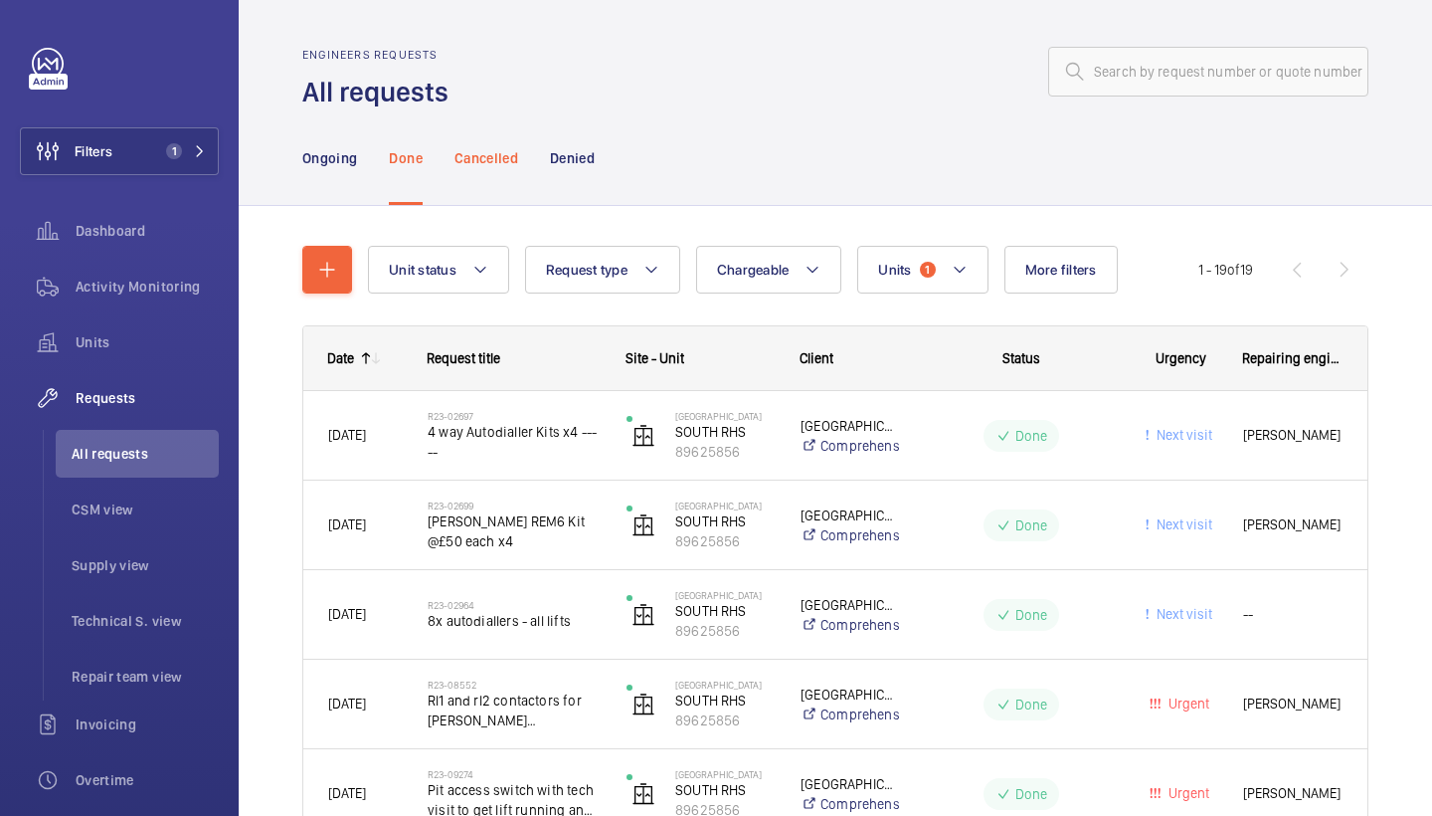
click at [476, 165] on p "Cancelled" at bounding box center [487, 158] width 64 height 20
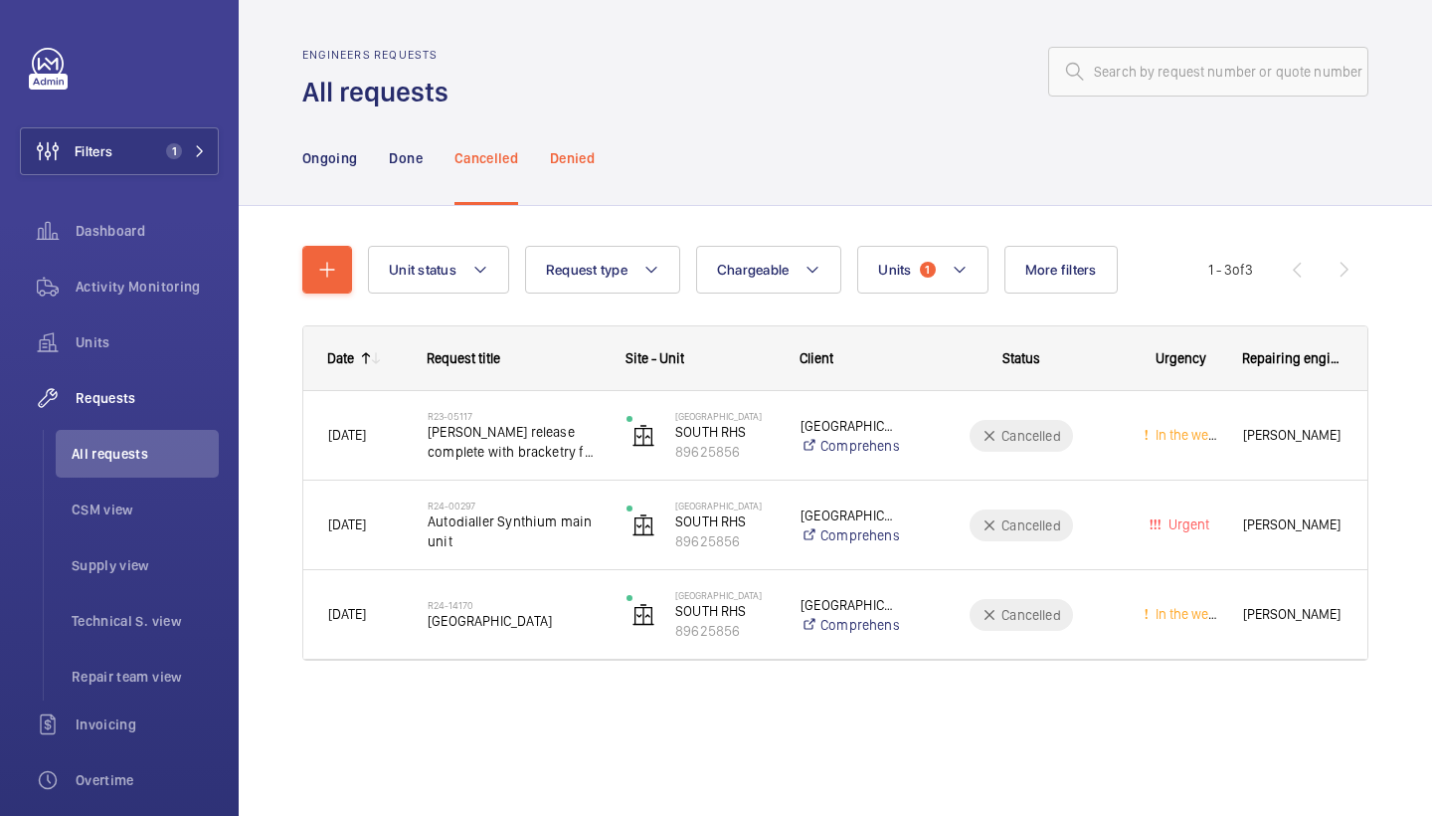
click at [569, 145] on div "Denied" at bounding box center [572, 157] width 45 height 94
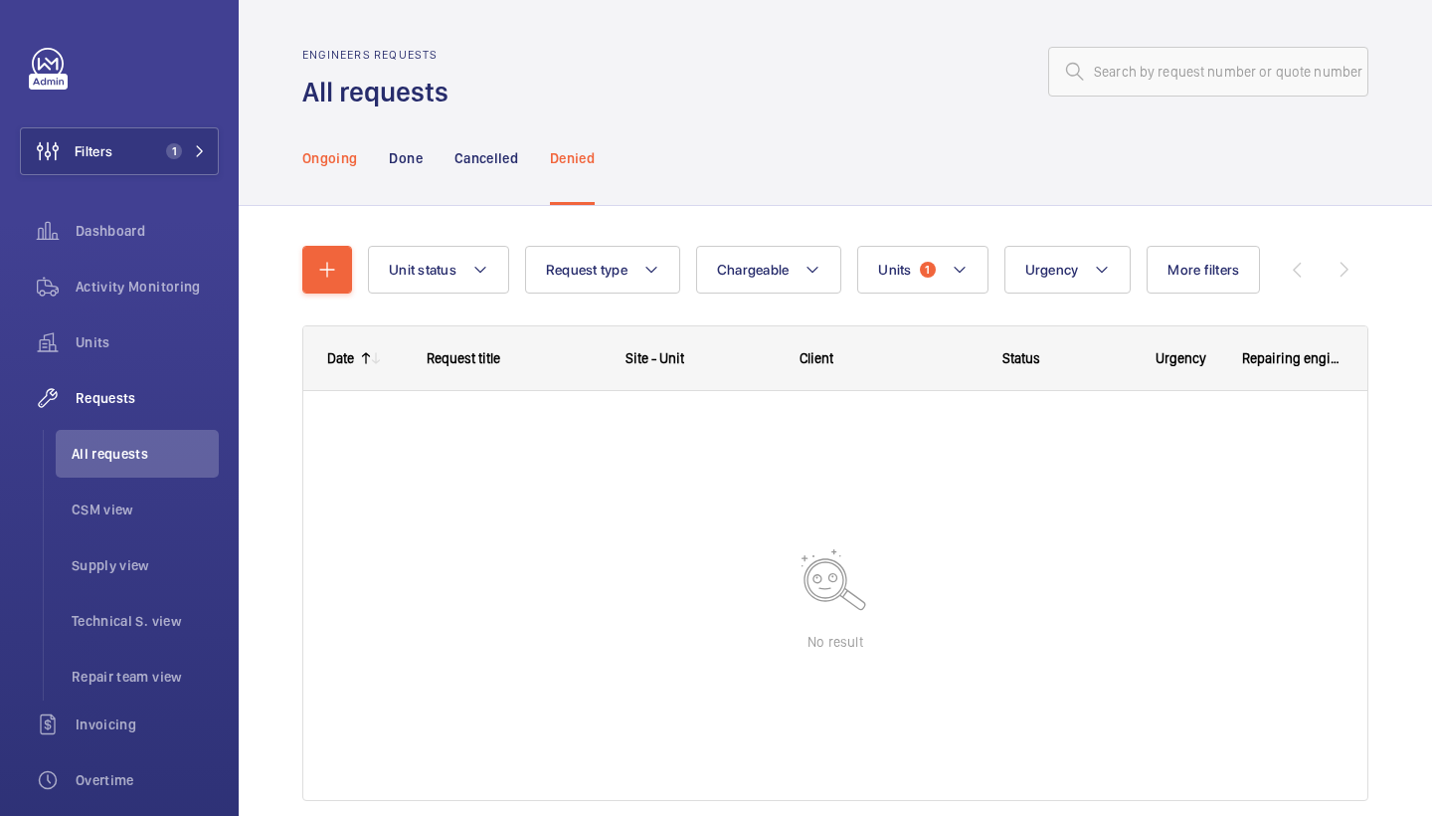
click at [355, 174] on div "Ongoing" at bounding box center [329, 157] width 55 height 94
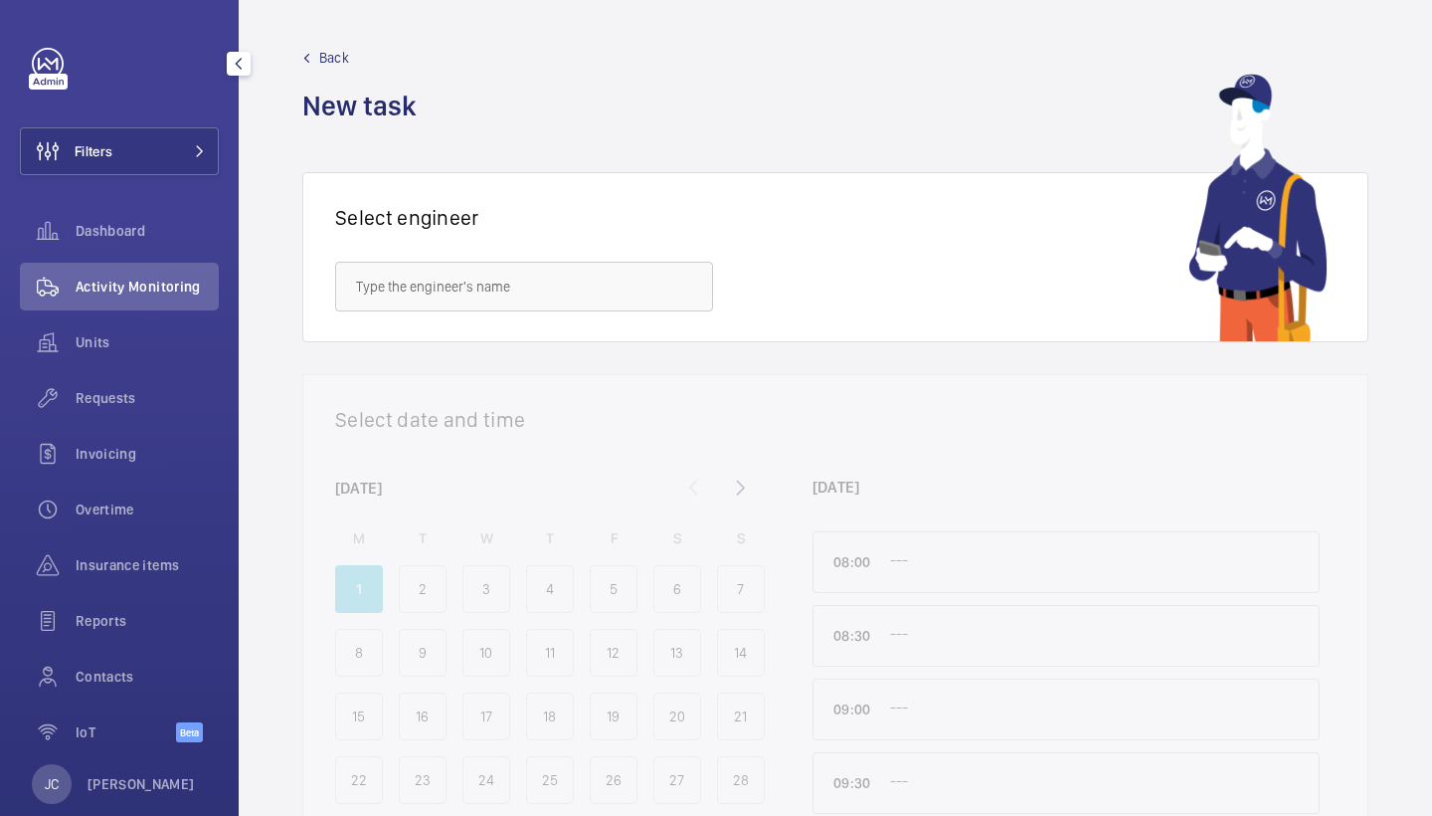
click at [136, 393] on span "Requests" at bounding box center [147, 398] width 143 height 20
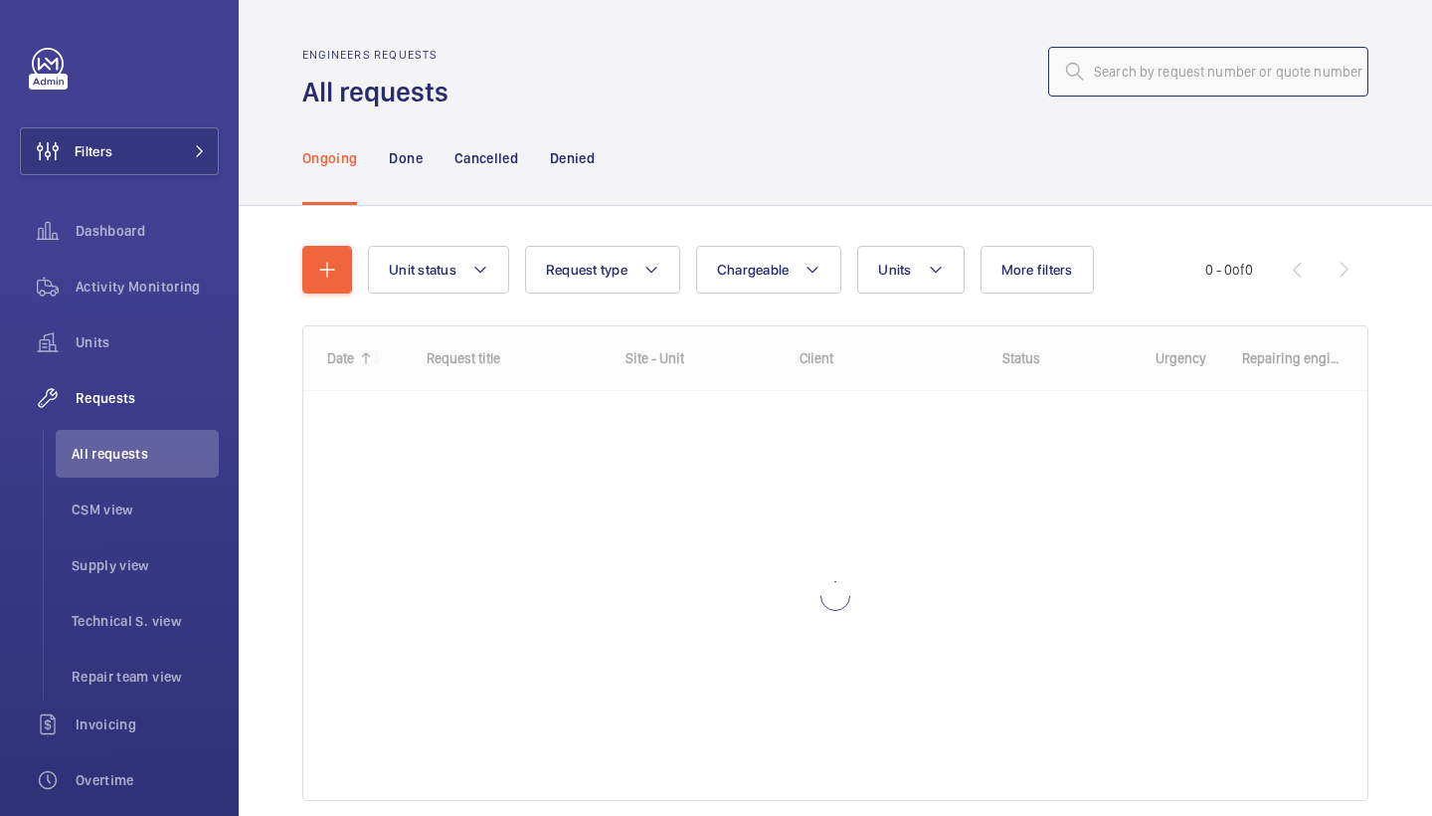
click at [1159, 87] on input "text" at bounding box center [1208, 72] width 320 height 50
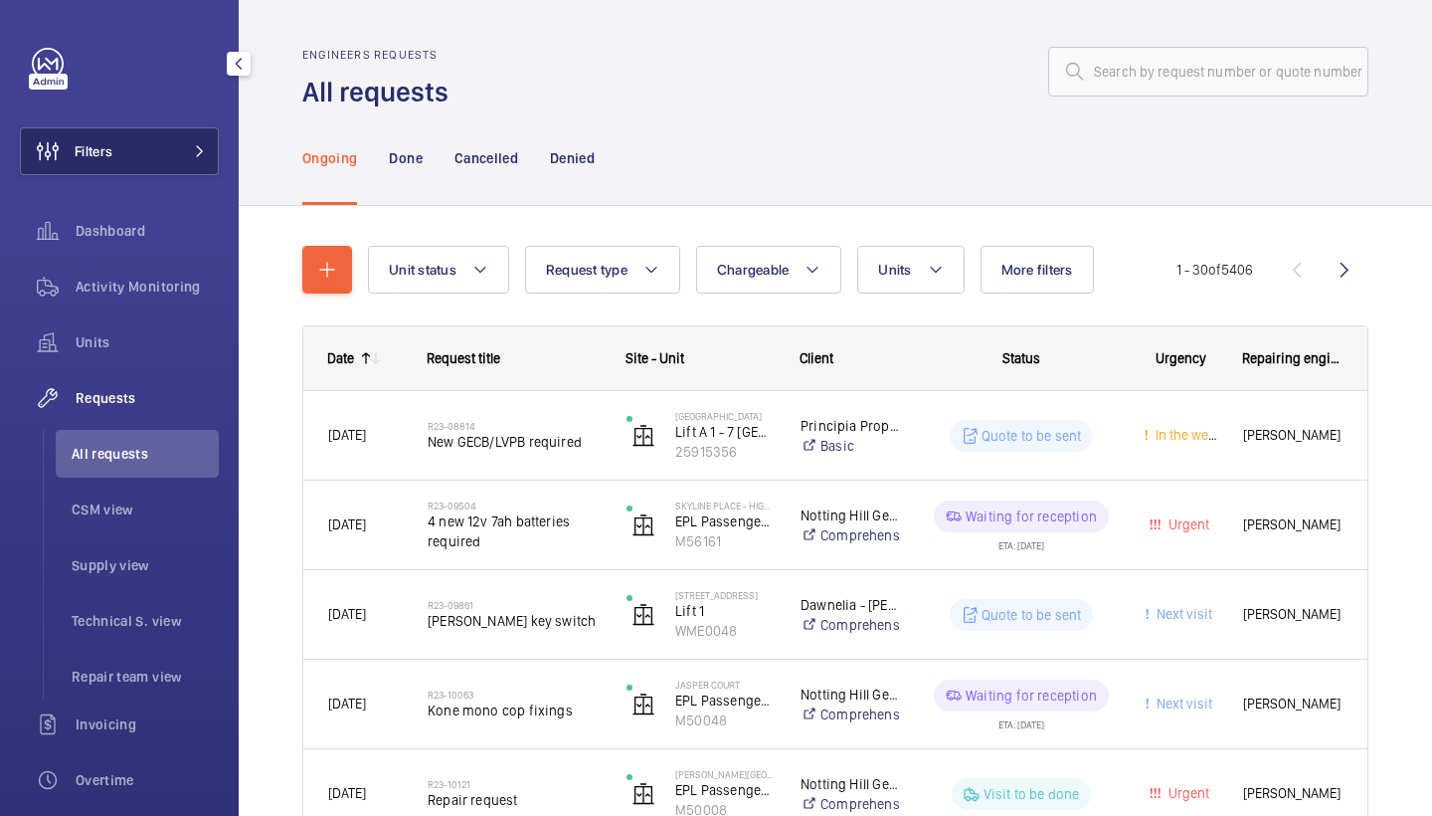
click at [156, 142] on button "Filters" at bounding box center [119, 151] width 199 height 48
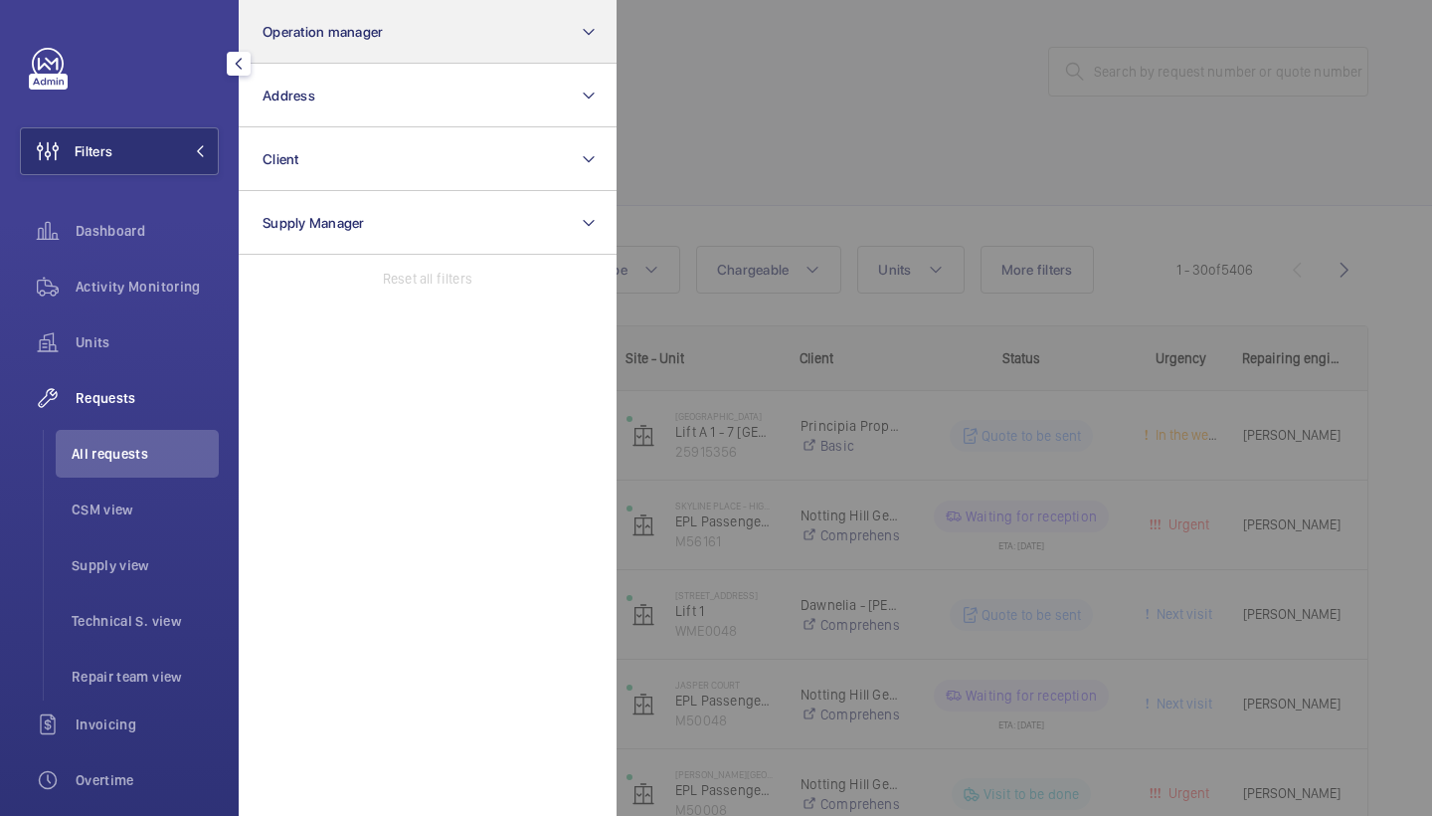
click at [362, 2] on button "Operation manager" at bounding box center [428, 32] width 378 height 64
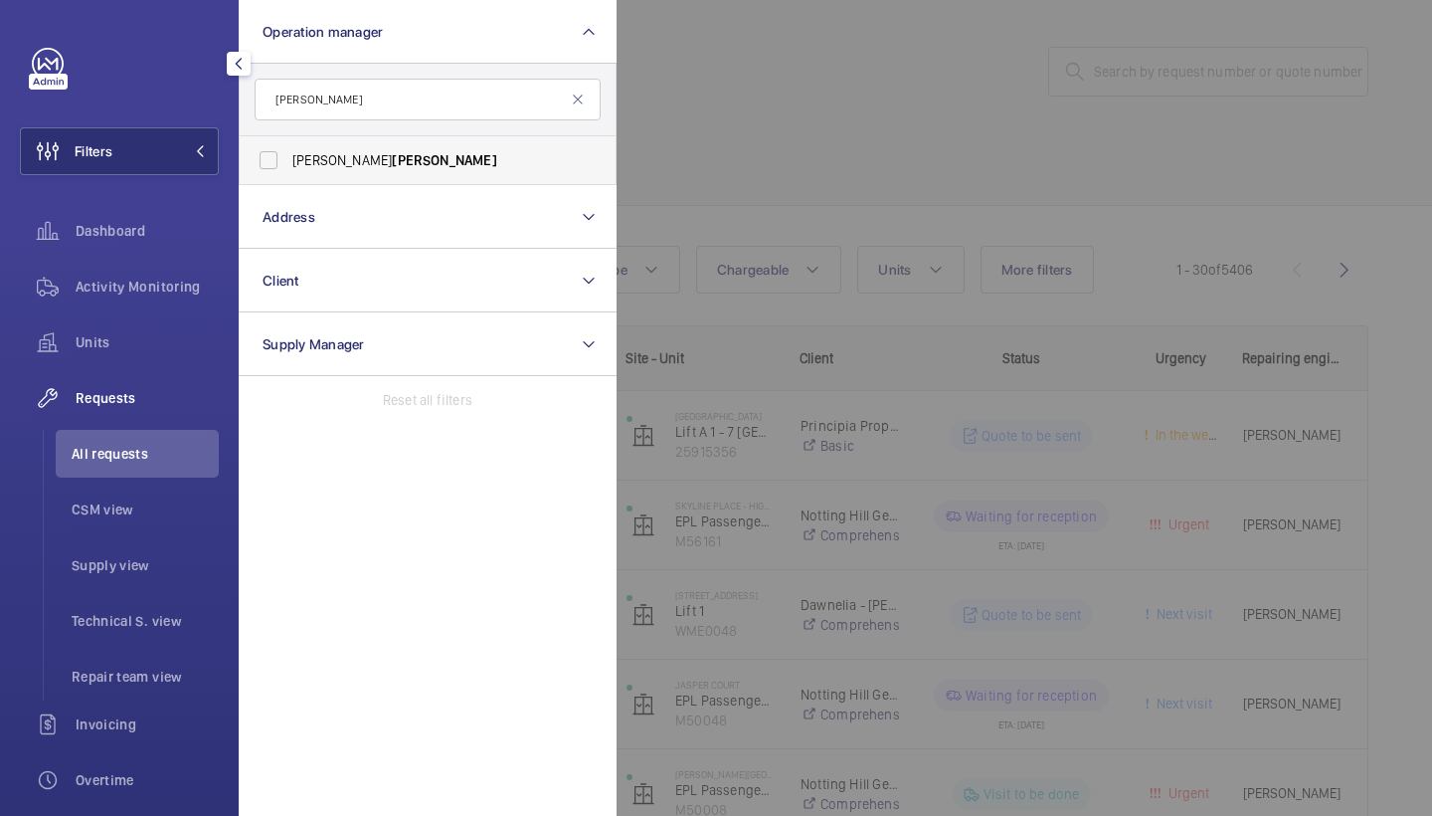
type input "[PERSON_NAME]"
click at [405, 146] on label "[PERSON_NAME]" at bounding box center [413, 160] width 346 height 48
click at [288, 146] on input "[PERSON_NAME]" at bounding box center [269, 160] width 40 height 40
checkbox input "true"
click at [749, 130] on div at bounding box center [1333, 408] width 1432 height 816
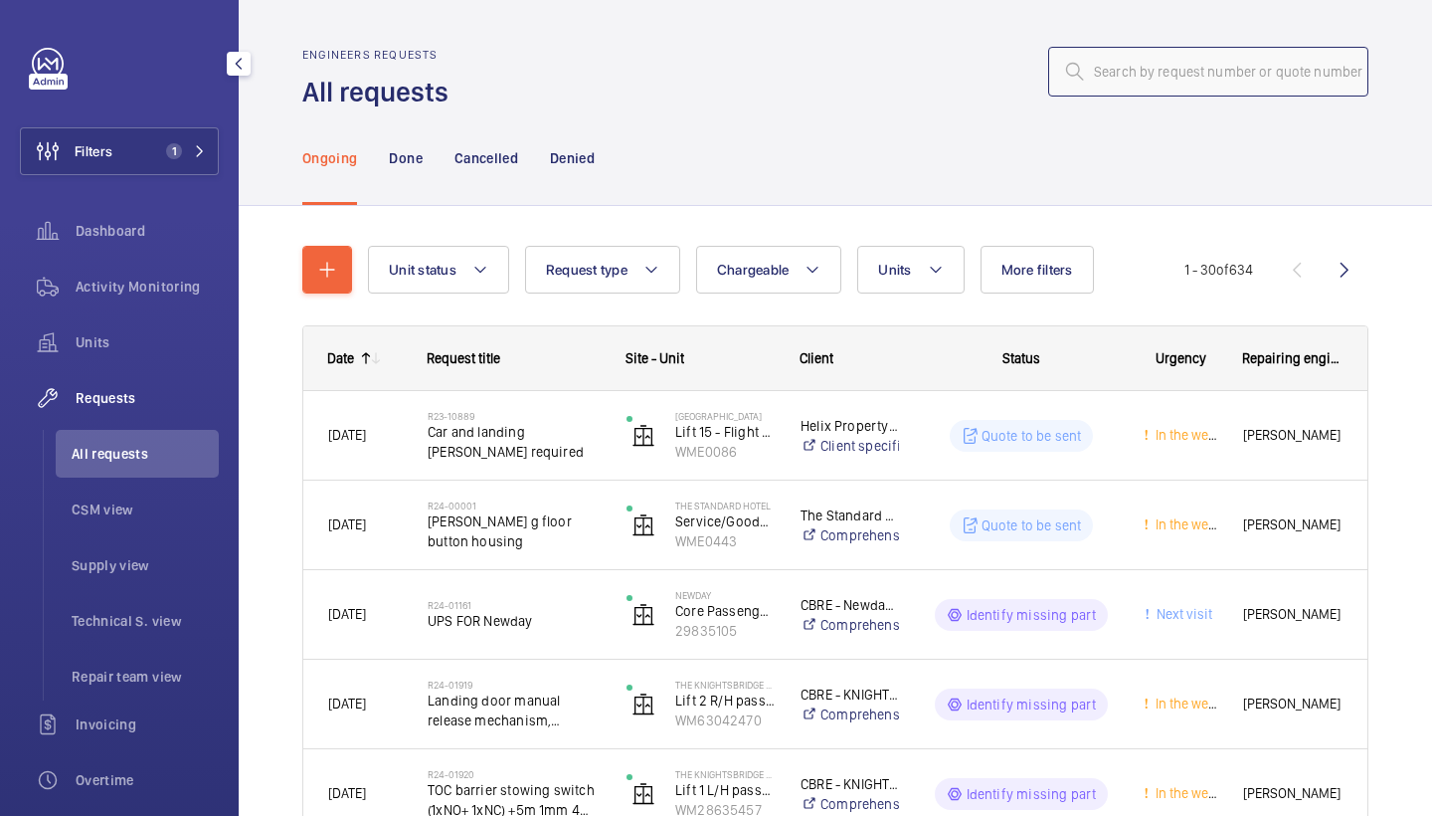
click at [1209, 60] on input "text" at bounding box center [1208, 72] width 320 height 50
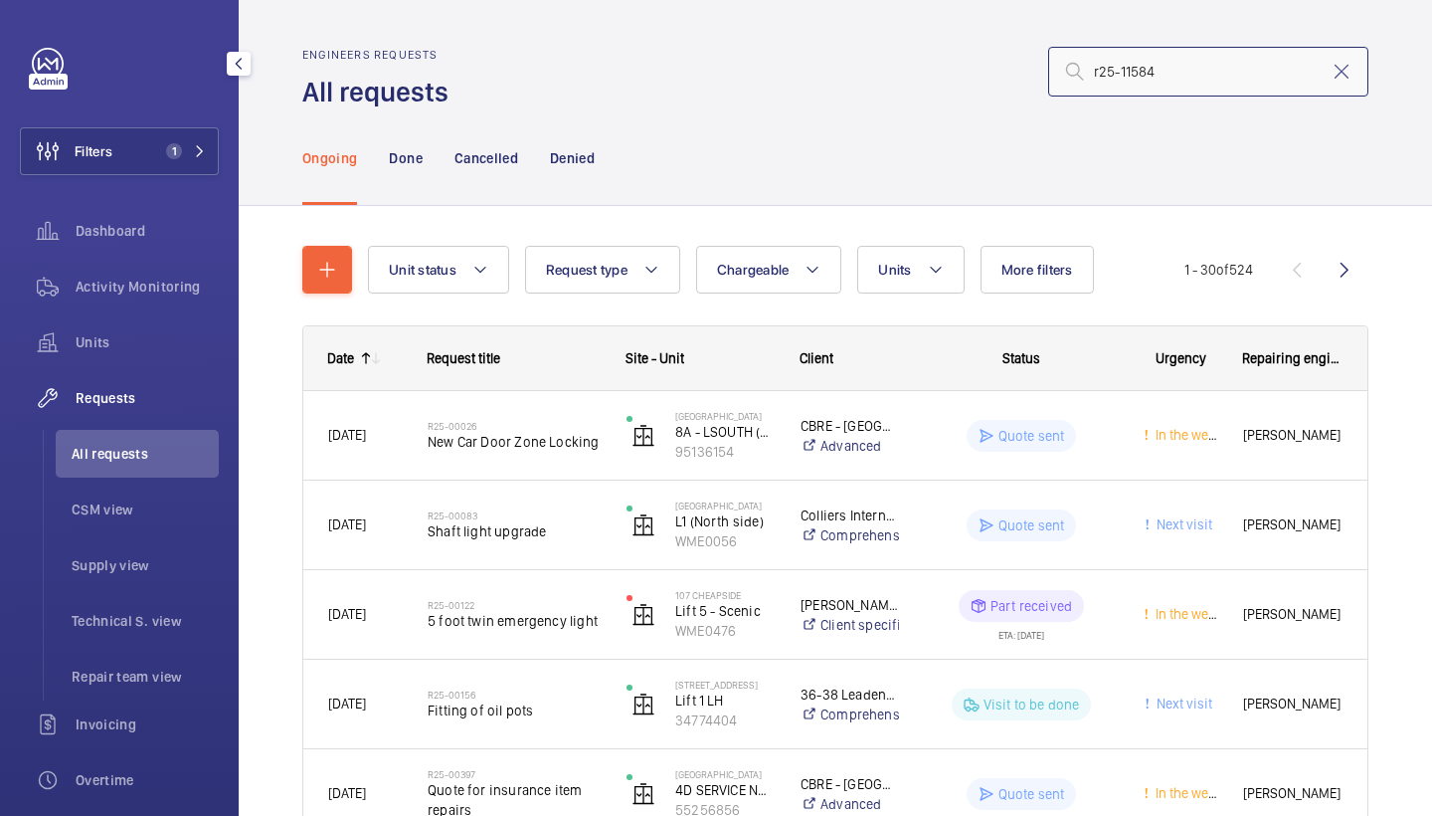
type input "r25-11584"
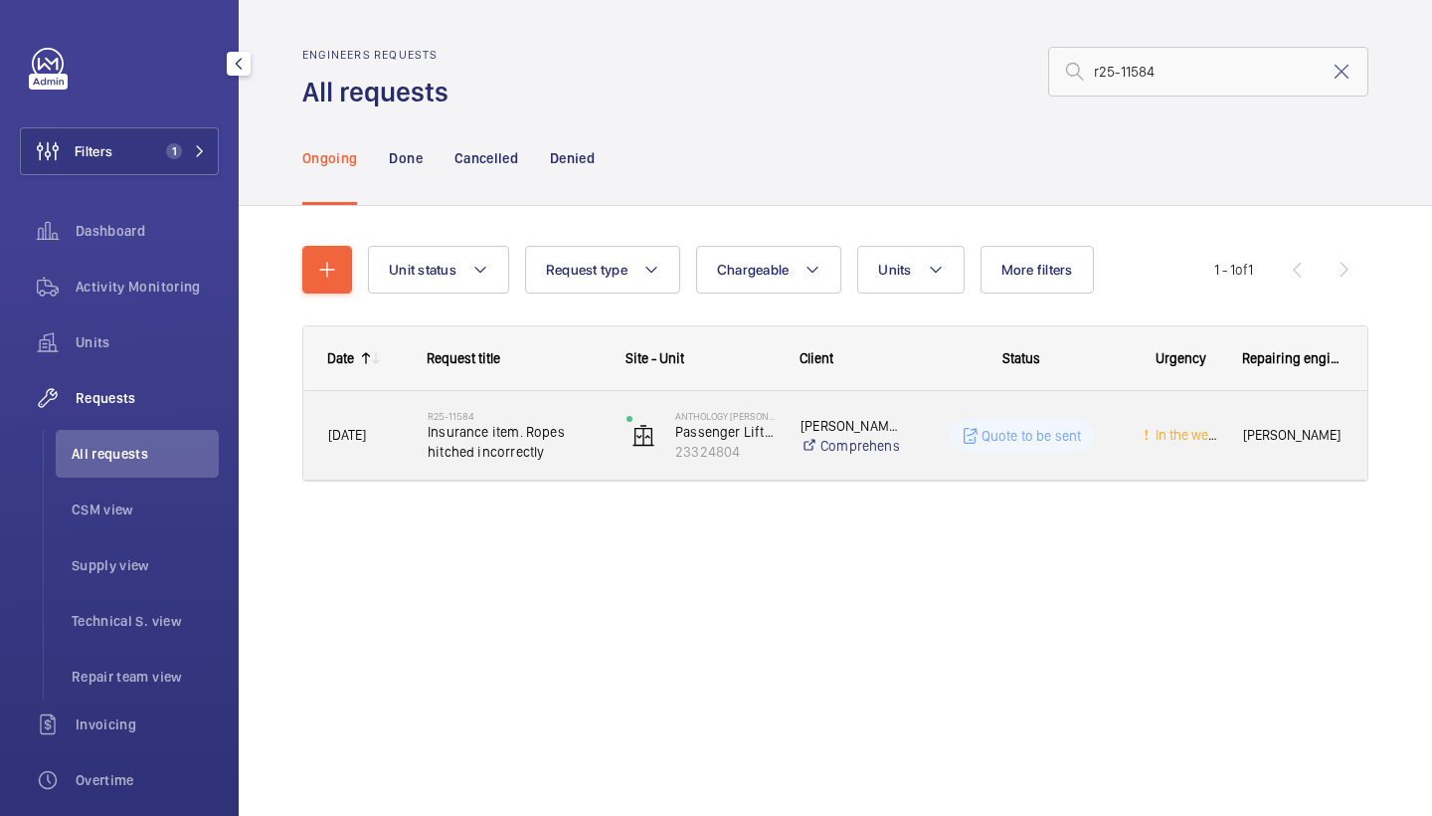
click at [474, 429] on span "Insurance item. Ropes hitched incorrectly" at bounding box center [514, 442] width 173 height 40
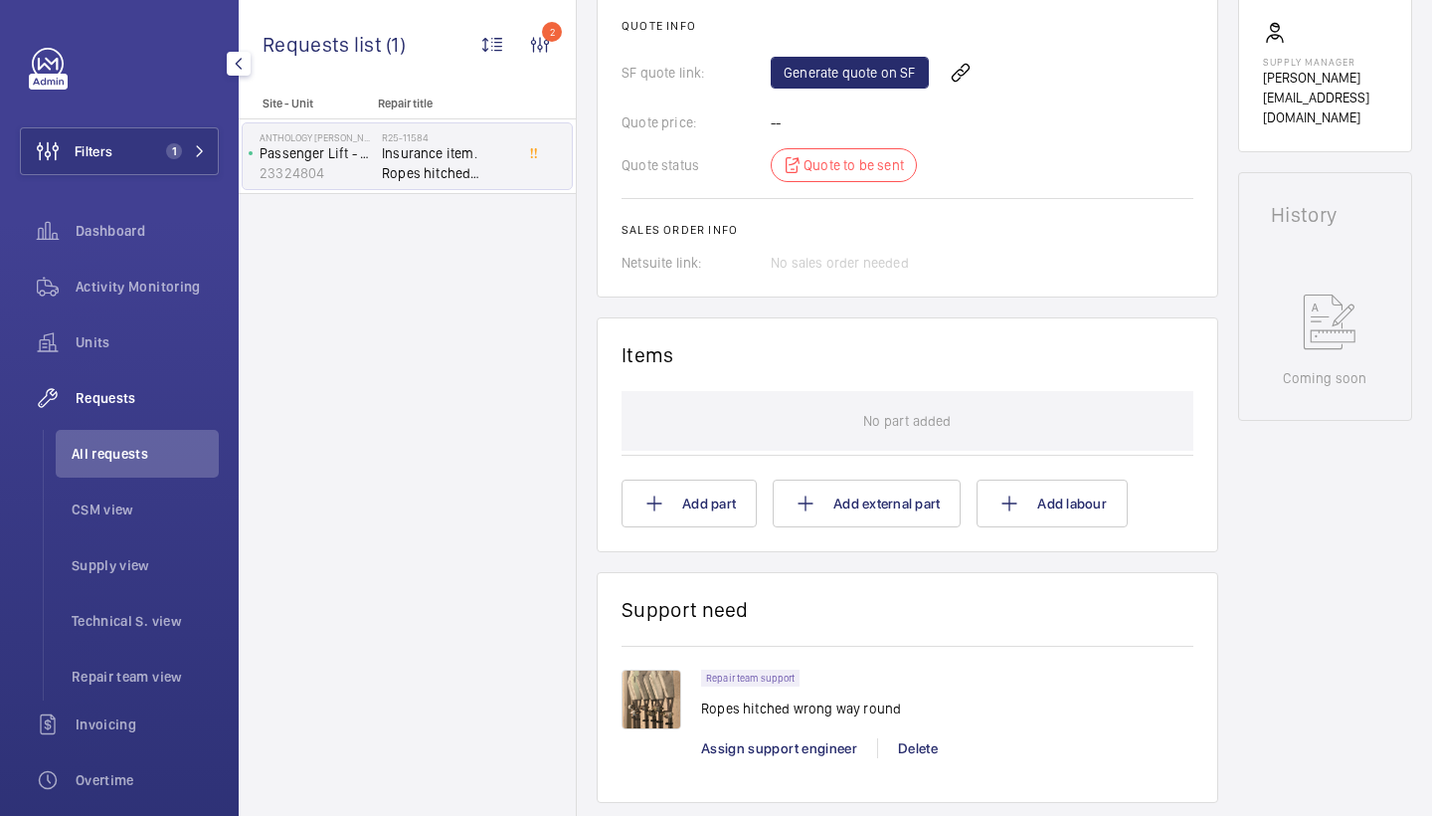
scroll to position [922, 0]
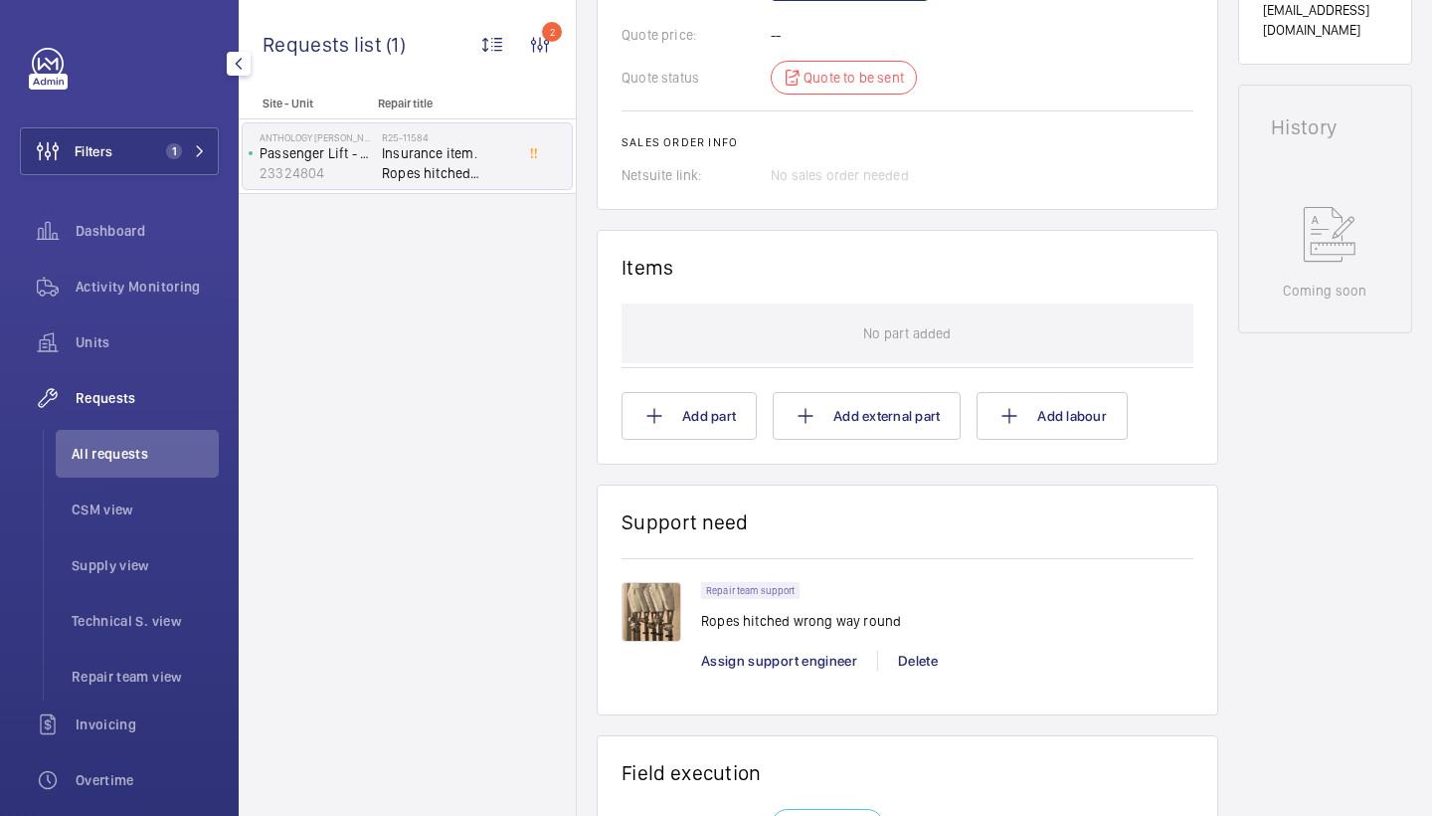
click at [659, 600] on img at bounding box center [652, 612] width 60 height 60
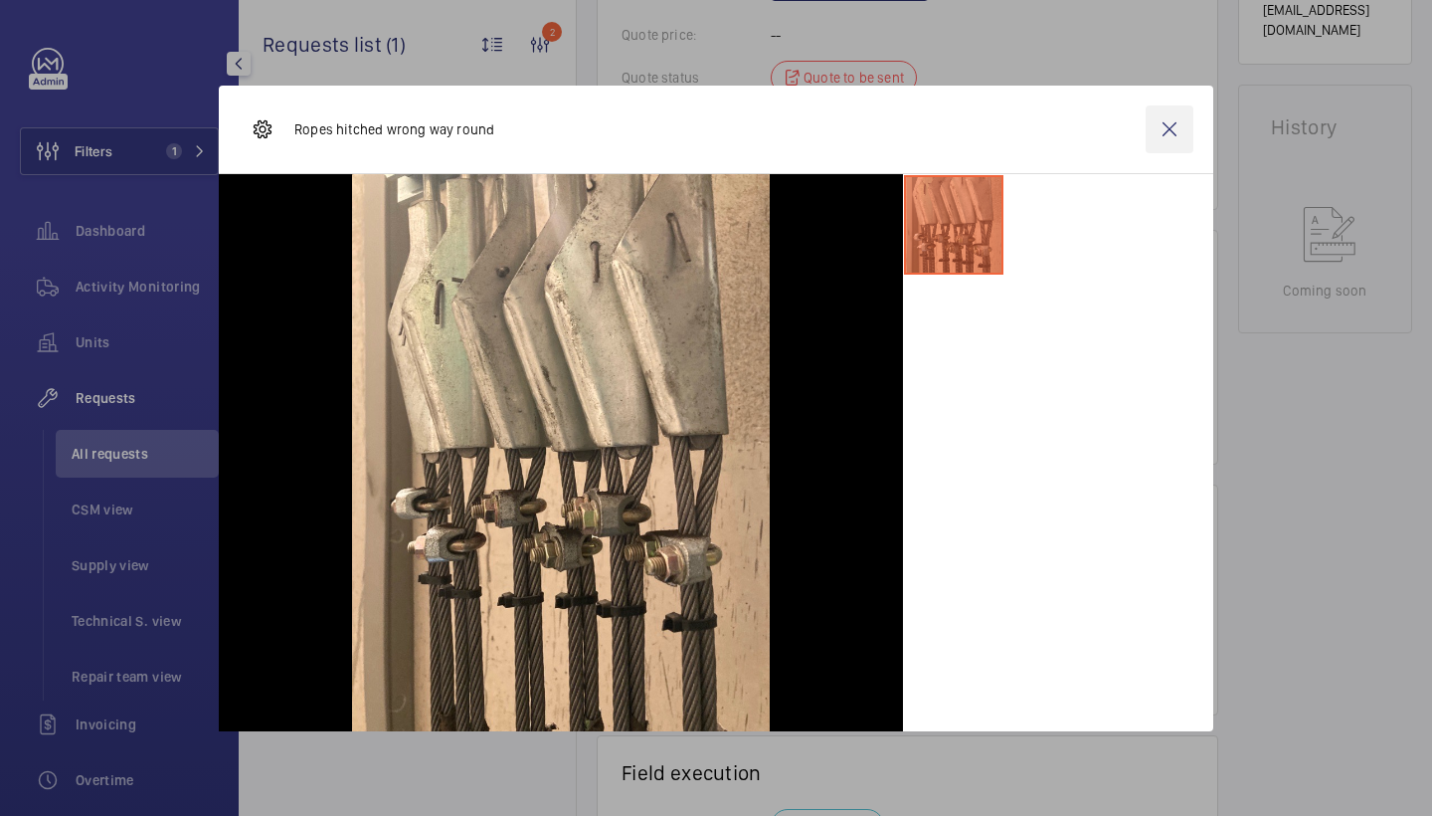
click at [1179, 135] on wm-front-icon-button at bounding box center [1170, 129] width 48 height 48
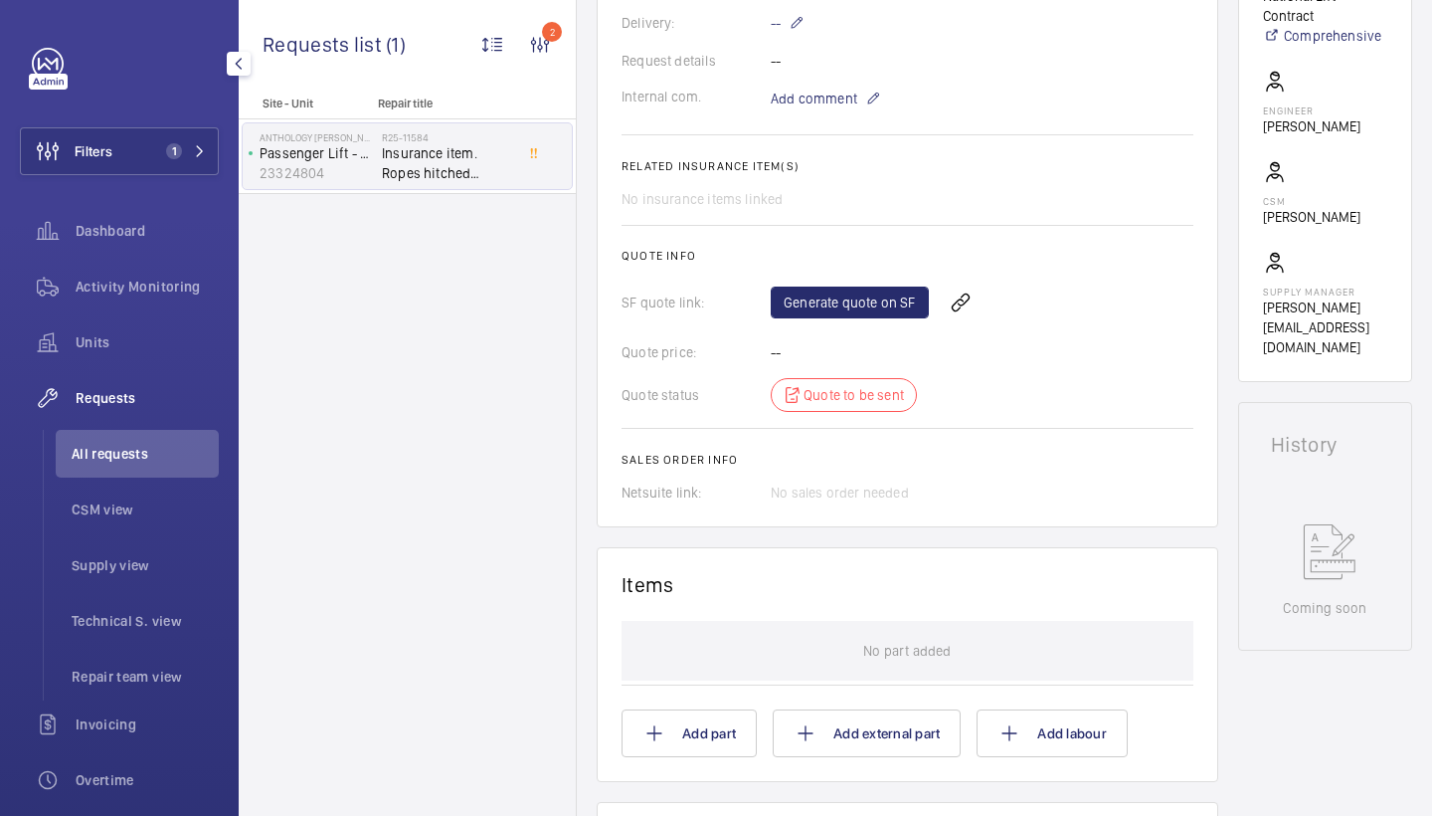
scroll to position [1370, 0]
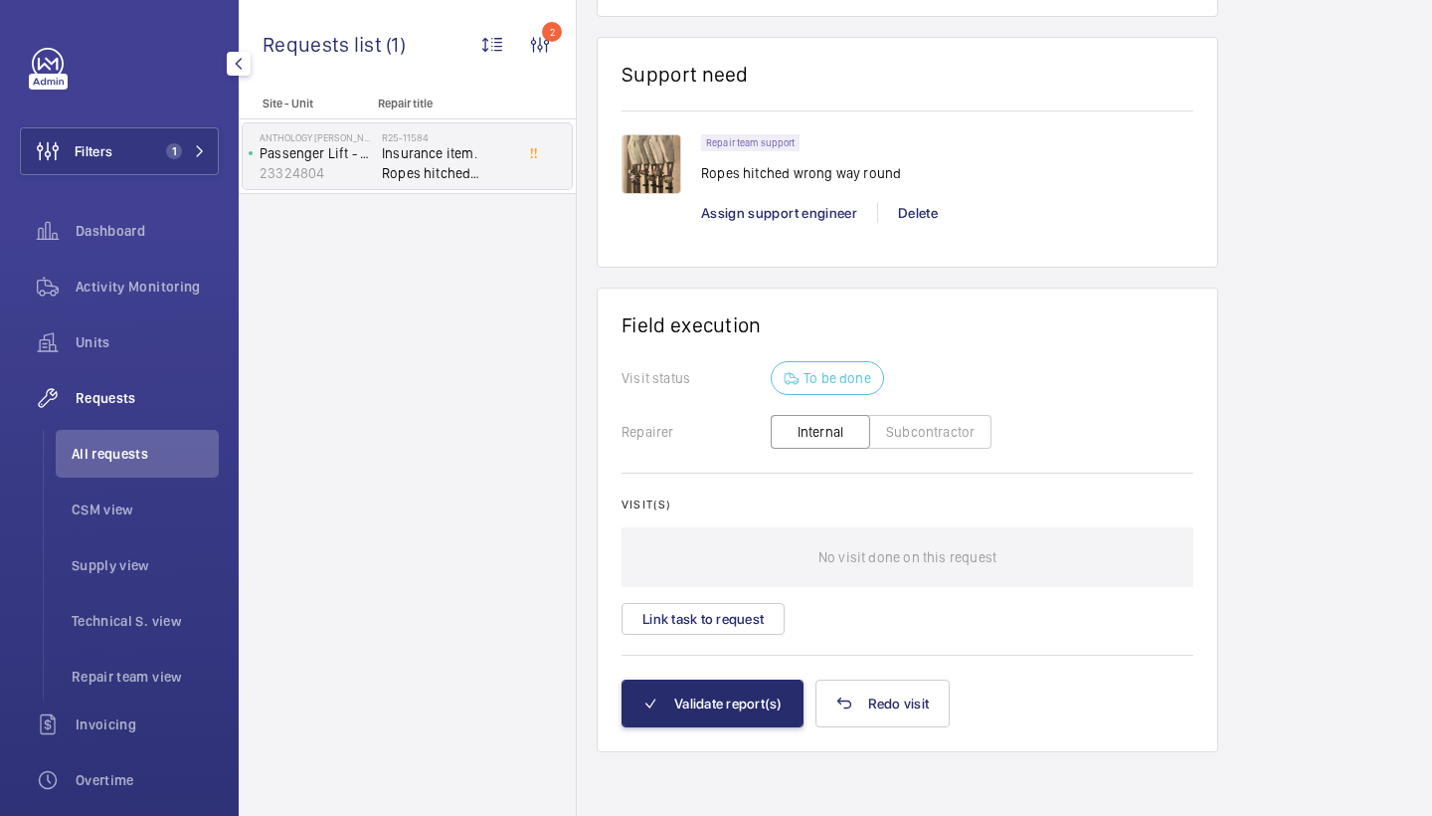
click at [657, 165] on img at bounding box center [652, 164] width 60 height 60
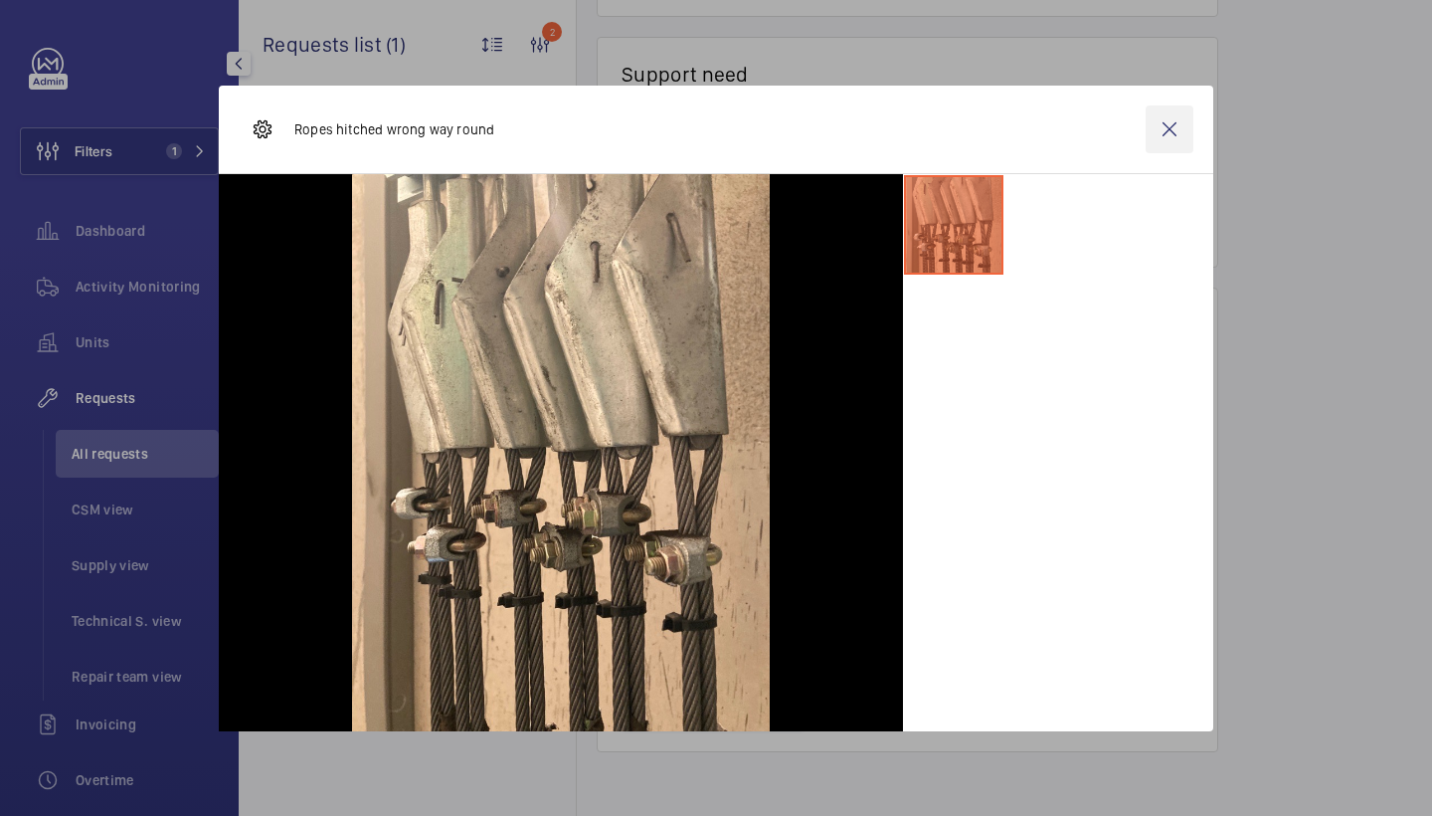
click at [1161, 134] on wm-front-icon-button at bounding box center [1170, 129] width 48 height 48
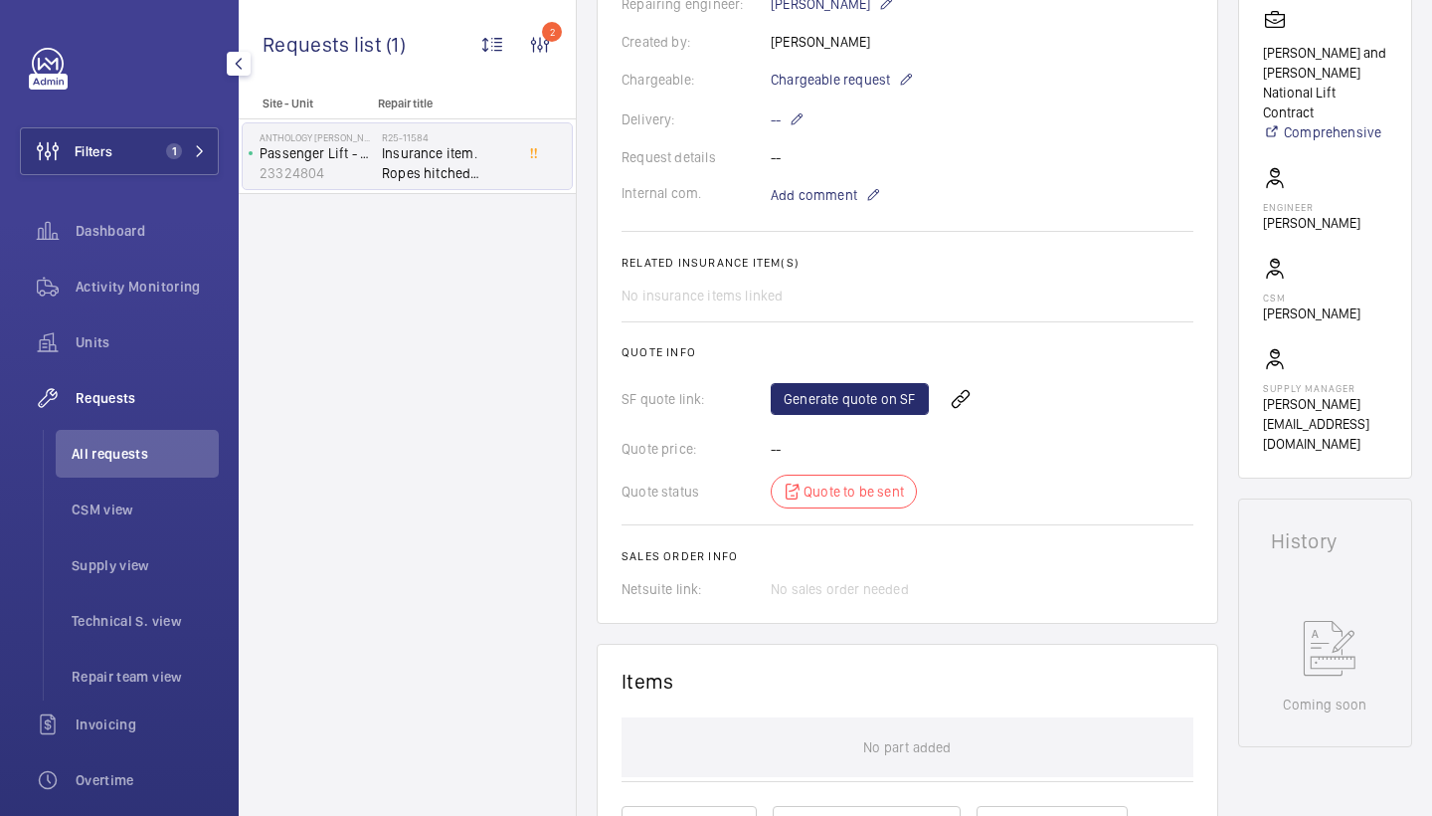
scroll to position [434, 0]
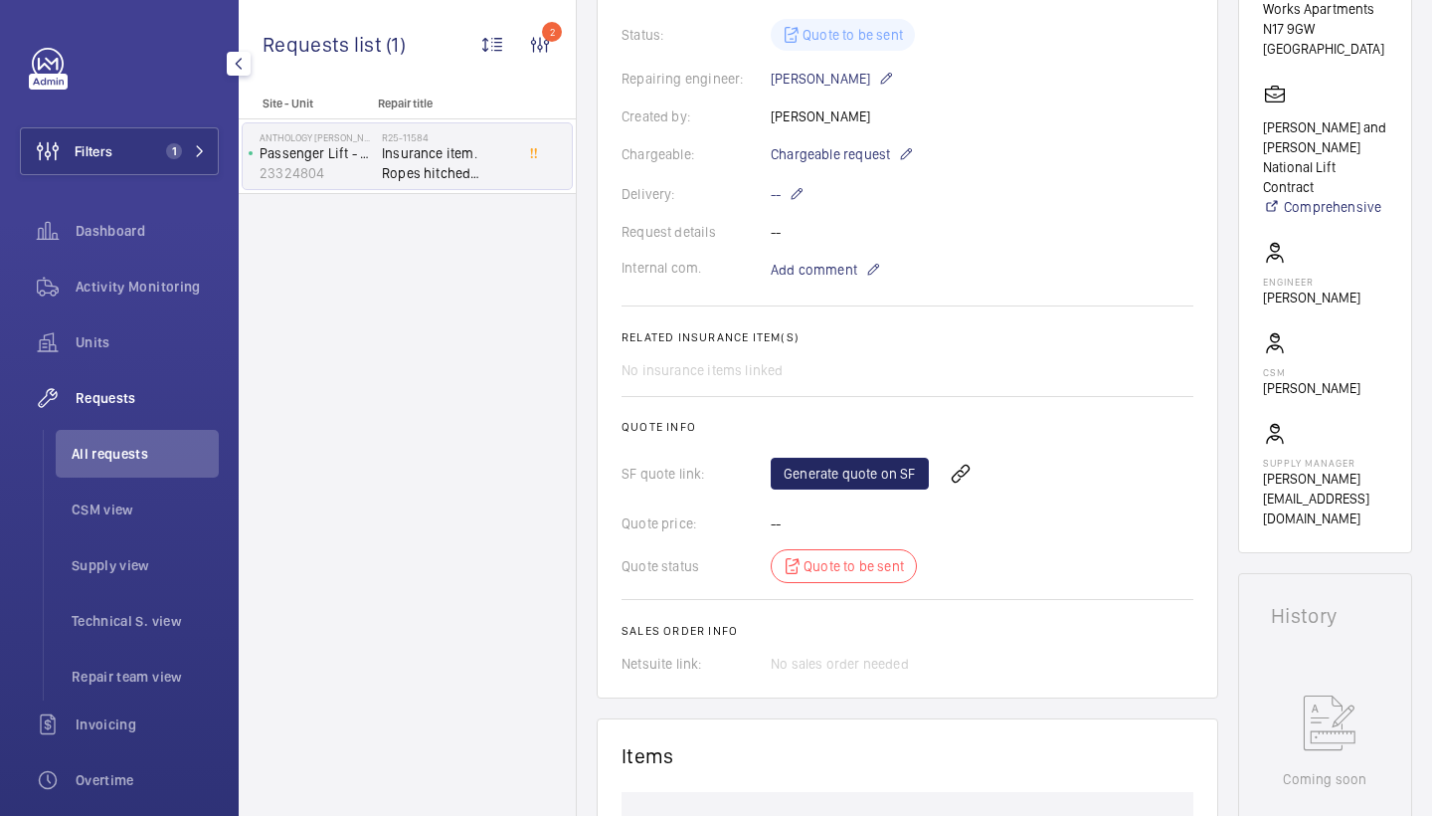
click at [873, 485] on link "Generate quote on SF" at bounding box center [850, 474] width 158 height 32
